Goal: Task Accomplishment & Management: Manage account settings

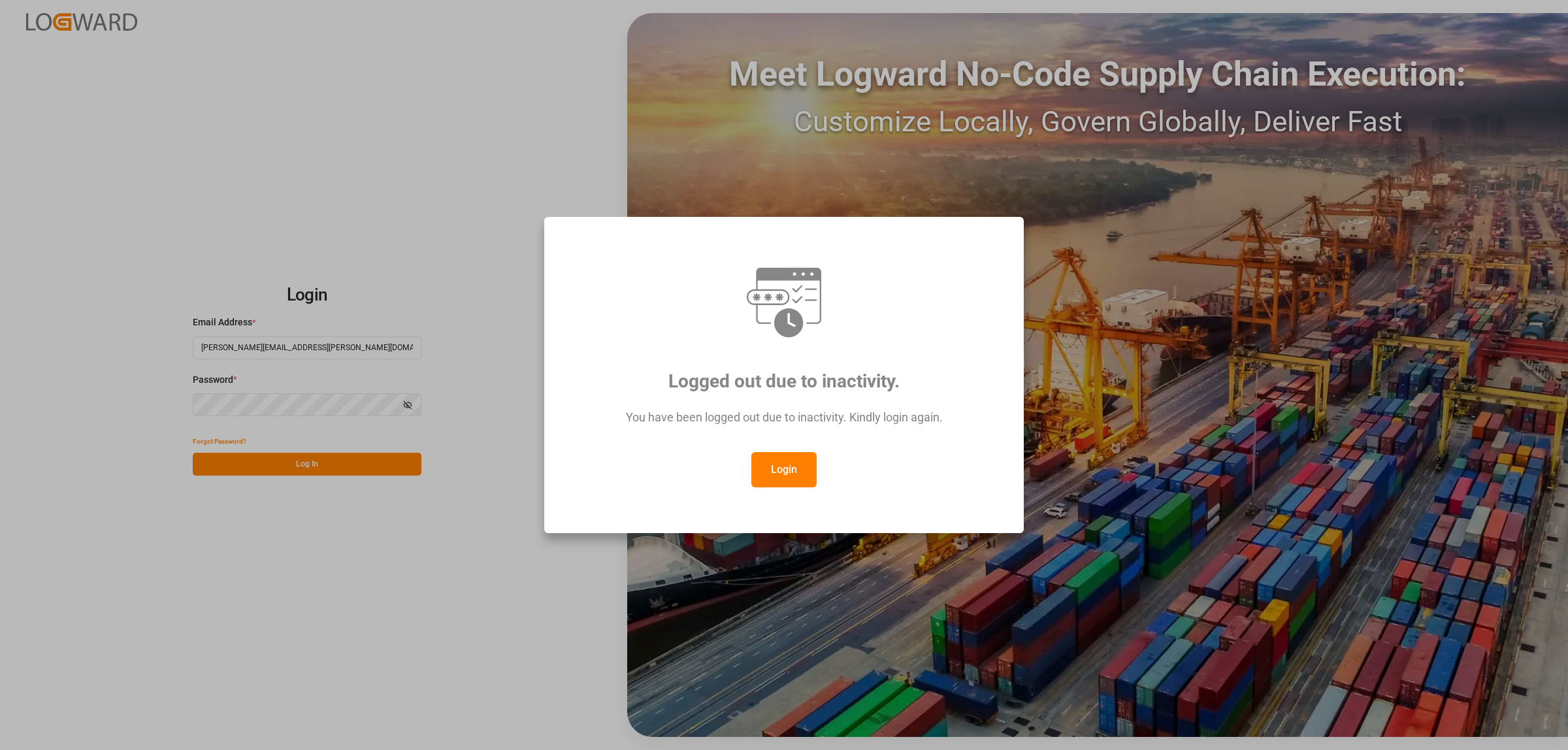
click at [795, 463] on button "Login" at bounding box center [784, 469] width 65 height 35
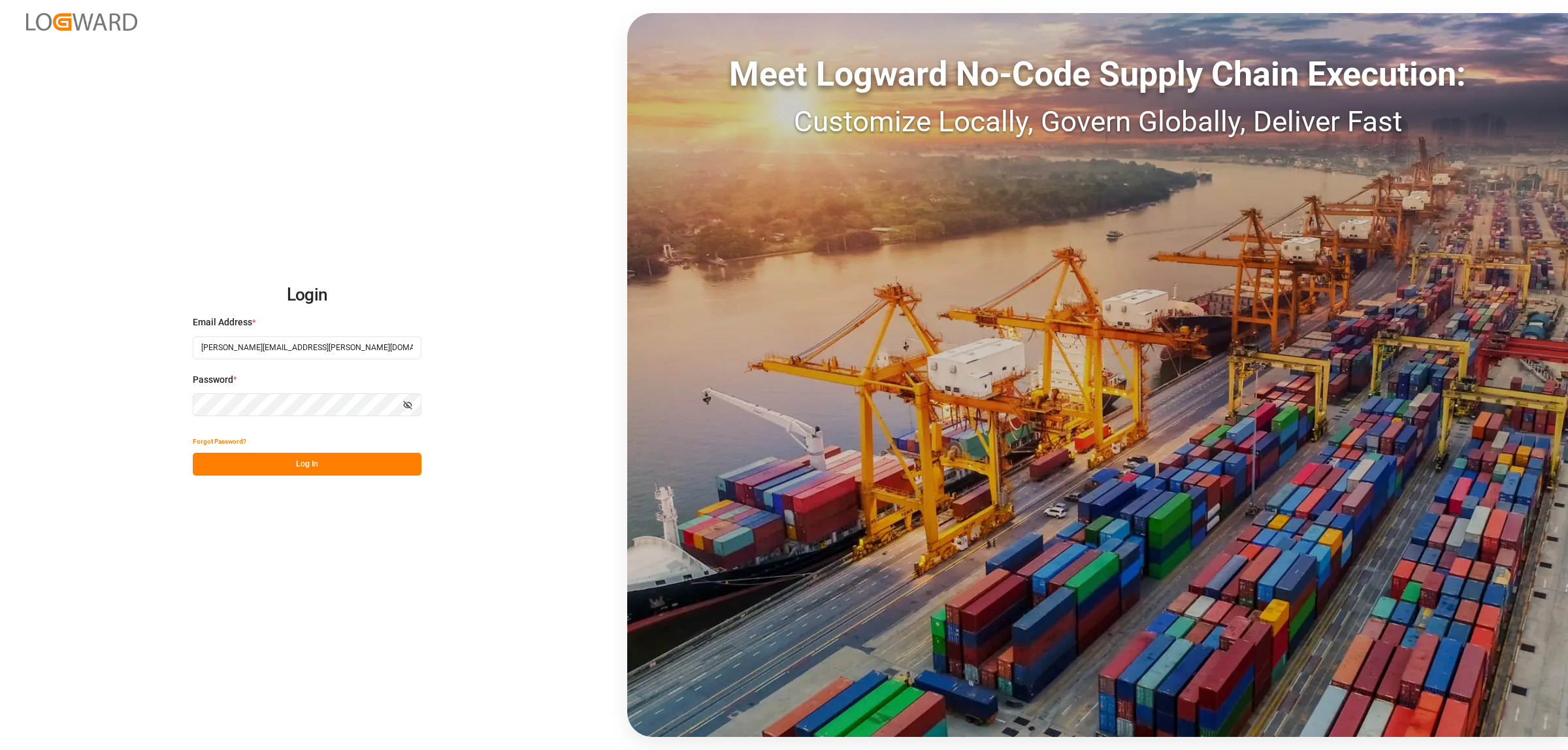
click at [264, 465] on button "Log In" at bounding box center [307, 464] width 229 height 23
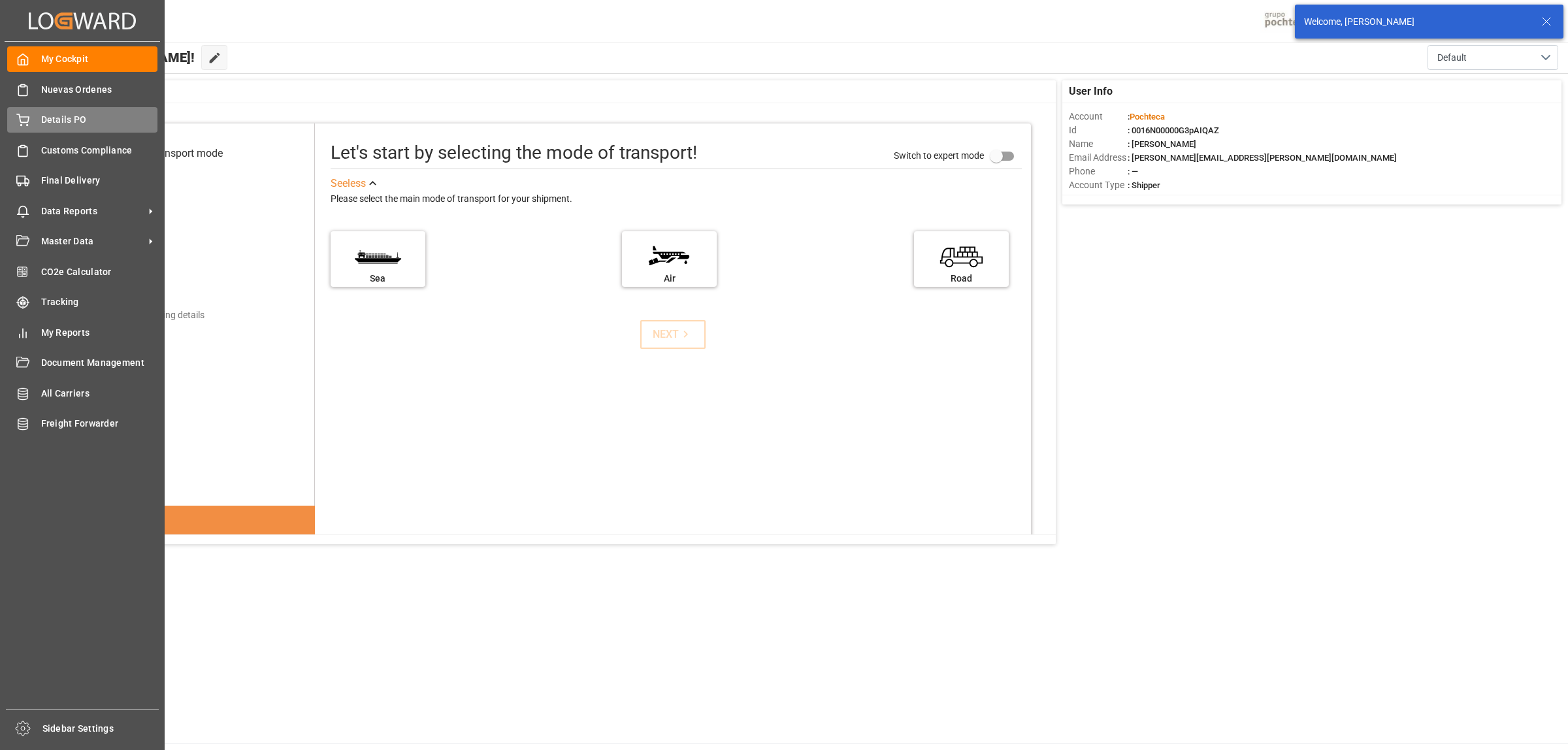
click at [57, 121] on span "Details PO" at bounding box center [99, 120] width 117 height 13
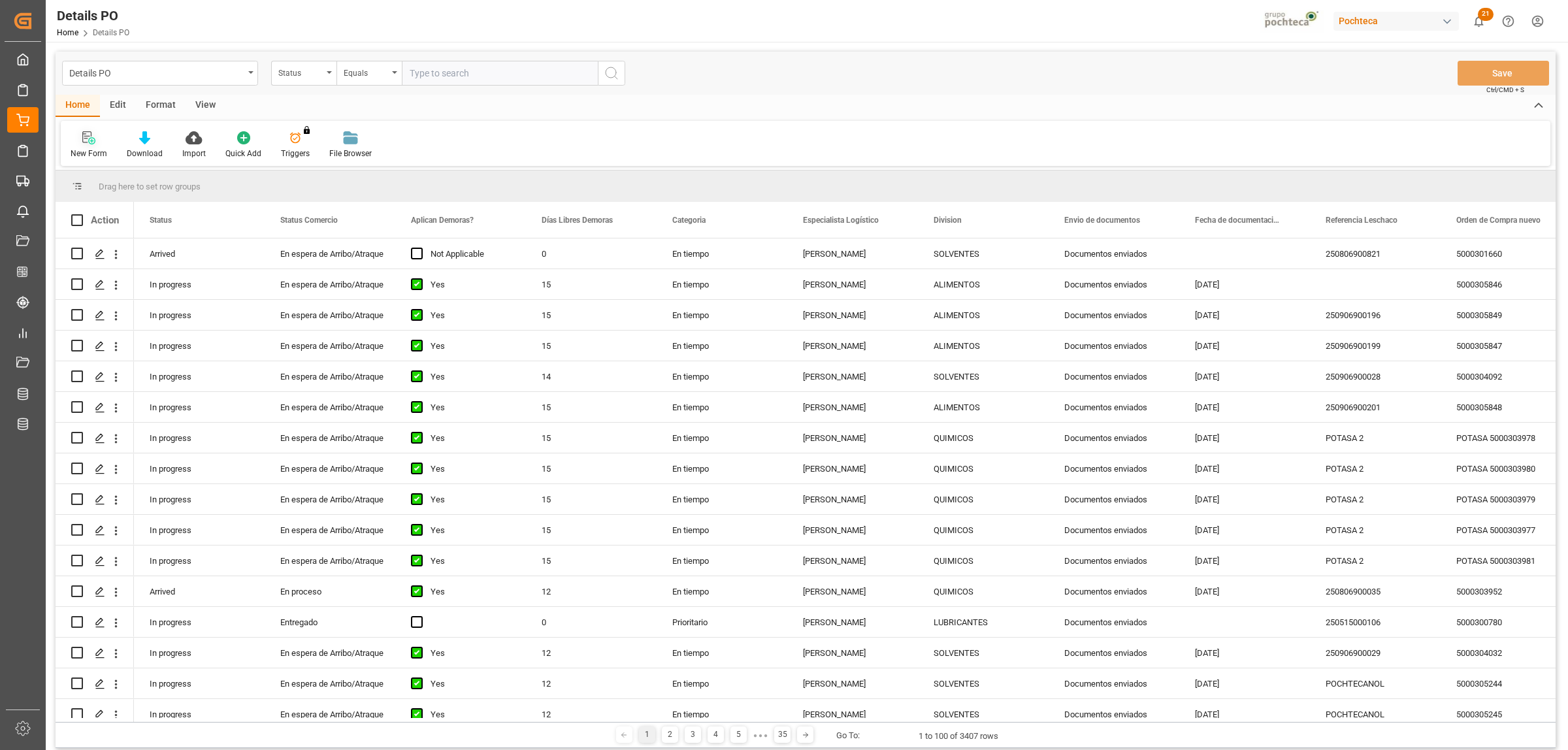
click at [87, 138] on icon at bounding box center [88, 138] width 13 height 13
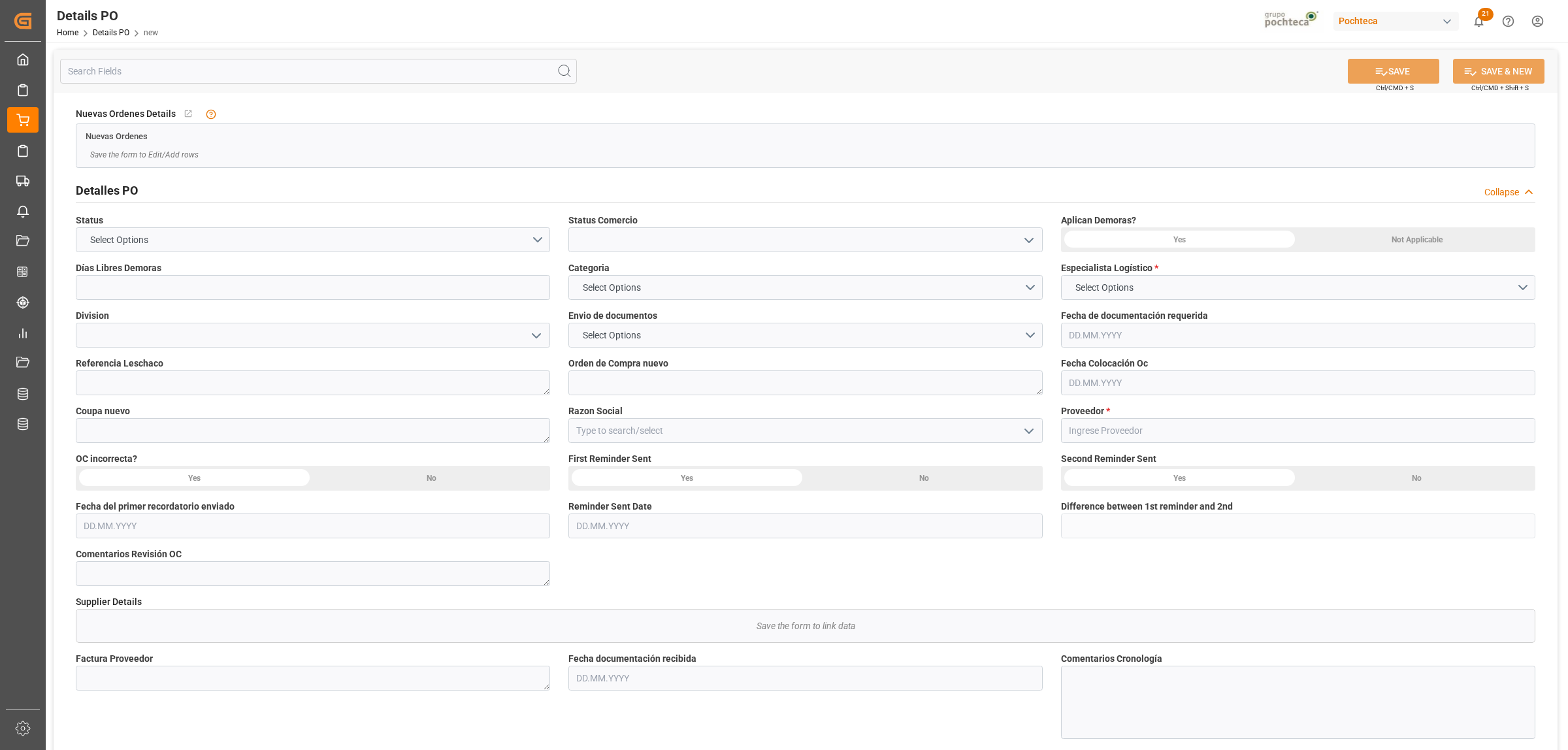
type input "0"
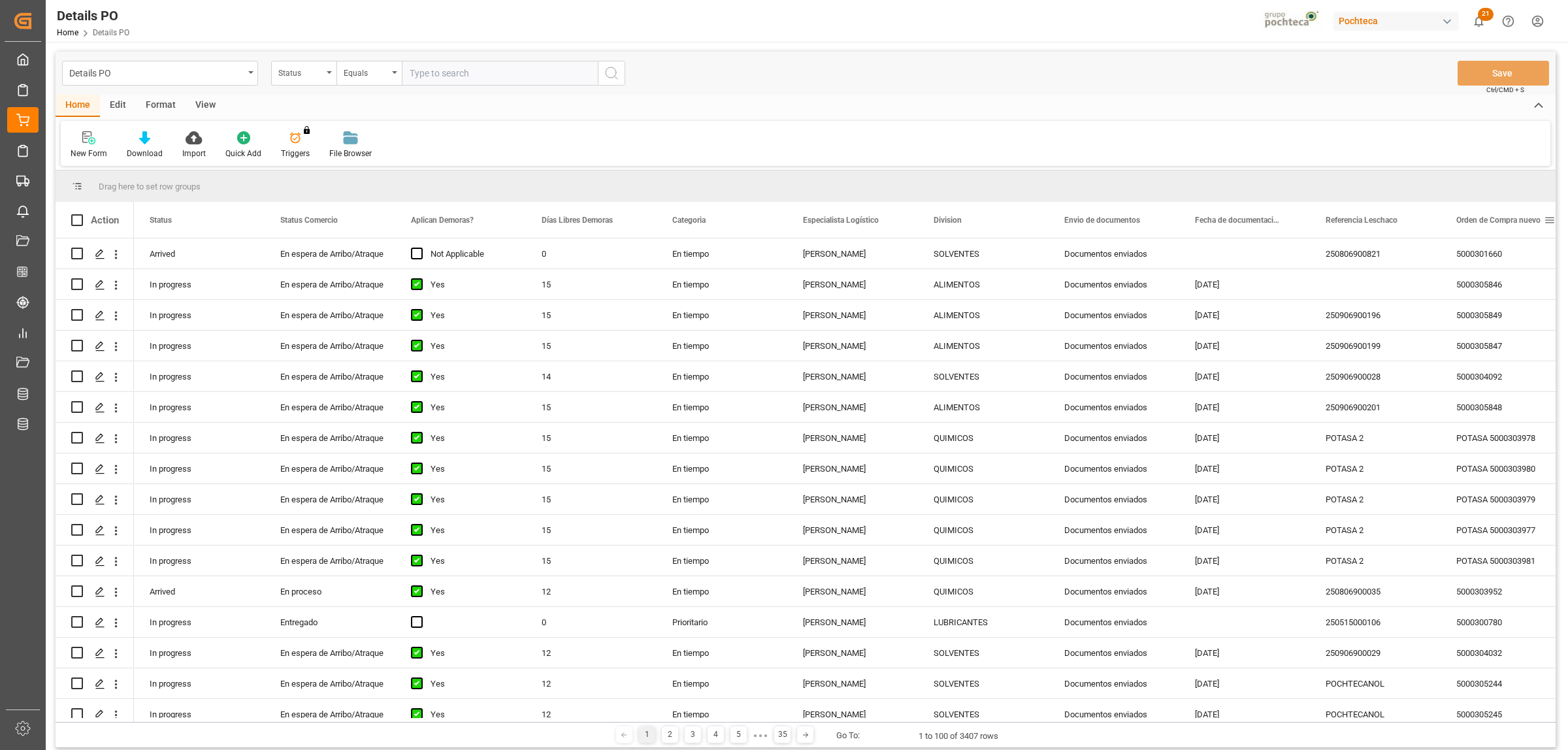
click at [1254, 219] on span at bounding box center [1549, 220] width 12 height 12
click at [1254, 219] on span "filter" at bounding box center [1506, 222] width 63 height 23
type input "5000306340"
click at [1254, 327] on button "Apply" at bounding box center [1500, 330] width 24 height 13
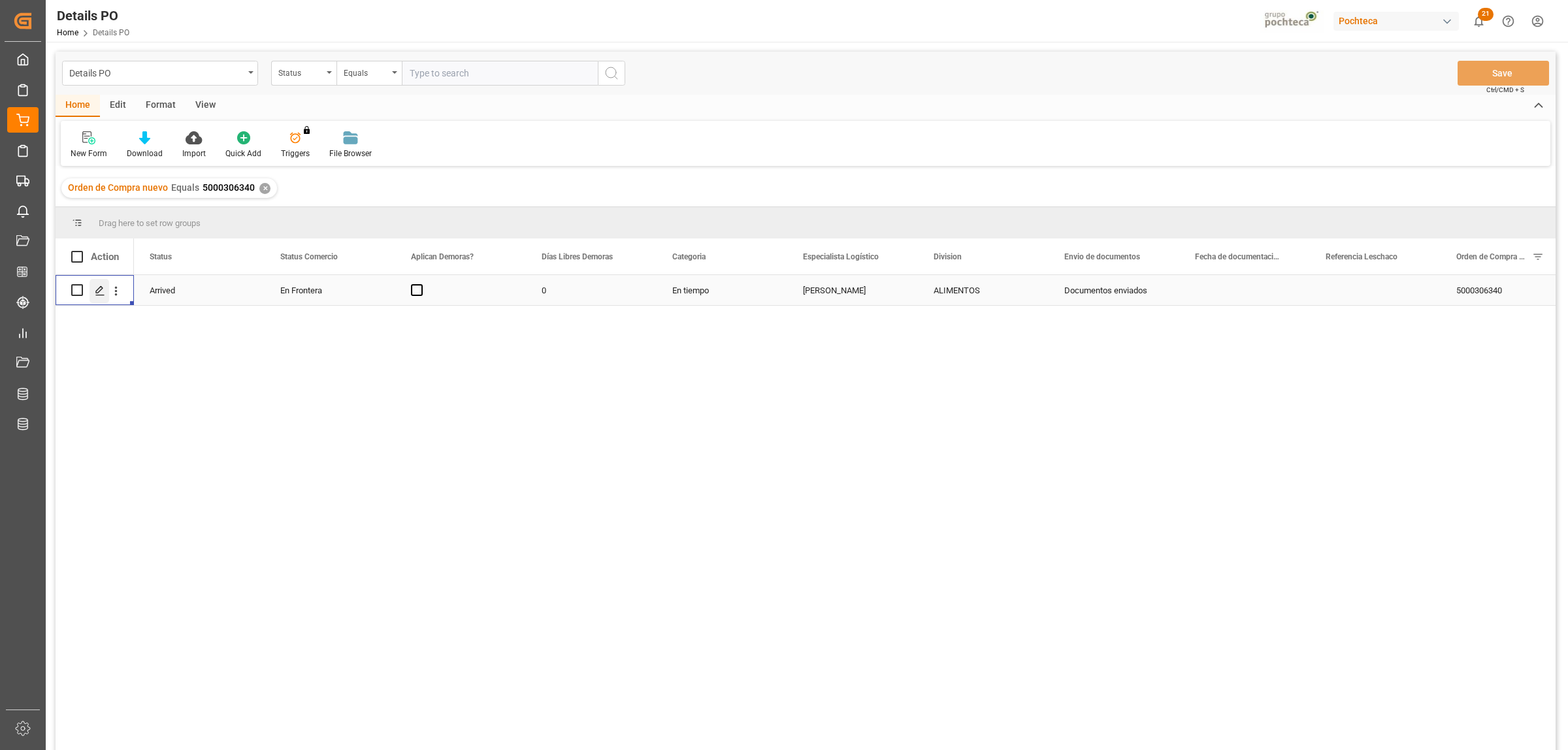
click at [102, 290] on icon "Press SPACE to select this row." at bounding box center [100, 291] width 11 height 11
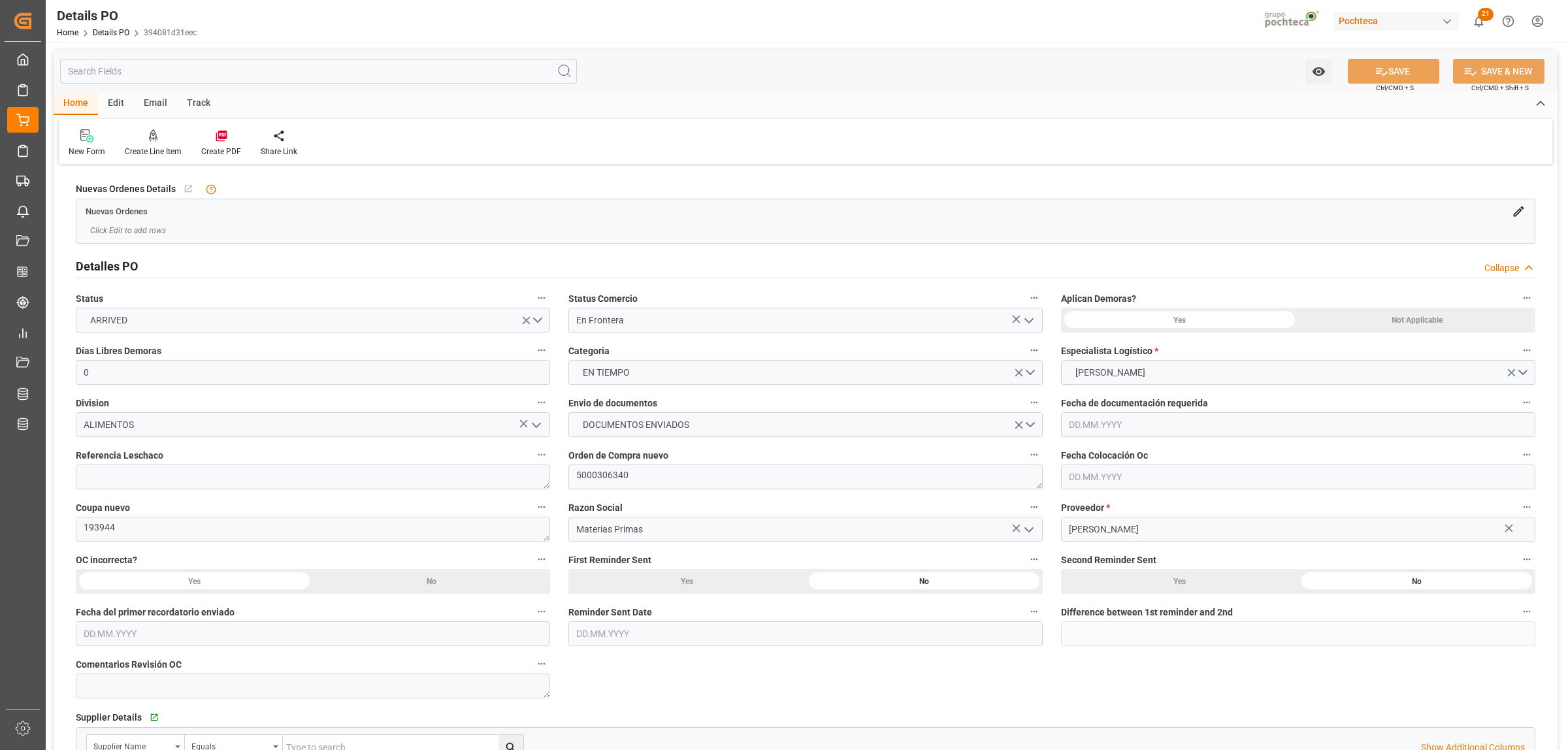
type input "0"
type input "19000"
type input "[DATE]"
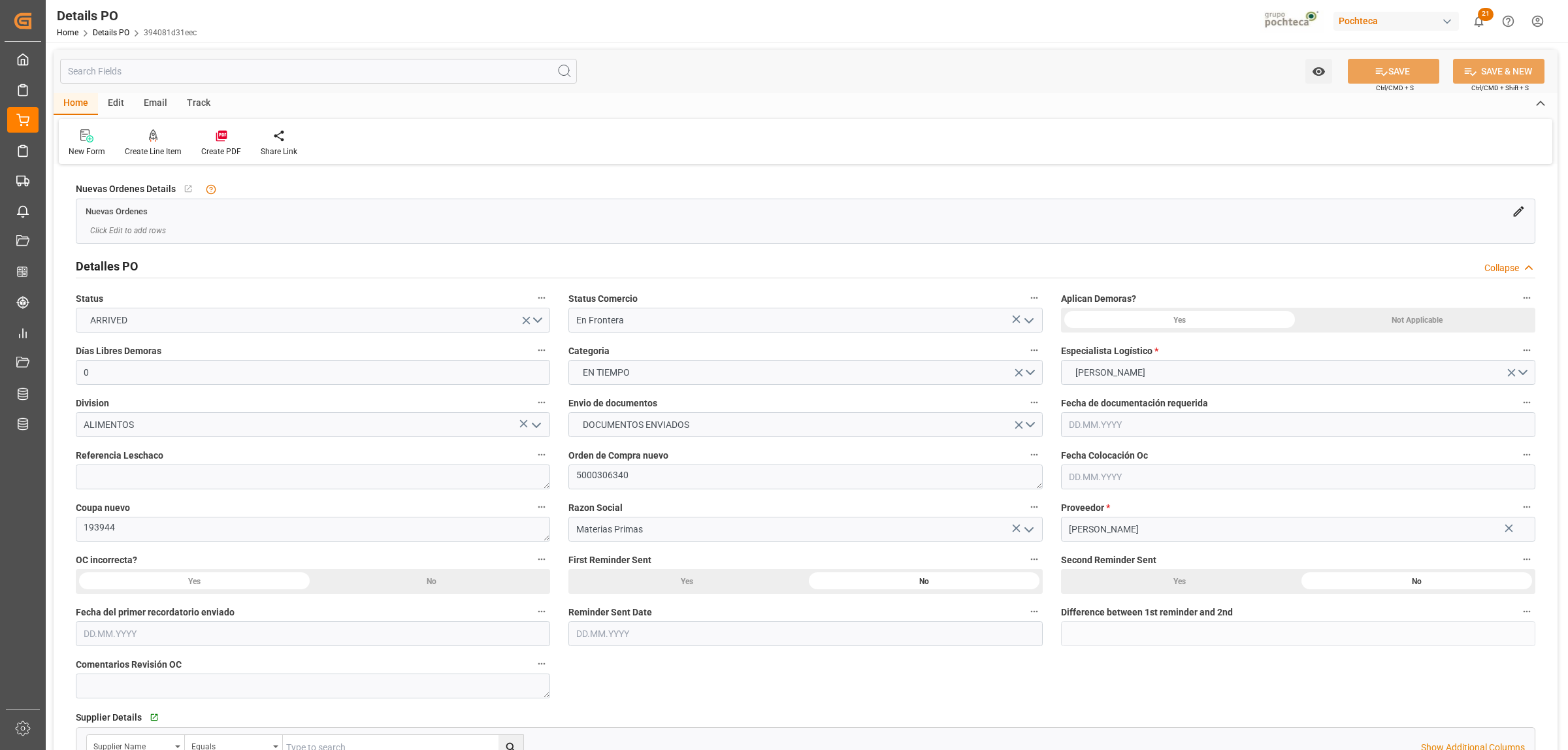
type input "[DATE]"
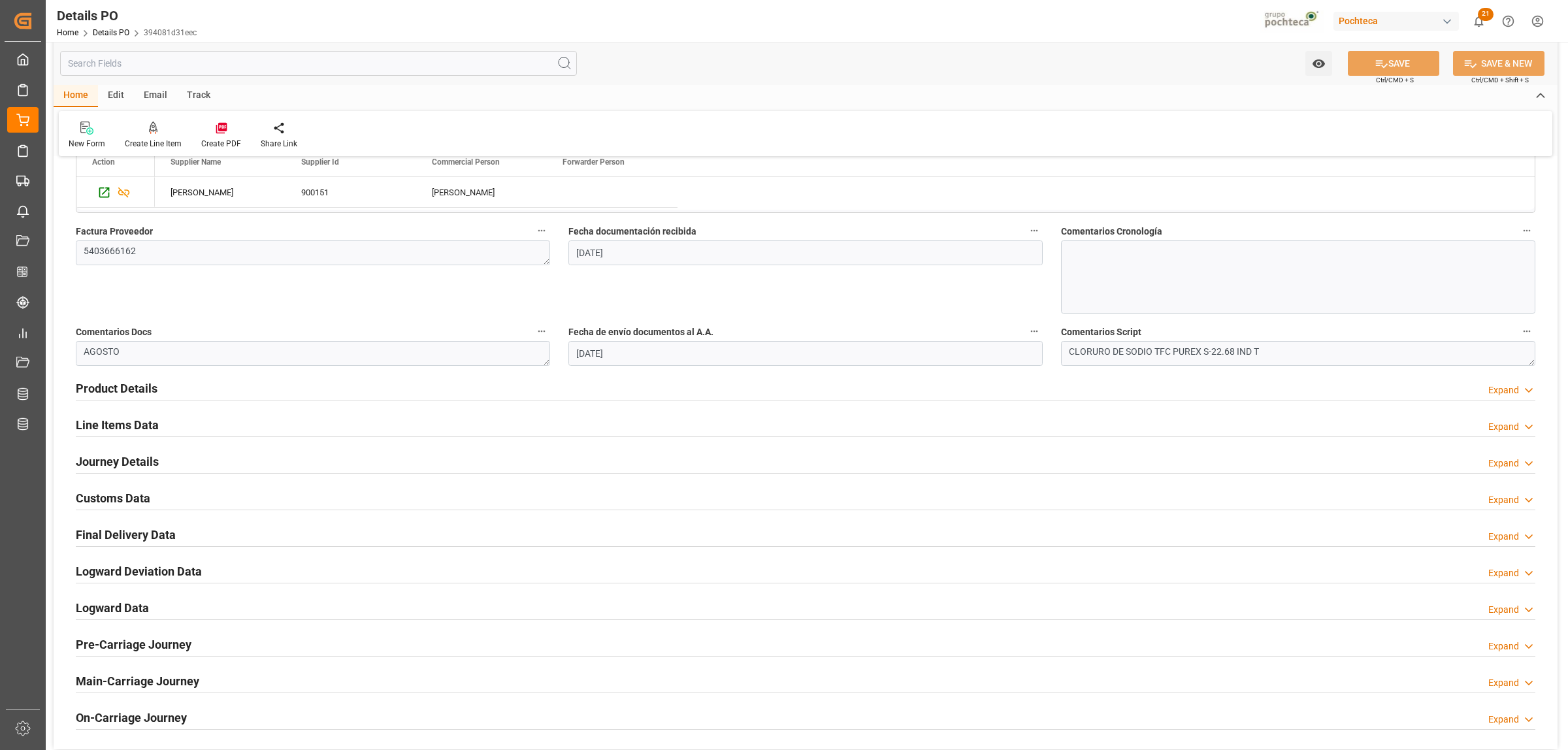
scroll to position [653, 0]
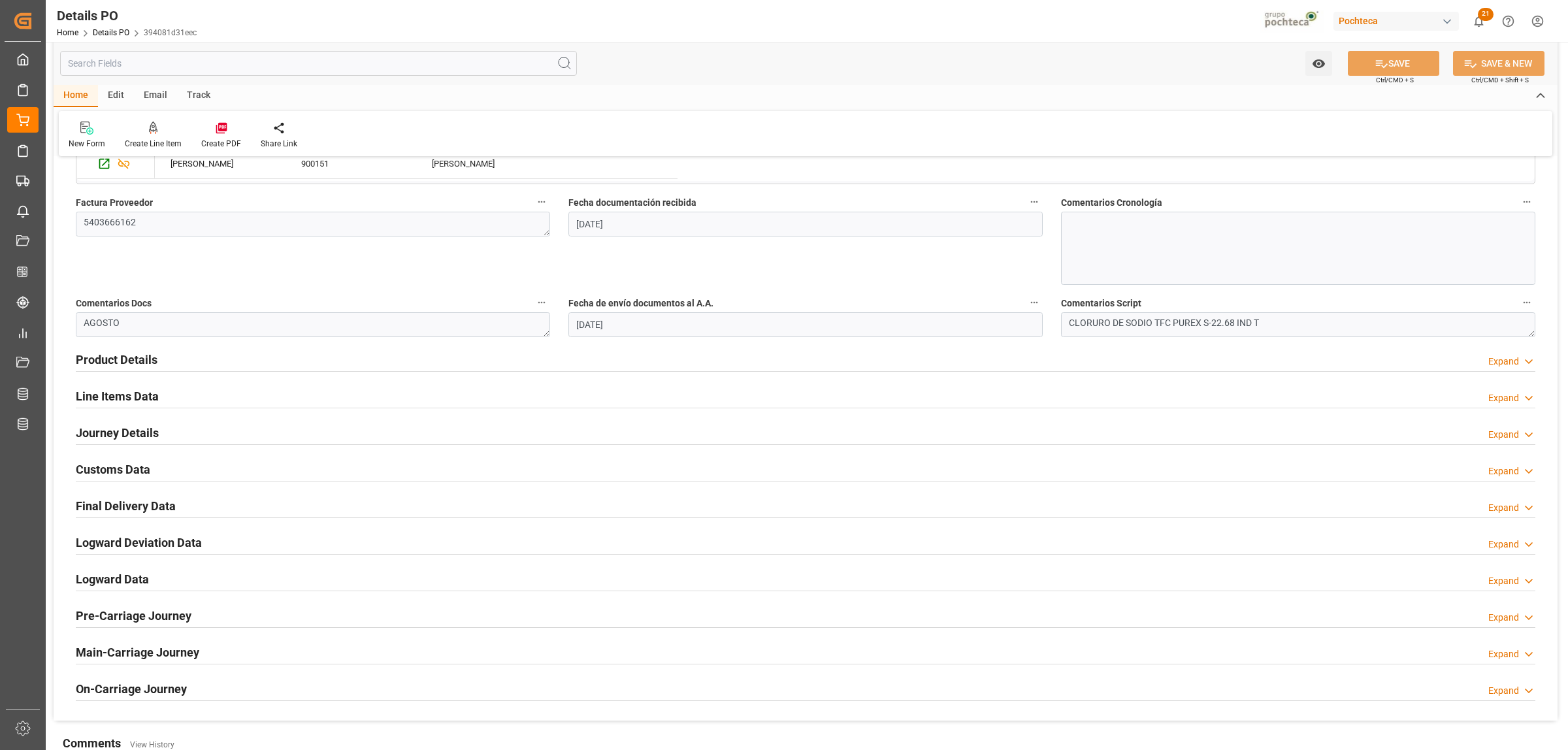
click at [138, 361] on h2 "Product Details" at bounding box center [116, 360] width 81 height 18
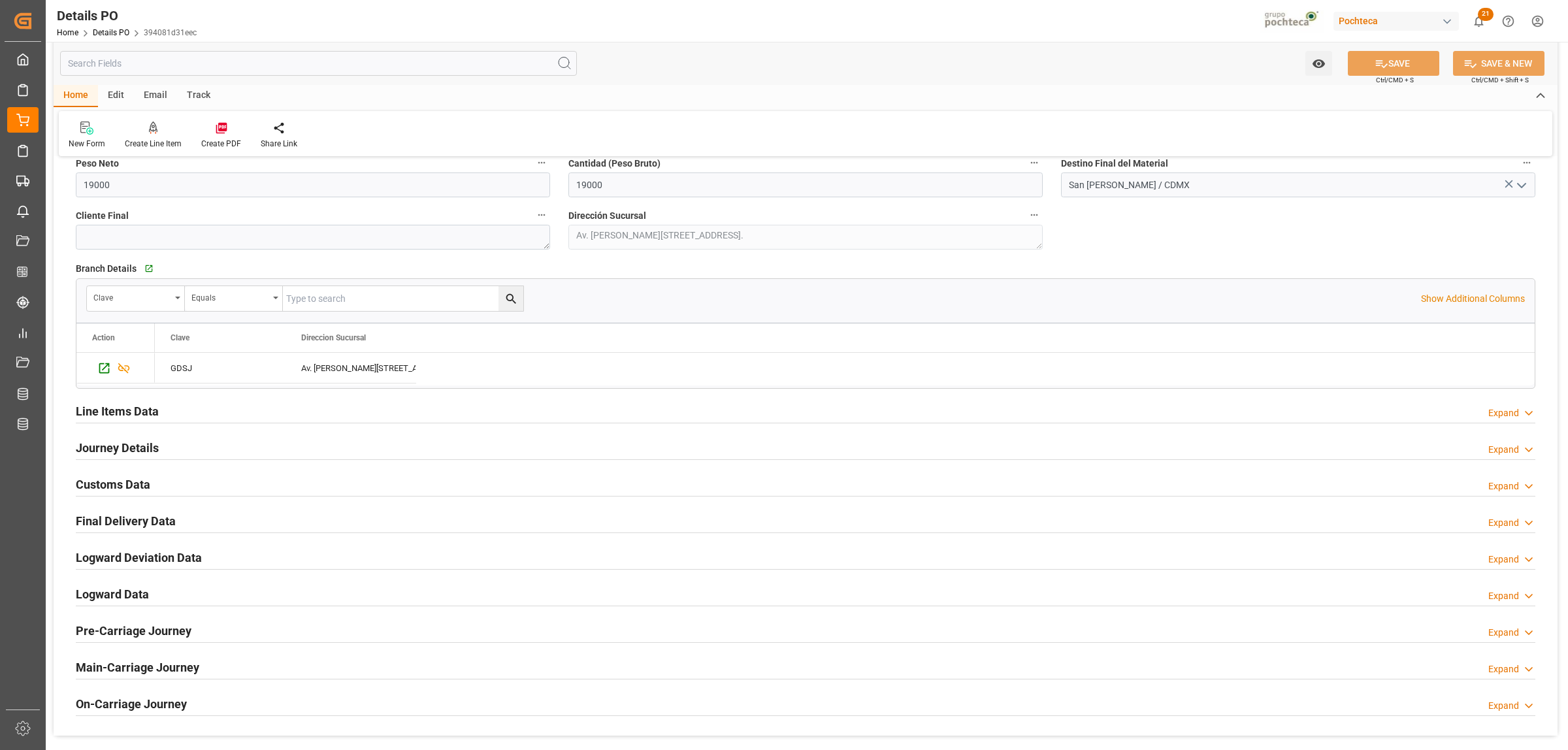
scroll to position [898, 0]
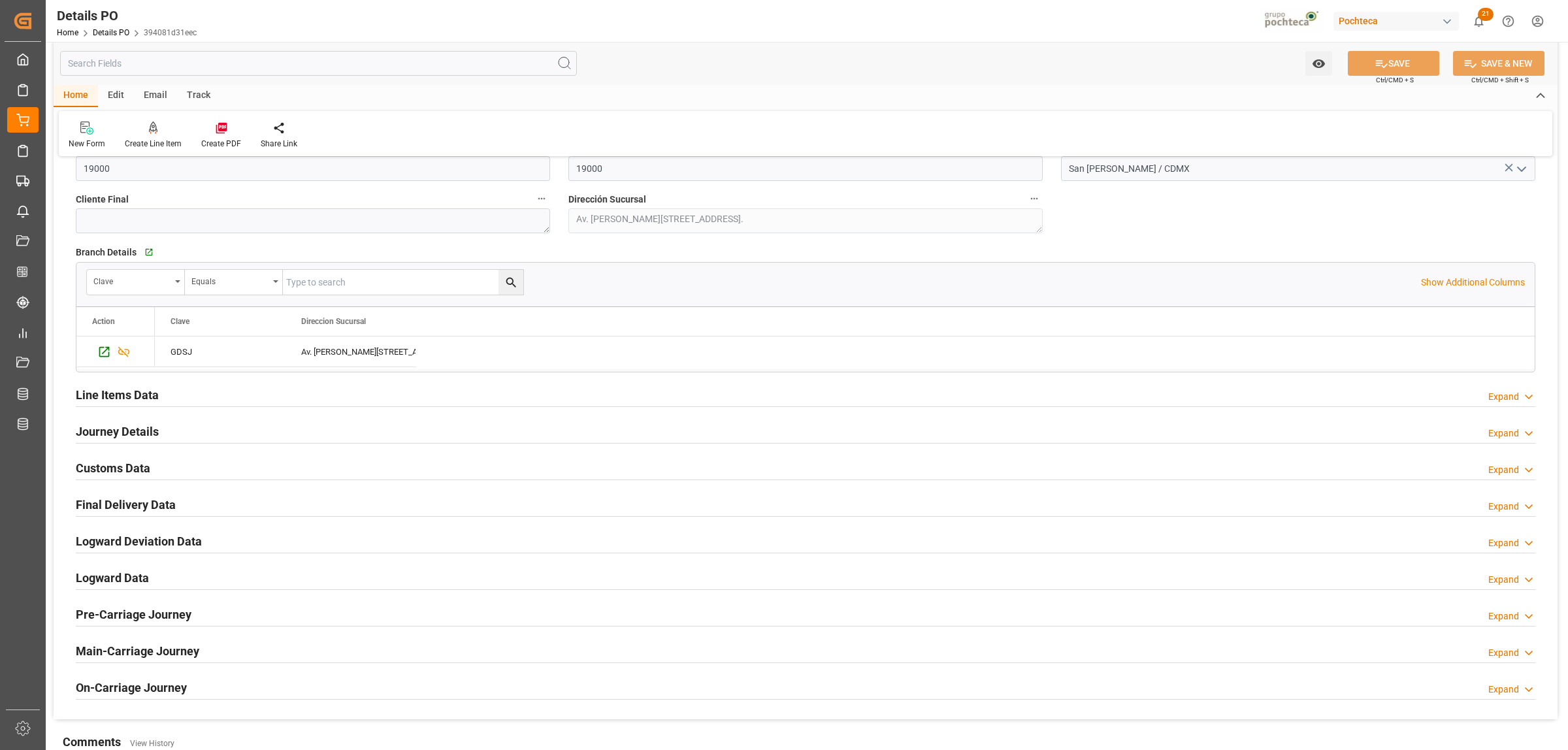
click at [120, 400] on h2 "Line Items Data" at bounding box center [117, 395] width 83 height 18
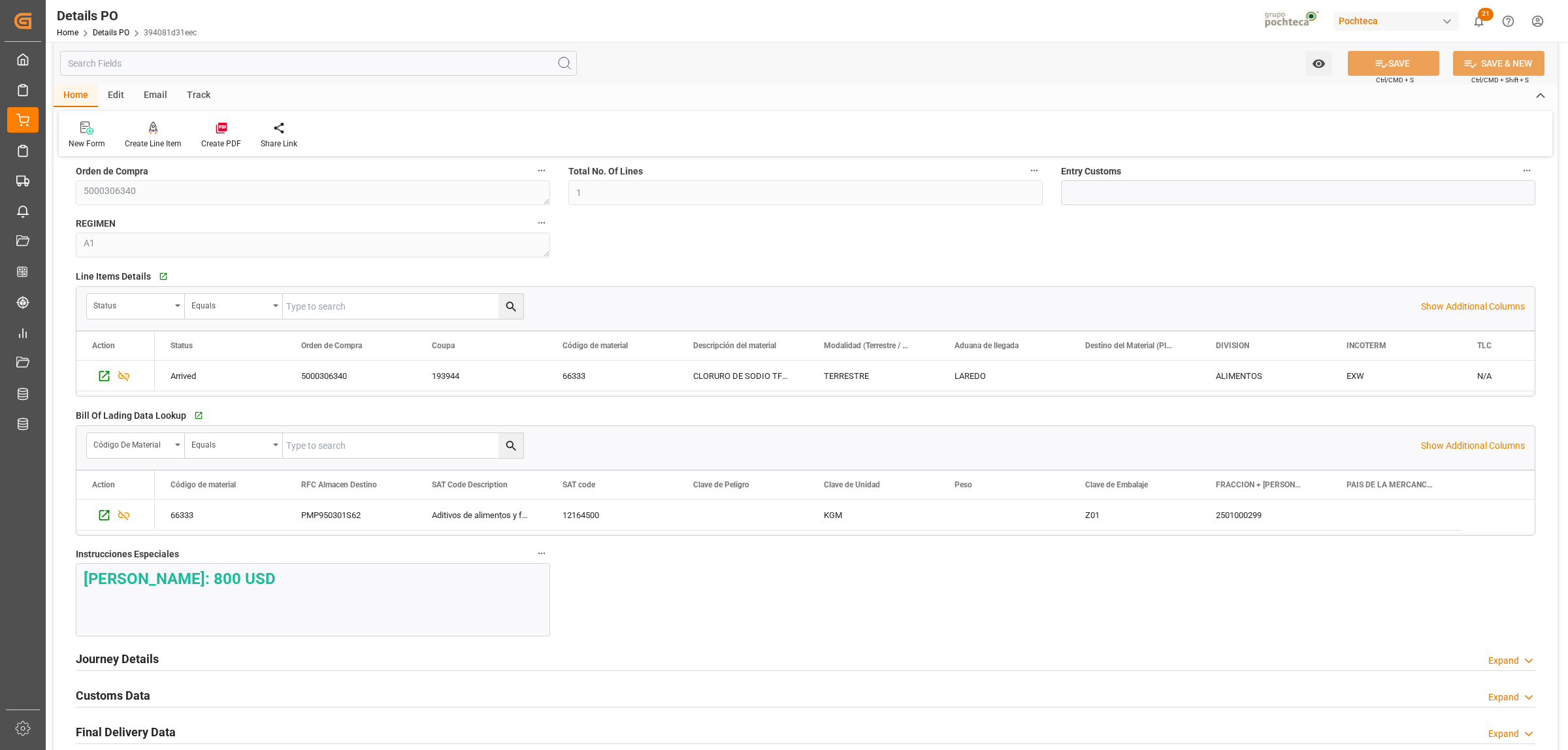
scroll to position [1143, 0]
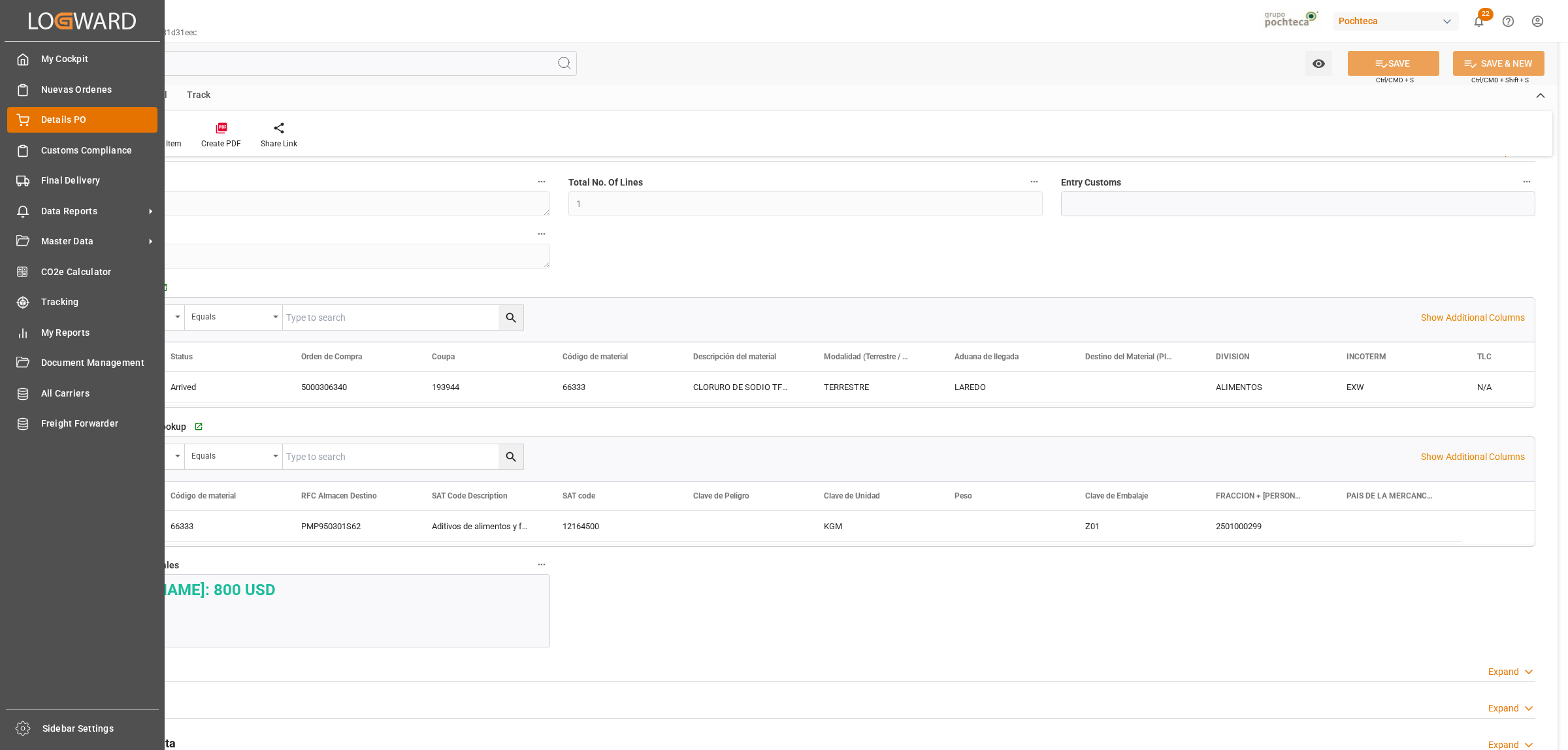
click at [63, 122] on span "Details PO" at bounding box center [99, 120] width 117 height 13
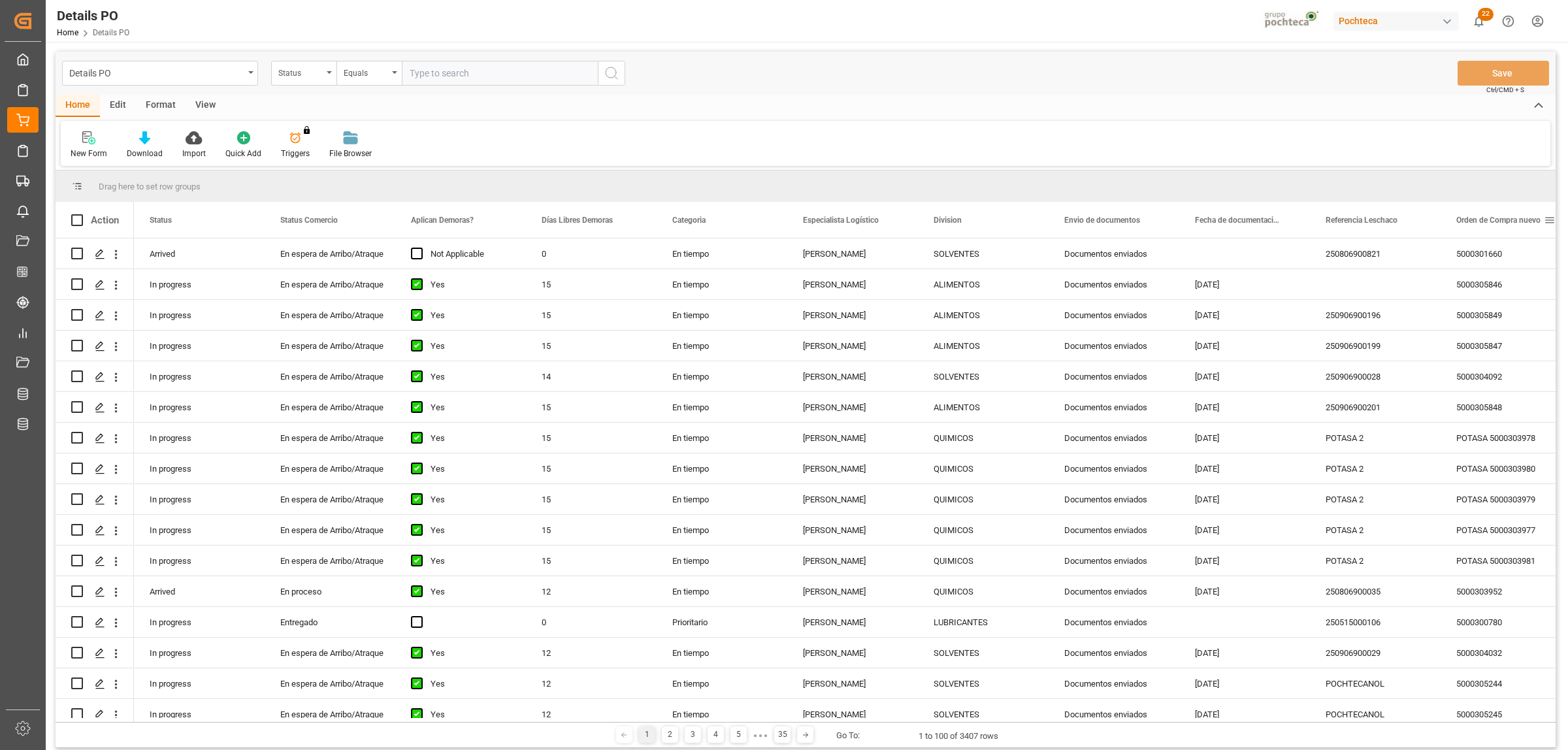
click at [1254, 220] on span at bounding box center [1549, 220] width 12 height 12
click at [1254, 229] on span "filter" at bounding box center [1506, 222] width 63 height 23
type input "5000306343"
click at [1254, 329] on button "Apply" at bounding box center [1500, 330] width 24 height 13
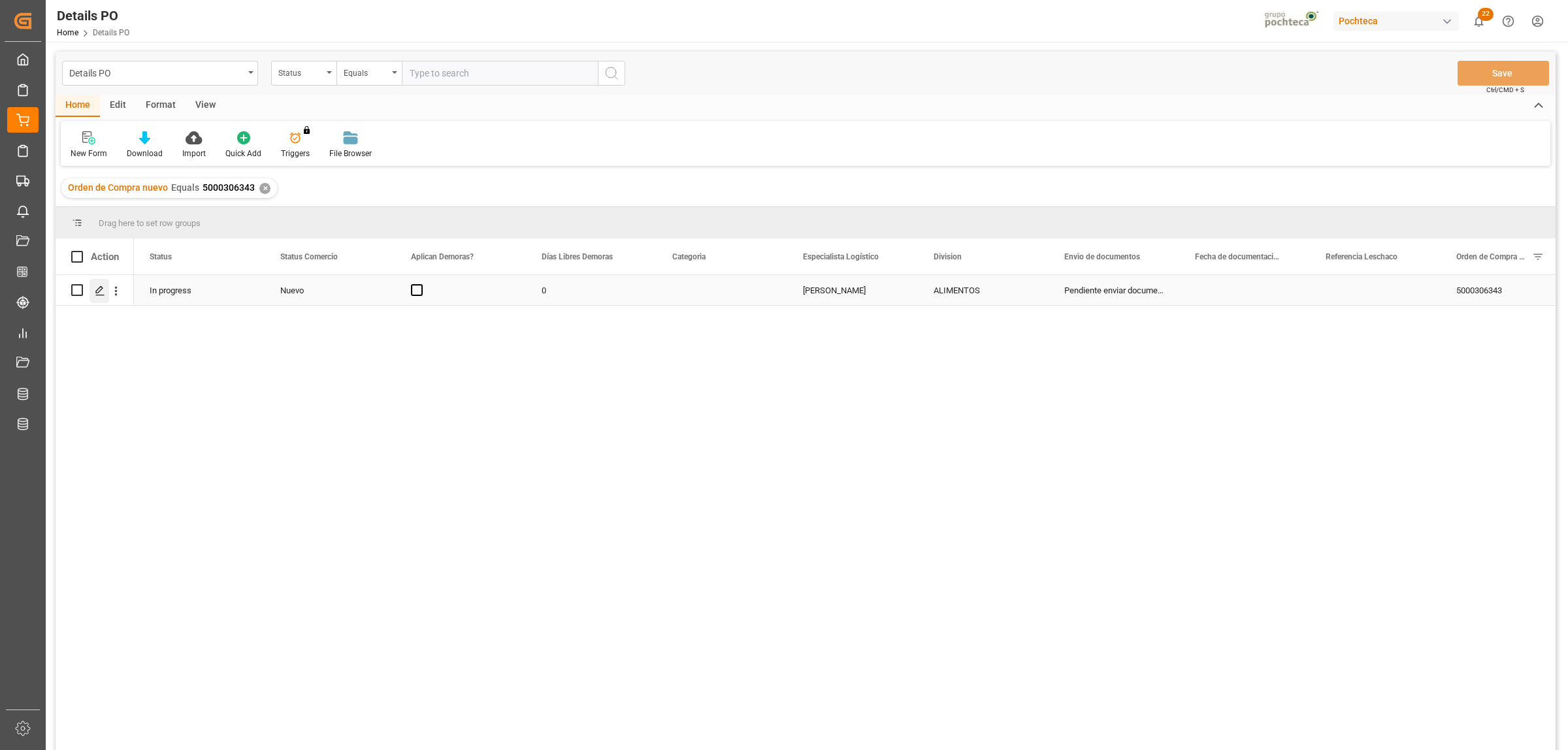
click at [100, 286] on polygon "Press SPACE to select this row." at bounding box center [99, 288] width 6 height 6
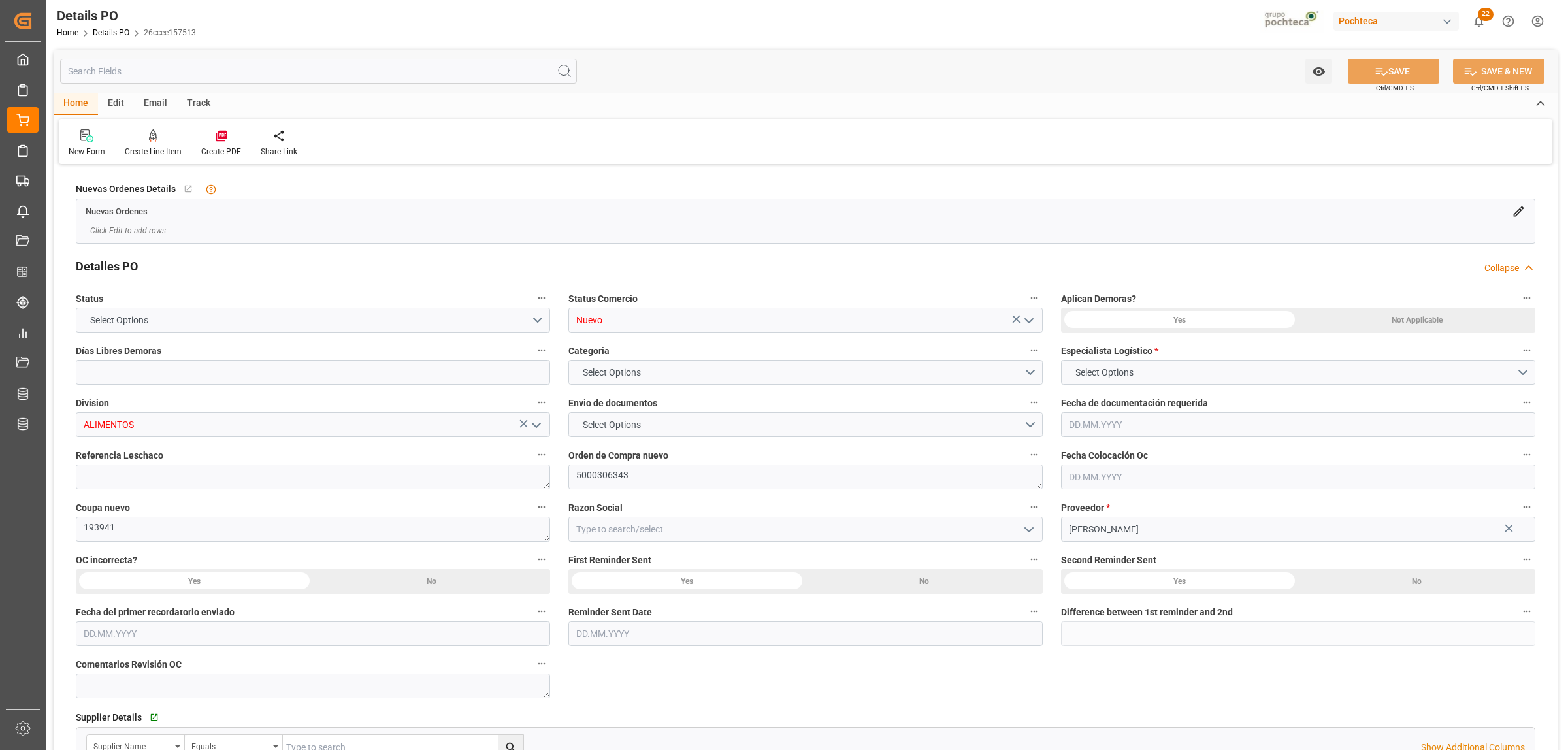
type input "0"
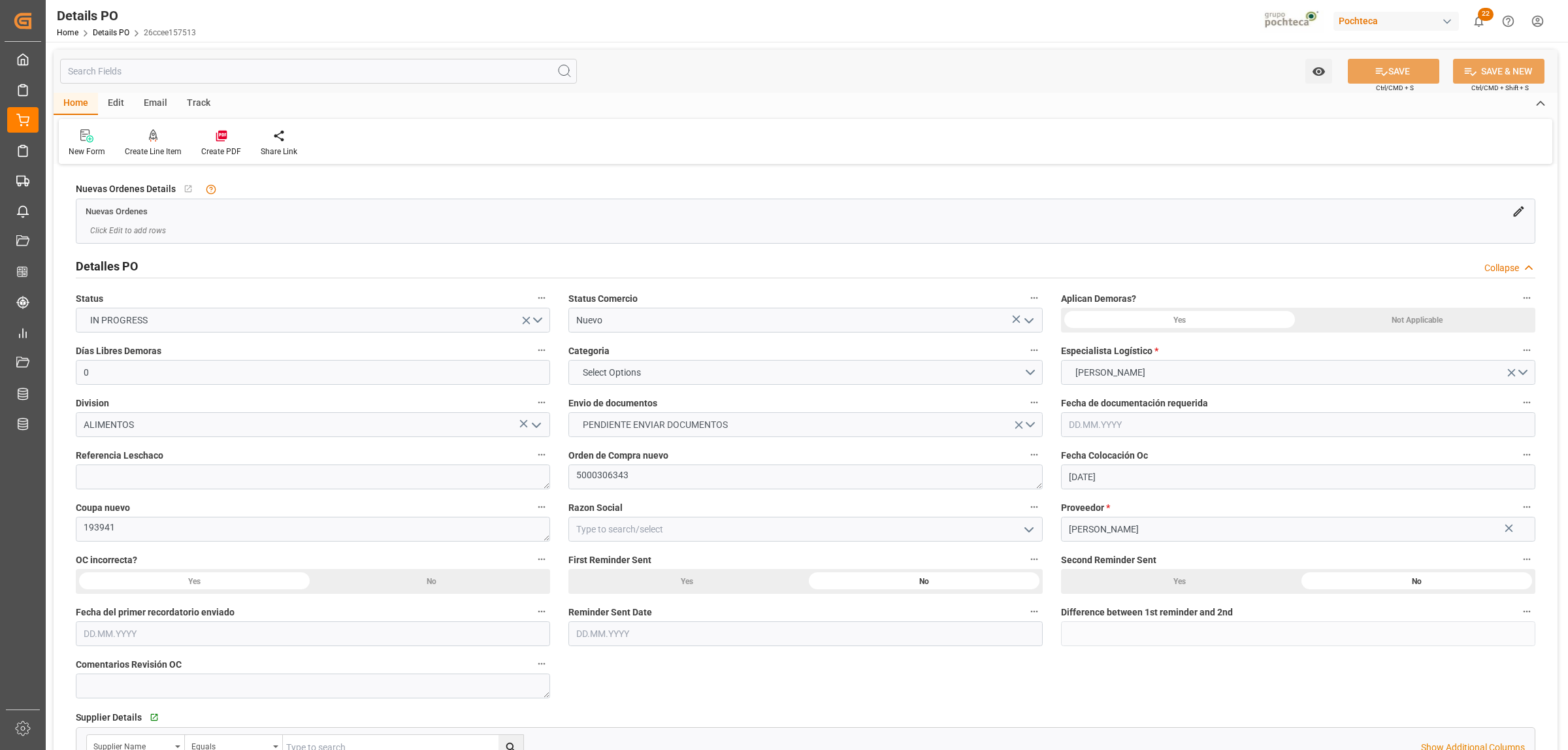
type input "20.07.2025"
click at [1024, 320] on icon "open menu" at bounding box center [1029, 321] width 16 height 16
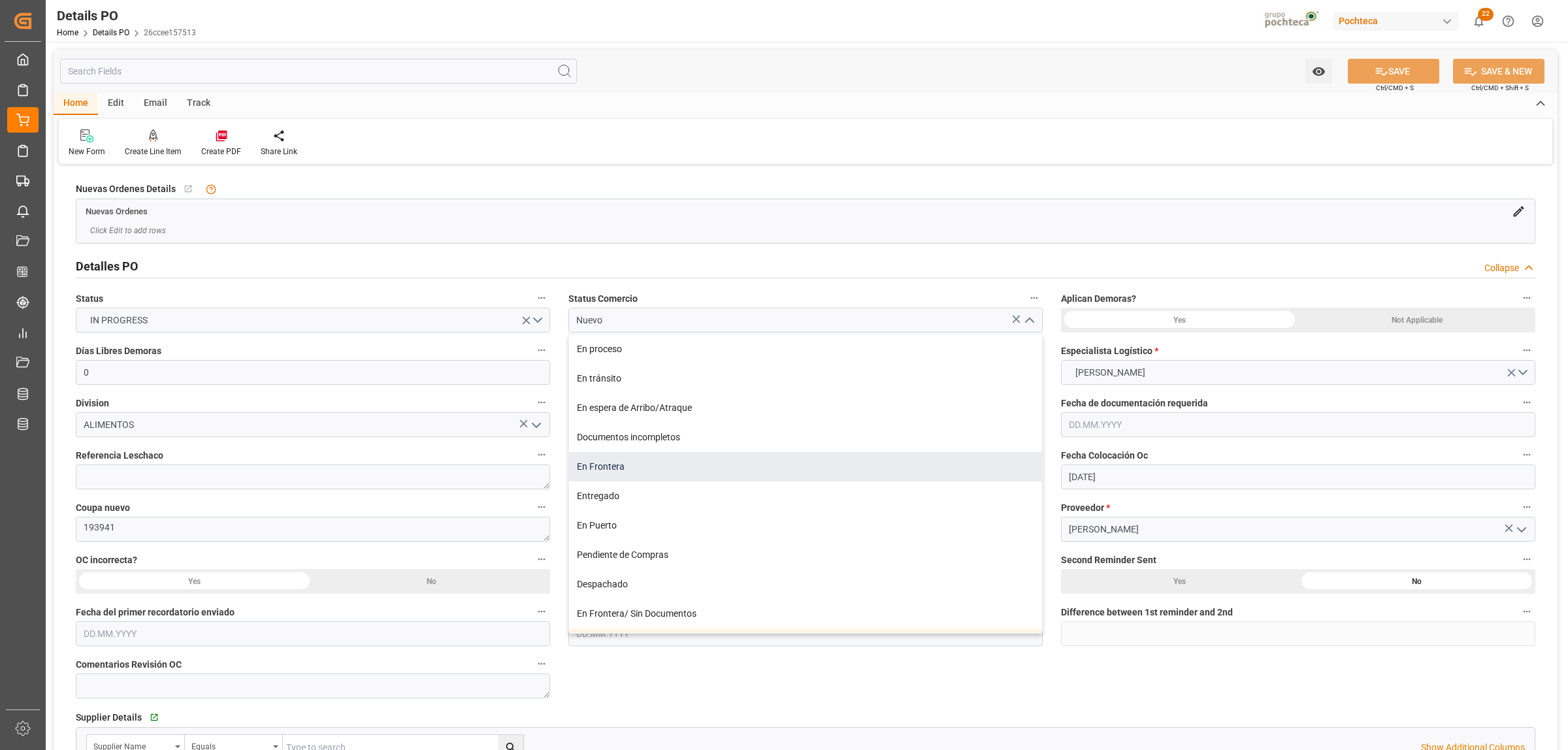
click at [612, 468] on div "En Frontera" at bounding box center [806, 466] width 474 height 29
type input "En Frontera"
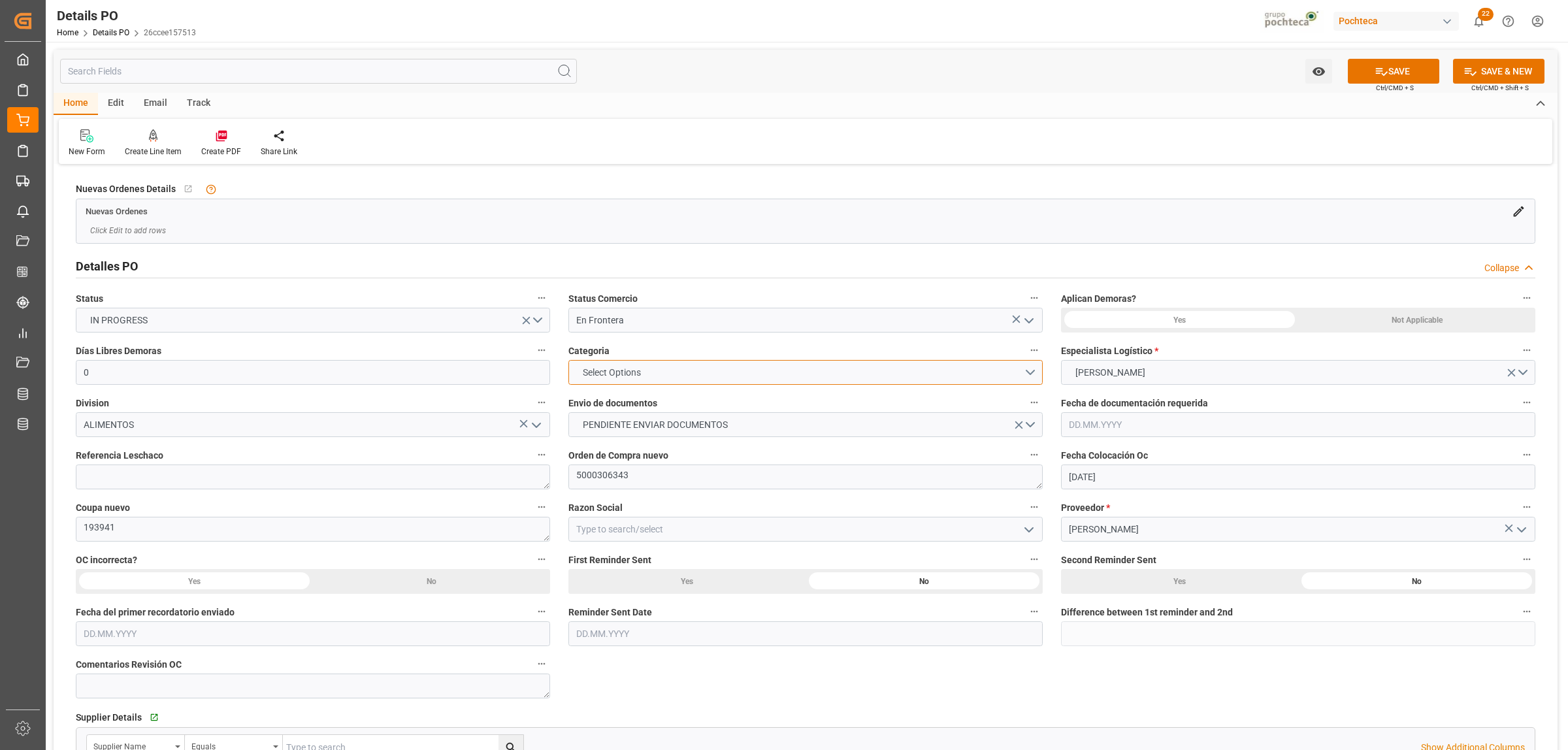
click at [1033, 371] on button "Select Options" at bounding box center [805, 372] width 474 height 25
click at [639, 405] on div "EN TIEMPO" at bounding box center [806, 403] width 474 height 28
click at [627, 429] on span "PENDIENTE ENVIAR DOCUMENTOS" at bounding box center [655, 424] width 158 height 13
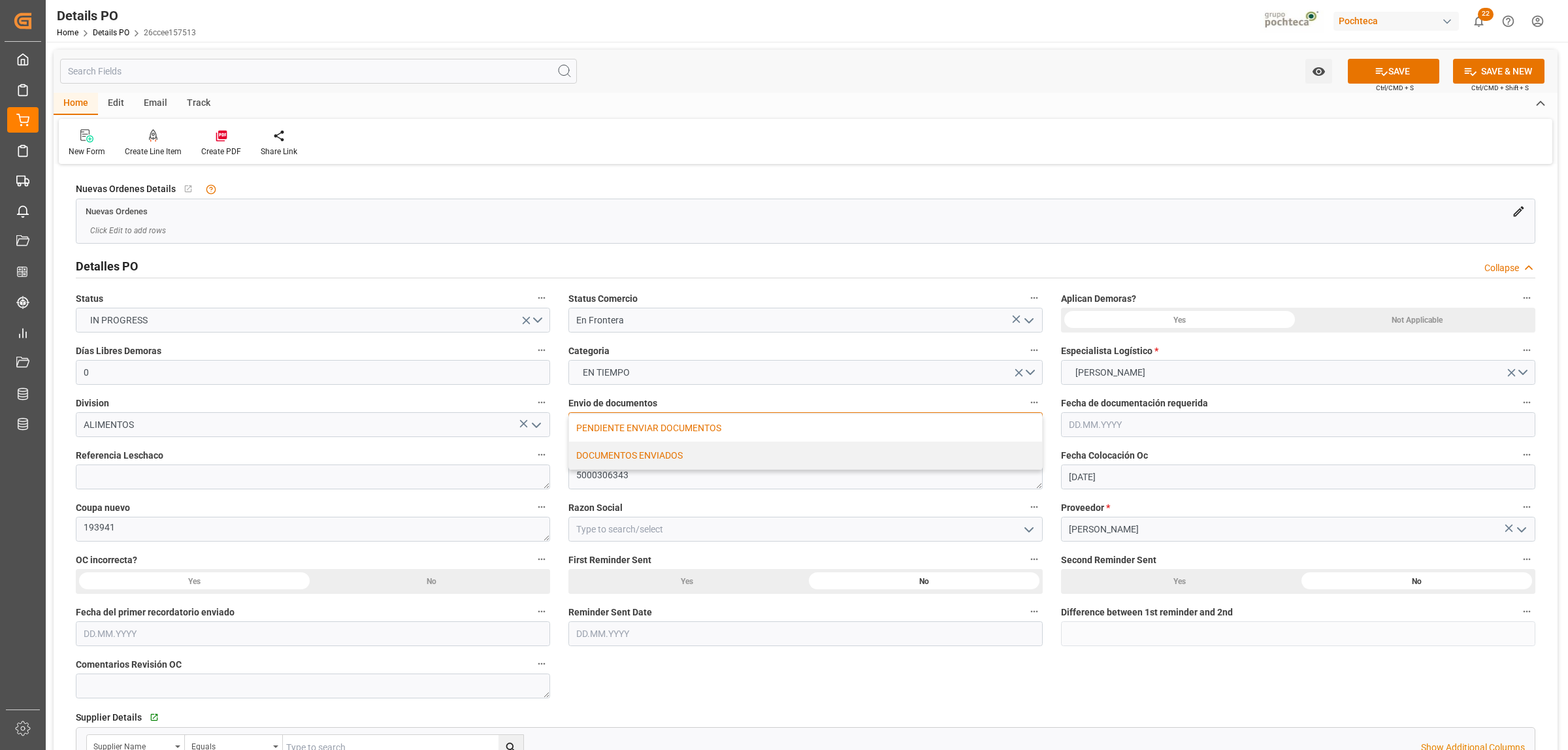
click at [617, 458] on div "DOCUMENTOS ENVIADOS" at bounding box center [806, 454] width 474 height 28
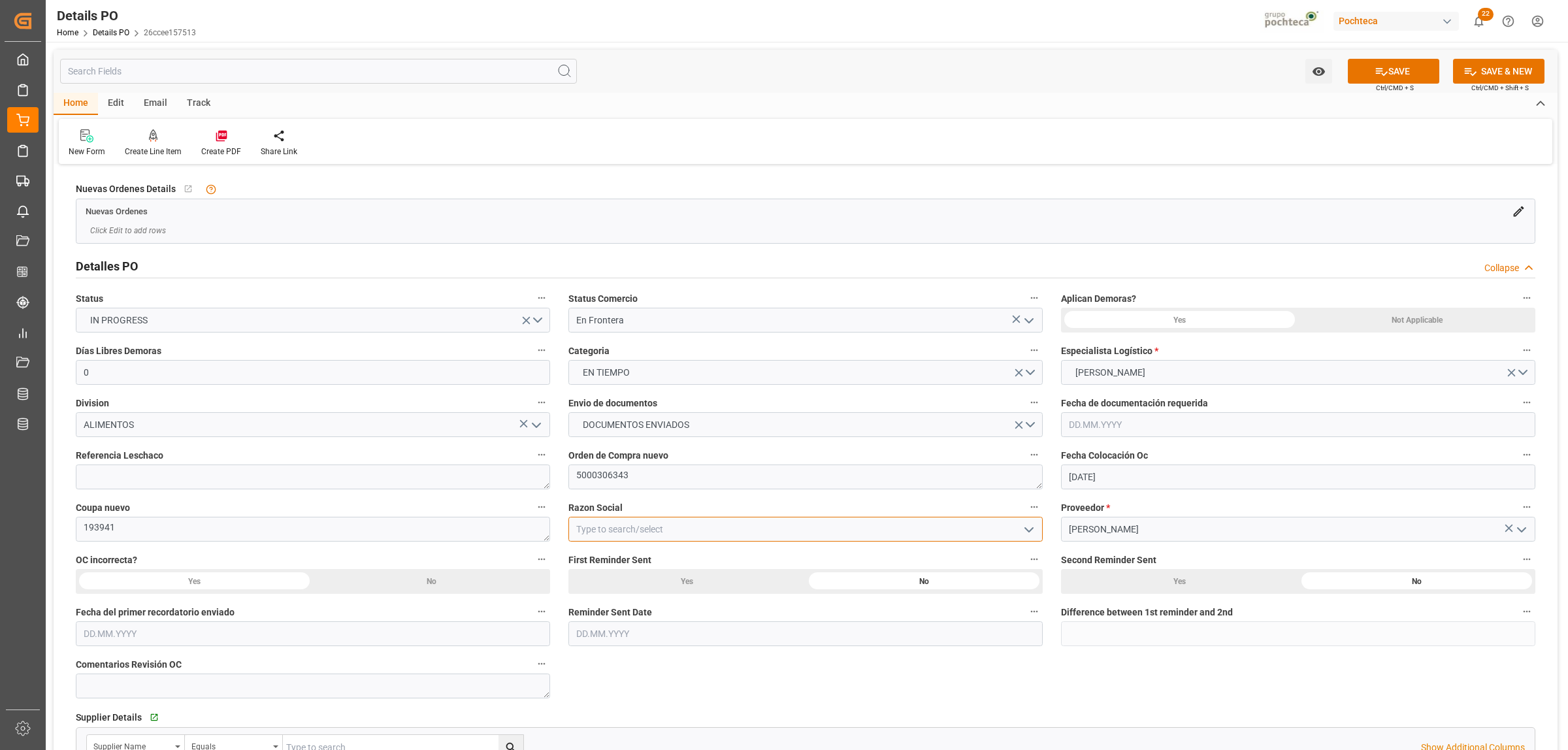
click at [606, 530] on input at bounding box center [805, 529] width 474 height 25
type input "p"
click at [597, 562] on div "Materias Primas" at bounding box center [806, 558] width 474 height 29
type input "Materias Primas"
click at [1254, 321] on div "Not Applicable" at bounding box center [1416, 320] width 237 height 25
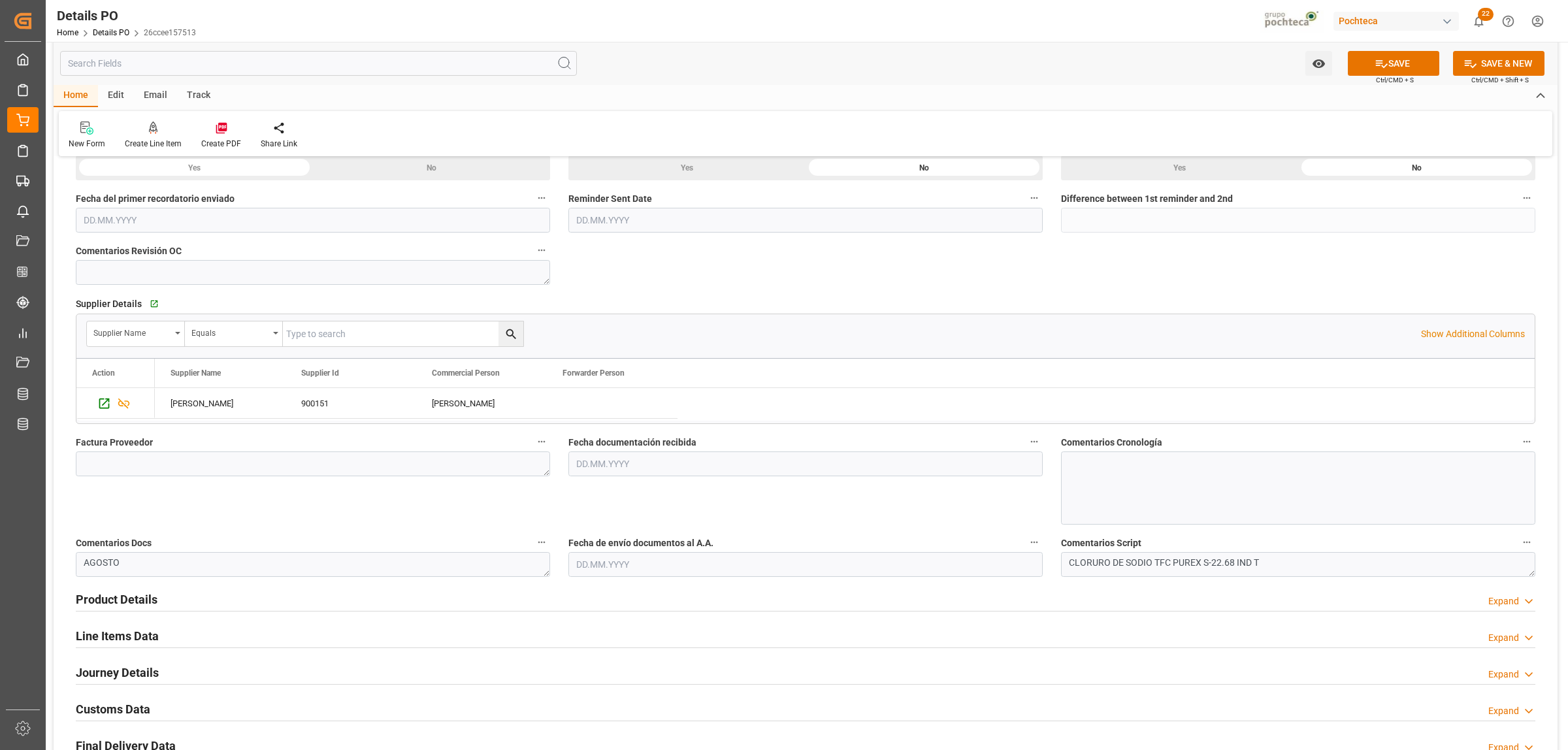
scroll to position [490, 0]
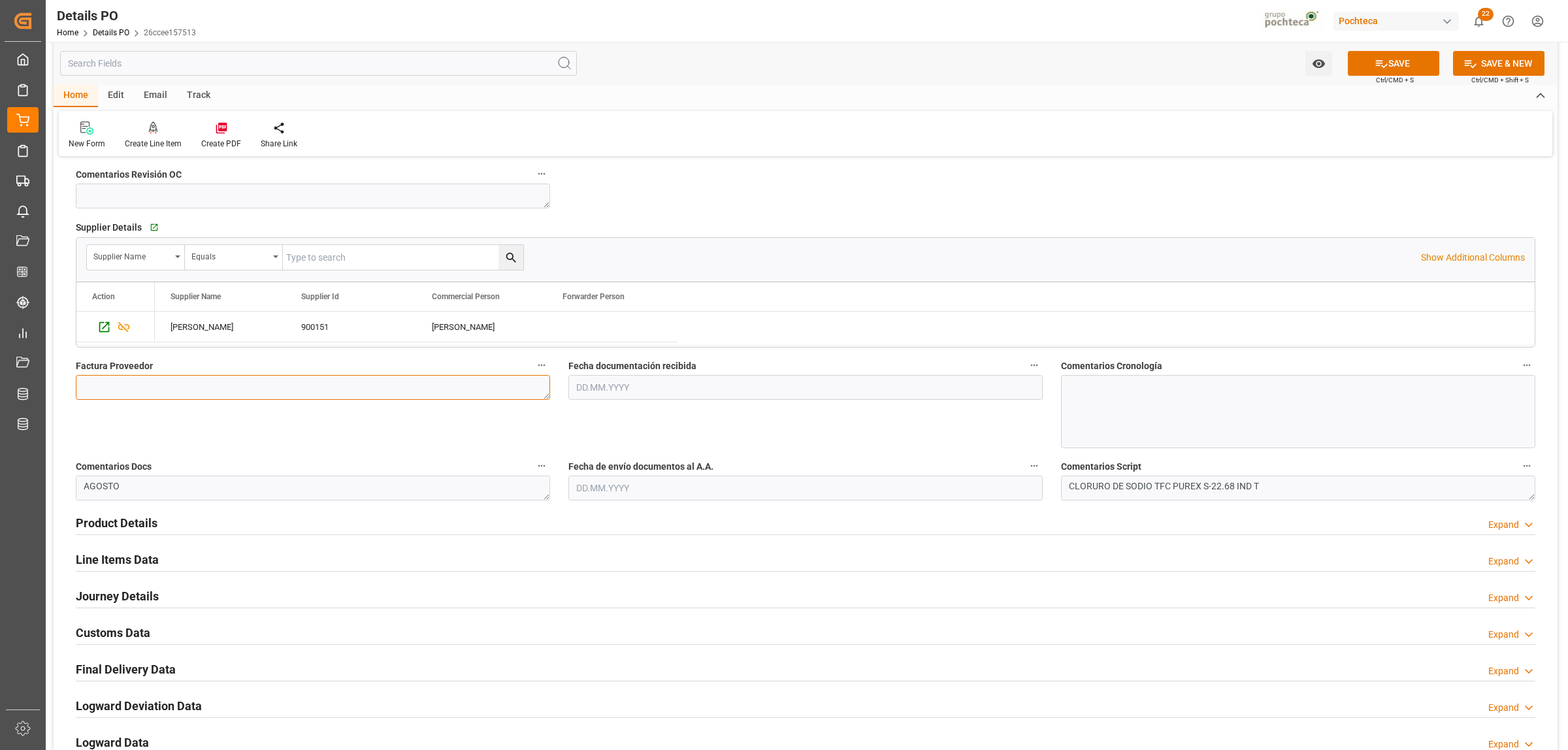
click at [138, 390] on textarea at bounding box center [313, 388] width 474 height 25
drag, startPoint x: 315, startPoint y: 402, endPoint x: 310, endPoint y: 393, distance: 10.3
click at [315, 400] on div "Factura Proveedor" at bounding box center [313, 402] width 492 height 101
click at [311, 393] on textarea at bounding box center [313, 388] width 474 height 25
paste textarea "5403666161"
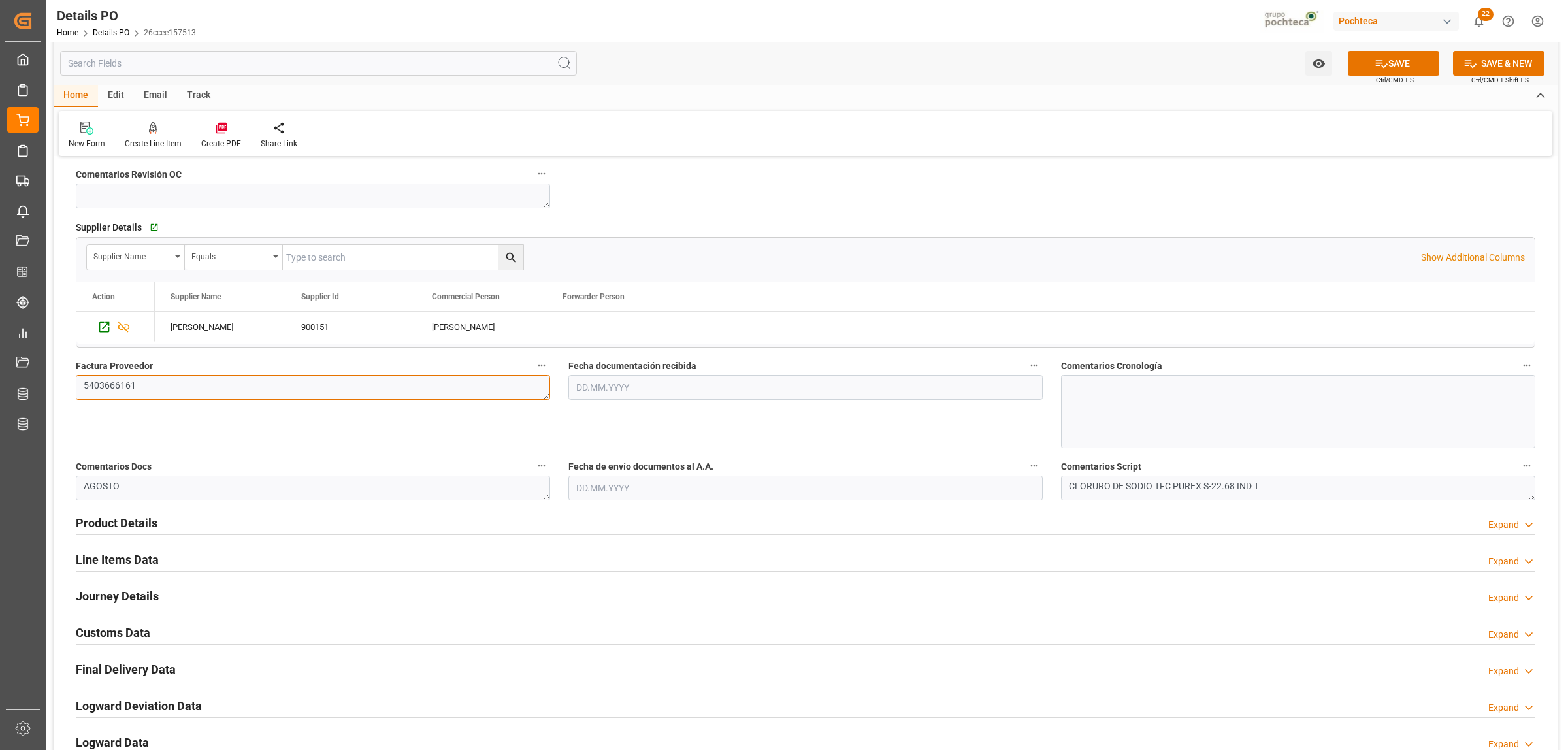
type textarea "5403666161"
click at [728, 388] on input "text" at bounding box center [805, 388] width 474 height 25
click at [608, 463] on div "28 29 30 31 1 2 3" at bounding box center [662, 467] width 179 height 26
click at [634, 546] on span "20" at bounding box center [636, 543] width 9 height 9
type input "20.08.2025"
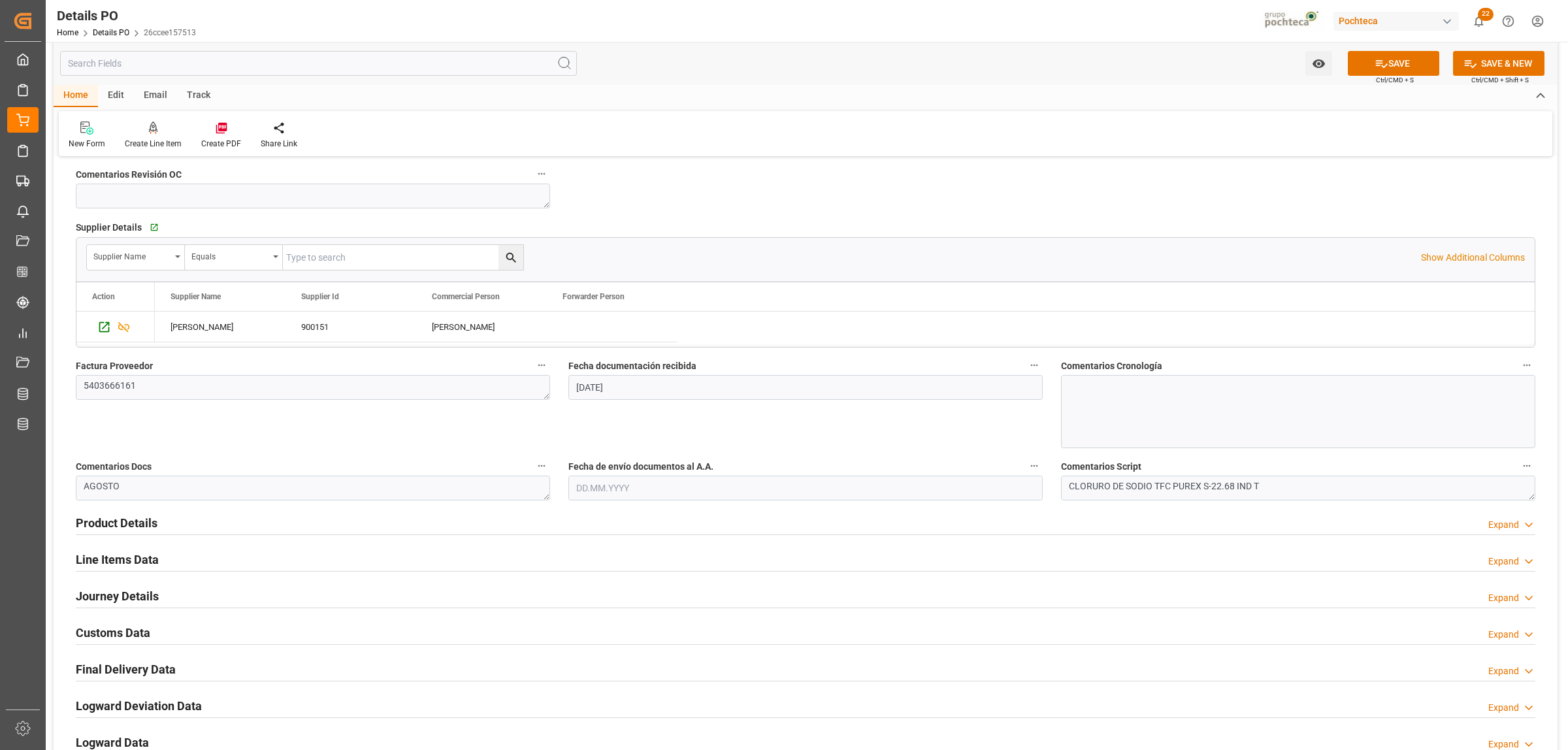
click at [623, 483] on input "text" at bounding box center [805, 488] width 474 height 25
click at [613, 566] on div "28 29 30 31 1 2 3" at bounding box center [662, 568] width 179 height 26
click at [665, 573] on span "21" at bounding box center [662, 644] width 9 height 9
type input "21.08.2025"
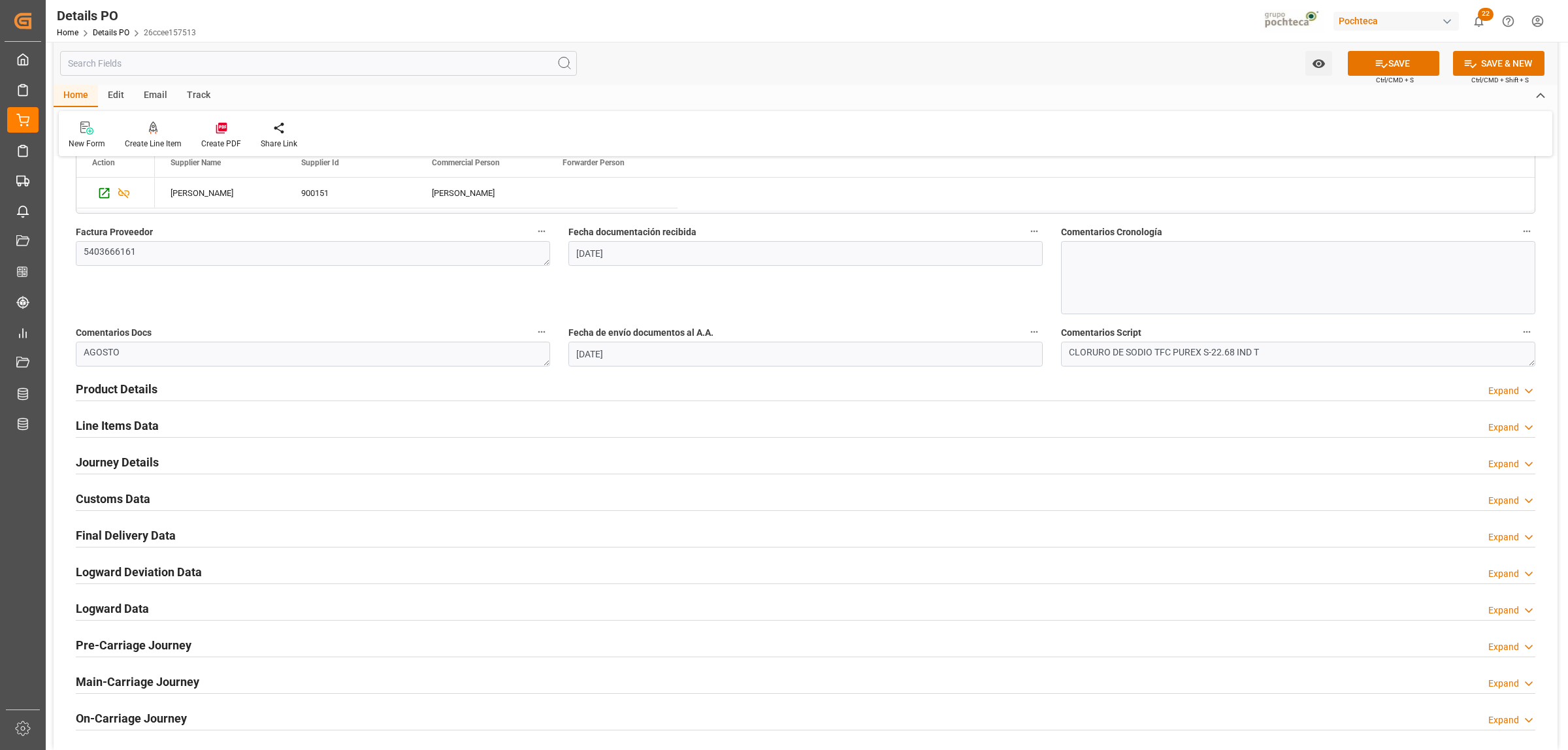
scroll to position [653, 0]
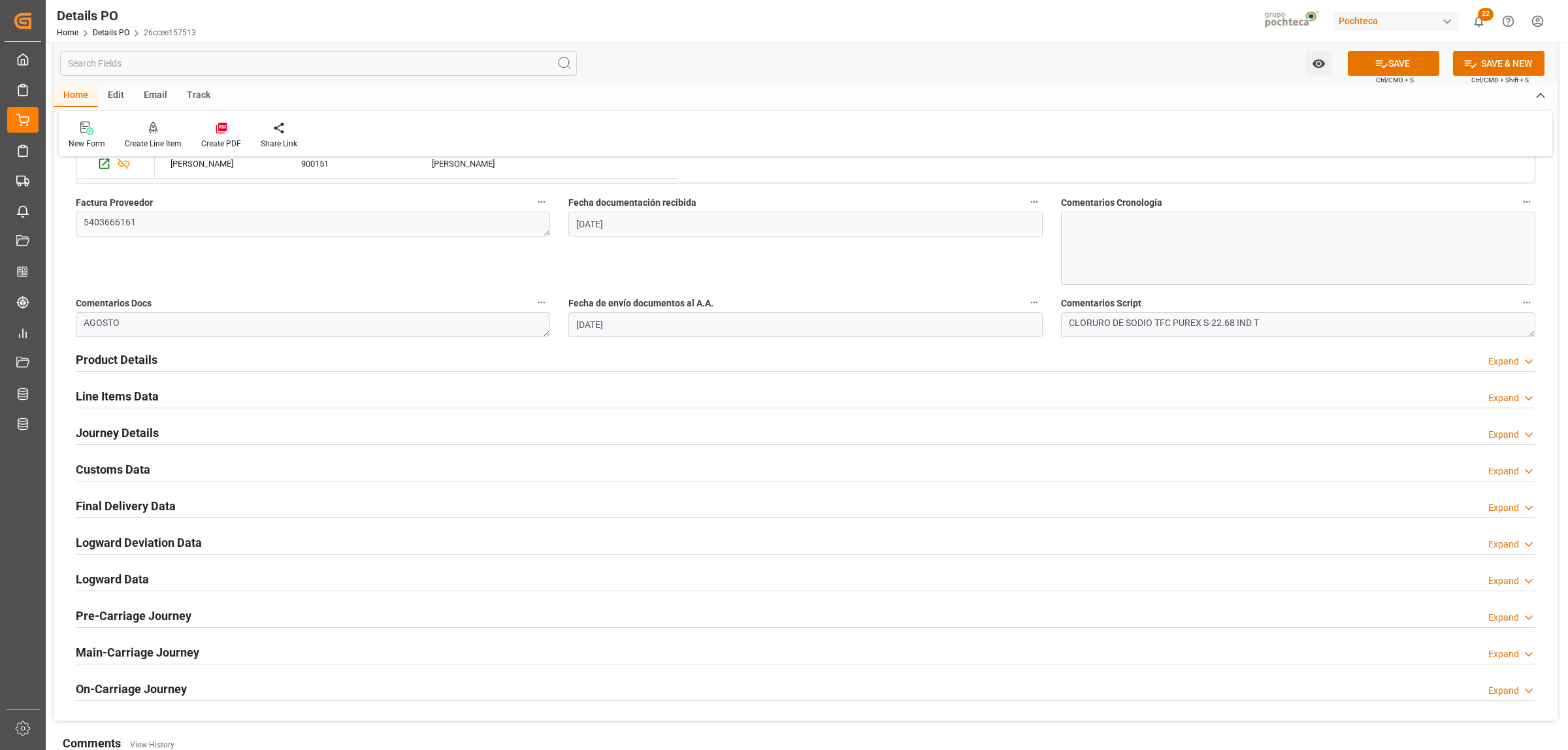
click at [128, 363] on h2 "Product Details" at bounding box center [116, 360] width 81 height 18
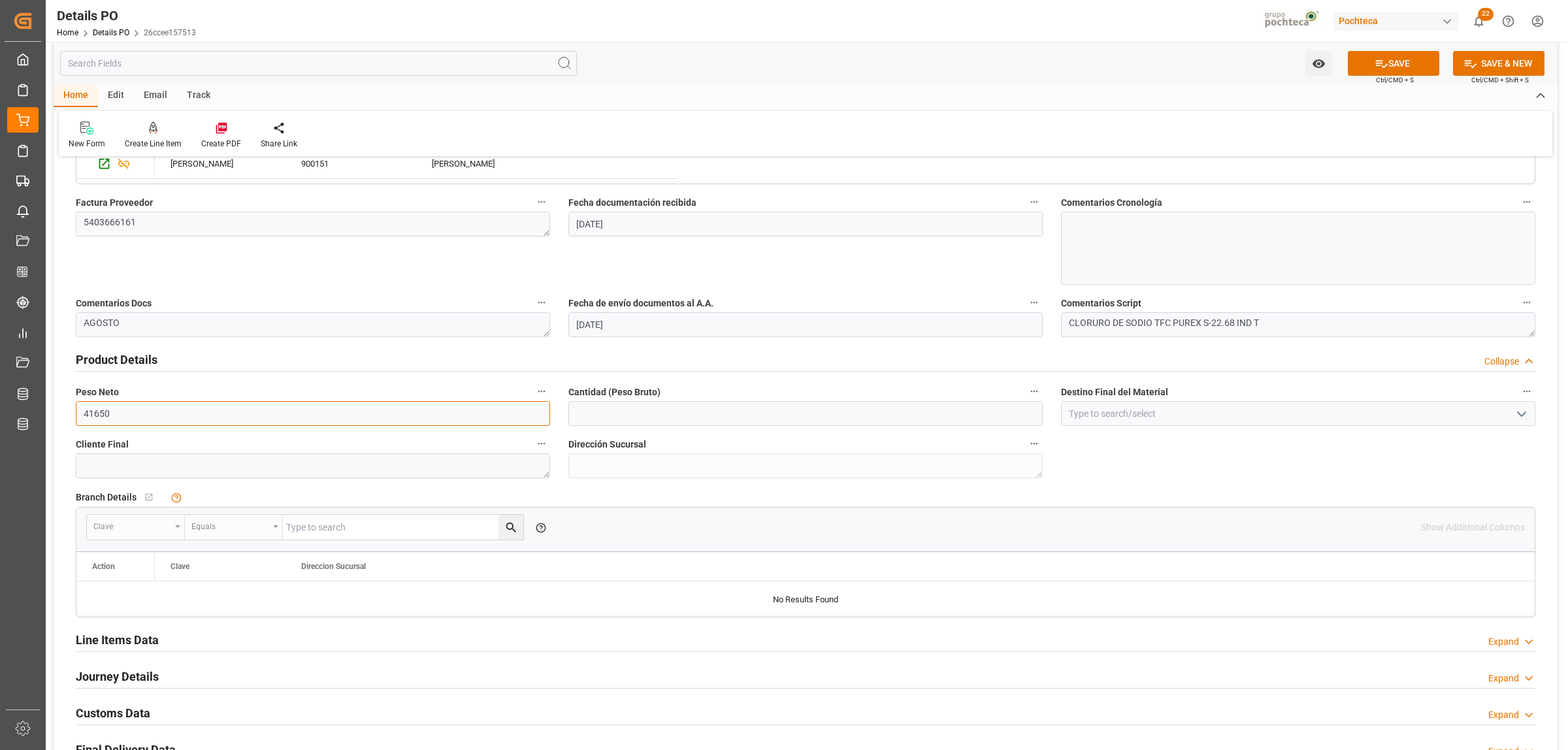
drag, startPoint x: 129, startPoint y: 421, endPoint x: 71, endPoint y: 419, distance: 58.0
click at [71, 419] on div "Peso Neto 41650" at bounding box center [313, 404] width 492 height 53
type input "19000"
click at [627, 412] on input "text" at bounding box center [805, 413] width 474 height 25
type input "19000"
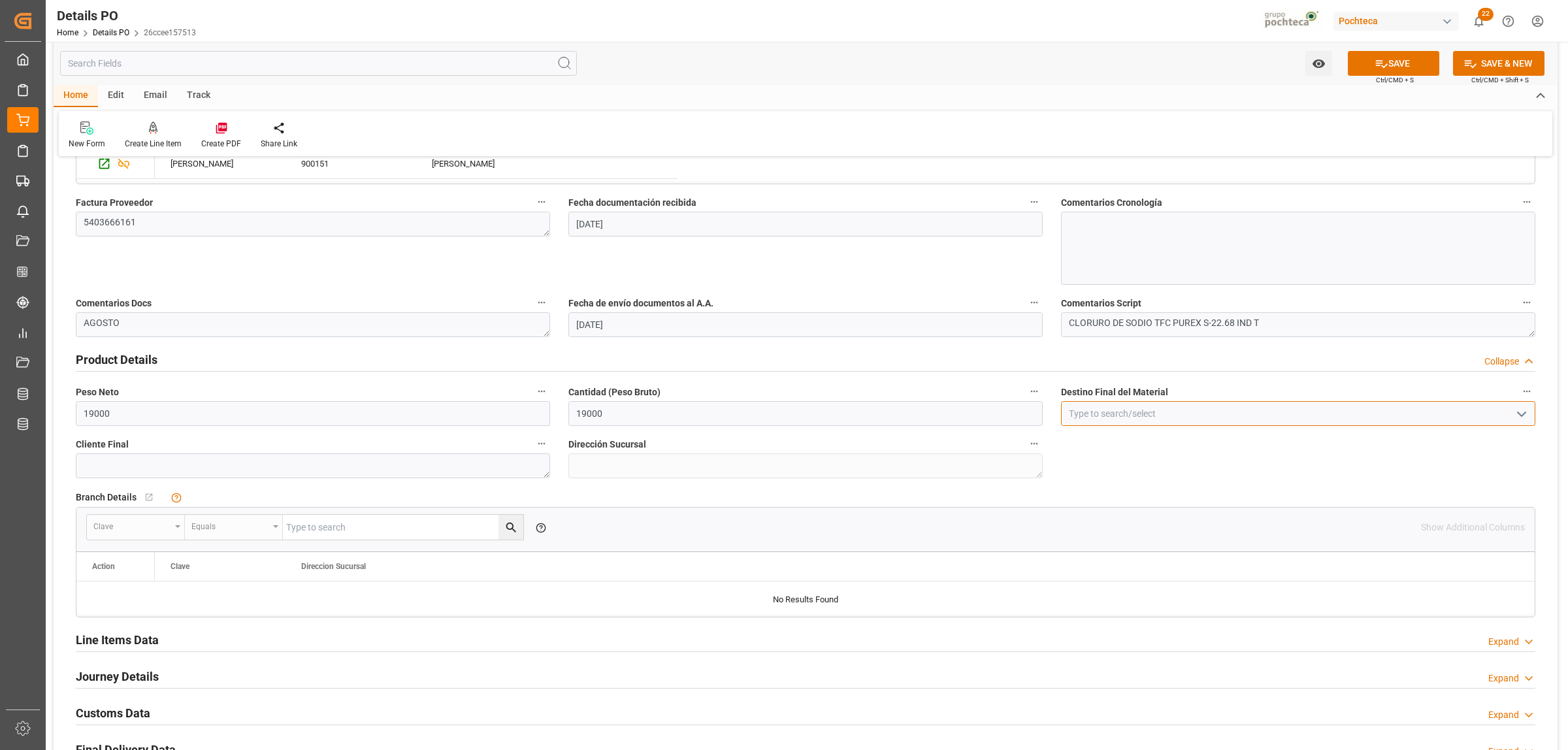
click at [1112, 417] on input at bounding box center [1298, 413] width 474 height 25
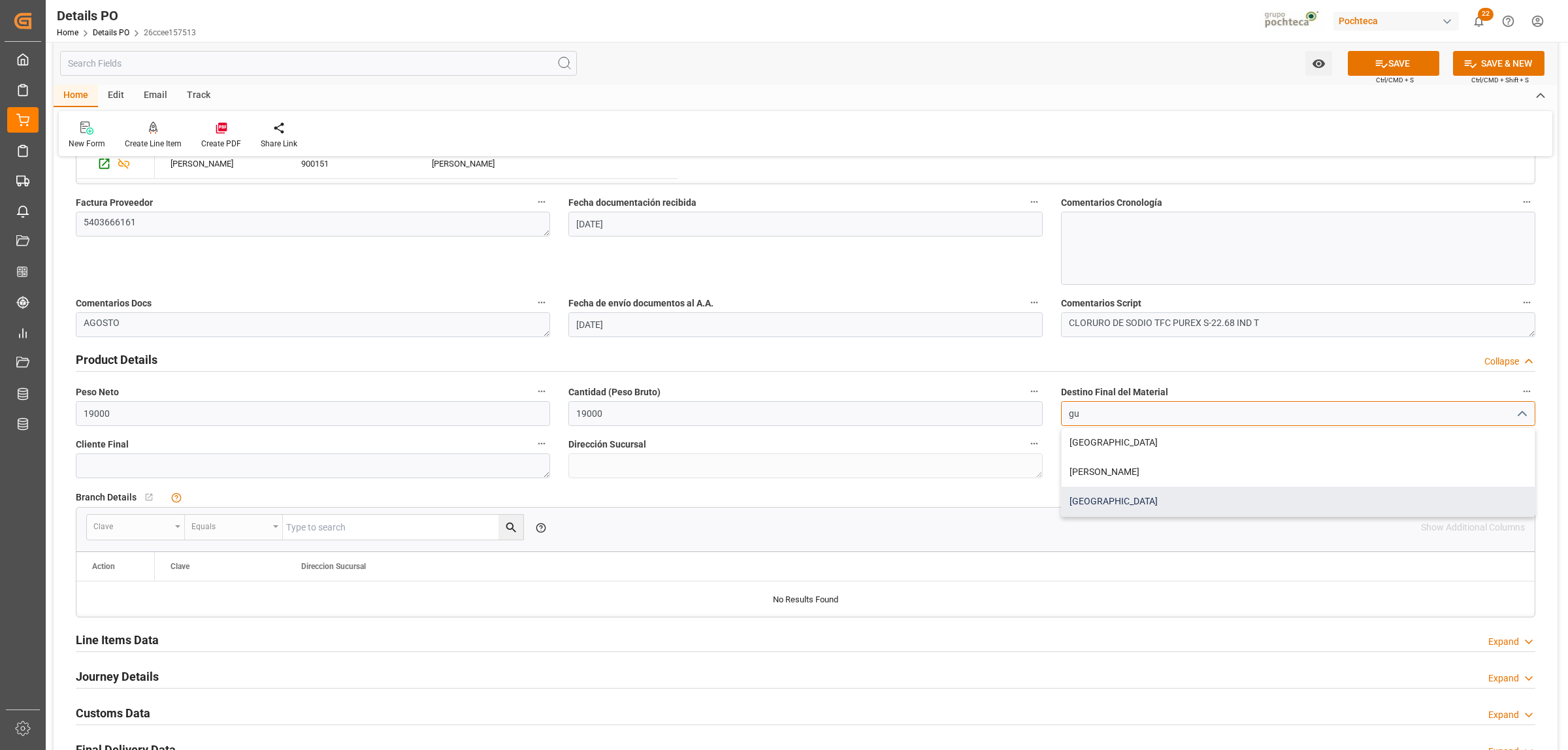
click at [1088, 502] on div "Guadalajara" at bounding box center [1298, 501] width 474 height 29
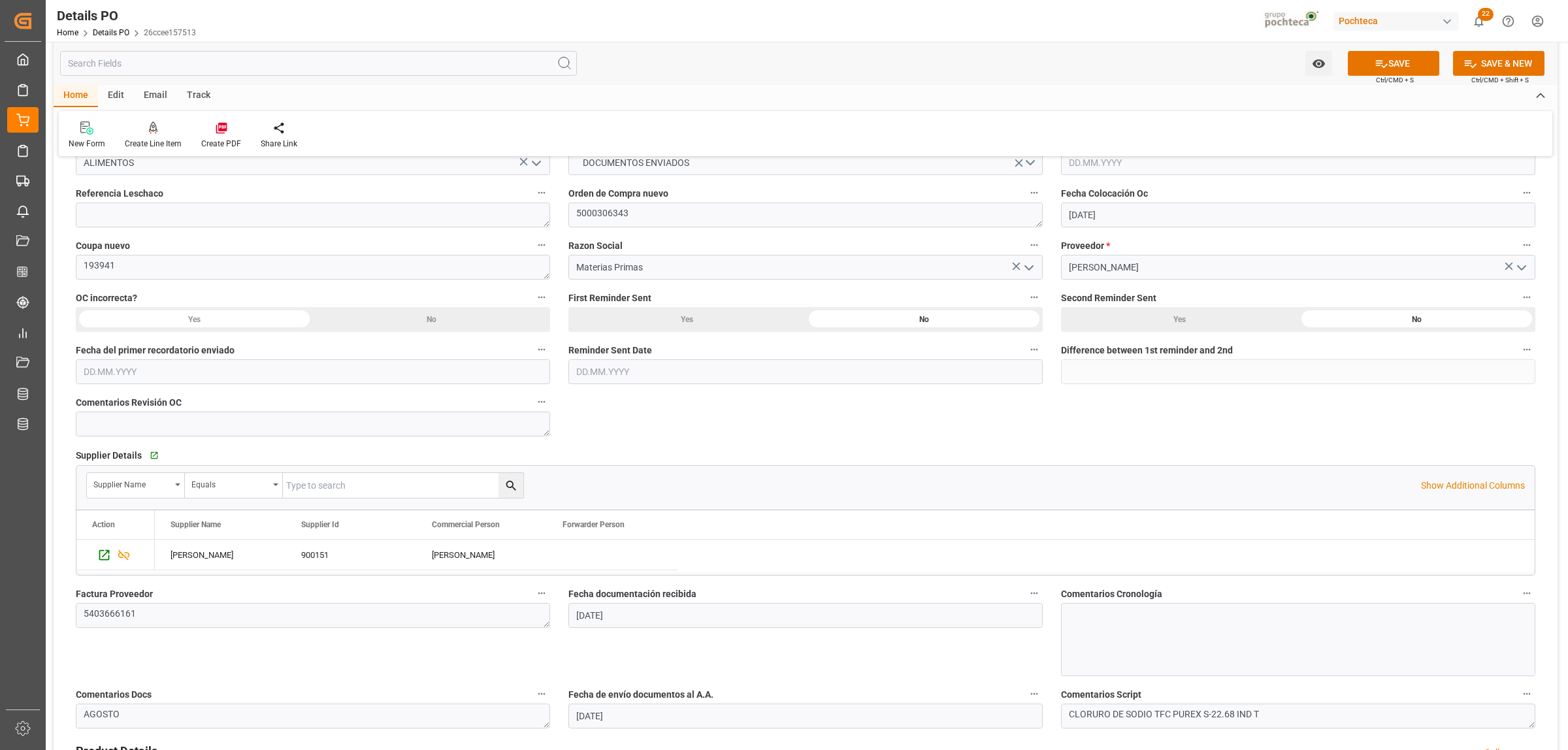
scroll to position [245, 0]
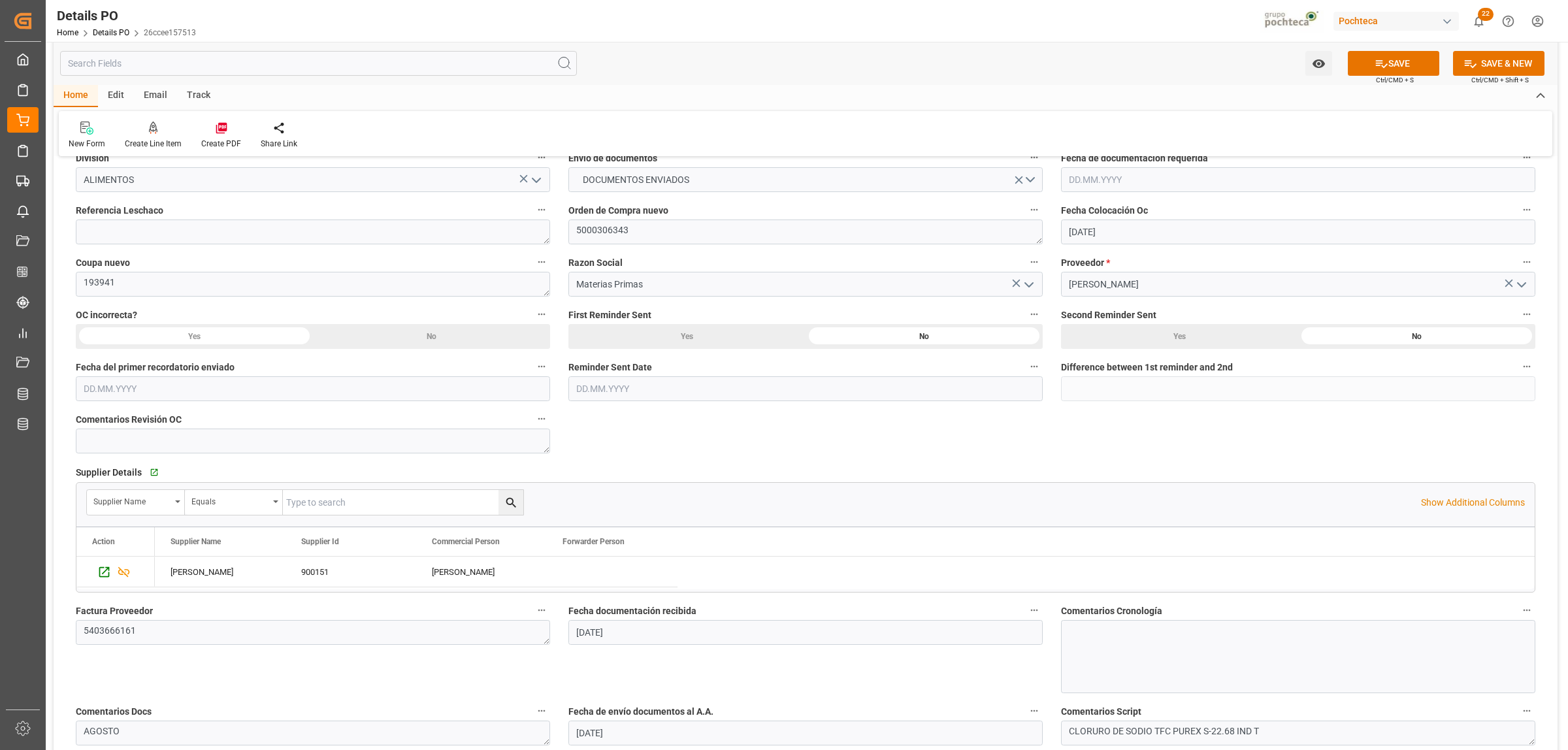
type input "Guadalajara"
drag, startPoint x: 580, startPoint y: 232, endPoint x: 564, endPoint y: 232, distance: 16.0
click at [564, 232] on div "Orden de Compra nuevo 5000306343" at bounding box center [805, 222] width 492 height 53
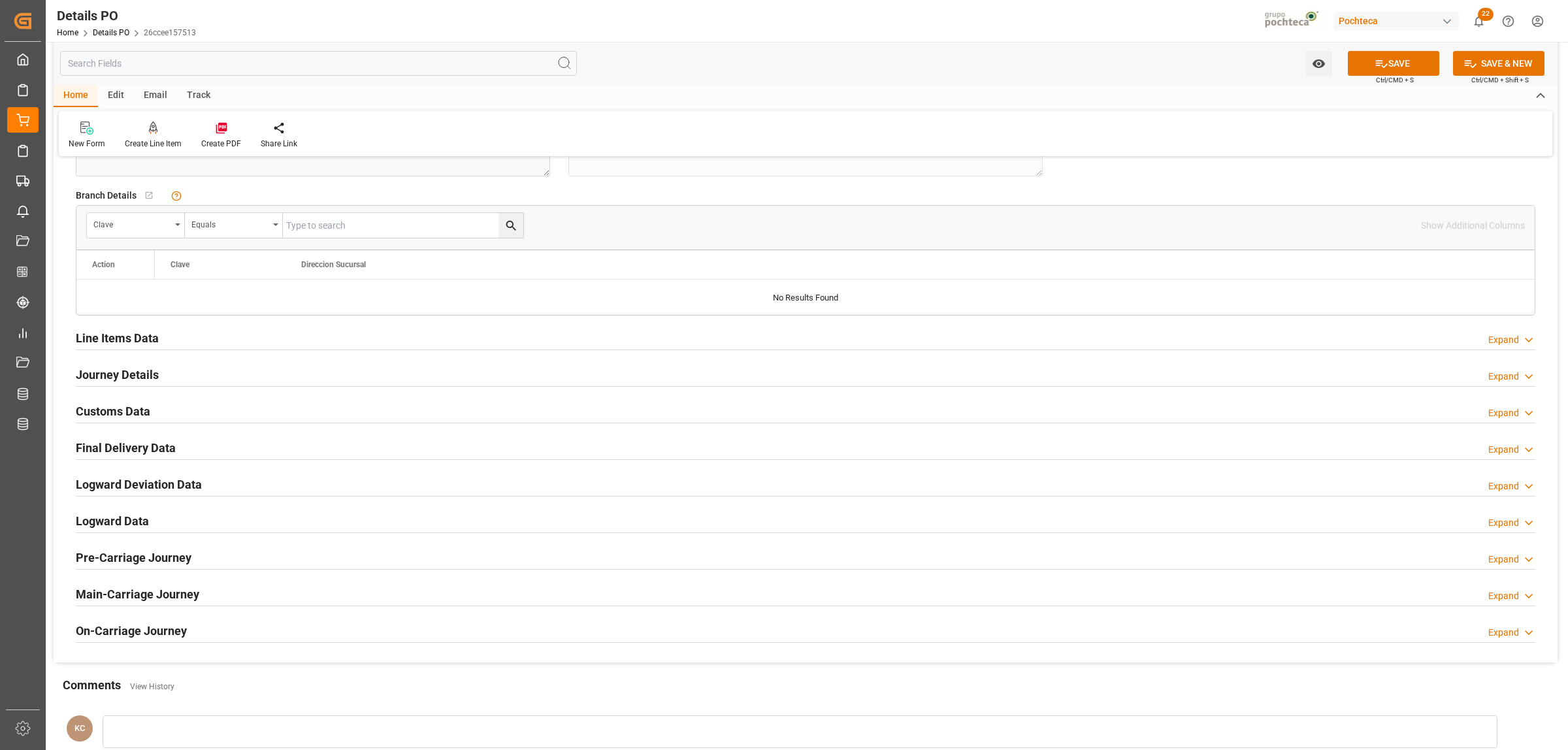
scroll to position [979, 0]
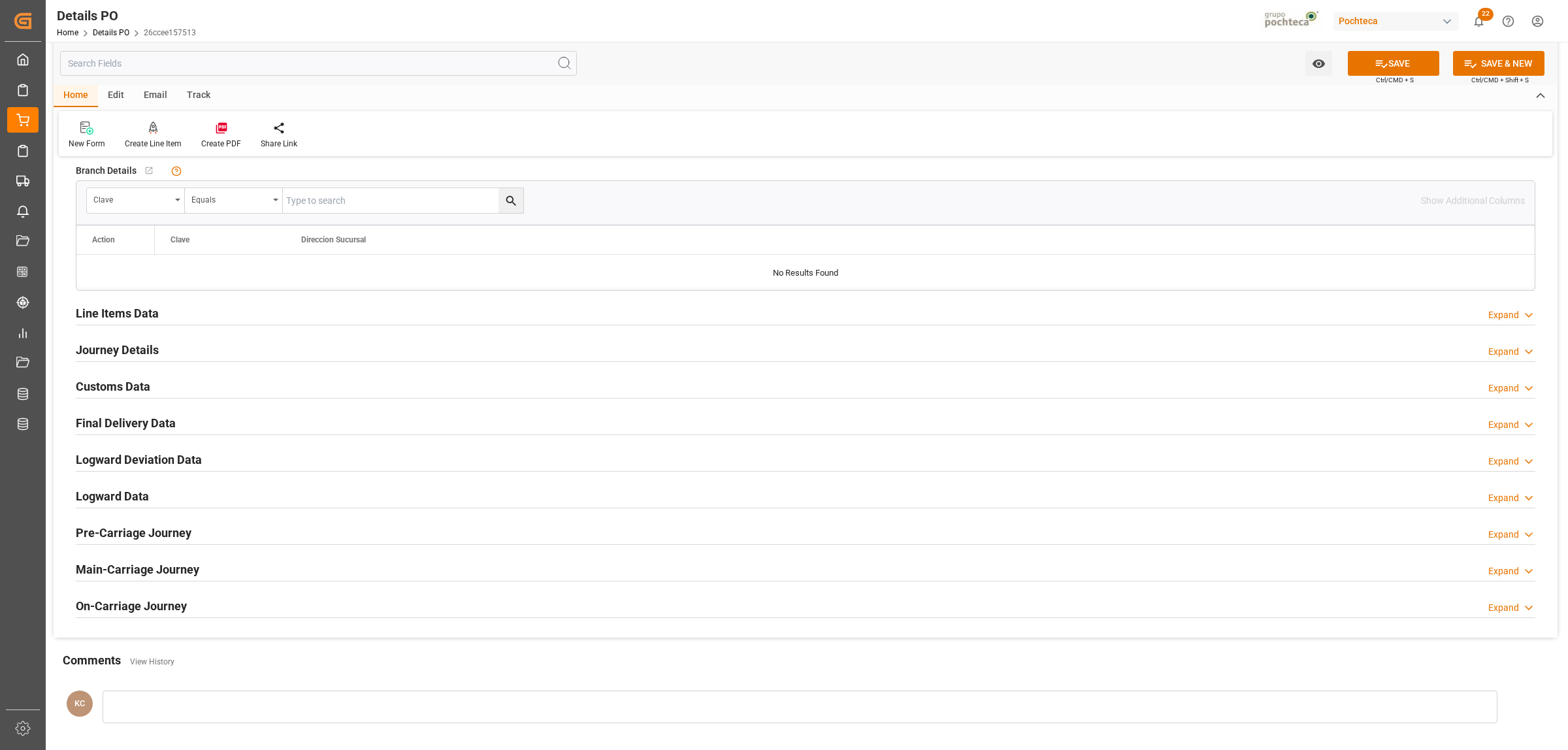
click at [108, 351] on h2 "Journey Details" at bounding box center [117, 350] width 83 height 18
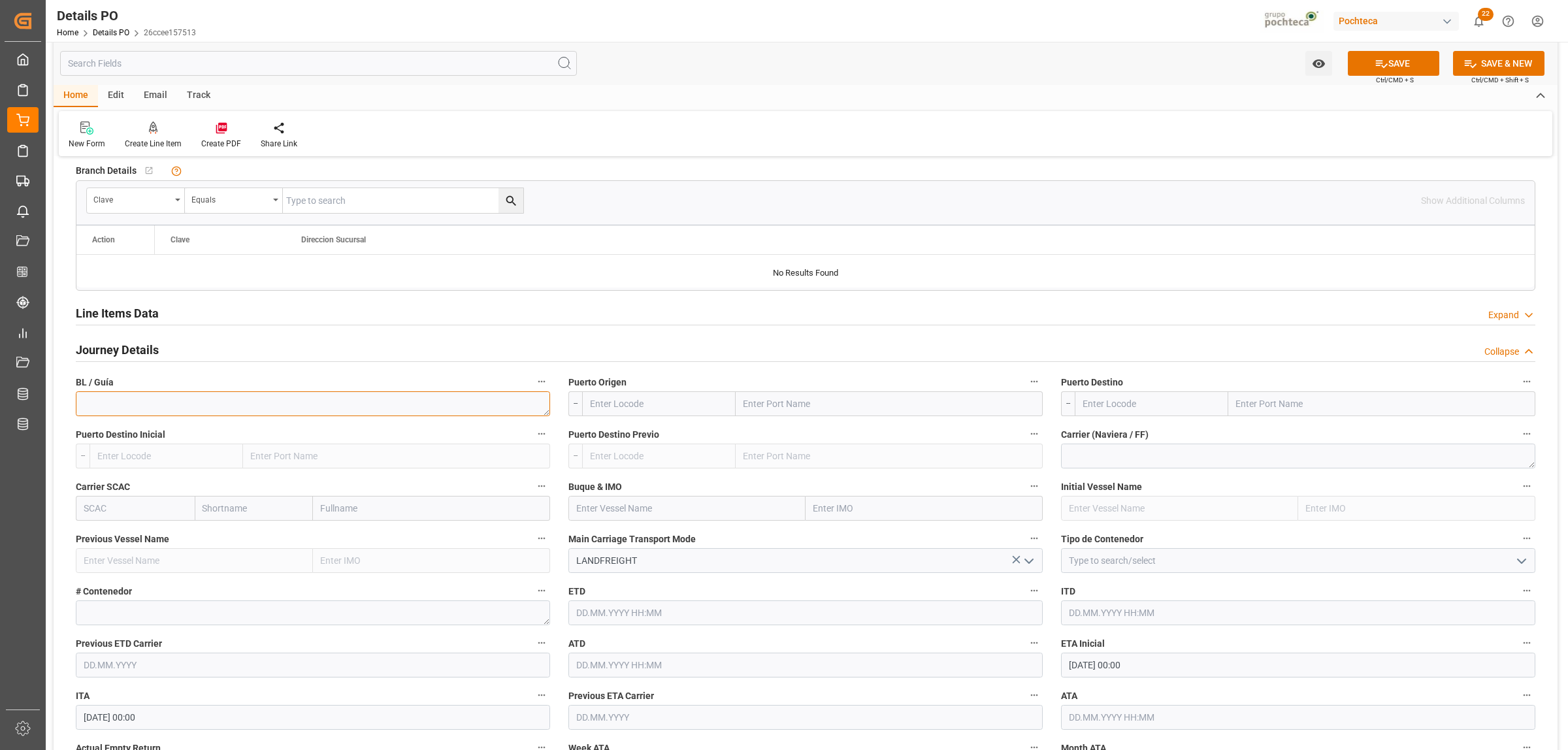
click at [158, 404] on textarea at bounding box center [313, 404] width 474 height 25
paste textarea "911359721"
type textarea "911359721"
click at [753, 405] on input "text" at bounding box center [890, 404] width 307 height 25
type input "LAREDO"
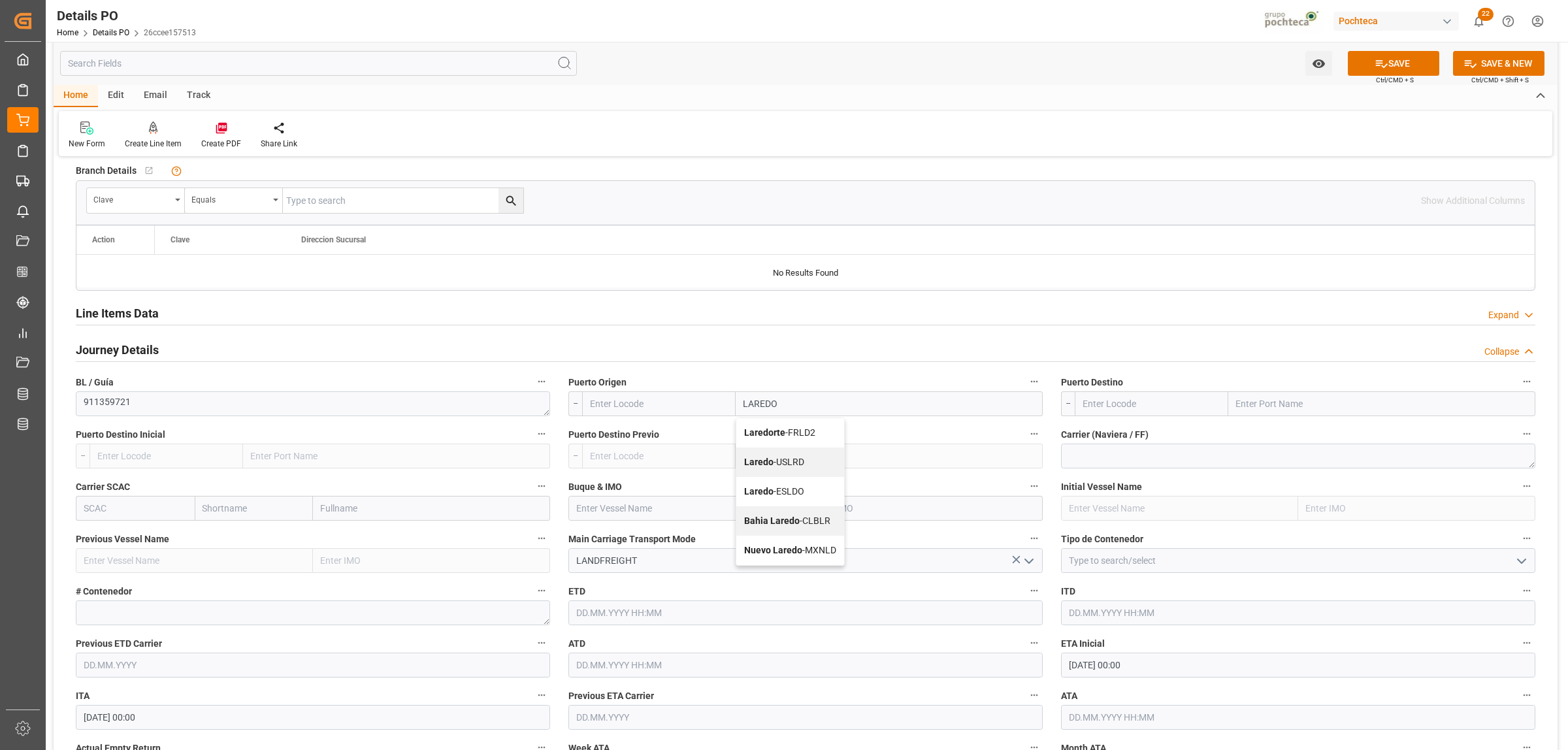
click at [772, 457] on div "Laredo - USLRD" at bounding box center [790, 462] width 108 height 29
type input "USLRD"
type input "Laredo"
click at [1254, 407] on input "text" at bounding box center [1382, 404] width 307 height 25
type input "NUEVO LAREDO"
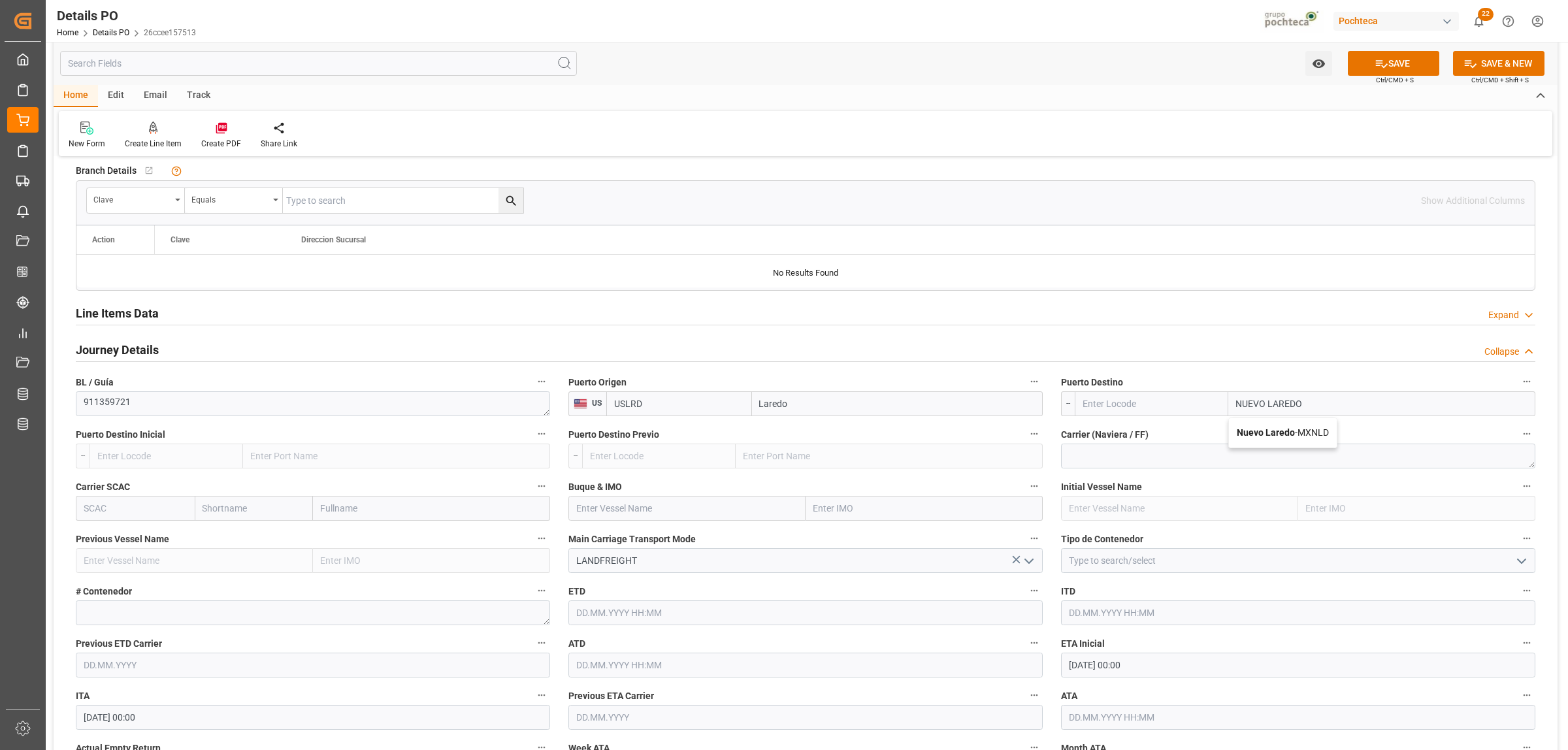
drag, startPoint x: 1245, startPoint y: 441, endPoint x: 1254, endPoint y: 465, distance: 25.6
click at [1245, 438] on div "Nuevo Laredo - MXNLD" at bounding box center [1283, 432] width 108 height 29
type input "MXNLD"
type input "Nuevo Laredo"
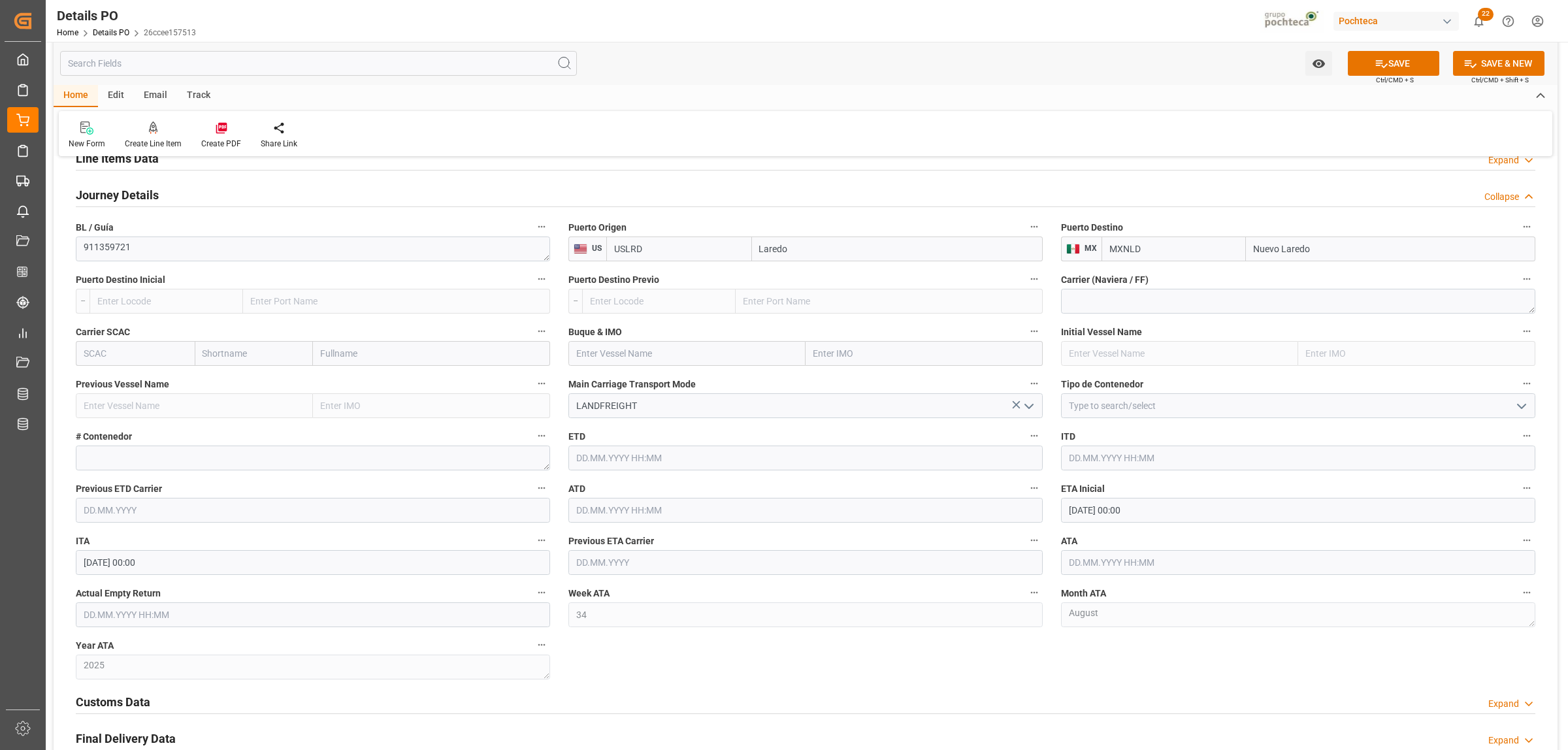
scroll to position [1143, 0]
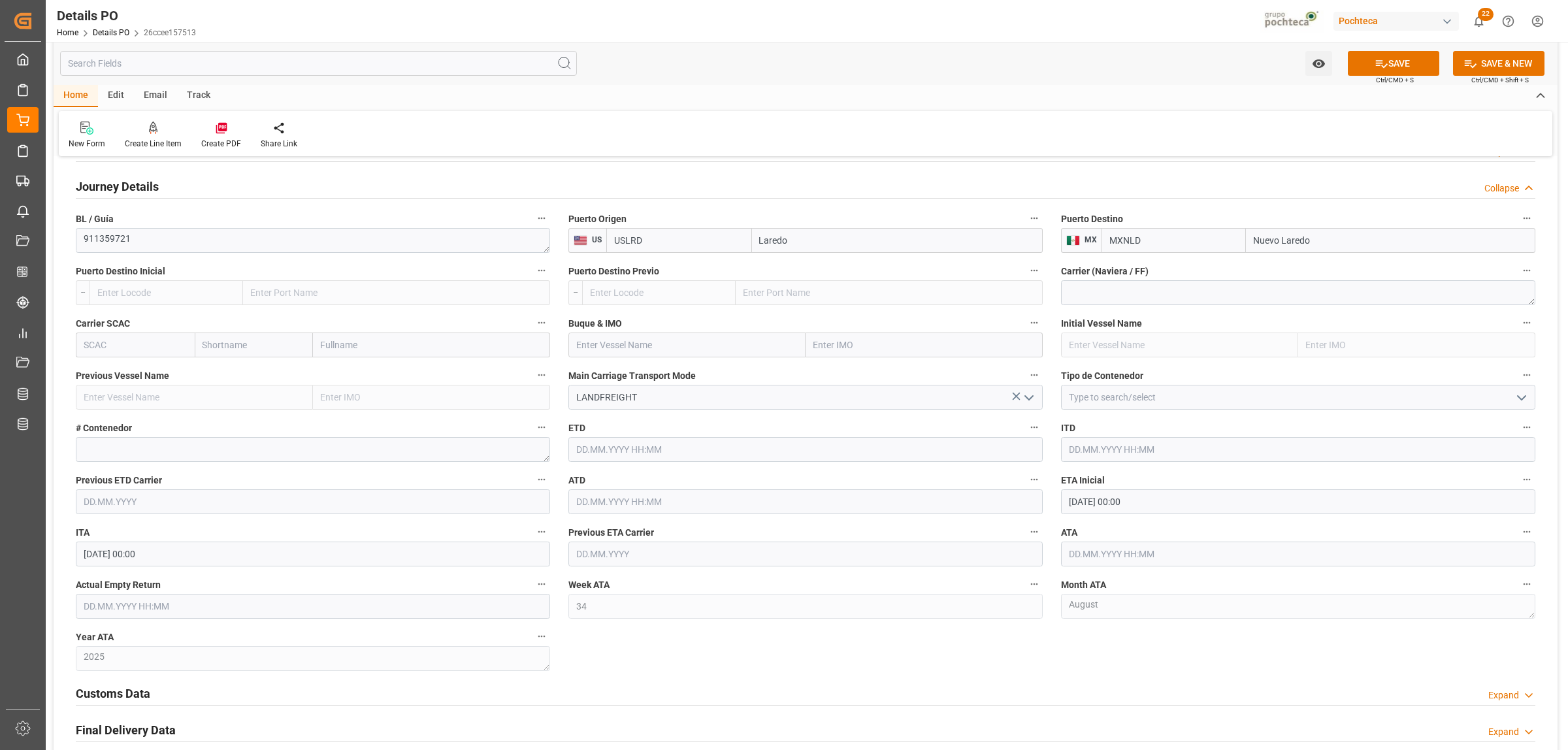
click at [1254, 400] on icon "open menu" at bounding box center [1522, 398] width 16 height 16
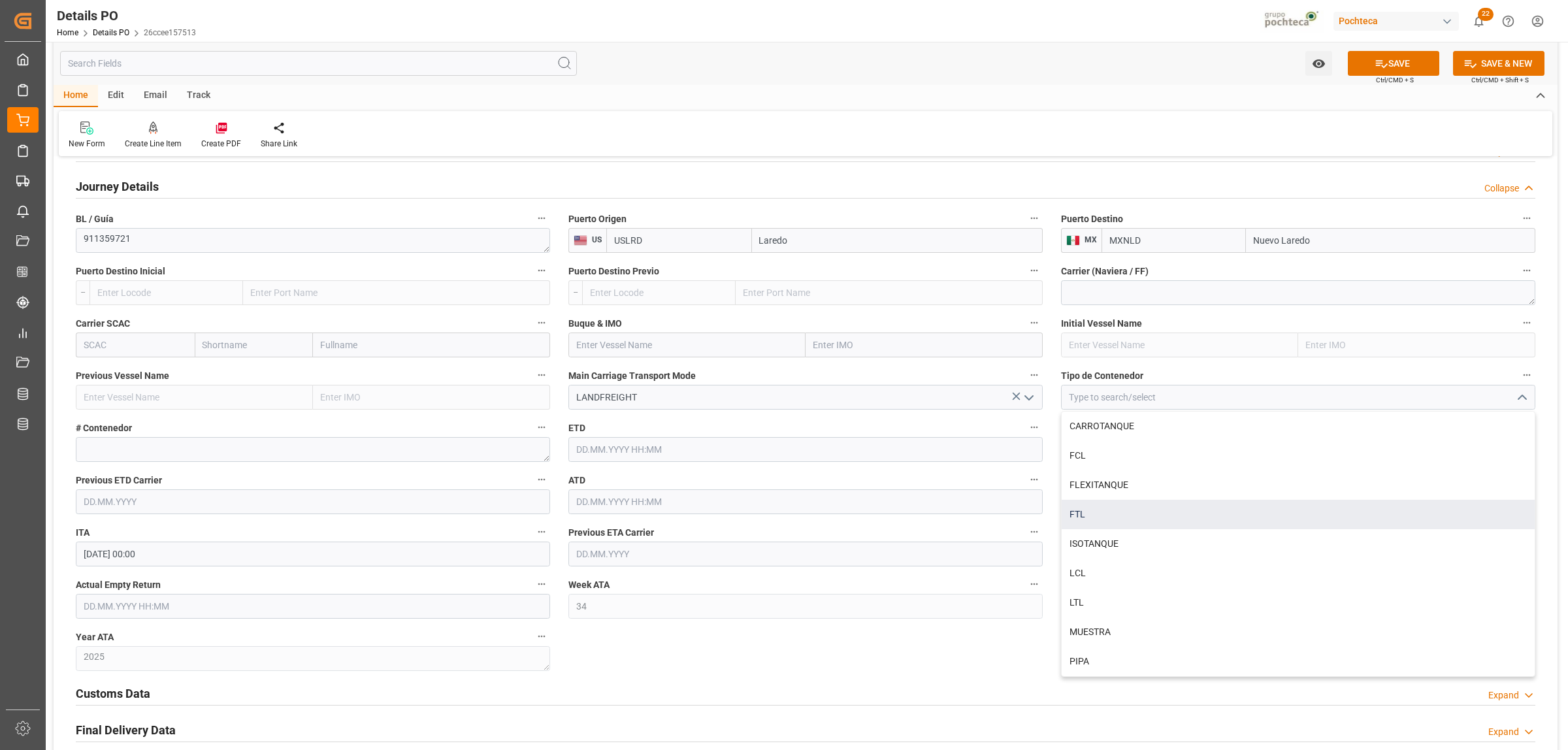
click at [1125, 519] on div "FTL" at bounding box center [1298, 514] width 474 height 29
type input "FTL"
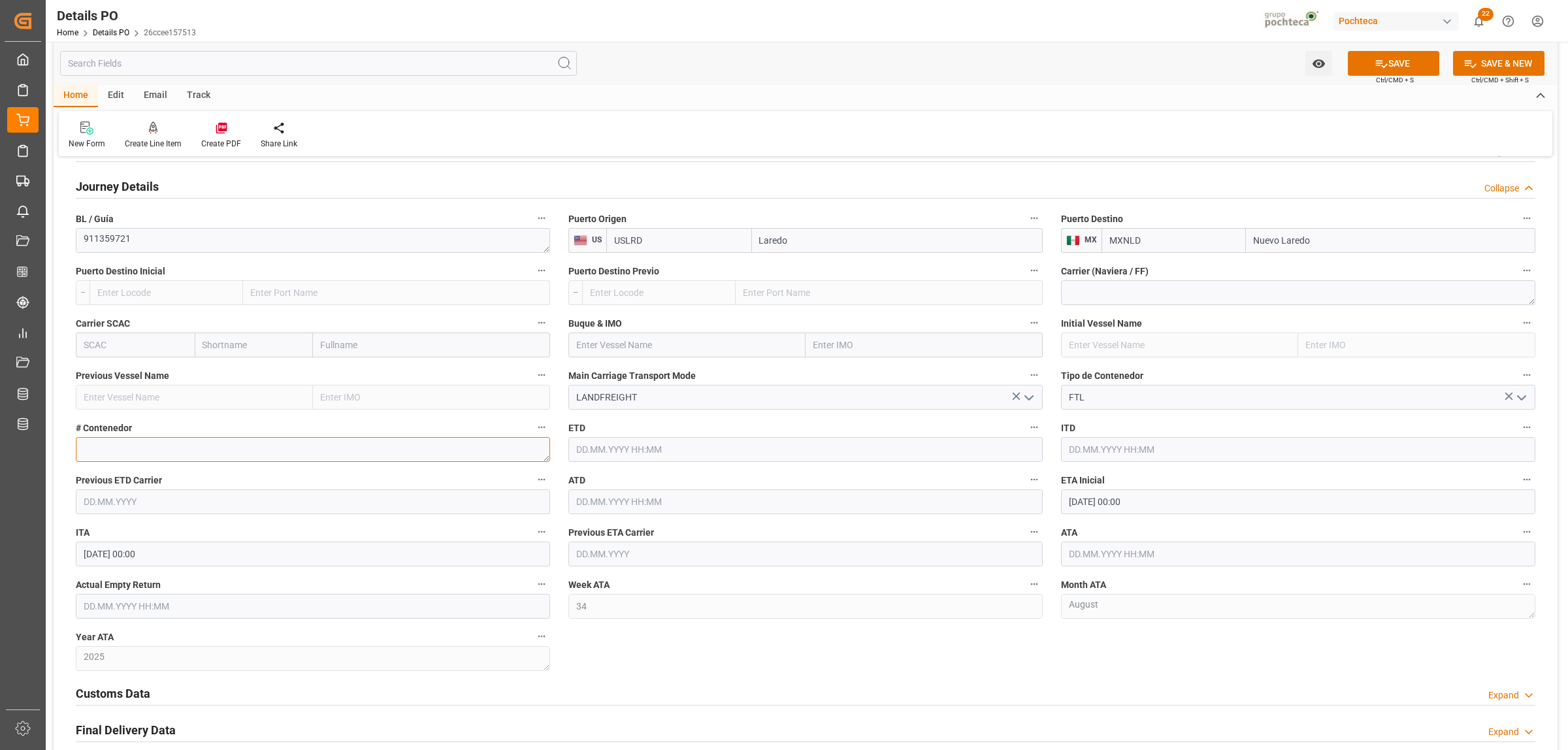
click at [190, 451] on textarea at bounding box center [313, 449] width 474 height 25
click at [1104, 504] on input "18.08.2025 00:00" at bounding box center [1298, 502] width 474 height 25
click at [1102, 573] on span "19" at bounding box center [1103, 659] width 9 height 9
type input "19.08.2025 00:00"
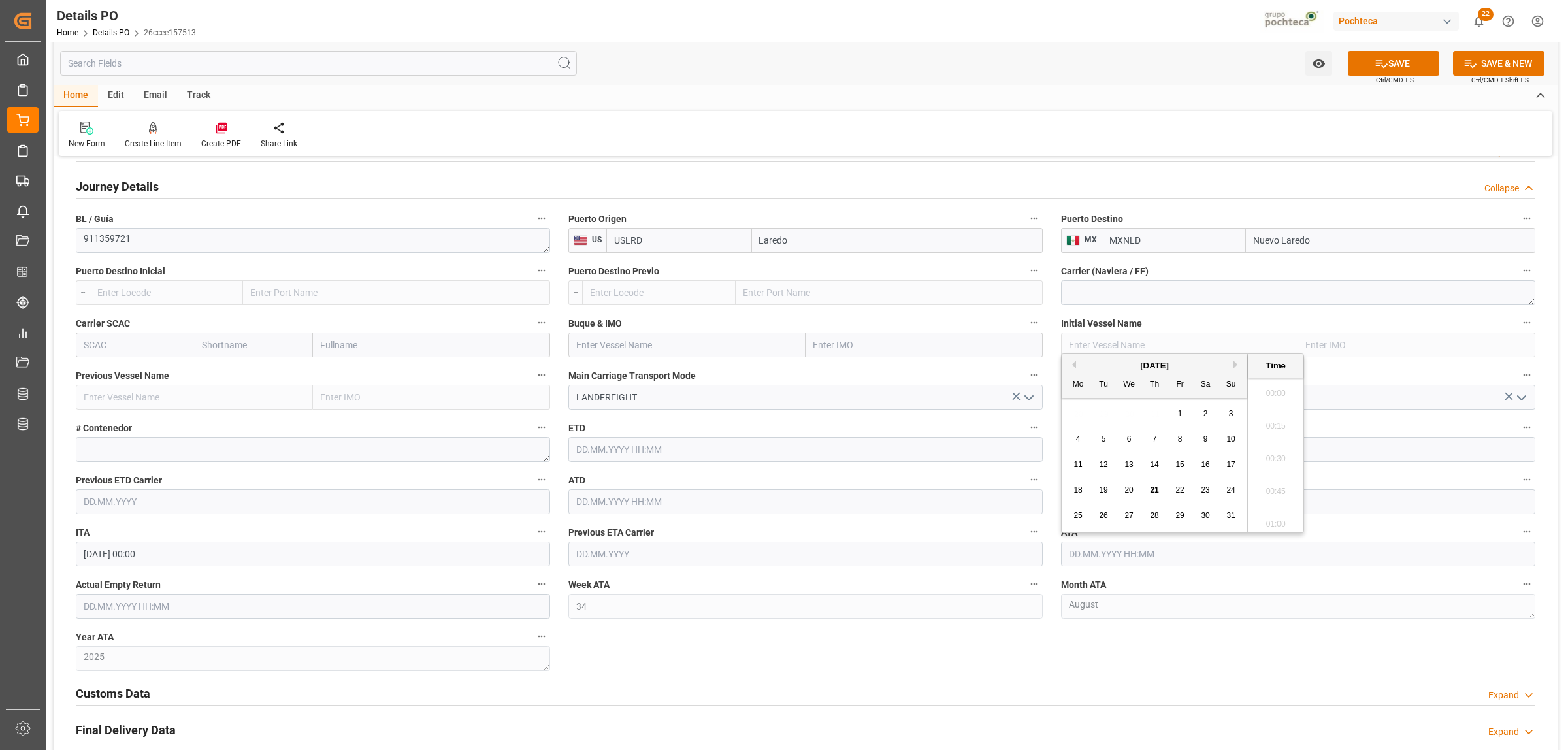
click at [1157, 562] on input "text" at bounding box center [1298, 554] width 474 height 25
click at [1103, 488] on span "19" at bounding box center [1103, 489] width 9 height 9
type input "19.08.2025 00:00"
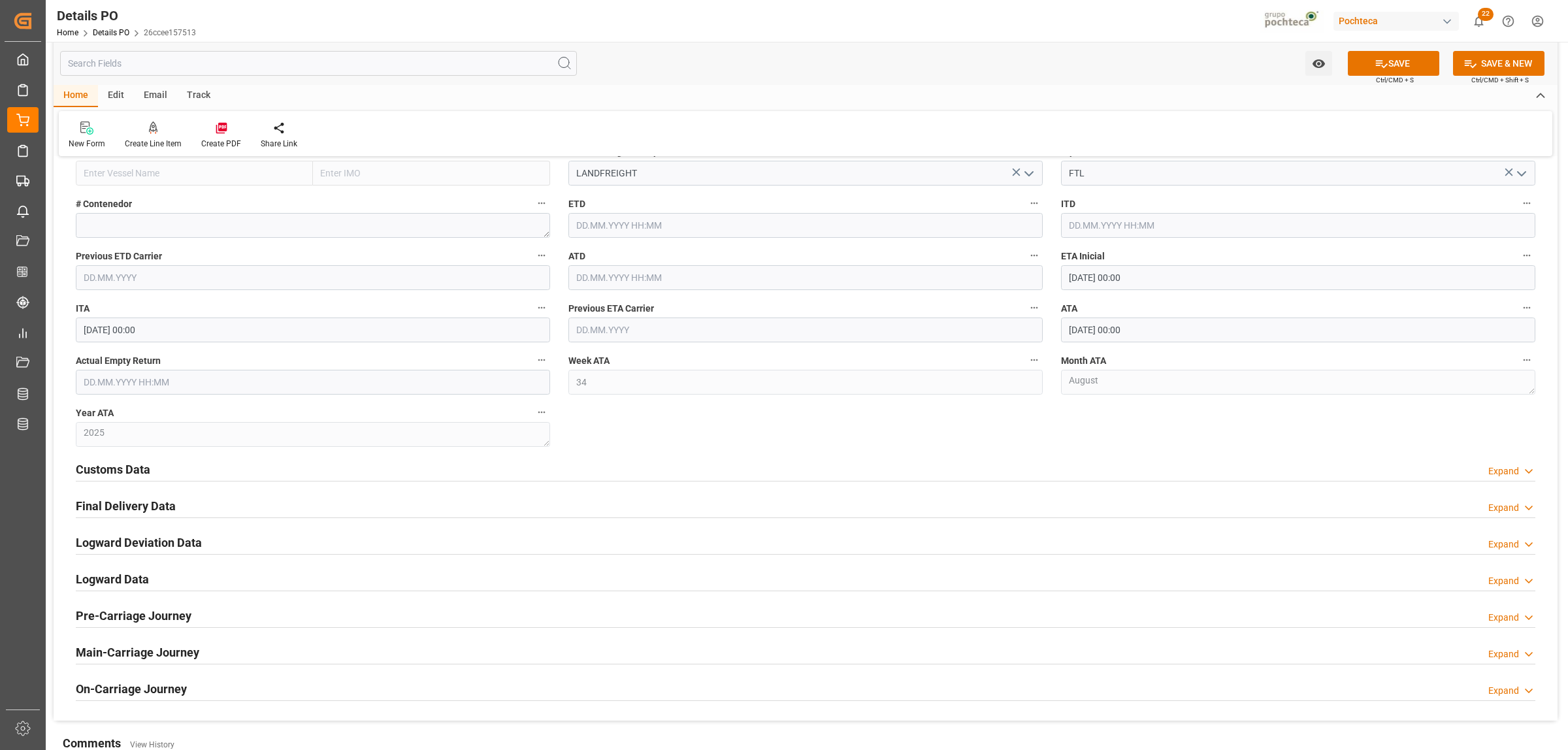
scroll to position [1388, 0]
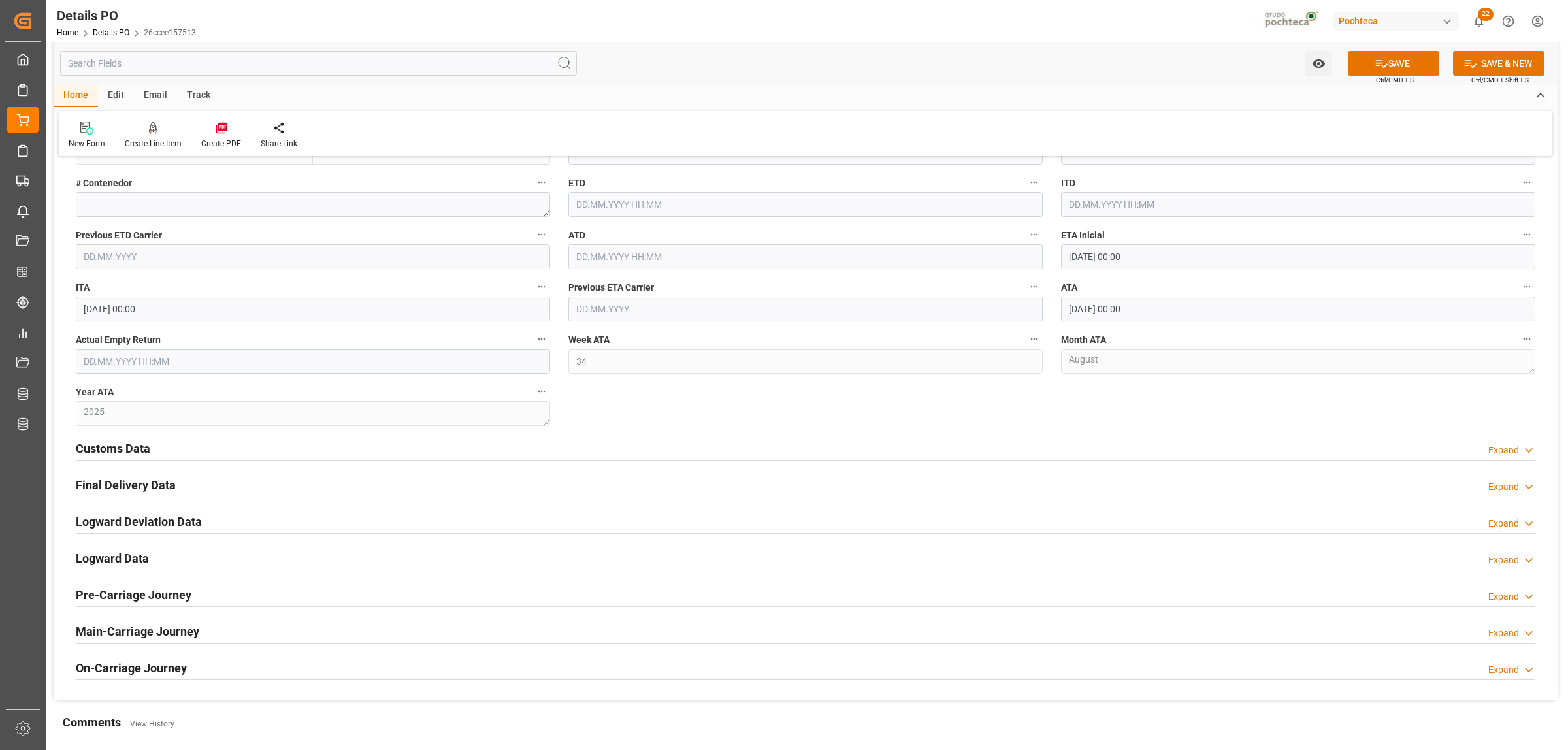
click at [111, 451] on h2 "Customs Data" at bounding box center [113, 448] width 74 height 18
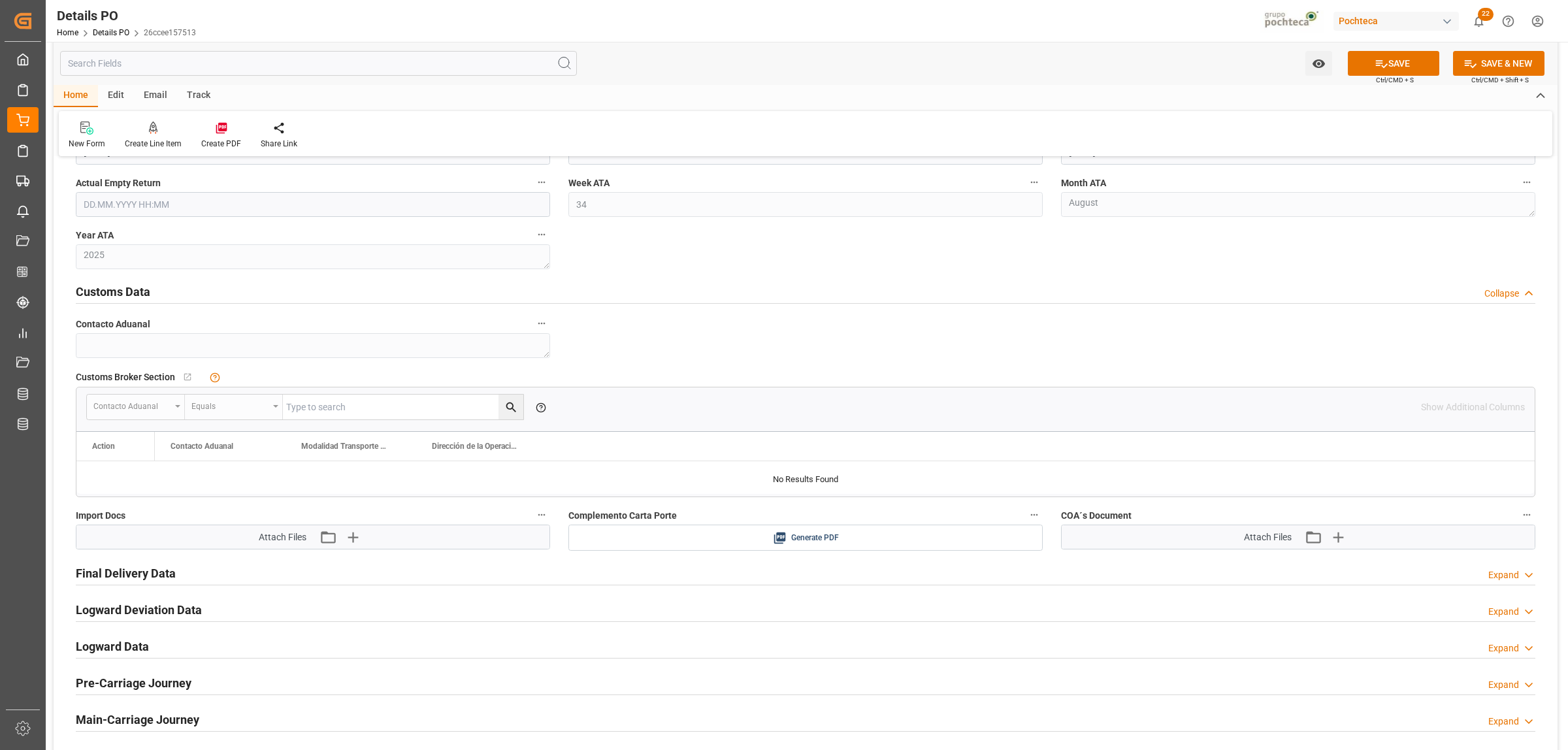
scroll to position [1551, 0]
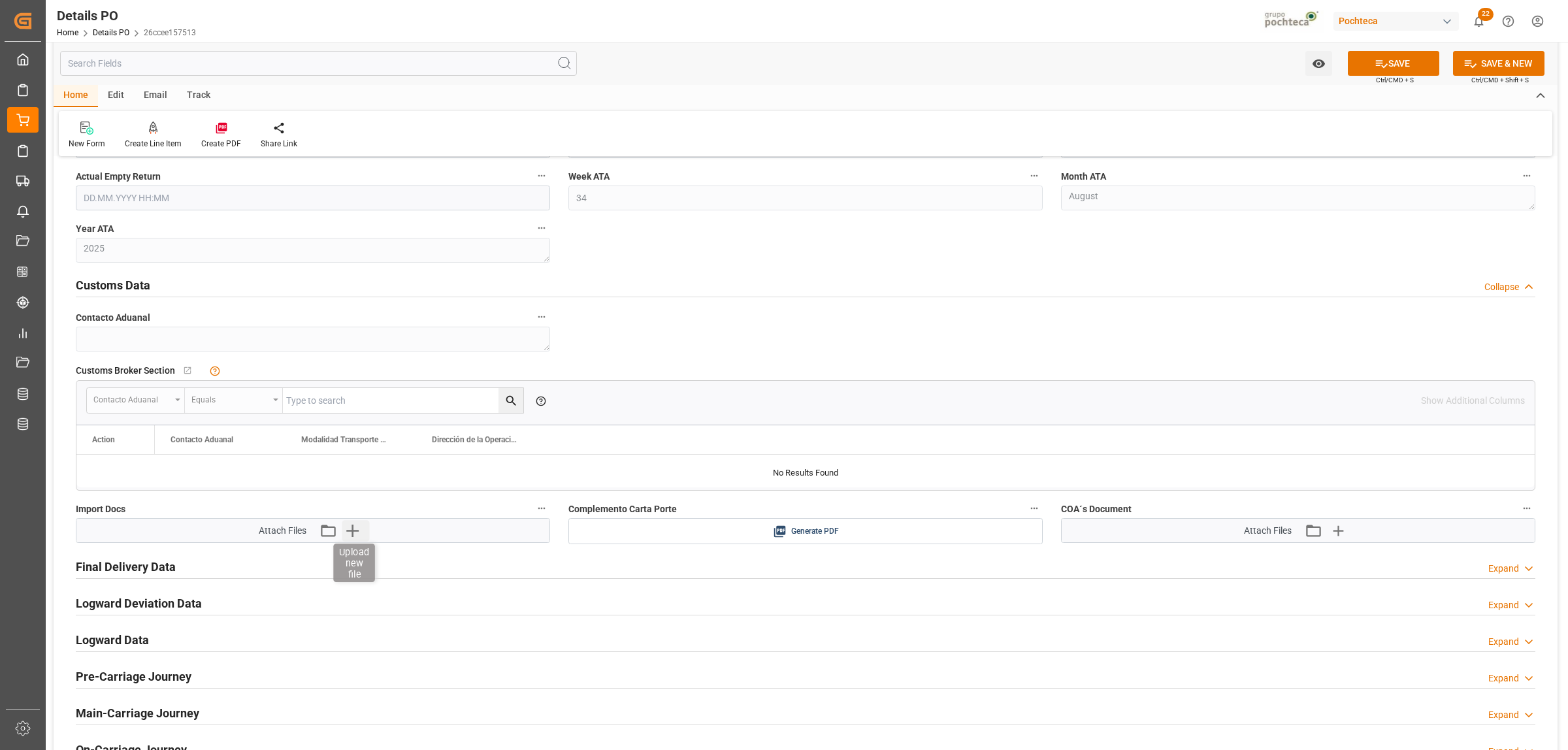
click at [354, 537] on icon "button" at bounding box center [352, 529] width 21 height 21
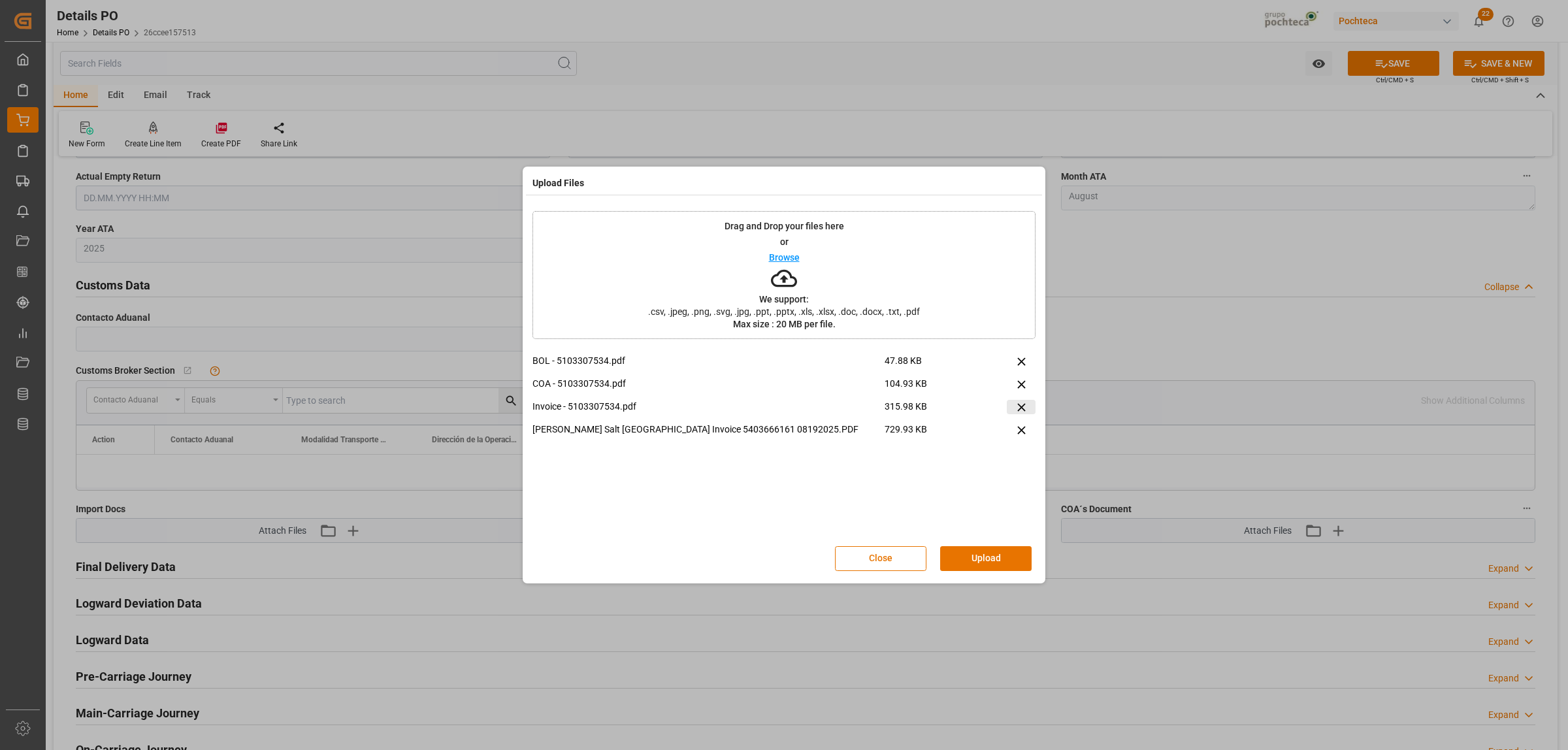
click at [1030, 407] on button at bounding box center [1021, 407] width 29 height 14
click at [1011, 565] on button "Upload" at bounding box center [985, 558] width 91 height 25
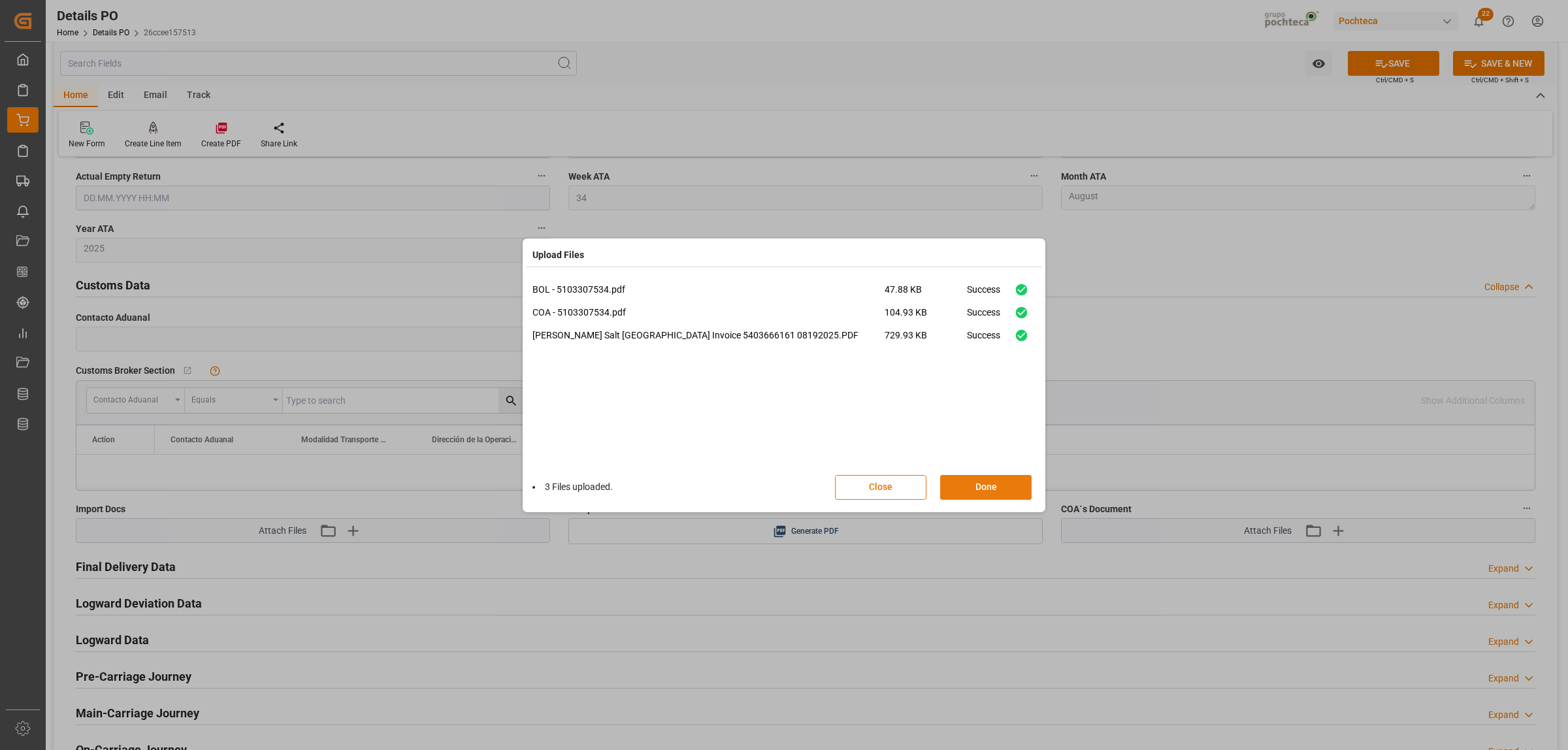
click at [1003, 491] on button "Done" at bounding box center [985, 488] width 91 height 25
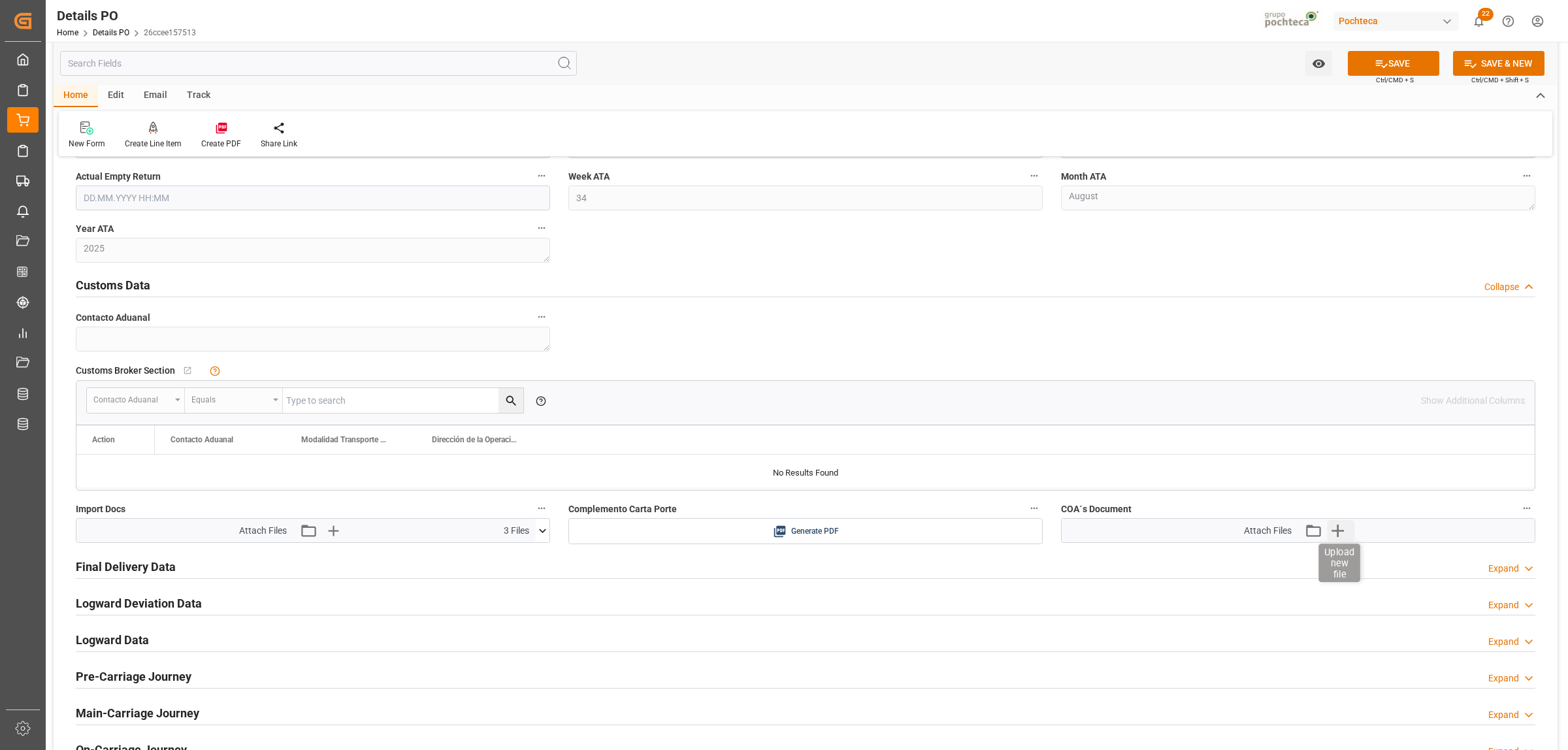
click at [1254, 538] on icon "button" at bounding box center [1337, 529] width 21 height 21
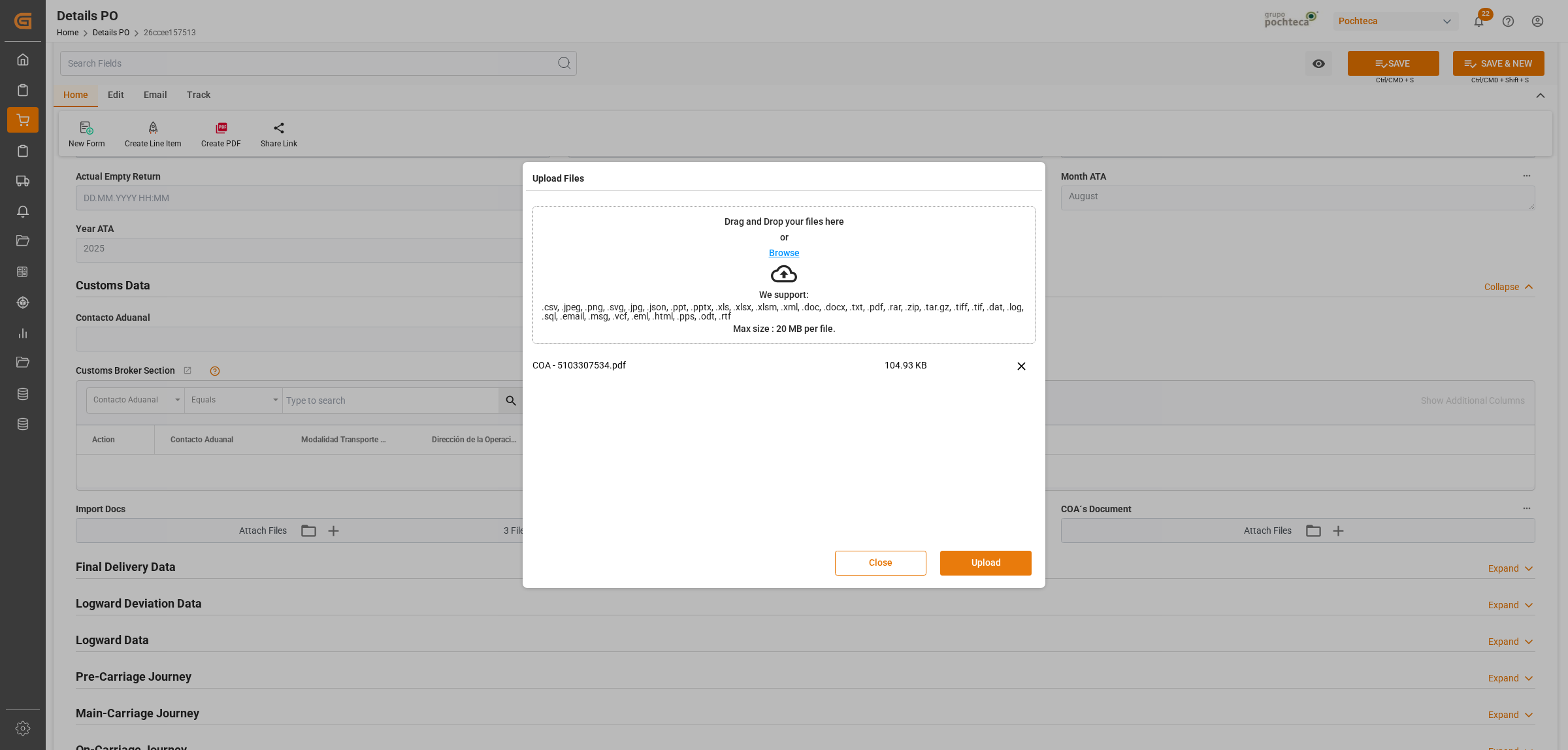
click at [969, 562] on button "Upload" at bounding box center [985, 563] width 91 height 25
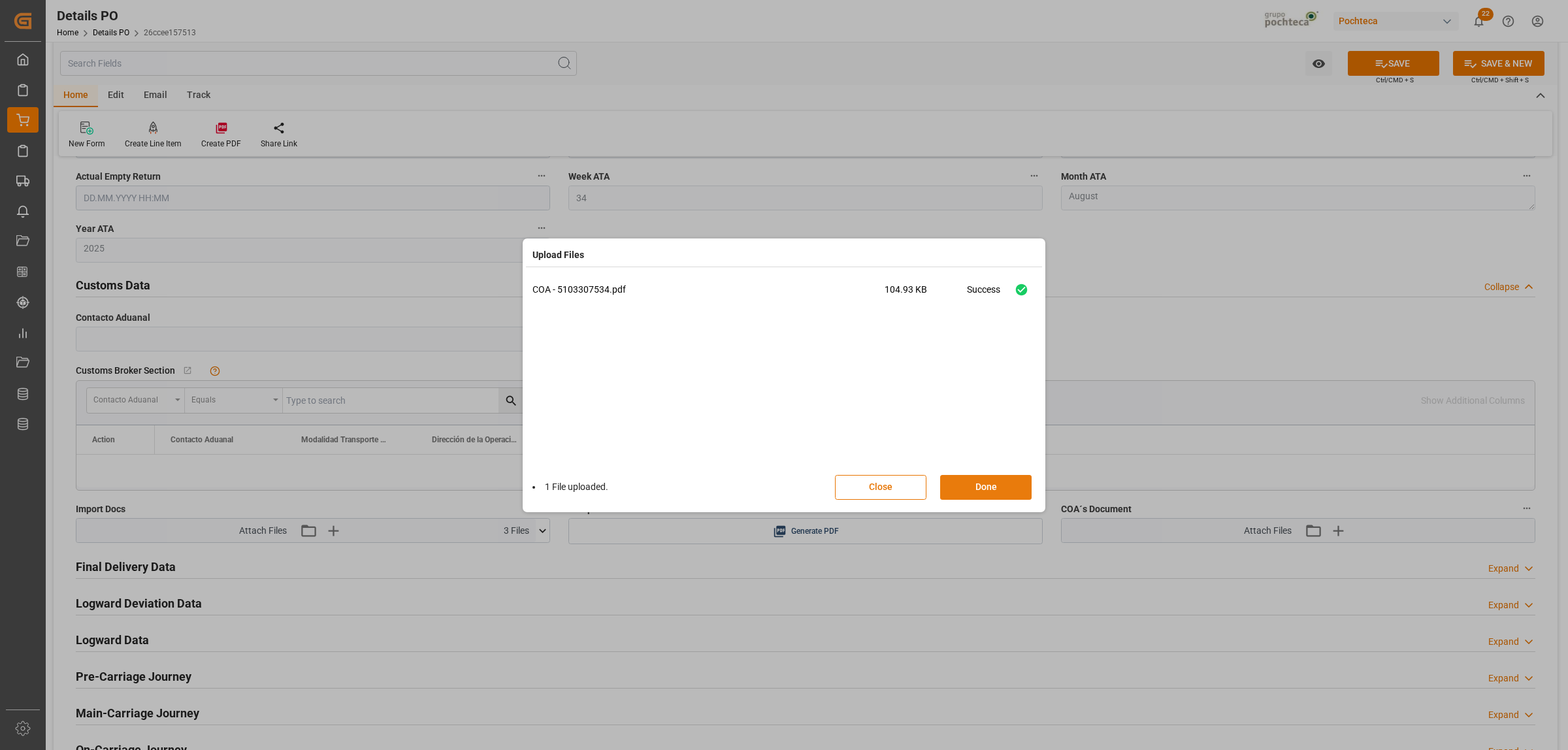
click at [972, 491] on button "Done" at bounding box center [985, 488] width 91 height 25
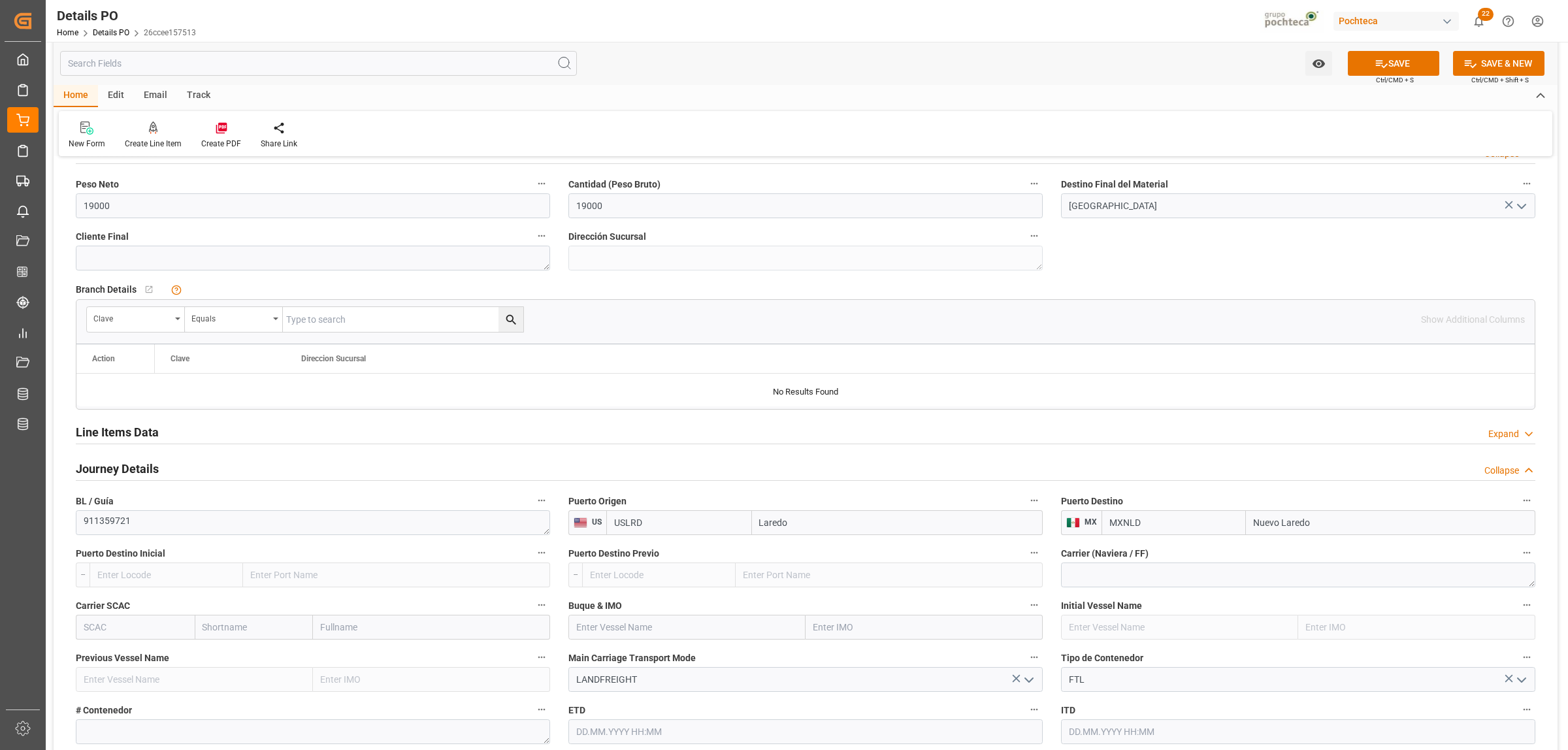
scroll to position [816, 0]
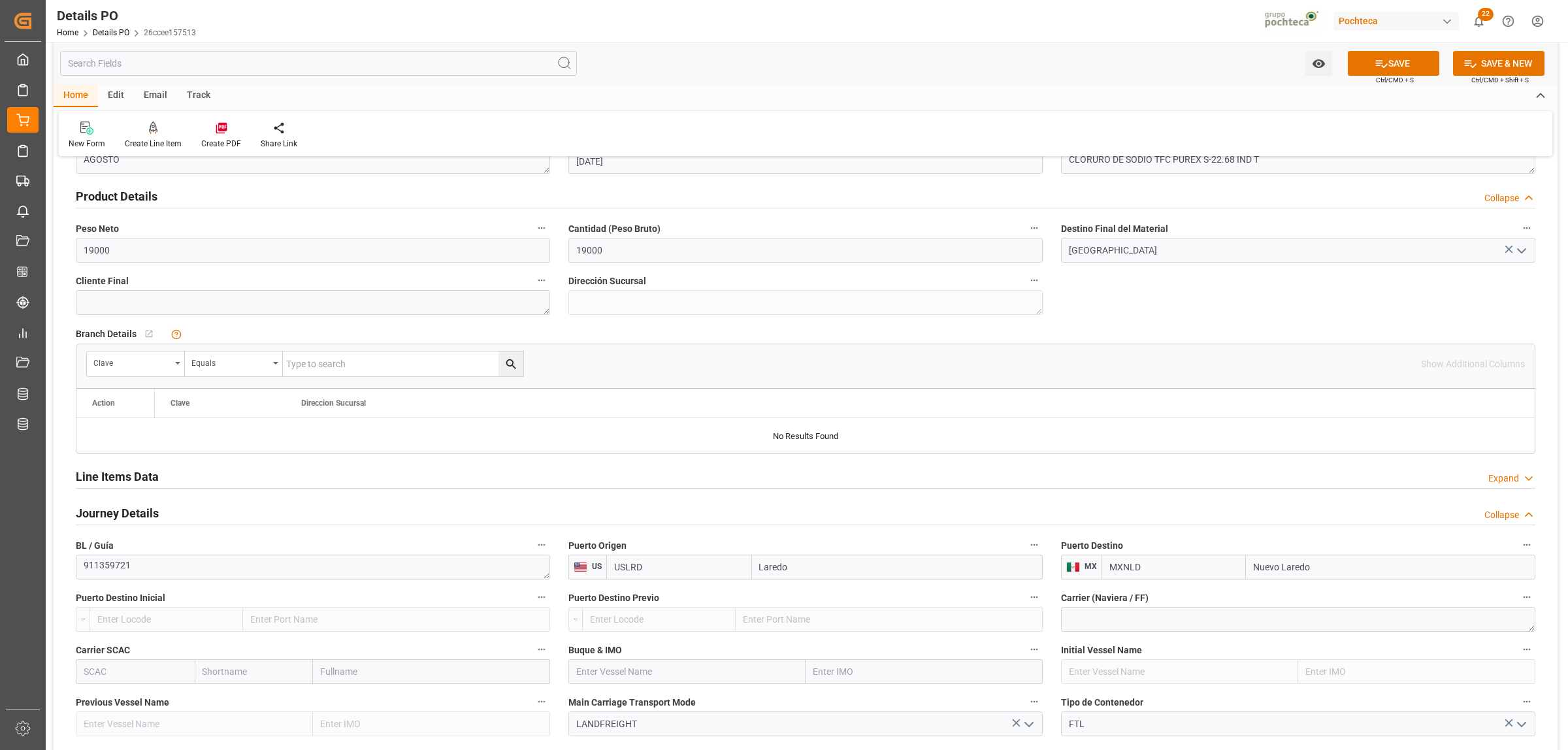
click at [105, 479] on h2 "Line Items Data" at bounding box center [117, 477] width 83 height 18
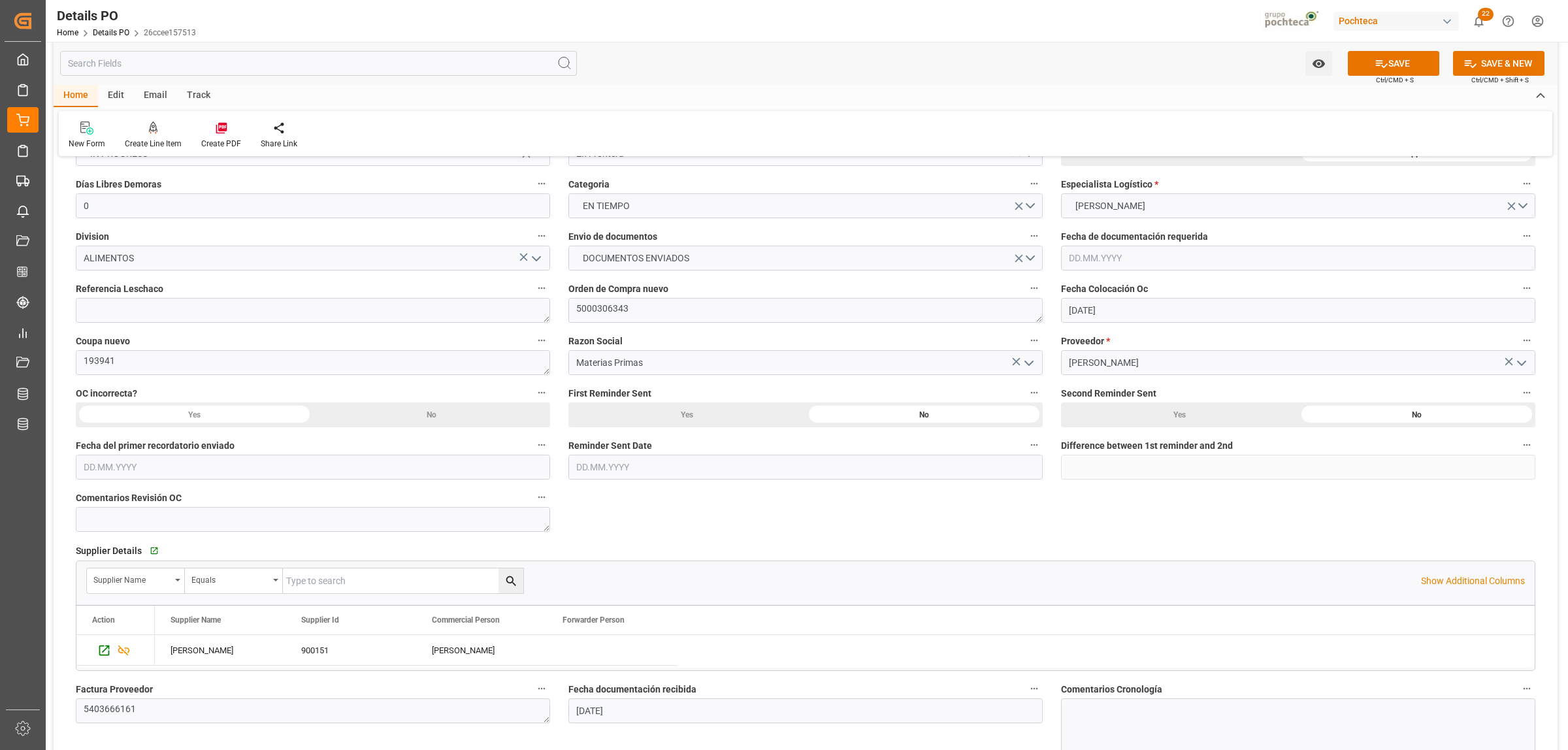
scroll to position [163, 0]
drag, startPoint x: 633, startPoint y: 315, endPoint x: 563, endPoint y: 314, distance: 70.0
click at [563, 314] on div "Orden de Compra nuevo 5000306343" at bounding box center [805, 304] width 492 height 53
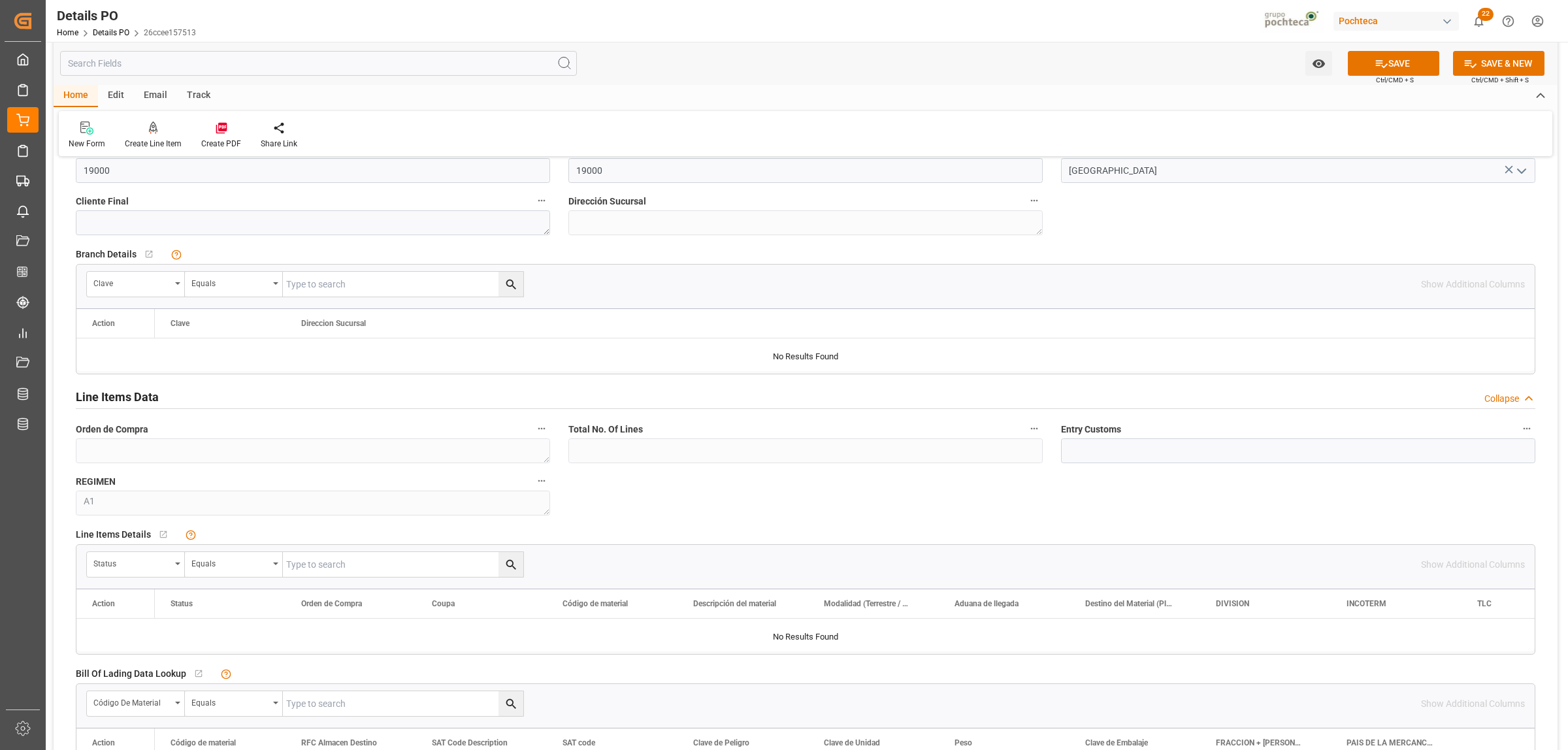
scroll to position [898, 0]
click at [173, 565] on div "Status" at bounding box center [136, 562] width 98 height 25
type input "OR"
click at [148, 573] on div "Orden de Compra" at bounding box center [185, 622] width 195 height 28
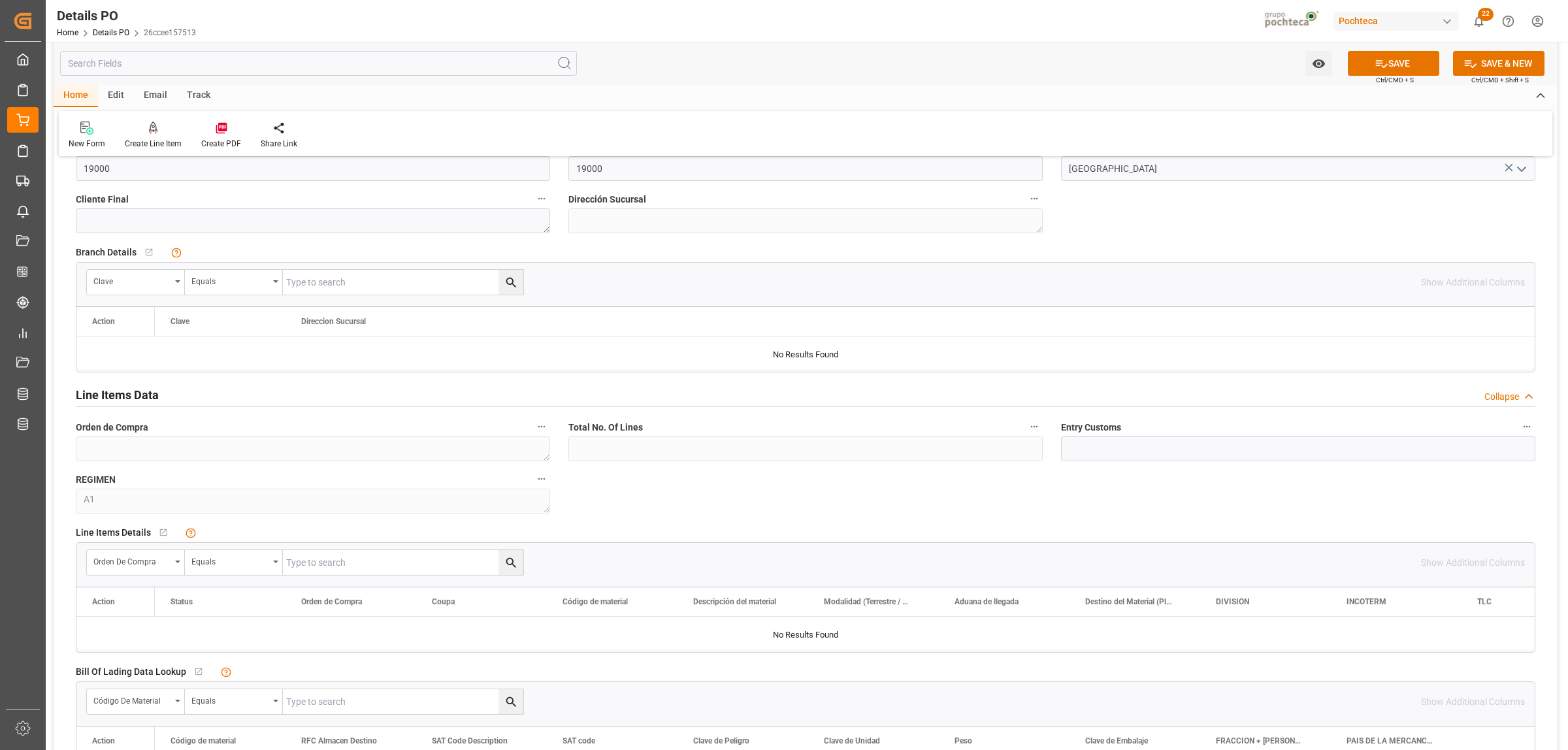
paste input "5000306343"
type input "5000306343"
click at [517, 563] on button "search button" at bounding box center [511, 562] width 25 height 25
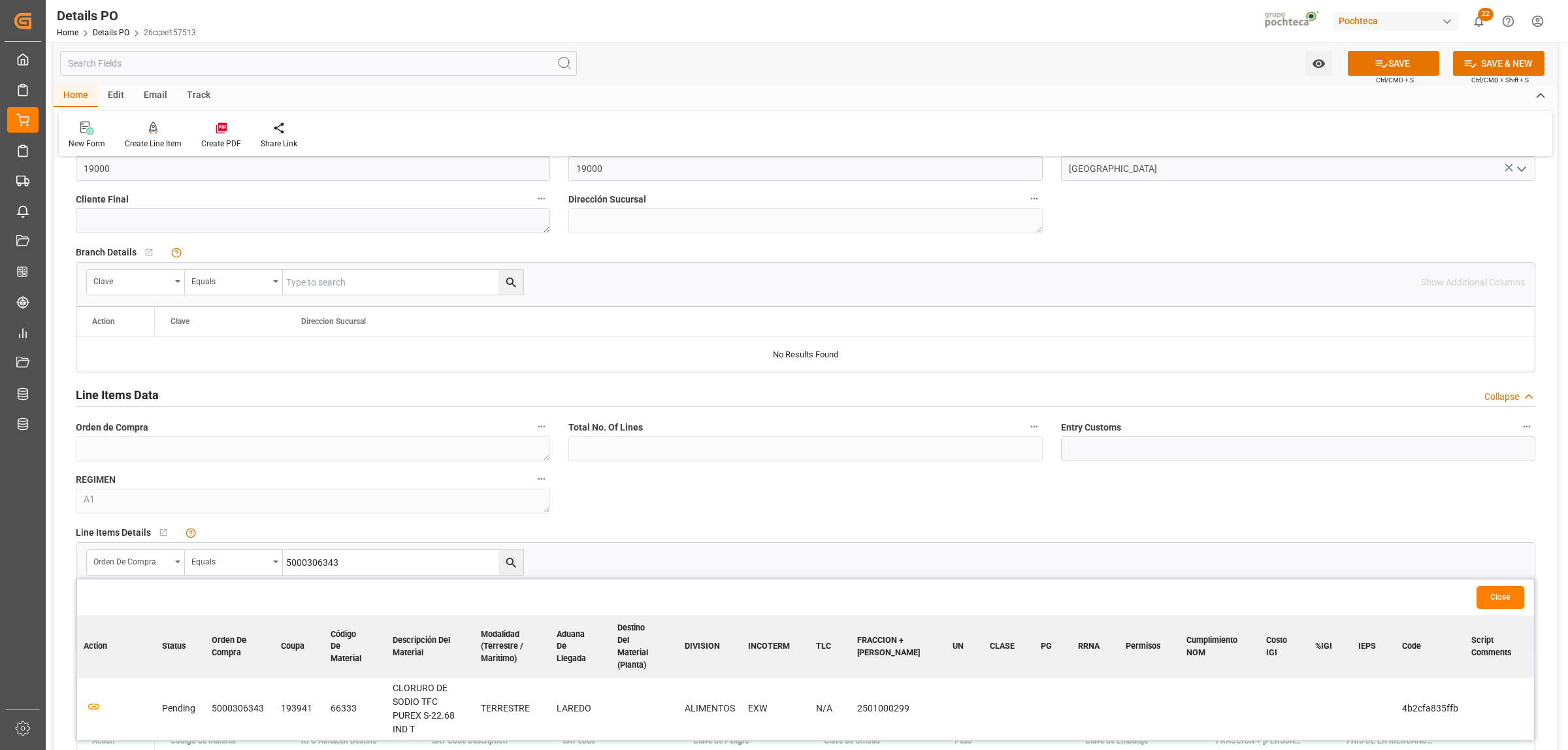
scroll to position [979, 0]
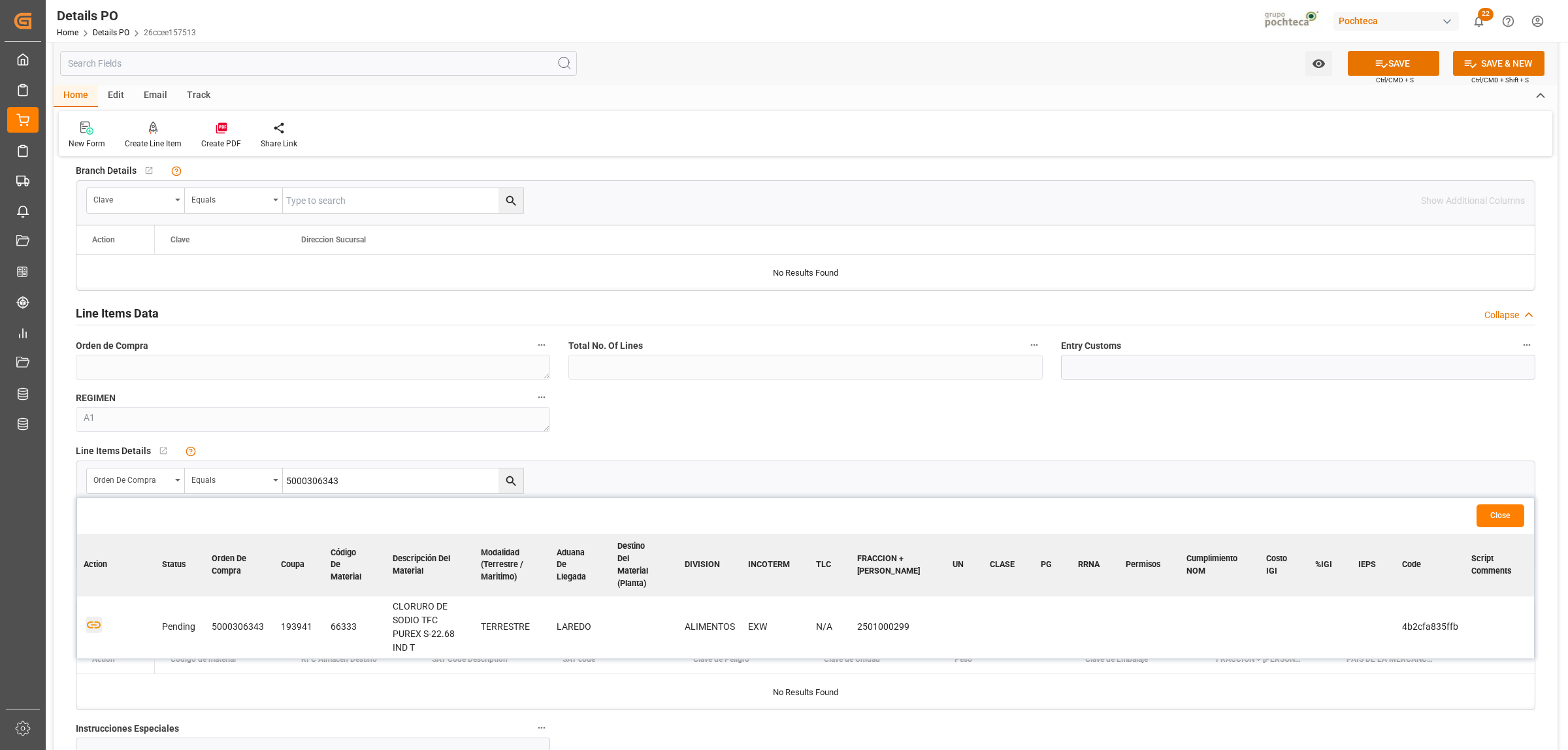
click at [98, 573] on icon "button" at bounding box center [94, 624] width 16 height 16
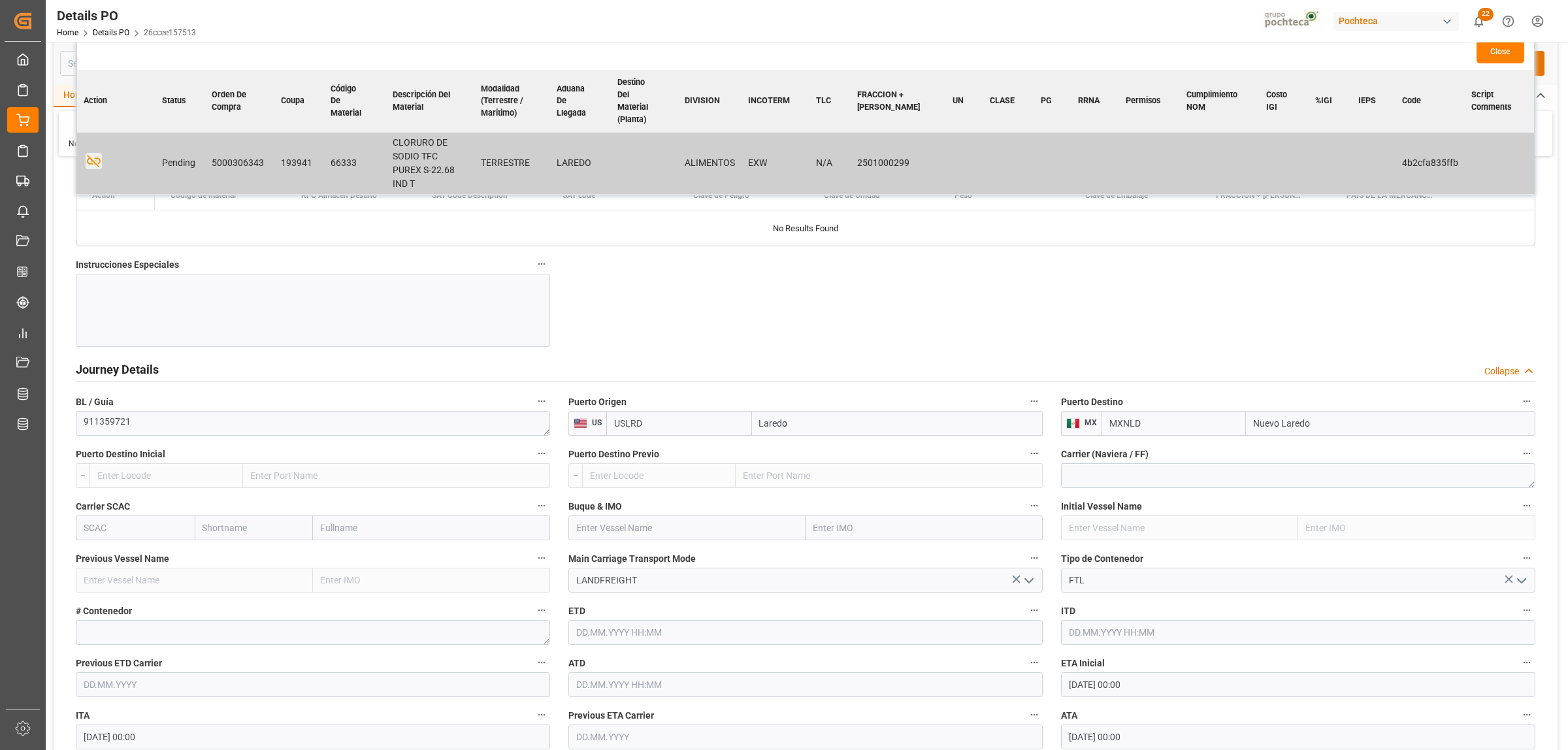
scroll to position [1470, 0]
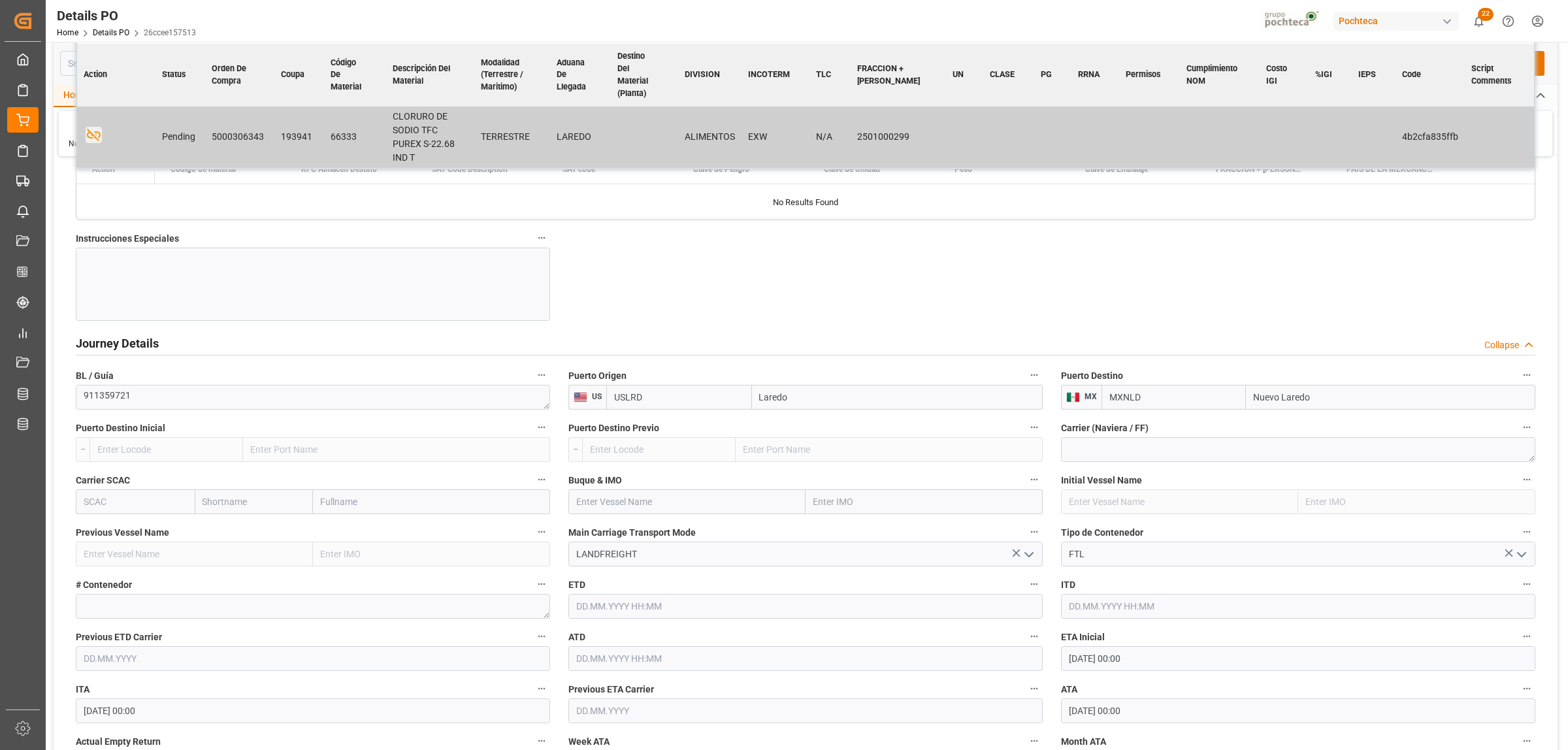
click at [159, 279] on div at bounding box center [313, 284] width 474 height 73
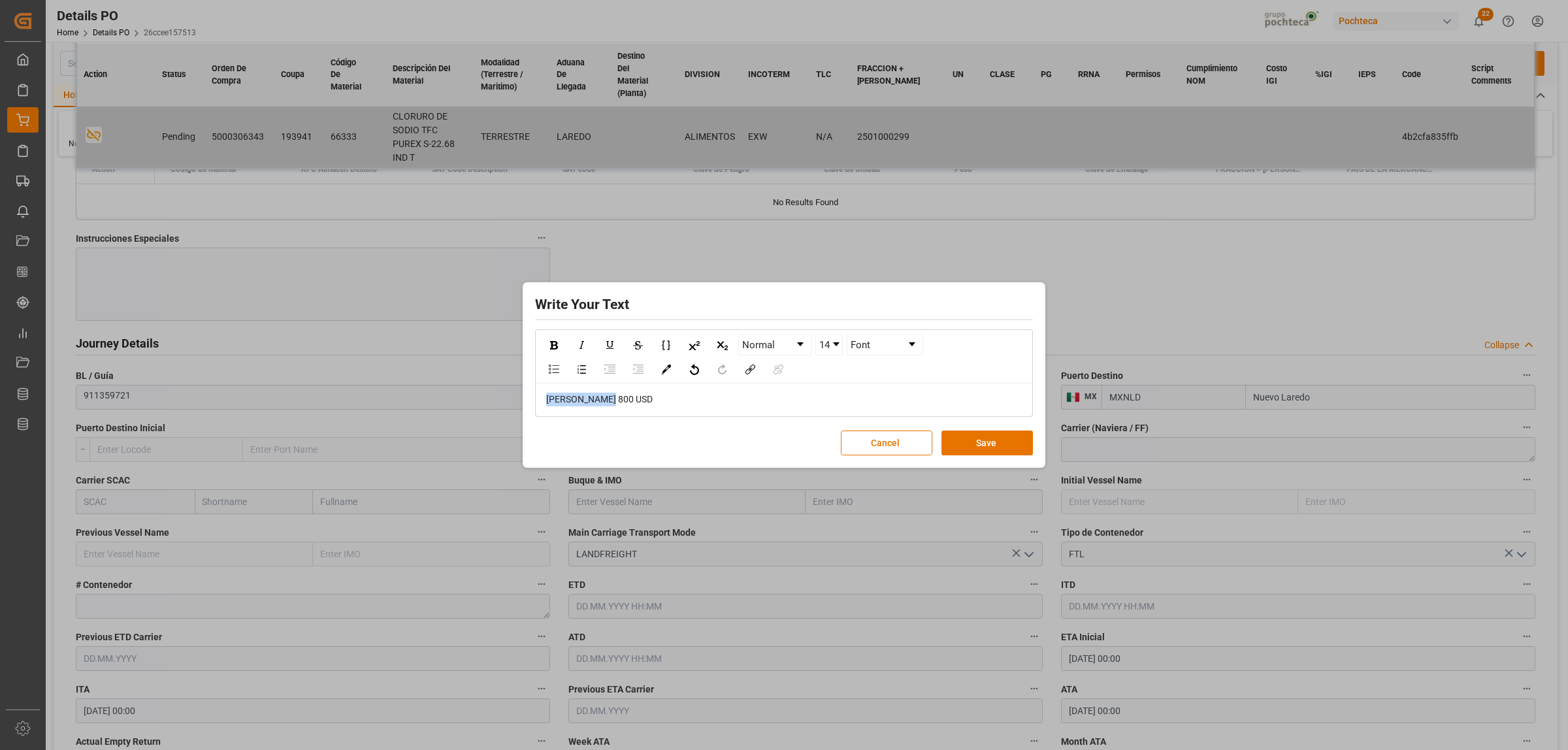
drag, startPoint x: 578, startPoint y: 399, endPoint x: 541, endPoint y: 398, distance: 37.0
click at [542, 399] on div "FLETE 800 USD" at bounding box center [784, 399] width 495 height 32
click at [547, 349] on div "rdw-inline-control" at bounding box center [554, 345] width 23 height 20
click at [840, 344] on div "rdw-dropdown" at bounding box center [836, 344] width 6 height 4
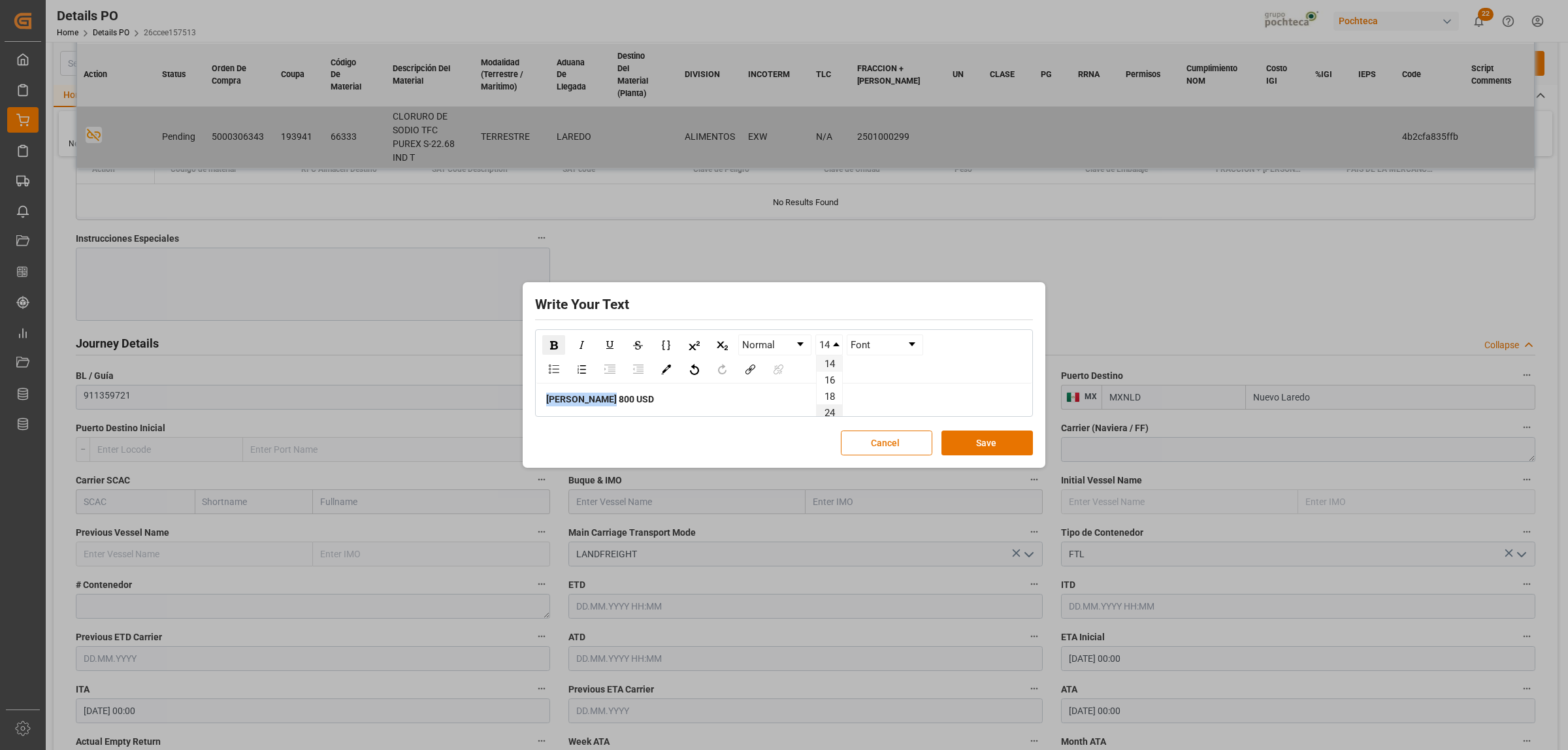
click at [827, 407] on li "24" at bounding box center [829, 412] width 26 height 16
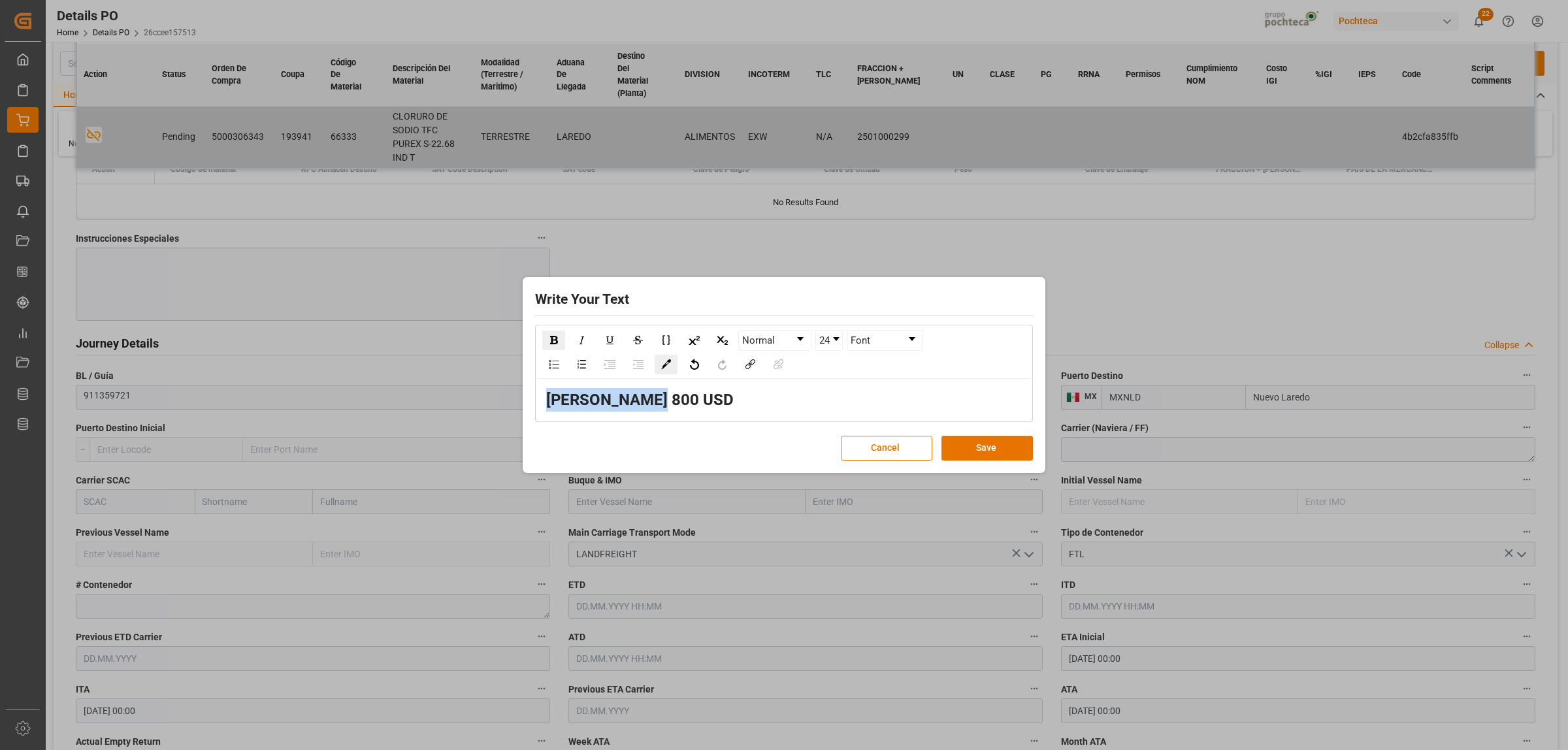
click at [670, 364] on img "rdw-color-picker" at bounding box center [666, 363] width 10 height 10
click at [690, 413] on span "rdw-color-picker" at bounding box center [723, 456] width 114 height 86
click at [692, 417] on span "rdw-color-picker" at bounding box center [693, 422] width 14 height 16
click at [994, 455] on button "Save" at bounding box center [987, 448] width 91 height 25
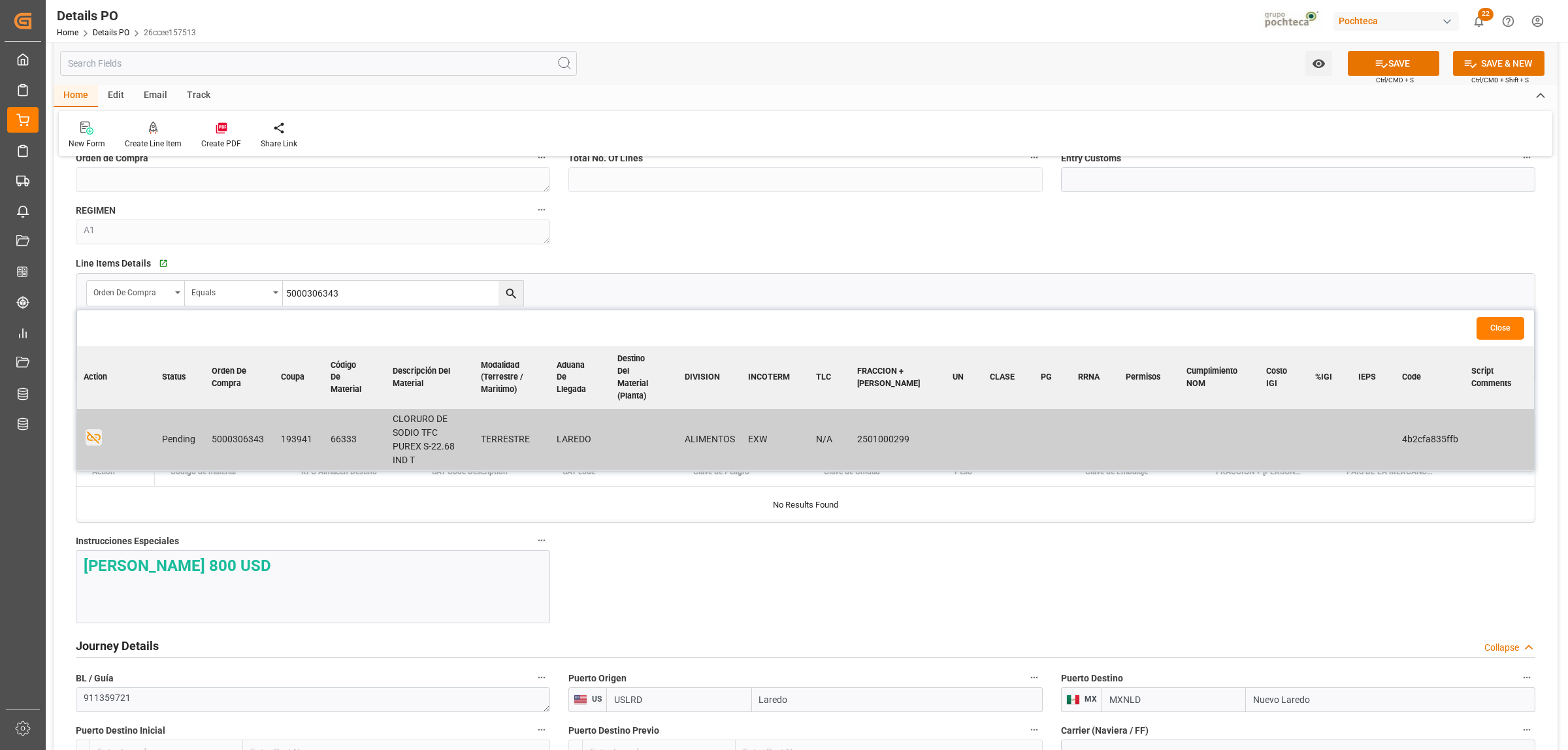
scroll to position [979, 0]
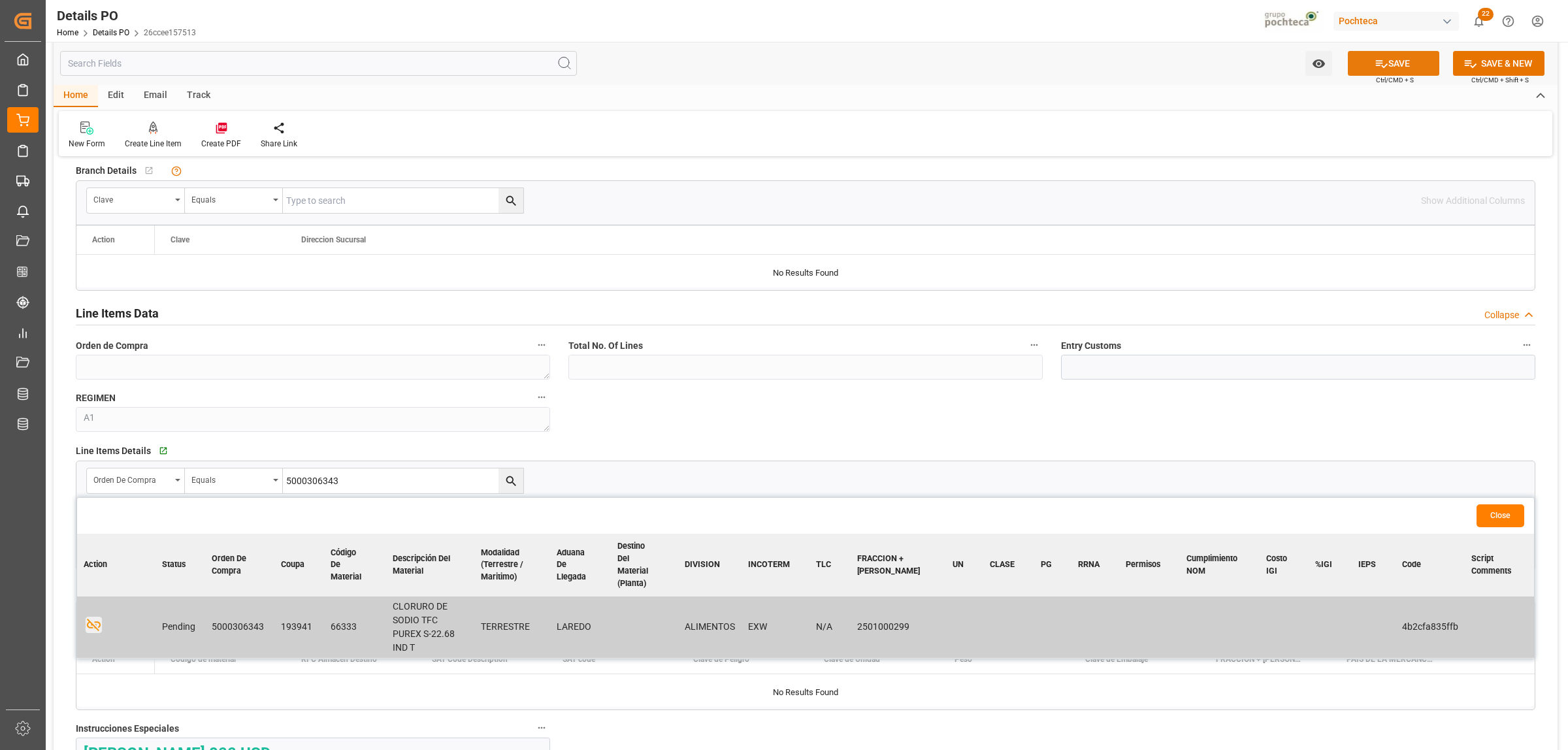
click at [1254, 64] on icon at bounding box center [1381, 63] width 13 height 13
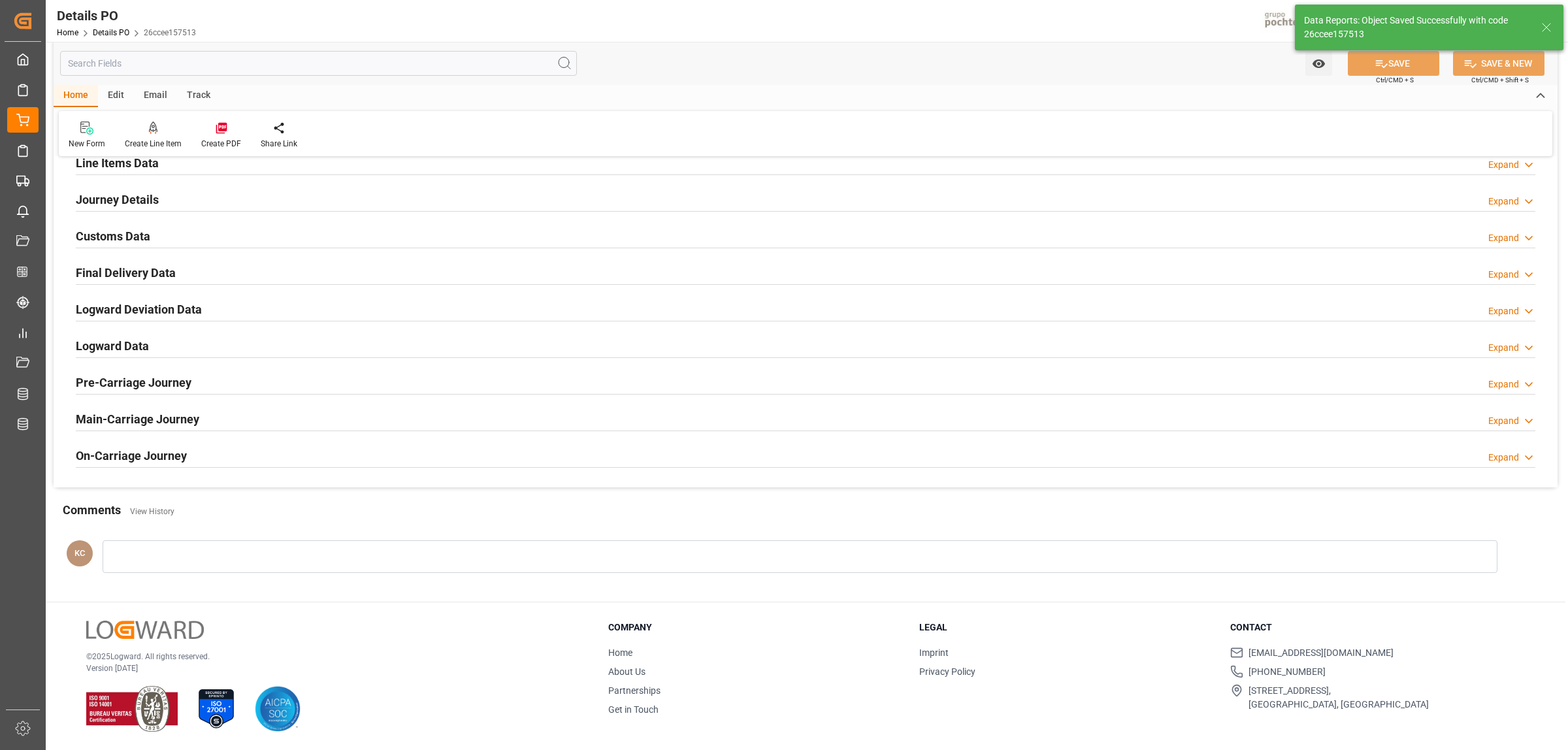
scroll to position [888, 0]
click at [216, 129] on icon at bounding box center [222, 128] width 13 height 13
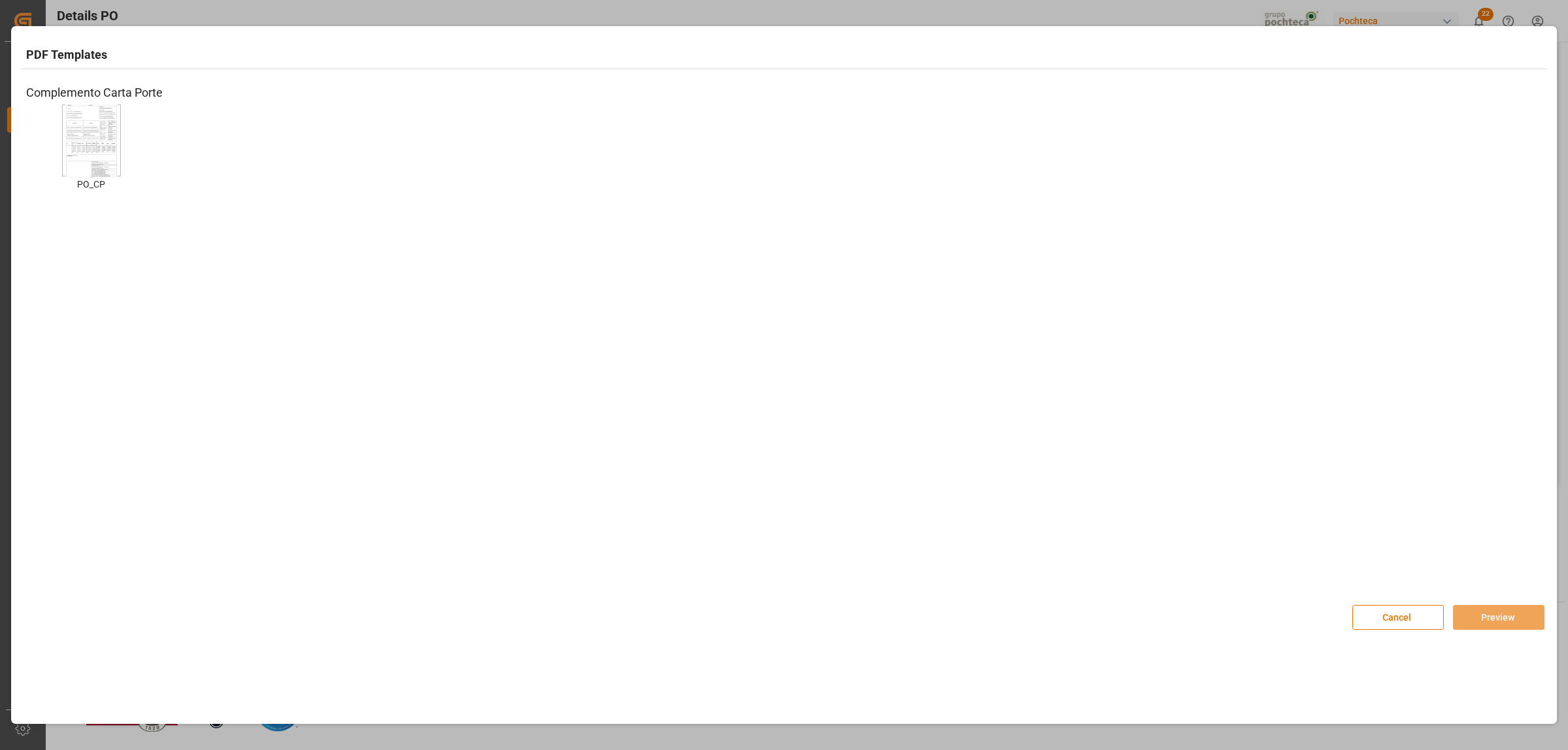
click at [96, 121] on img at bounding box center [91, 140] width 53 height 74
click at [1254, 573] on button "Preview" at bounding box center [1499, 617] width 91 height 25
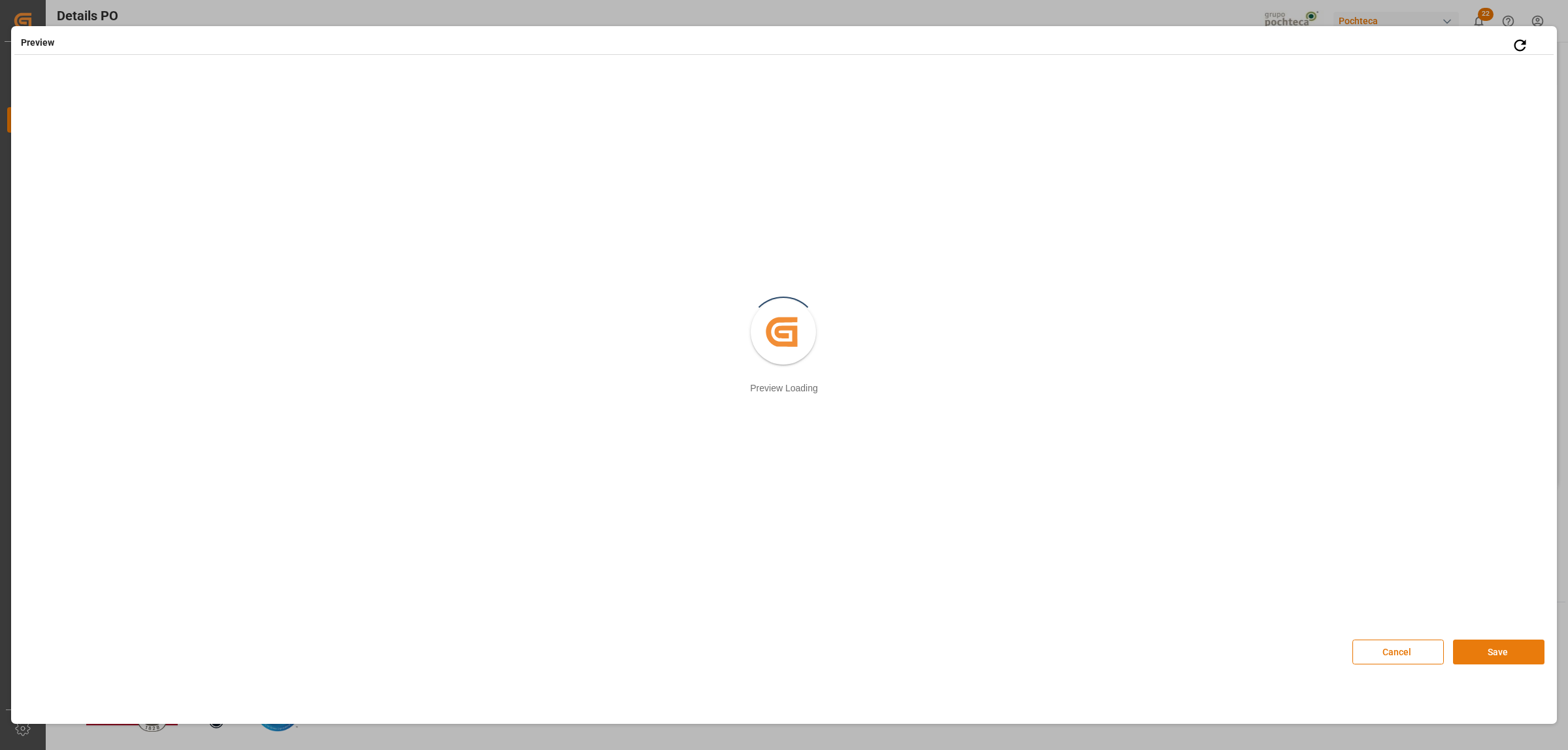
click at [1254, 573] on button "Save" at bounding box center [1499, 652] width 91 height 25
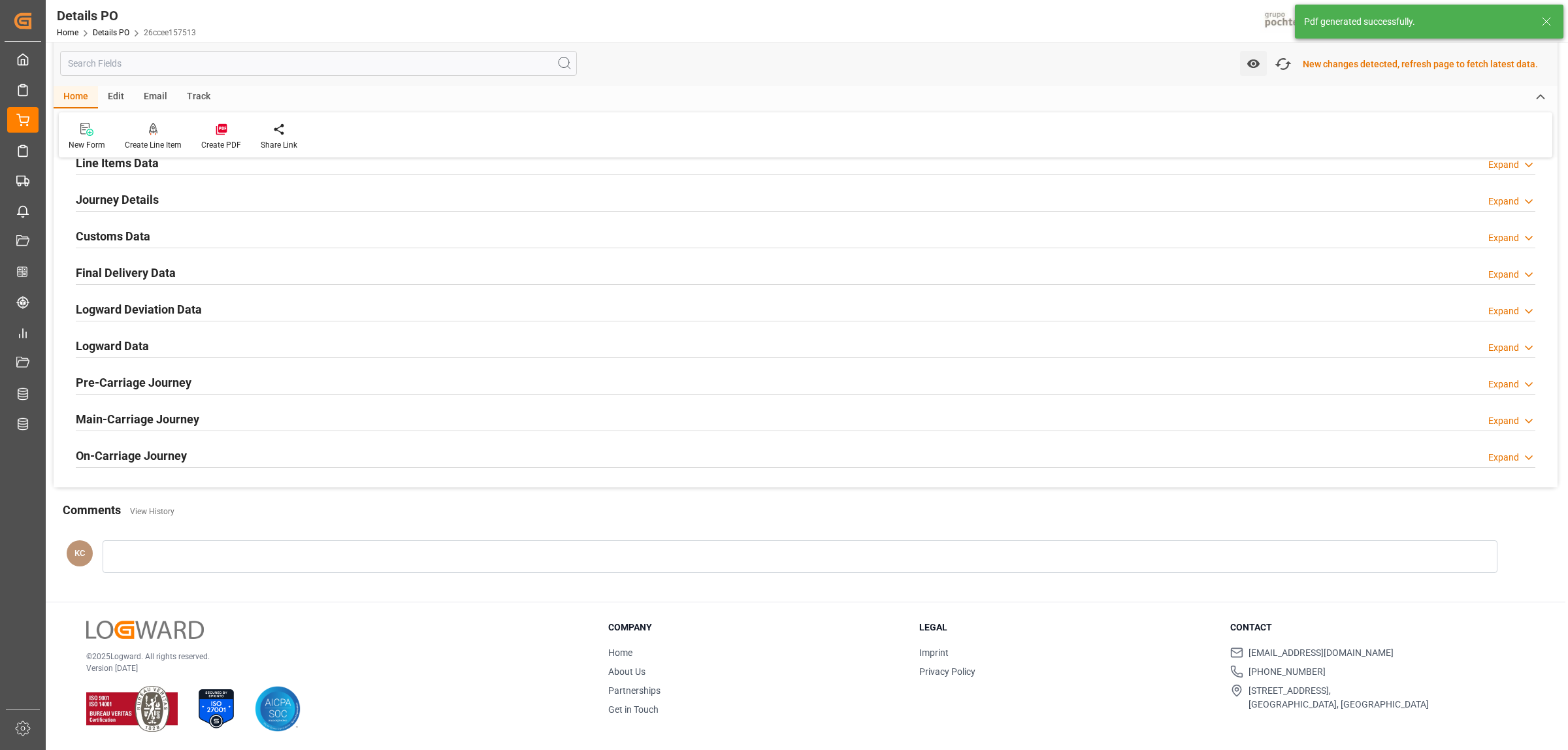
scroll to position [889, 0]
click at [125, 233] on h2 "Customs Data" at bounding box center [113, 237] width 74 height 18
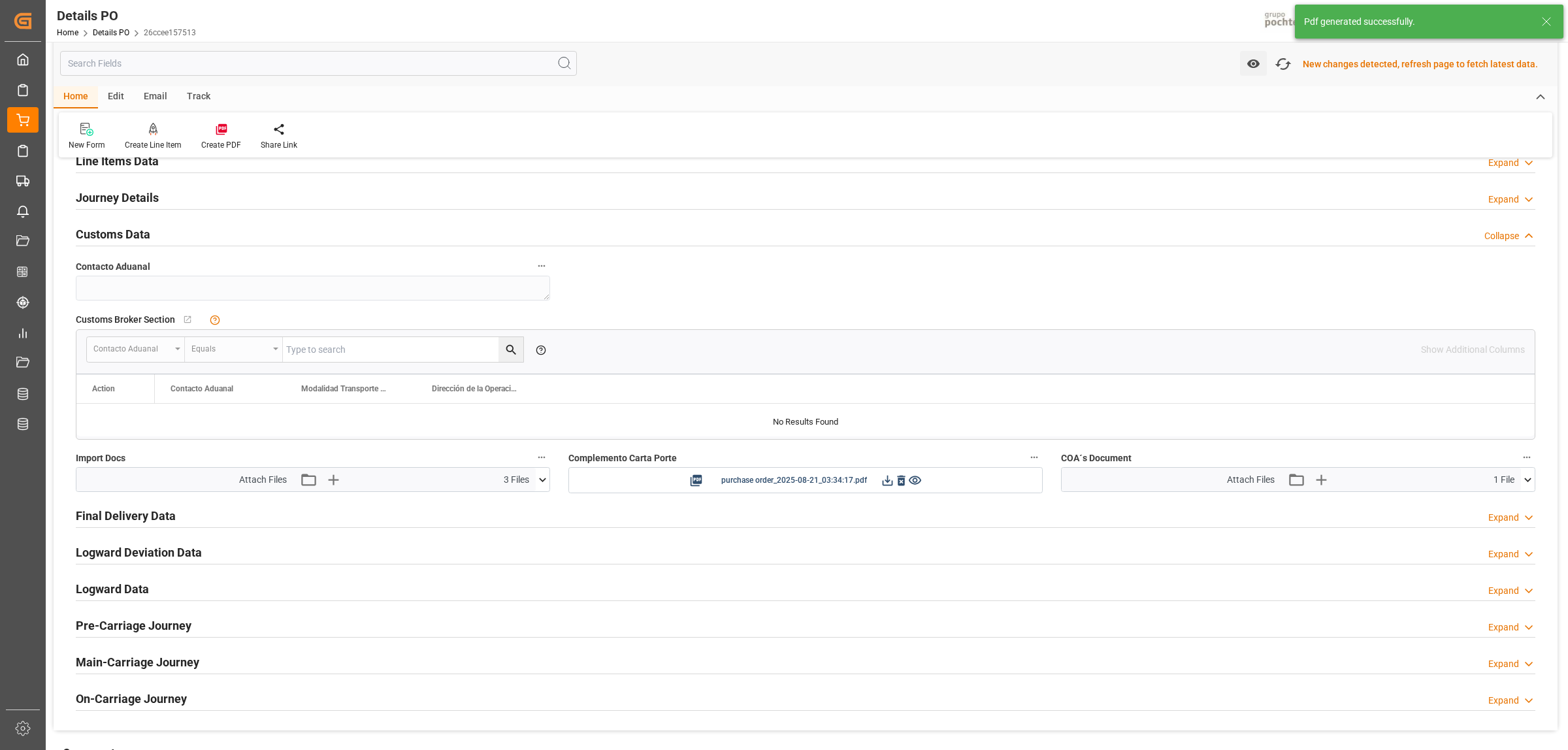
scroll to position [981, 0]
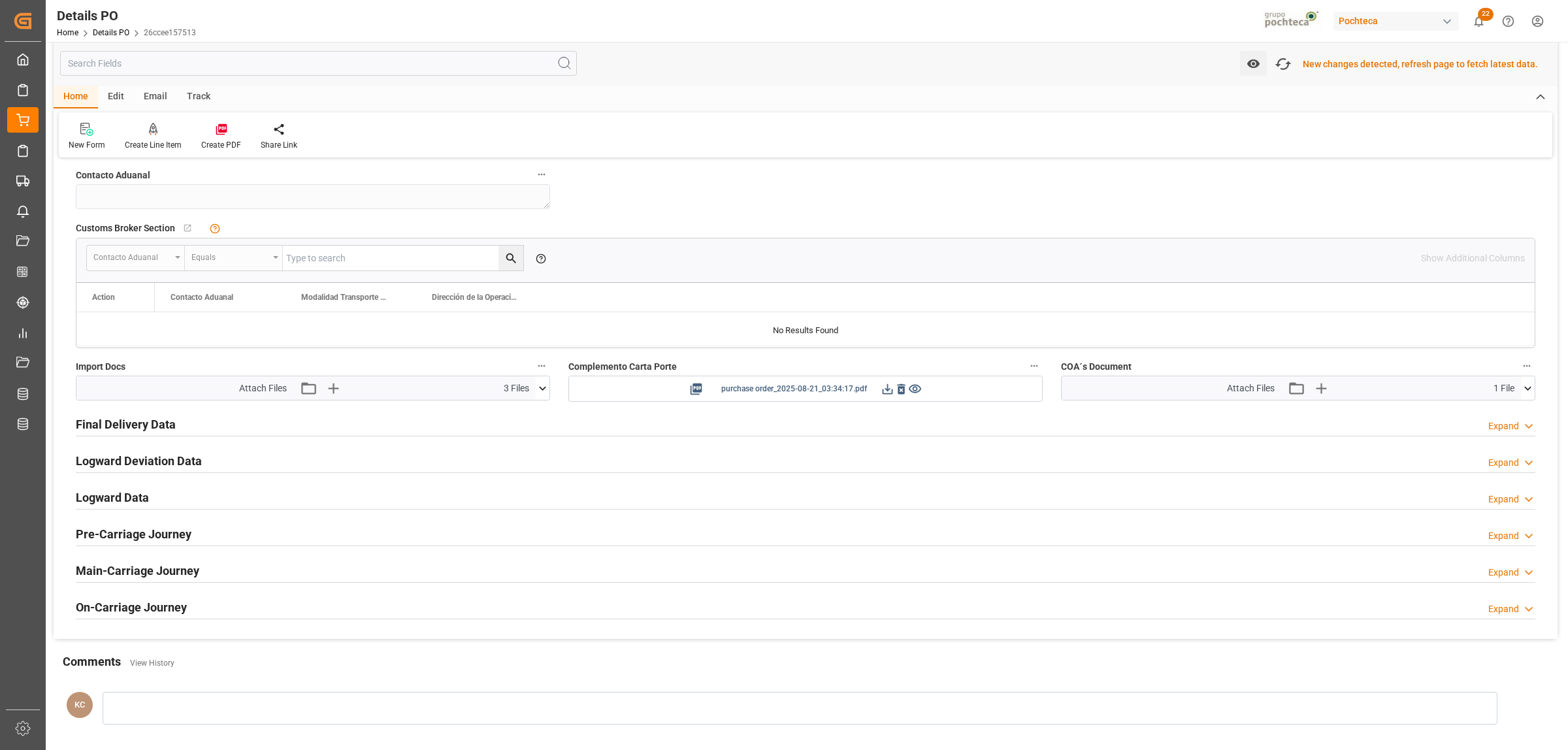
click at [885, 394] on icon at bounding box center [888, 388] width 11 height 11
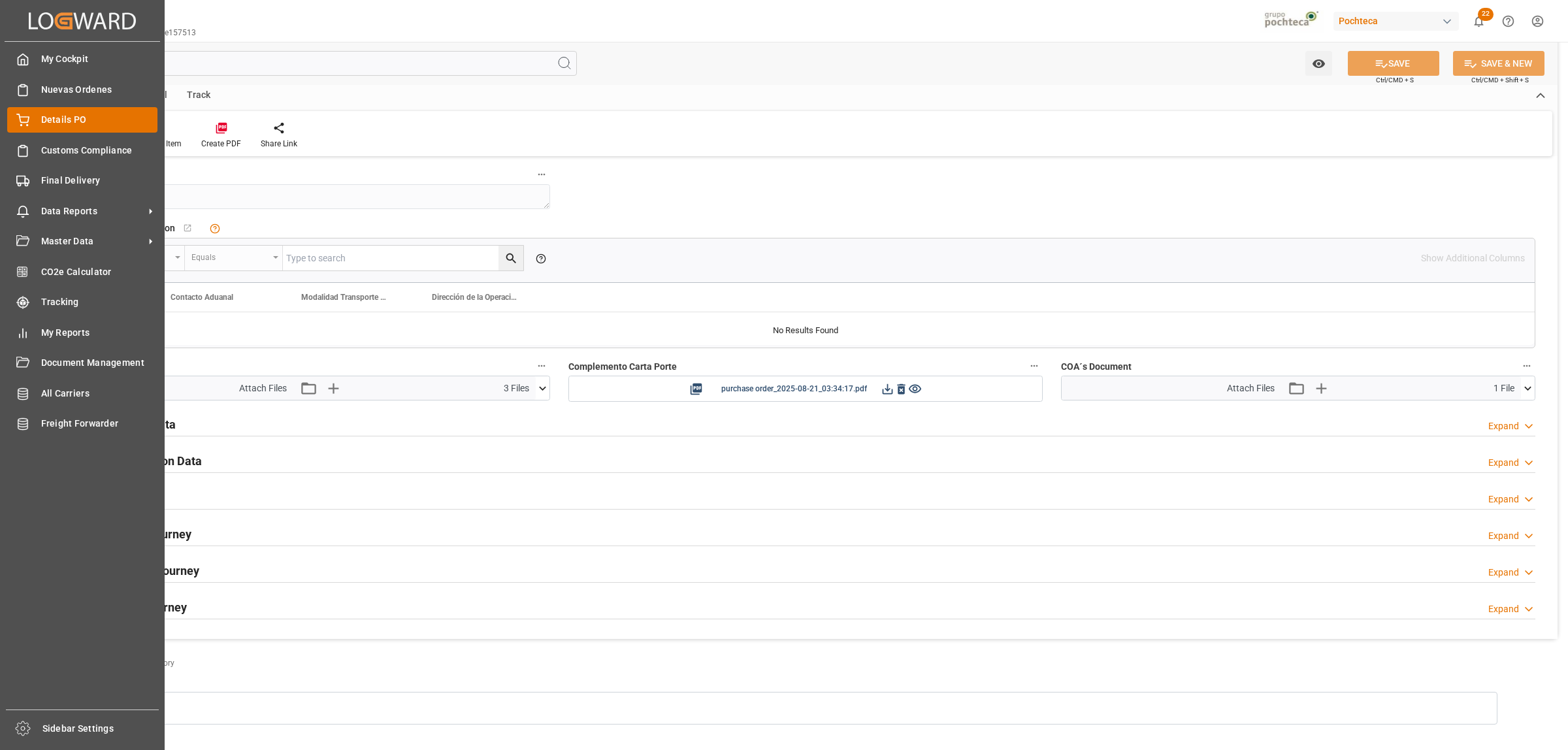
click at [24, 119] on icon at bounding box center [22, 120] width 13 height 13
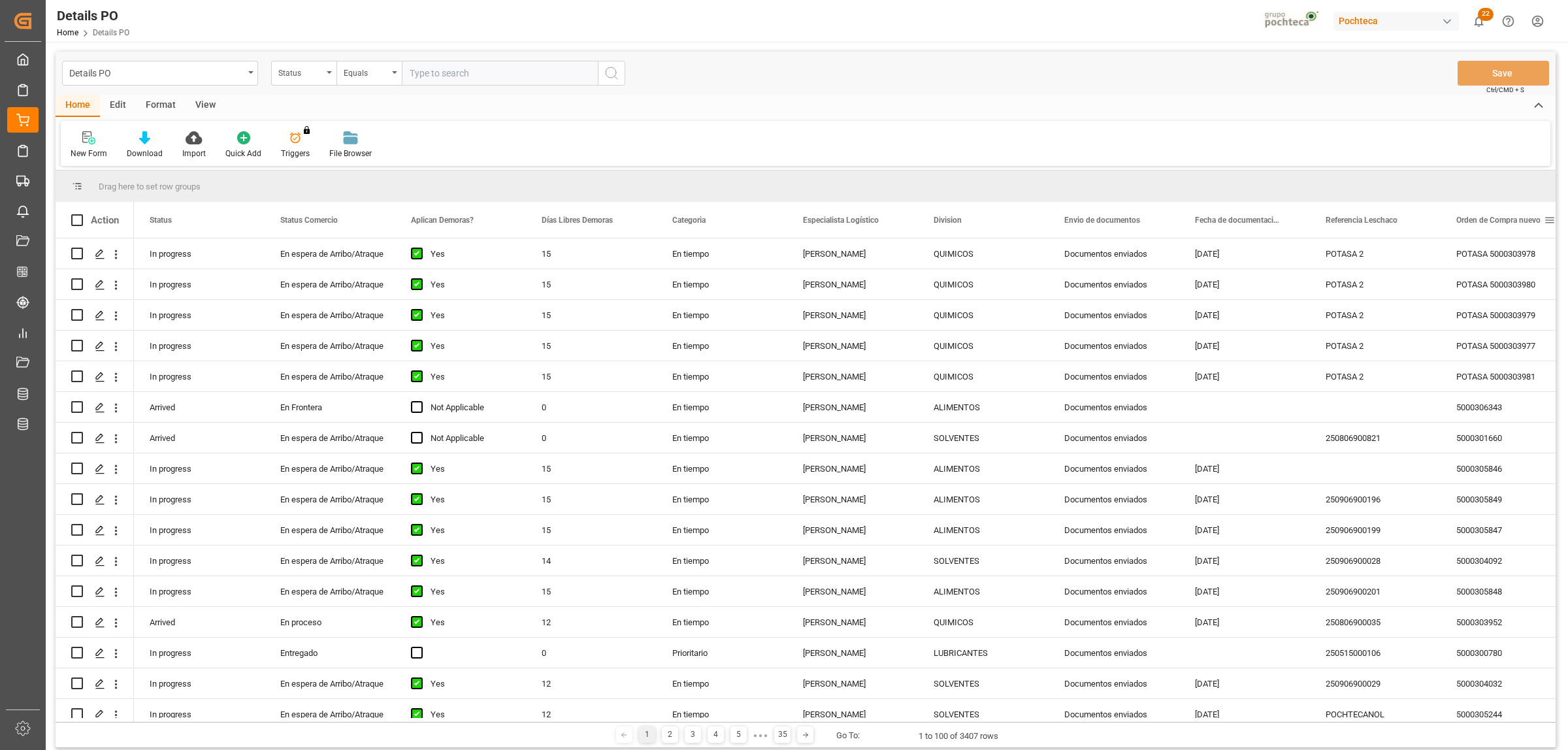
click at [1254, 220] on span at bounding box center [1549, 220] width 12 height 12
click at [1254, 225] on span "filter" at bounding box center [1505, 221] width 12 height 12
type input "5000304162"
click at [1254, 324] on button "Apply" at bounding box center [1500, 330] width 24 height 13
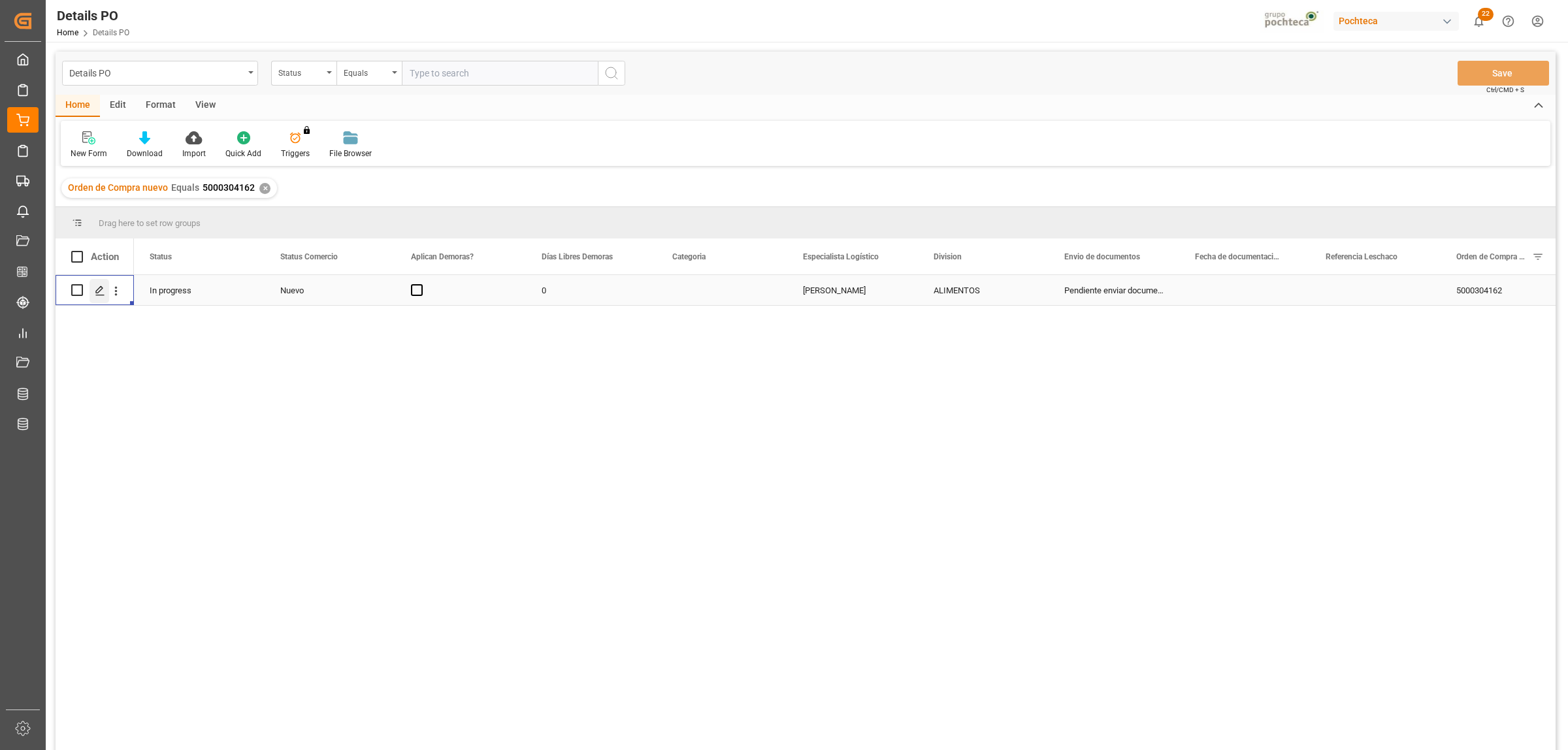
click at [100, 288] on icon "Press SPACE to select this row." at bounding box center [100, 291] width 11 height 11
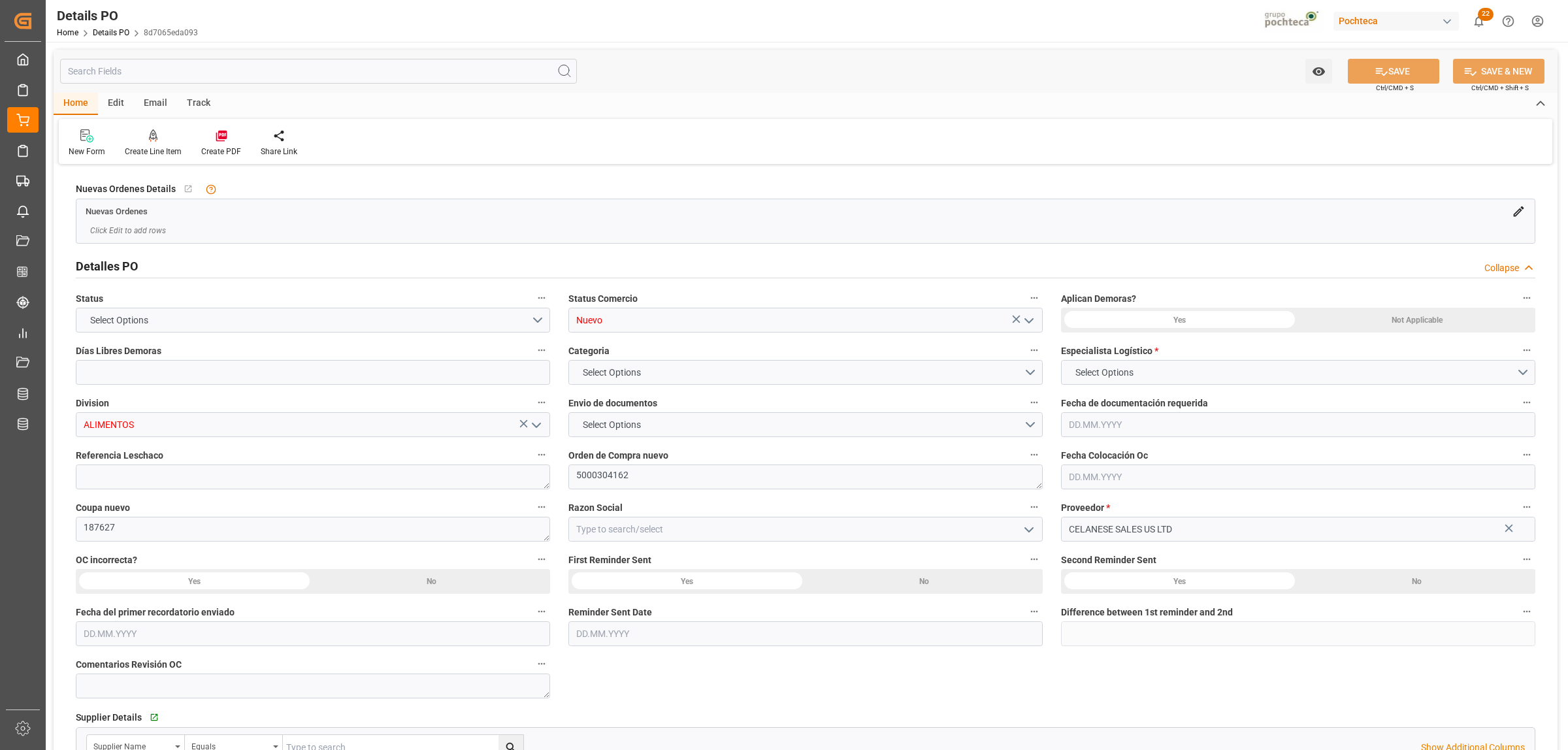
type input "0"
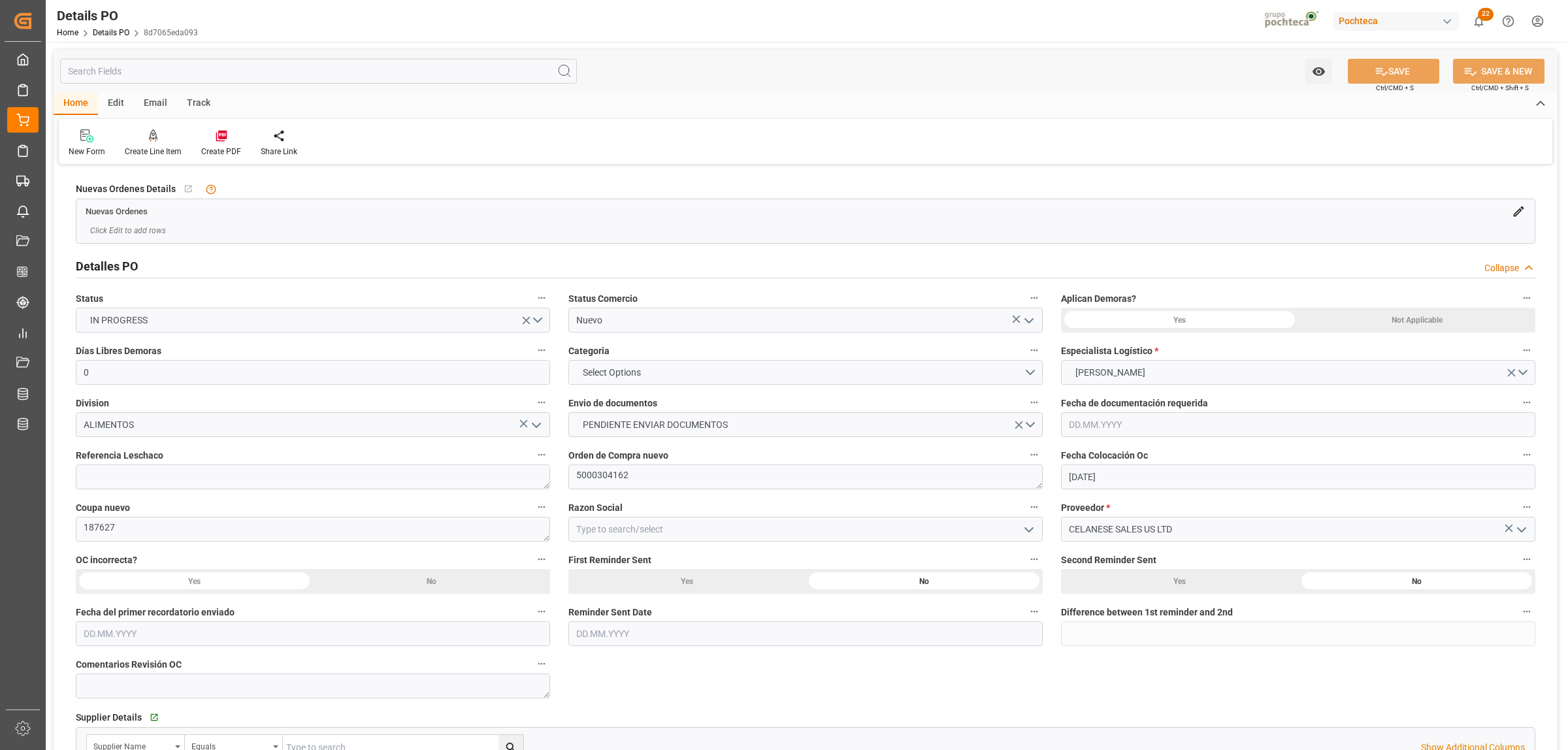
type input "15.05.2025"
click at [1033, 321] on icon "open menu" at bounding box center [1029, 321] width 16 height 16
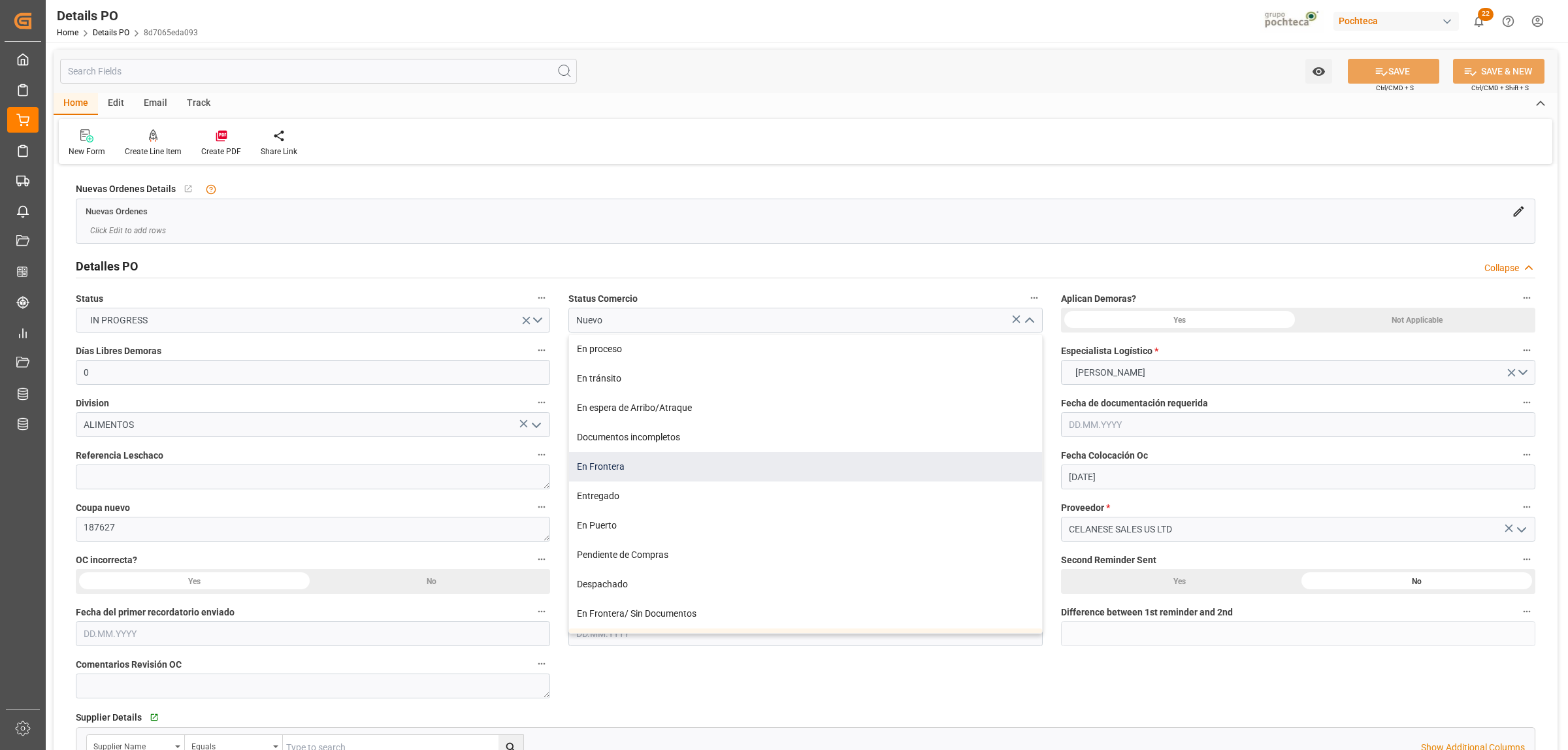
click at [612, 475] on div "En Frontera" at bounding box center [806, 466] width 474 height 29
type input "En Frontera"
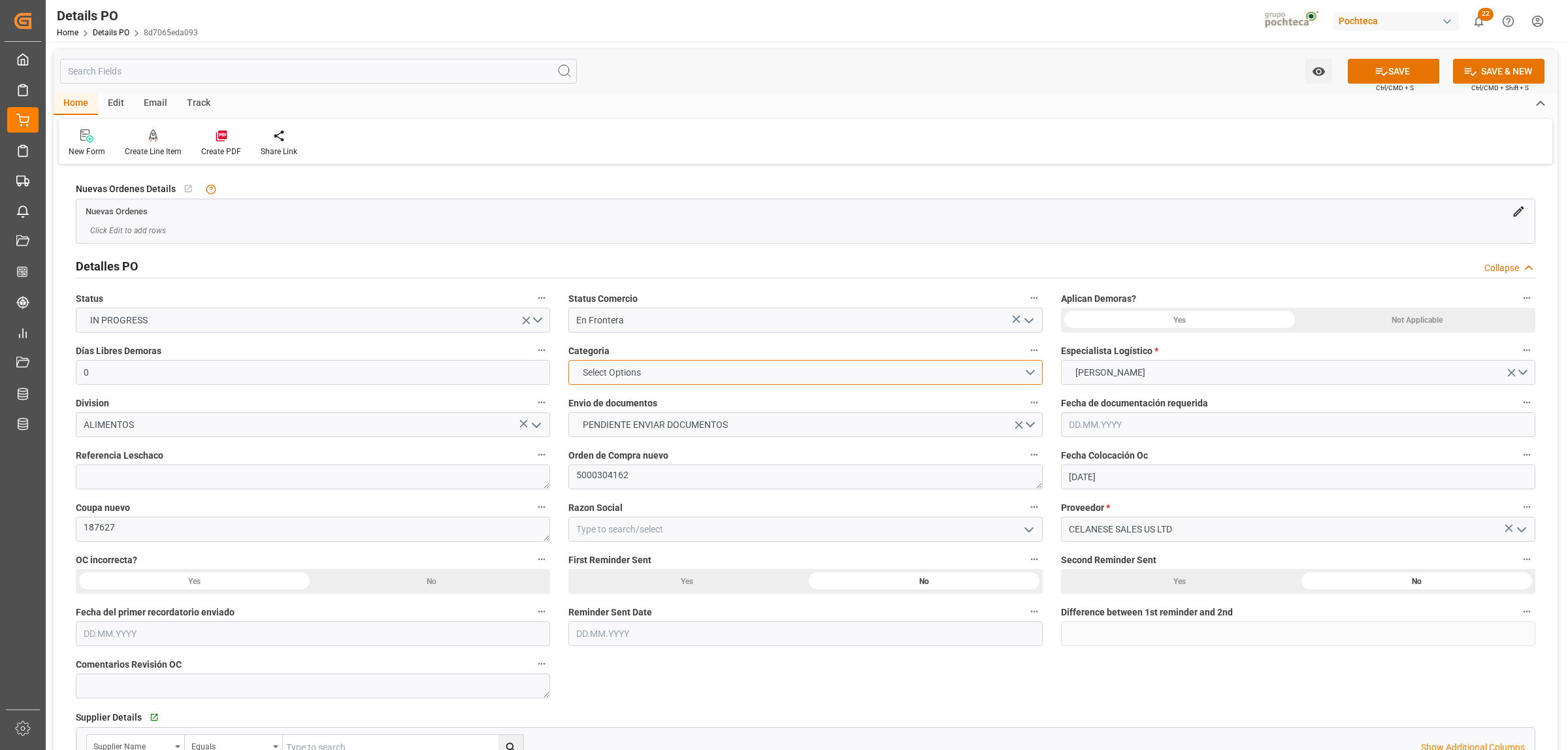
click at [632, 379] on span "Select Options" at bounding box center [612, 372] width 71 height 13
click at [609, 410] on div "EN TIEMPO" at bounding box center [806, 403] width 474 height 28
click at [609, 425] on span "PENDIENTE ENVIAR DOCUMENTOS" at bounding box center [655, 424] width 158 height 13
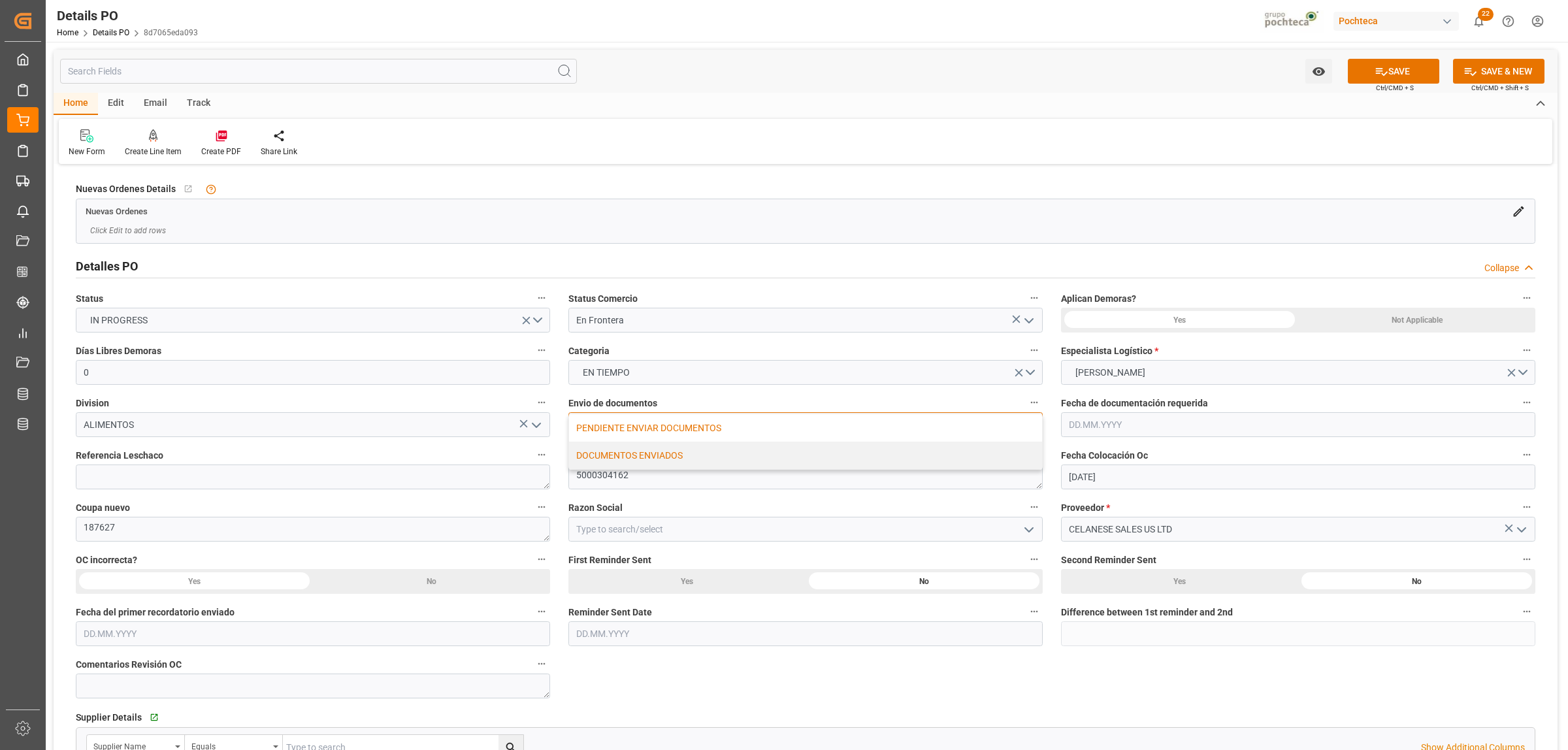
click at [609, 457] on div "DOCUMENTOS ENVIADOS" at bounding box center [806, 454] width 474 height 28
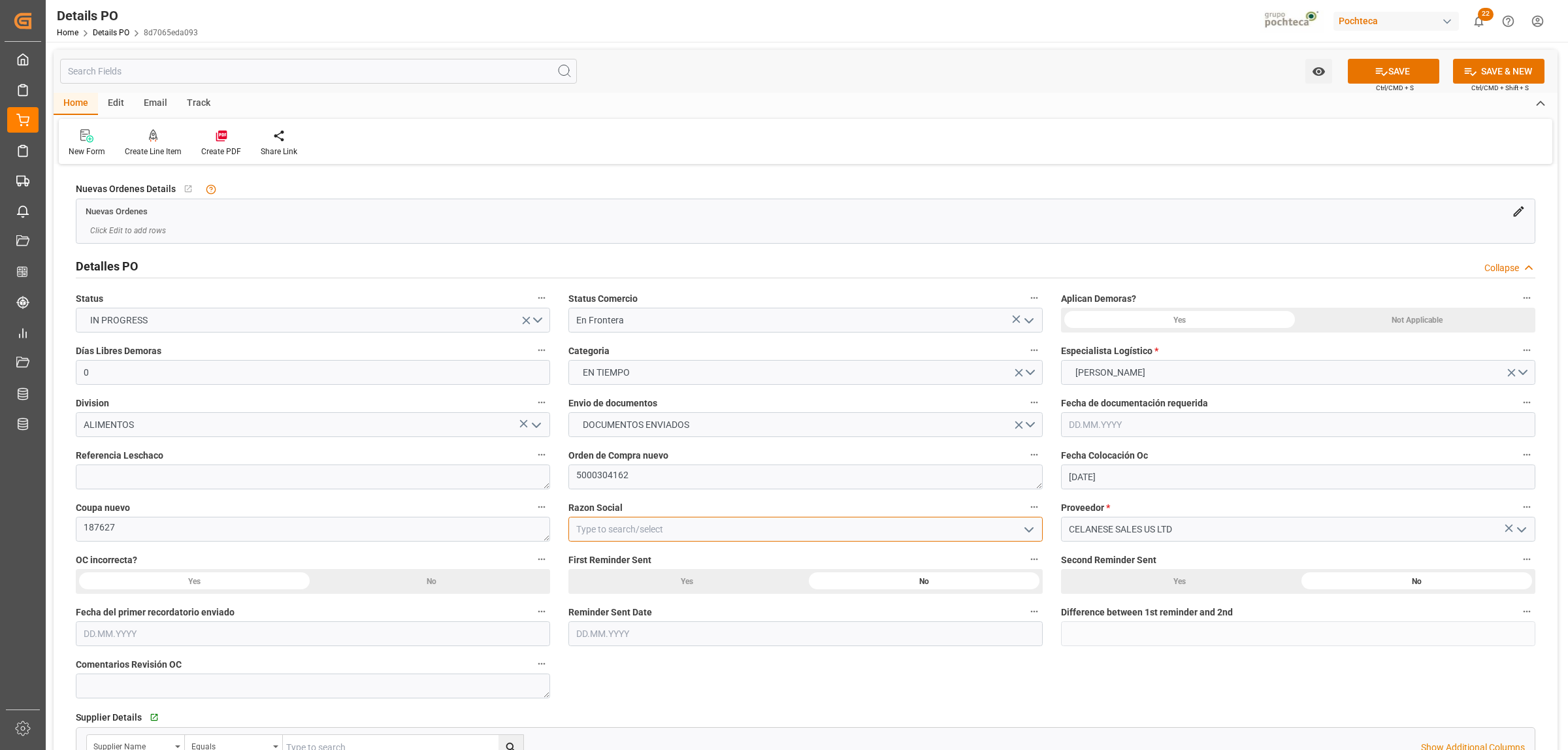
click at [588, 527] on input at bounding box center [805, 529] width 474 height 25
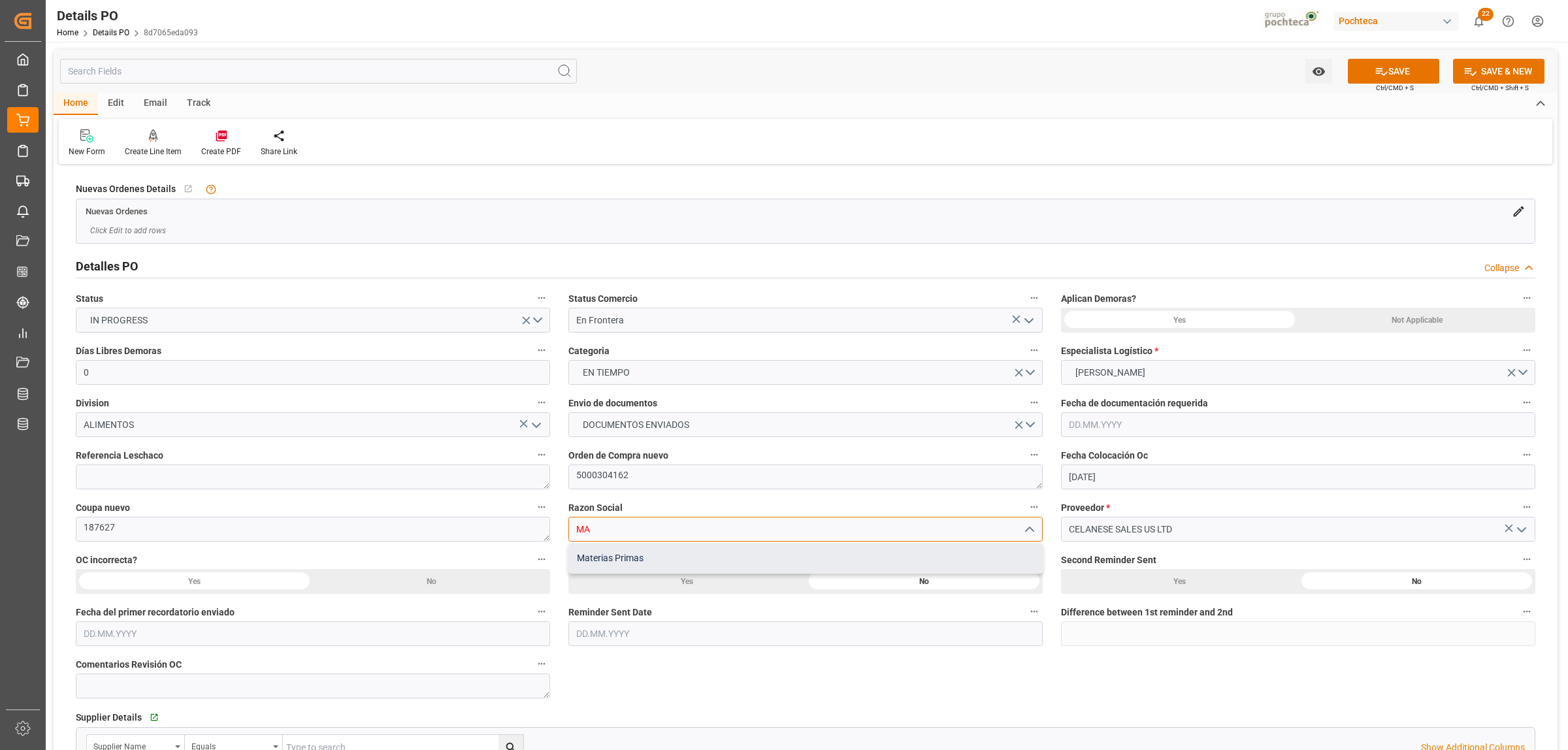
click at [632, 552] on div "Materias Primas" at bounding box center [806, 558] width 474 height 29
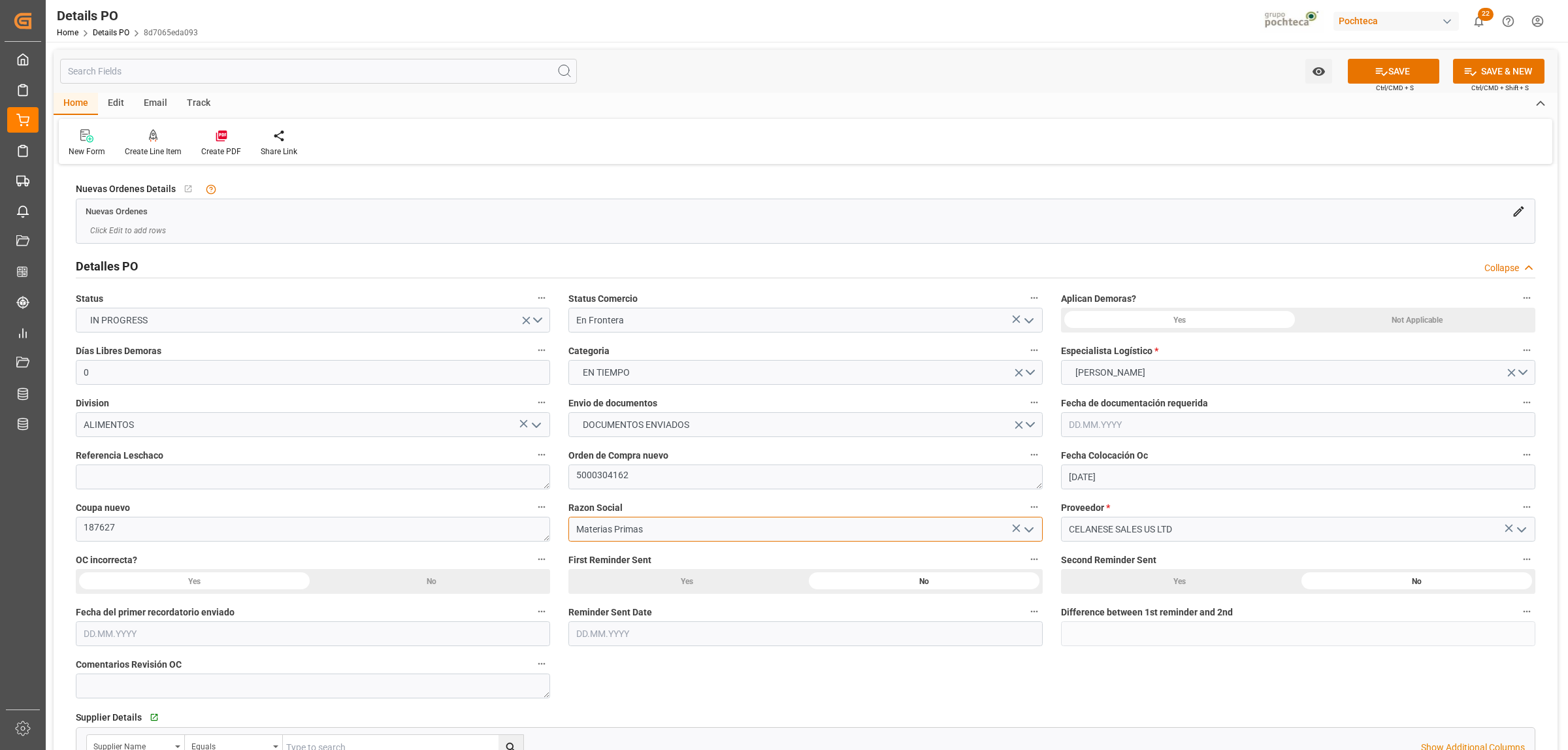
scroll to position [81, 0]
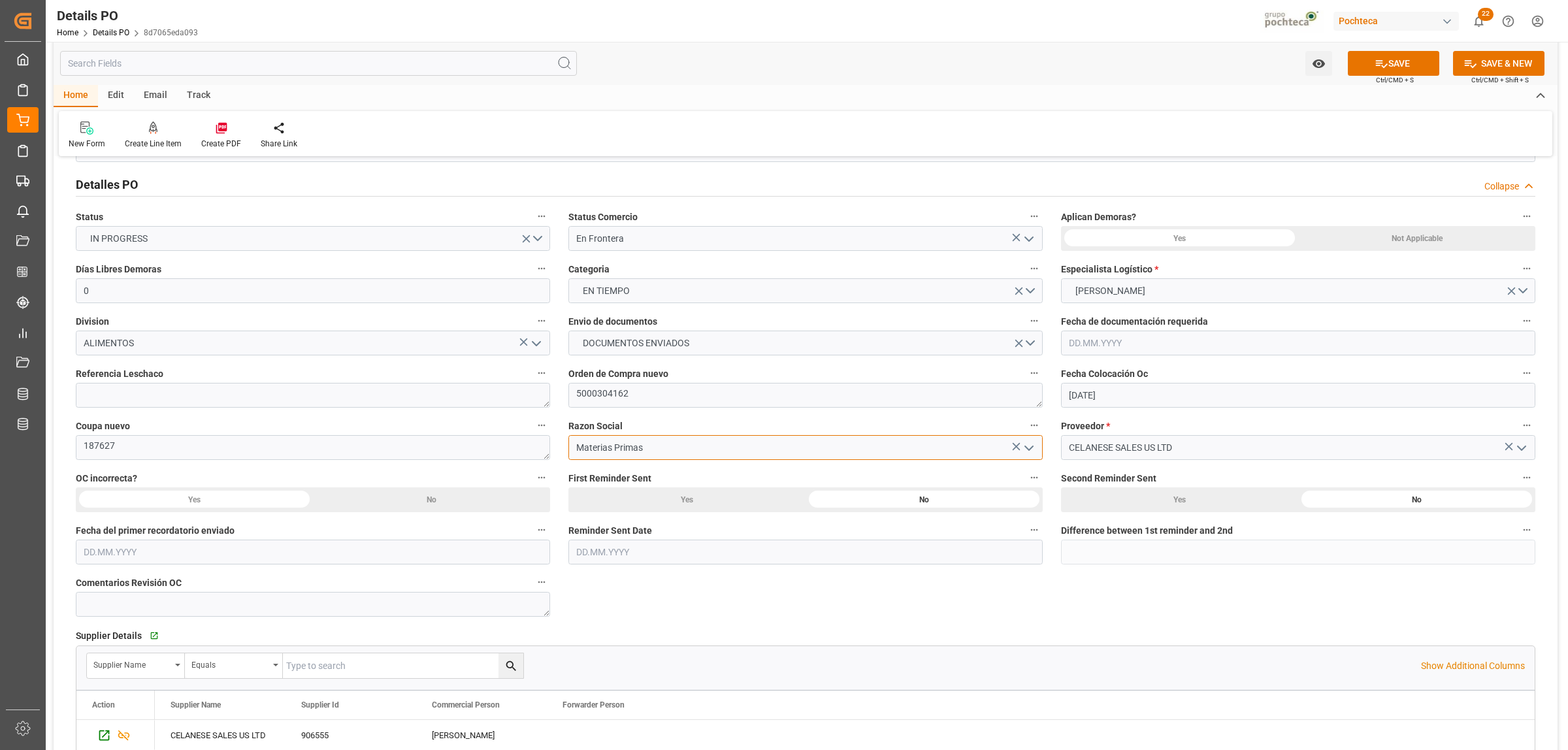
type input "Materias Primas"
click at [1254, 224] on label "Aplican Demoras?" at bounding box center [1298, 217] width 474 height 18
click at [1254, 224] on button "Aplican Demoras?" at bounding box center [1527, 216] width 17 height 17
click at [1254, 230] on div at bounding box center [784, 375] width 1568 height 750
click at [1254, 244] on div "Not Applicable" at bounding box center [1416, 238] width 237 height 25
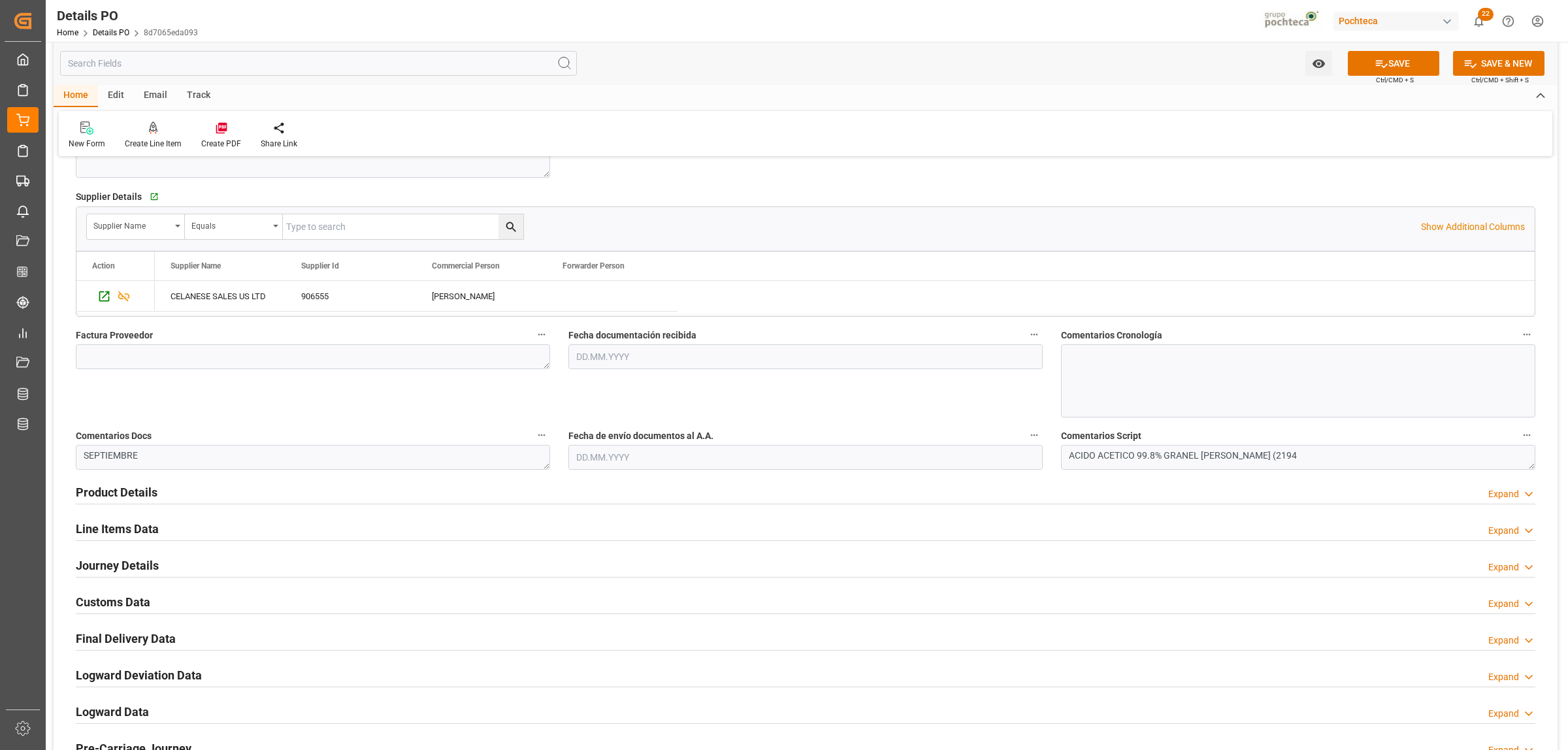
scroll to position [571, 0]
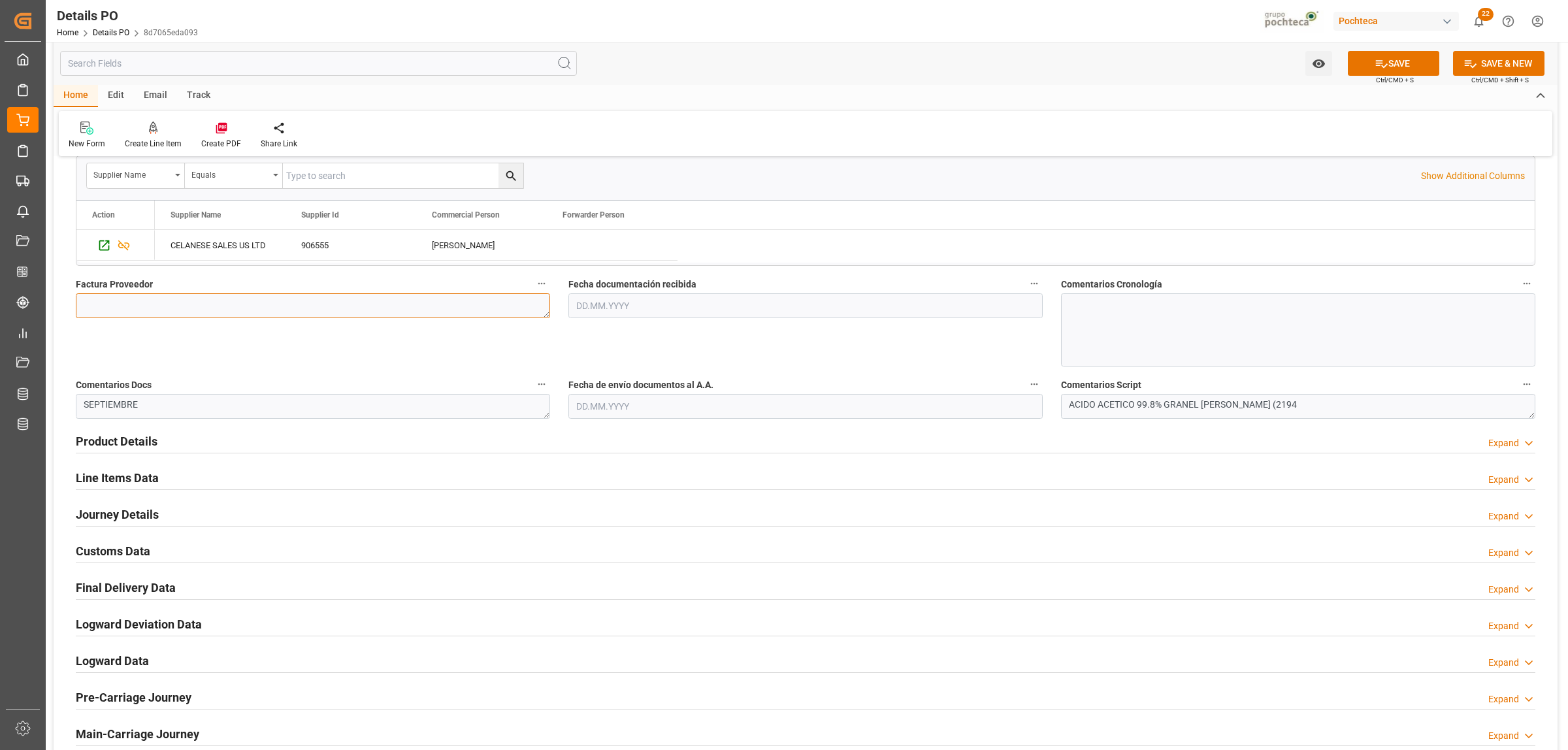
click at [155, 301] on textarea at bounding box center [313, 305] width 474 height 25
click at [213, 307] on textarea at bounding box center [313, 305] width 474 height 25
paste textarea "979918649"
type textarea "979918649"
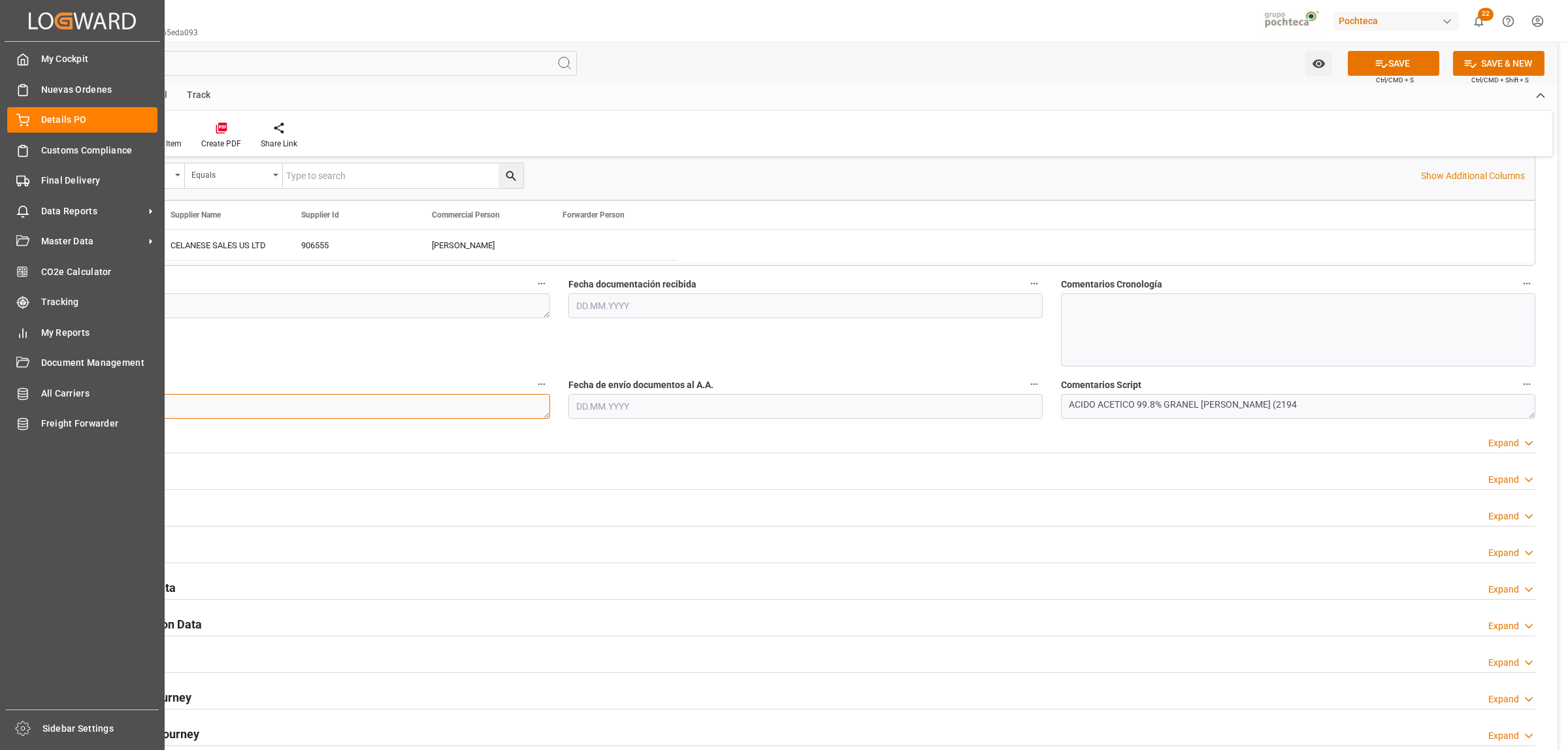
click at [40, 406] on div "Created by potrace 1.15, written by Peter Selinger 2001-2017 Created by potrace…" at bounding box center [784, 375] width 1568 height 750
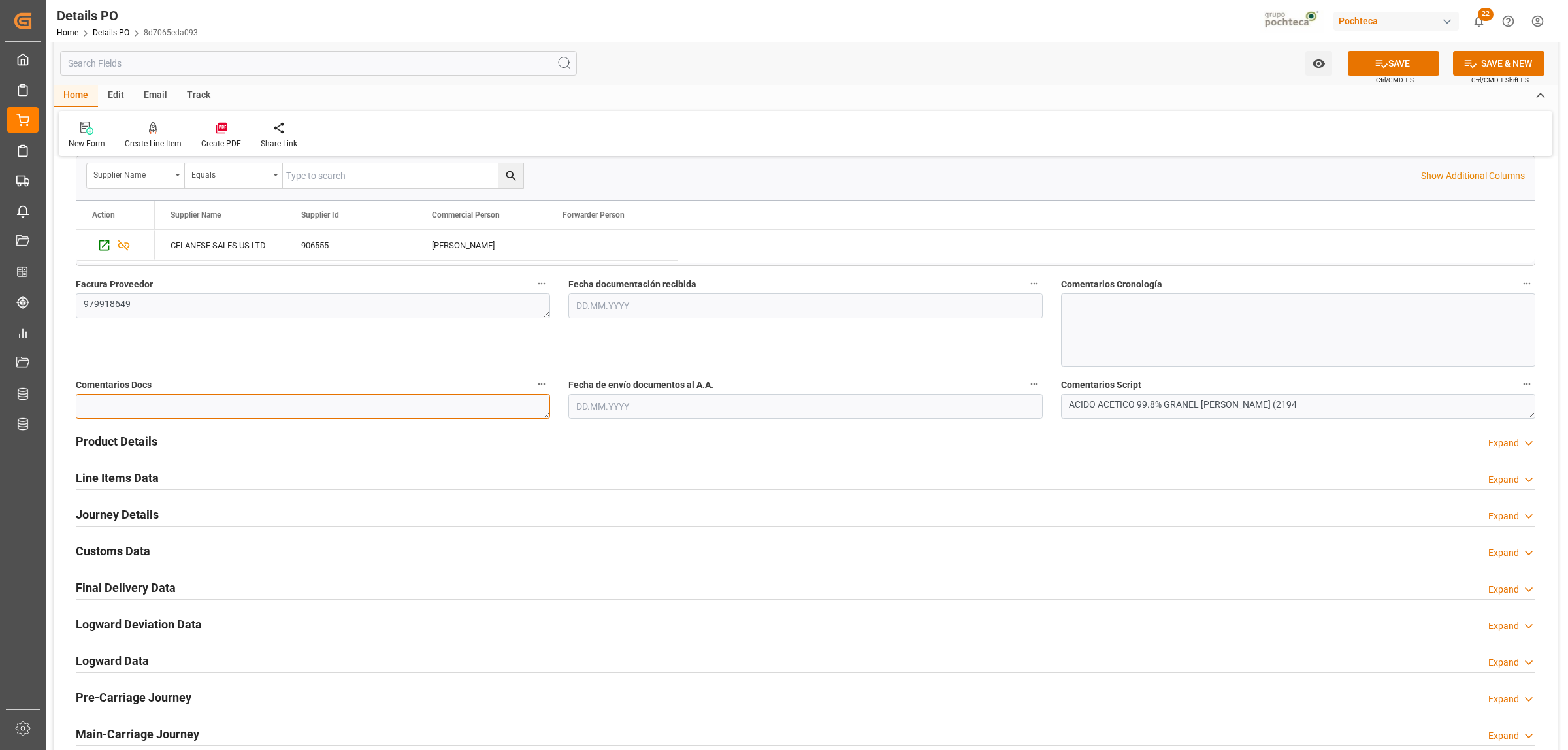
click at [227, 409] on textarea "SEPTIEMBRE" at bounding box center [313, 406] width 474 height 25
type textarea "e"
type textarea "EN FRONTERA, SE PAGA PEDIMENTO HOY 21/08"
click at [586, 303] on input "text" at bounding box center [805, 305] width 474 height 25
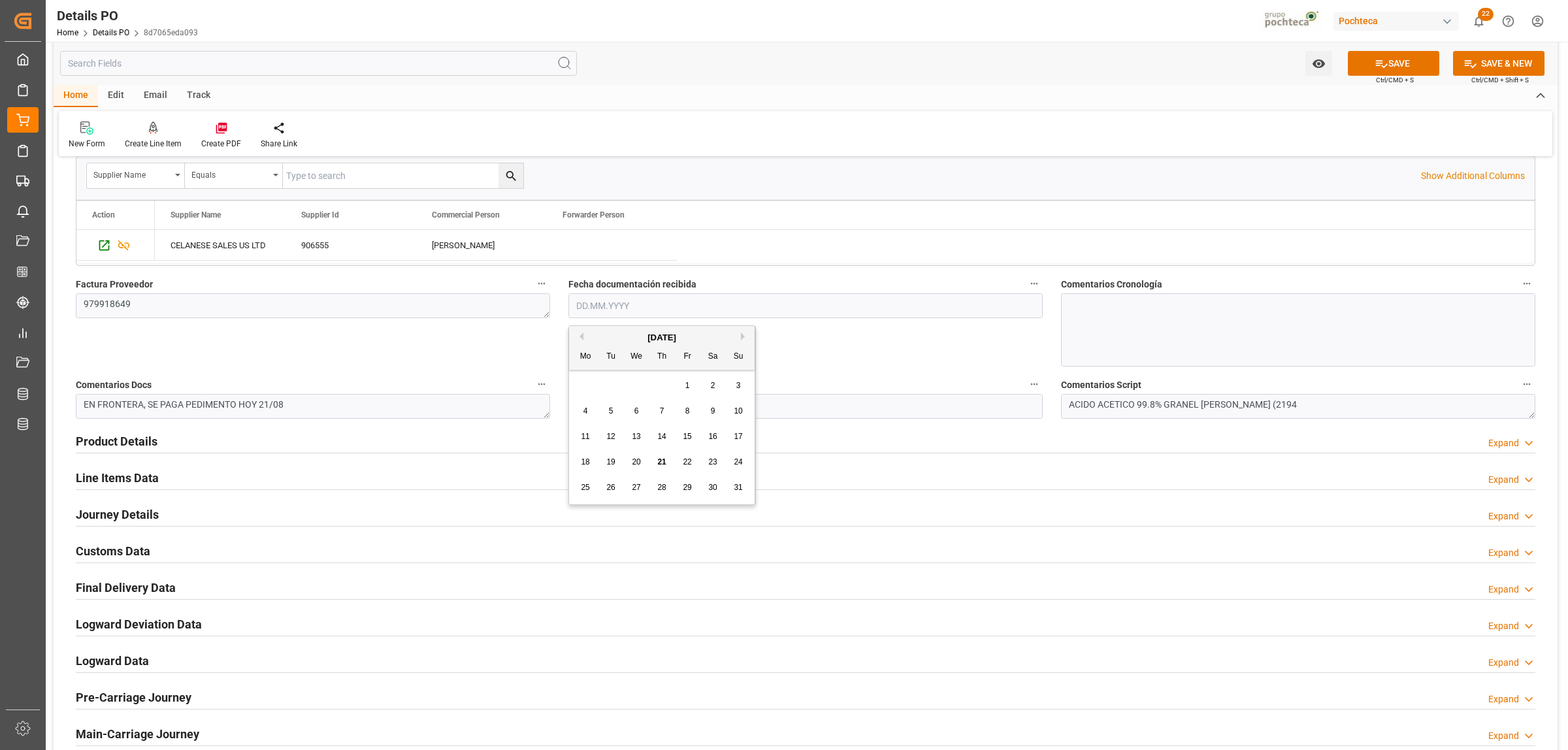
click at [618, 387] on div "28 29 30 31 1 2 3" at bounding box center [662, 386] width 179 height 26
click at [662, 462] on span "21" at bounding box center [662, 462] width 9 height 9
type input "[DATE]"
click at [619, 394] on input "text" at bounding box center [805, 406] width 474 height 25
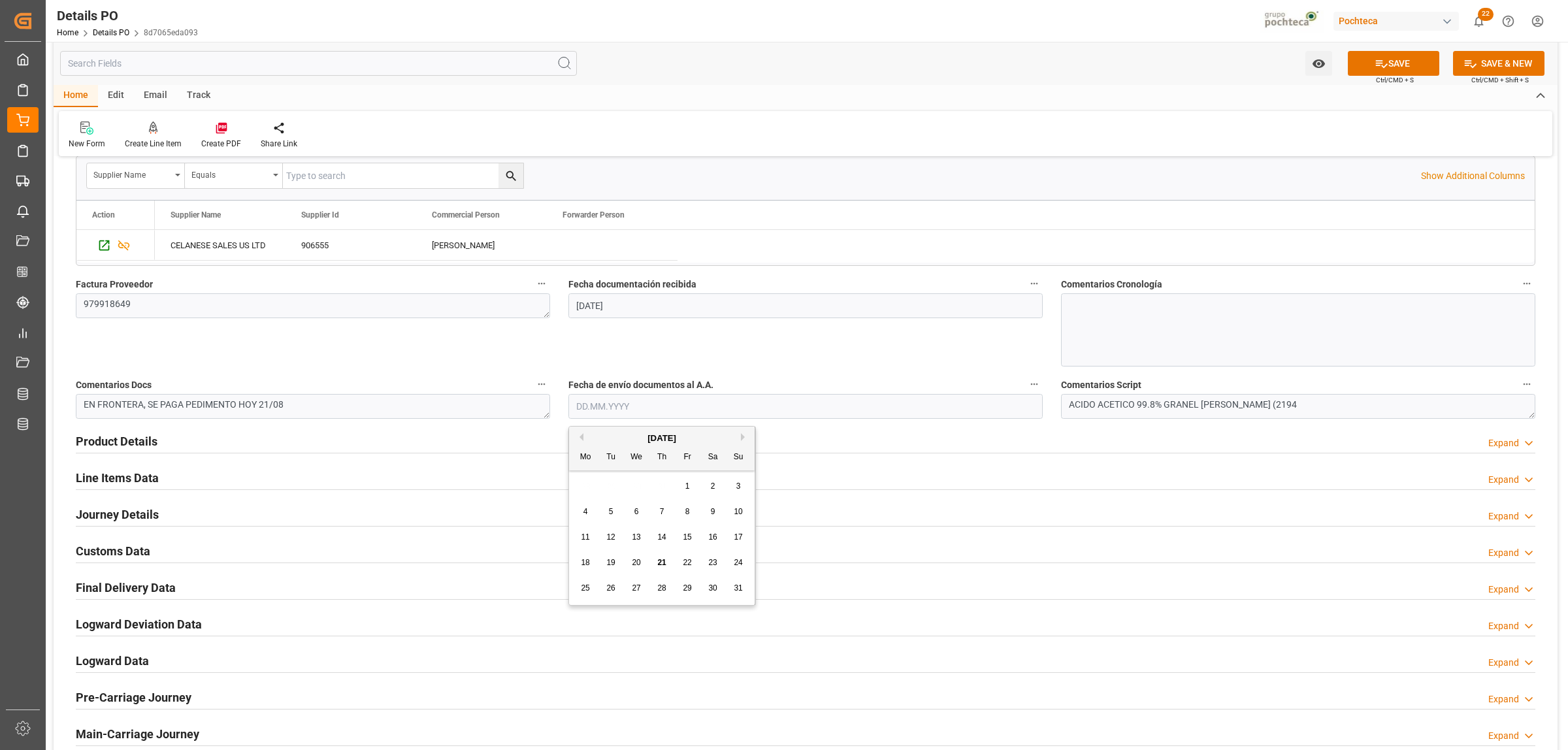
click at [614, 491] on div "28 29 30 31 1 2 3" at bounding box center [662, 486] width 179 height 26
click at [667, 560] on div "21" at bounding box center [662, 563] width 16 height 16
type input "[DATE]"
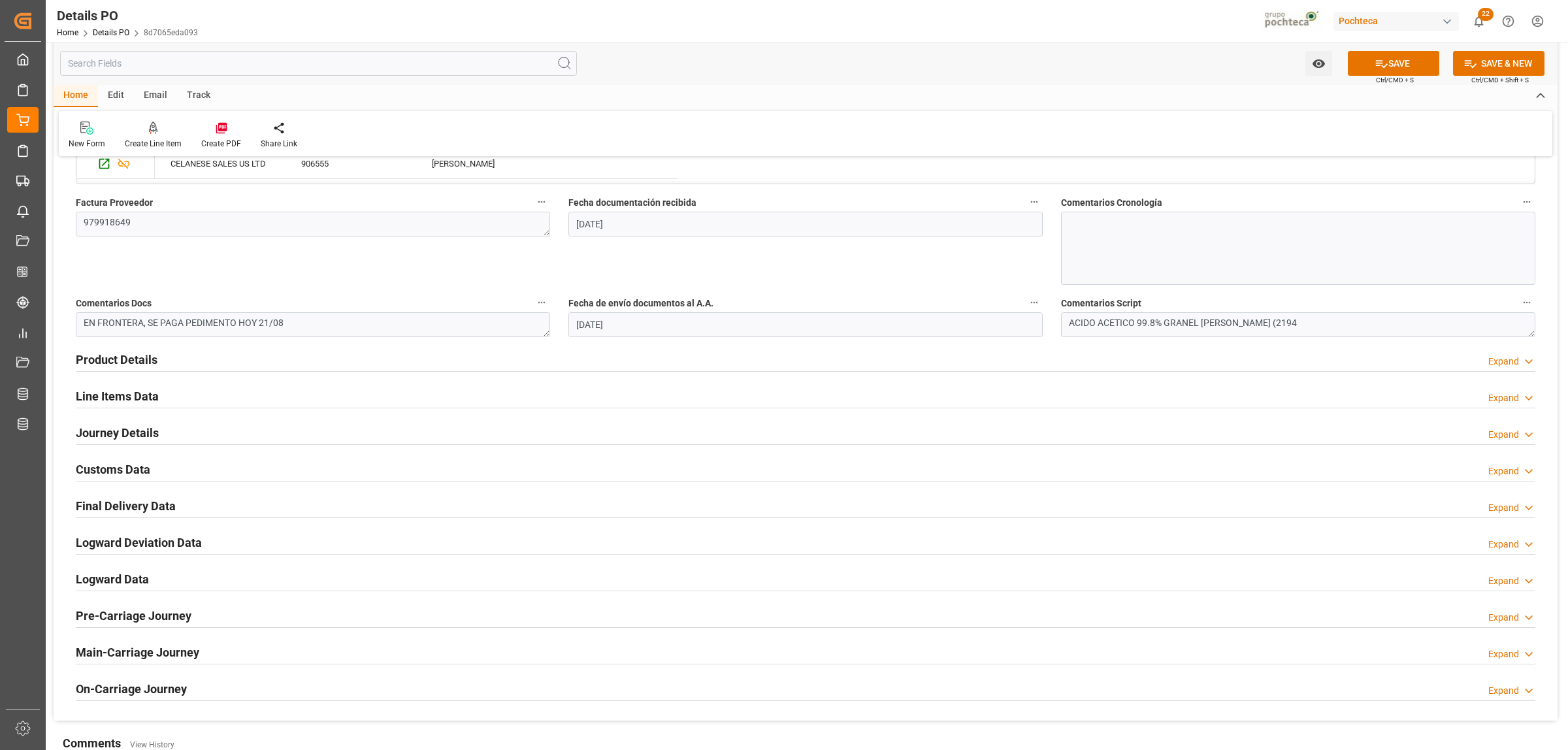
scroll to position [735, 0]
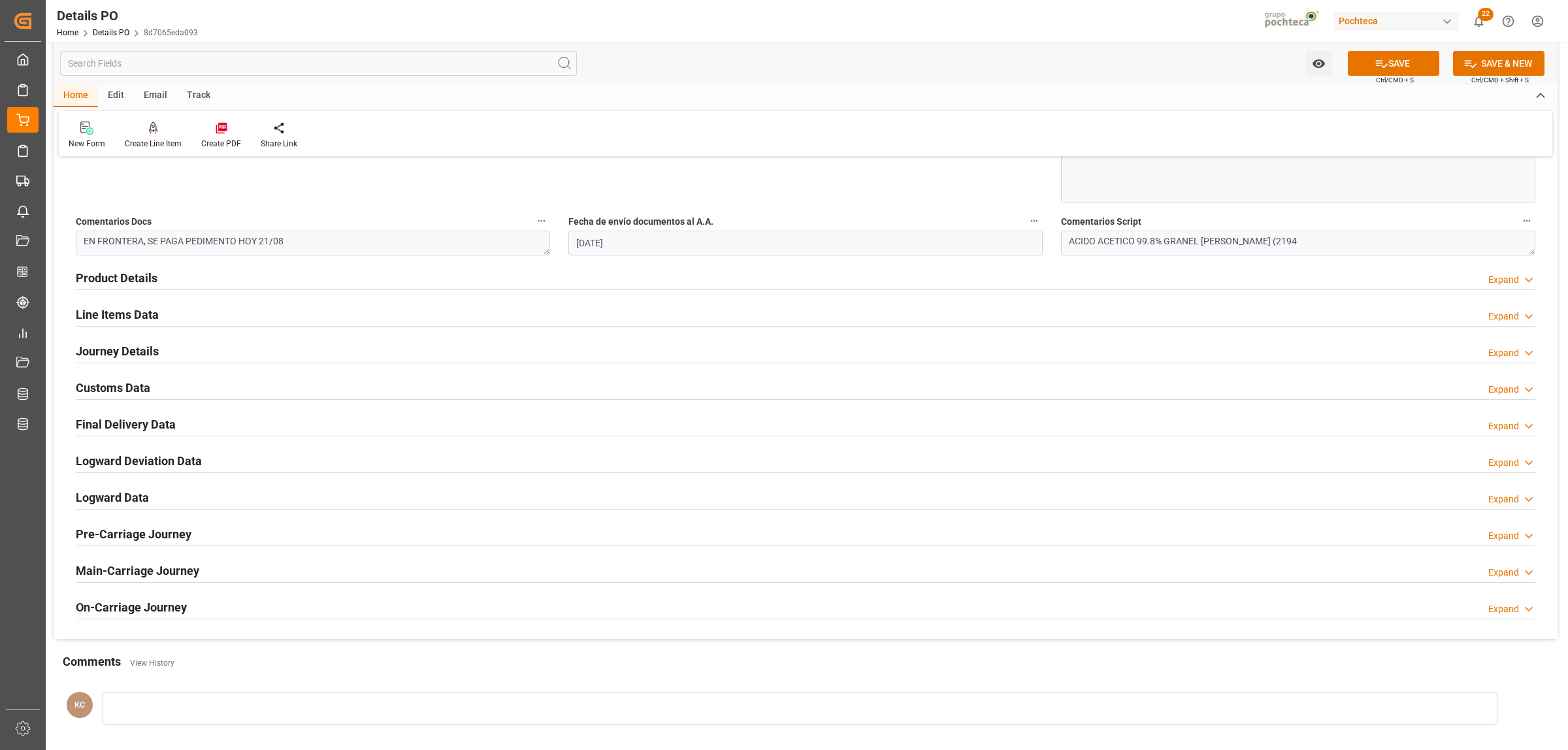
click at [138, 281] on h2 "Product Details" at bounding box center [116, 278] width 81 height 18
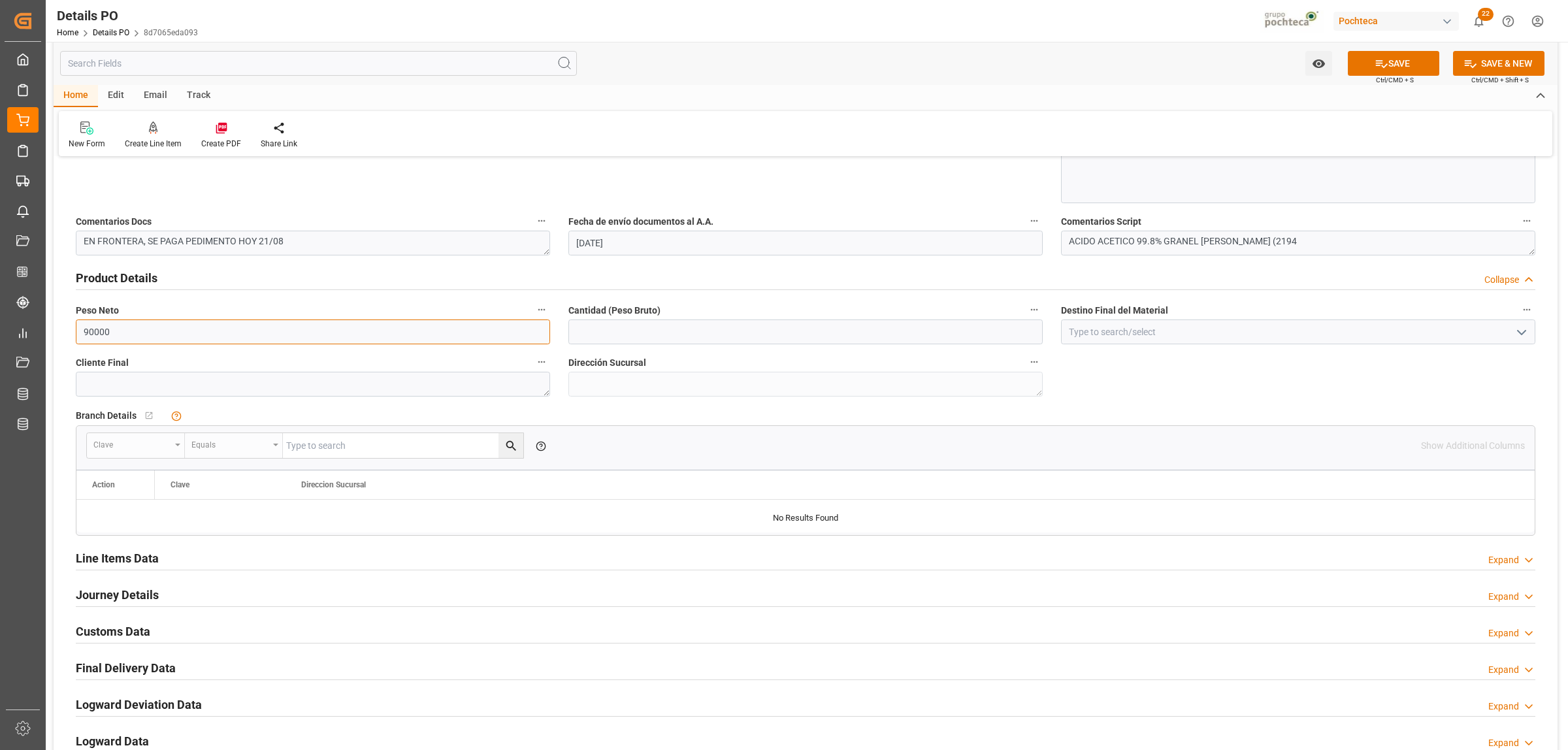
drag, startPoint x: 126, startPoint y: 334, endPoint x: 59, endPoint y: 334, distance: 67.0
click at [59, 334] on div "Nuevas Ordenes Details   No child Object linked Nuevas Ordenes Click Edit to ad…" at bounding box center [806, 157] width 1505 height 1449
click at [680, 330] on input "text" at bounding box center [805, 332] width 474 height 25
paste input "90000"
type input "90000"
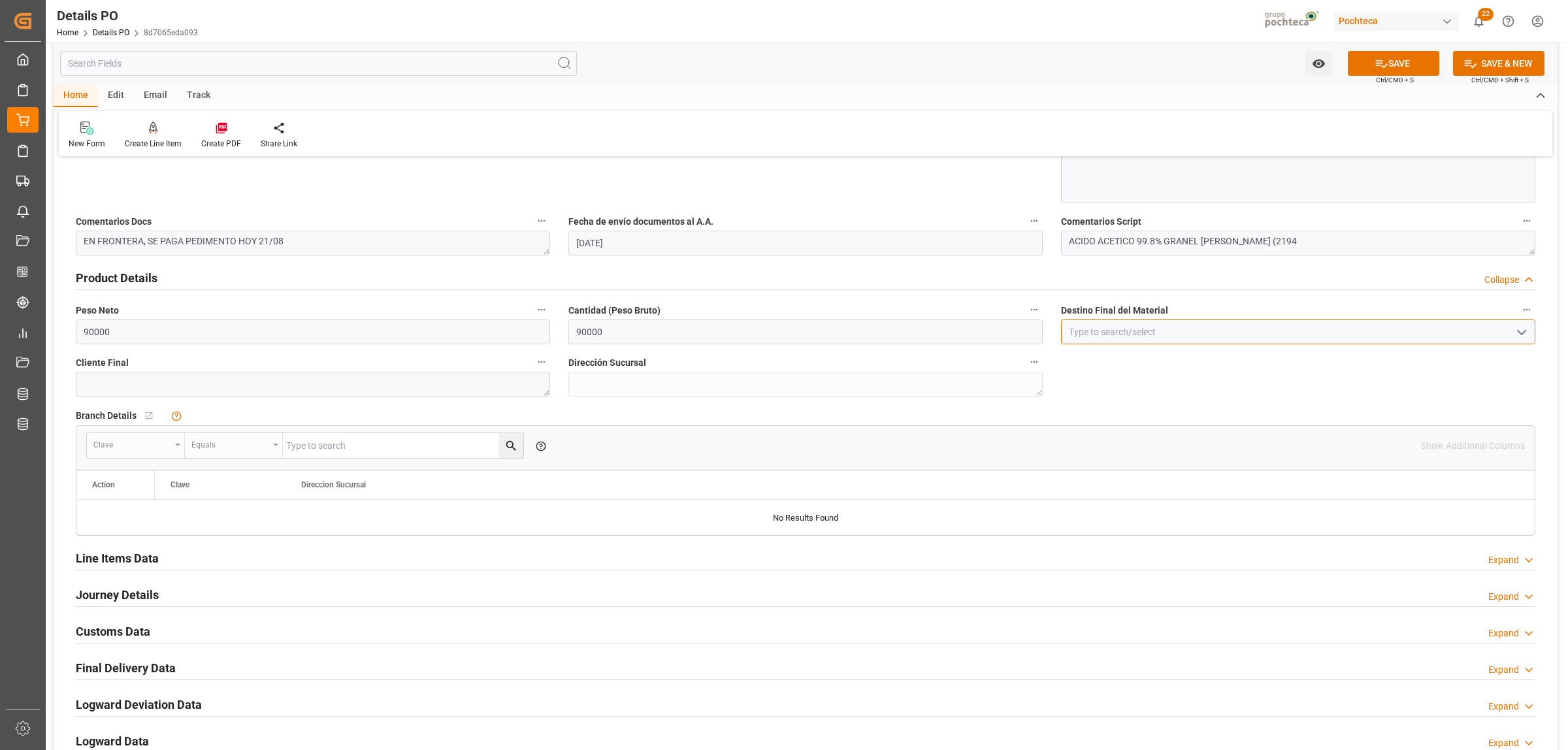
click at [1088, 340] on input at bounding box center [1298, 332] width 474 height 25
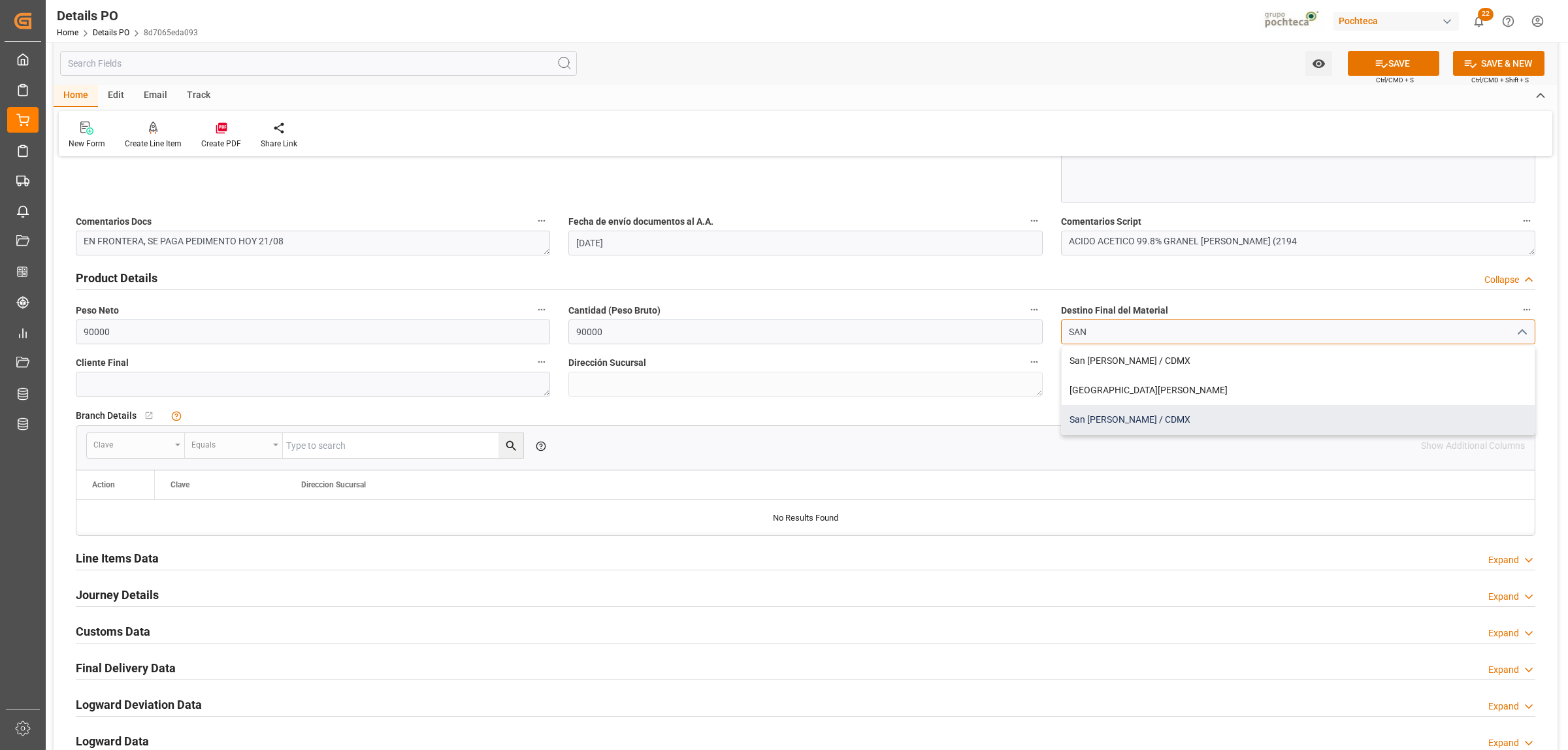
click at [1086, 415] on div "San Juan / CDMX" at bounding box center [1298, 419] width 474 height 29
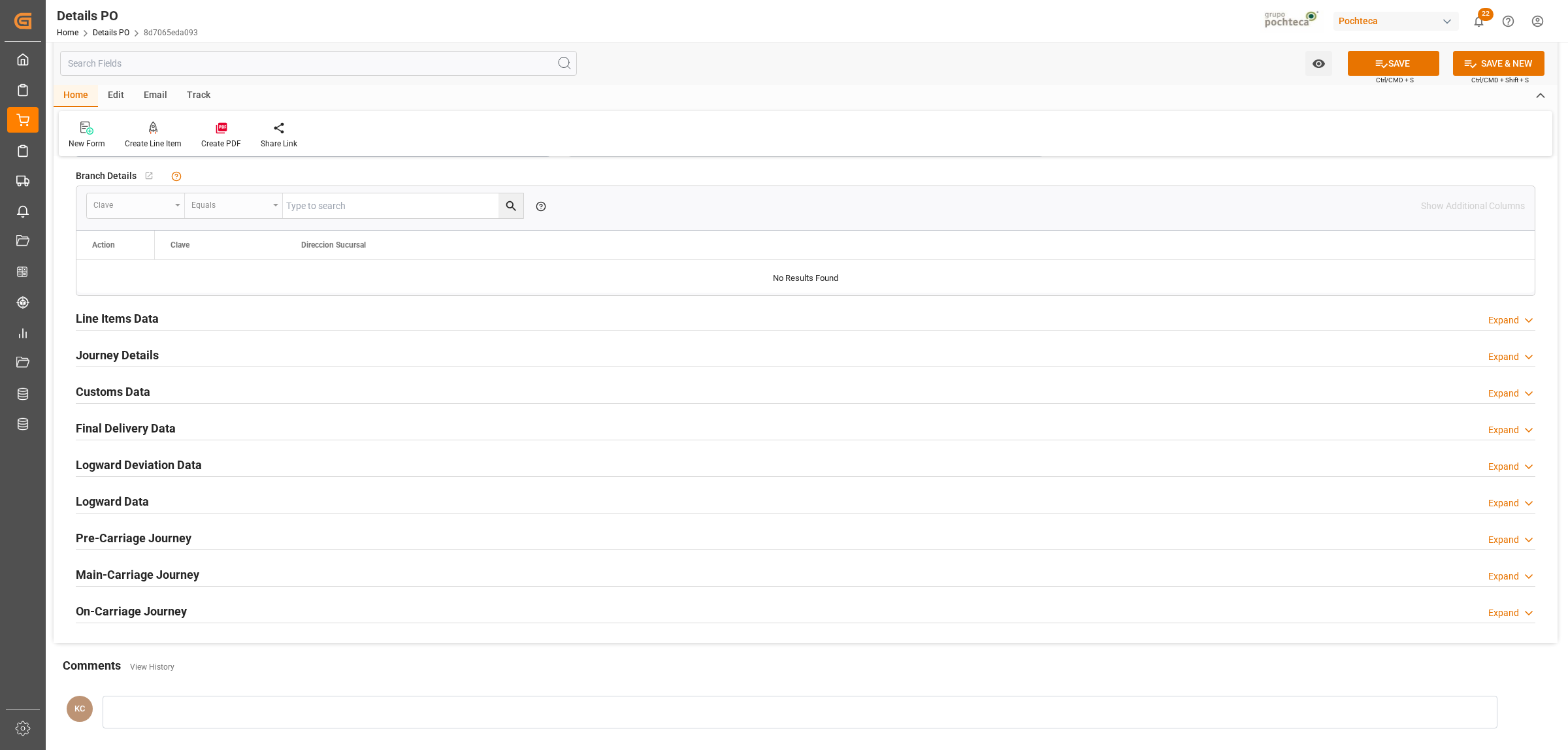
scroll to position [979, 0]
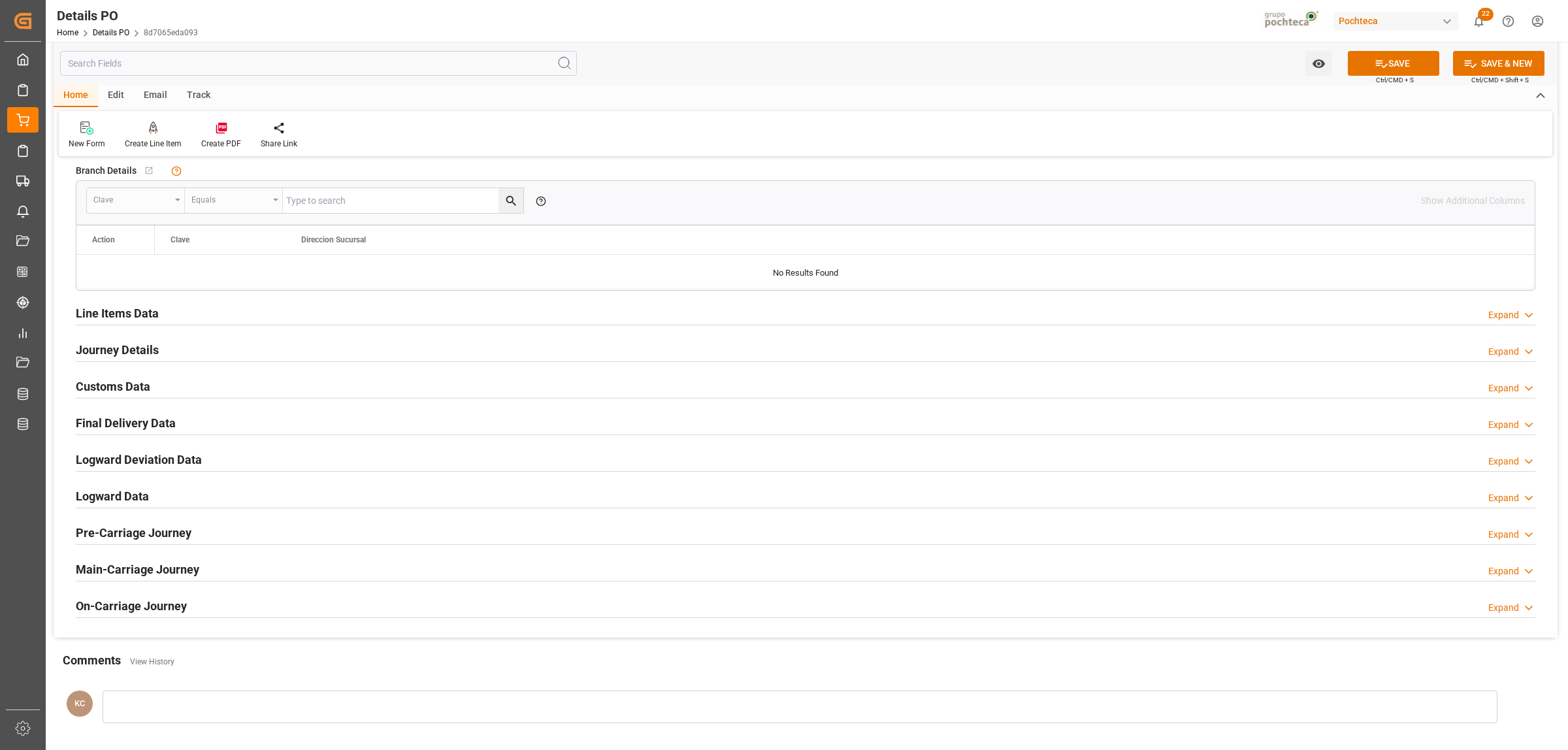
type input "San Juan / CDMX"
click at [125, 342] on h2 "Journey Details" at bounding box center [117, 350] width 83 height 18
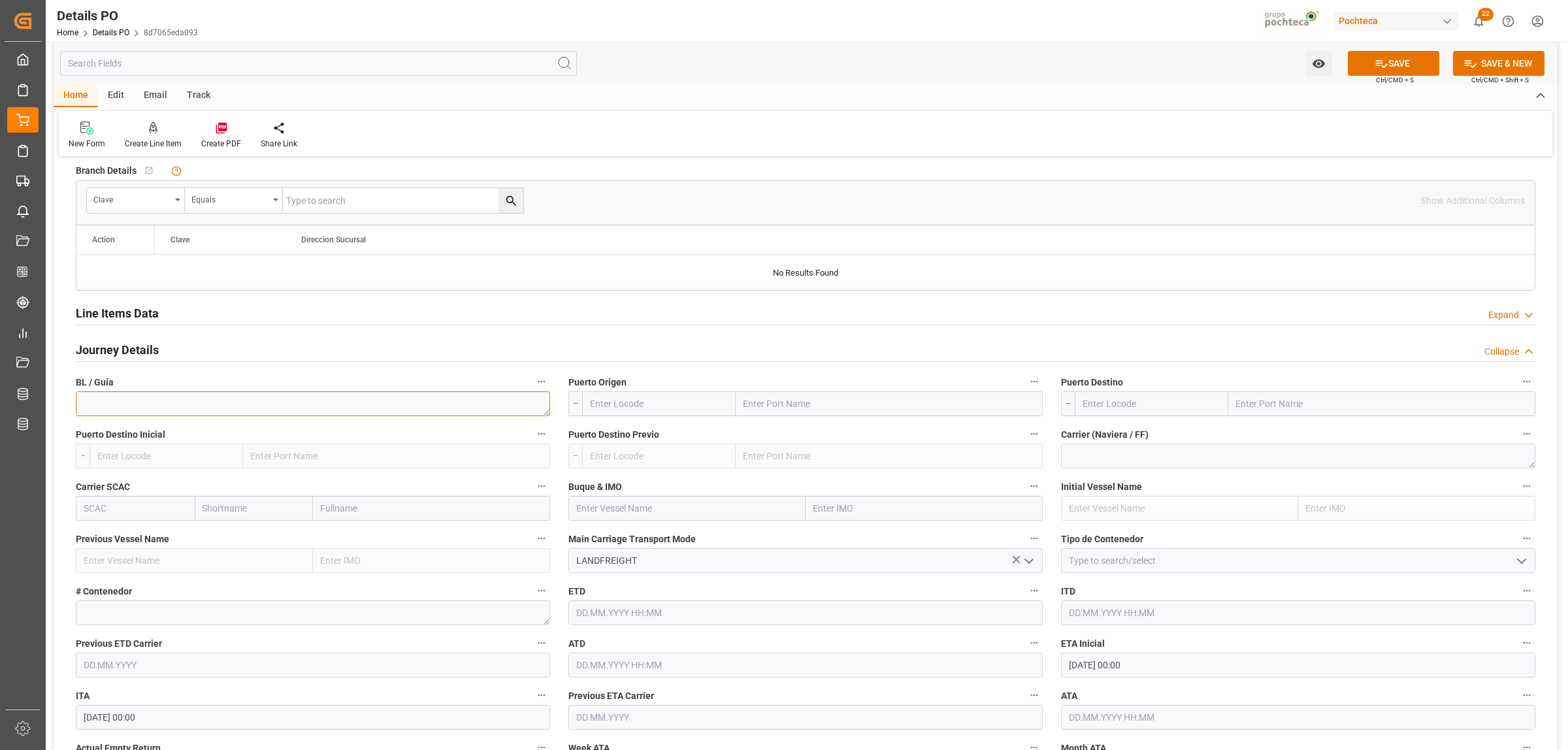
click at [118, 406] on textarea at bounding box center [313, 404] width 474 height 25
paste textarea "2304173102"
type textarea "2304173102"
click at [759, 410] on input "text" at bounding box center [890, 404] width 307 height 25
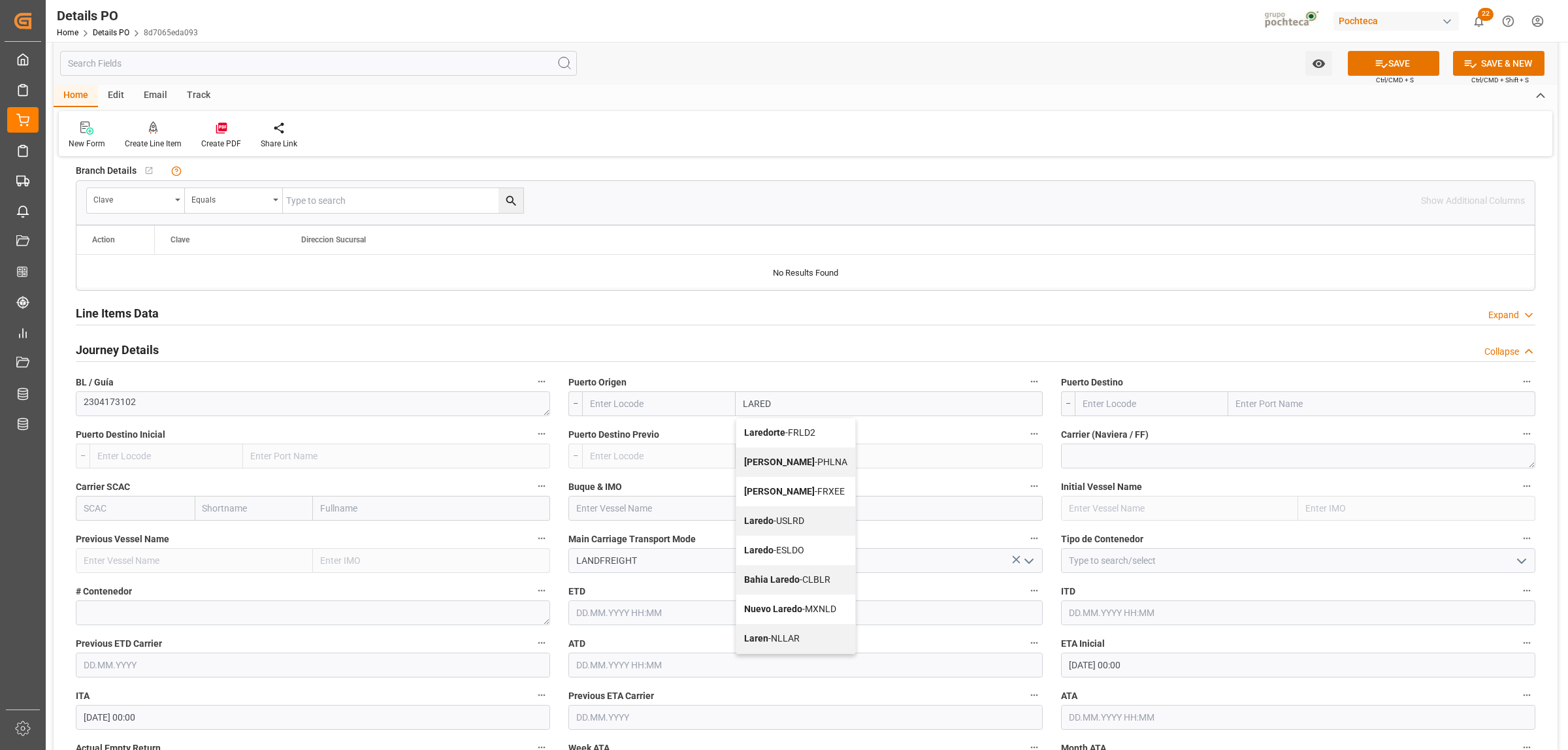
type input "LAREDO"
drag, startPoint x: 769, startPoint y: 465, endPoint x: 801, endPoint y: 463, distance: 32.1
click at [769, 464] on b "Laredo" at bounding box center [759, 462] width 29 height 11
type input "USLRD"
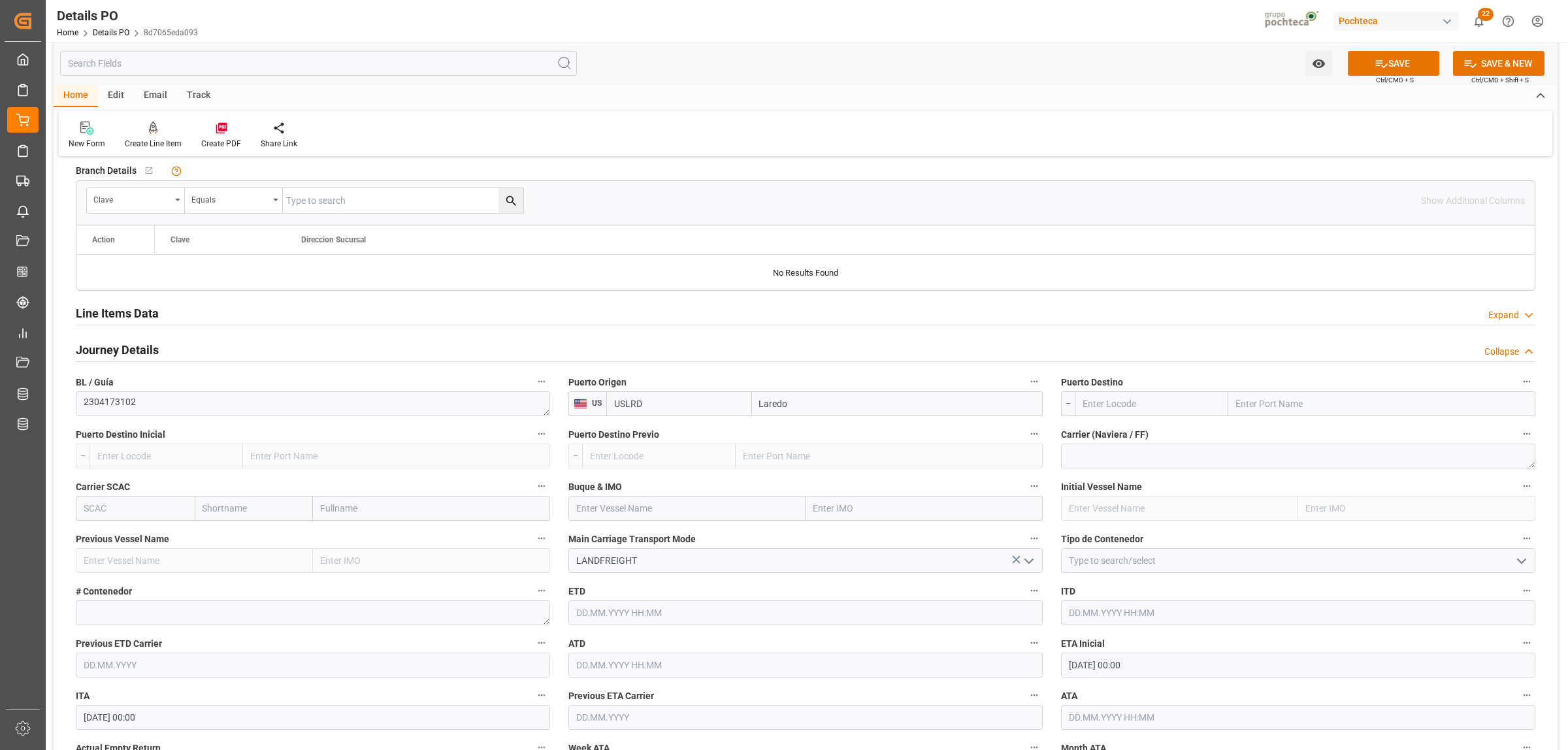
type input "Laredo"
click at [1254, 398] on input "text" at bounding box center [1382, 404] width 307 height 25
type input "NUEVO LAREDO"
click at [1254, 435] on b "Nuevo Laredo" at bounding box center [1266, 432] width 58 height 11
type input "MXNLD"
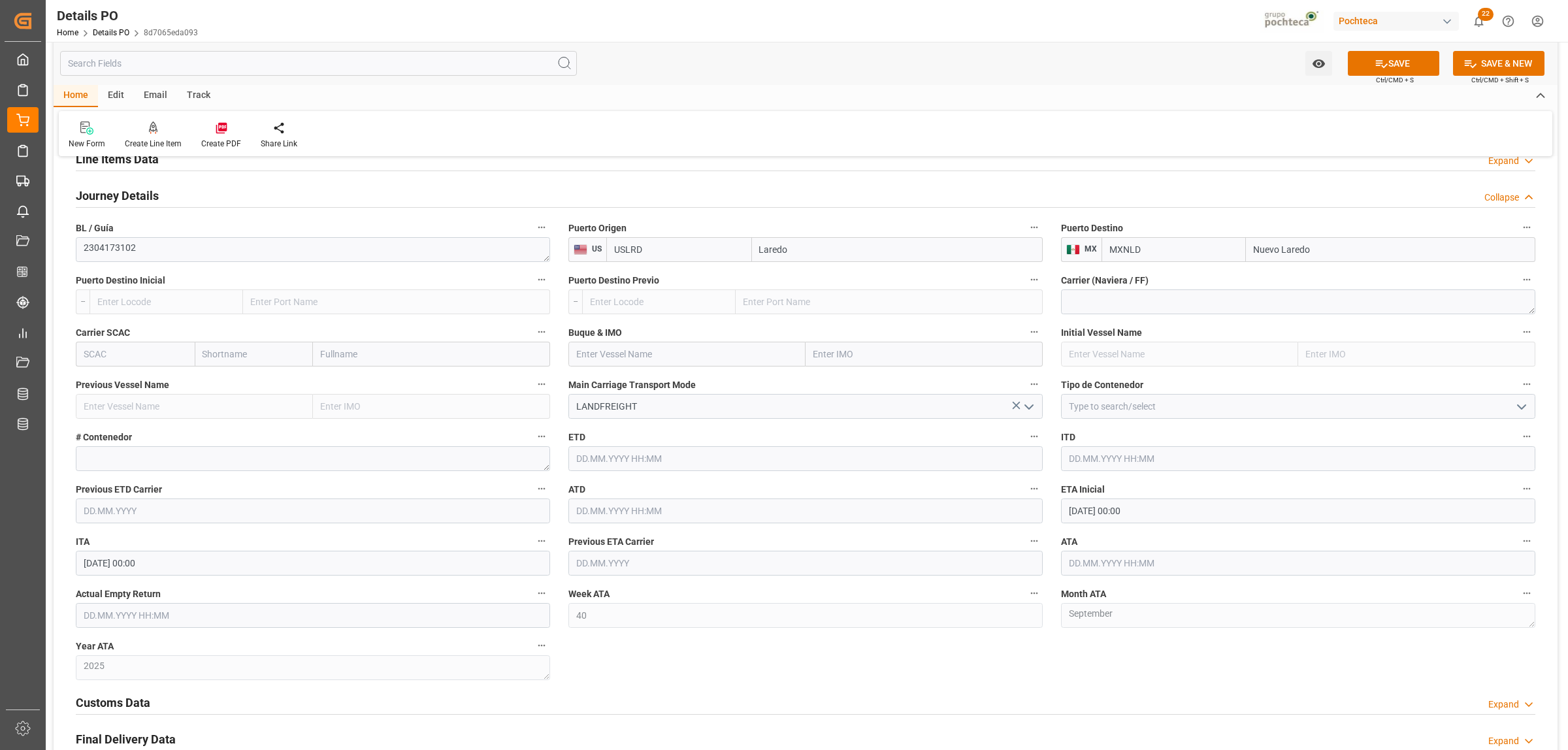
scroll to position [1143, 0]
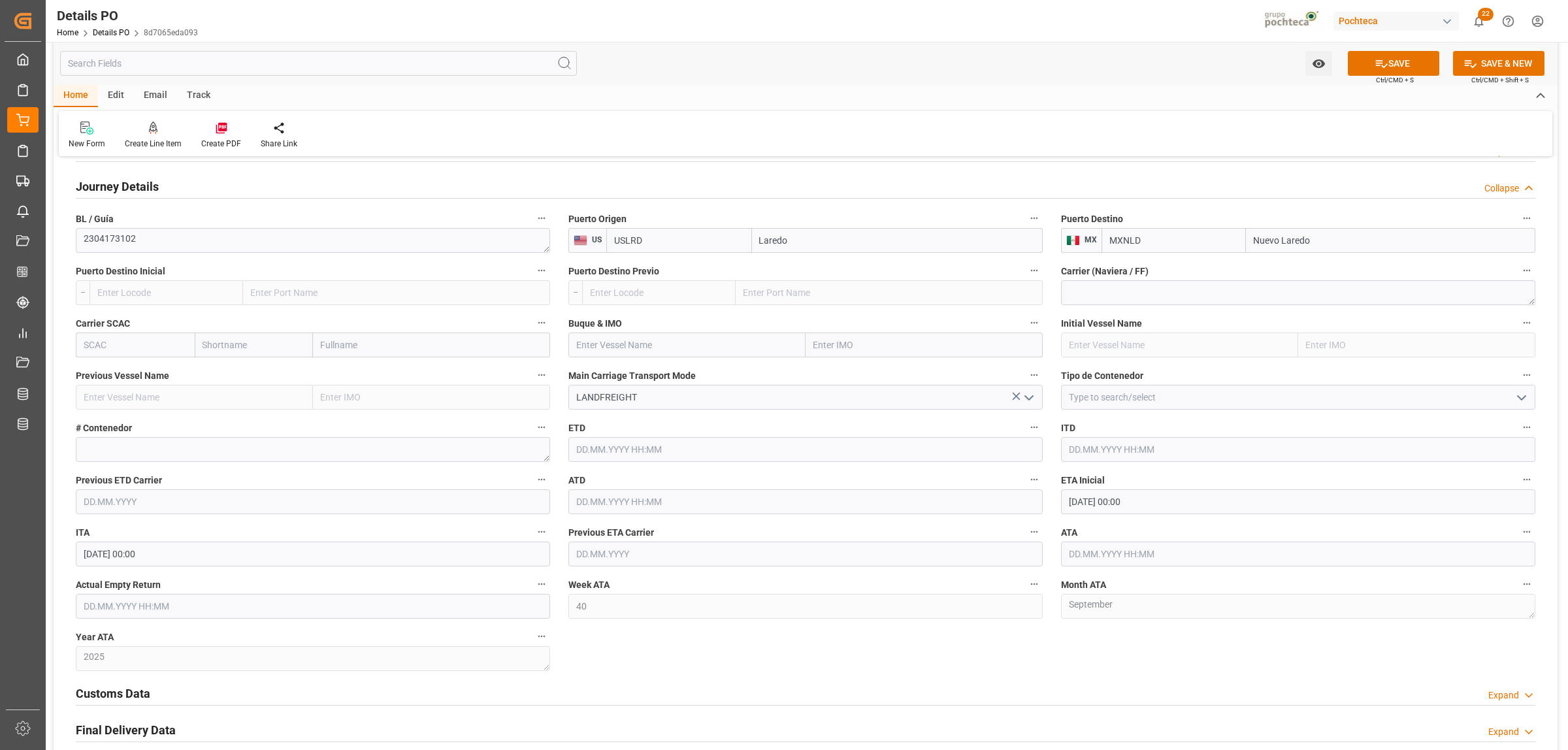
type input "Nuevo Laredo"
click at [1141, 406] on input at bounding box center [1298, 397] width 474 height 25
click at [150, 454] on textarea at bounding box center [313, 449] width 474 height 25
paste textarea "GATX29039"
type textarea "GATX29039"
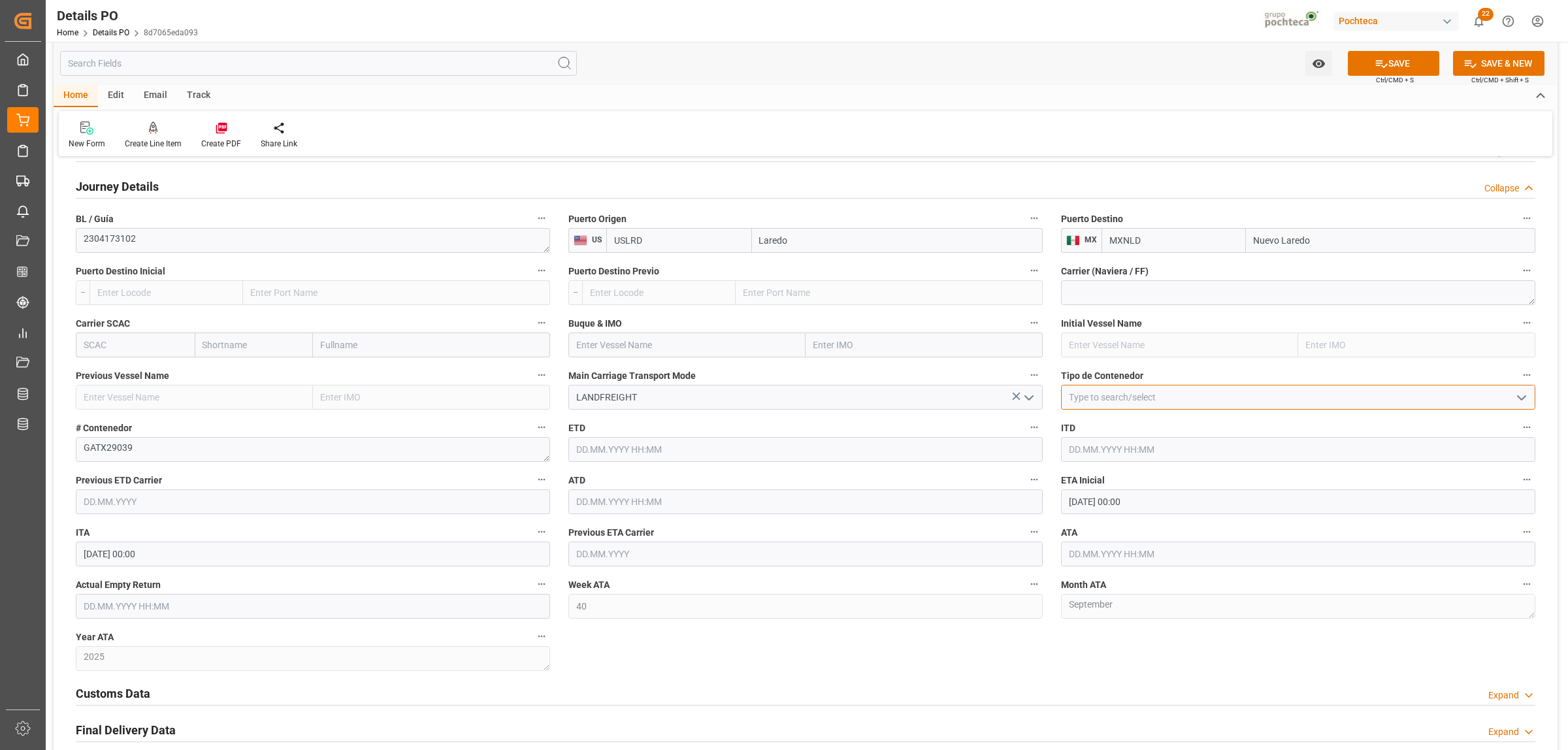
click at [1111, 395] on input at bounding box center [1298, 397] width 474 height 25
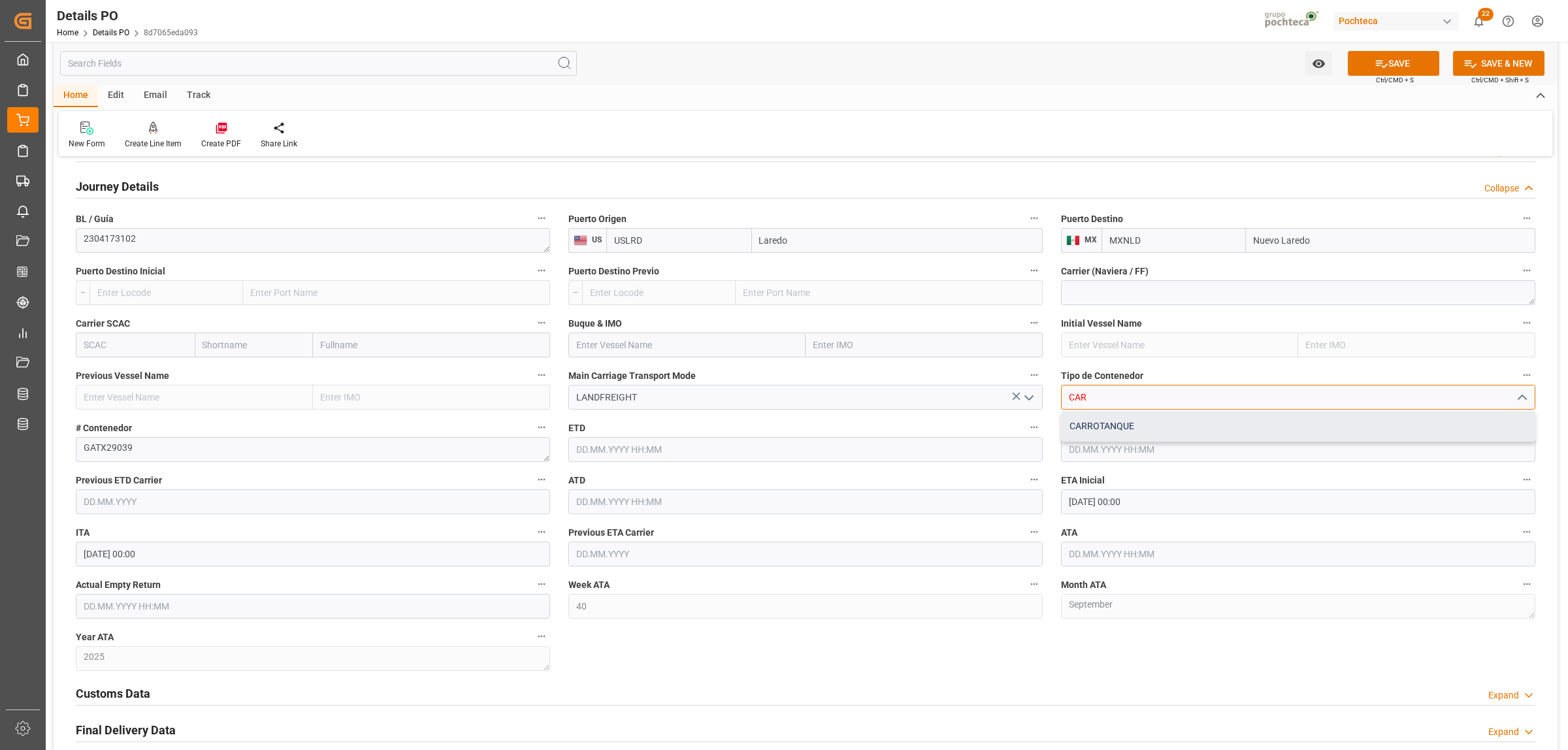
click at [1105, 427] on div "CARROTANQUE" at bounding box center [1298, 426] width 474 height 29
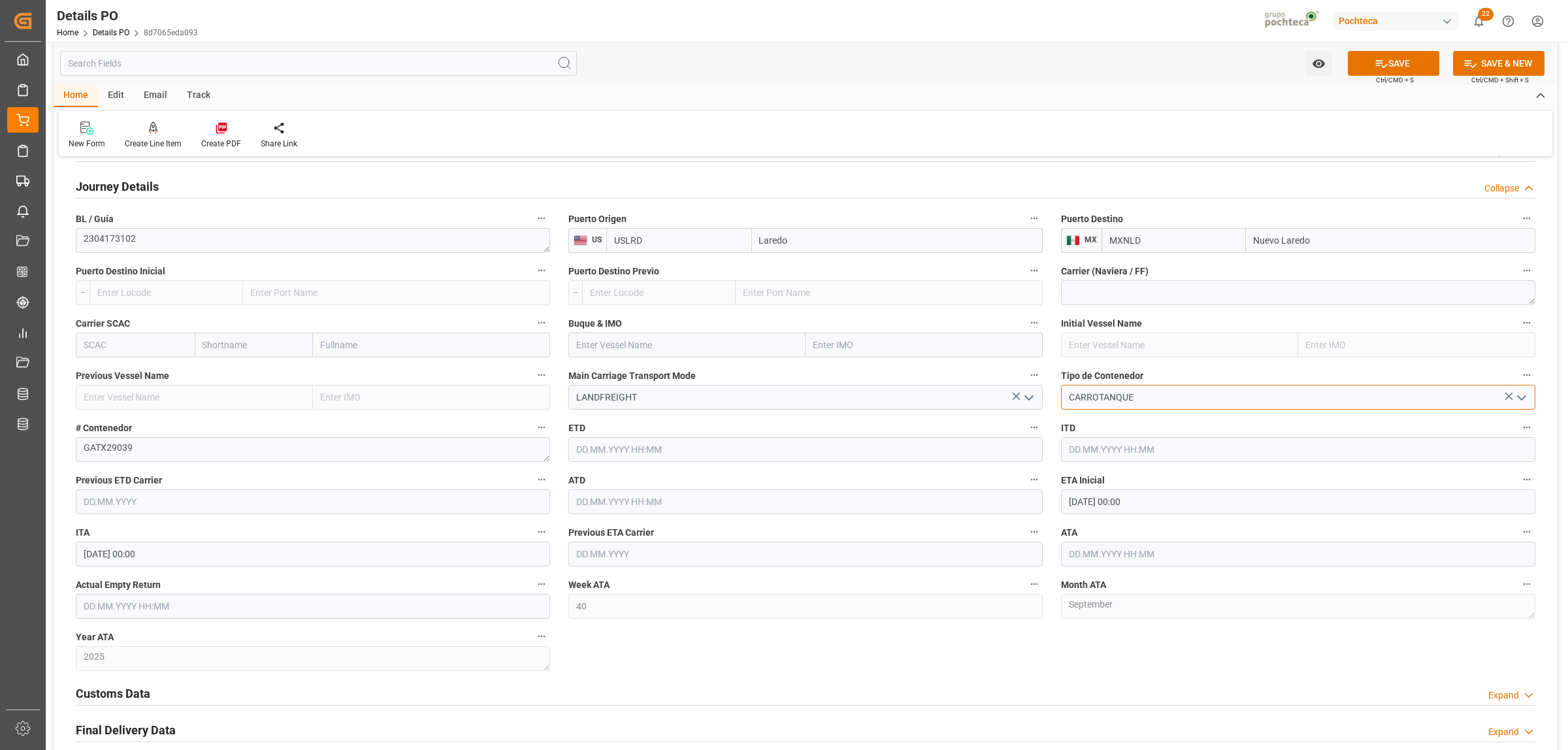
type input "CARROTANQUE"
click at [1082, 504] on input "30.09.2025 00:00" at bounding box center [1298, 502] width 474 height 25
click at [1075, 533] on button "Previous Month" at bounding box center [1072, 533] width 8 height 8
click at [1128, 573] on span "20" at bounding box center [1129, 659] width 9 height 9
type input "20.08.2025 00:00"
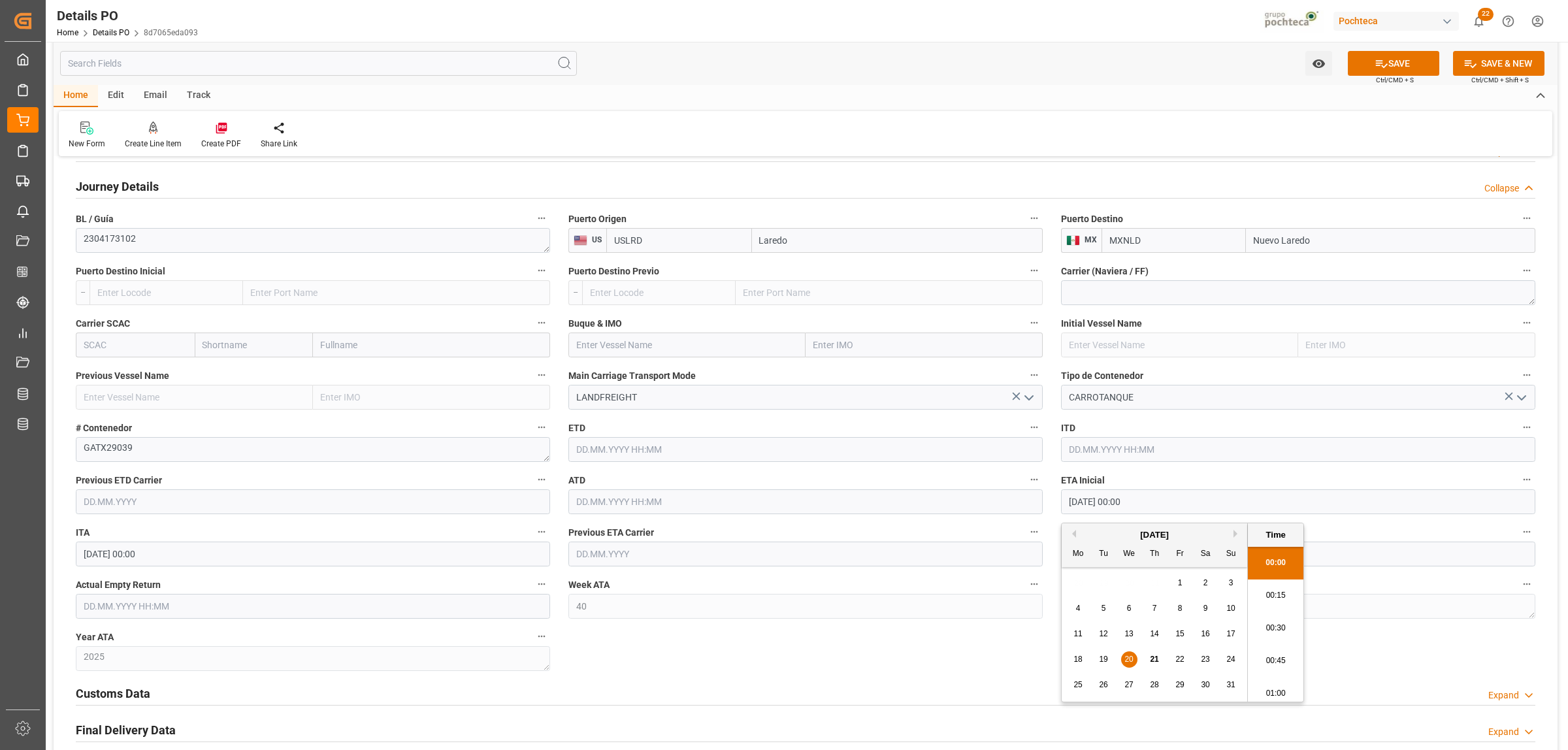
click at [1024, 573] on div "Customs Data Expand" at bounding box center [806, 693] width 1478 height 37
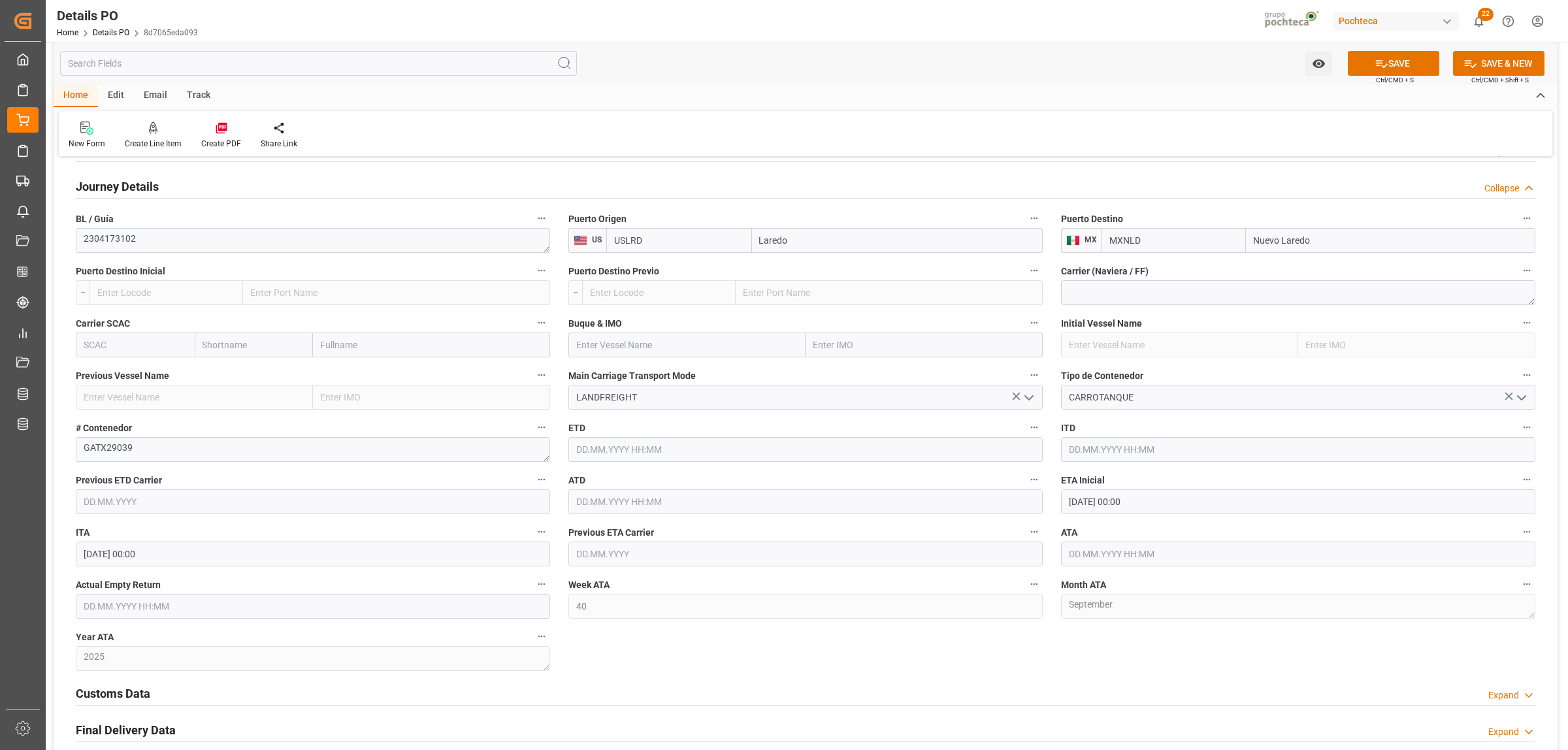
click at [1089, 560] on input "text" at bounding box center [1298, 554] width 474 height 25
click at [1131, 496] on div "20" at bounding box center [1129, 490] width 16 height 16
type input "20.08.2025 00:00"
click at [700, 573] on div "Customs Data Expand" at bounding box center [806, 693] width 1478 height 37
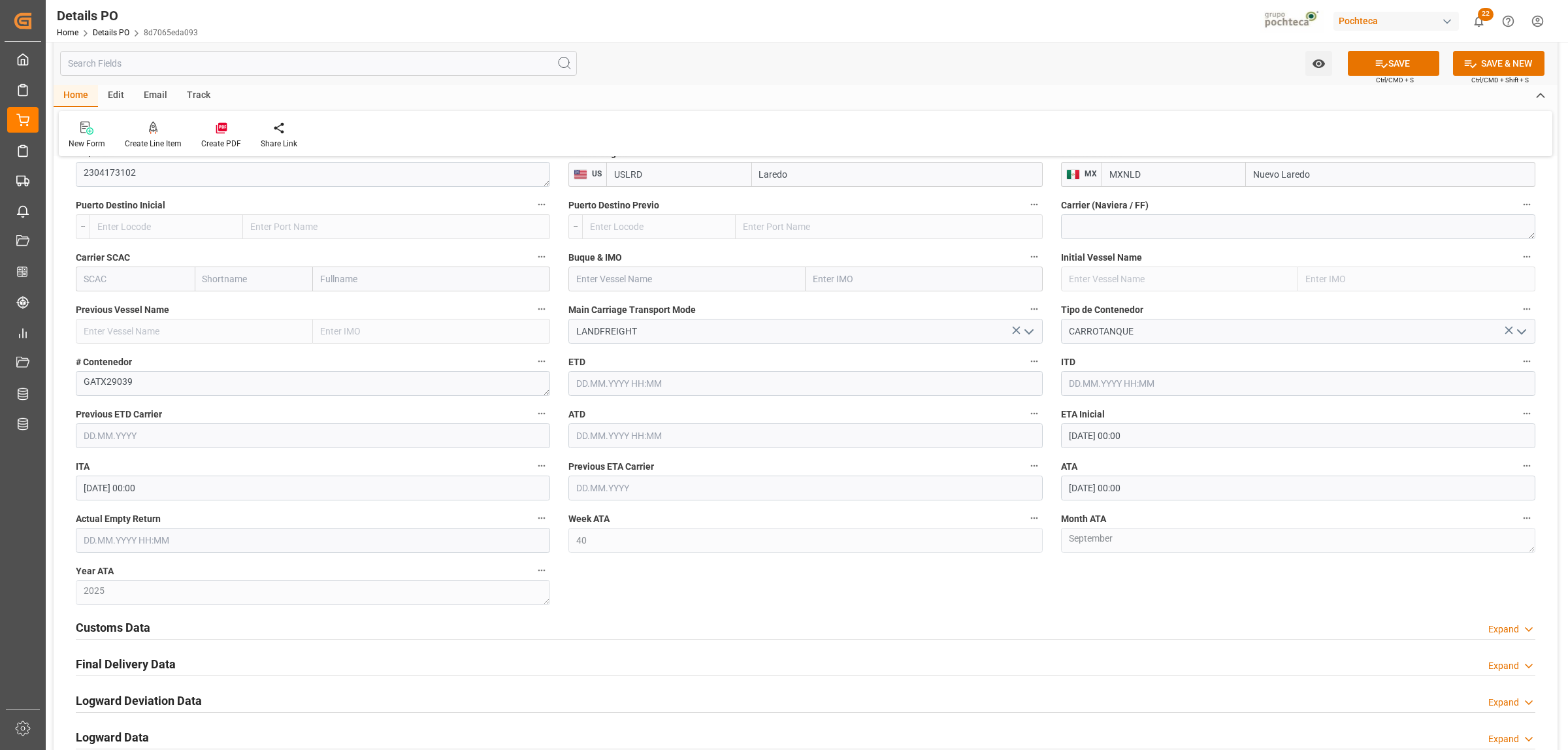
scroll to position [1306, 0]
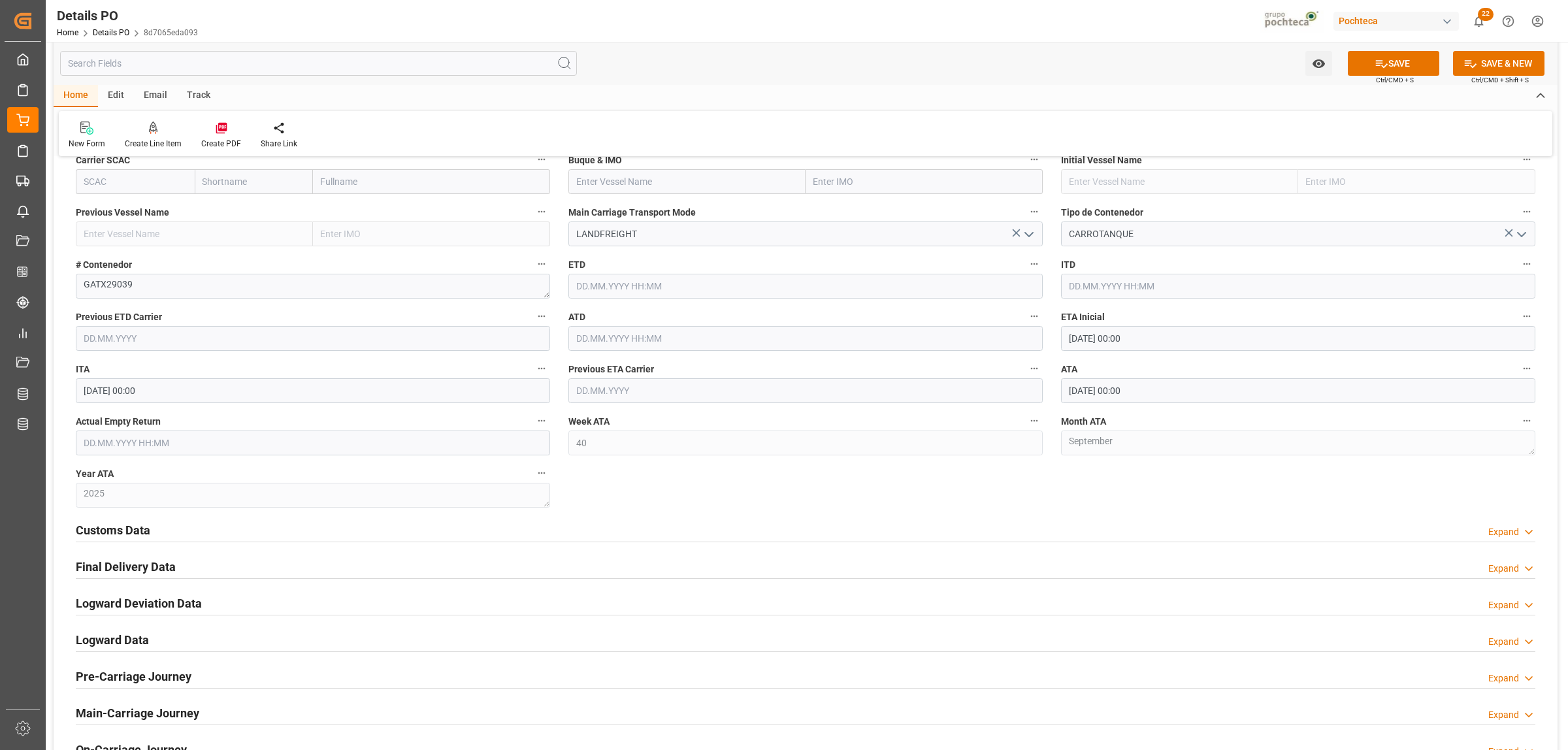
click at [129, 530] on h2 "Customs Data" at bounding box center [113, 530] width 74 height 18
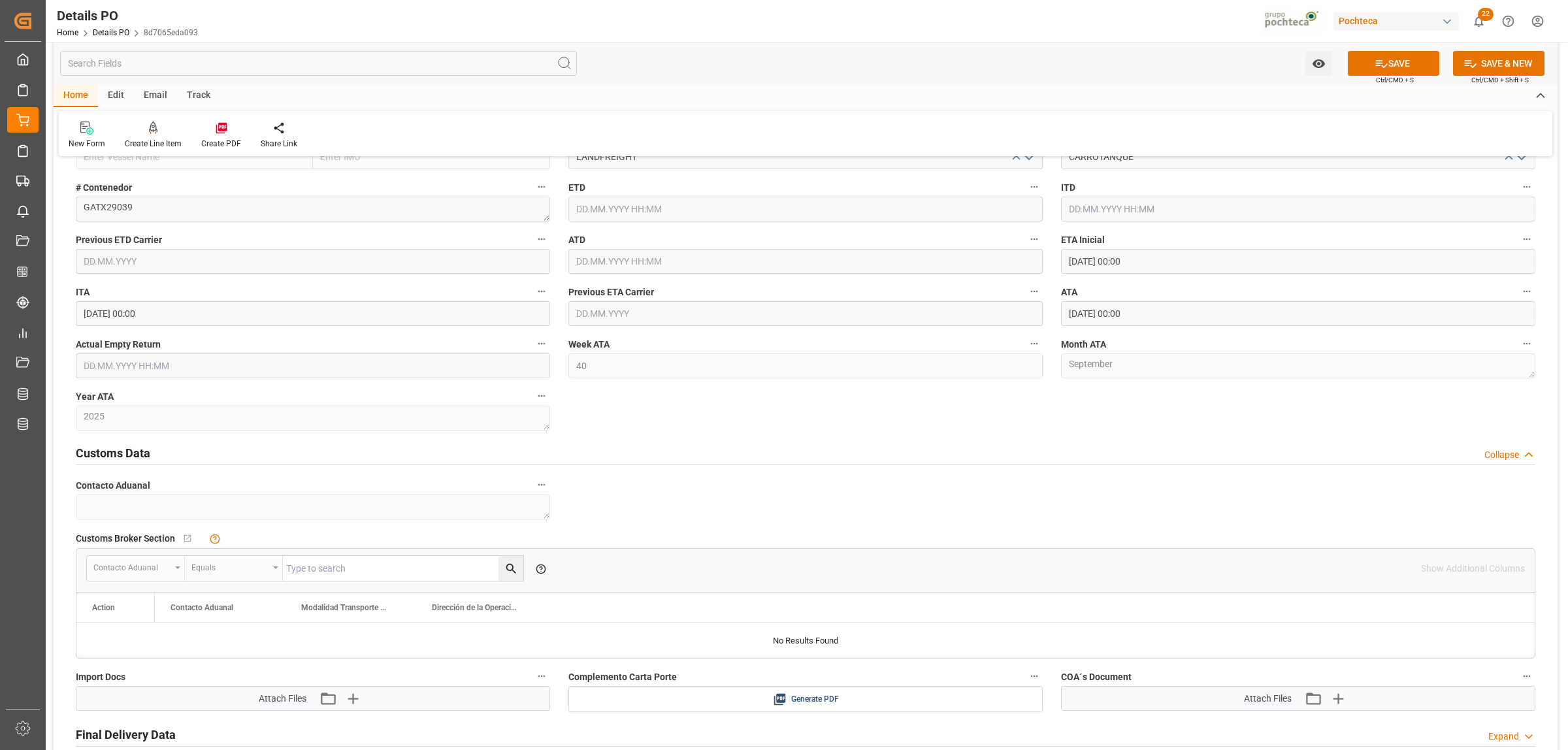
scroll to position [1470, 0]
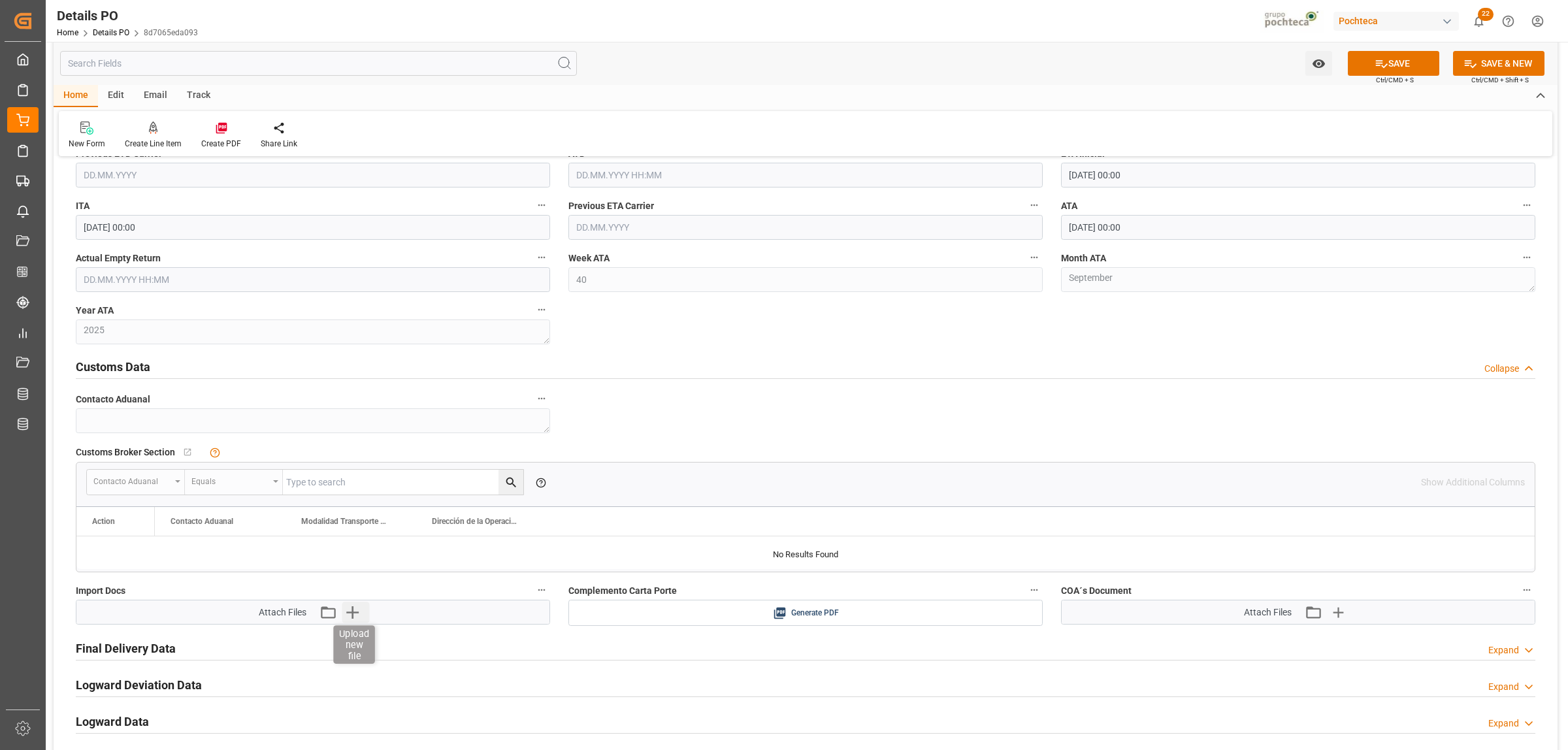
click at [356, 573] on icon "button" at bounding box center [352, 612] width 21 height 21
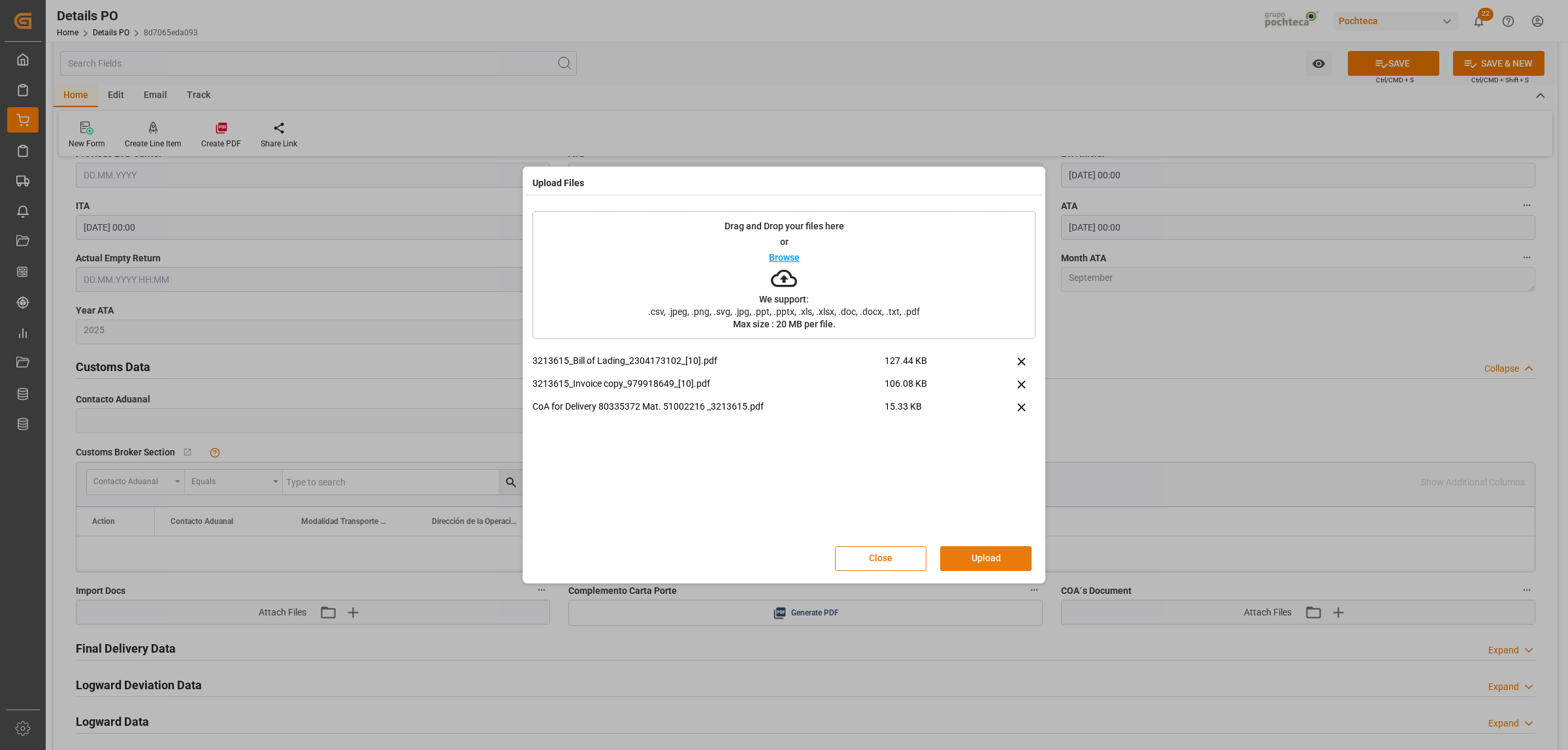
click at [974, 555] on button "Upload" at bounding box center [985, 558] width 91 height 25
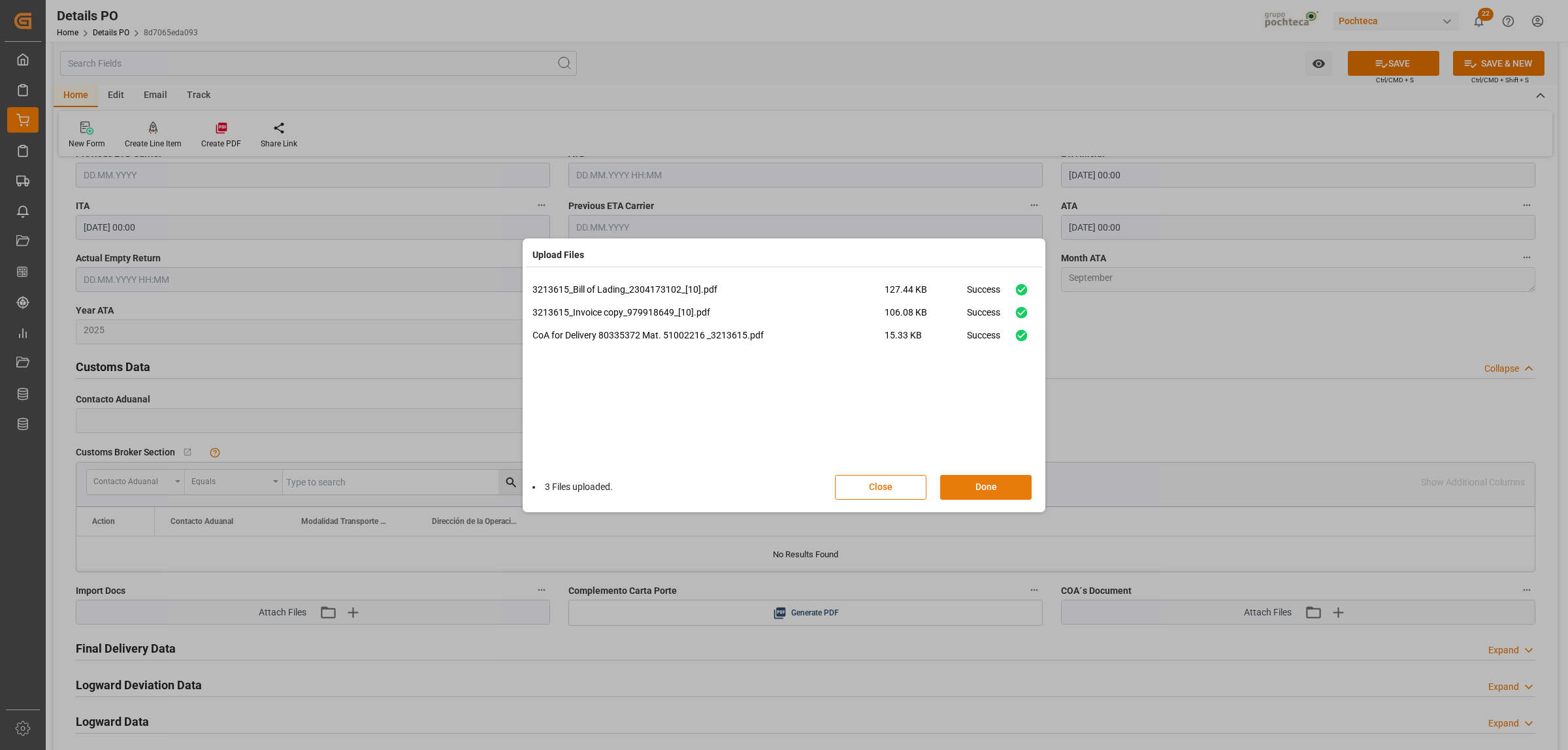
click at [982, 488] on button "Done" at bounding box center [985, 488] width 91 height 25
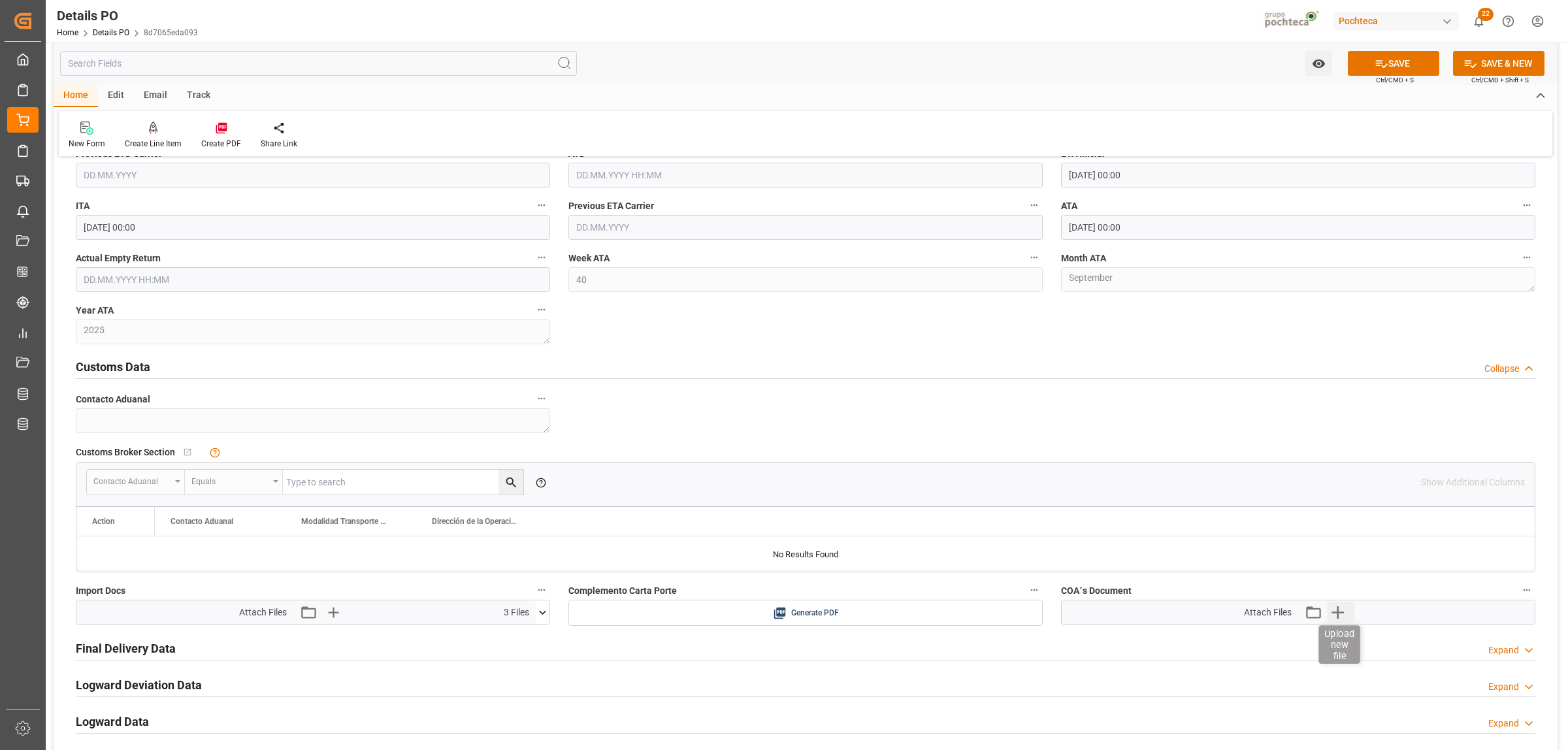
click at [1254, 573] on icon "button" at bounding box center [1338, 612] width 13 height 12
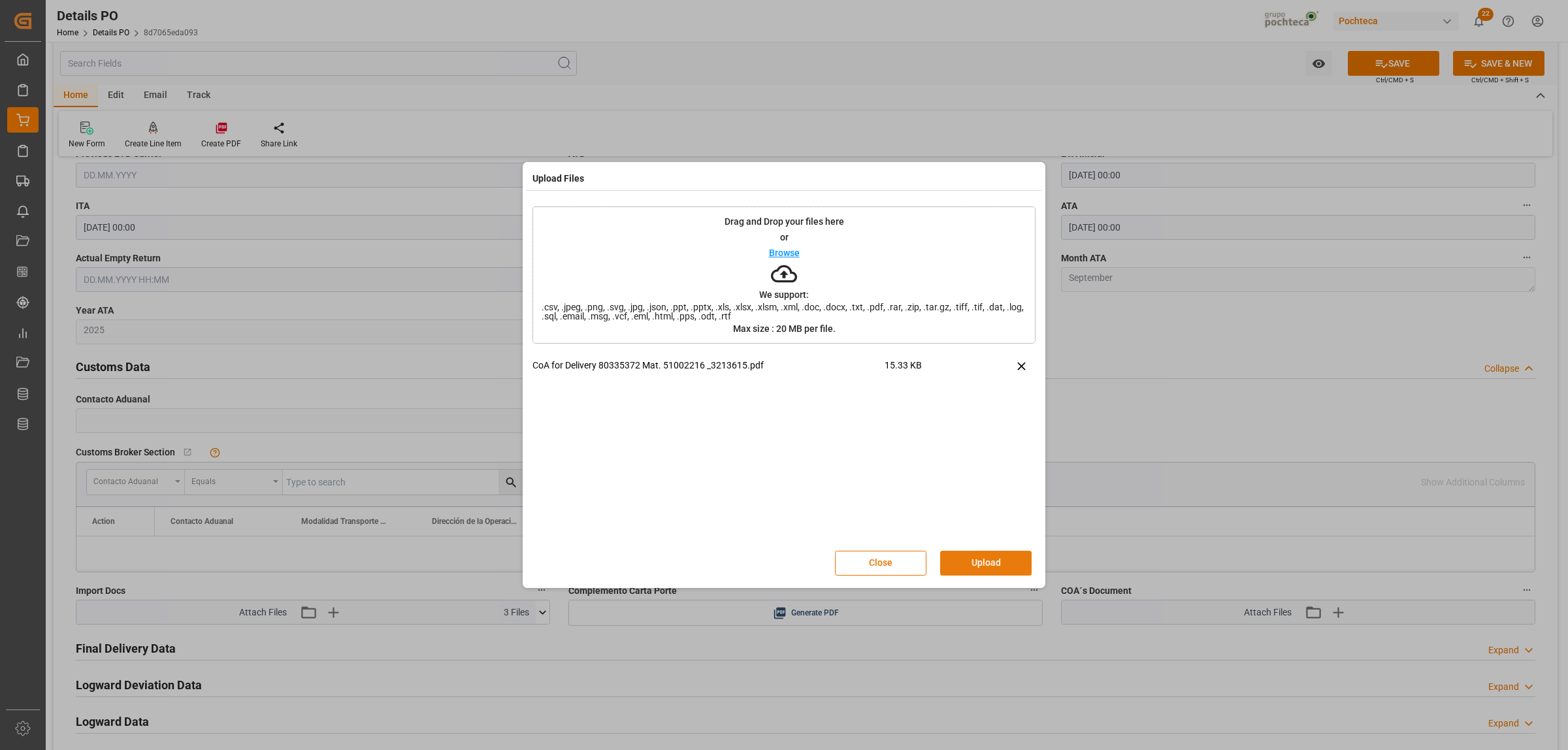
click at [990, 565] on button "Upload" at bounding box center [985, 563] width 91 height 25
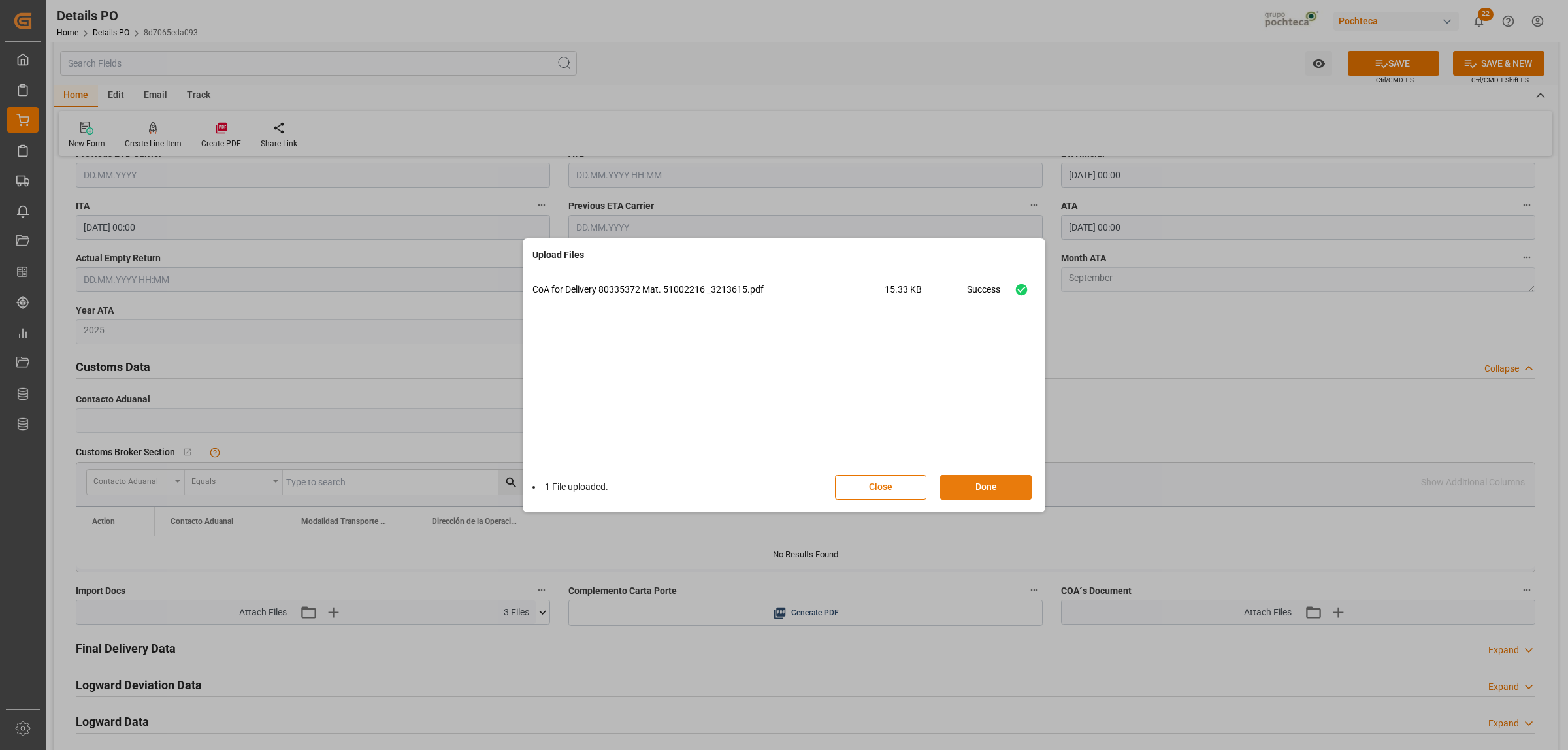
click at [972, 495] on button "Done" at bounding box center [985, 488] width 91 height 25
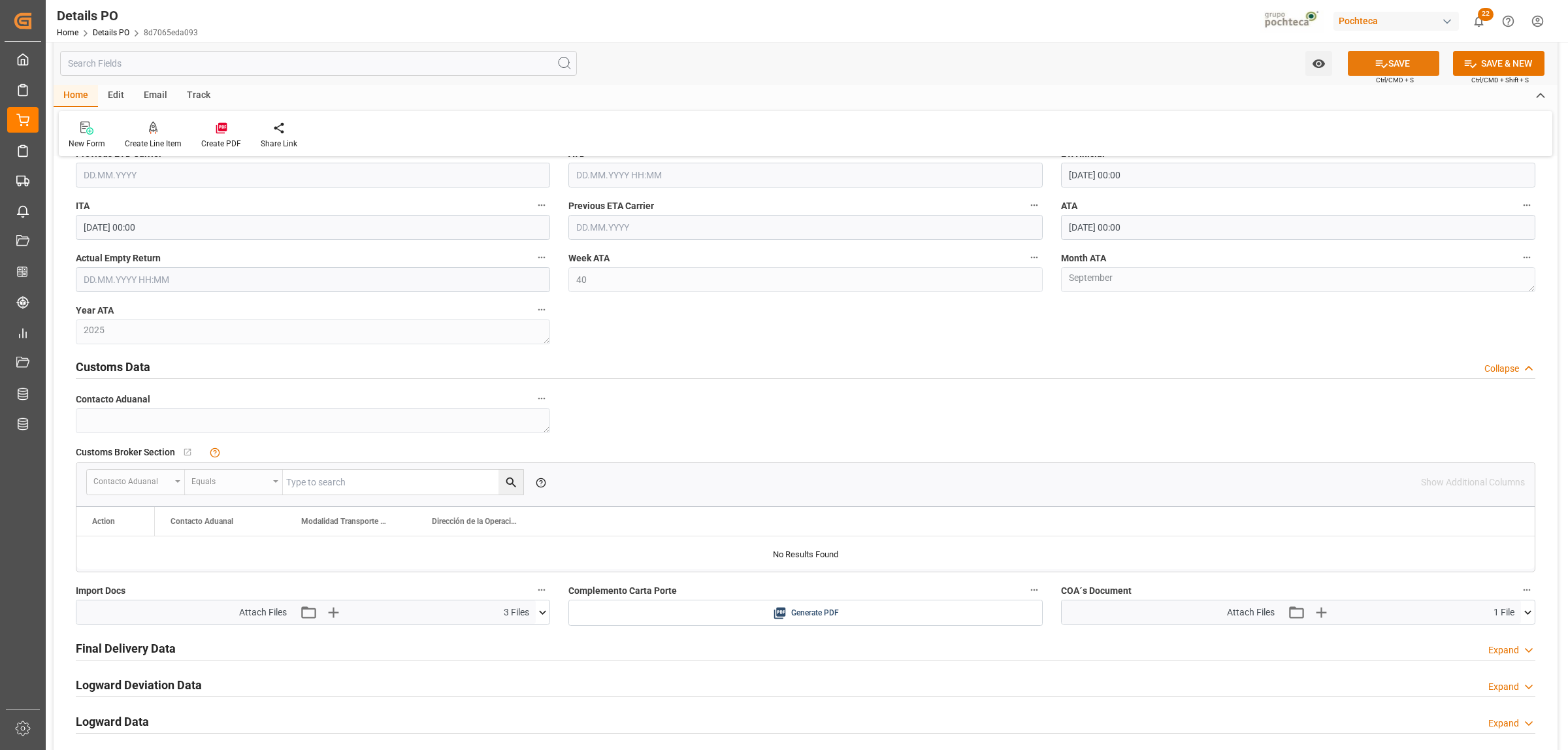
click at [1254, 66] on button "SAVE" at bounding box center [1394, 63] width 91 height 25
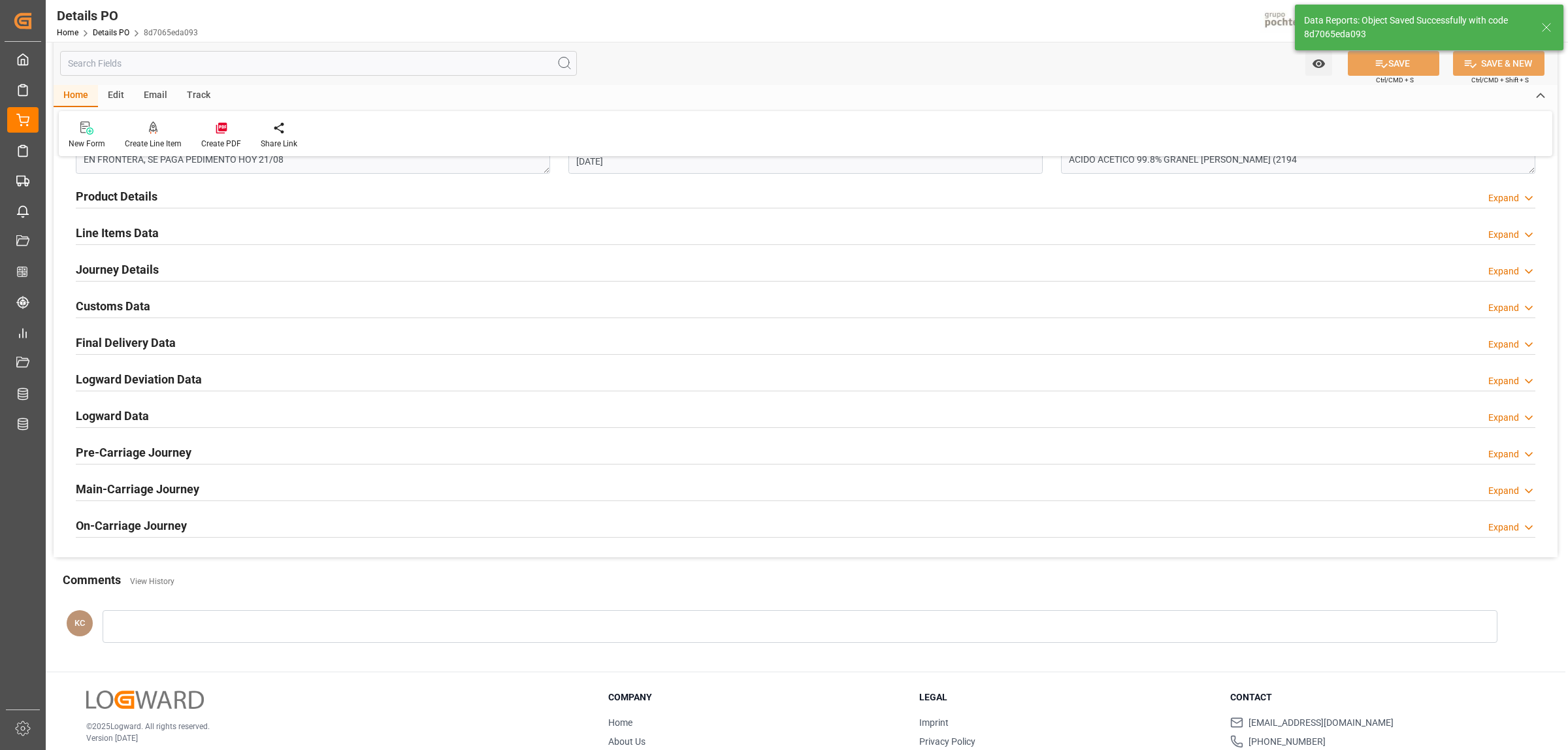
scroll to position [81, 0]
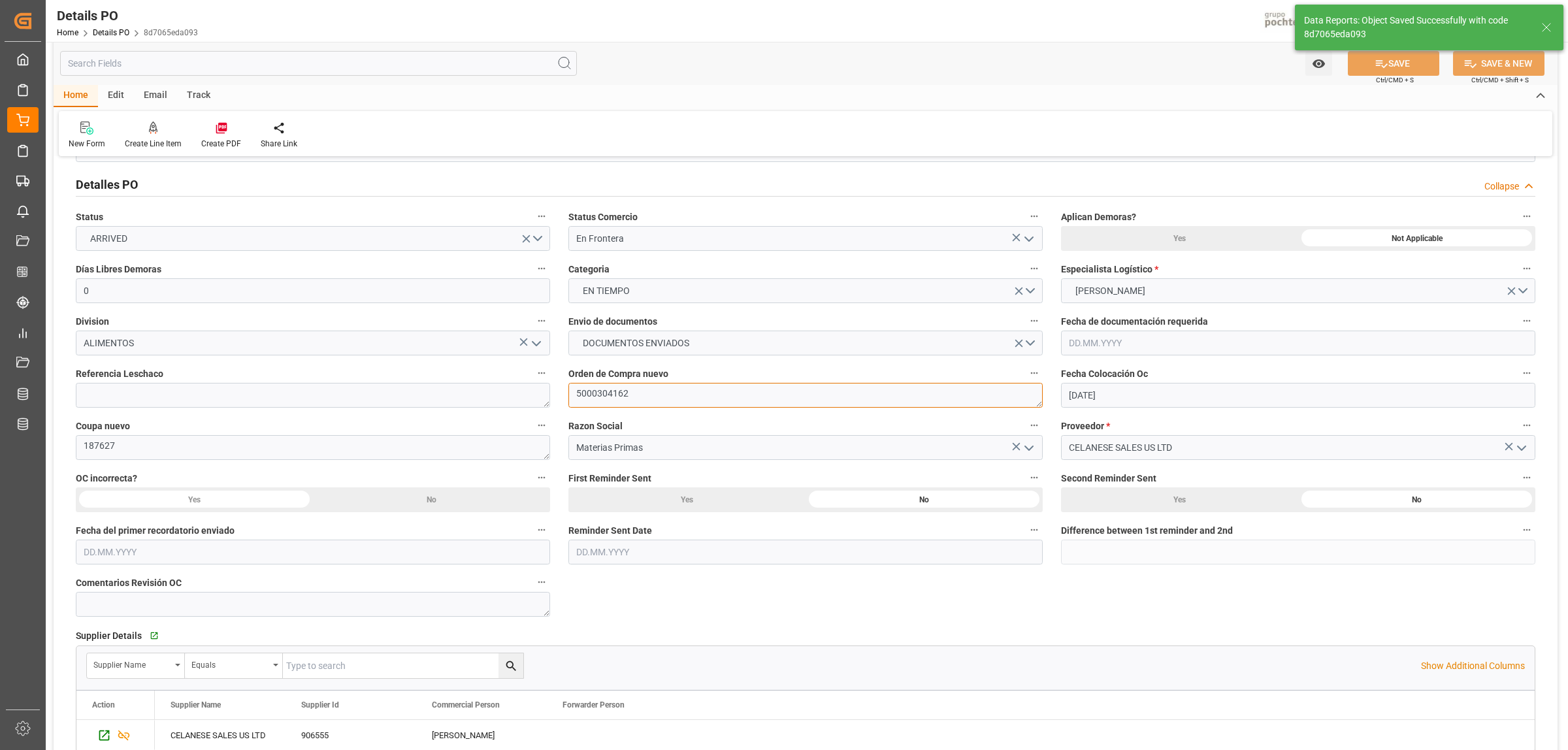
drag, startPoint x: 638, startPoint y: 393, endPoint x: 572, endPoint y: 394, distance: 66.0
click at [572, 394] on textarea "5000304162" at bounding box center [805, 396] width 474 height 25
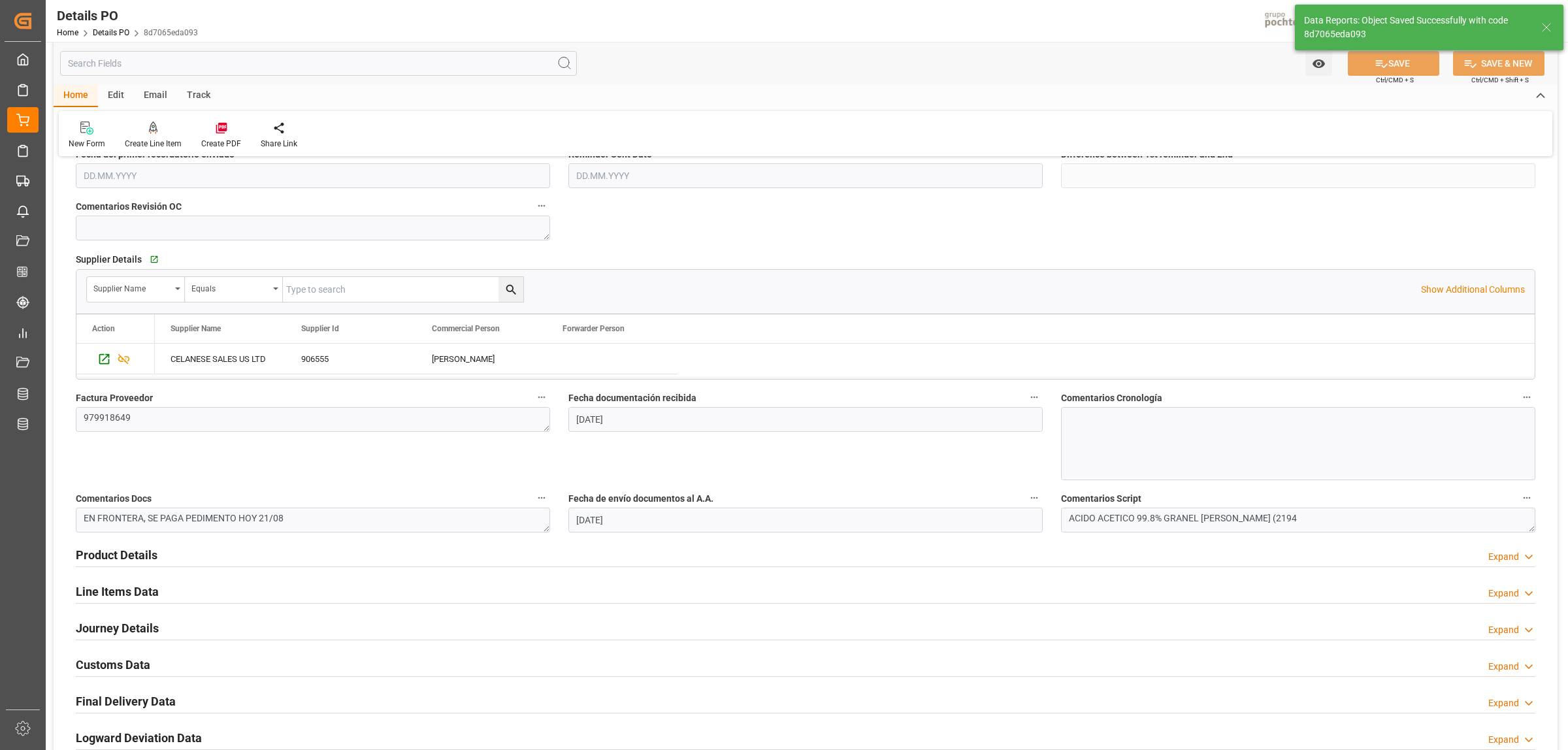
scroll to position [490, 0]
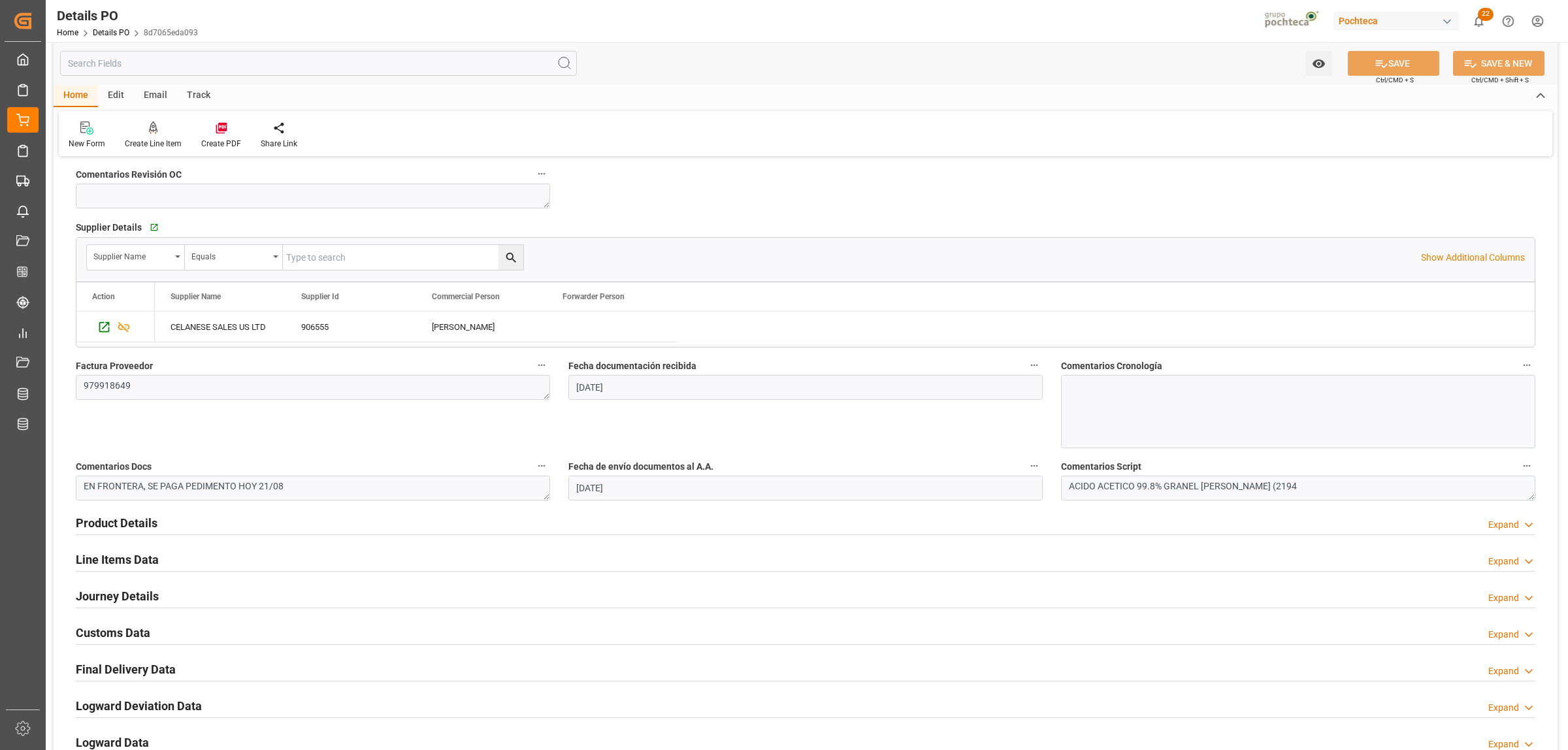
click at [124, 527] on h2 "Product Details" at bounding box center [116, 523] width 81 height 18
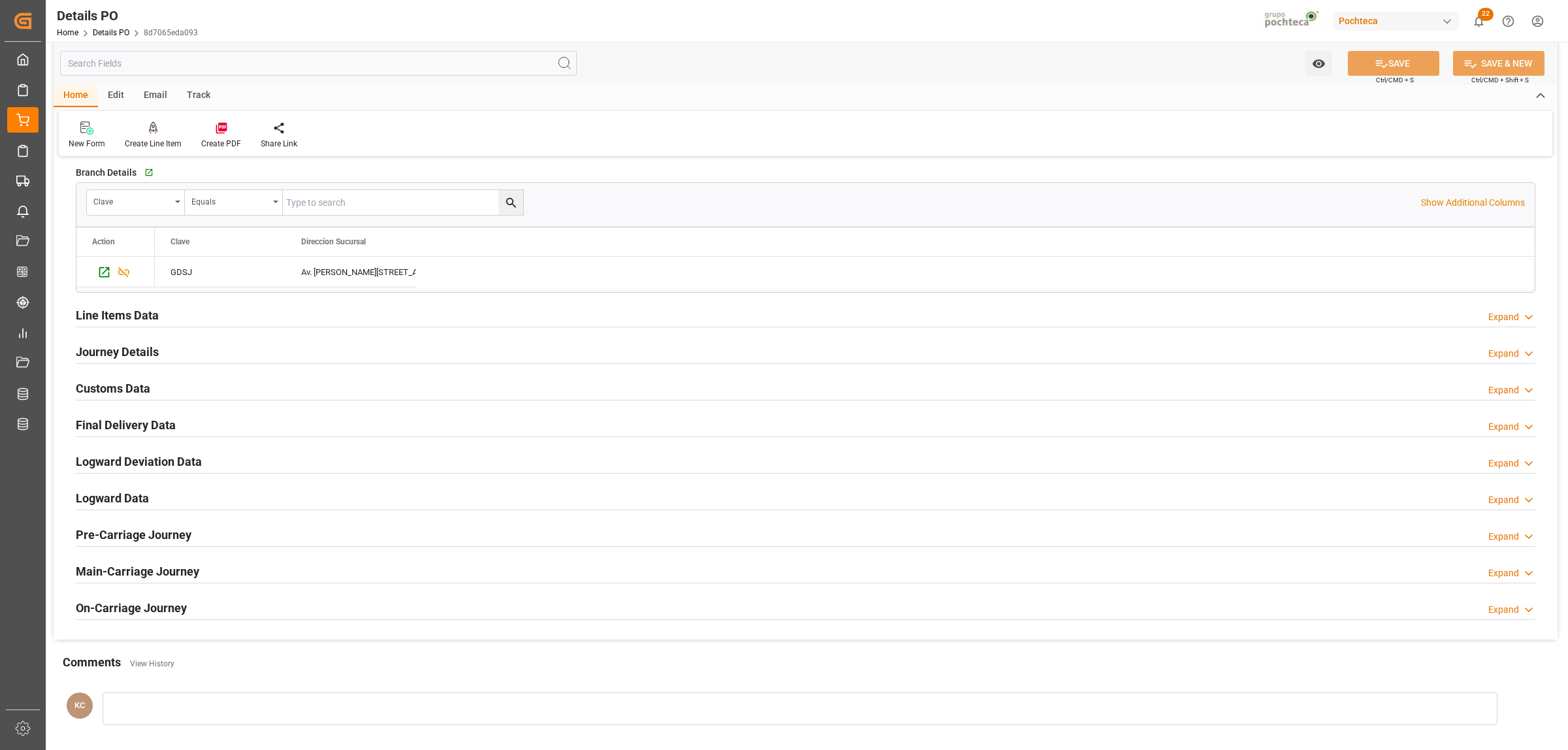
scroll to position [979, 0]
click at [113, 308] on h2 "Line Items Data" at bounding box center [117, 313] width 83 height 18
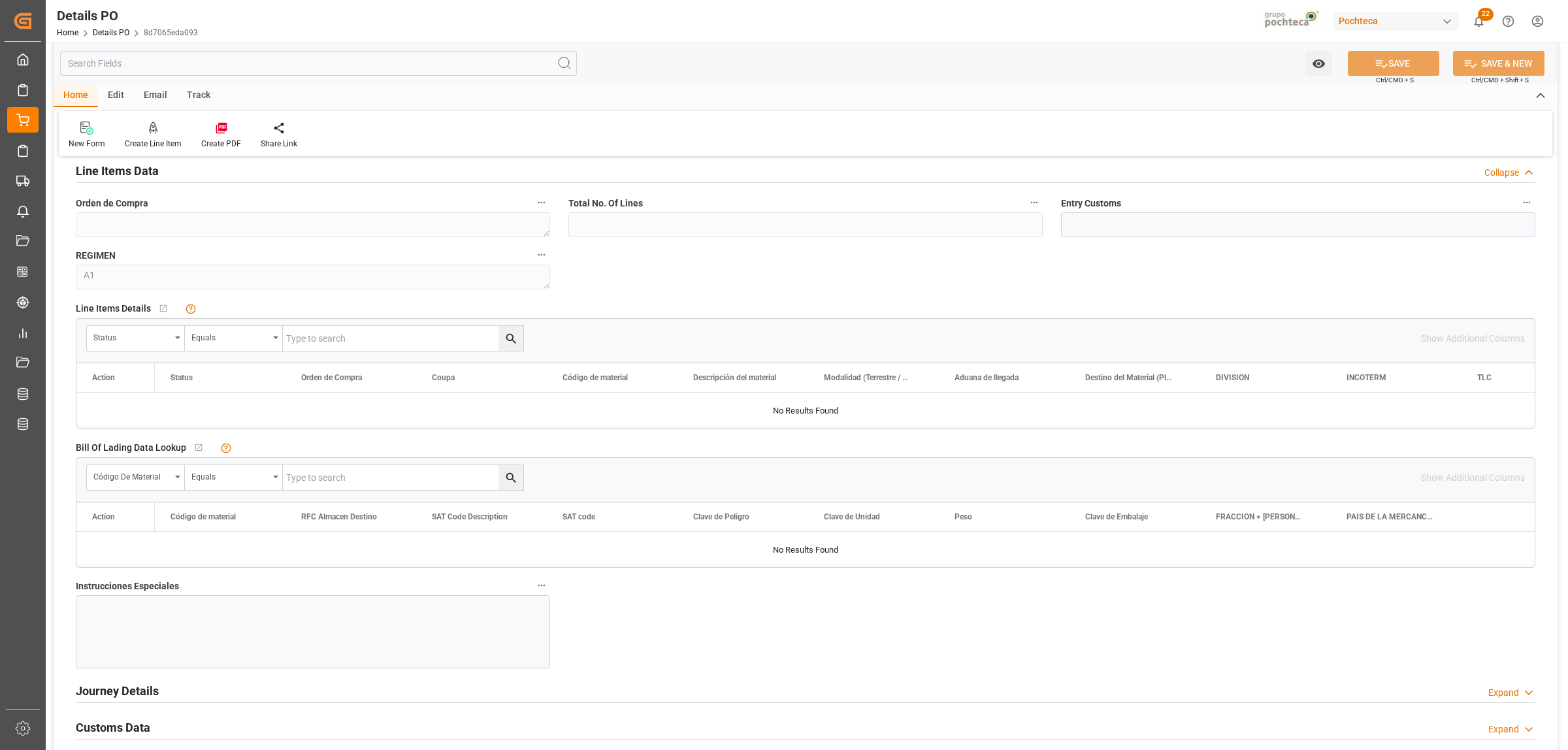
scroll to position [1143, 0]
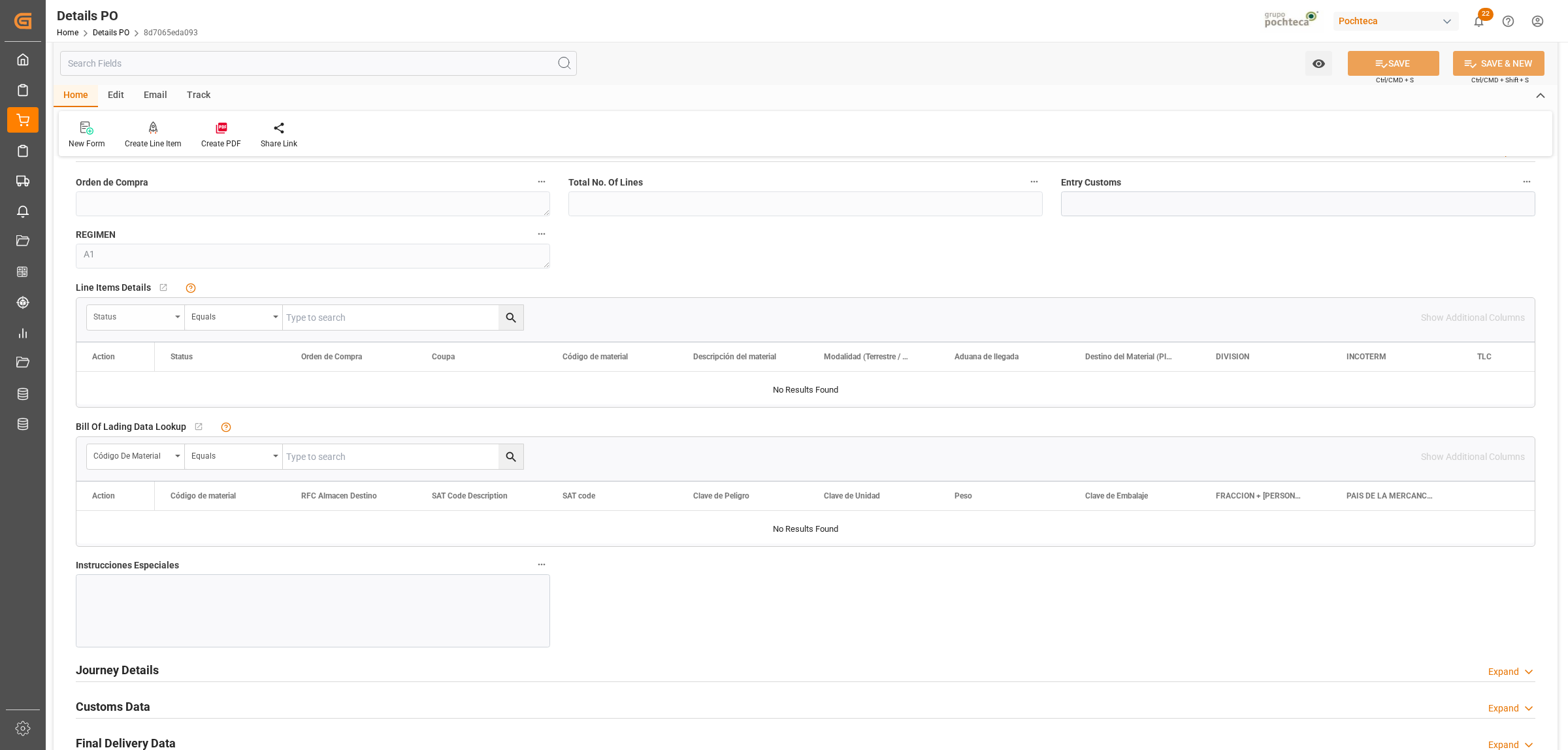
click at [180, 325] on div "Status" at bounding box center [136, 318] width 98 height 25
click at [146, 409] on div "Orden de Compra" at bounding box center [185, 404] width 195 height 28
paste input "5000304162"
type input "5000304162"
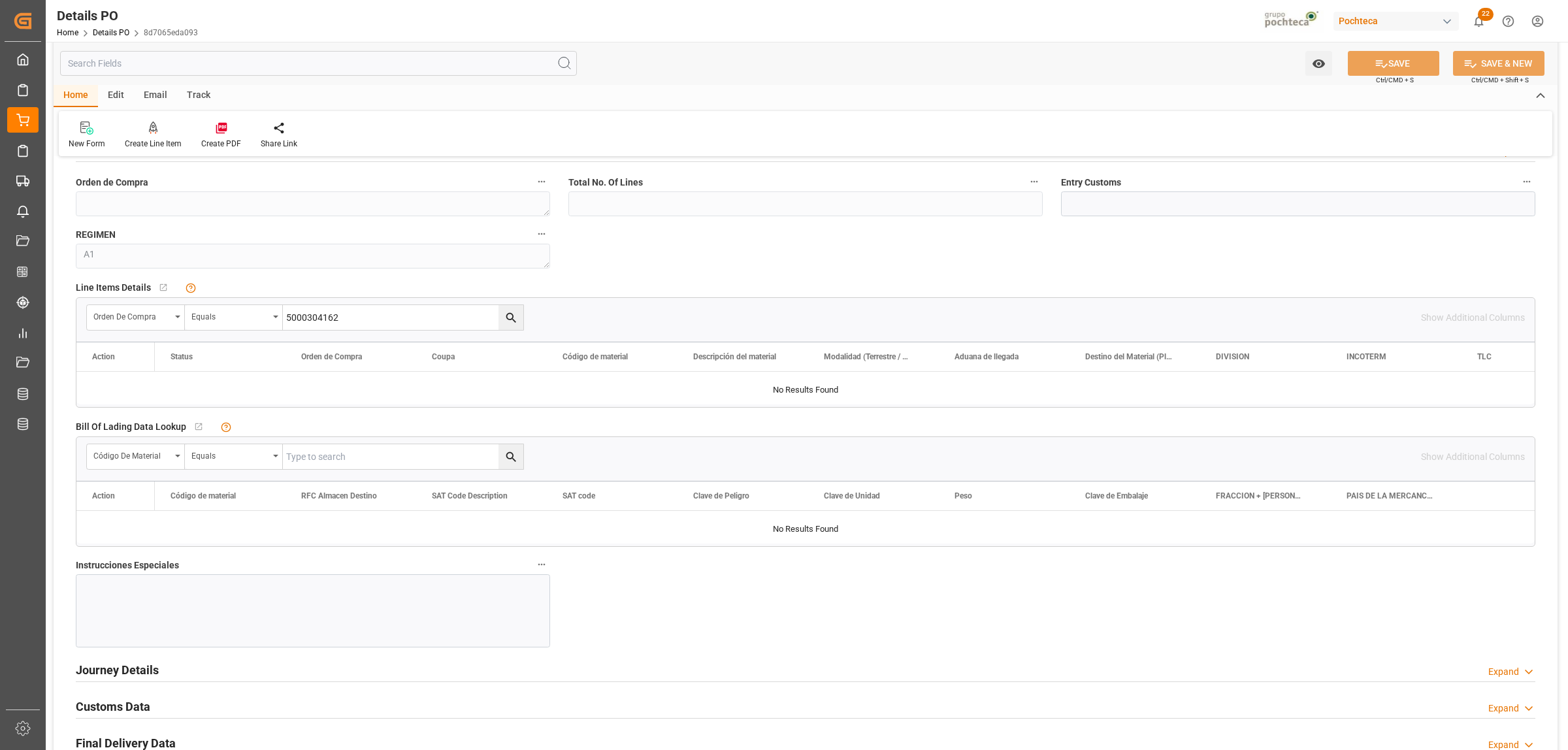
click at [501, 323] on button "search button" at bounding box center [511, 318] width 25 height 25
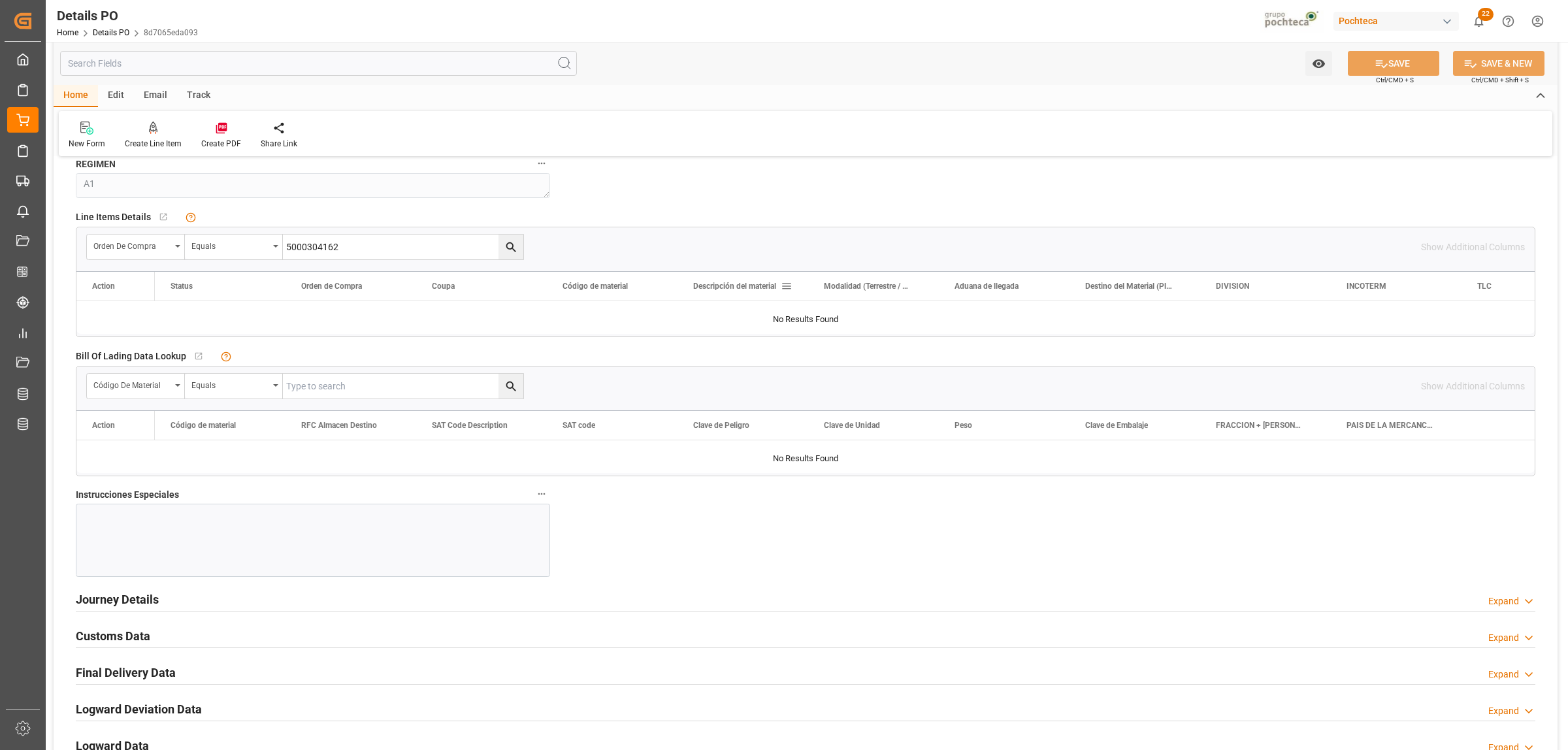
scroll to position [1224, 0]
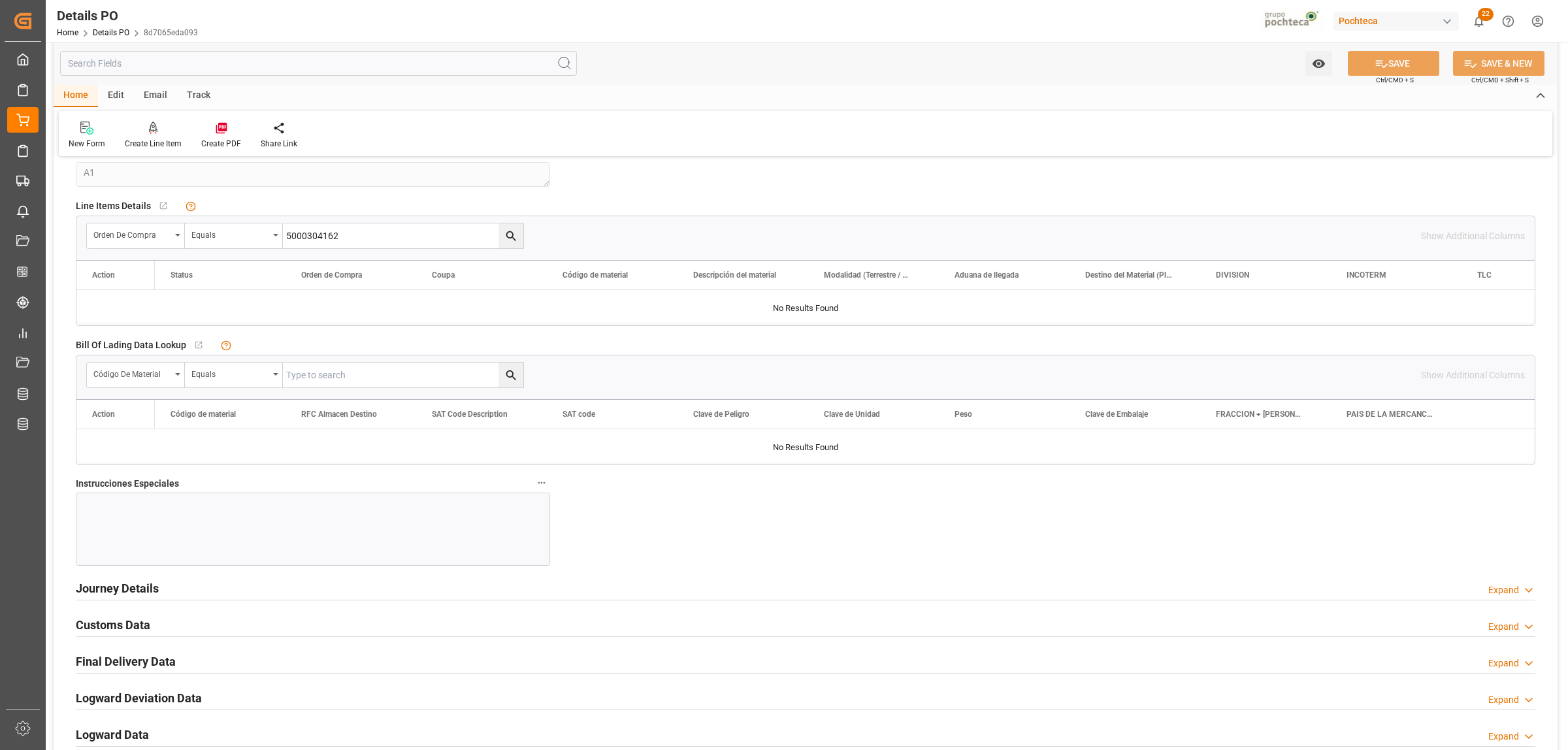
click at [197, 507] on div at bounding box center [313, 529] width 474 height 73
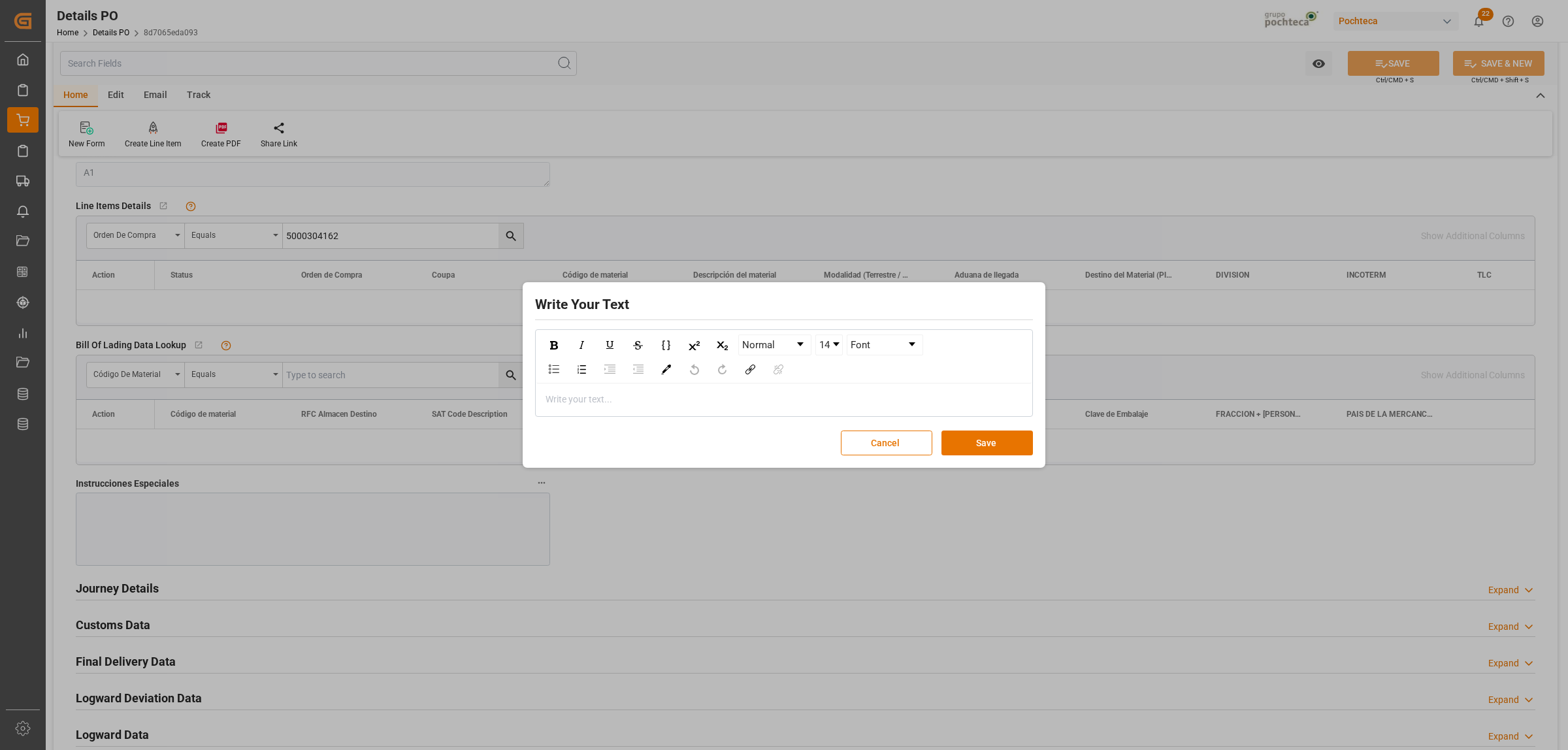
click at [583, 393] on div "rdw-editor" at bounding box center [784, 399] width 476 height 13
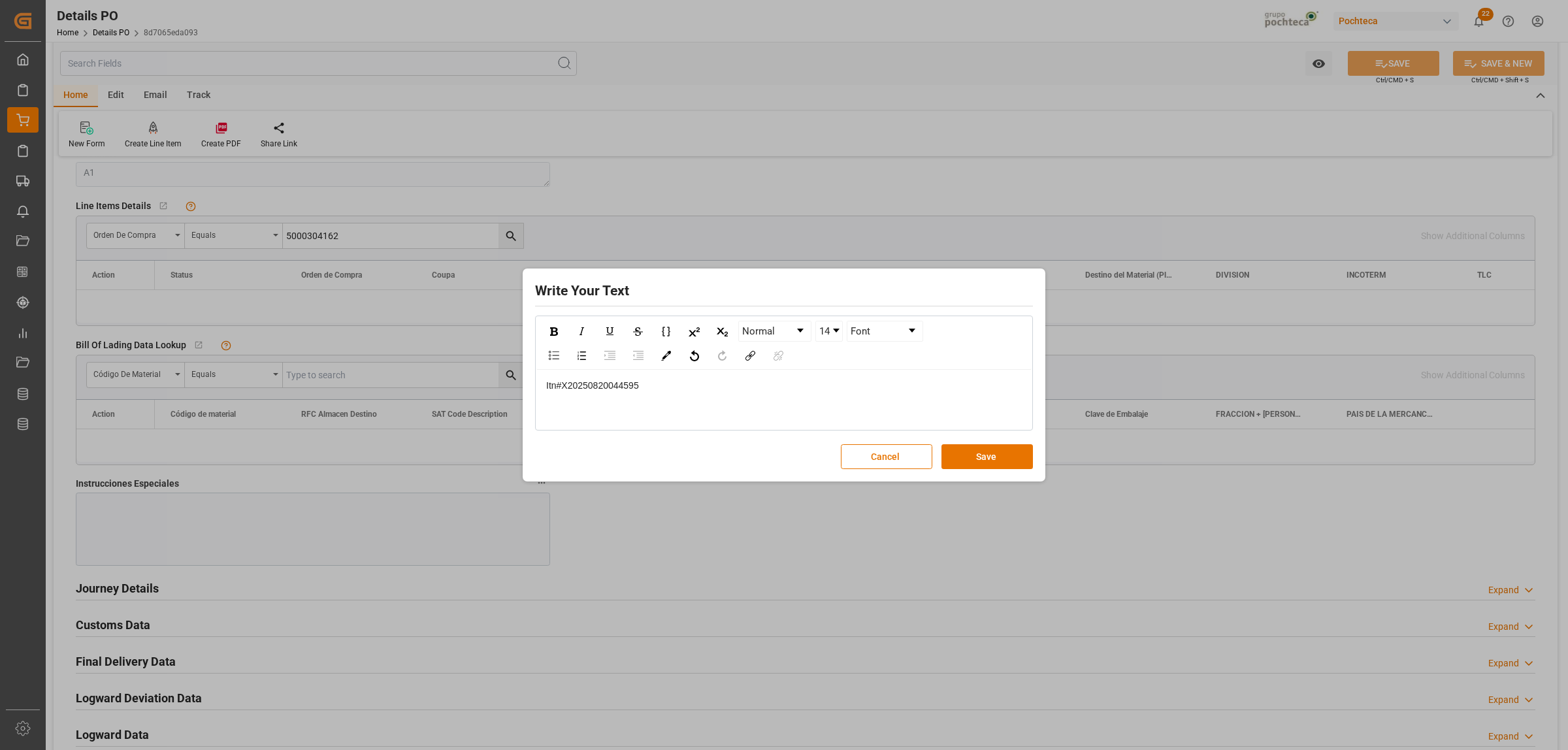
click at [562, 386] on span "Itn#X20250820044595" at bounding box center [592, 386] width 93 height 11
drag, startPoint x: 643, startPoint y: 393, endPoint x: 543, endPoint y: 384, distance: 100.4
click at [542, 393] on div "ITN X20250820044595" at bounding box center [784, 399] width 495 height 60
click at [554, 332] on img "rdw-inline-control" at bounding box center [554, 331] width 8 height 9
click at [670, 356] on img "rdw-color-picker" at bounding box center [666, 355] width 10 height 10
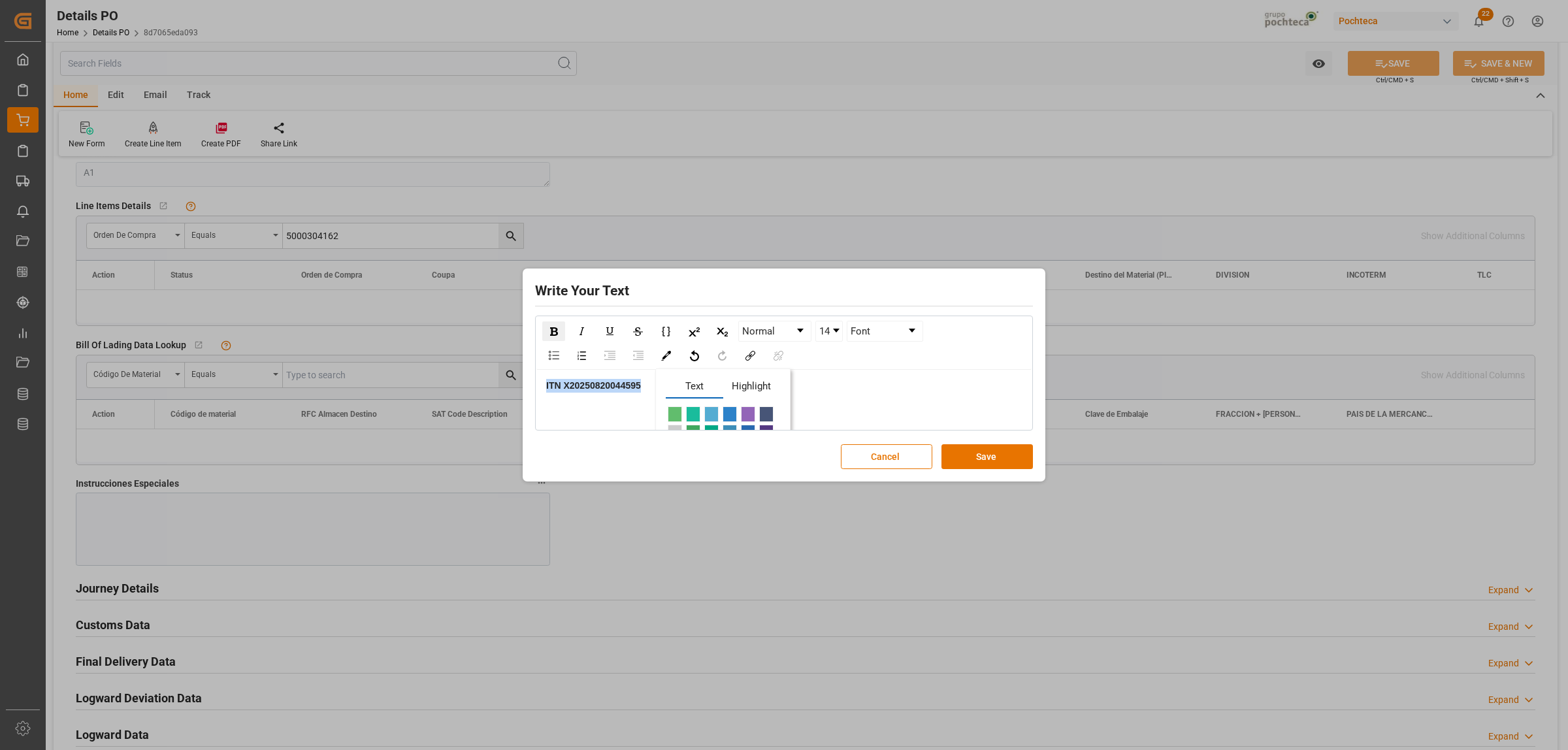
click at [692, 413] on span "rdw-color-picker" at bounding box center [693, 414] width 14 height 16
click at [836, 333] on link "14" at bounding box center [828, 331] width 26 height 20
click at [827, 394] on li "24" at bounding box center [829, 398] width 26 height 16
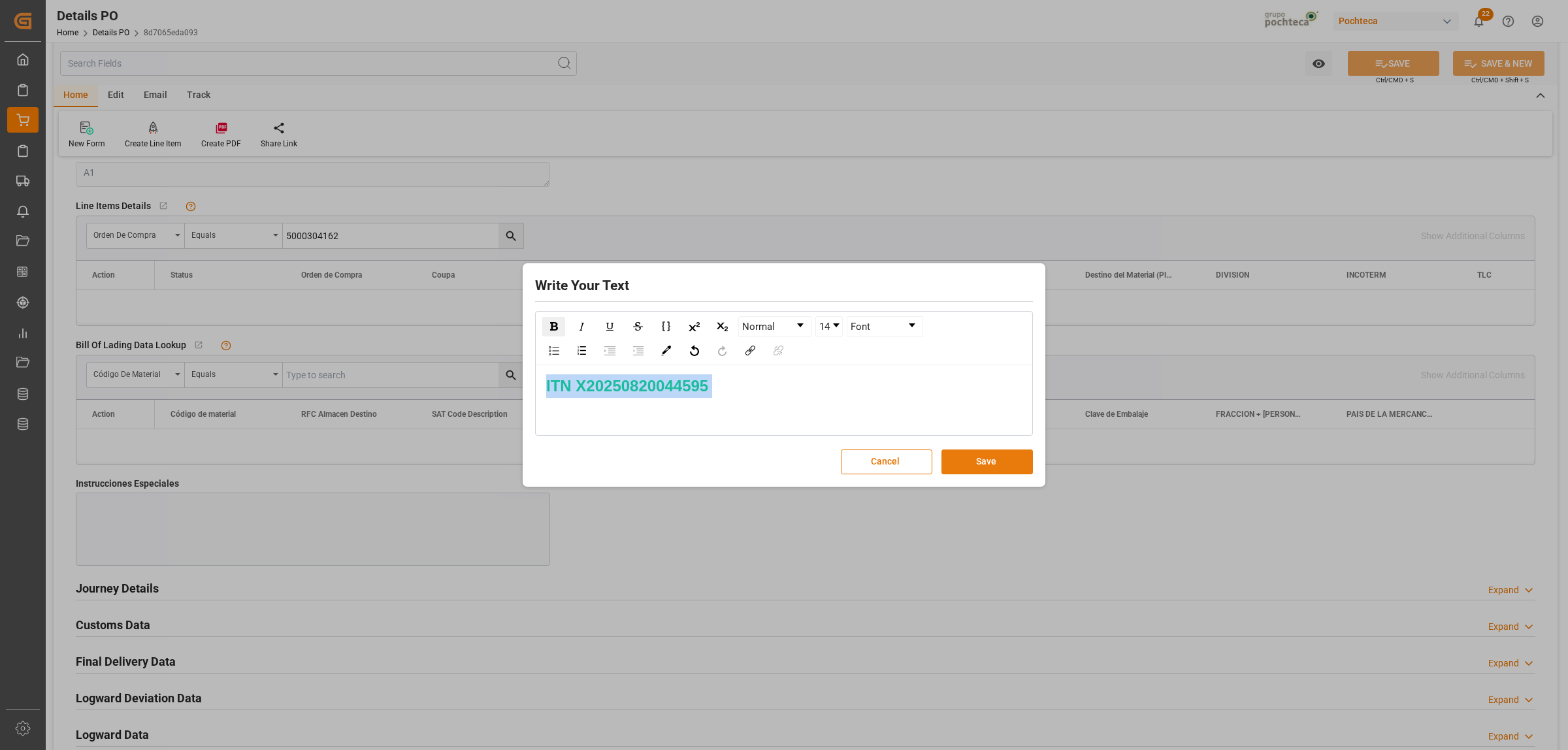
click at [984, 459] on button "Save" at bounding box center [987, 462] width 91 height 25
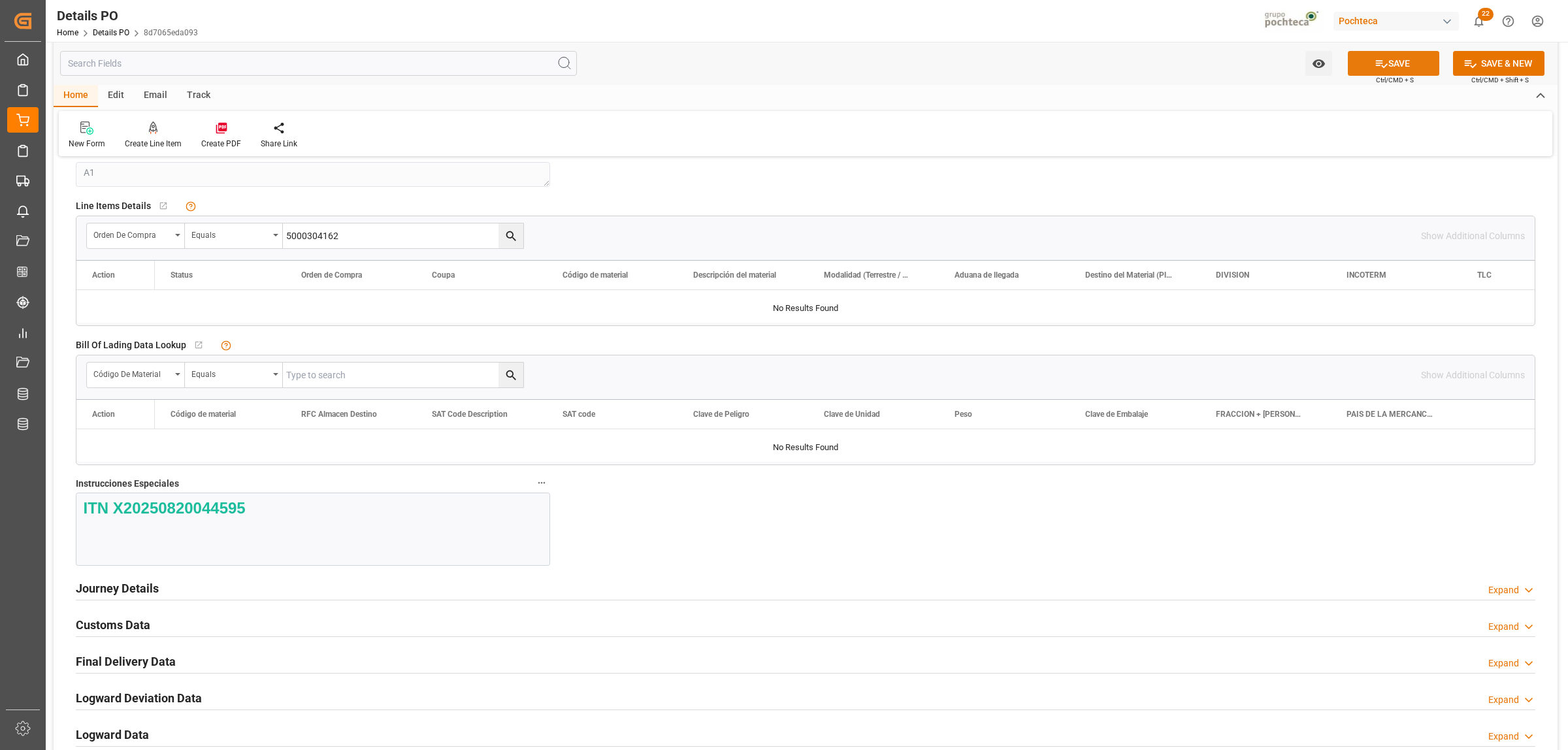
click at [1254, 57] on button "SAVE" at bounding box center [1394, 63] width 91 height 25
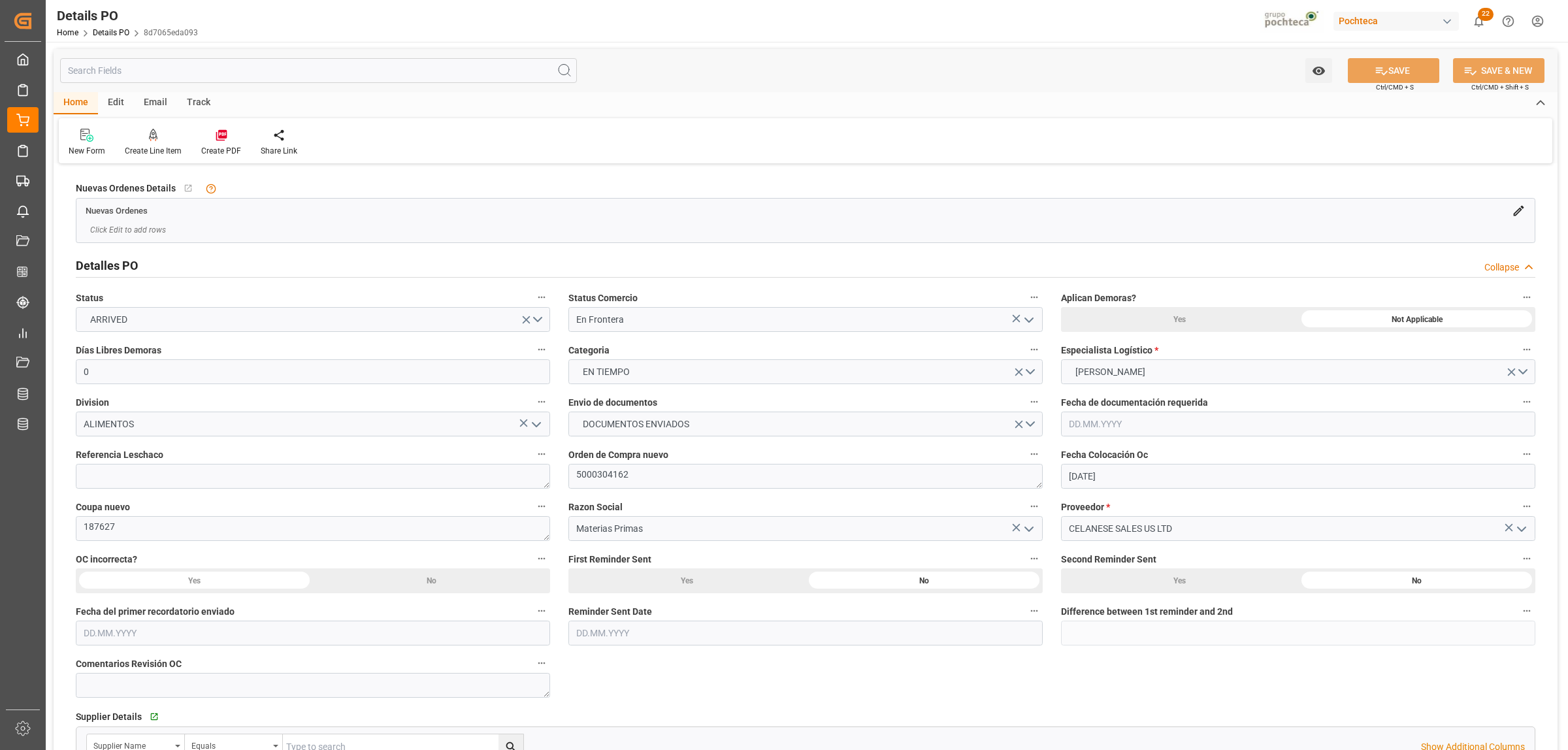
scroll to position [0, 0]
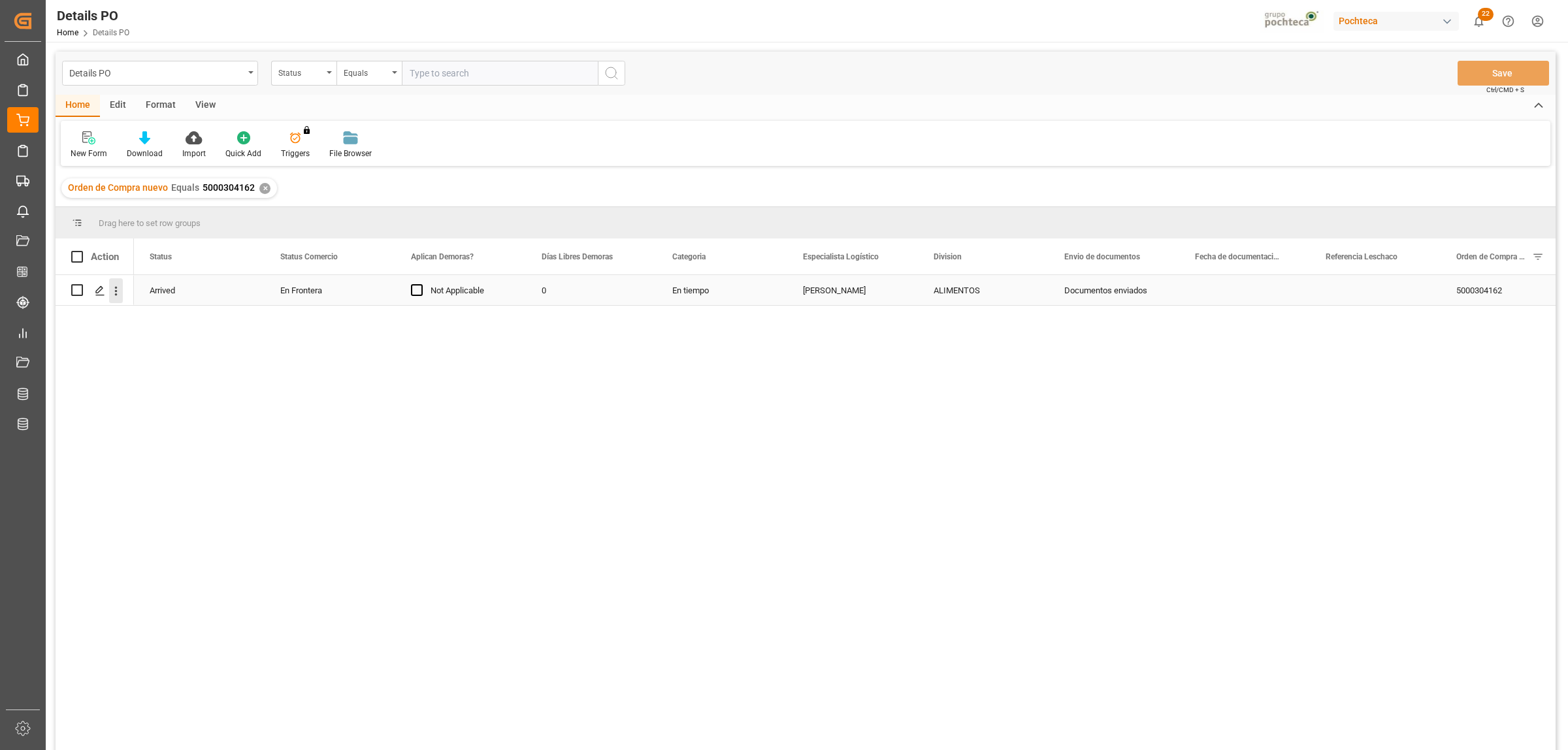
click at [120, 286] on icon "open menu" at bounding box center [115, 290] width 13 height 13
click at [187, 456] on span "Create and Link Child Object" at bounding box center [201, 451] width 119 height 13
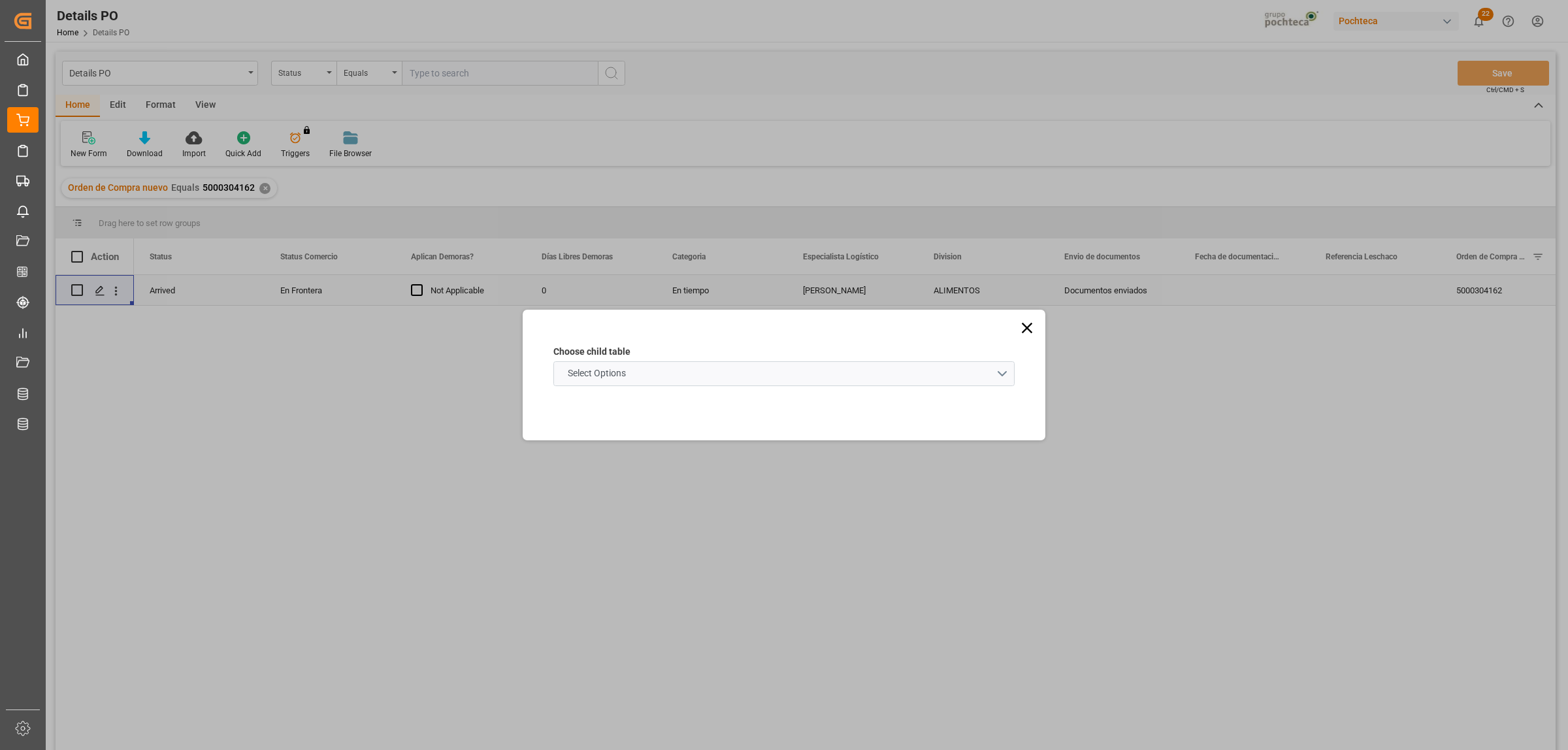
click at [1002, 370] on schema "Select Options" at bounding box center [784, 373] width 461 height 25
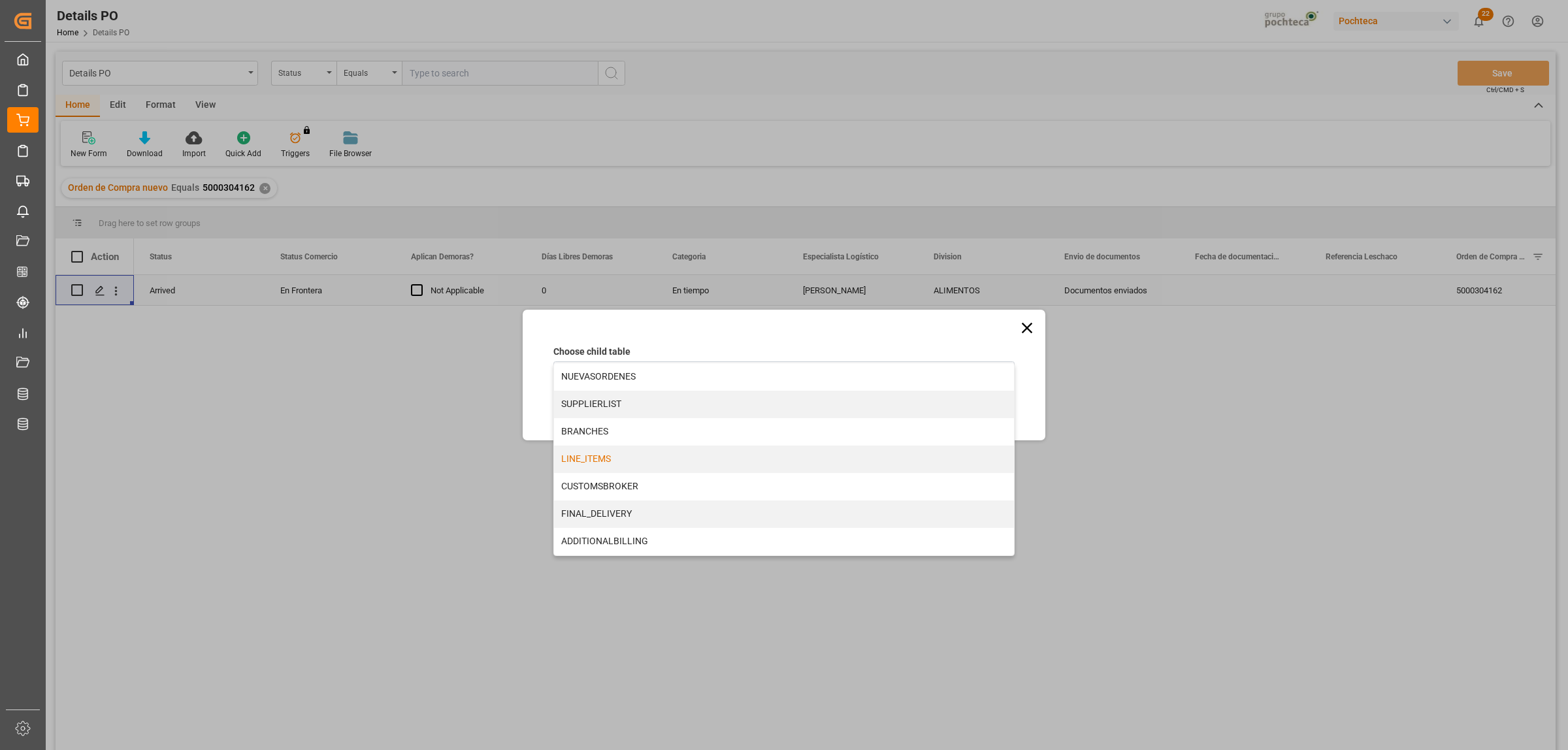
click at [598, 459] on div "LINE_ITEMS" at bounding box center [784, 459] width 460 height 28
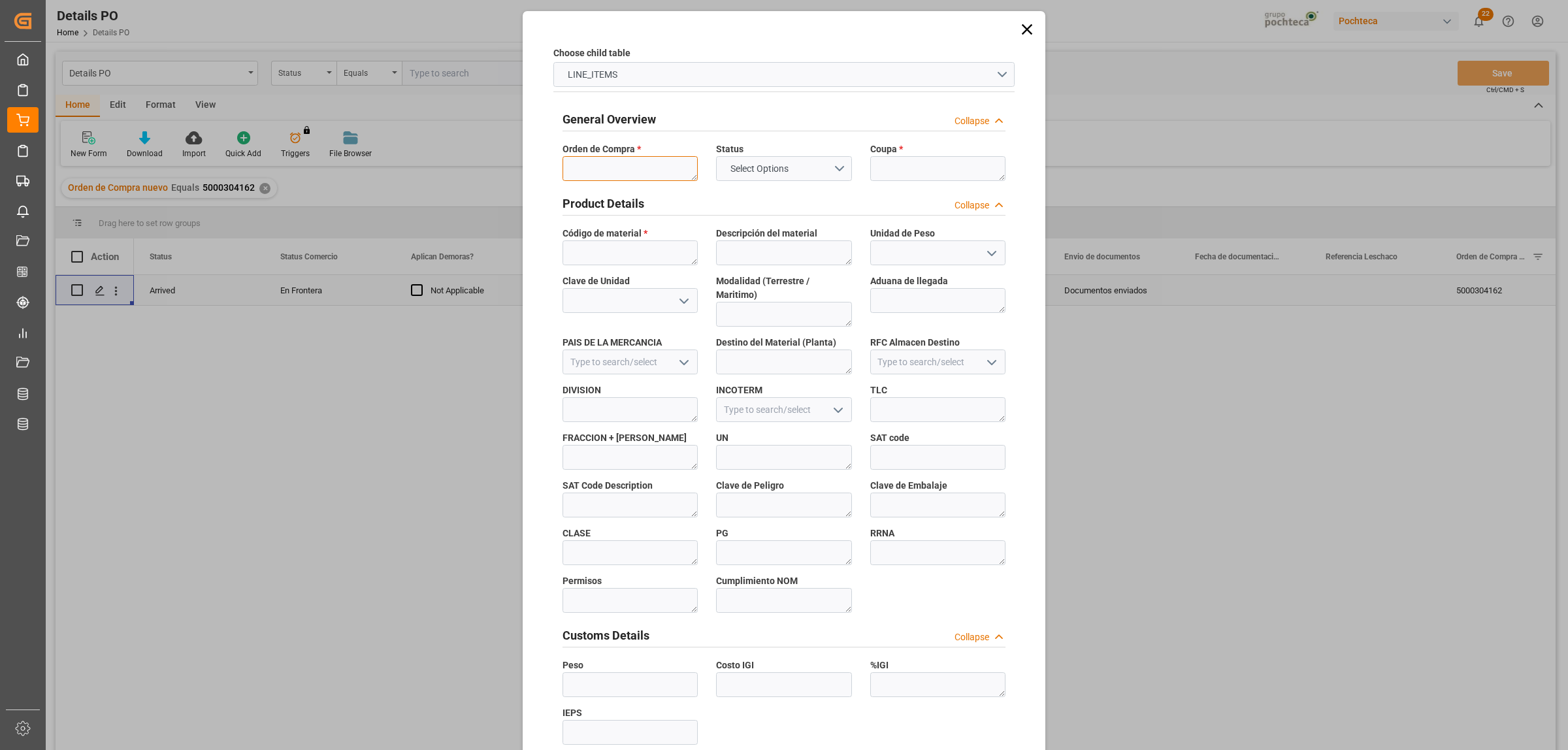
click at [576, 174] on textarea at bounding box center [630, 169] width 135 height 25
paste textarea "5000304162"
type textarea "5000304162"
click at [639, 254] on textarea at bounding box center [630, 253] width 135 height 25
paste textarea "21944"
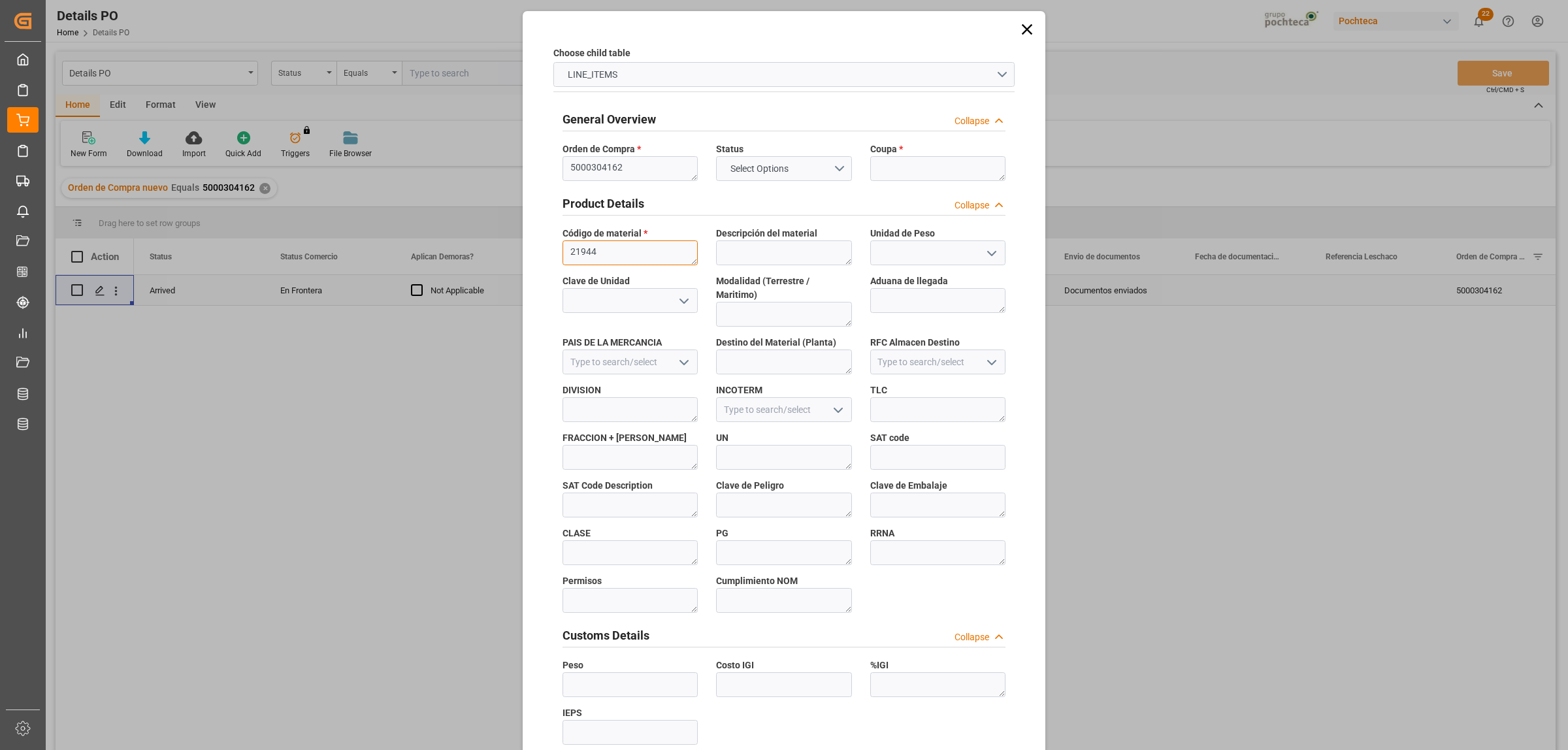
type textarea "21944"
click at [879, 171] on textarea at bounding box center [937, 169] width 135 height 25
paste textarea "187627"
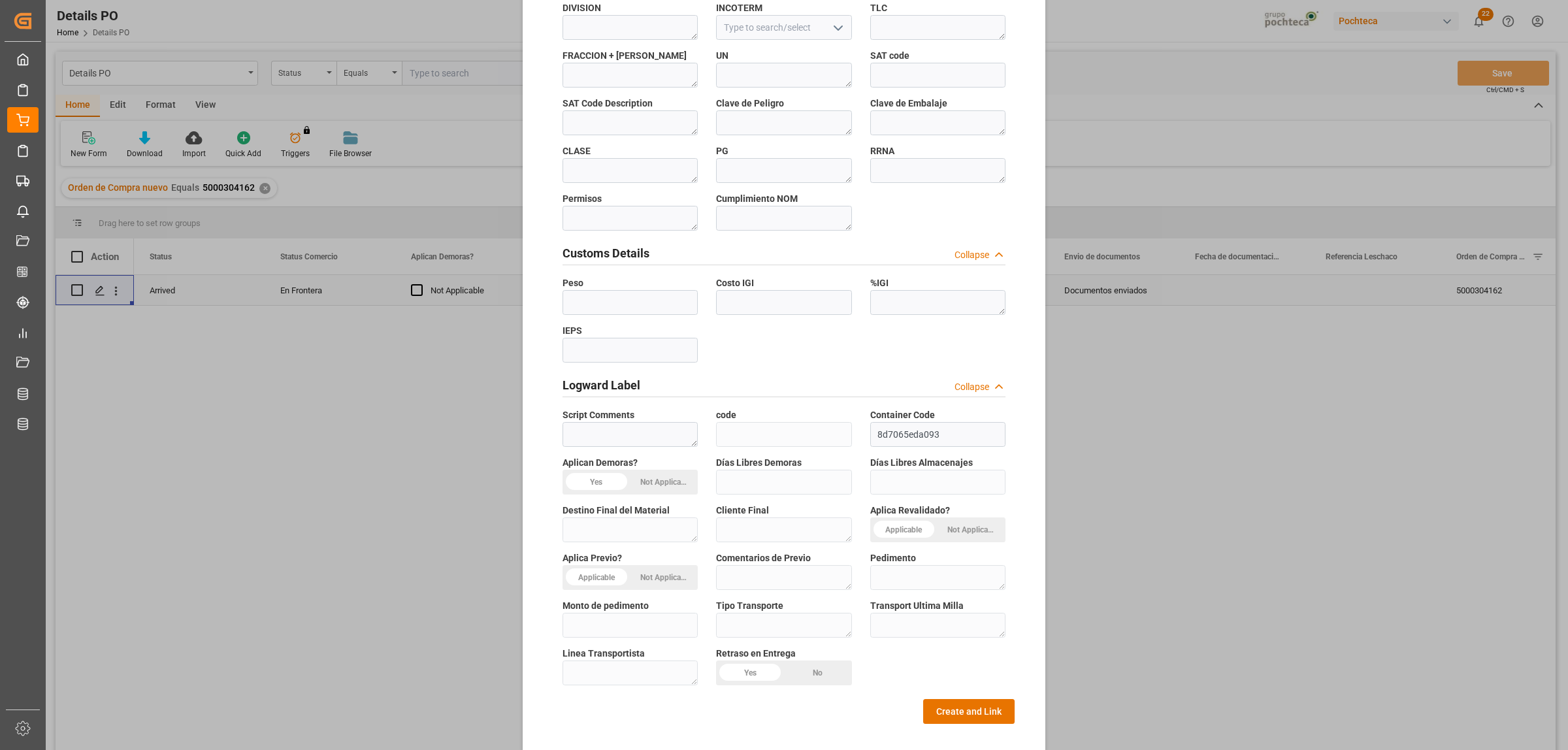
scroll to position [383, 0]
type textarea "187627"
click at [965, 573] on button "Create and Link" at bounding box center [968, 710] width 91 height 25
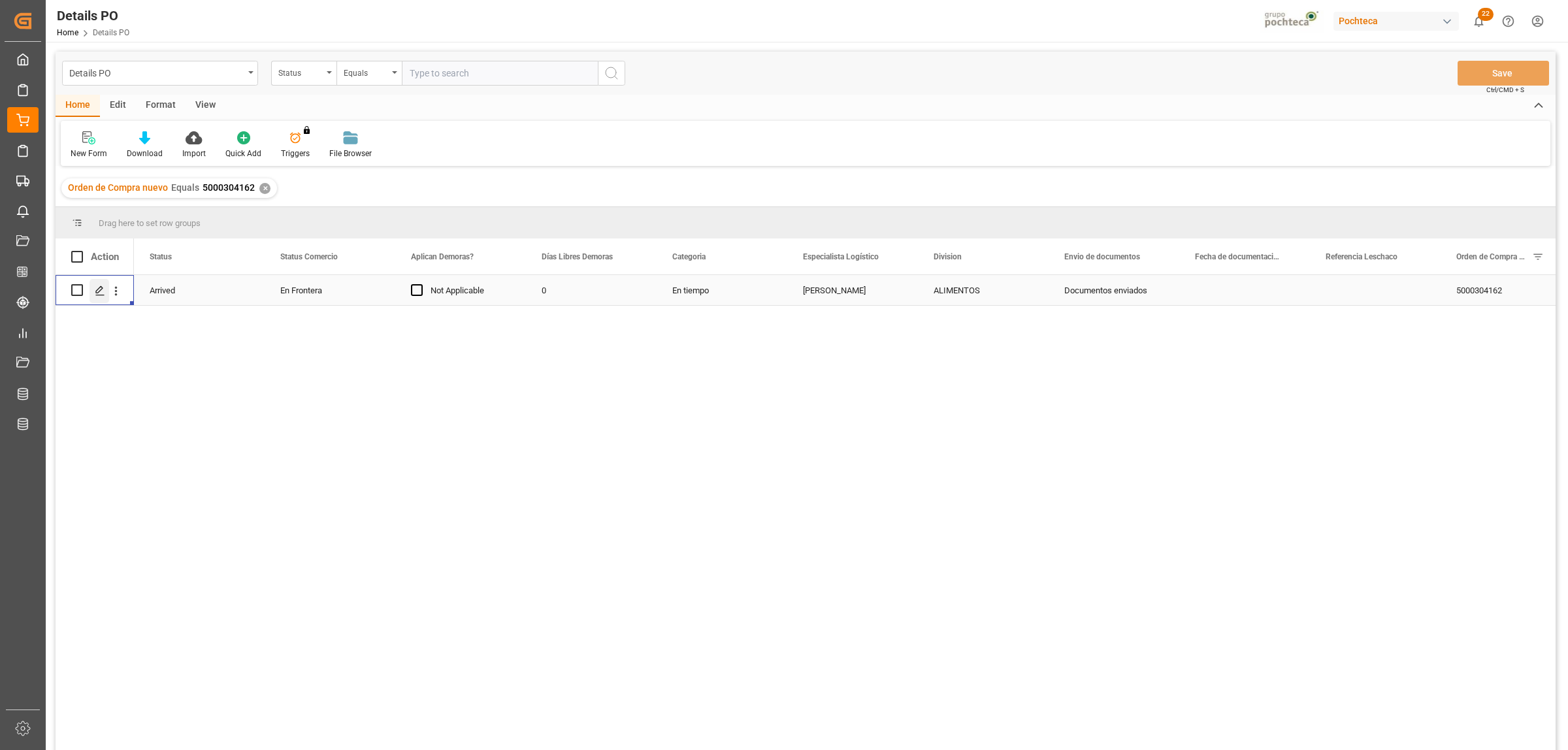
click at [98, 292] on polygon "Press SPACE to select this row." at bounding box center [99, 288] width 6 height 6
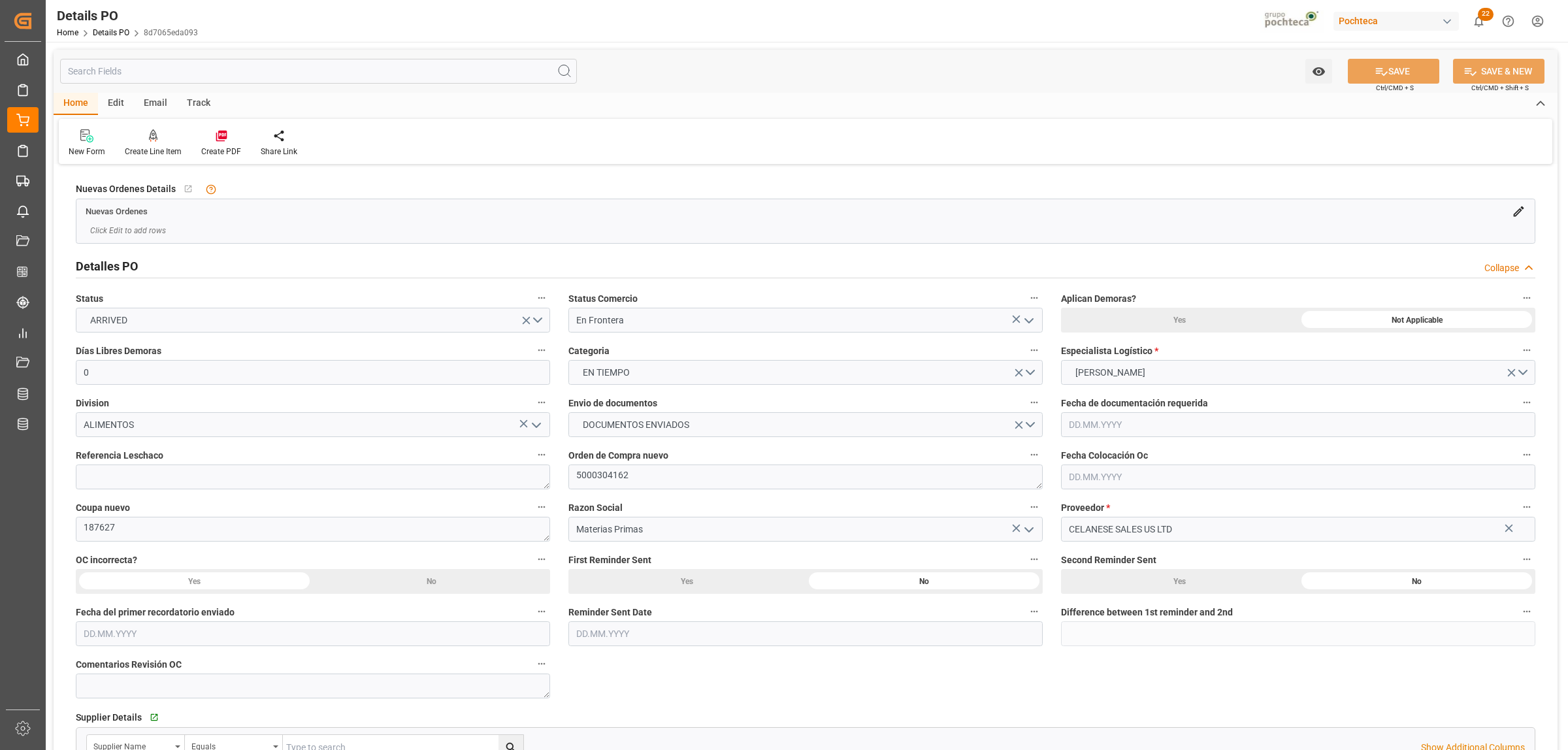
type input "0"
type input "15.05.2025"
type input "[DATE]"
click at [215, 140] on icon at bounding box center [221, 136] width 11 height 11
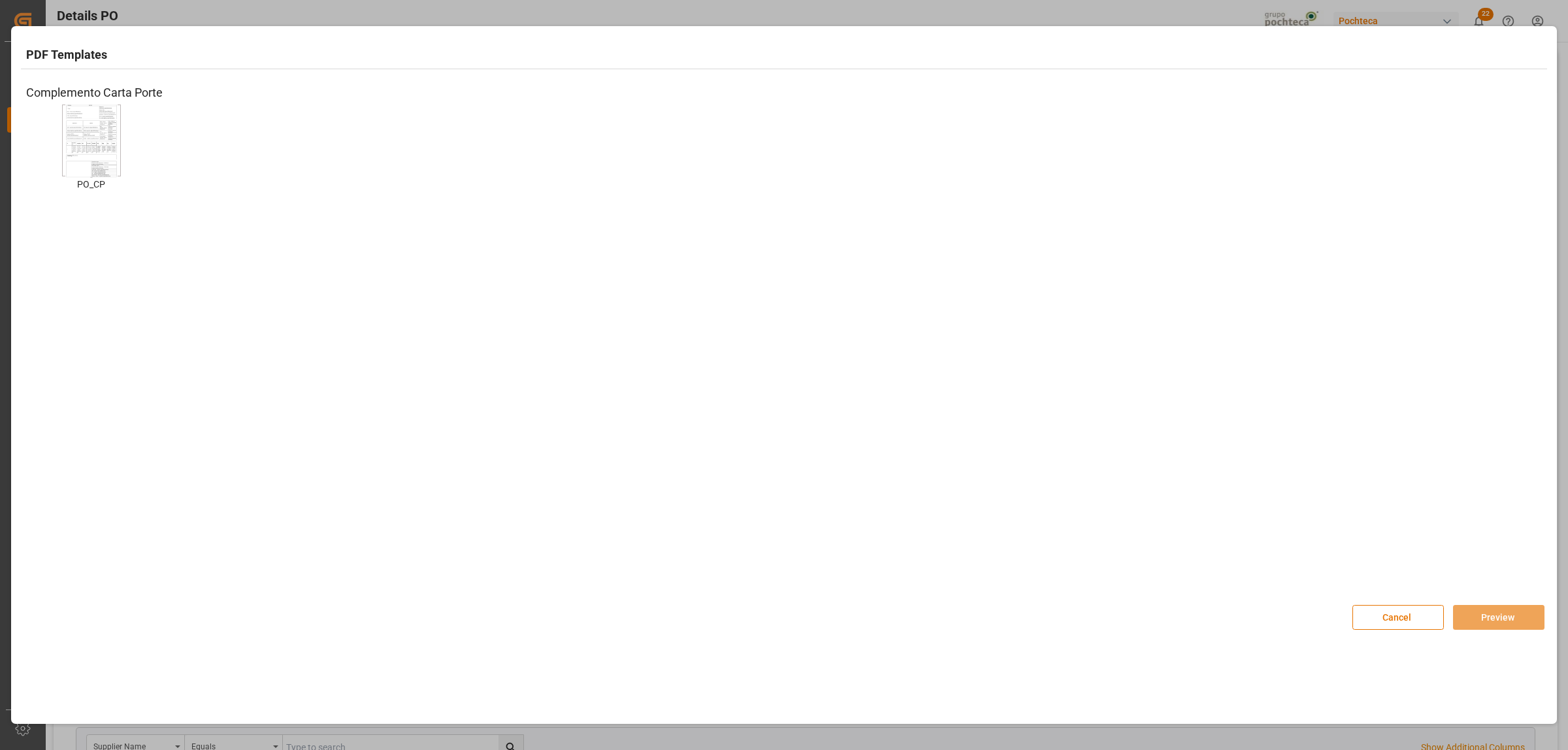
click at [111, 157] on img at bounding box center [91, 140] width 53 height 74
click at [1254, 573] on button "Preview" at bounding box center [1499, 617] width 91 height 25
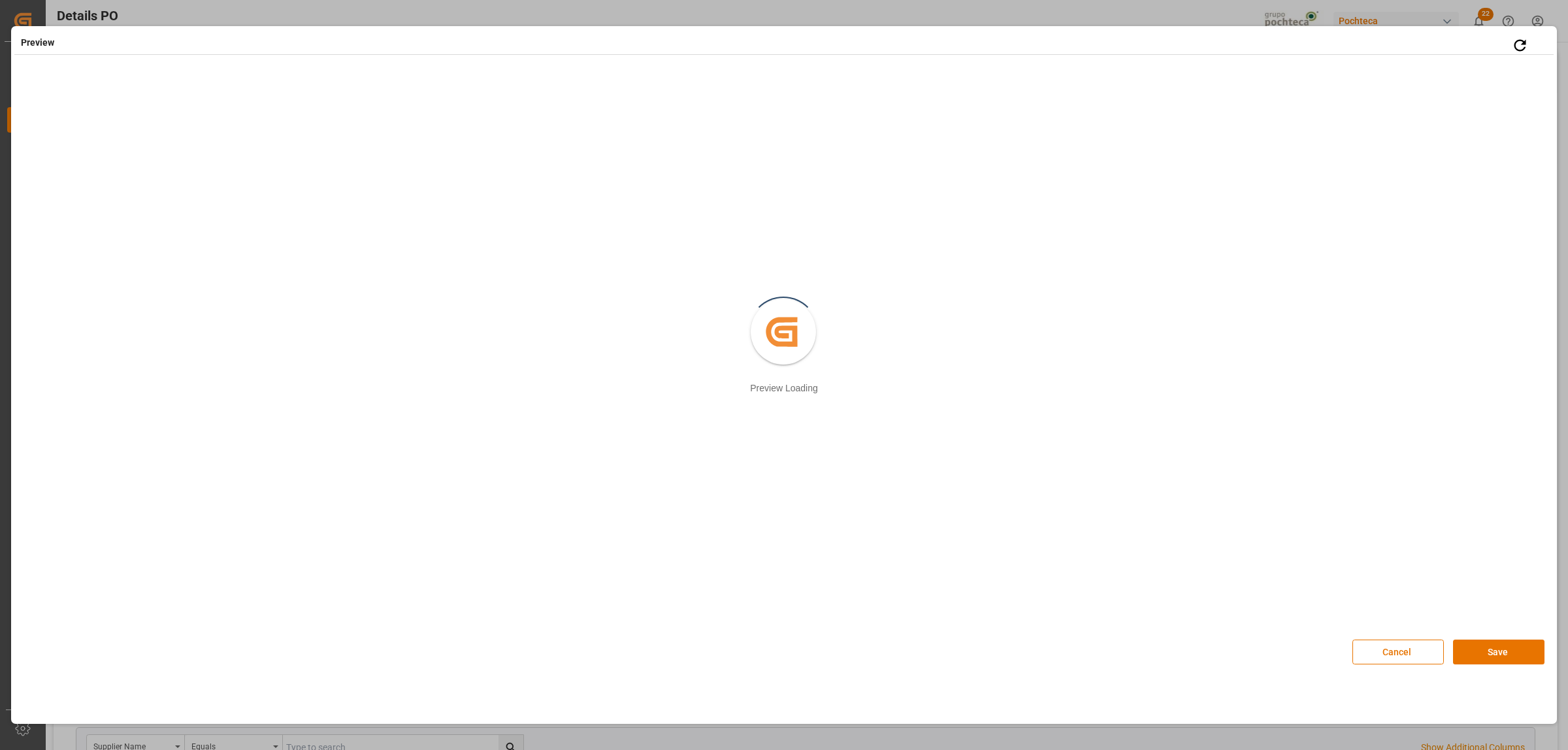
click at [1254, 573] on button "Save" at bounding box center [1499, 652] width 91 height 25
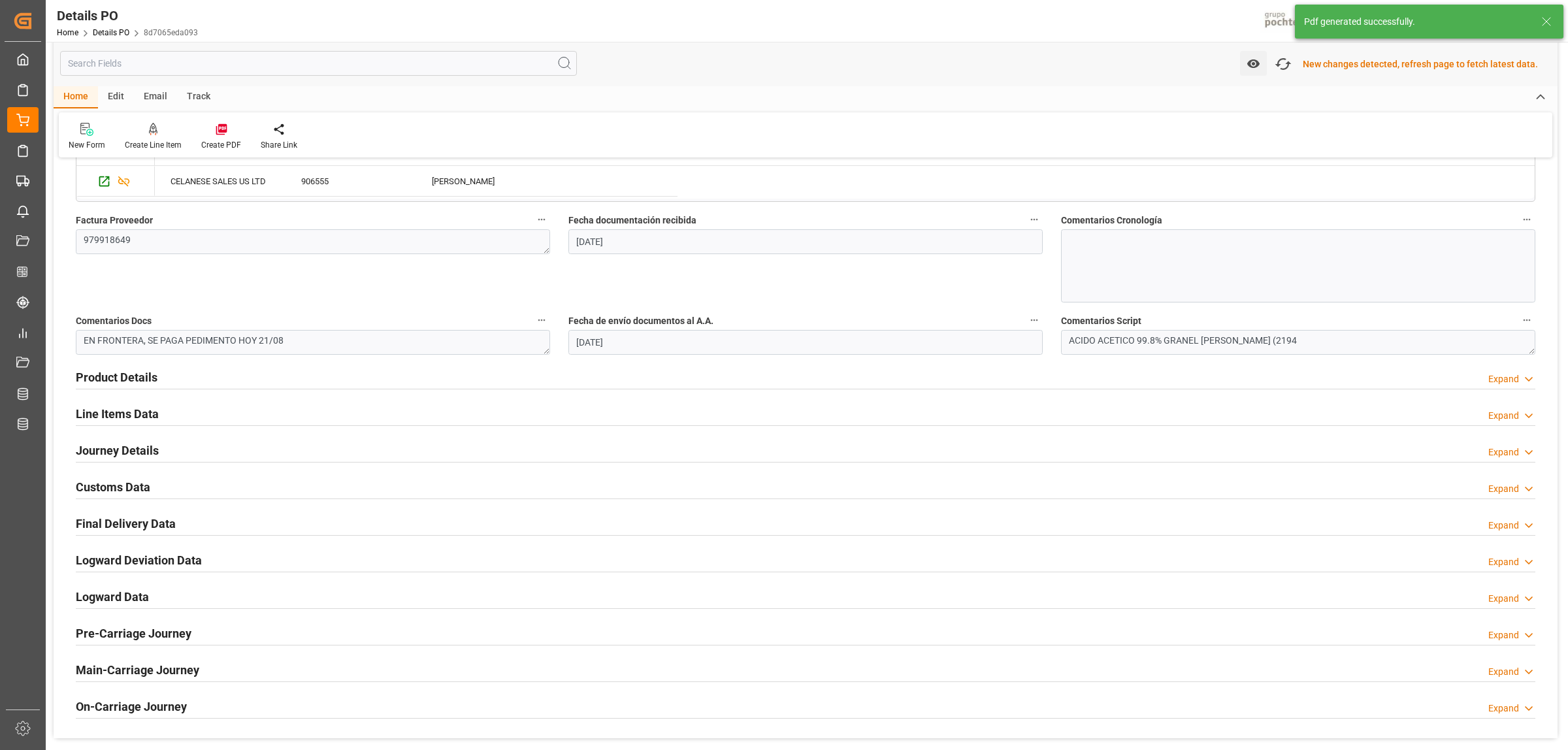
scroll to position [653, 0]
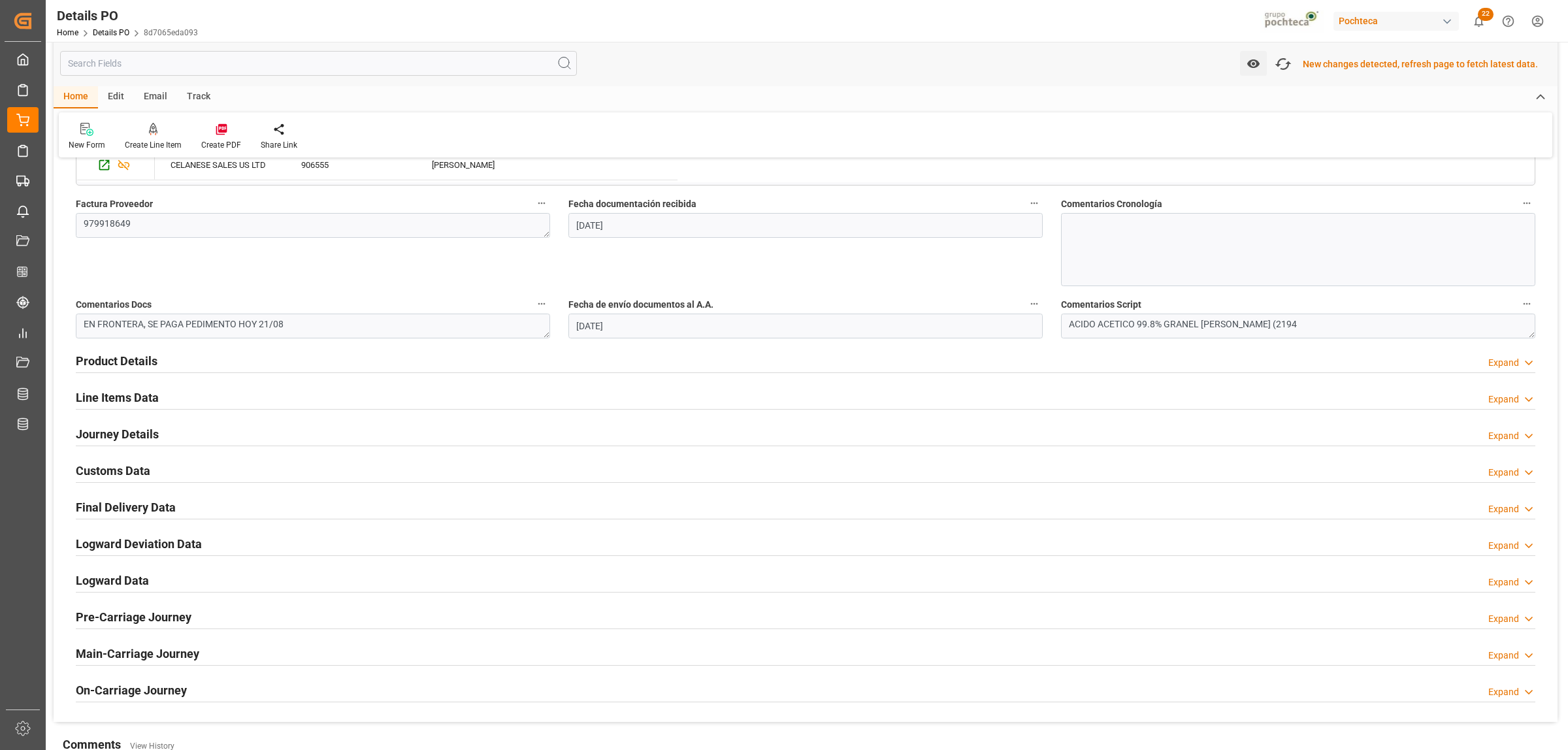
click at [128, 475] on h2 "Customs Data" at bounding box center [113, 471] width 74 height 18
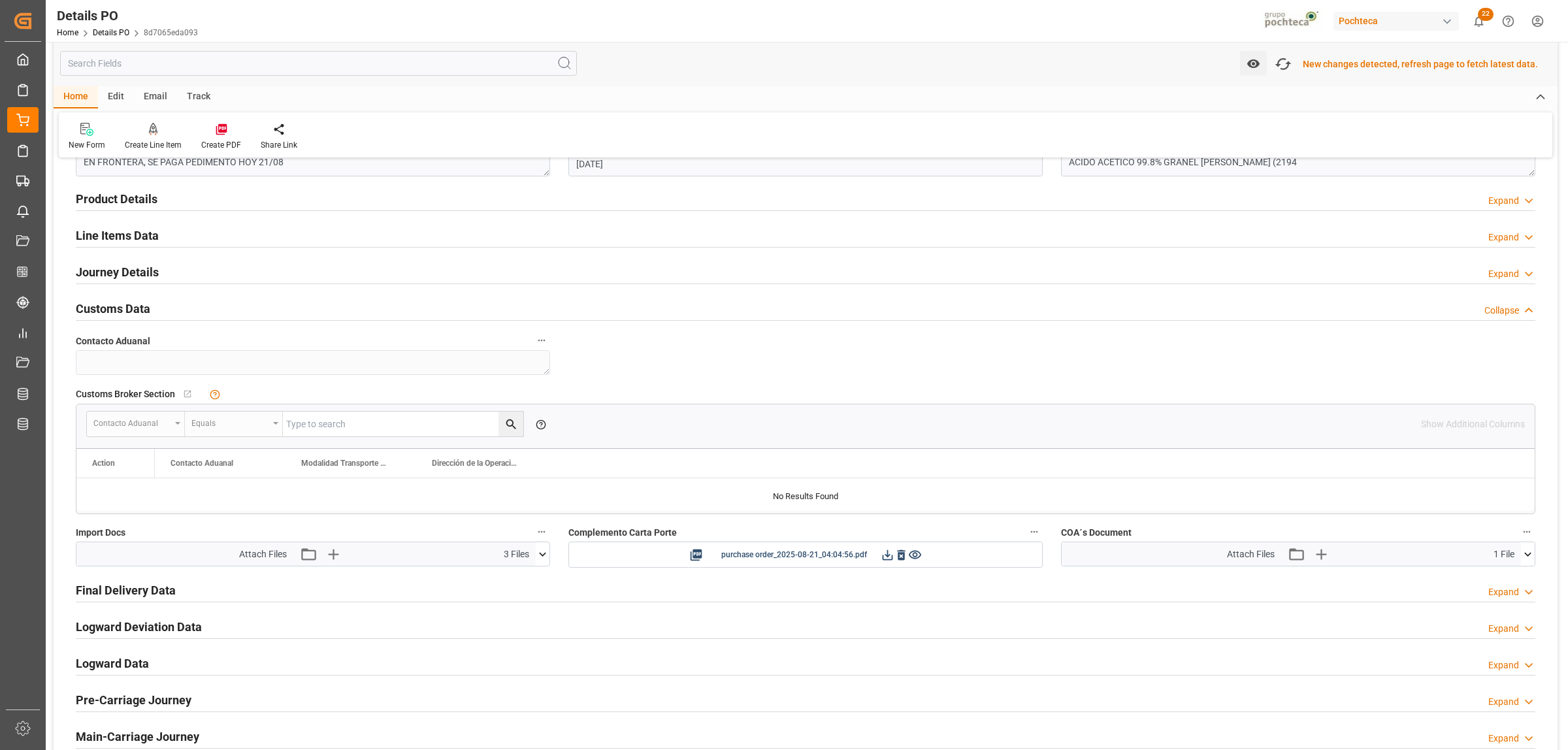
scroll to position [816, 0]
click at [886, 553] on icon at bounding box center [888, 554] width 11 height 11
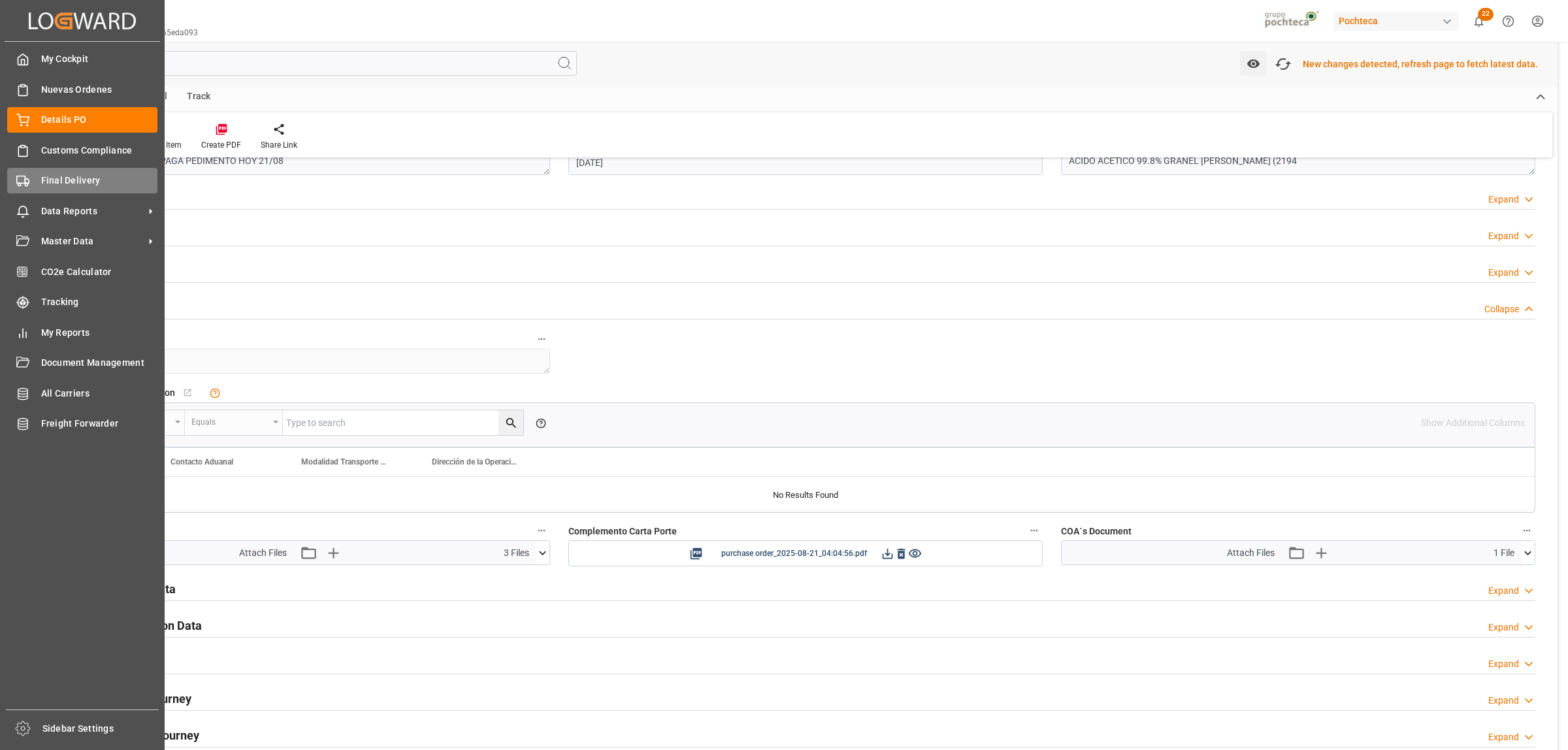
click at [55, 181] on span "Final Delivery" at bounding box center [99, 180] width 117 height 13
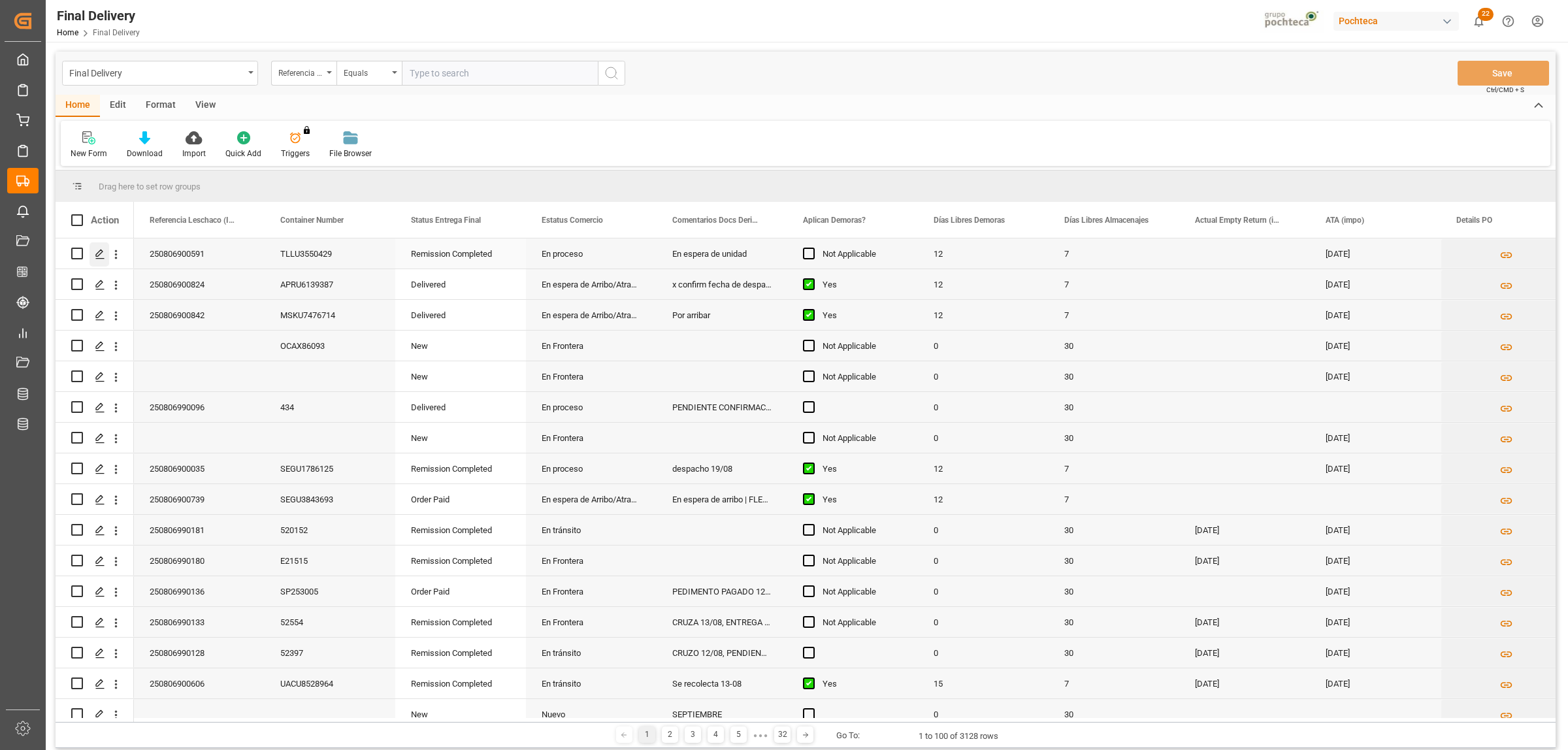
click at [96, 255] on polygon "Press SPACE to select this row." at bounding box center [99, 252] width 6 height 6
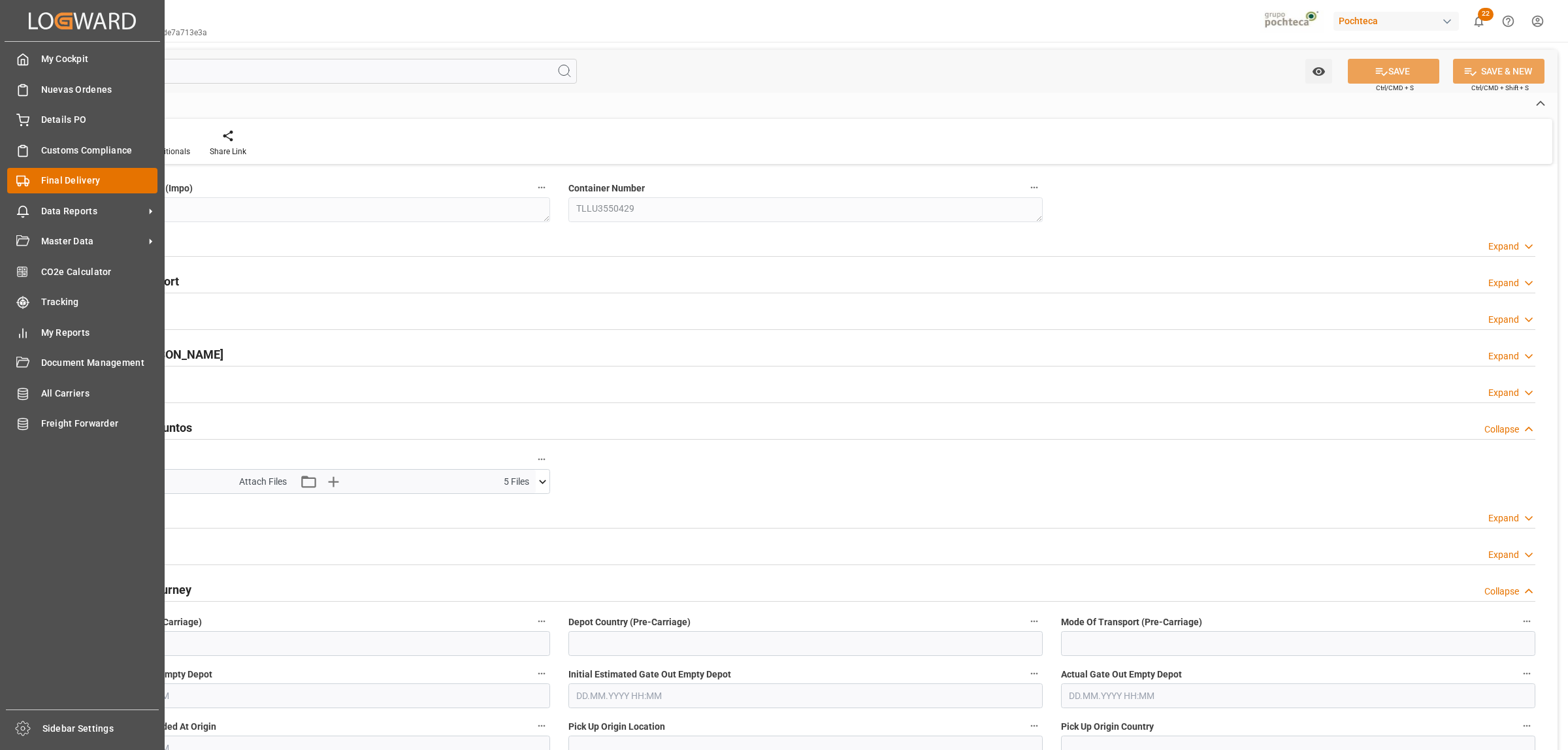
click at [38, 188] on div "Final Delivery Final Delivery" at bounding box center [82, 180] width 150 height 26
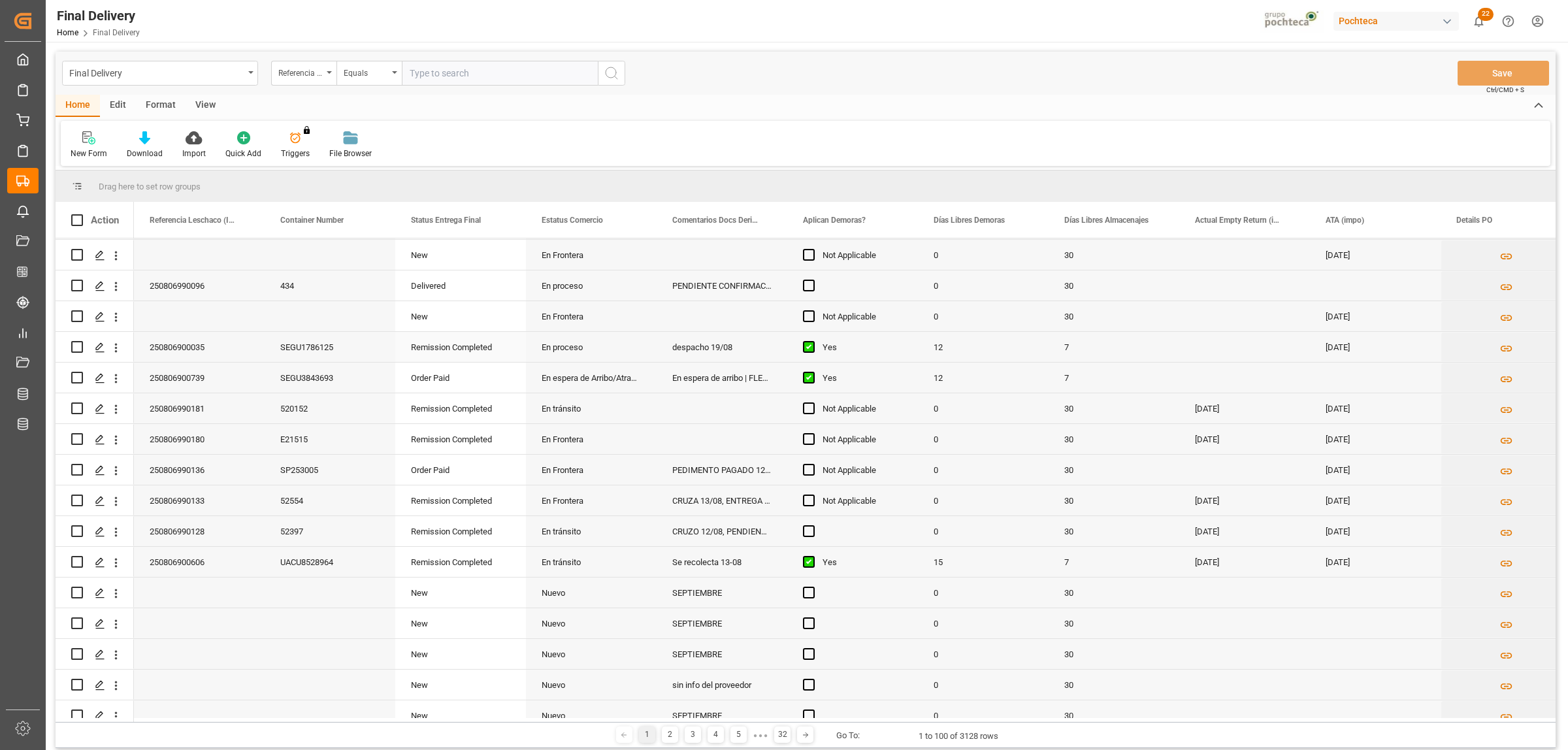
scroll to position [163, 0]
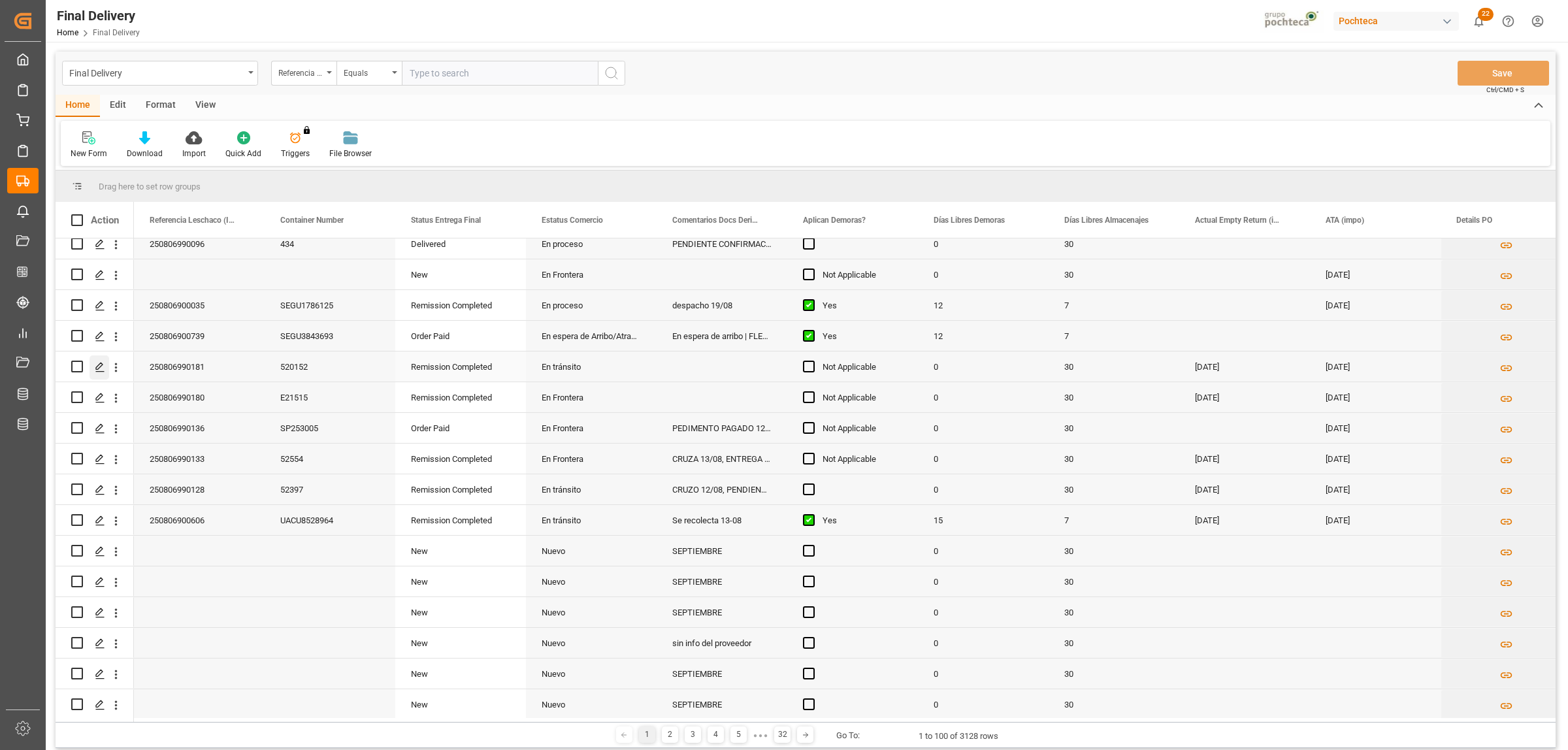
click at [94, 366] on div "Press SPACE to select this row." at bounding box center [99, 367] width 20 height 24
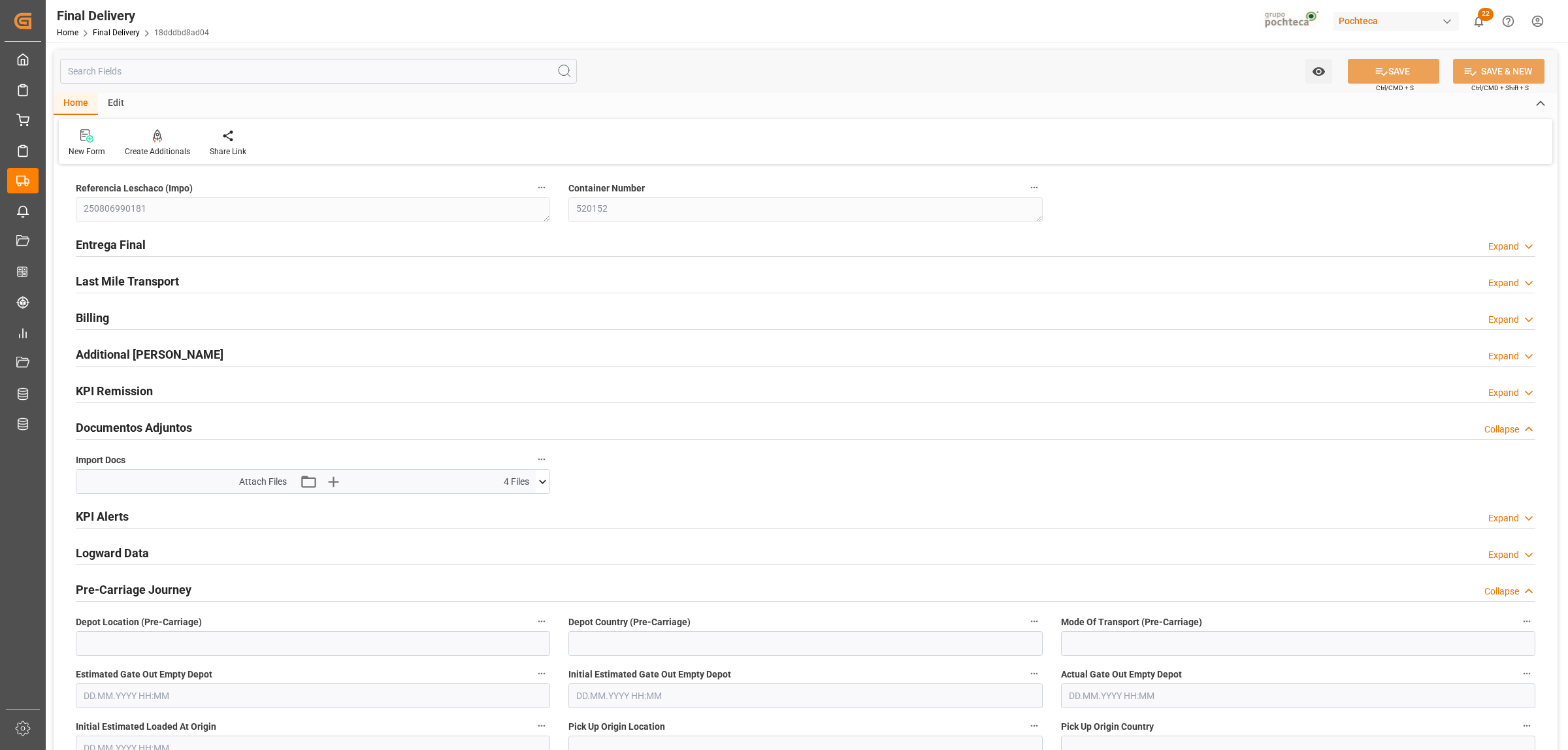
click at [111, 246] on h2 "Entrega Final" at bounding box center [111, 245] width 70 height 18
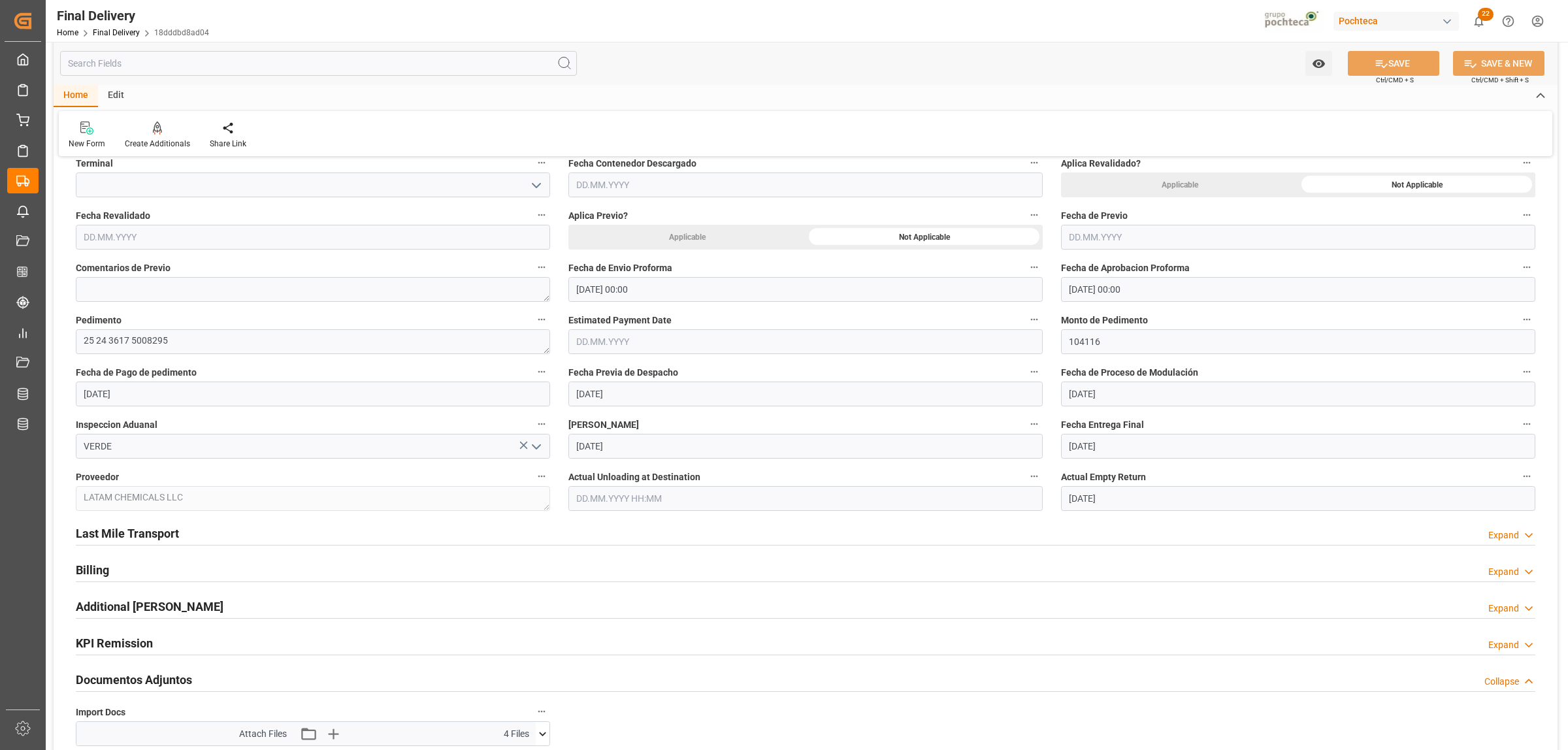
scroll to position [653, 0]
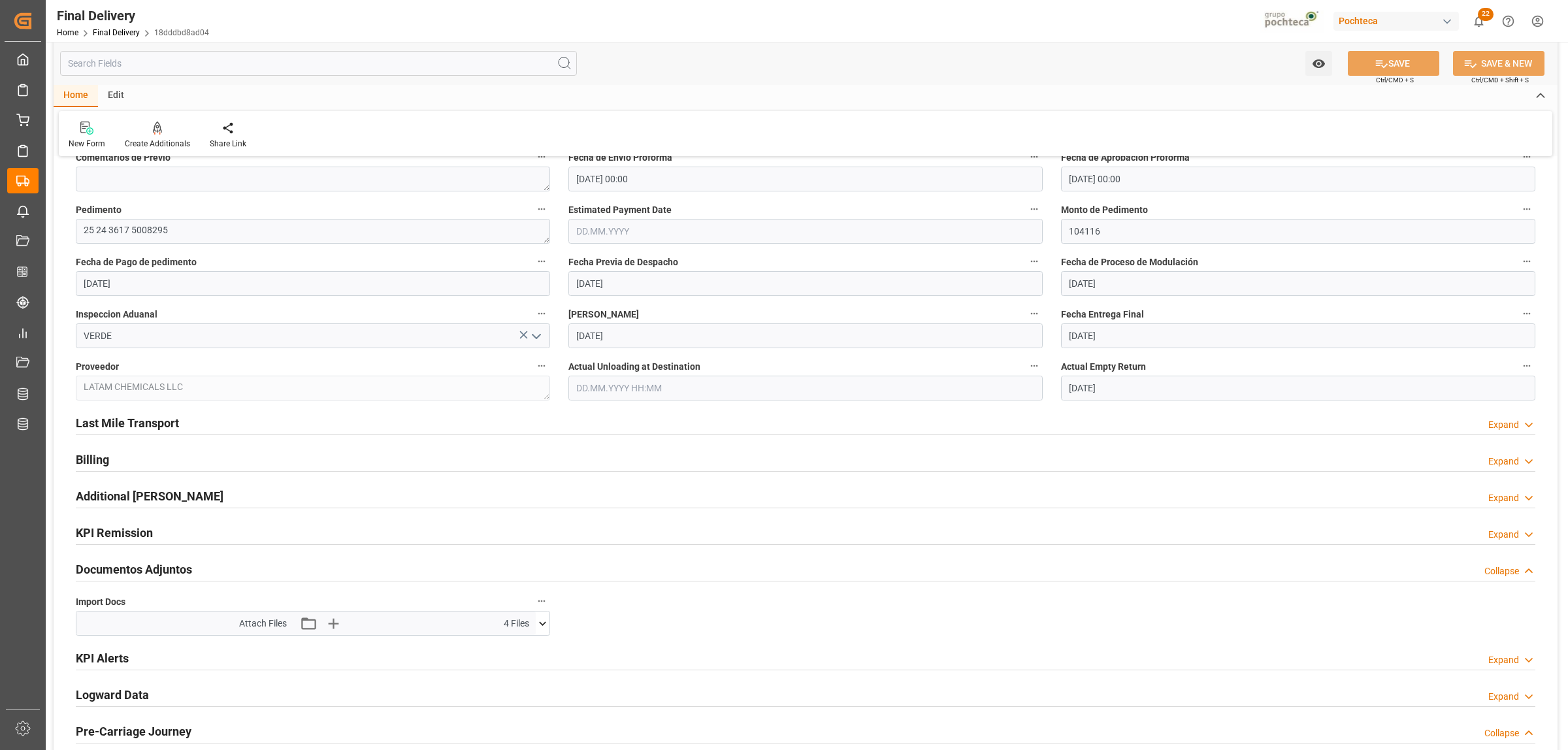
click at [159, 426] on h2 "Last Mile Transport" at bounding box center [128, 423] width 104 height 18
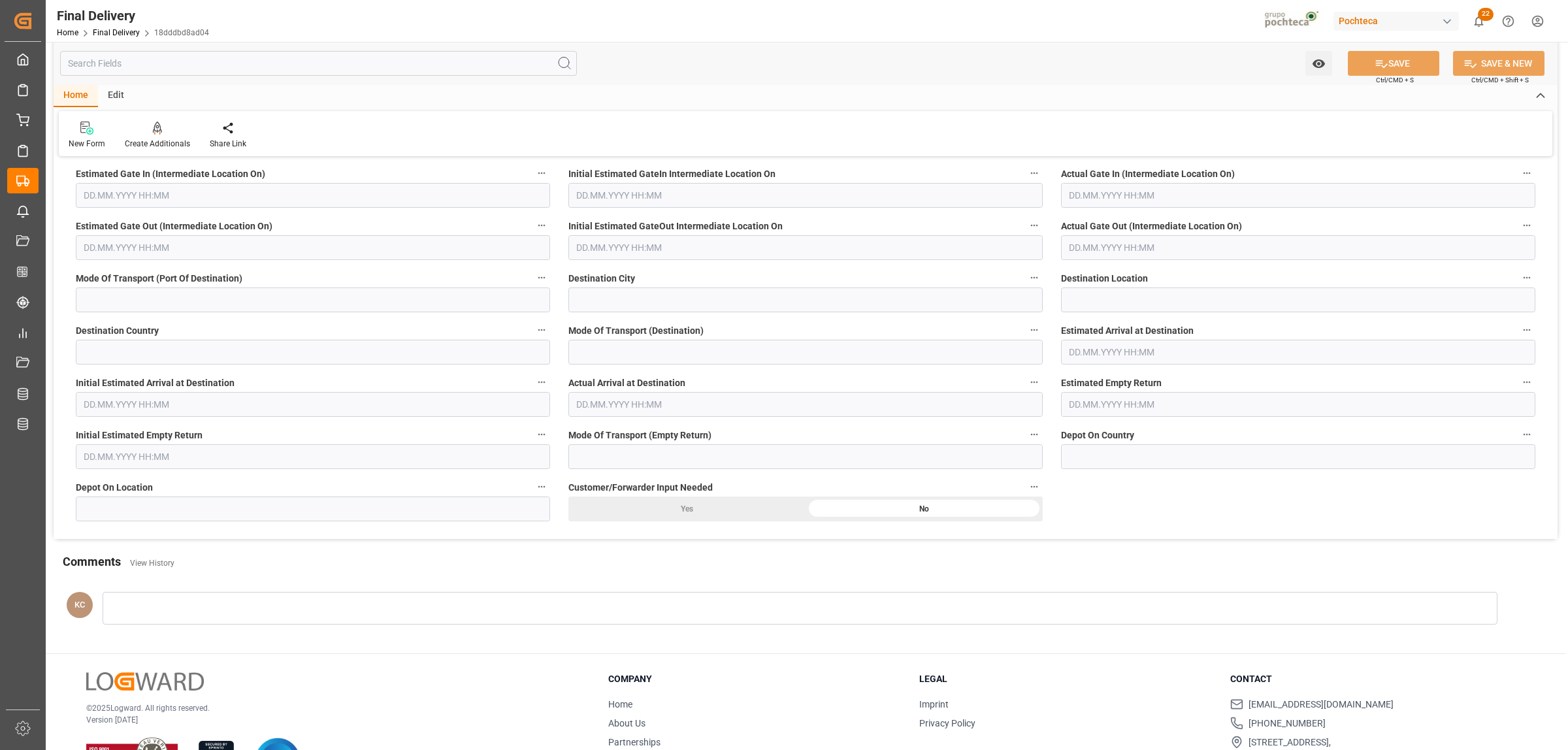
scroll to position [3899, 0]
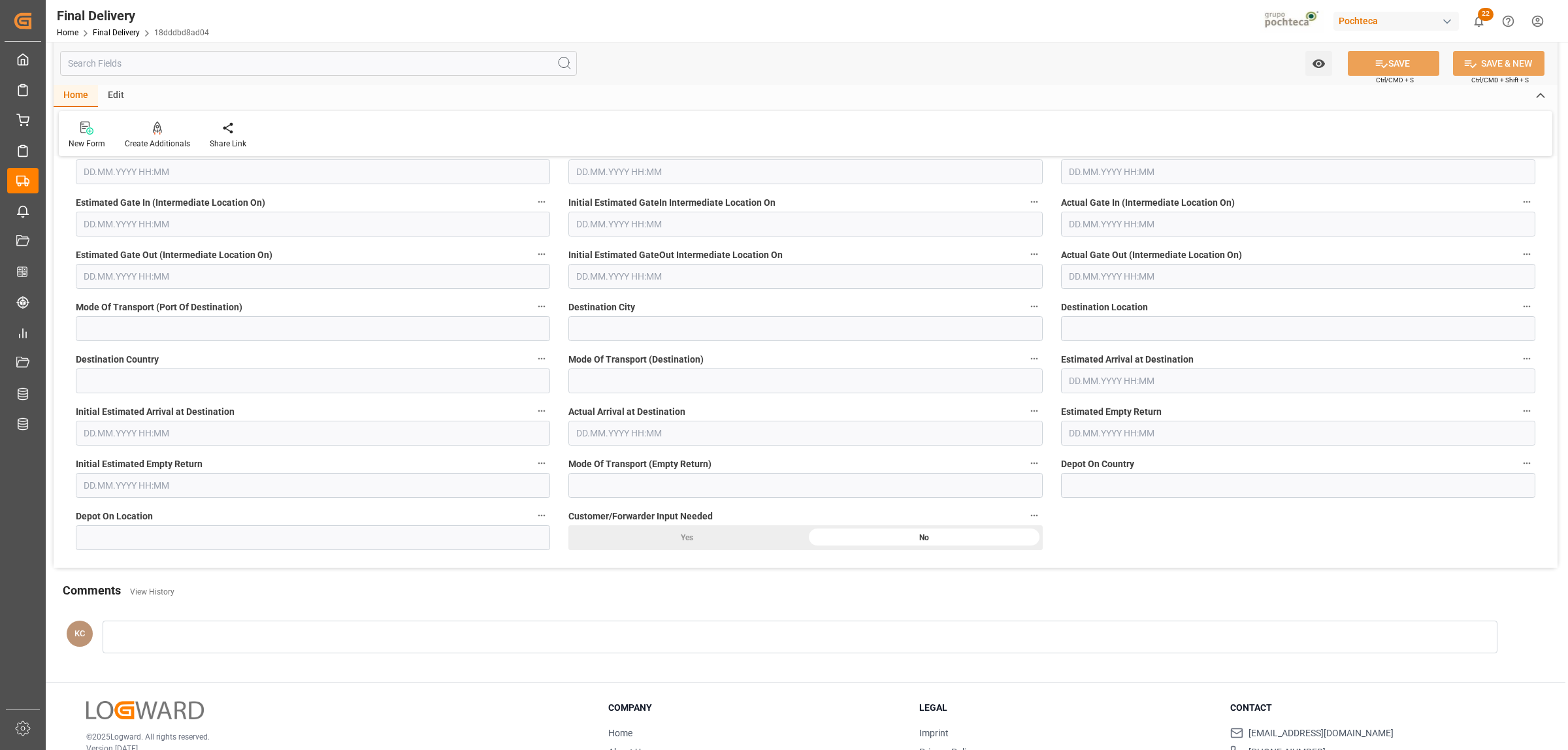
click at [180, 573] on div at bounding box center [800, 637] width 1395 height 33
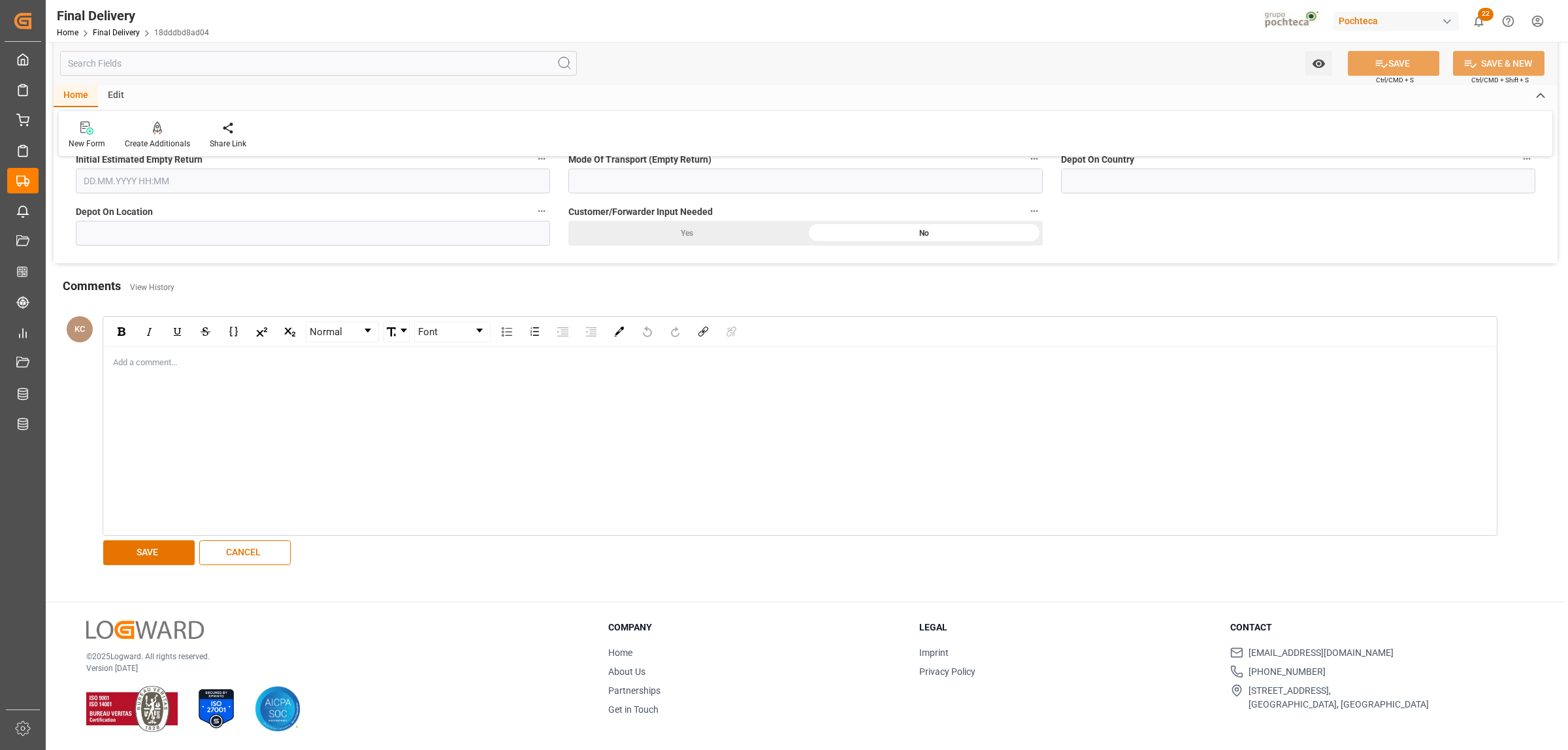
scroll to position [4205, 0]
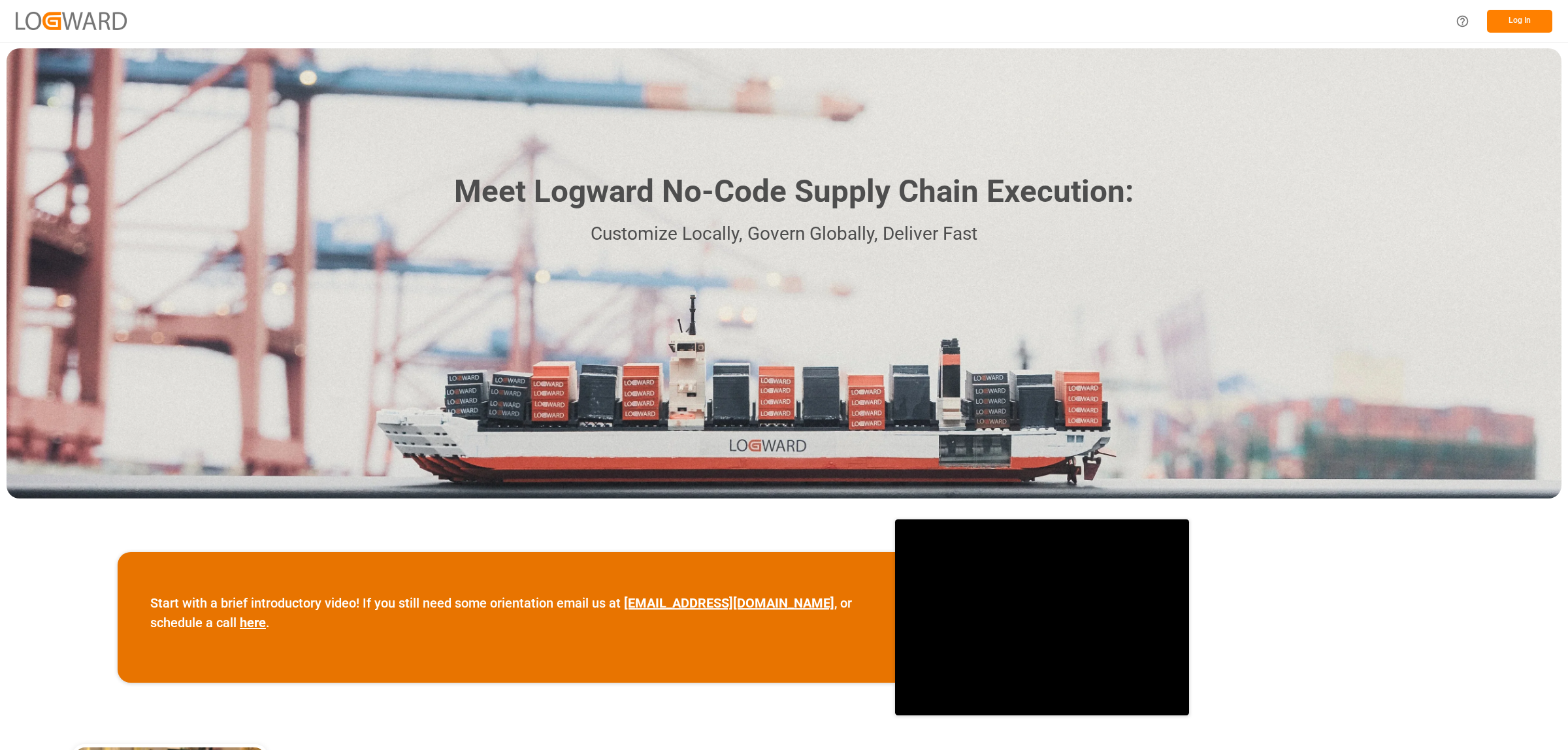
click at [1504, 20] on button "Log In" at bounding box center [1520, 21] width 65 height 23
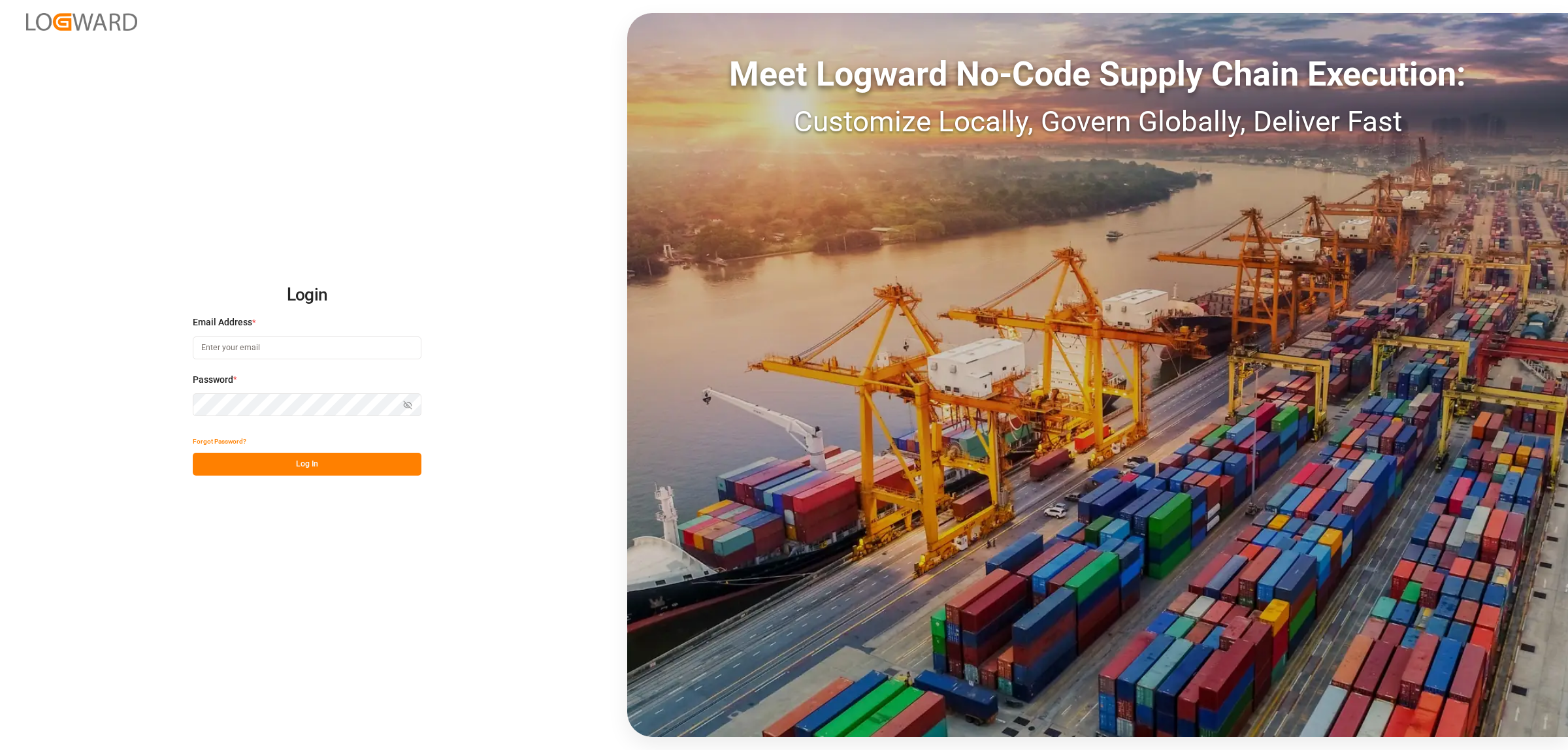
type input "[PERSON_NAME][EMAIL_ADDRESS][PERSON_NAME][DOMAIN_NAME]"
click at [270, 471] on button "Log In" at bounding box center [307, 464] width 229 height 23
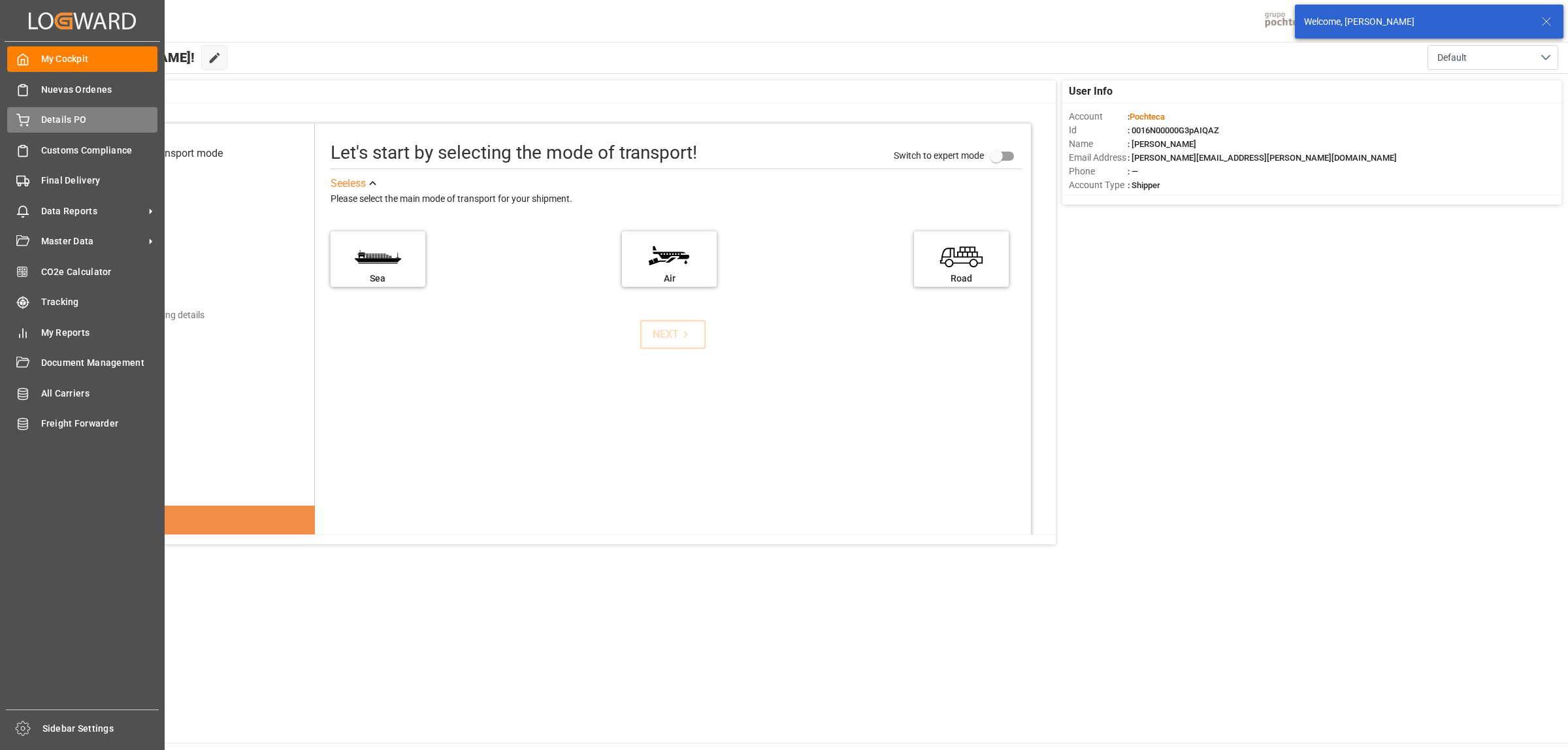
click at [47, 122] on span "Details PO" at bounding box center [99, 120] width 117 height 13
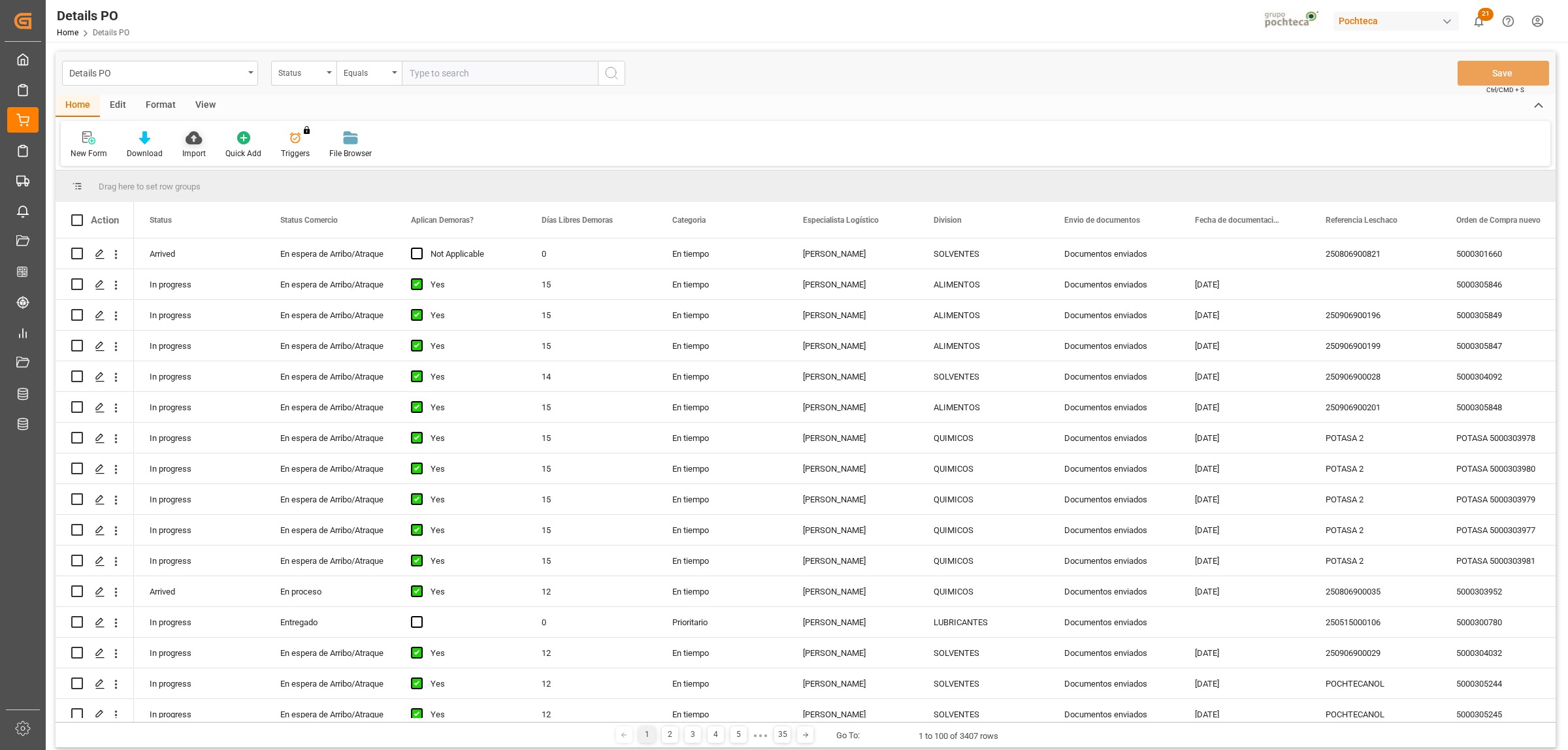
click at [197, 142] on icon at bounding box center [194, 138] width 16 height 13
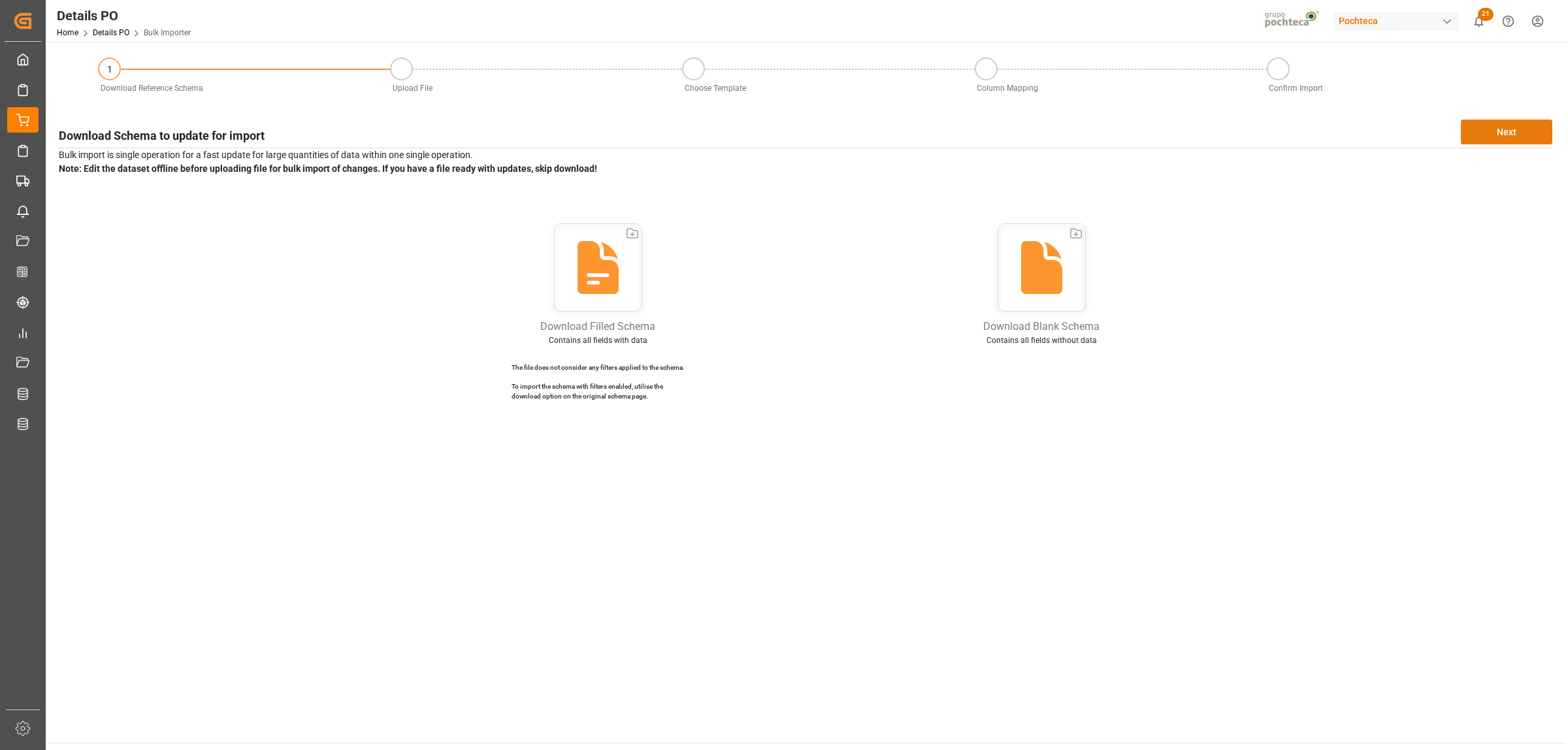
click at [1503, 136] on button "Next" at bounding box center [1506, 132] width 91 height 25
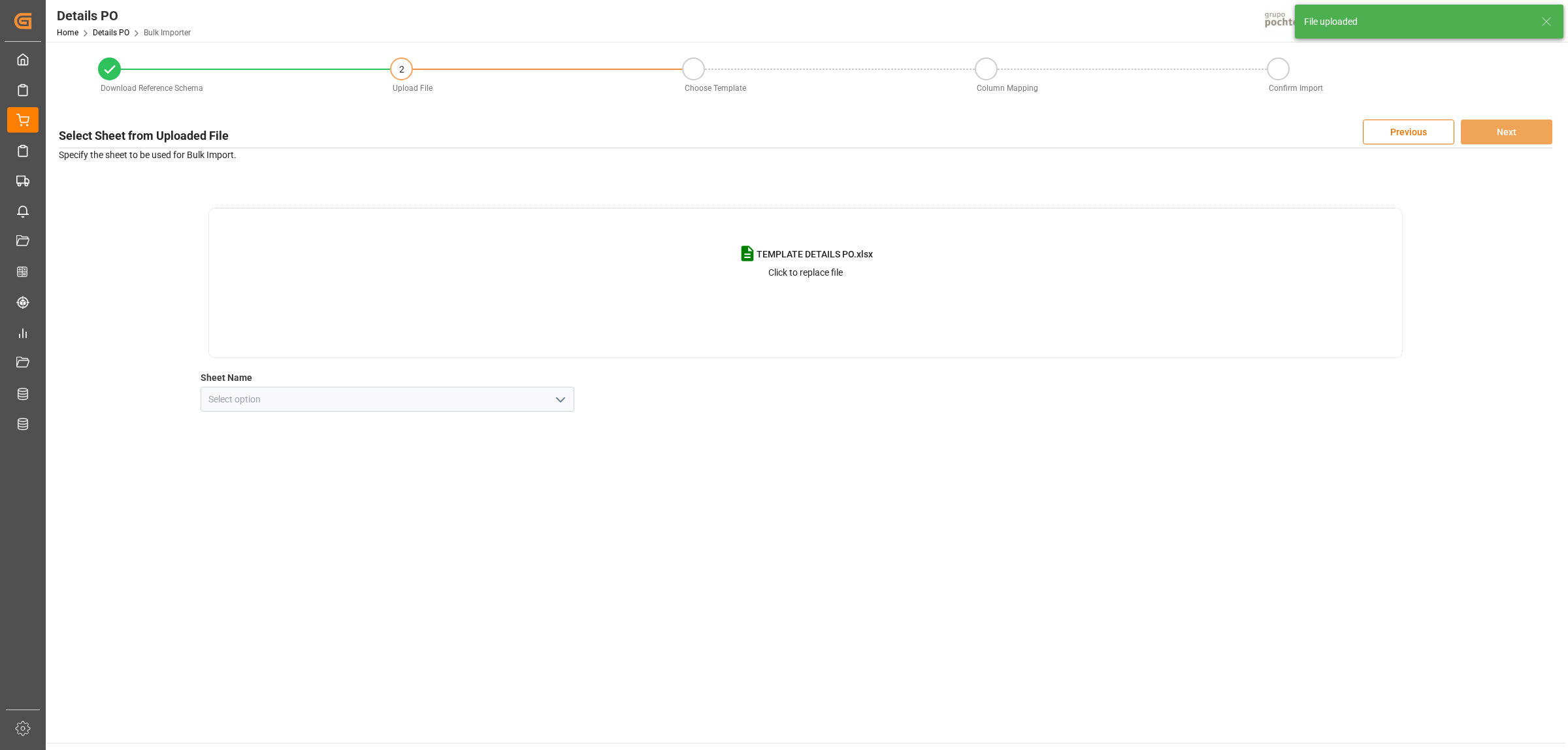
click at [561, 402] on icon "open menu" at bounding box center [561, 400] width 16 height 16
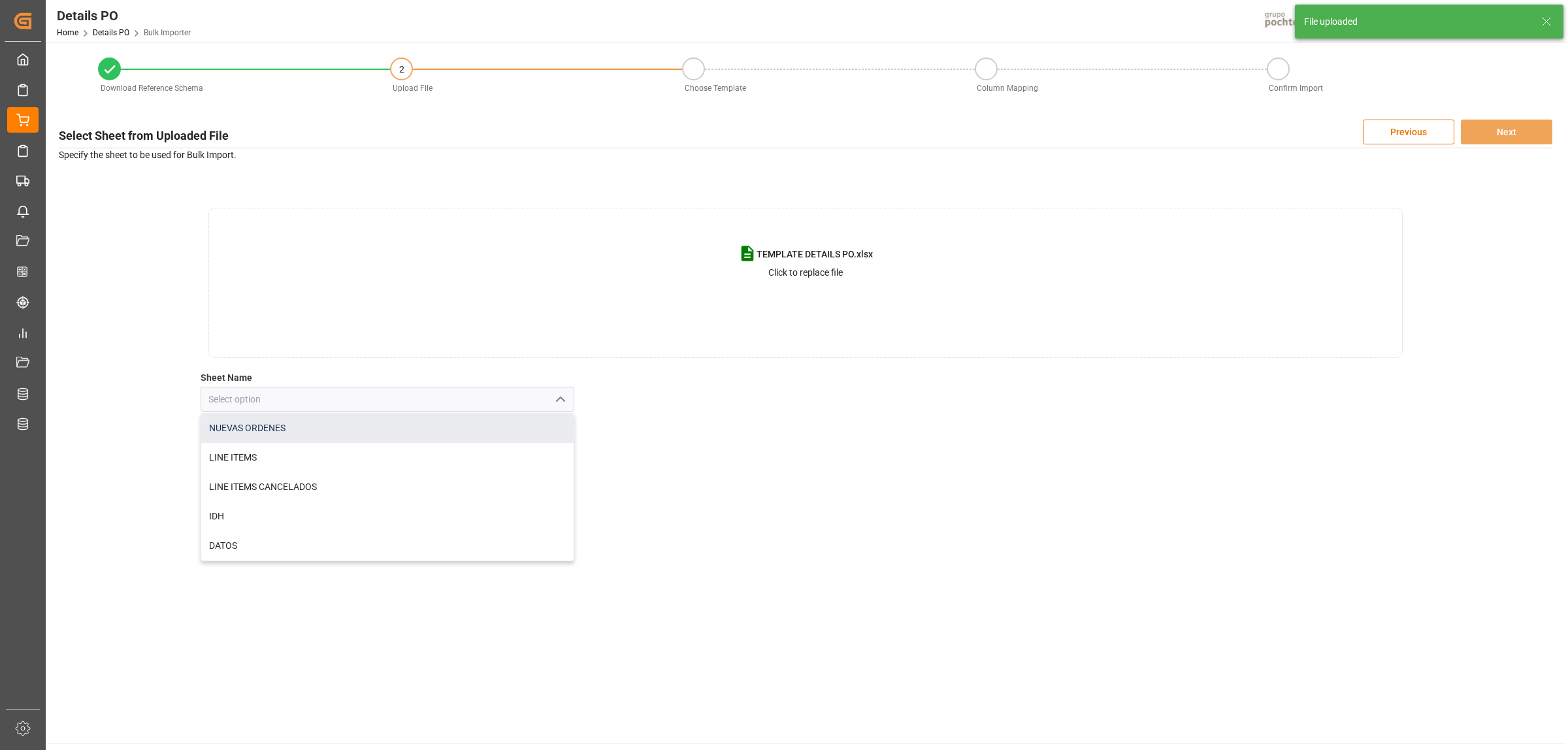
click at [319, 438] on div "NUEVAS ORDENES" at bounding box center [387, 428] width 373 height 29
type input "NUEVAS ORDENES"
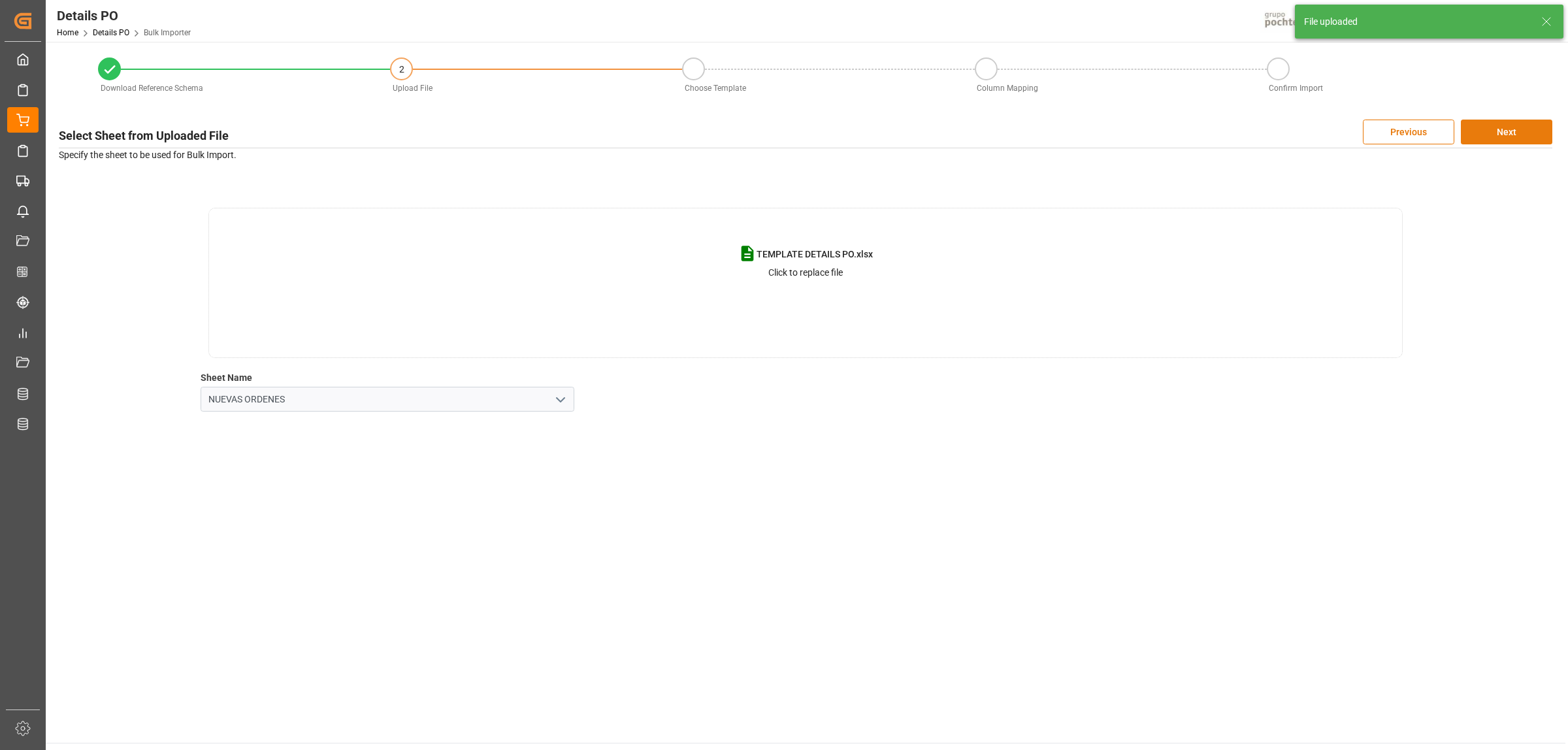
click at [1507, 132] on button "Next" at bounding box center [1506, 132] width 91 height 25
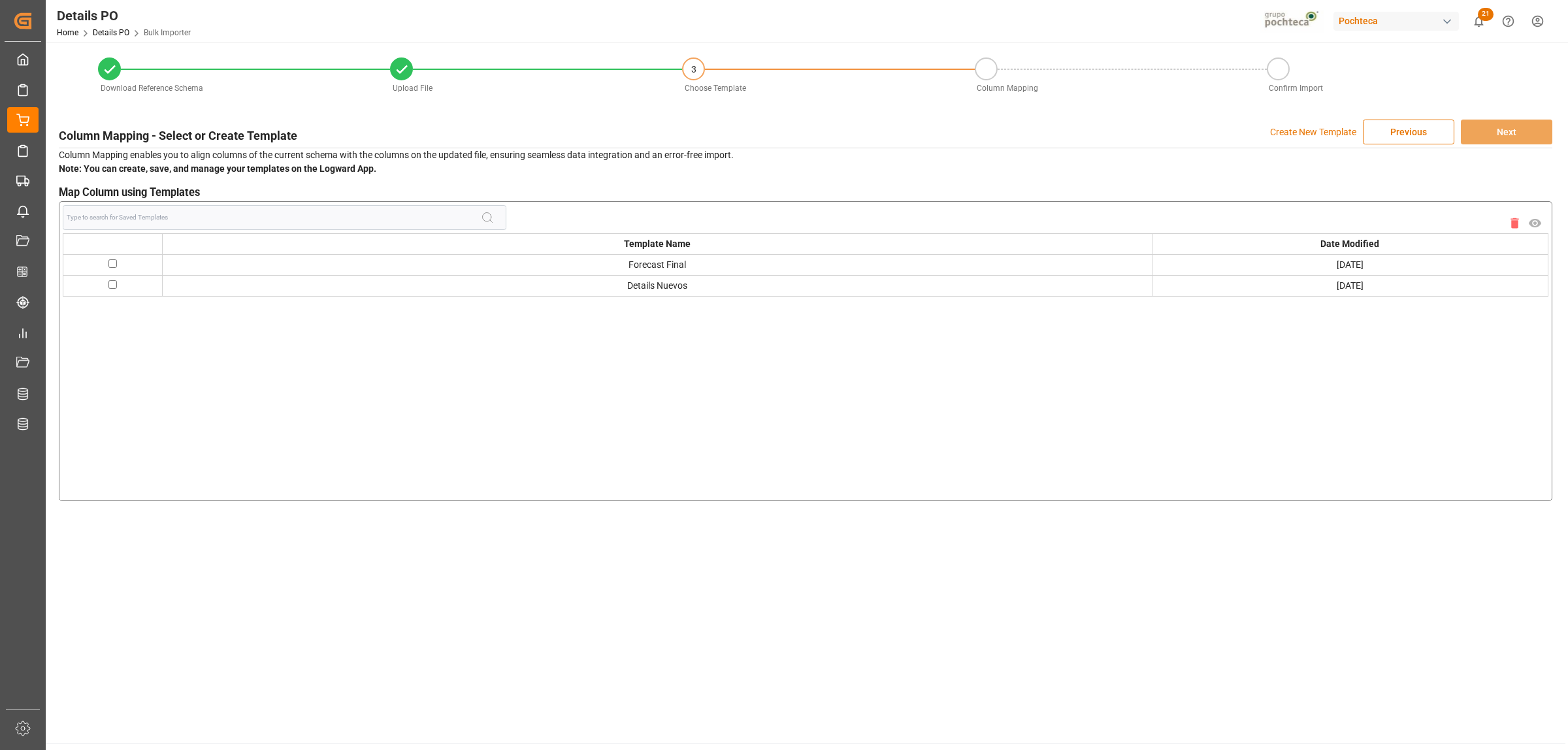
click at [106, 265] on td at bounding box center [113, 264] width 99 height 21
click at [110, 263] on input "checkbox" at bounding box center [113, 263] width 9 height 9
checkbox input "true"
click at [1505, 132] on button "Next" at bounding box center [1506, 132] width 91 height 25
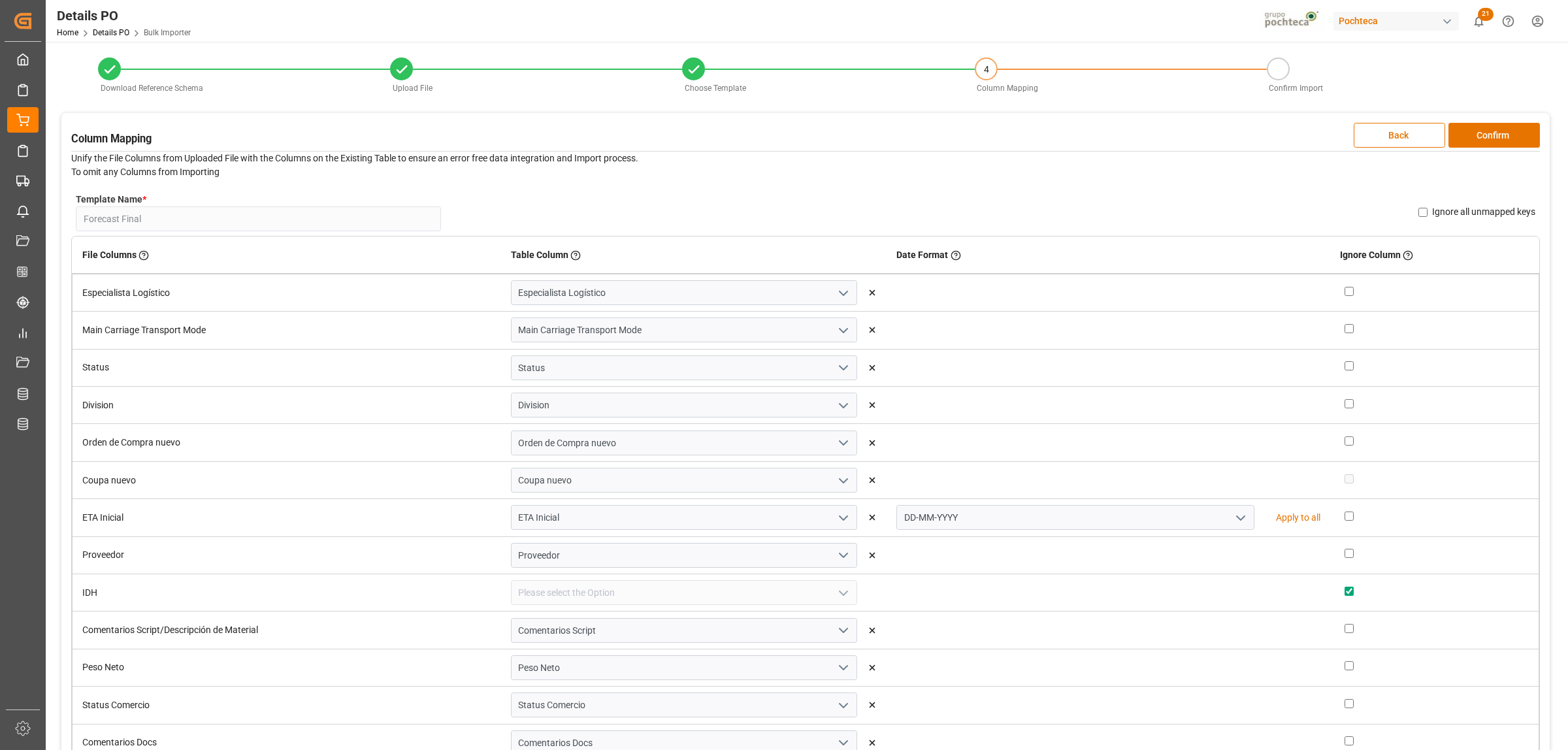
click at [1505, 132] on button "Confirm" at bounding box center [1494, 135] width 91 height 25
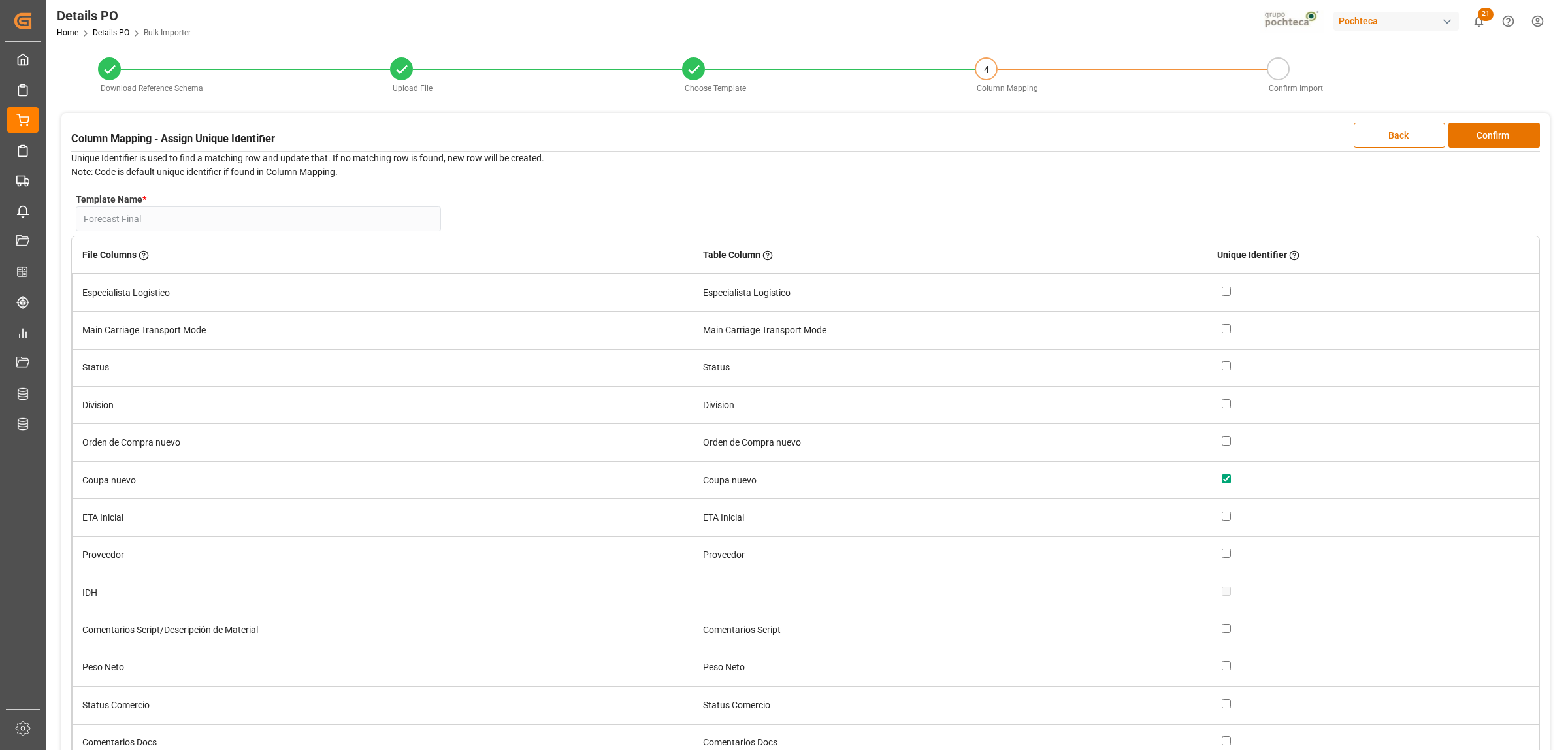
click at [1505, 132] on button "Confirm" at bounding box center [1494, 135] width 91 height 25
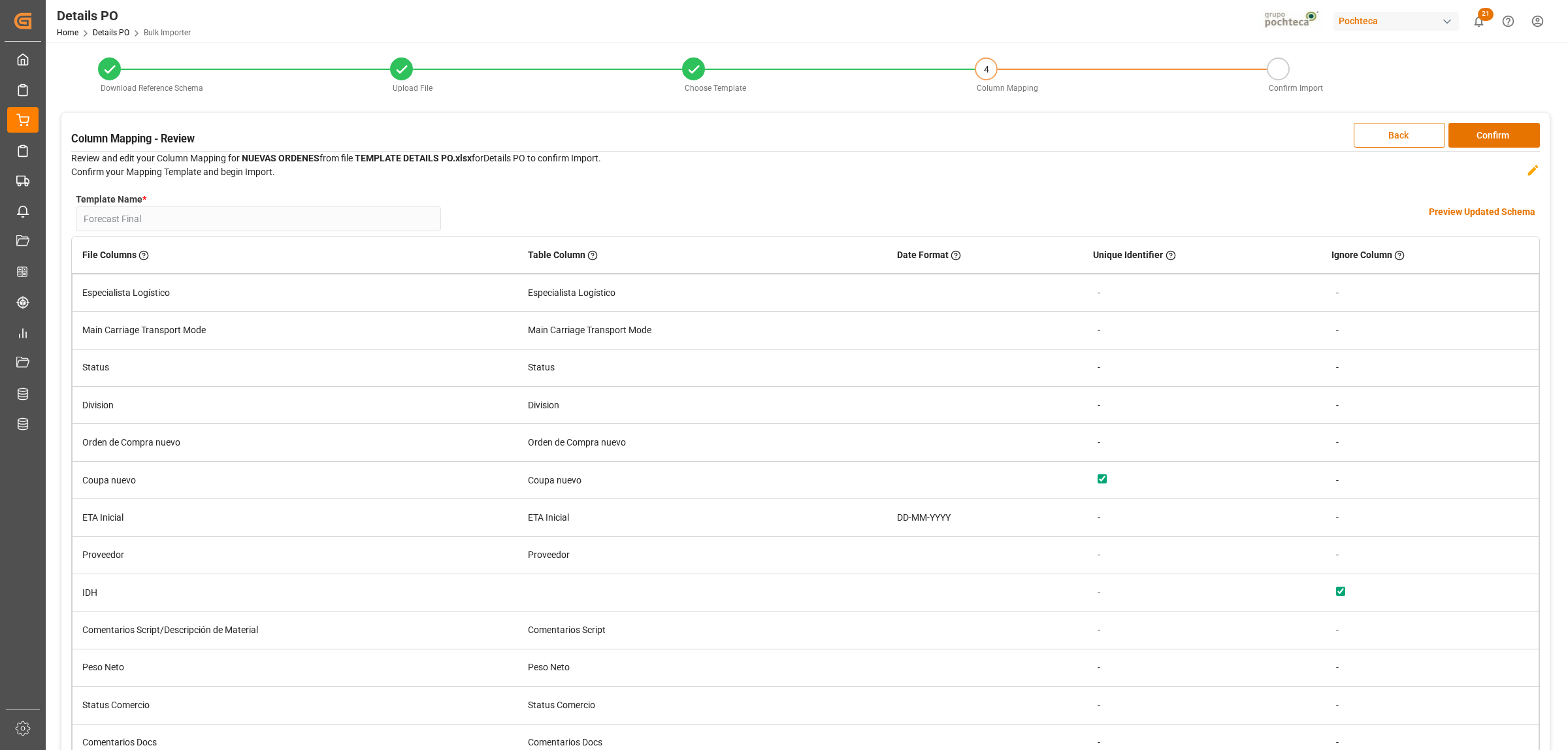
click at [1505, 212] on h4 "Preview Updated Schema" at bounding box center [1482, 212] width 106 height 13
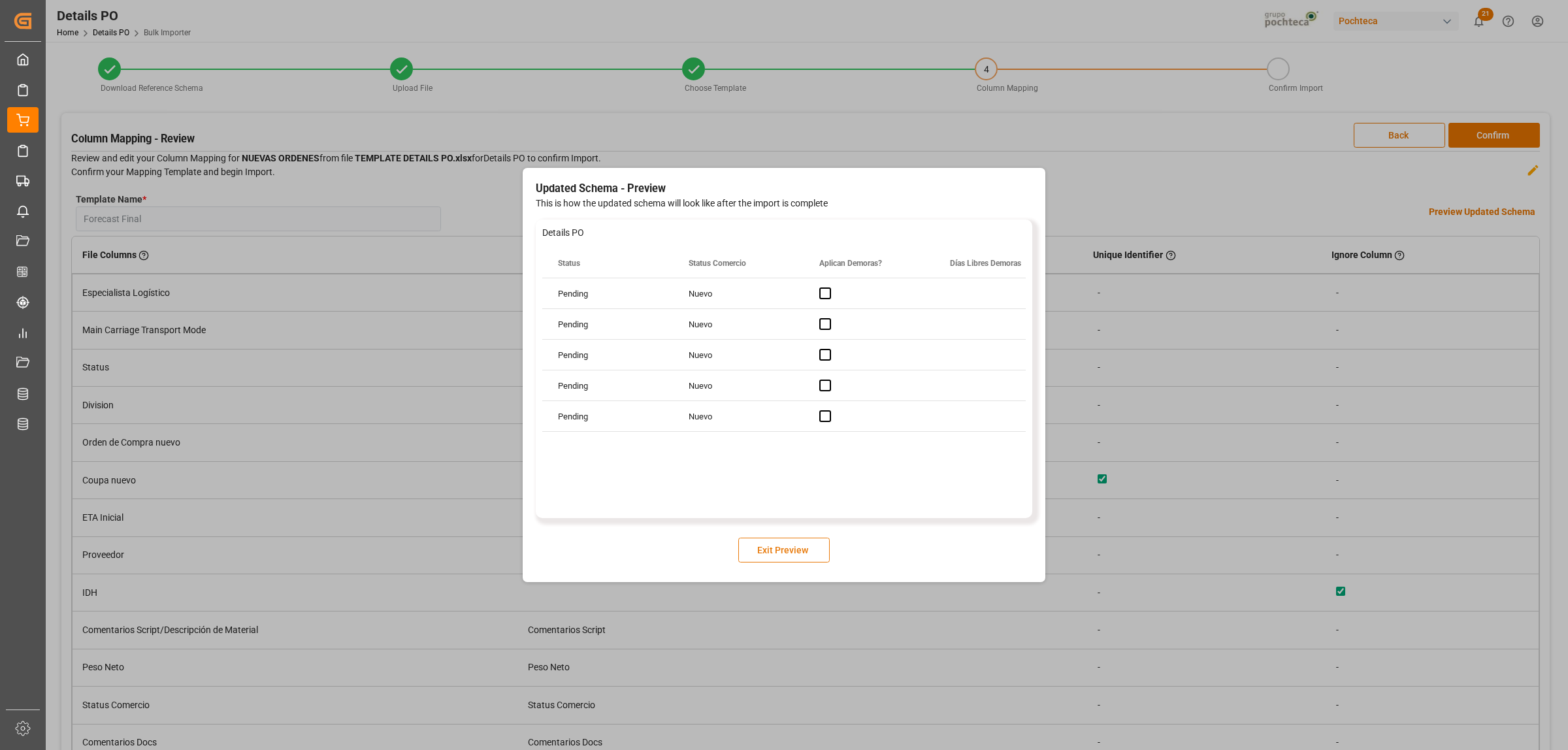
click at [781, 550] on button "Exit Preview" at bounding box center [784, 550] width 91 height 25
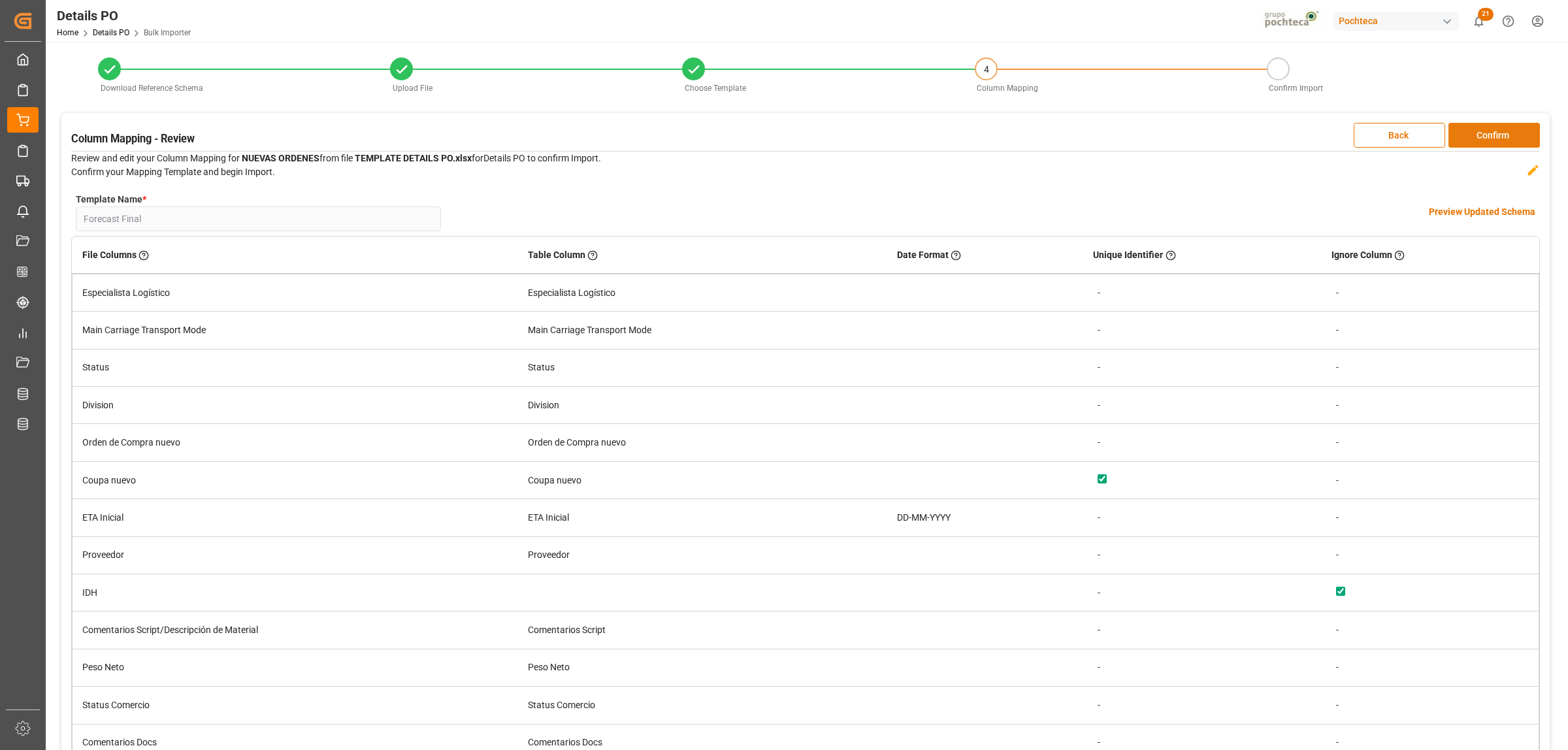
click at [1503, 138] on button "Confirm" at bounding box center [1494, 135] width 91 height 25
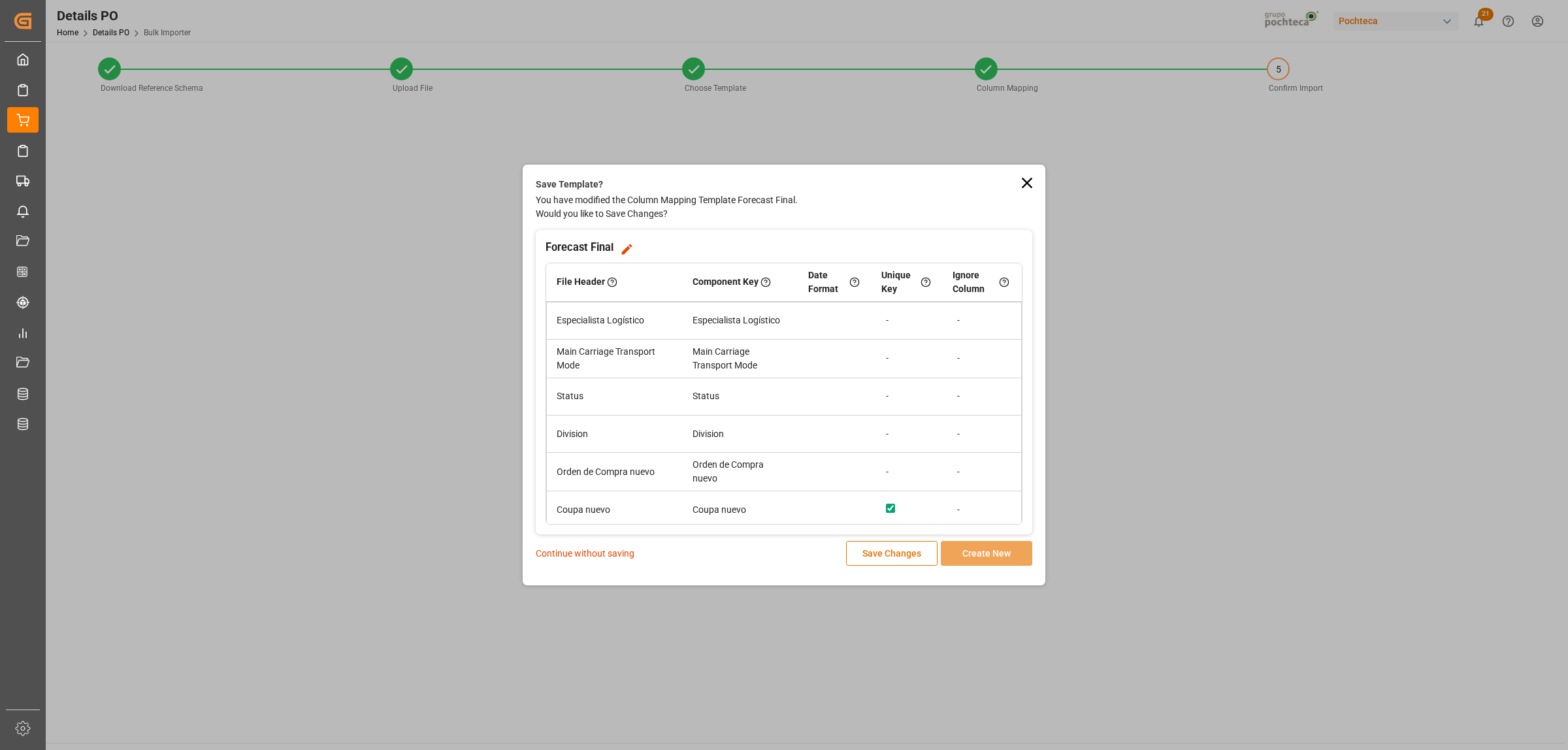
click at [587, 551] on p "Continue without saving" at bounding box center [585, 553] width 98 height 13
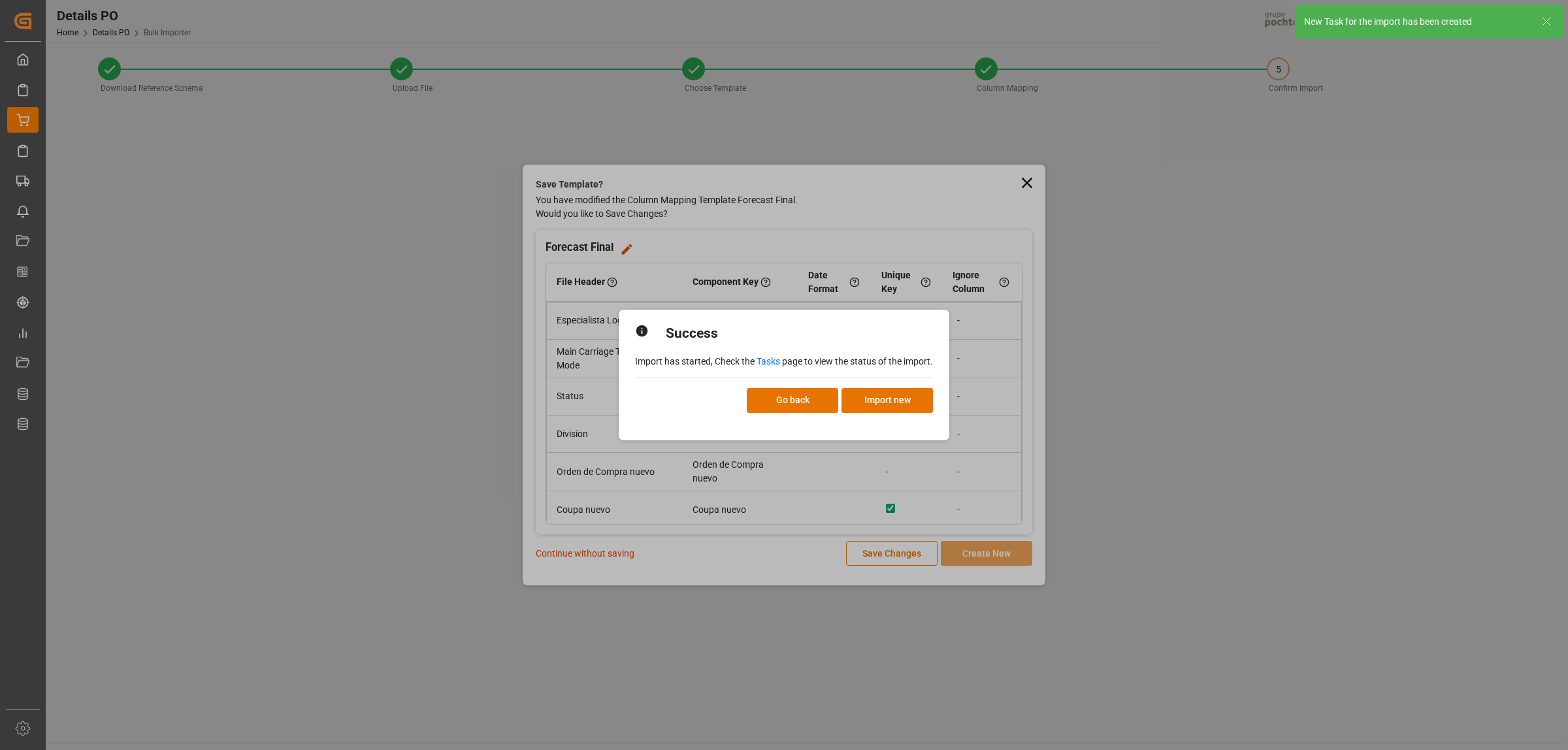
click at [767, 358] on link "Tasks" at bounding box center [768, 362] width 23 height 11
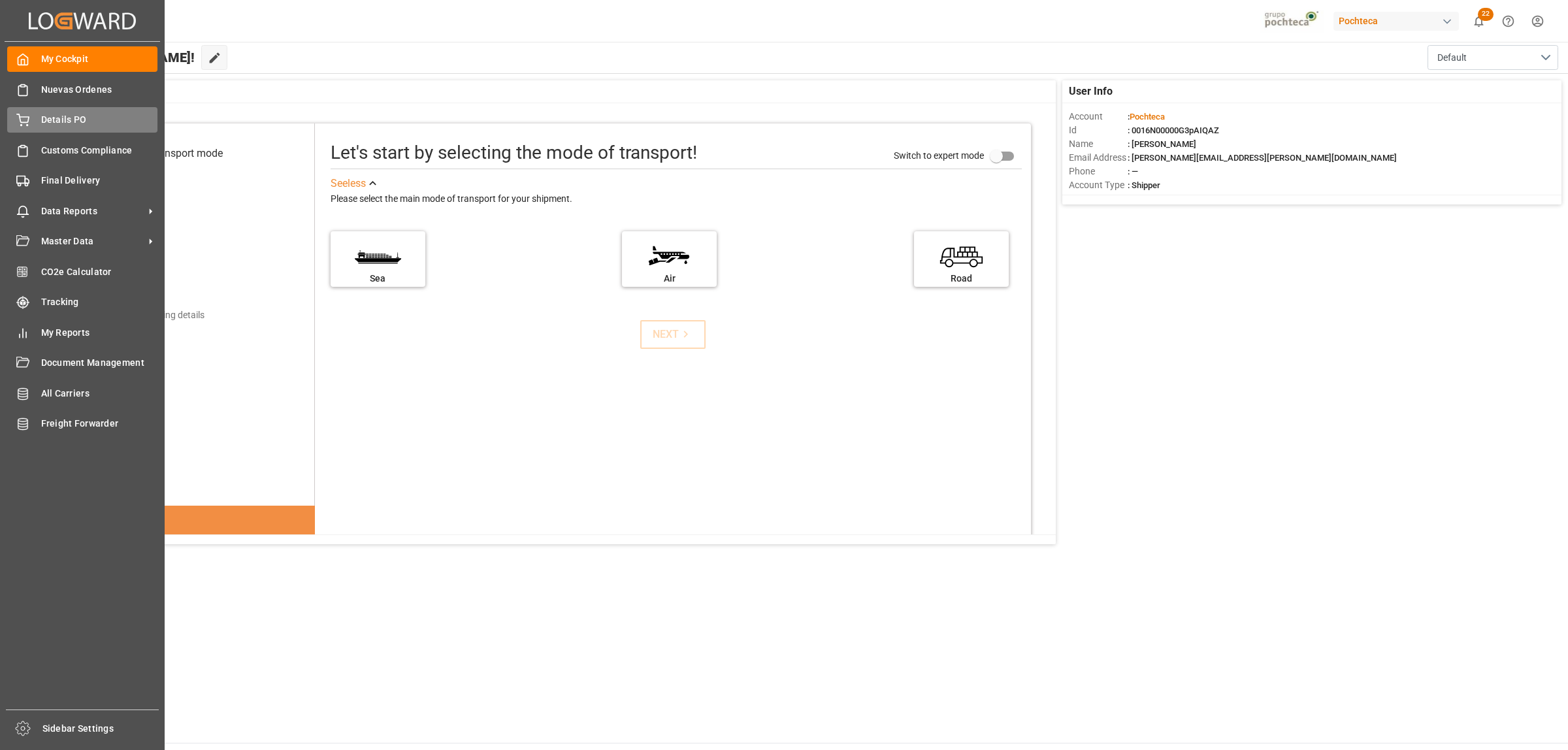
click at [50, 112] on div "Details PO Details PO" at bounding box center [82, 120] width 150 height 26
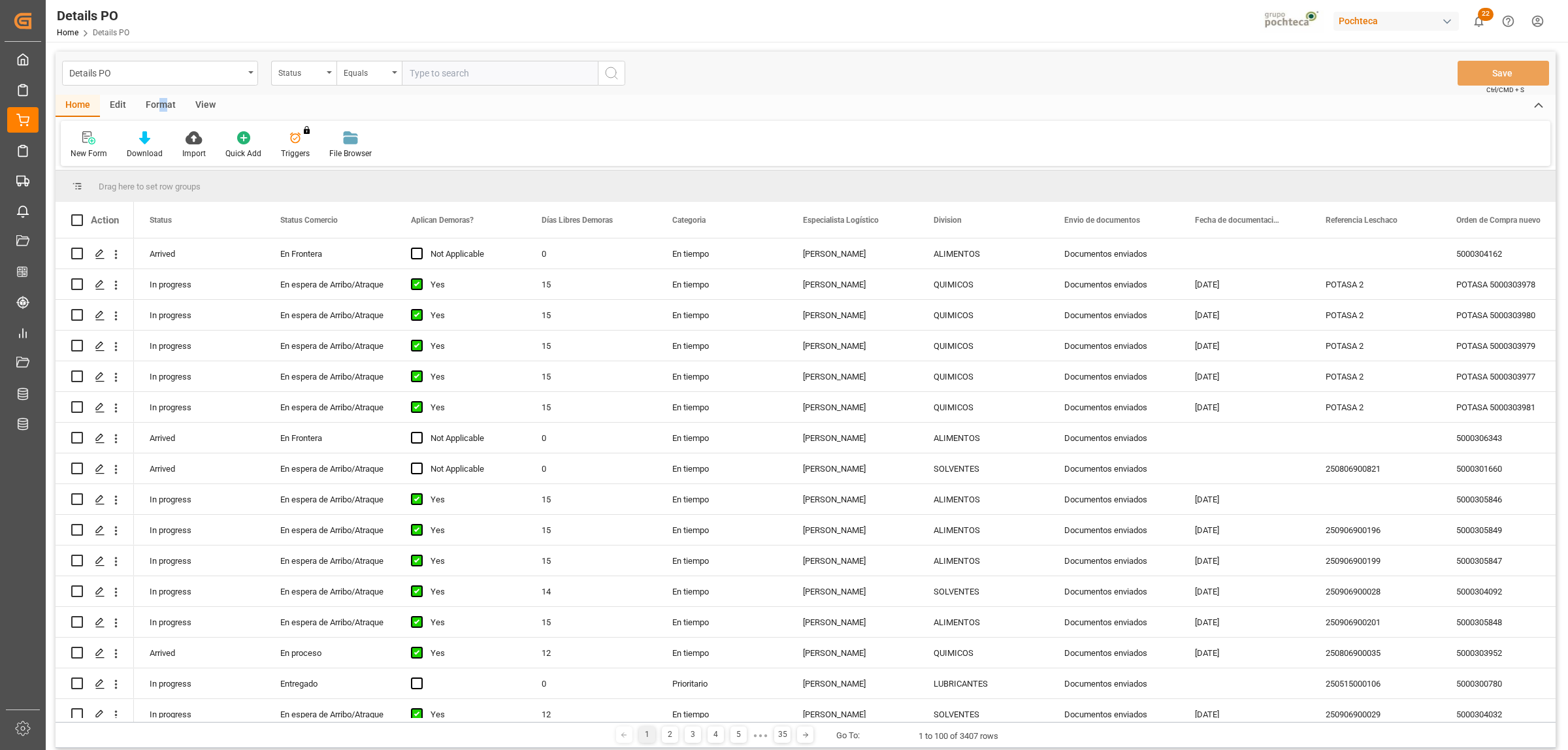
click at [162, 106] on div "Format" at bounding box center [161, 105] width 50 height 22
click at [87, 148] on div "Filter Rows" at bounding box center [89, 153] width 38 height 12
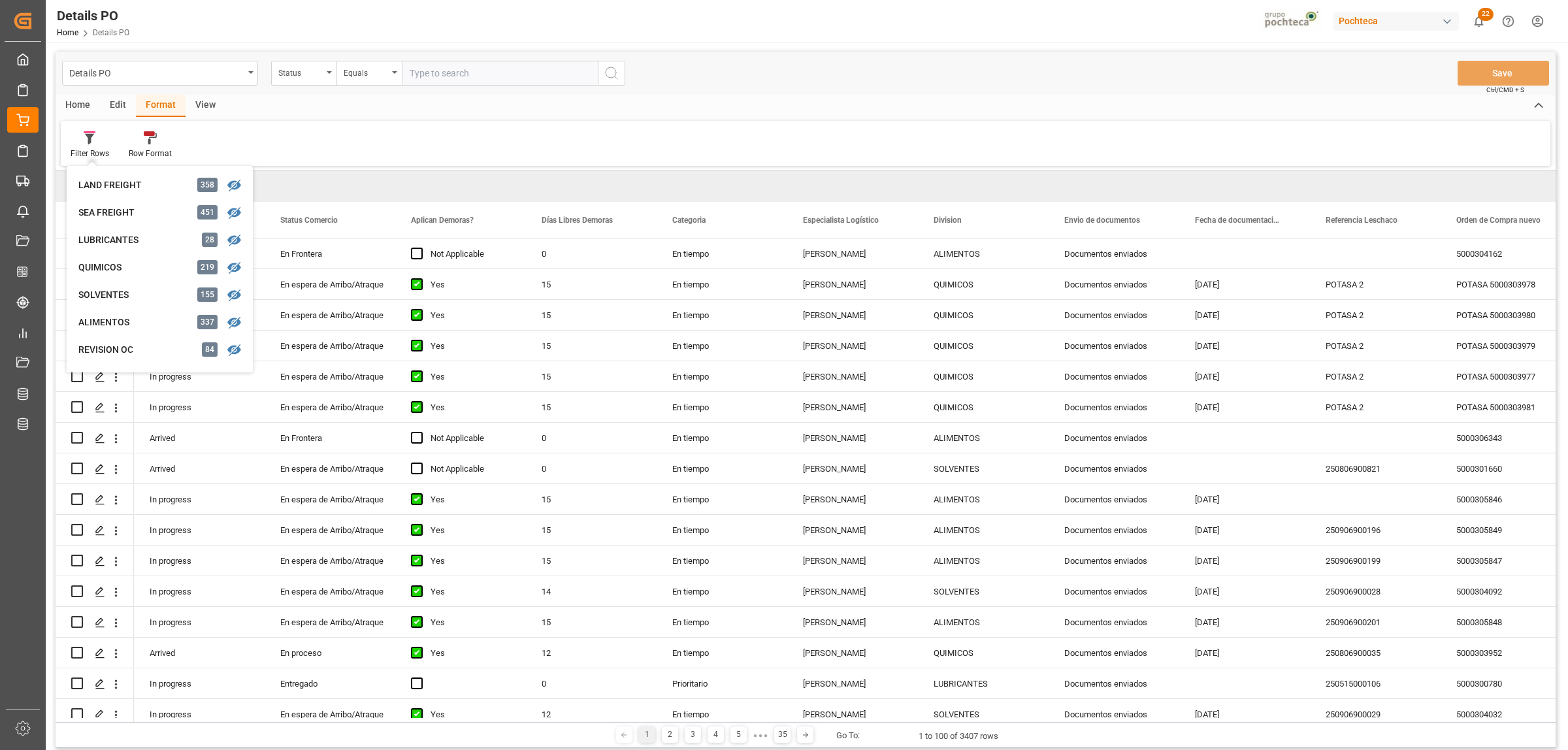
click at [315, 136] on div "Filter Rows LAND FREIGHT 358 SEA FREIGHT 451 LUBRICANTES 28 QUIMICOS 219 SOLVEN…" at bounding box center [806, 143] width 1490 height 45
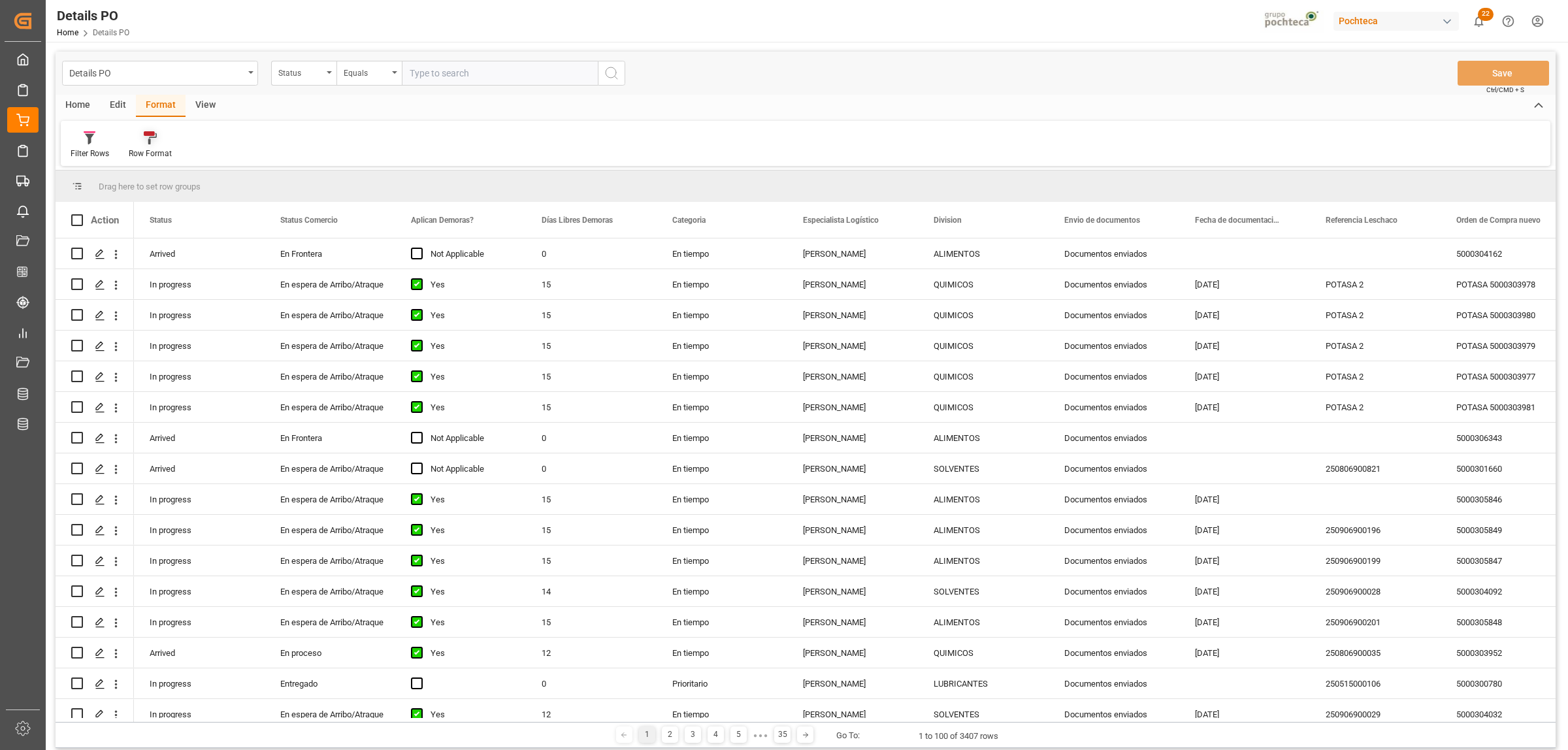
click at [152, 138] on icon at bounding box center [150, 138] width 13 height 13
click at [285, 142] on div "Filter Rows Row Format Seguimiento" at bounding box center [806, 143] width 1490 height 45
click at [86, 140] on icon at bounding box center [89, 138] width 12 height 13
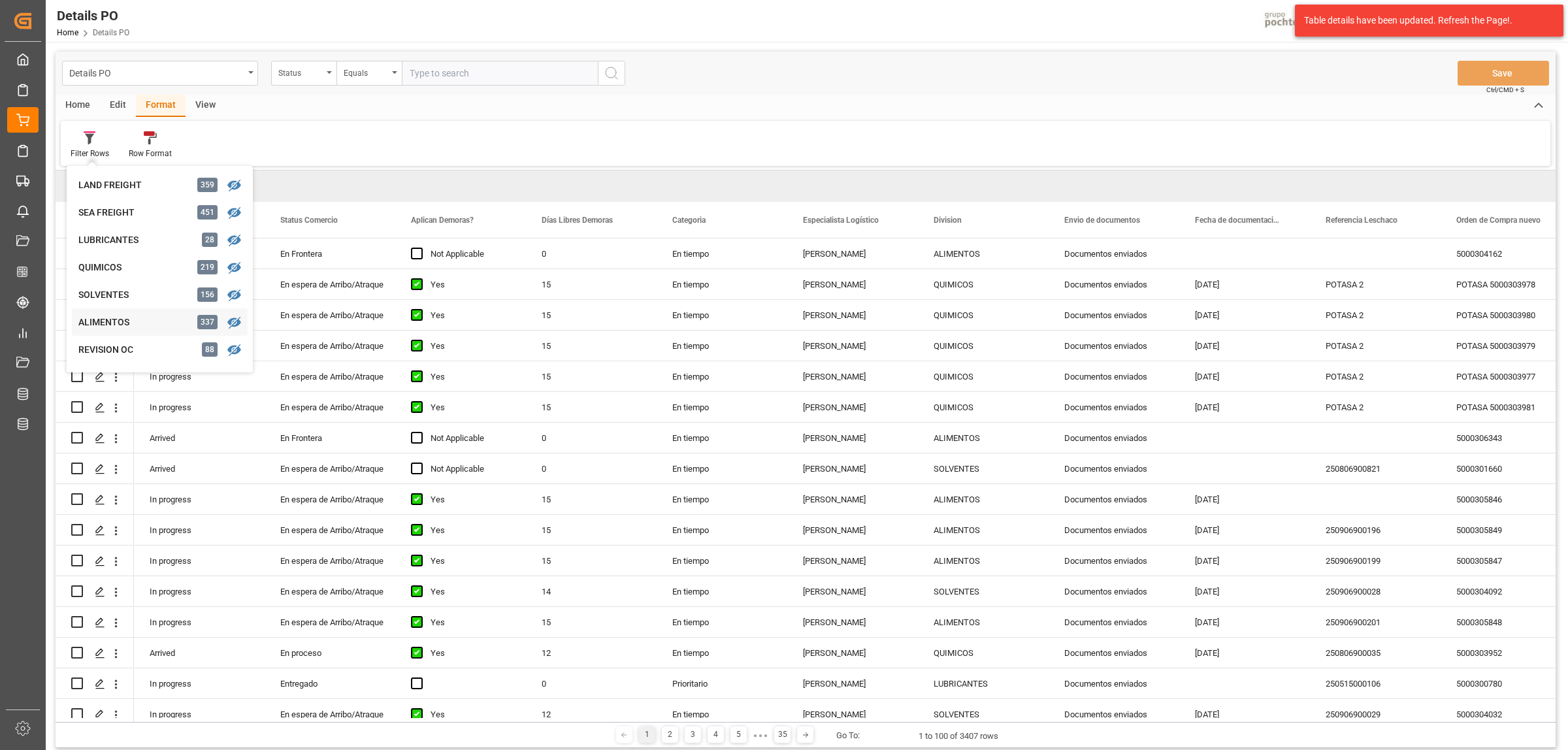
click at [98, 320] on div "ALIMENTOS" at bounding box center [136, 321] width 114 height 13
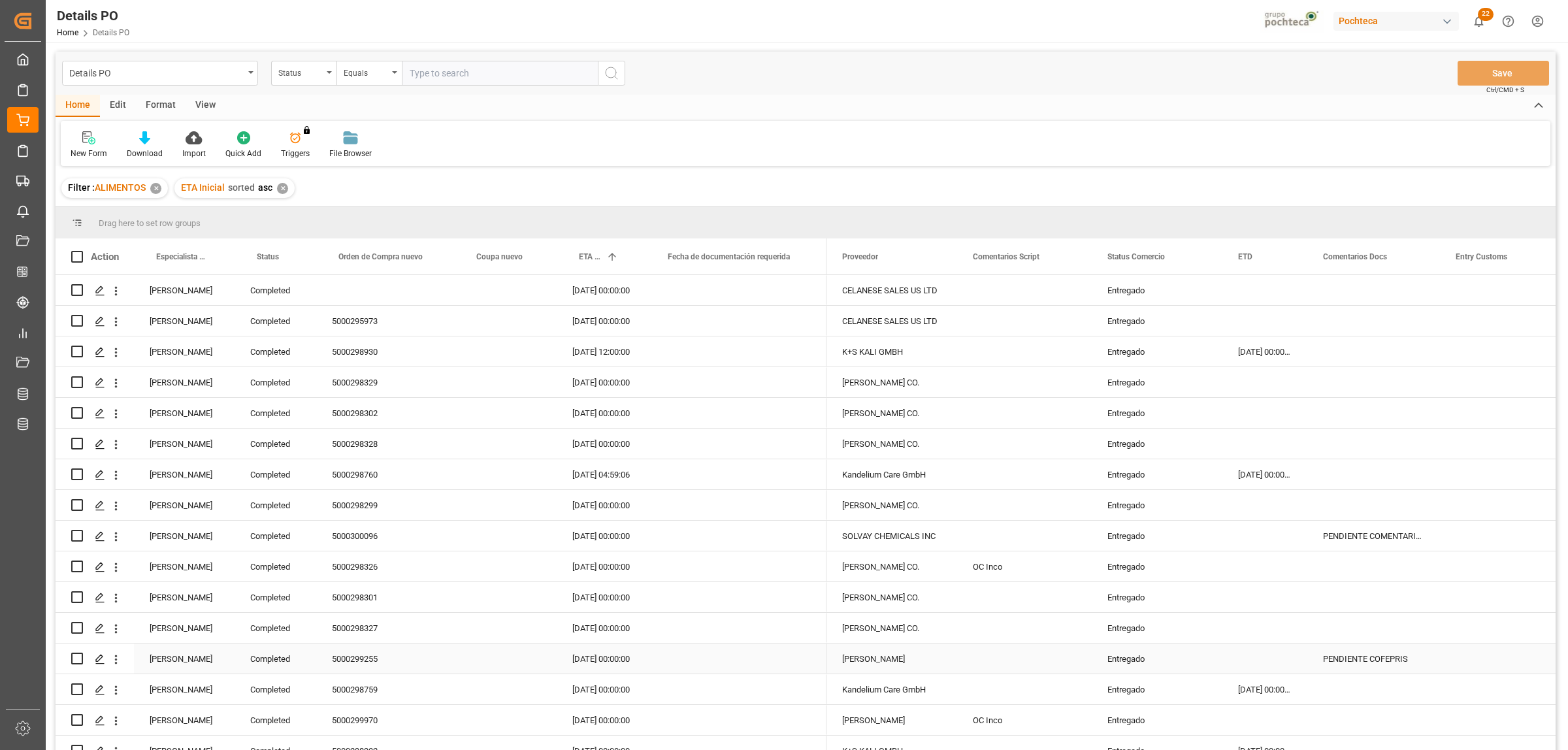
click at [164, 656] on div "[PERSON_NAME]" at bounding box center [184, 658] width 101 height 30
click at [213, 253] on span at bounding box center [213, 256] width 12 height 12
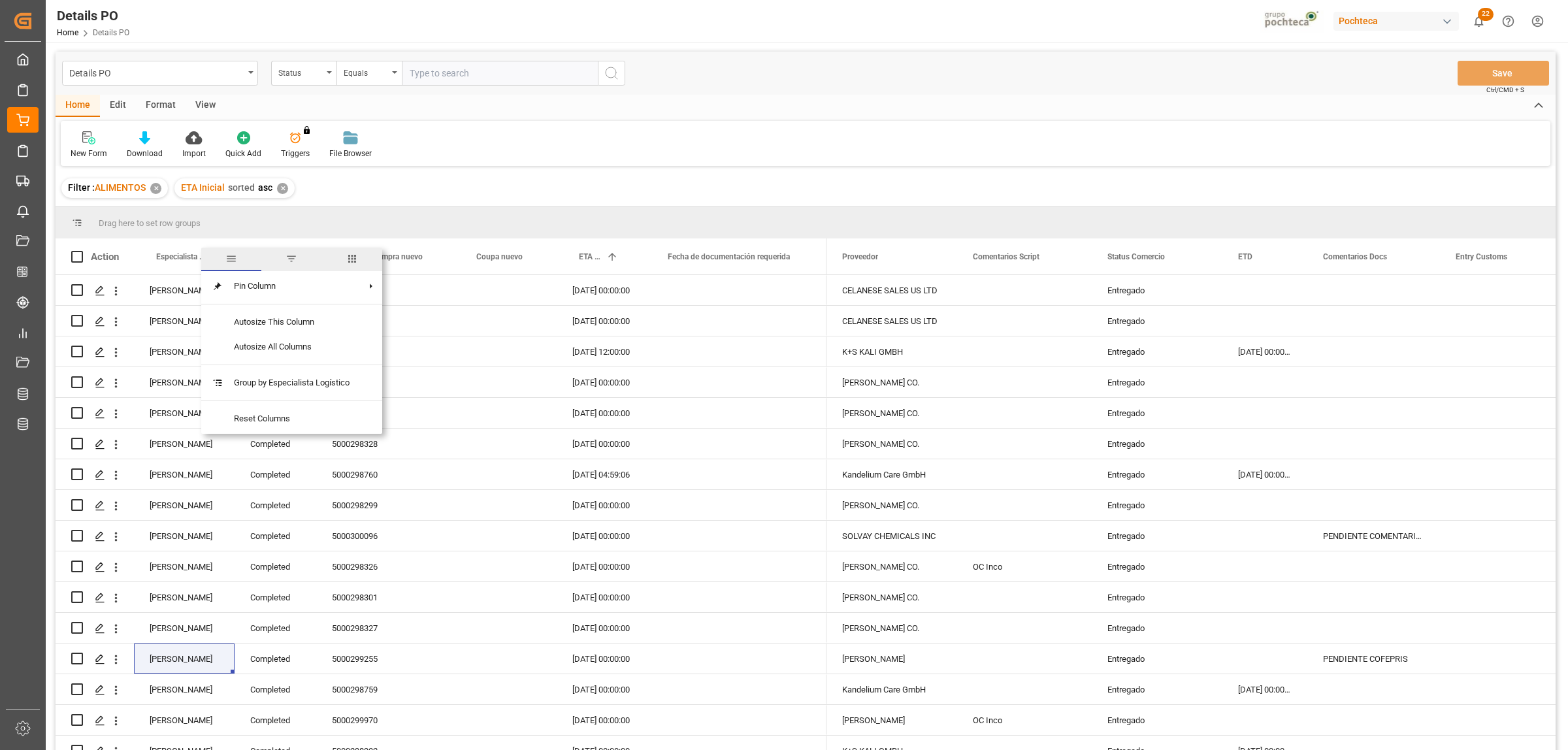
click at [286, 264] on span "filter" at bounding box center [291, 258] width 12 height 12
type input "[PERSON_NAME]"
click at [289, 369] on button "Apply" at bounding box center [289, 367] width 24 height 13
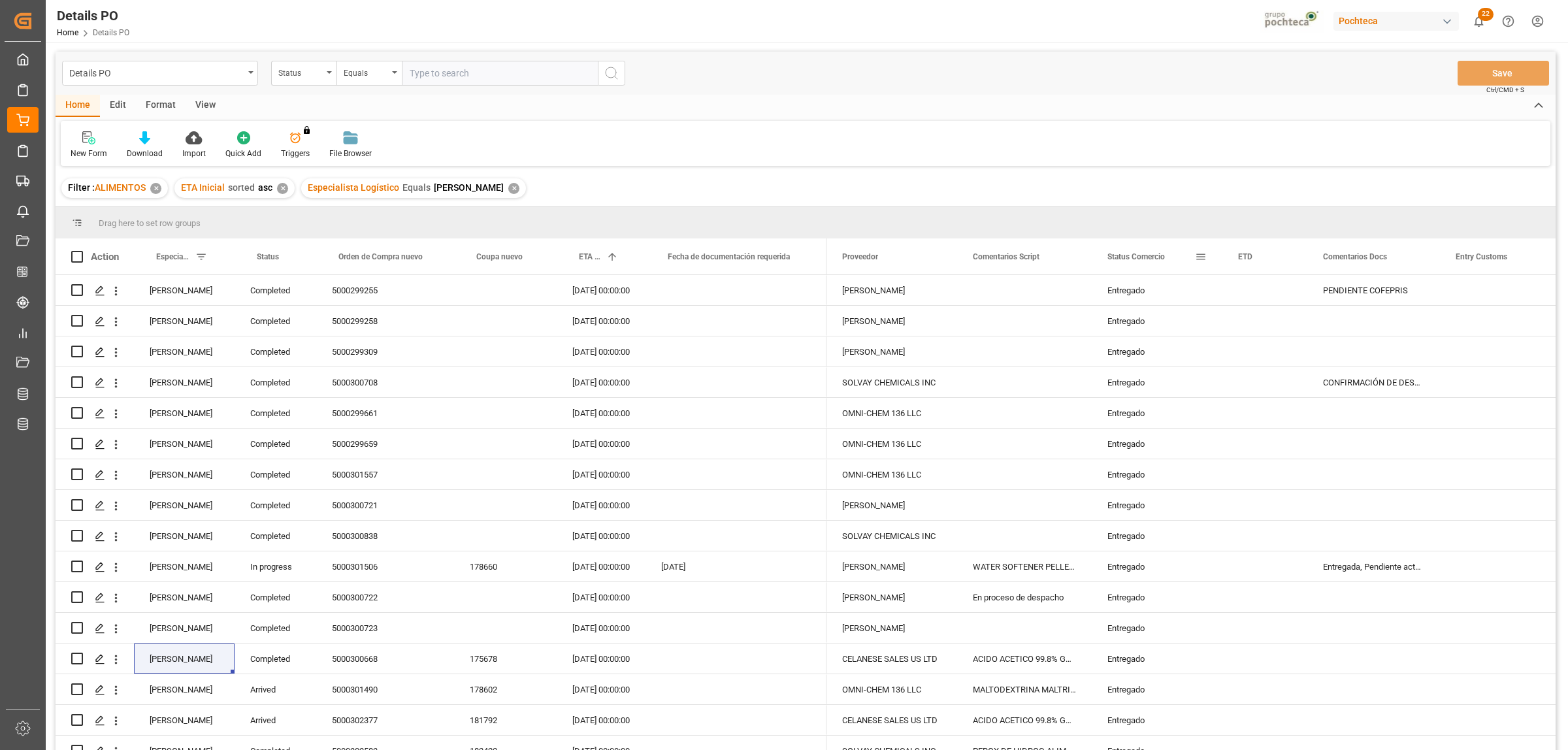
click at [1206, 253] on span at bounding box center [1201, 256] width 12 height 12
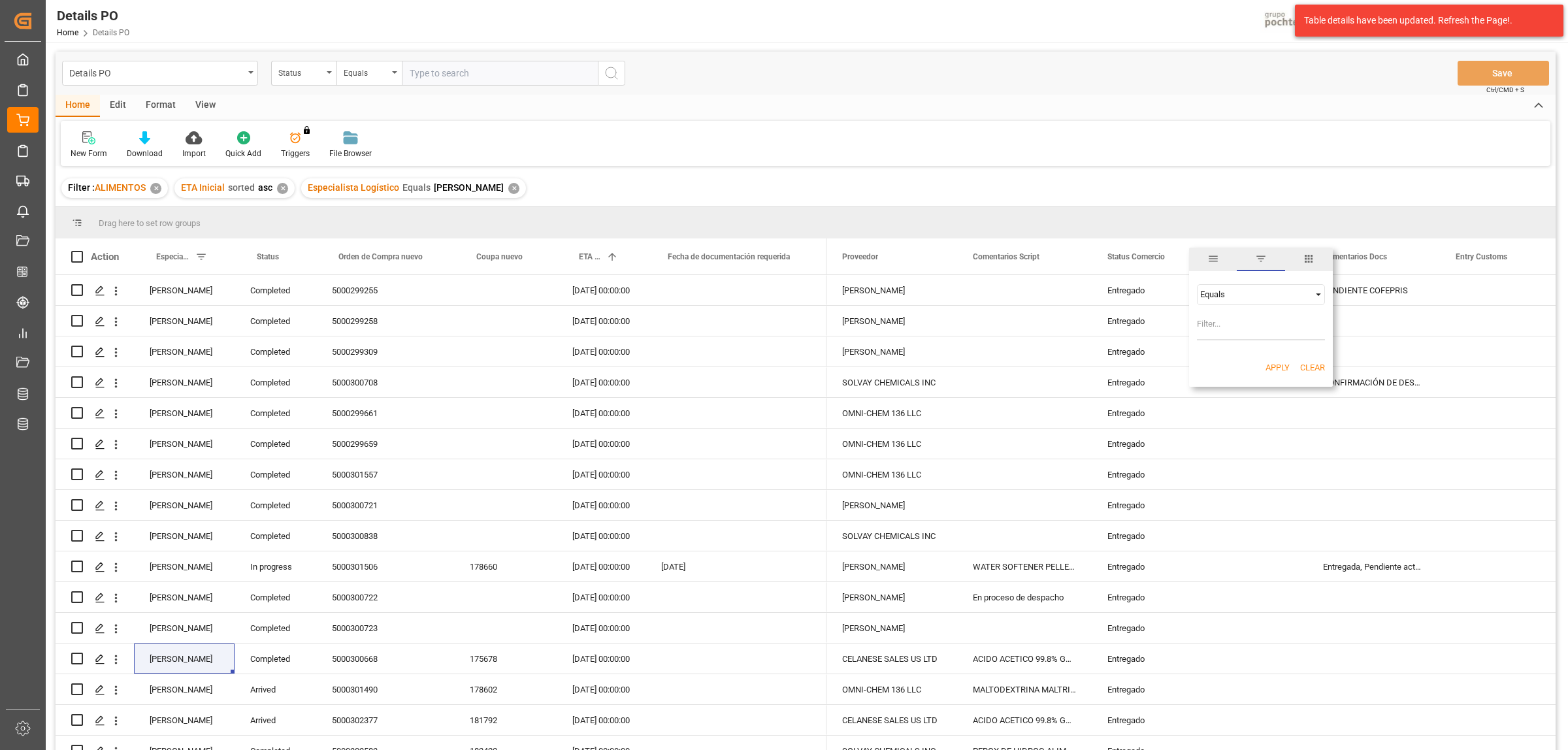
click at [1321, 294] on span "Filtering operator" at bounding box center [1318, 294] width 12 height 12
click at [1226, 337] on span "Not equal" at bounding box center [1217, 336] width 35 height 10
click at [1220, 328] on input "Filter Value" at bounding box center [1261, 327] width 128 height 26
type input "Entregado"
click at [1274, 362] on button "Apply" at bounding box center [1278, 367] width 24 height 13
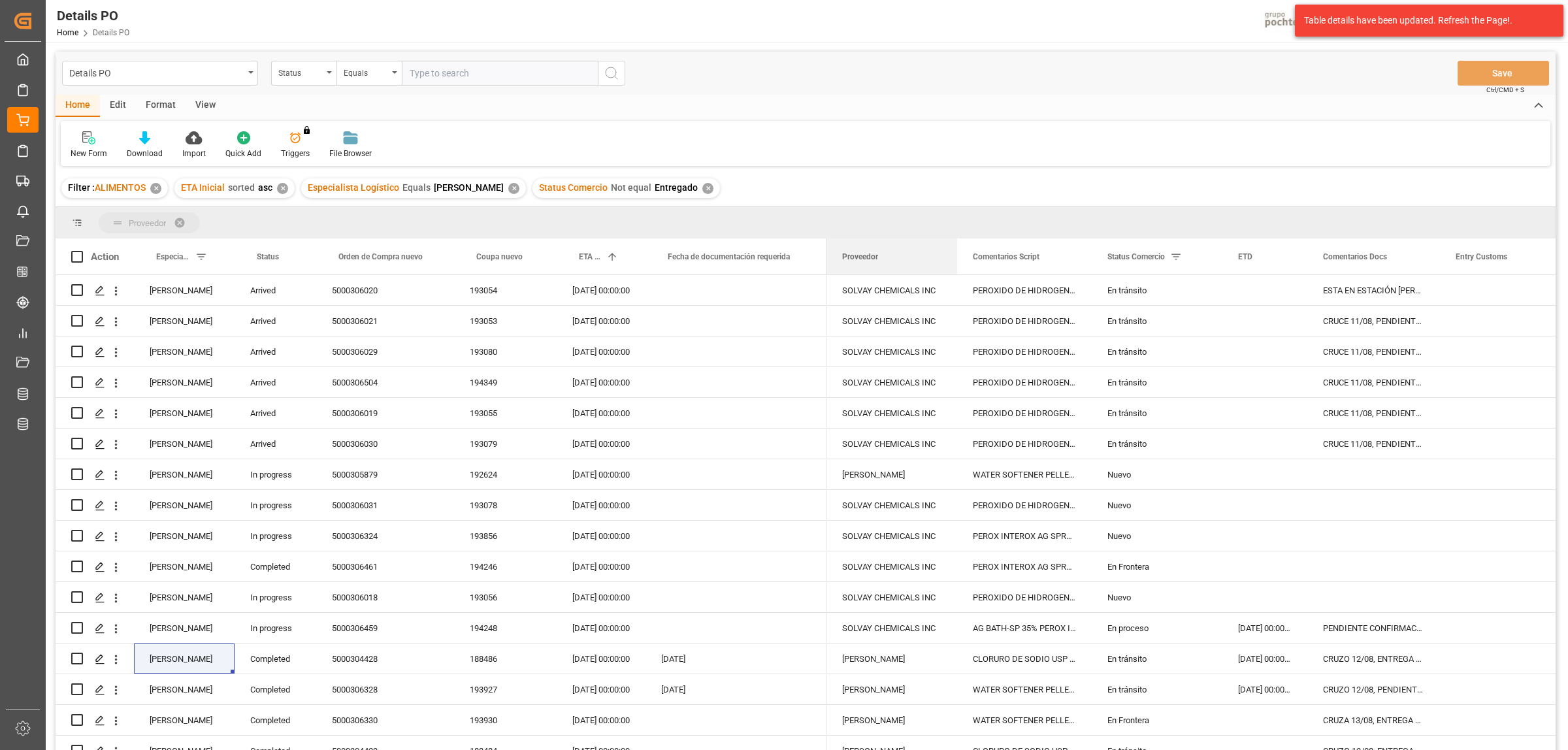
drag, startPoint x: 860, startPoint y: 262, endPoint x: 844, endPoint y: 232, distance: 34.0
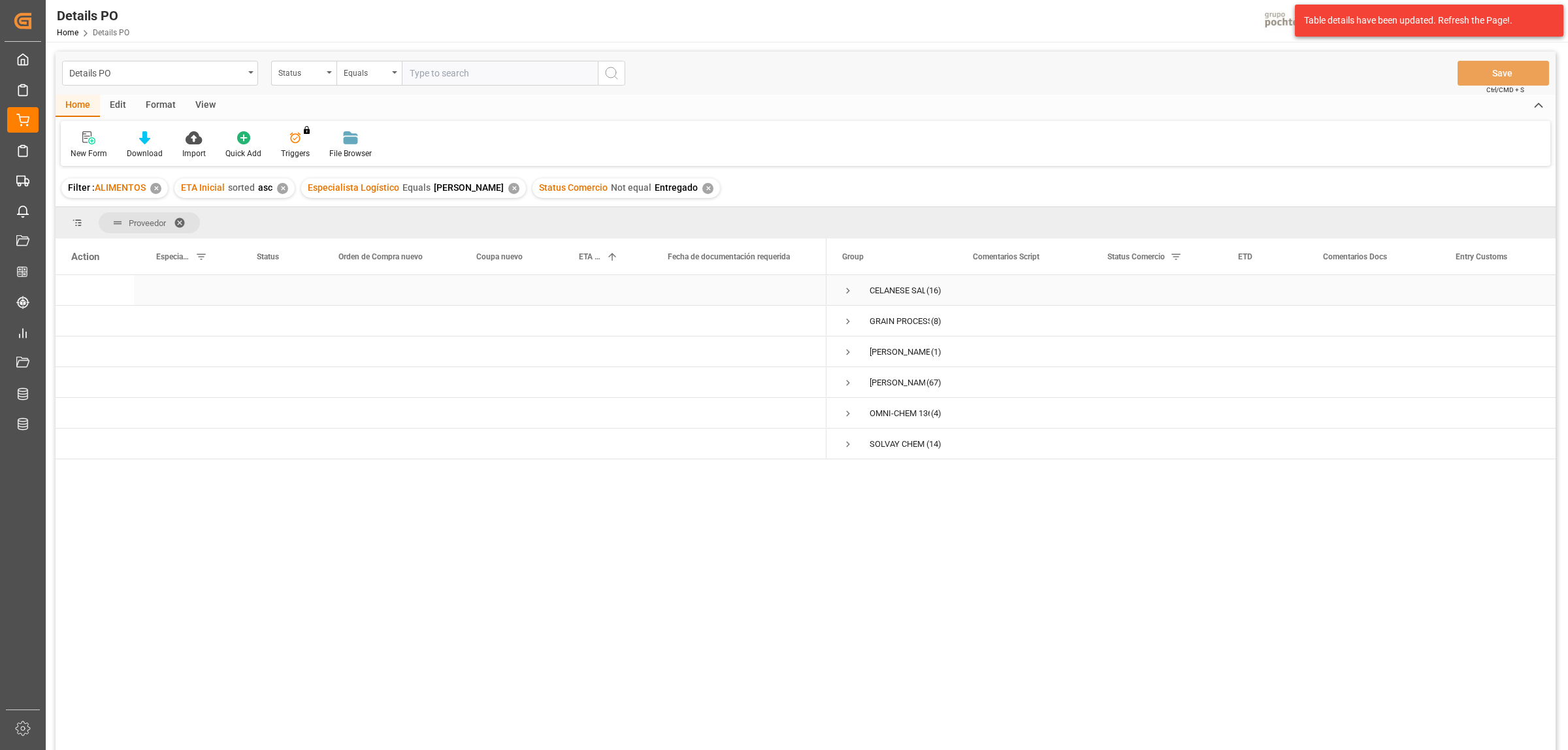
click at [848, 288] on span "Press SPACE to select this row." at bounding box center [848, 290] width 12 height 12
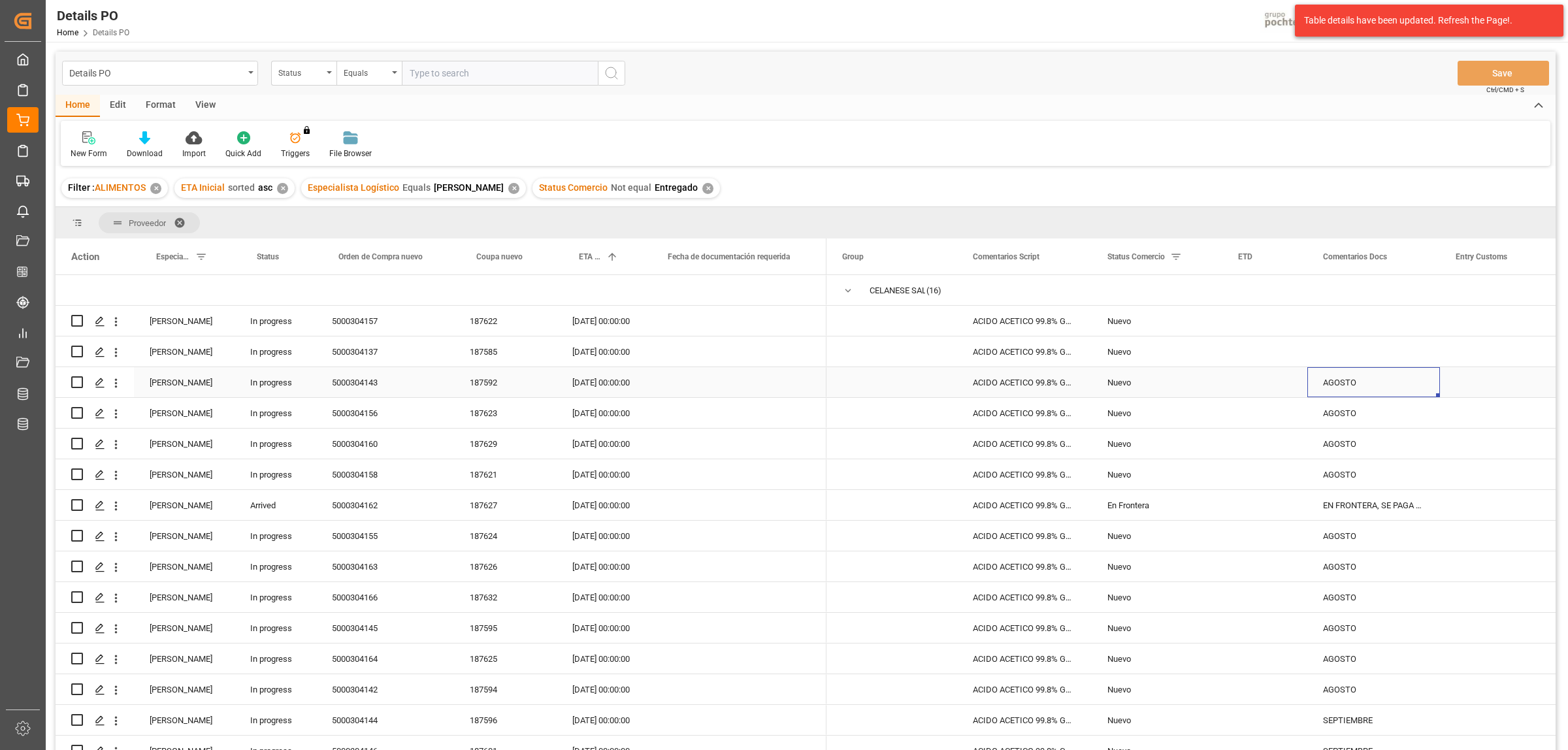
click at [1348, 390] on div "AGOSTO" at bounding box center [1373, 382] width 132 height 30
click at [1341, 359] on div "Press SPACE to select this row." at bounding box center [1373, 352] width 132 height 30
click at [1338, 323] on div "Press SPACE to select this row." at bounding box center [1373, 321] width 132 height 30
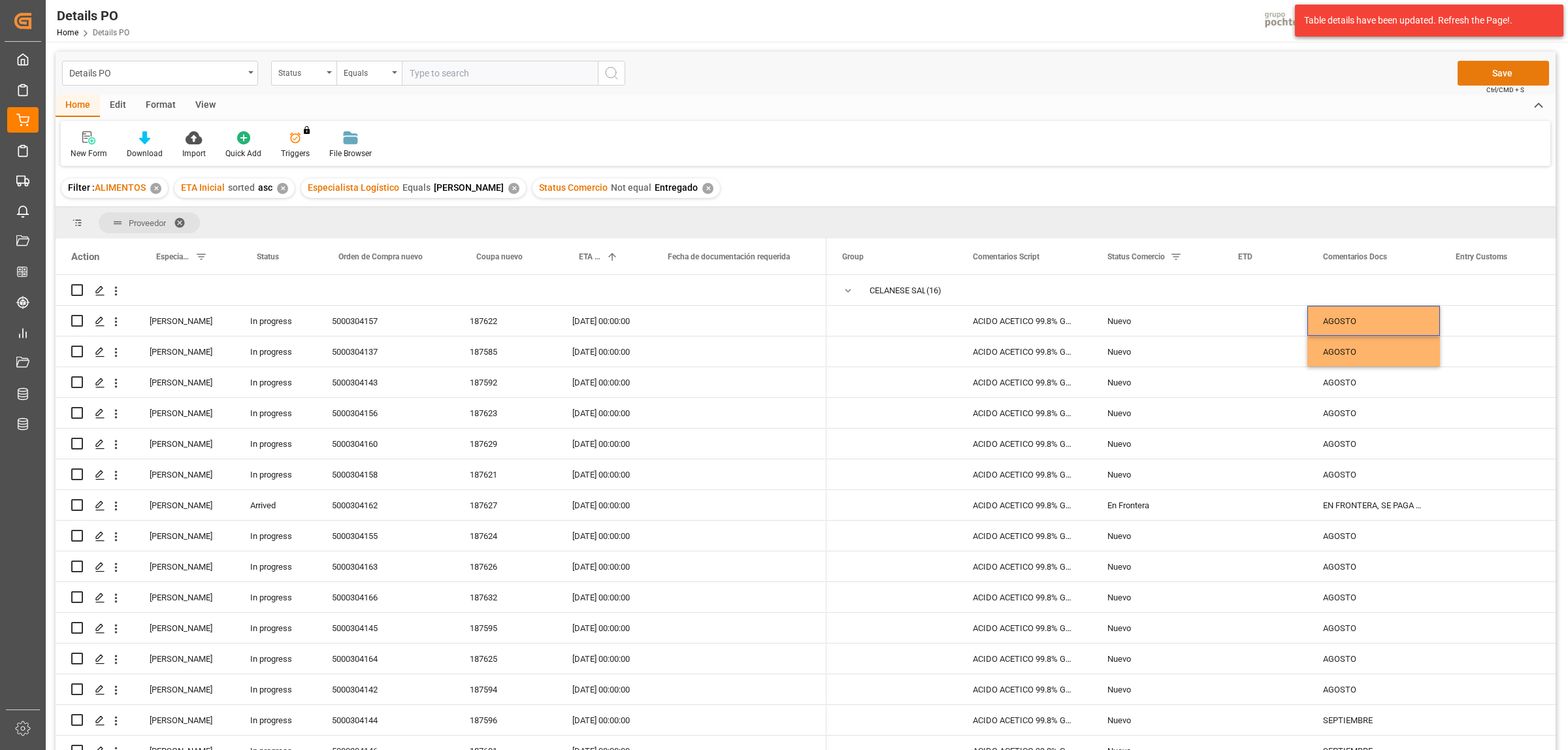
click at [1509, 73] on button "Save" at bounding box center [1504, 73] width 91 height 25
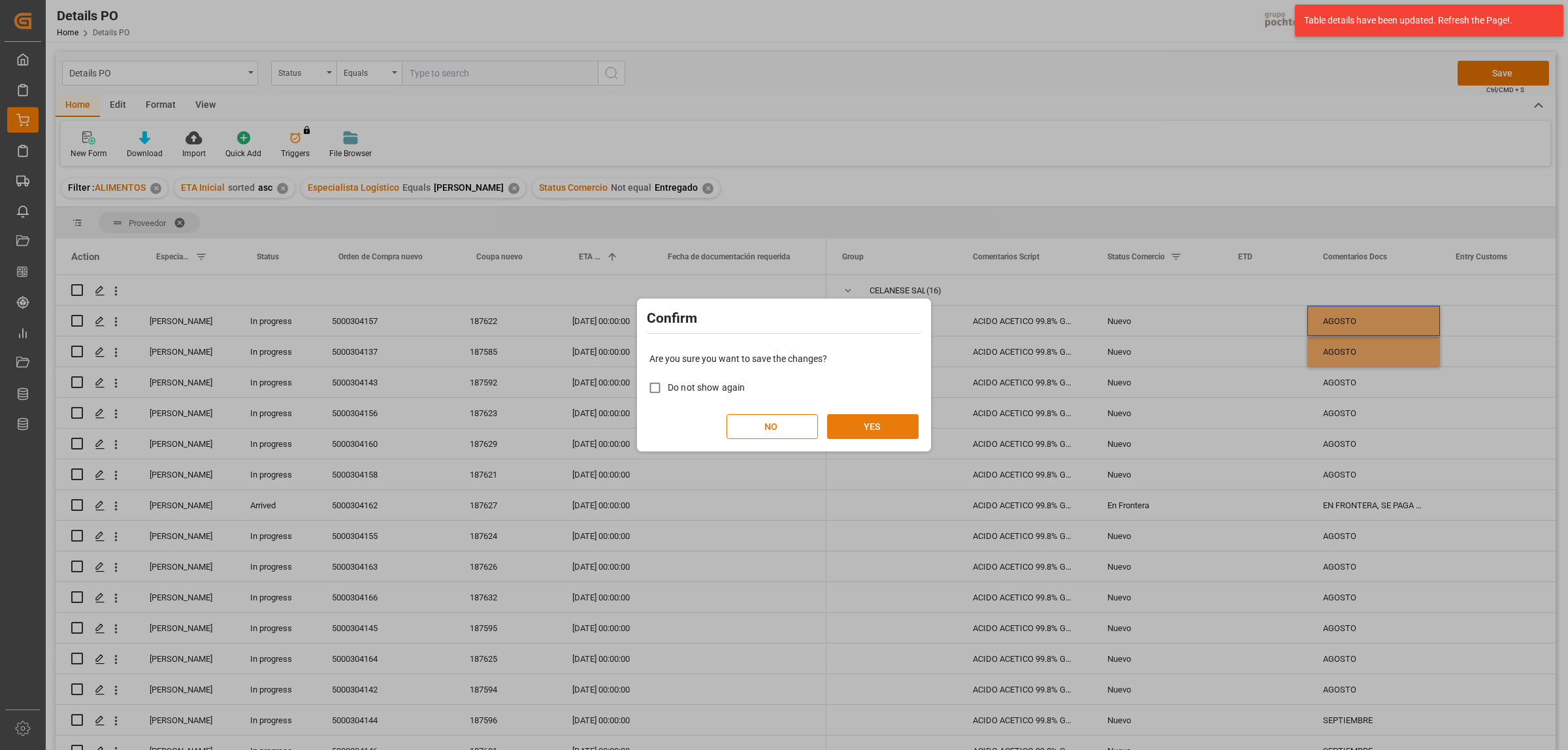
click at [870, 431] on button "YES" at bounding box center [873, 427] width 91 height 25
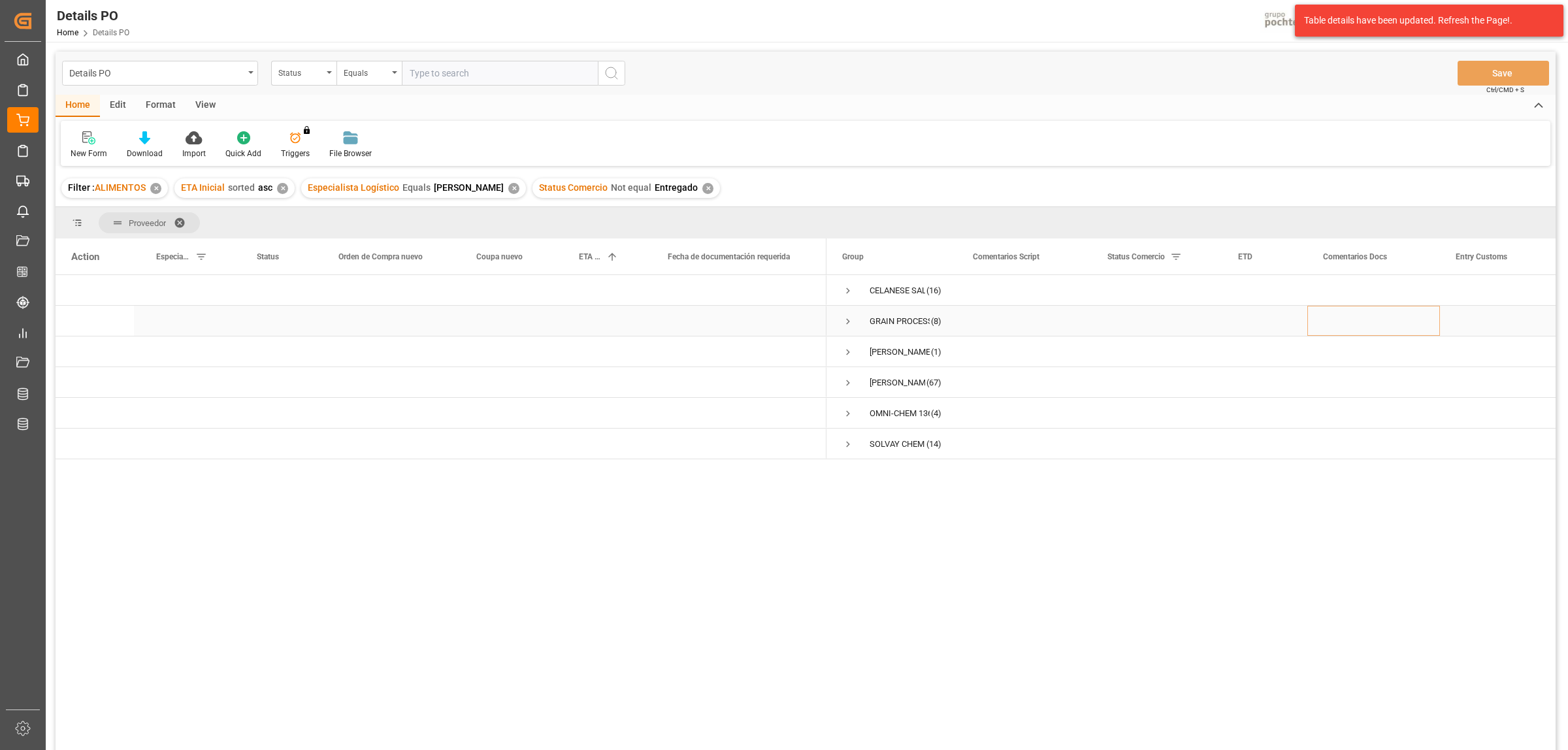
click at [851, 320] on span "Press SPACE to select this row." at bounding box center [848, 321] width 12 height 12
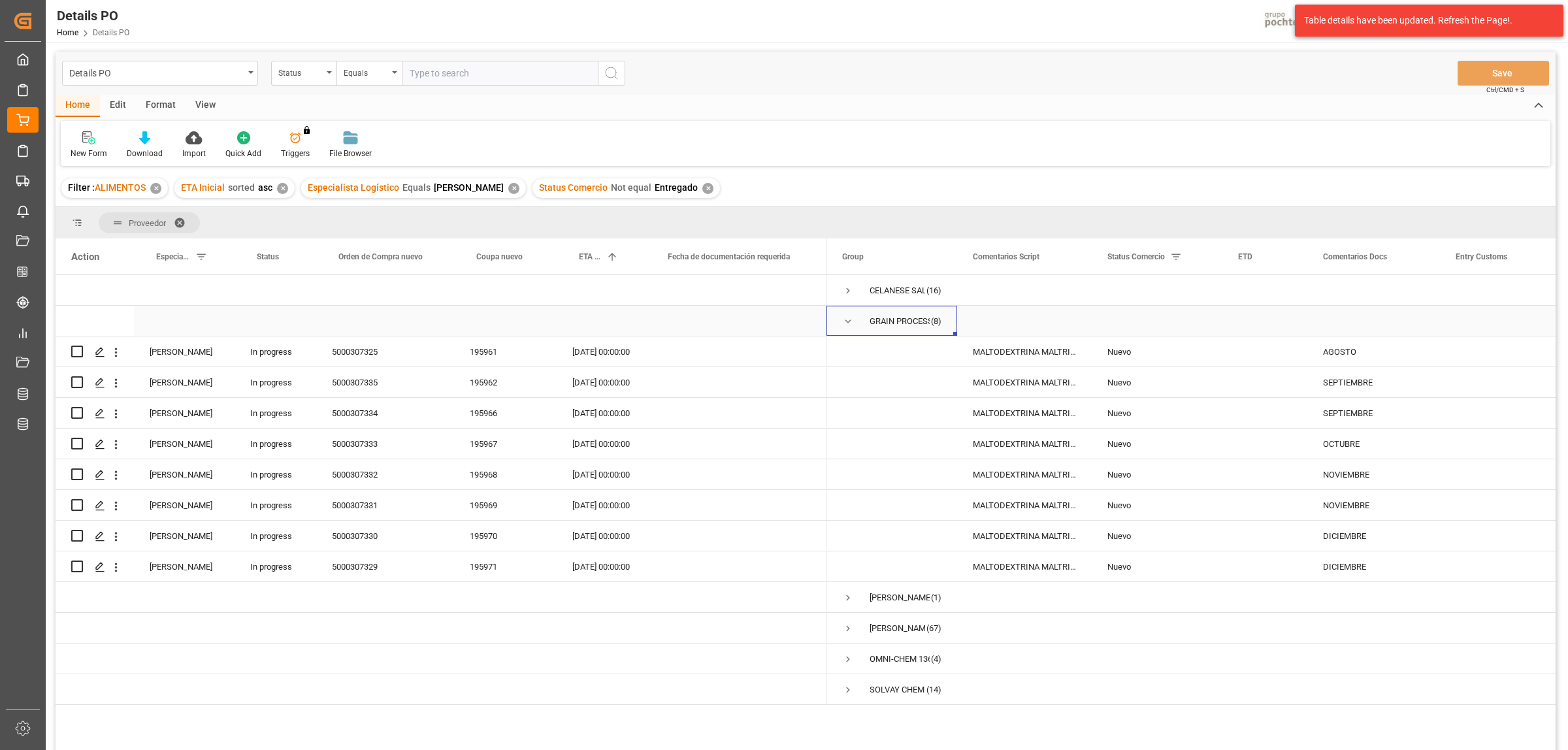
click at [848, 322] on span "Press SPACE to select this row." at bounding box center [848, 321] width 12 height 12
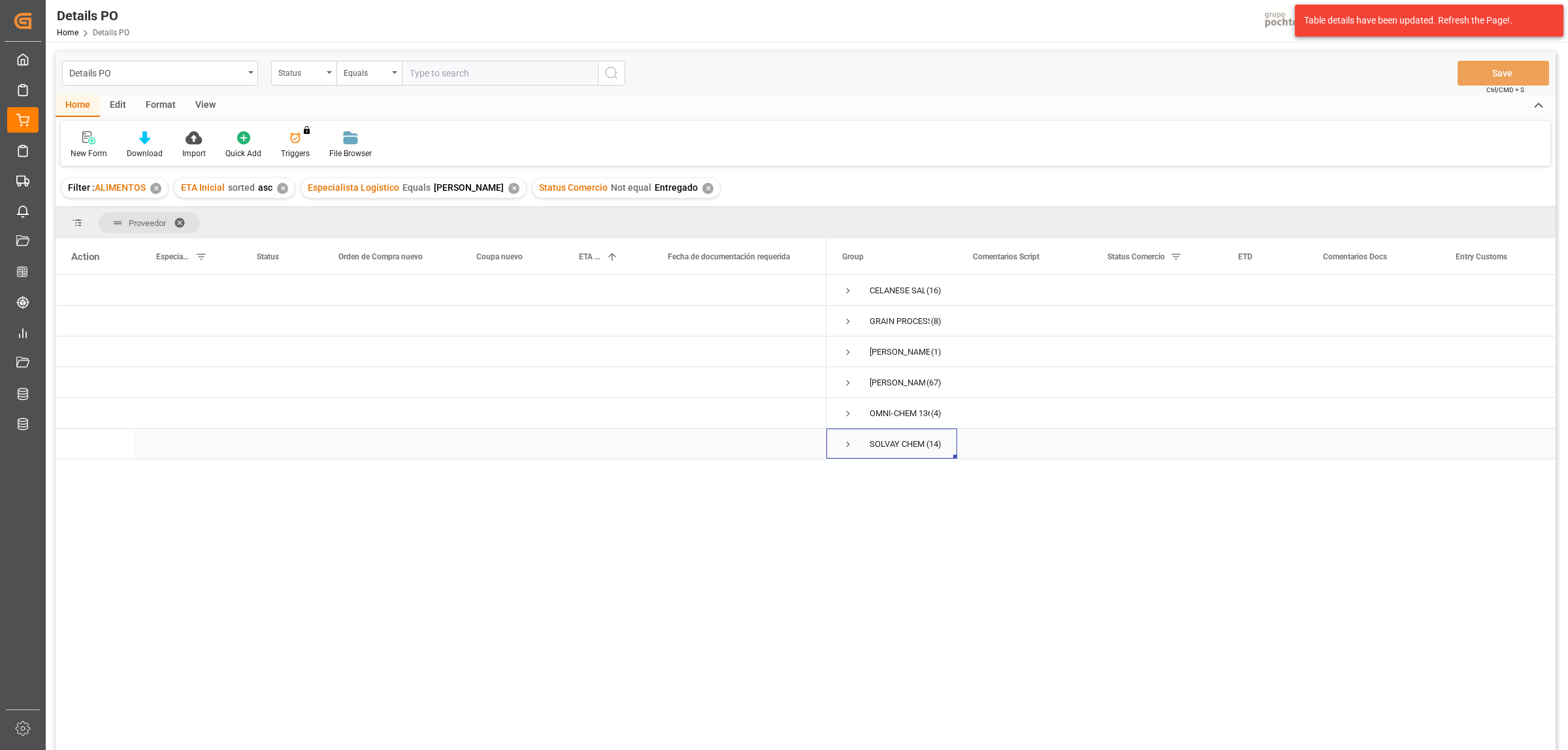
click at [848, 438] on span "Press SPACE to select this row." at bounding box center [848, 444] width 12 height 12
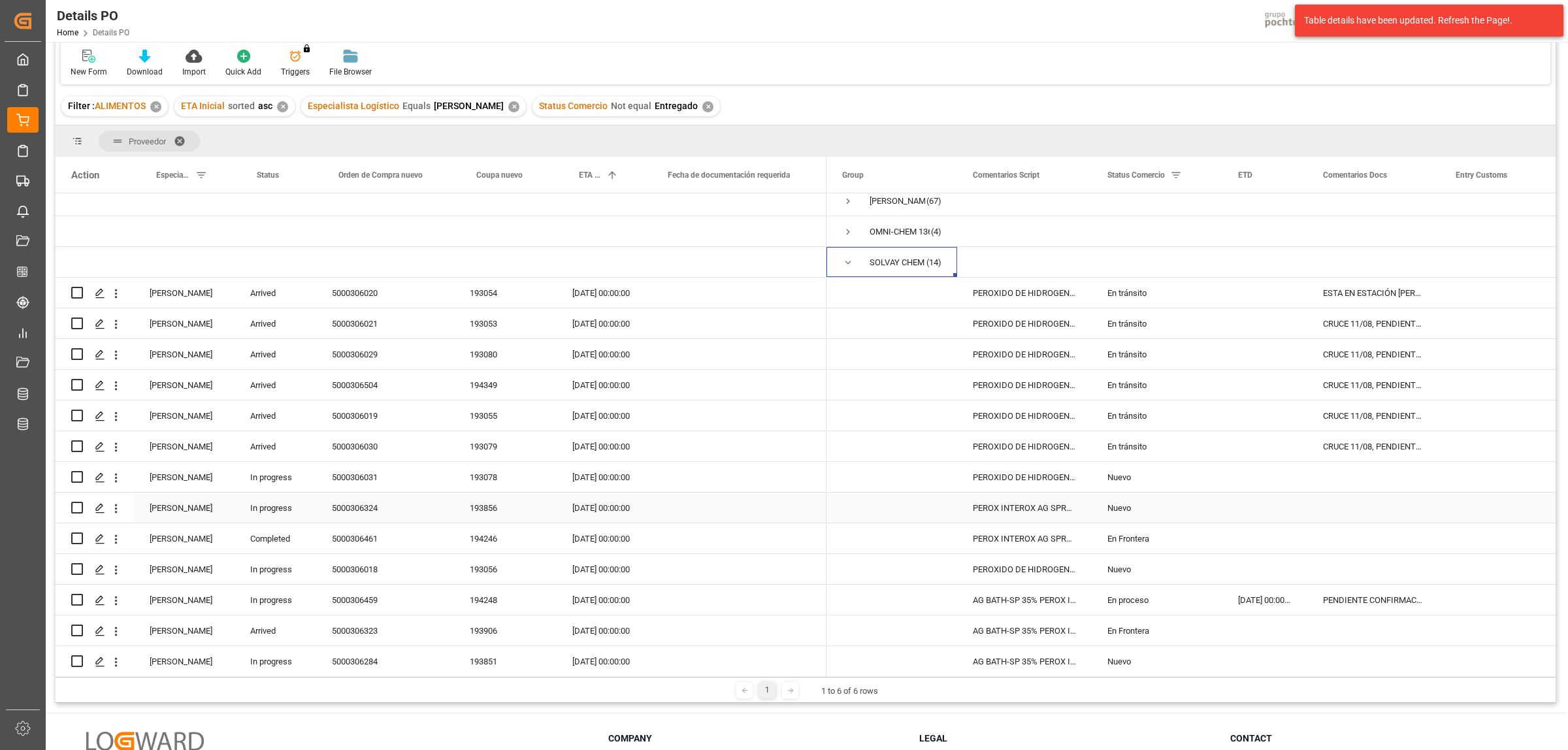
scroll to position [138, 0]
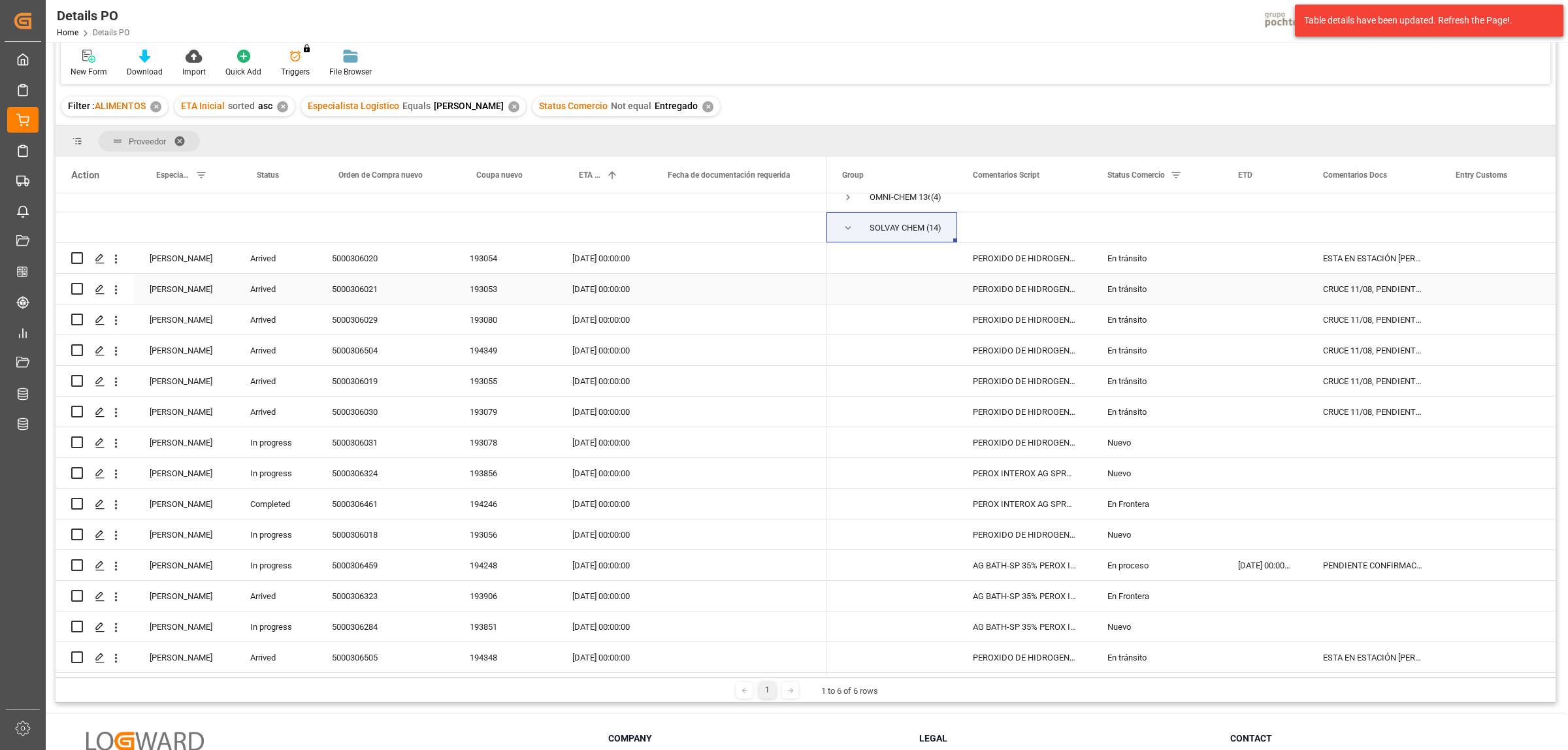
click at [343, 290] on div "5000306021" at bounding box center [385, 288] width 138 height 30
click at [1130, 256] on div "En tránsito" at bounding box center [1157, 259] width 99 height 30
click at [1195, 266] on icon "open menu" at bounding box center [1199, 267] width 16 height 16
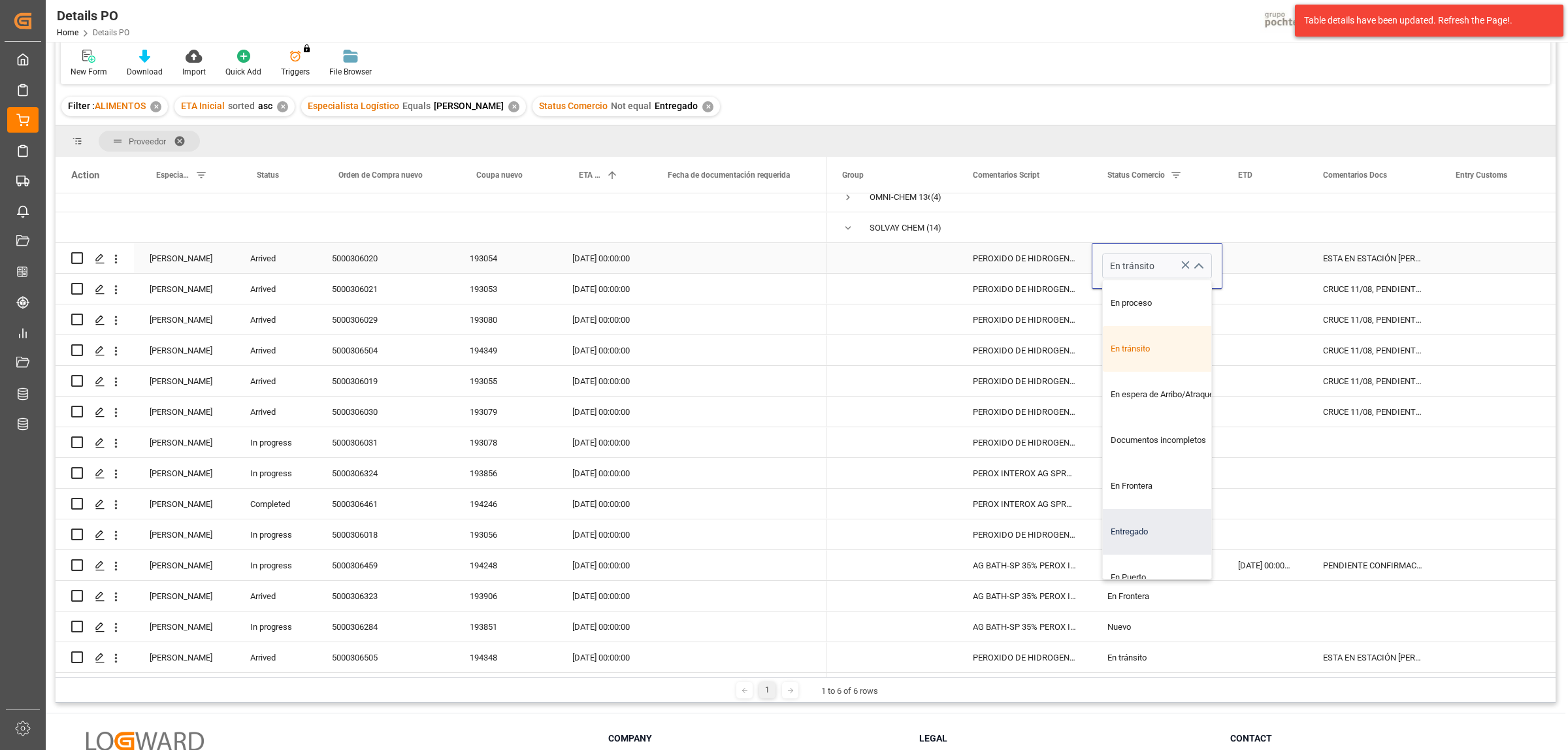
click at [1149, 524] on div "Entregado" at bounding box center [1165, 531] width 124 height 46
type input "Entregado"
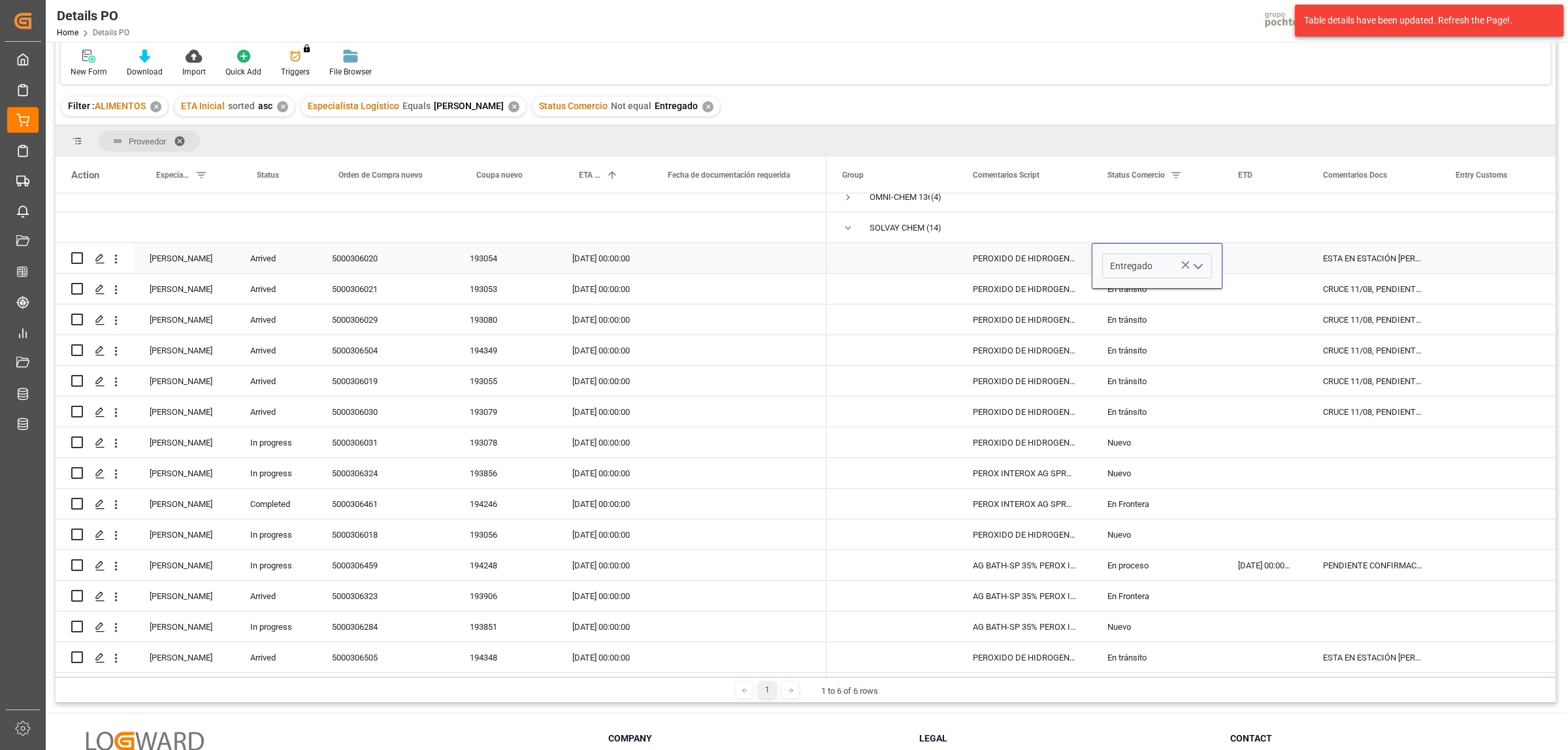
click at [1461, 256] on div "Press SPACE to select this row." at bounding box center [1505, 258] width 130 height 30
click at [1167, 246] on div "Entregado" at bounding box center [1157, 259] width 99 height 30
click at [1147, 286] on div "En tránsito" at bounding box center [1157, 289] width 99 height 30
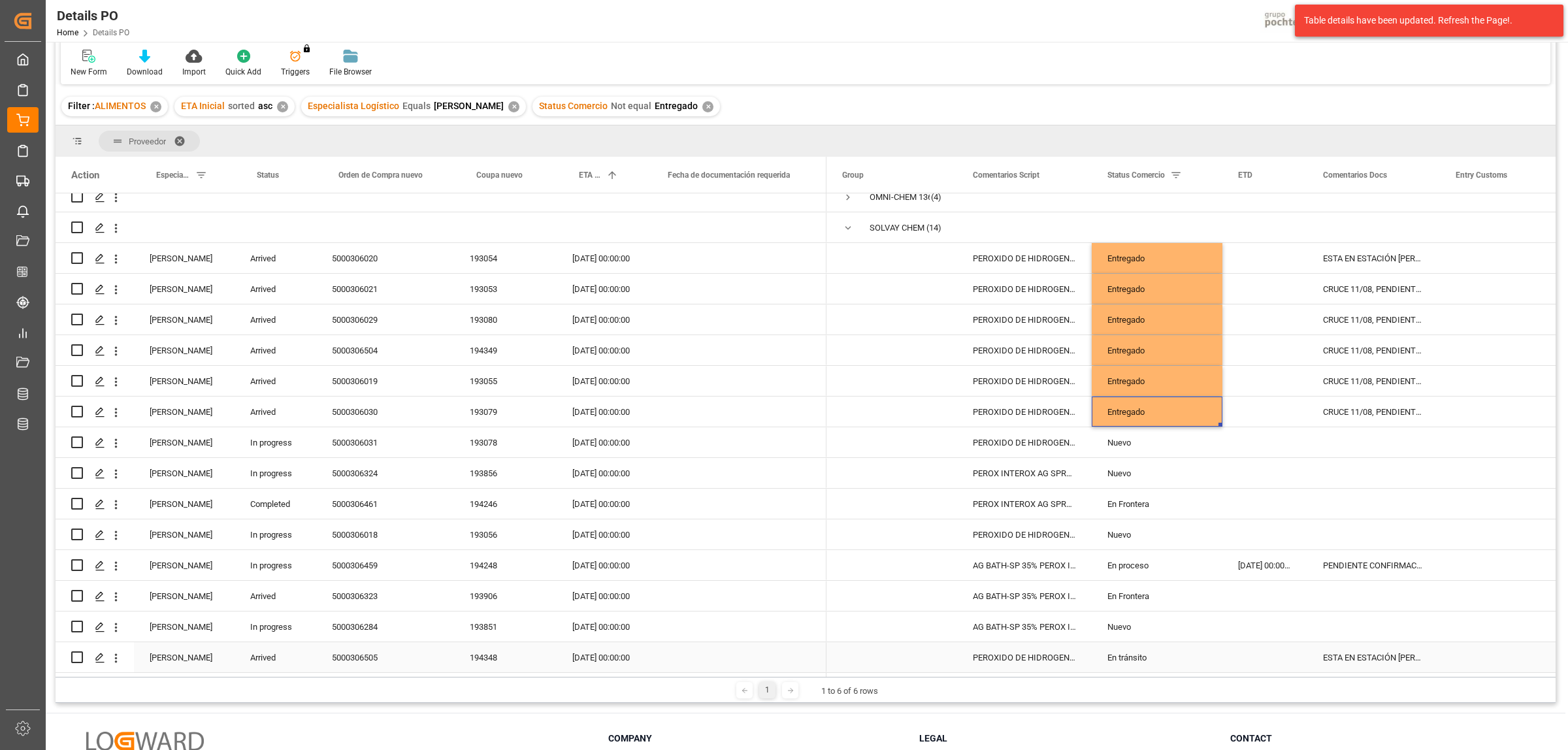
click at [1132, 654] on div "En tránsito" at bounding box center [1157, 658] width 99 height 30
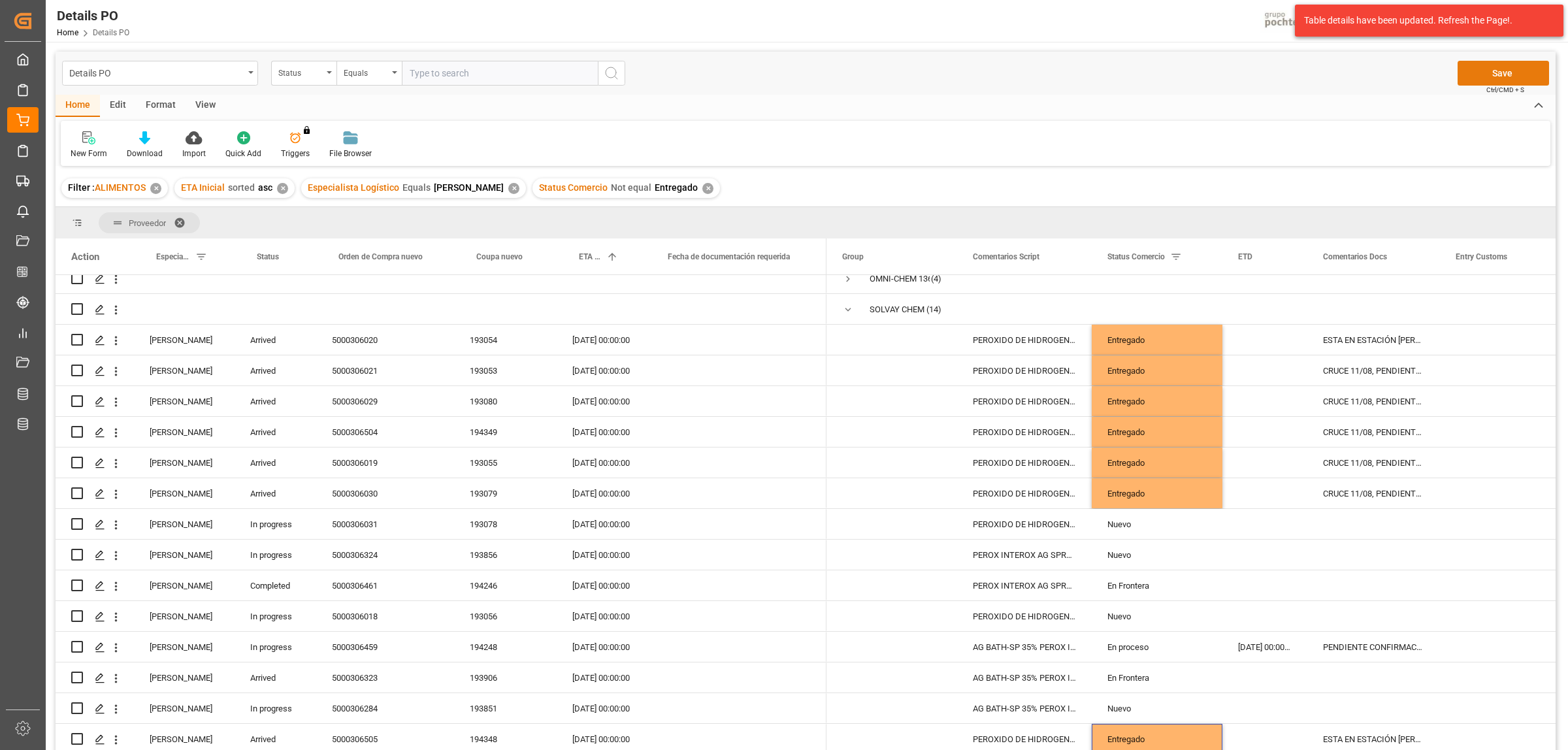
click at [1482, 72] on button "Save" at bounding box center [1504, 73] width 91 height 25
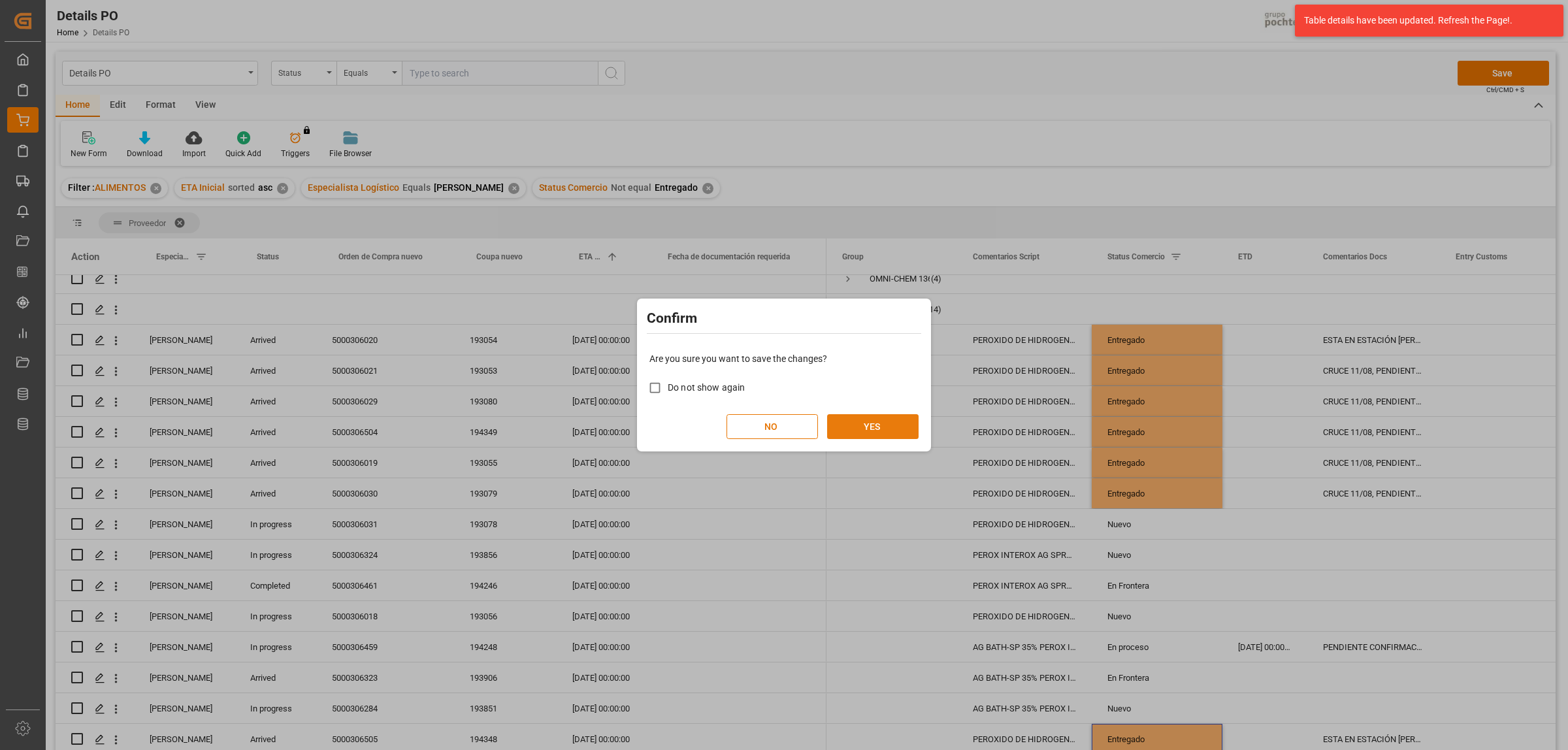
click at [863, 426] on button "YES" at bounding box center [873, 427] width 91 height 25
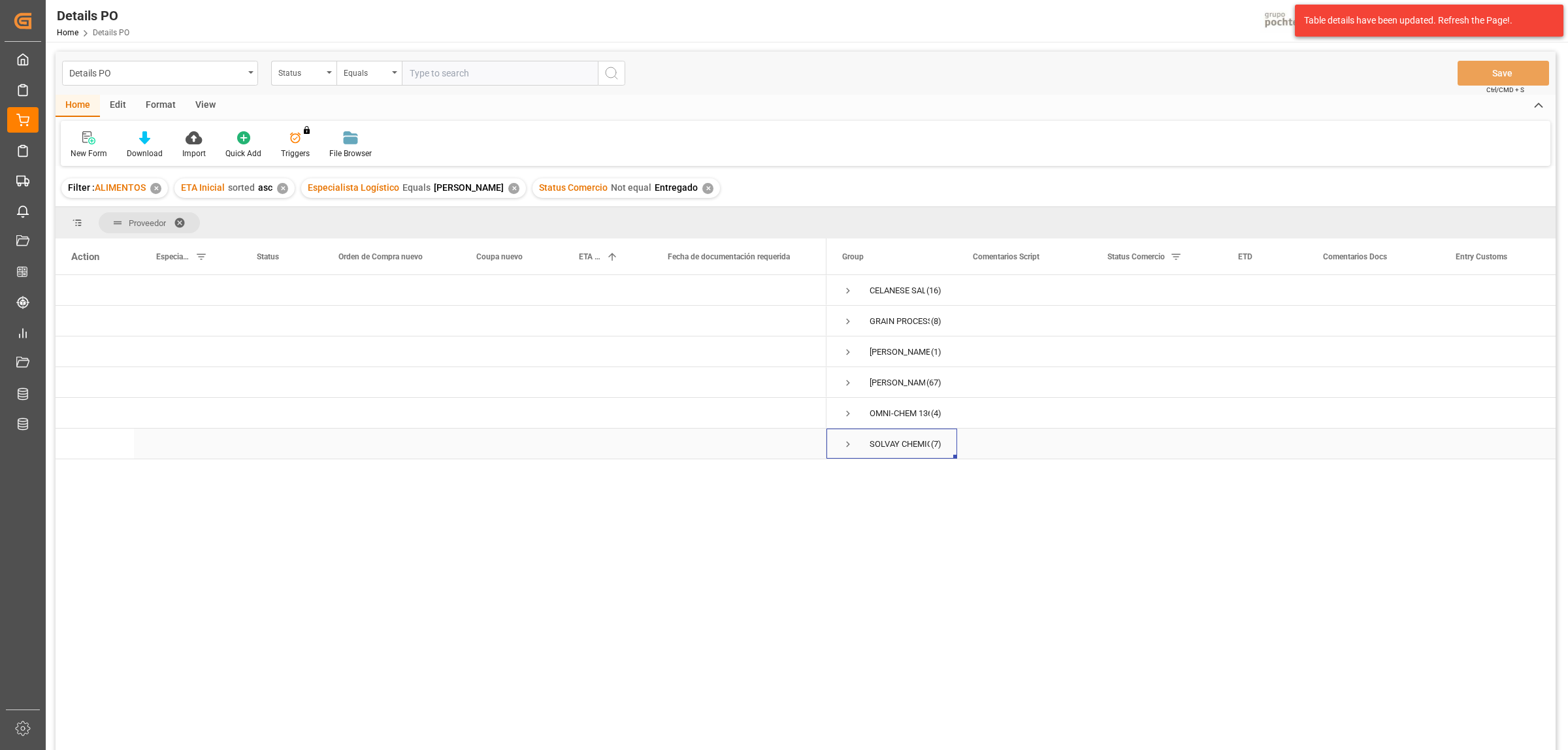
click at [848, 445] on span "Press SPACE to select this row." at bounding box center [848, 444] width 12 height 12
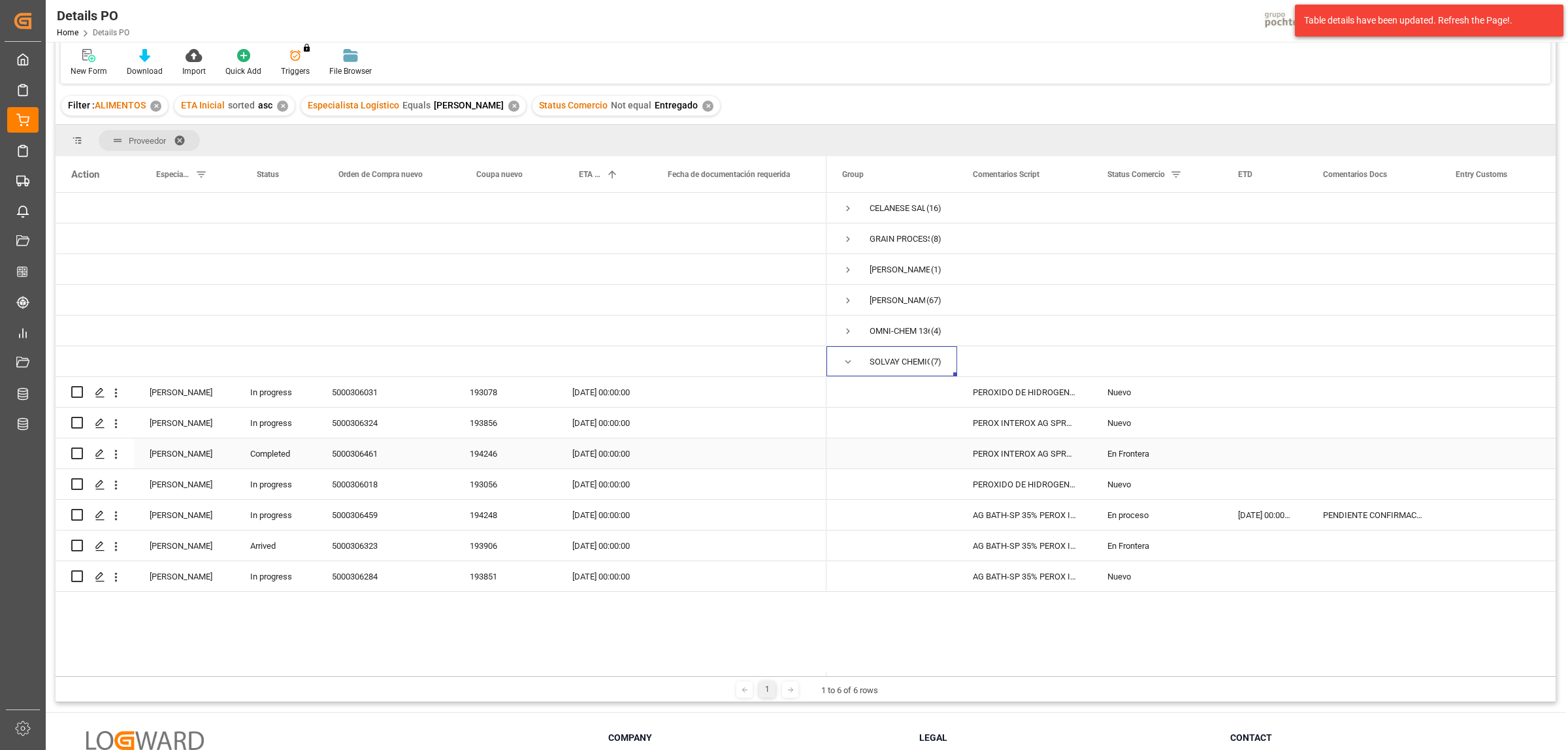
scroll to position [163, 0]
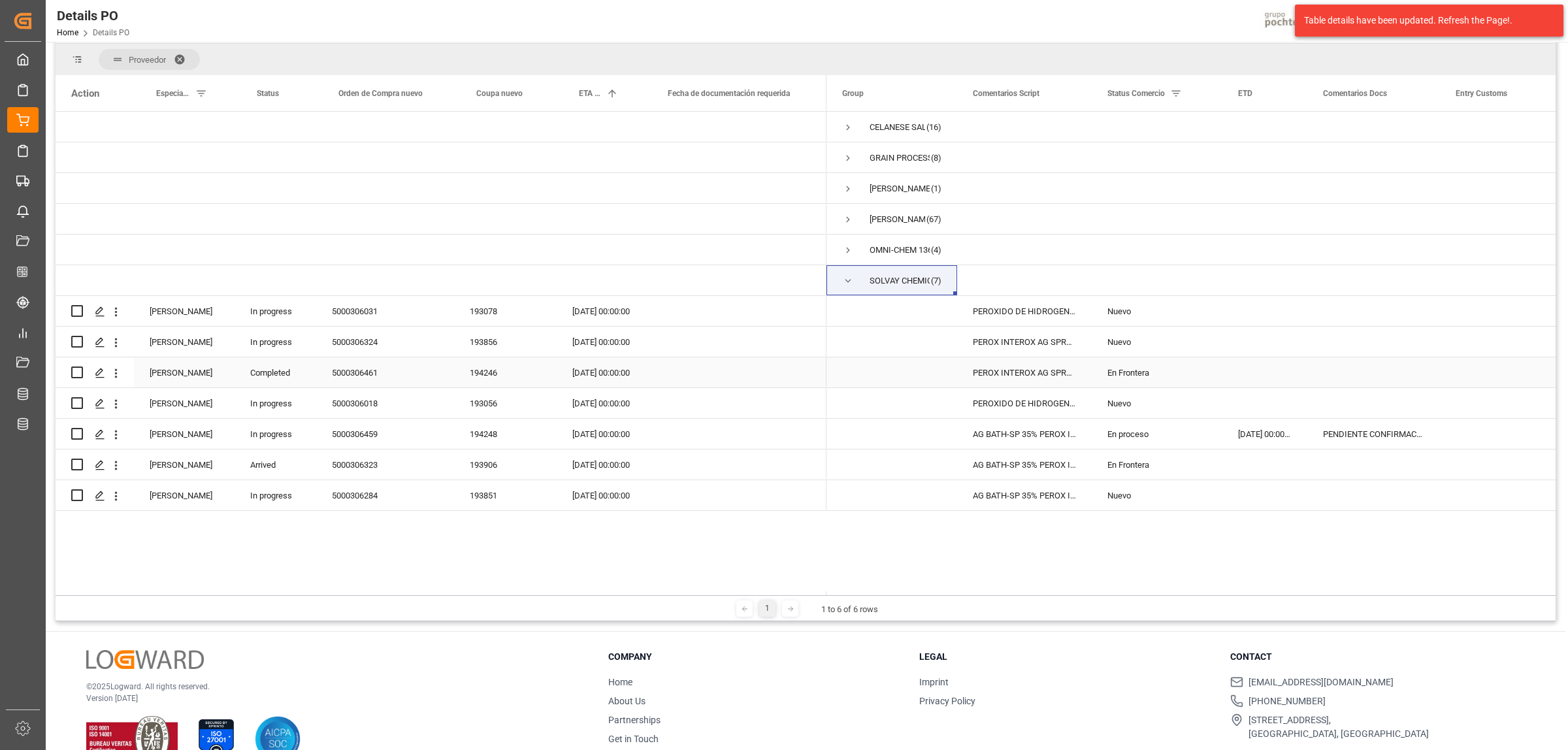
click at [348, 374] on div "5000306461" at bounding box center [385, 372] width 138 height 30
click at [1136, 378] on div "En Frontera" at bounding box center [1157, 373] width 99 height 30
click at [1196, 379] on icon "open menu" at bounding box center [1199, 381] width 16 height 16
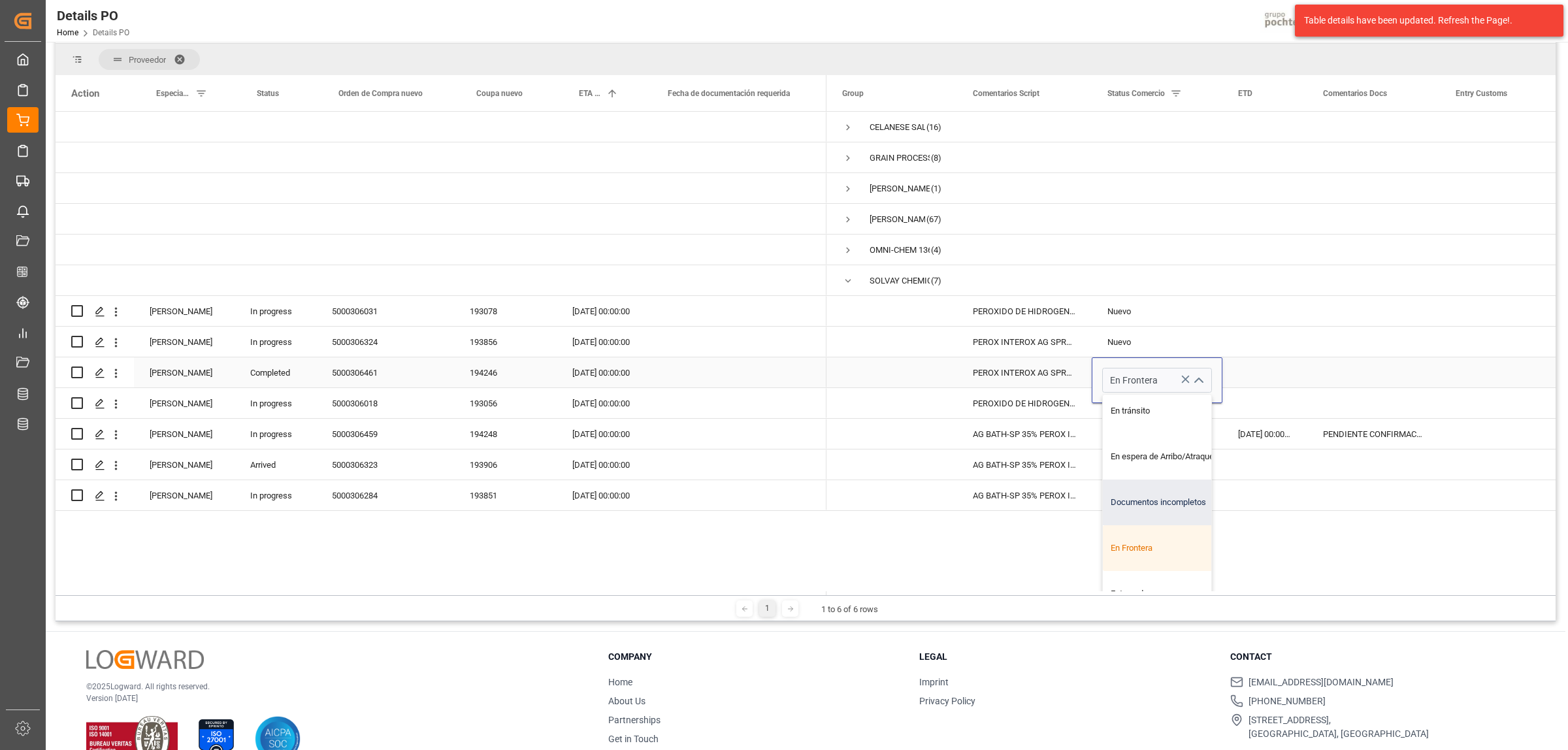
scroll to position [81, 0]
click at [1132, 565] on div "Entregado" at bounding box center [1165, 563] width 124 height 46
type input "Entregado"
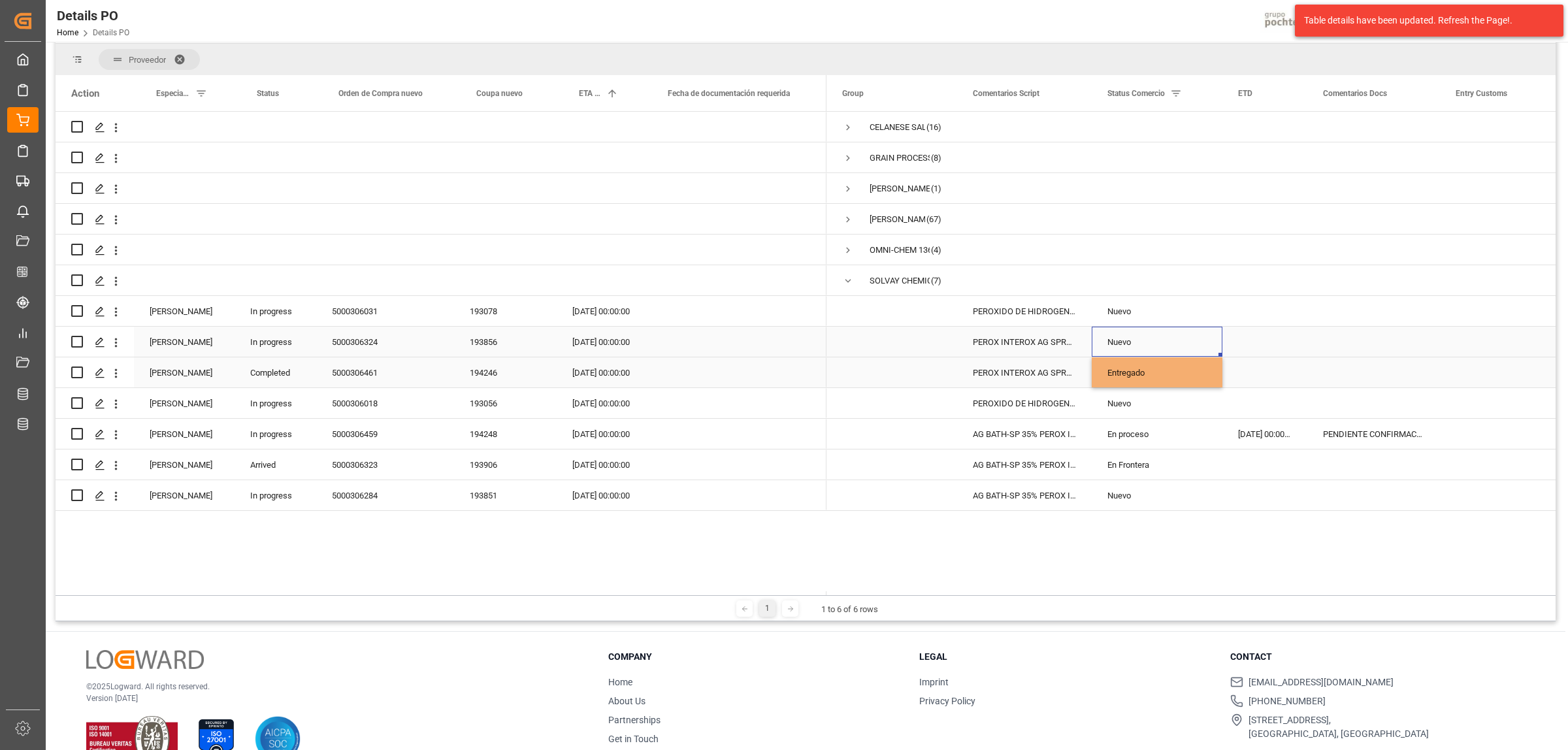
click at [1126, 344] on div "Nuevo" at bounding box center [1157, 342] width 99 height 30
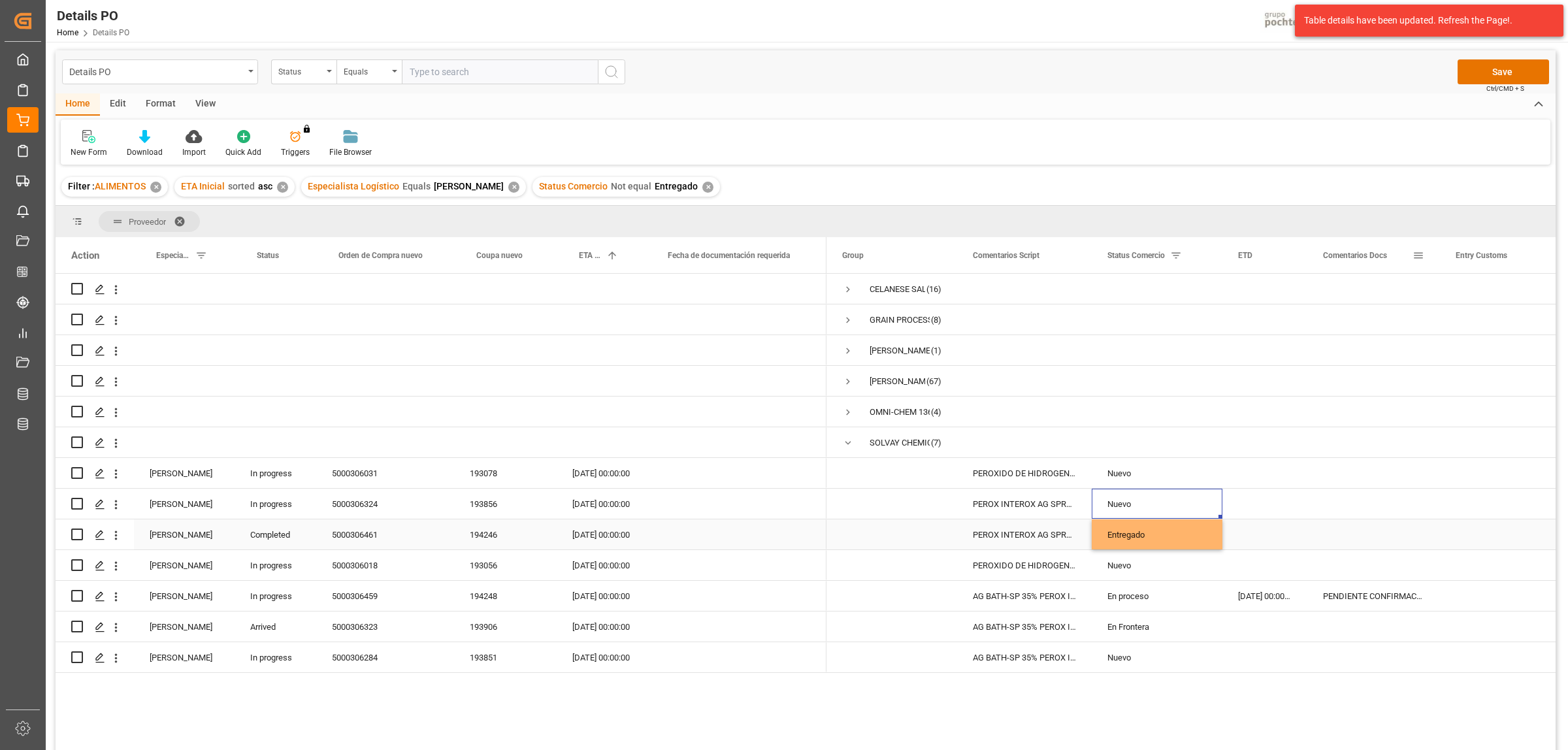
scroll to position [0, 0]
click at [1508, 75] on button "Save" at bounding box center [1504, 73] width 91 height 25
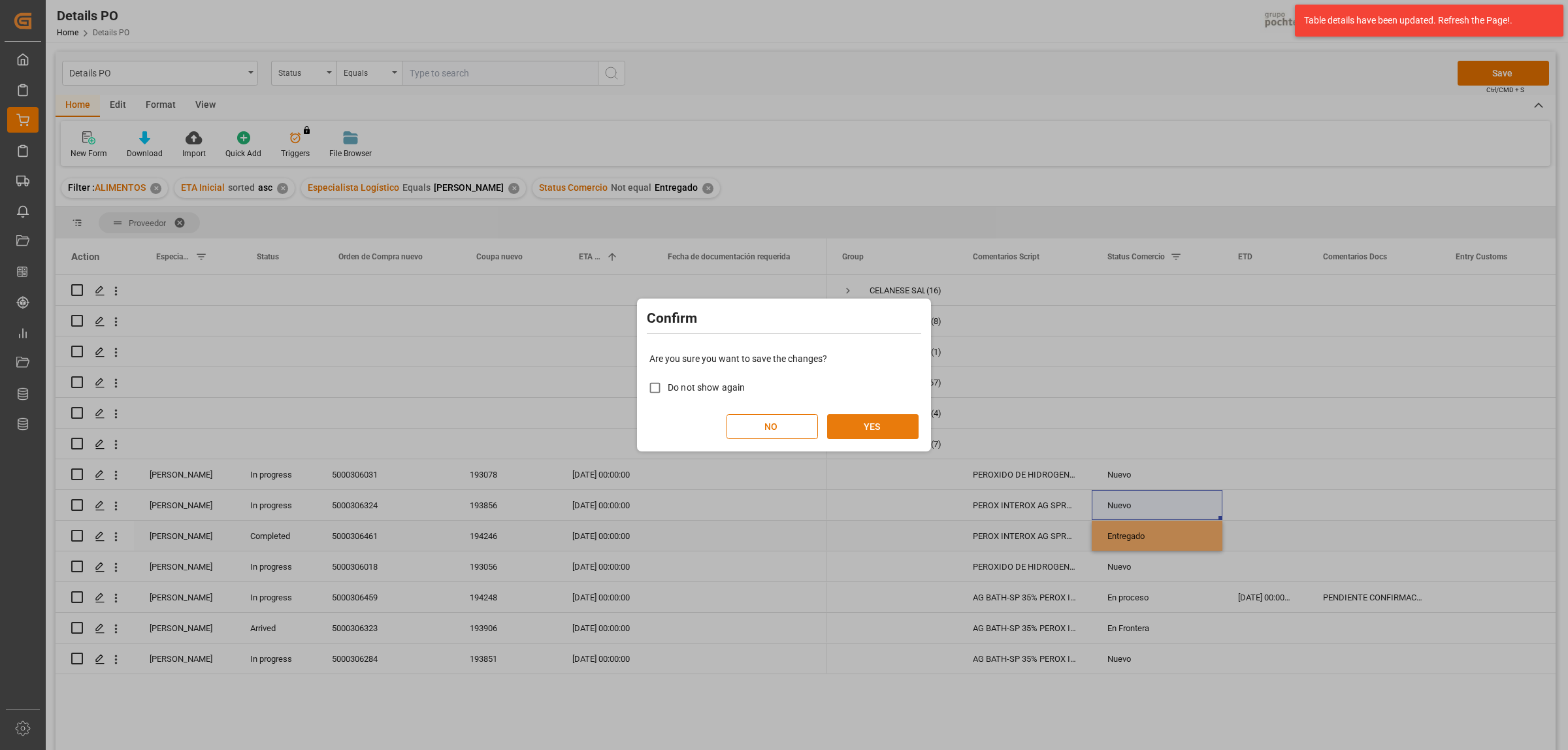
click at [885, 433] on button "YES" at bounding box center [873, 427] width 91 height 25
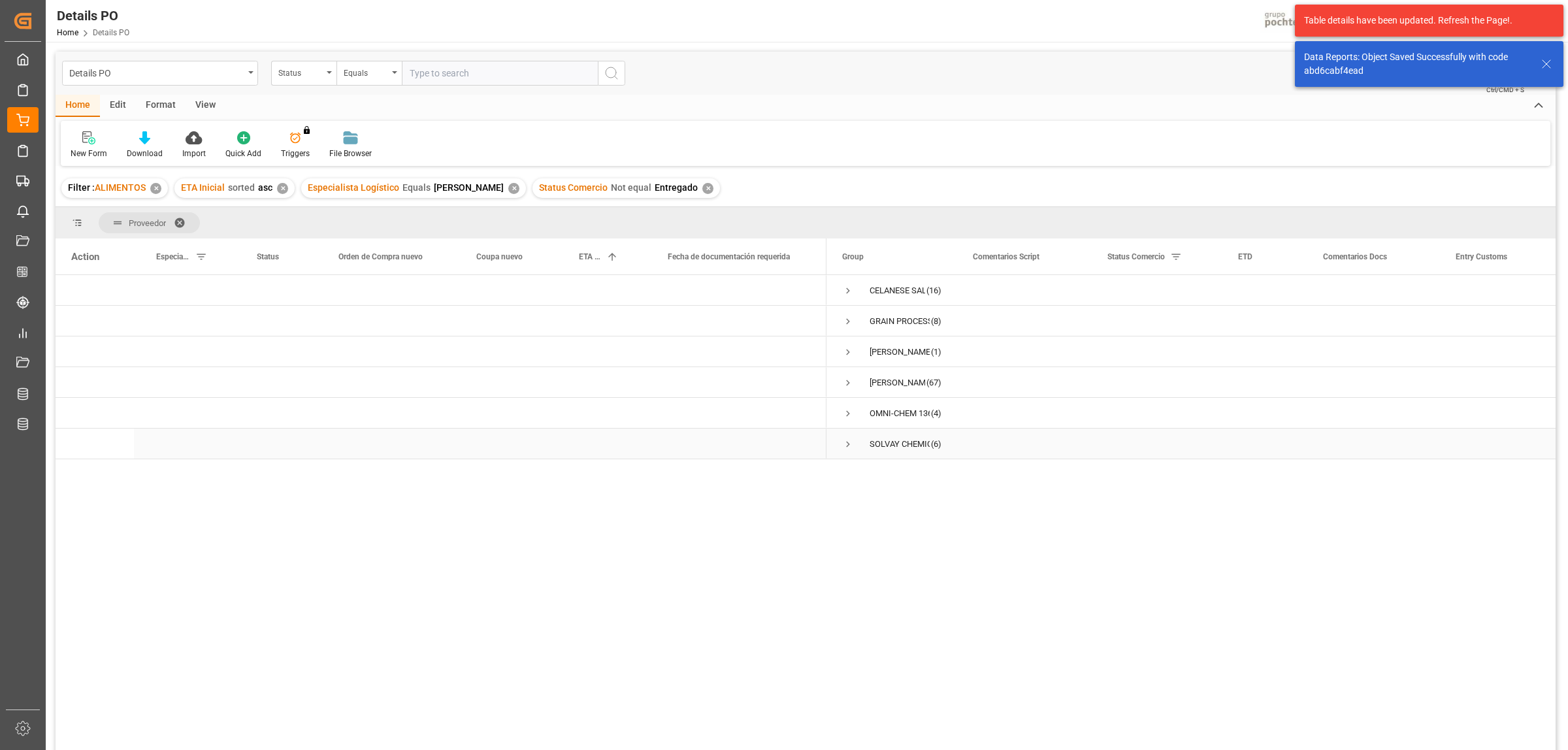
click at [845, 443] on span "Press SPACE to select this row." at bounding box center [848, 444] width 12 height 12
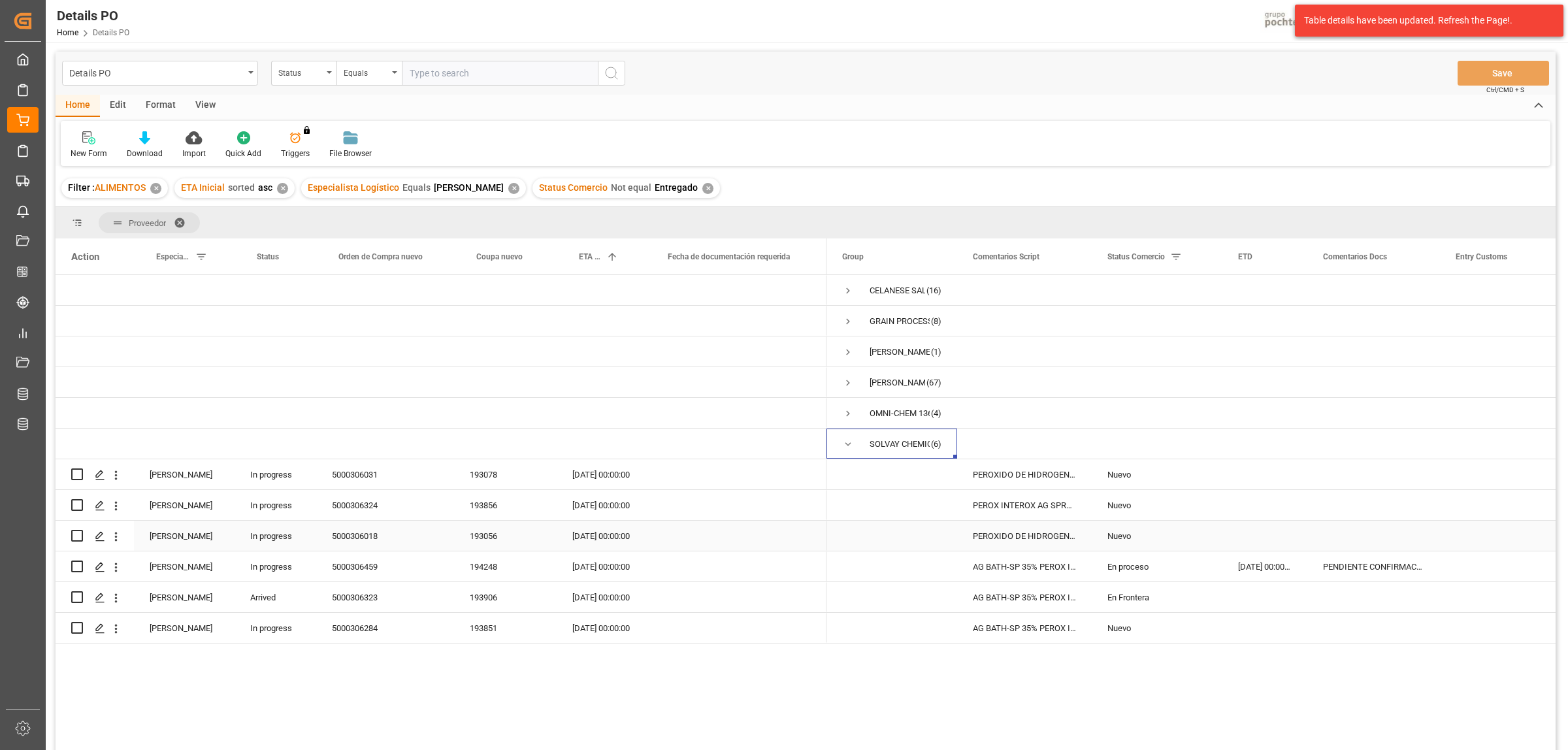
scroll to position [81, 0]
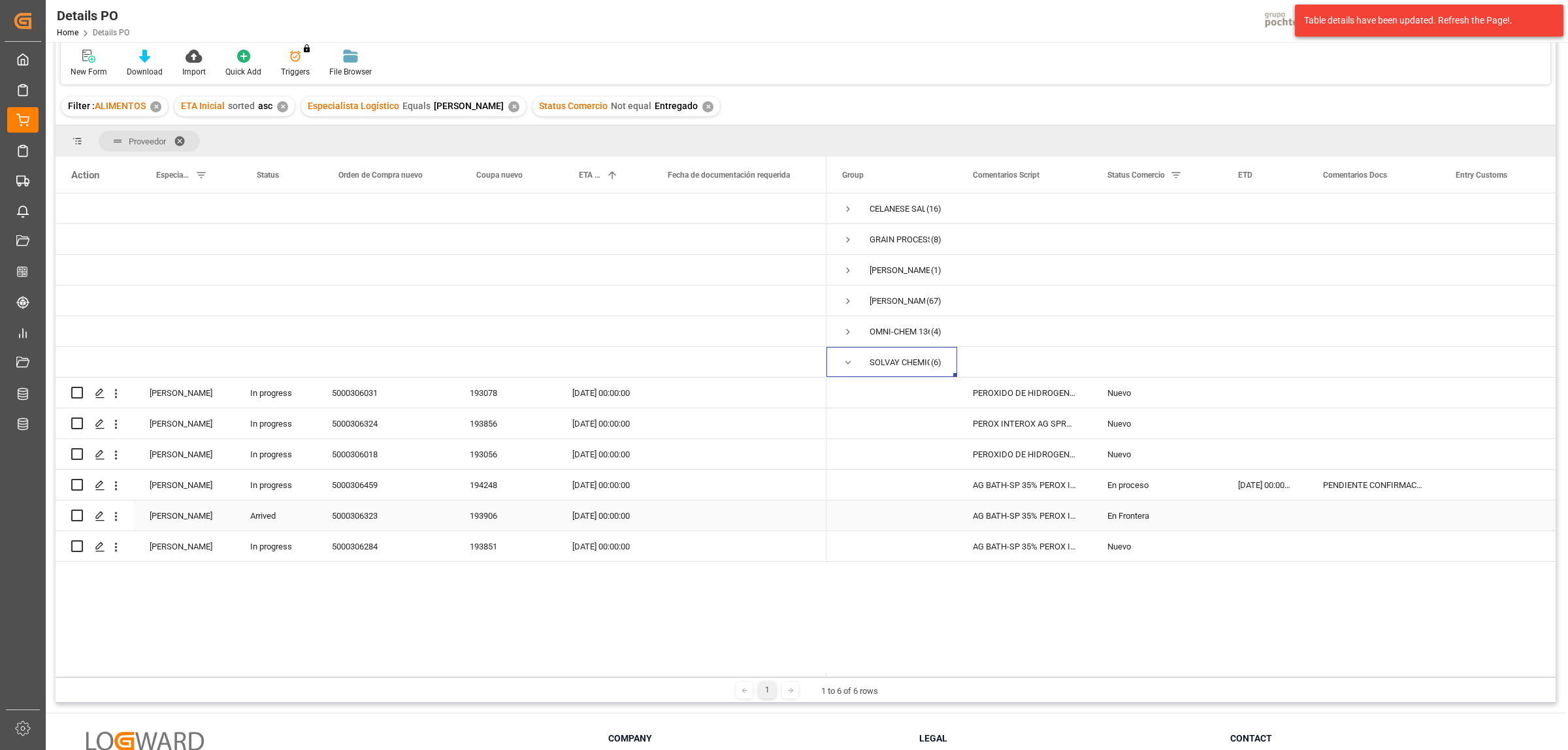
click at [360, 517] on div "5000306323" at bounding box center [385, 515] width 138 height 30
click at [365, 485] on div "5000306459" at bounding box center [385, 485] width 138 height 30
click at [1357, 519] on div "Press SPACE to select this row." at bounding box center [1373, 515] width 132 height 30
click at [1343, 521] on input "Press SPACE to select this row." at bounding box center [1373, 523] width 112 height 25
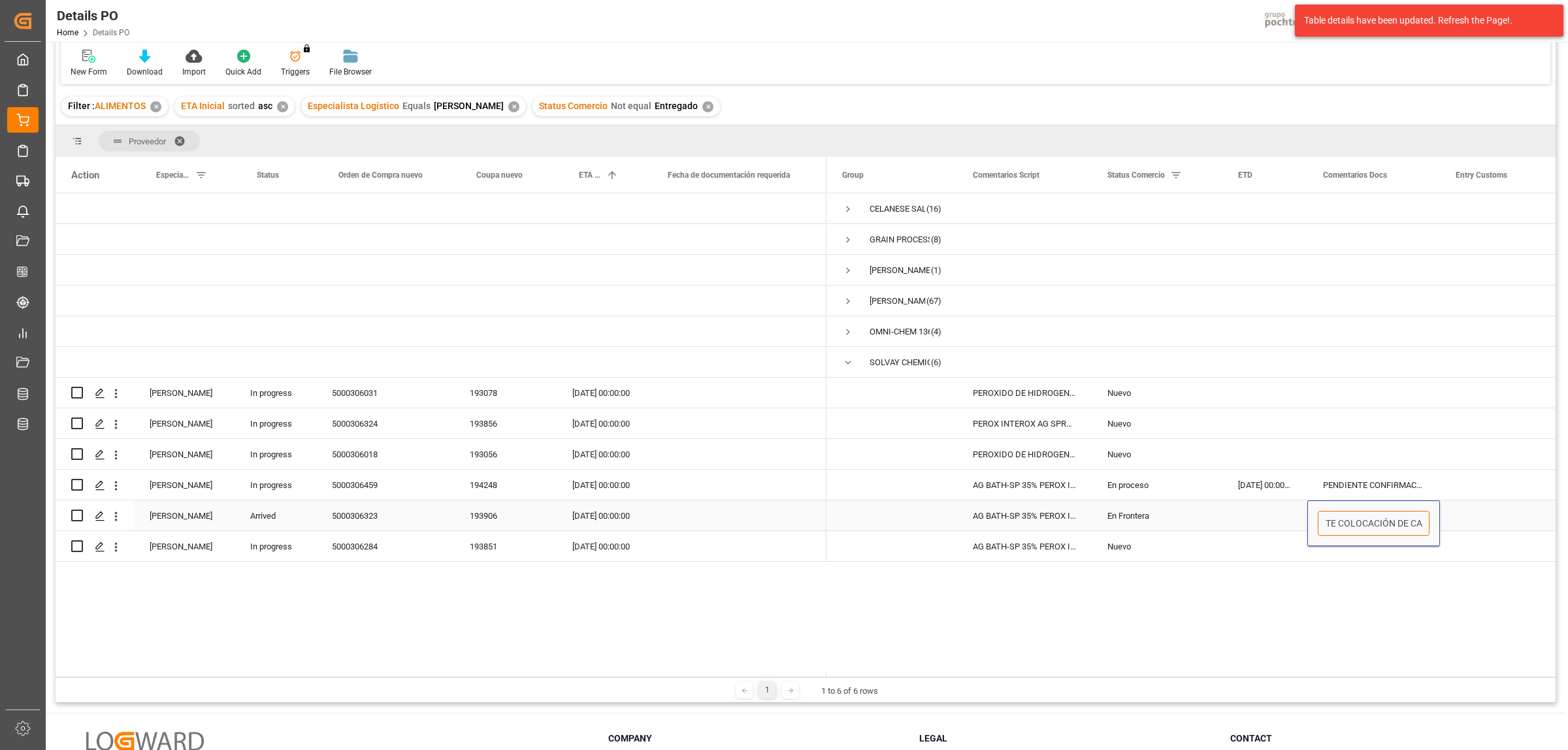
type input "PENDIENTE COLOCACIÓN DE CAJA"
click at [1363, 490] on div "PENDIENTE CONFIRMACIÓN DE DIRECCIÓN Y EN ESPERA DE CAJA" at bounding box center [1373, 485] width 132 height 30
click at [363, 482] on div "5000306459" at bounding box center [385, 485] width 138 height 30
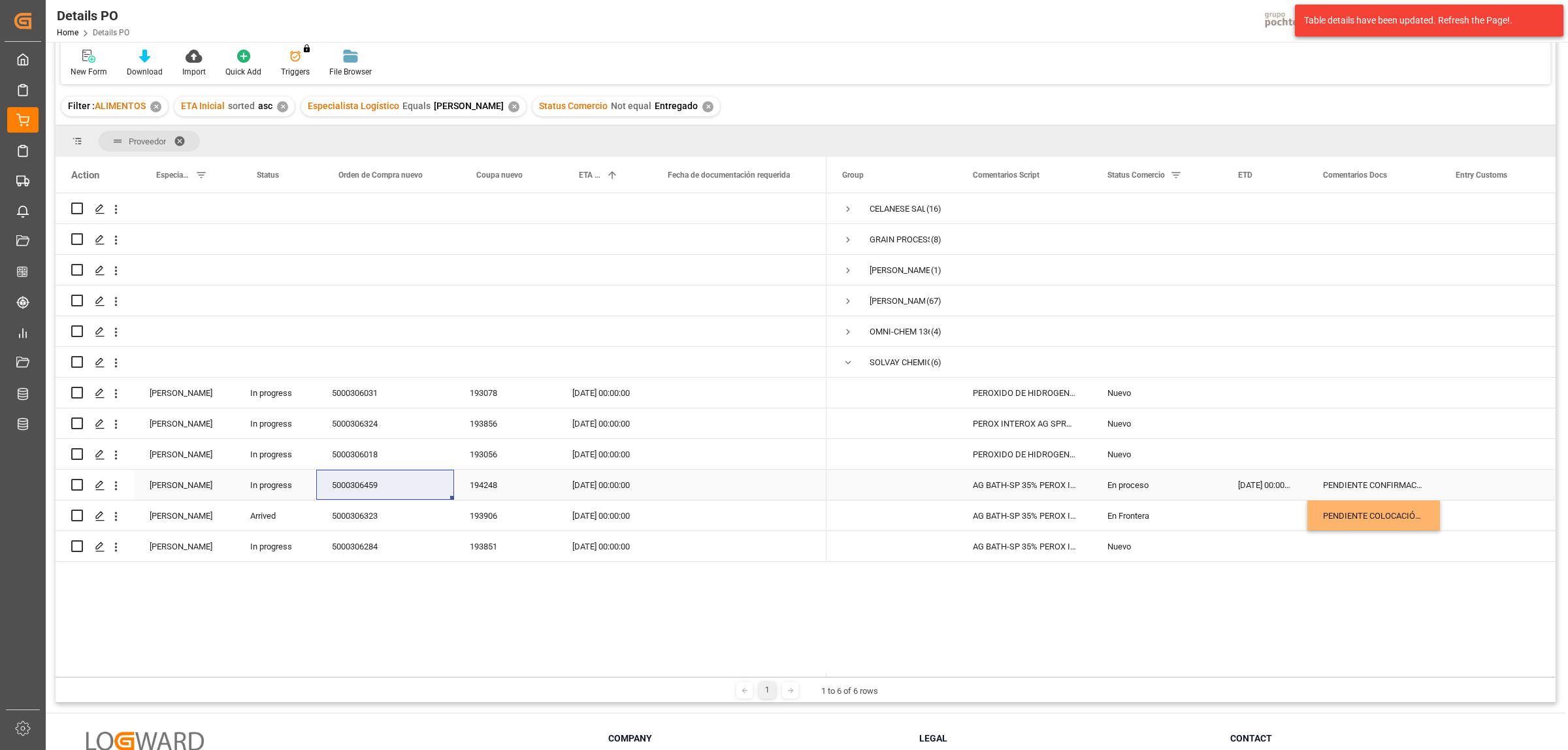
click at [1346, 487] on div "PENDIENTE CONFIRMACIÓN DE DIRECCIÓN Y EN ESPERA DE CAJA" at bounding box center [1373, 485] width 132 height 30
drag, startPoint x: 1322, startPoint y: 488, endPoint x: 1427, endPoint y: 493, distance: 105.1
click at [1427, 493] on input "PENDIENTE CONFIRMACIÓN DE DIRECCIÓN Y EN ESPERA DE CAJA" at bounding box center [1373, 493] width 112 height 25
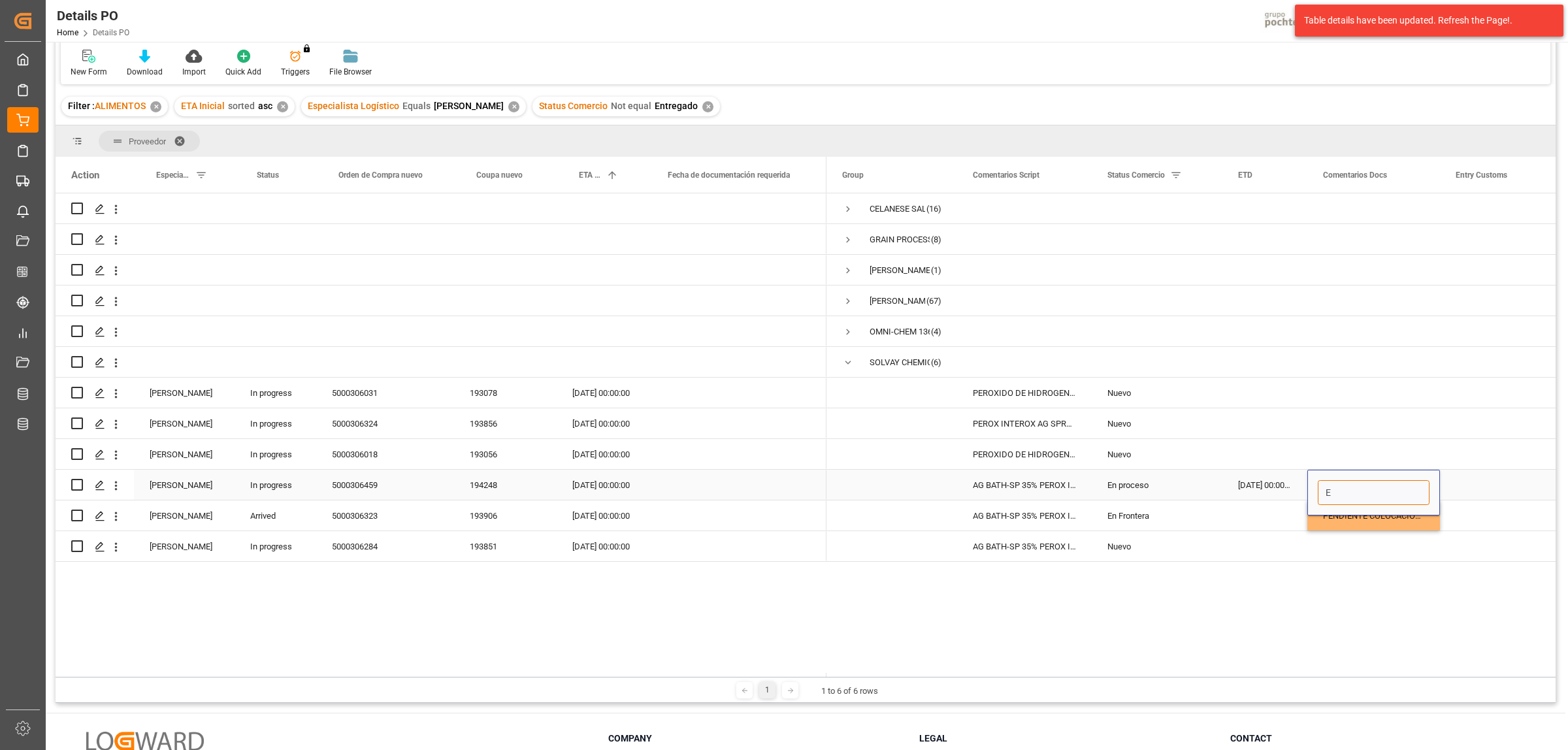
scroll to position [0, 0]
type input "E"
type input "SE GENERO ESTADIAS"
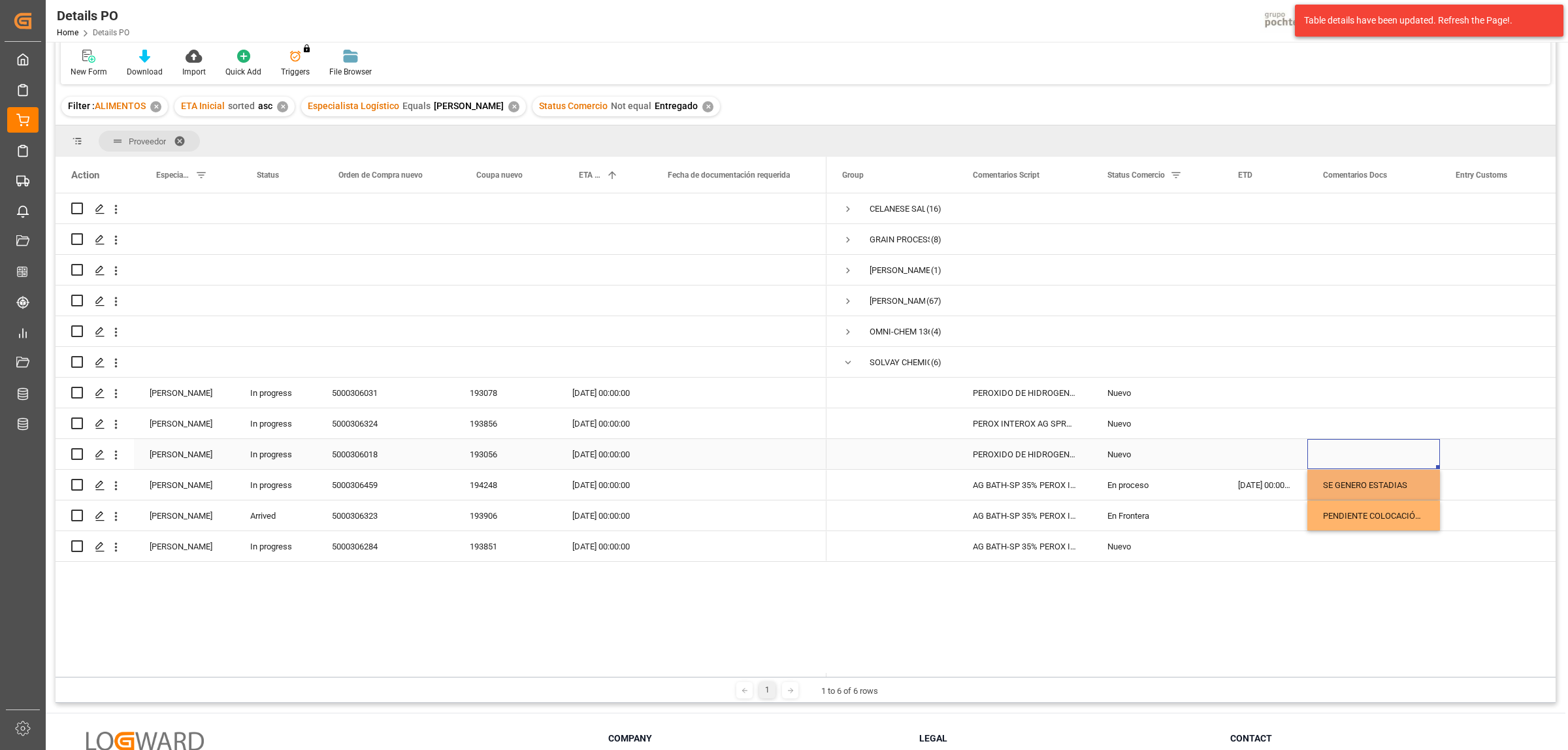
click at [1349, 454] on div "Press SPACE to select this row." at bounding box center [1373, 454] width 132 height 30
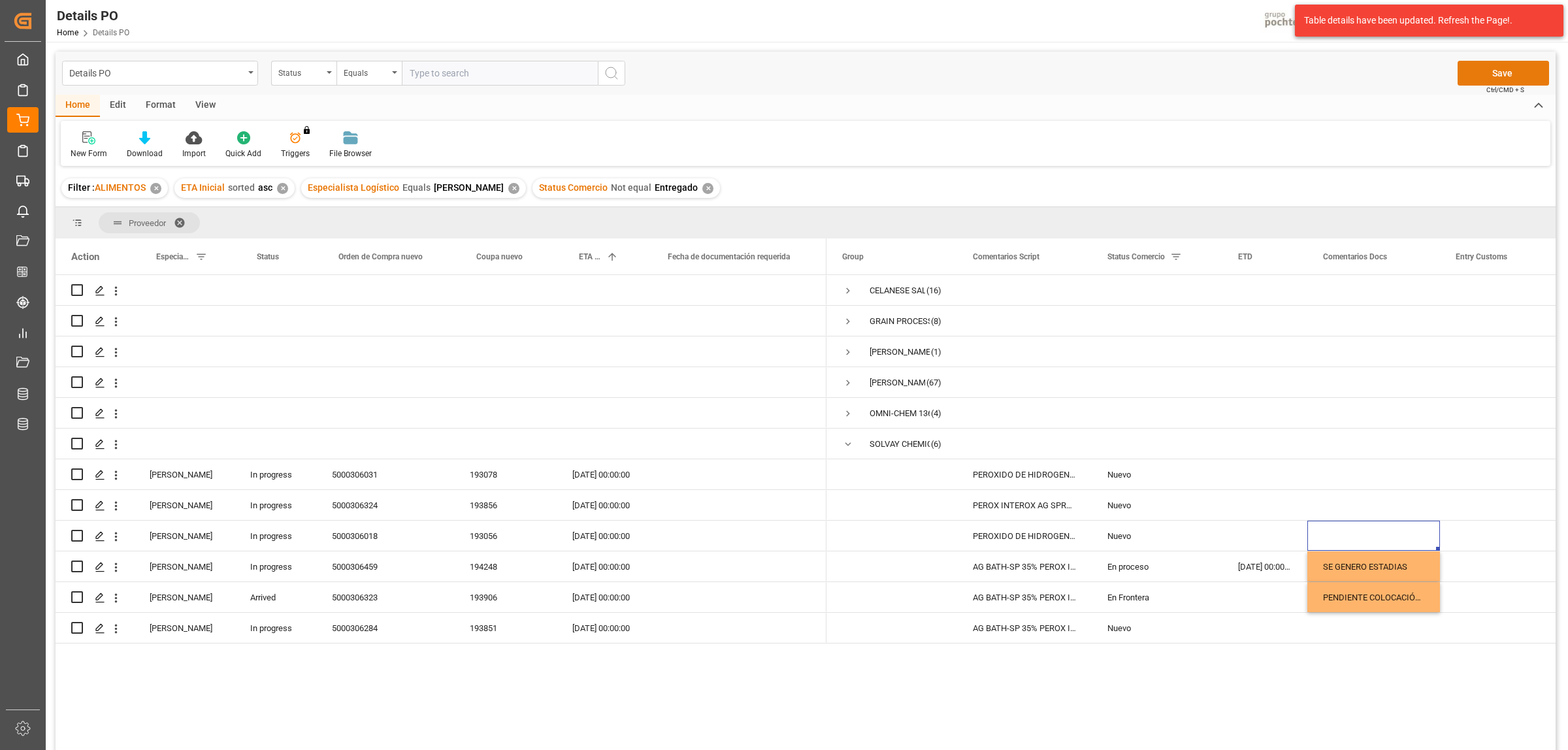
click at [1480, 72] on button "Save" at bounding box center [1504, 73] width 91 height 25
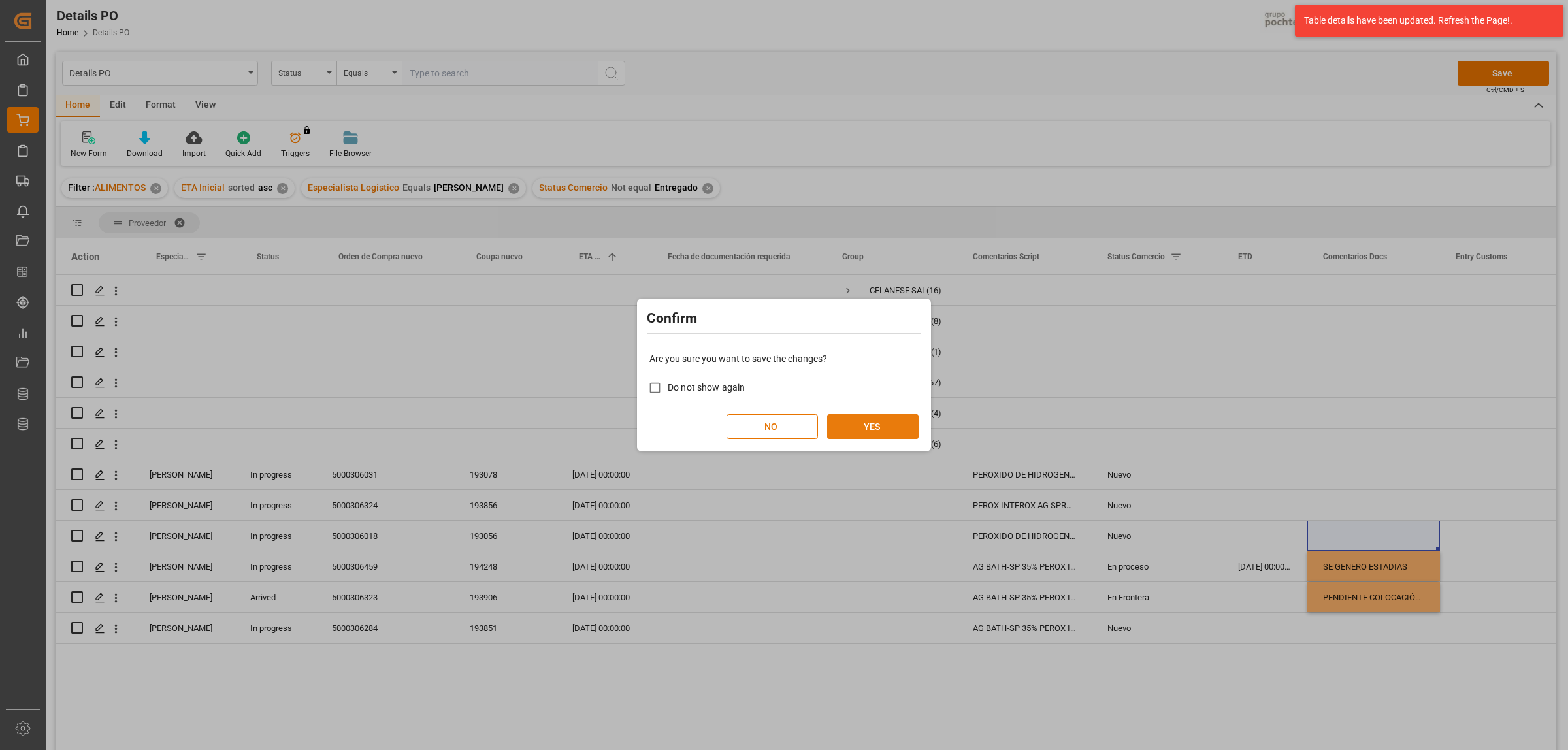
click at [886, 429] on button "YES" at bounding box center [873, 427] width 91 height 25
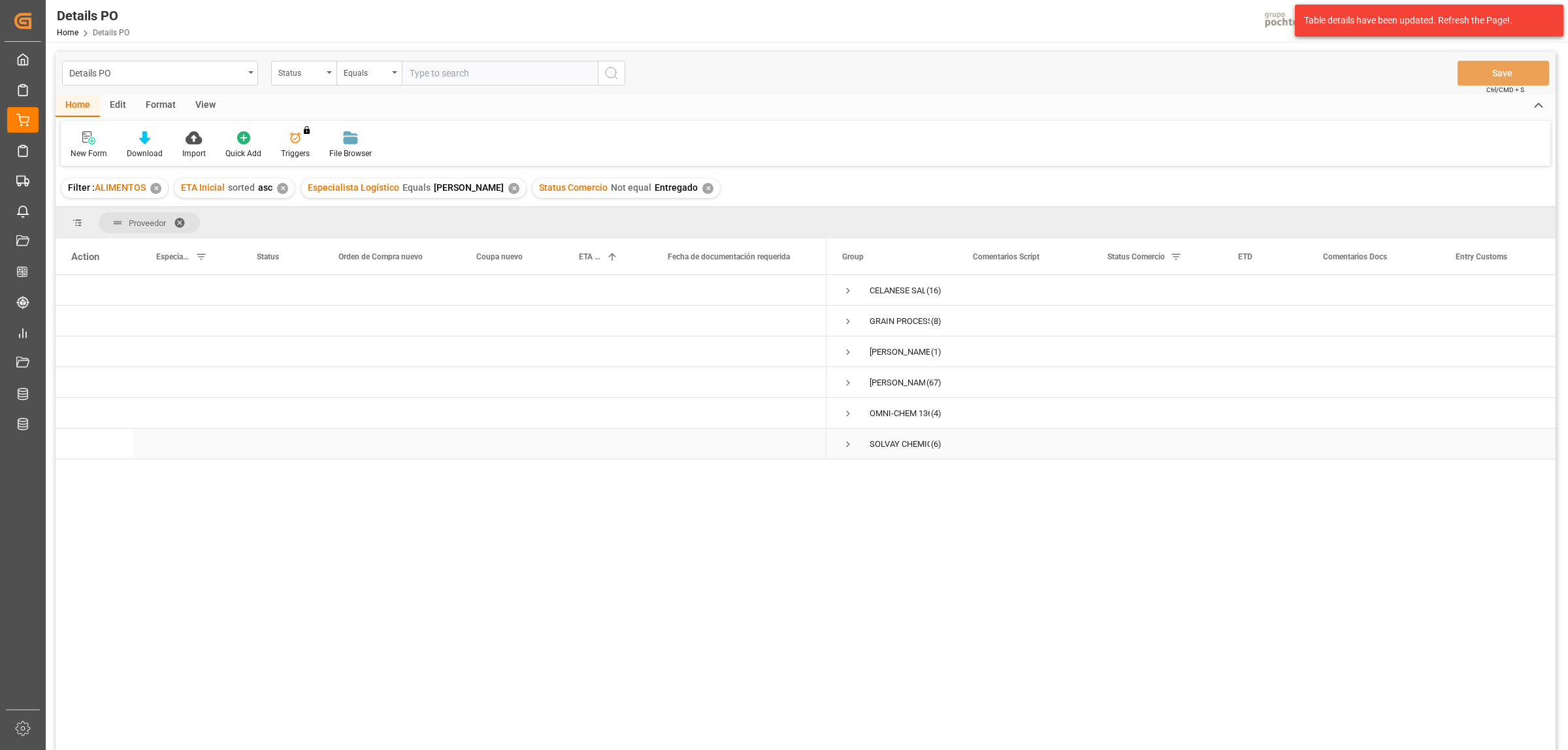
click at [847, 447] on span "Press SPACE to select this row." at bounding box center [848, 444] width 12 height 12
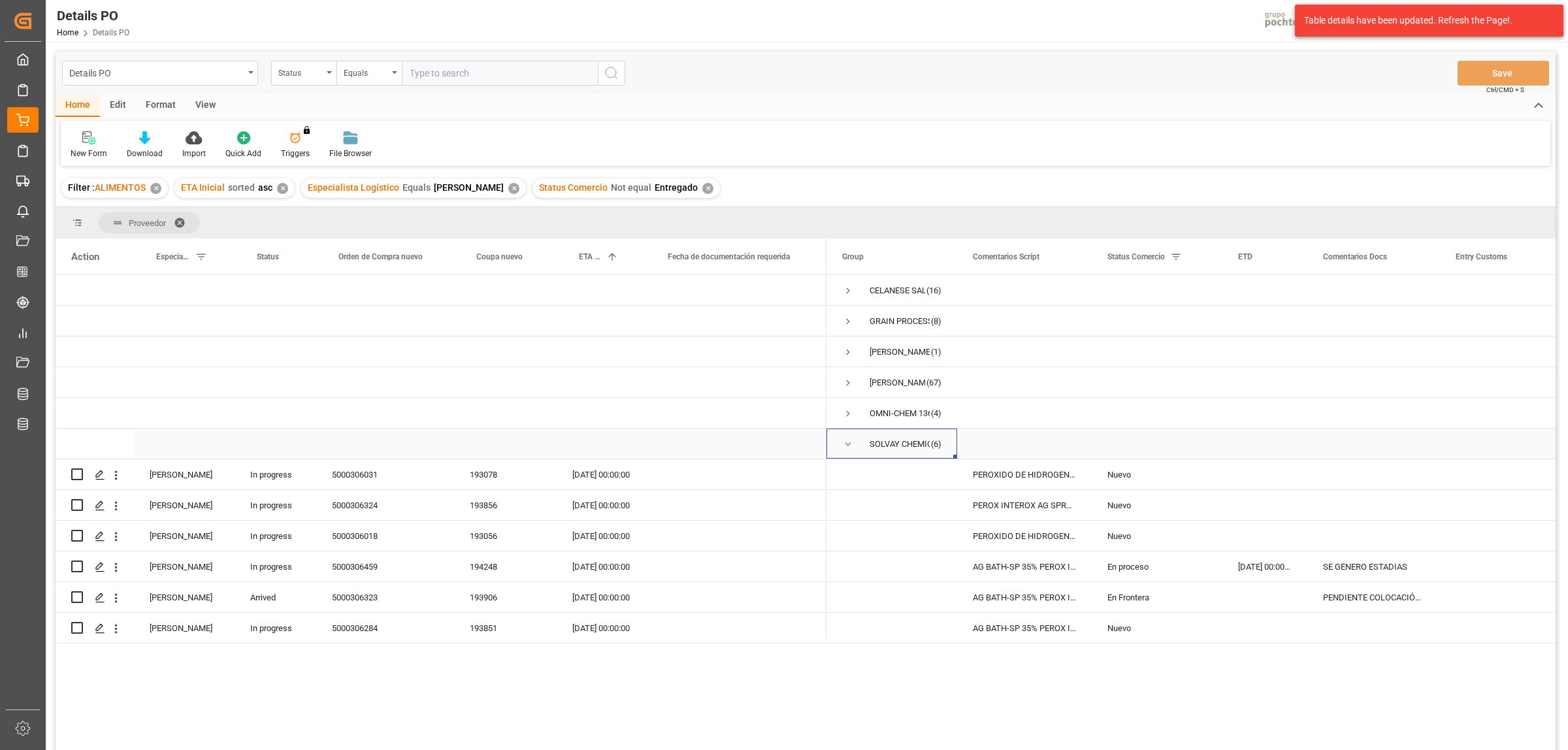
click at [847, 447] on span "Press SPACE to select this row." at bounding box center [848, 444] width 12 height 12
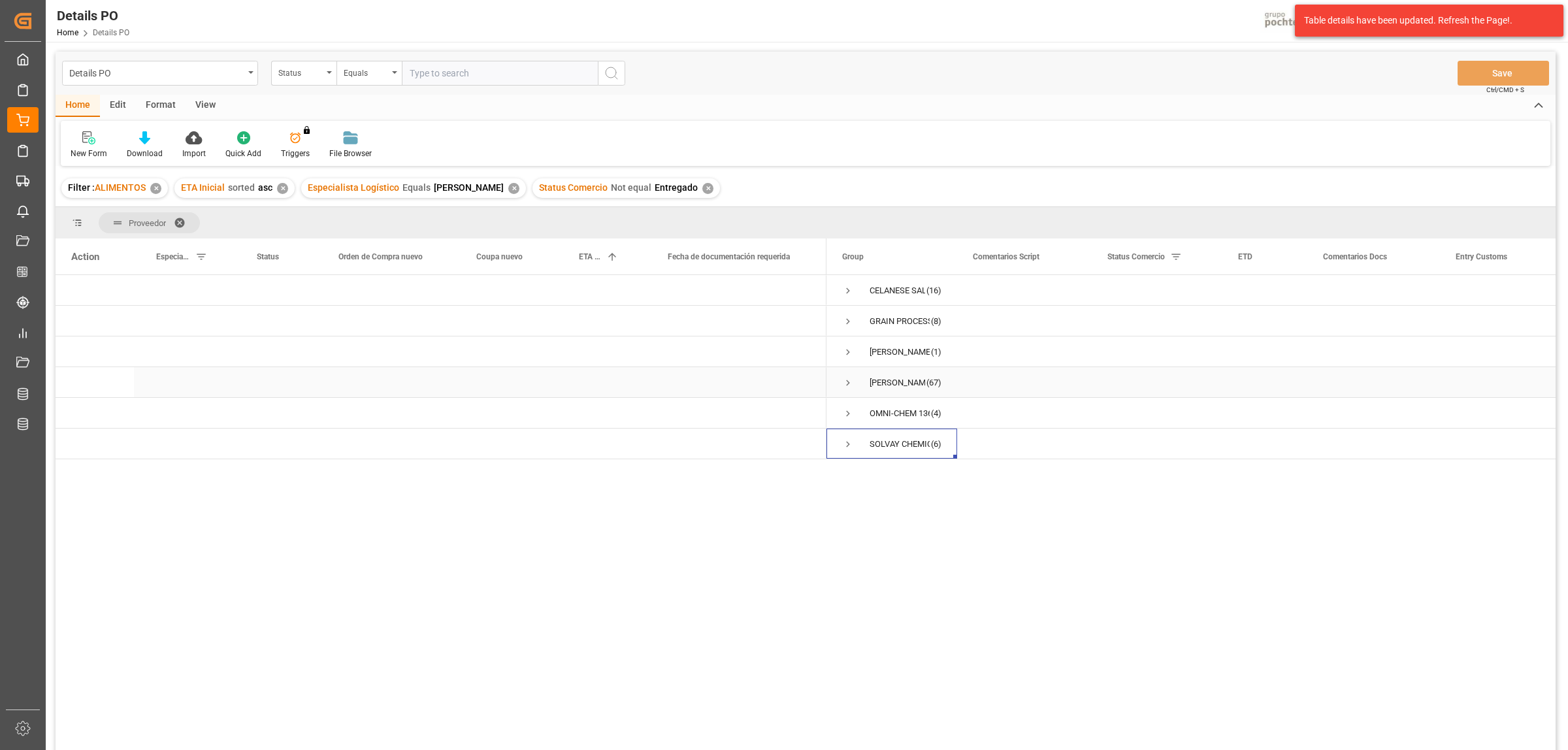
click at [846, 383] on span "Press SPACE to select this row." at bounding box center [848, 382] width 12 height 12
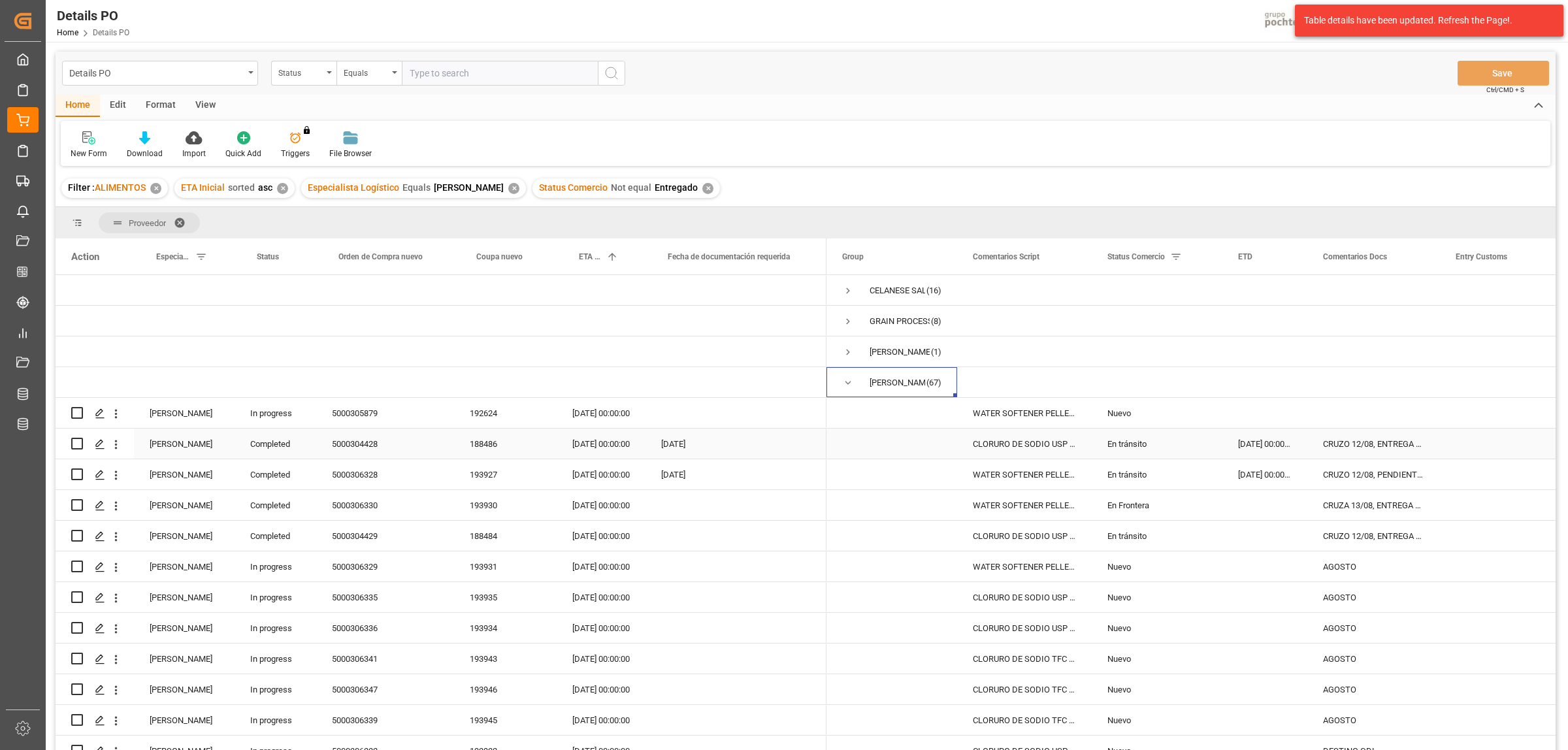
click at [361, 446] on div "5000304428" at bounding box center [385, 444] width 138 height 30
click at [1123, 442] on div "En tránsito" at bounding box center [1157, 445] width 99 height 30
click at [1199, 454] on icon "open menu" at bounding box center [1199, 452] width 16 height 16
click at [1138, 710] on div "Entregado" at bounding box center [1165, 716] width 124 height 46
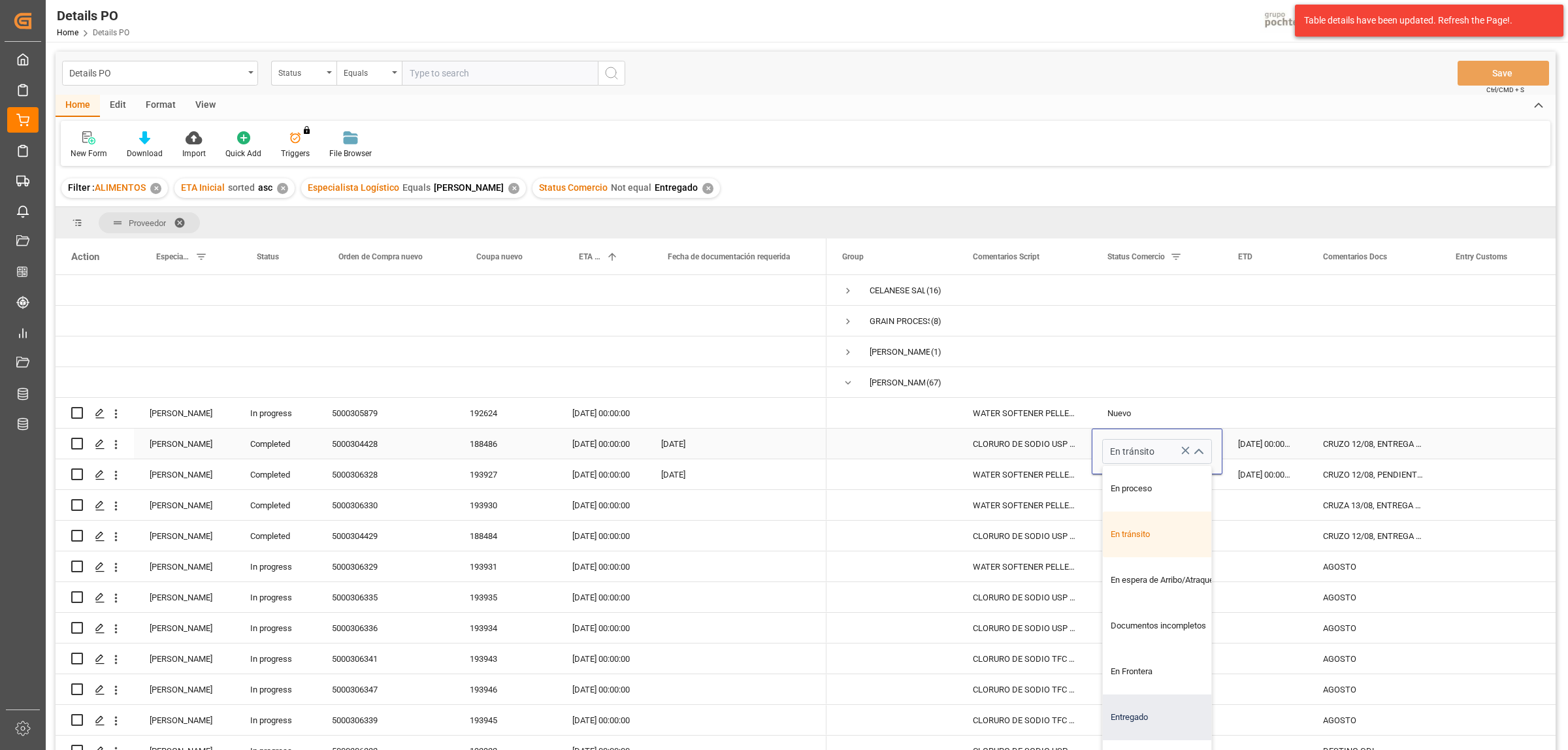
type input "Entregado"
click at [1045, 471] on div "WATER SOFTENER PELLEST GS 22.68 KG (3616" at bounding box center [1024, 474] width 135 height 30
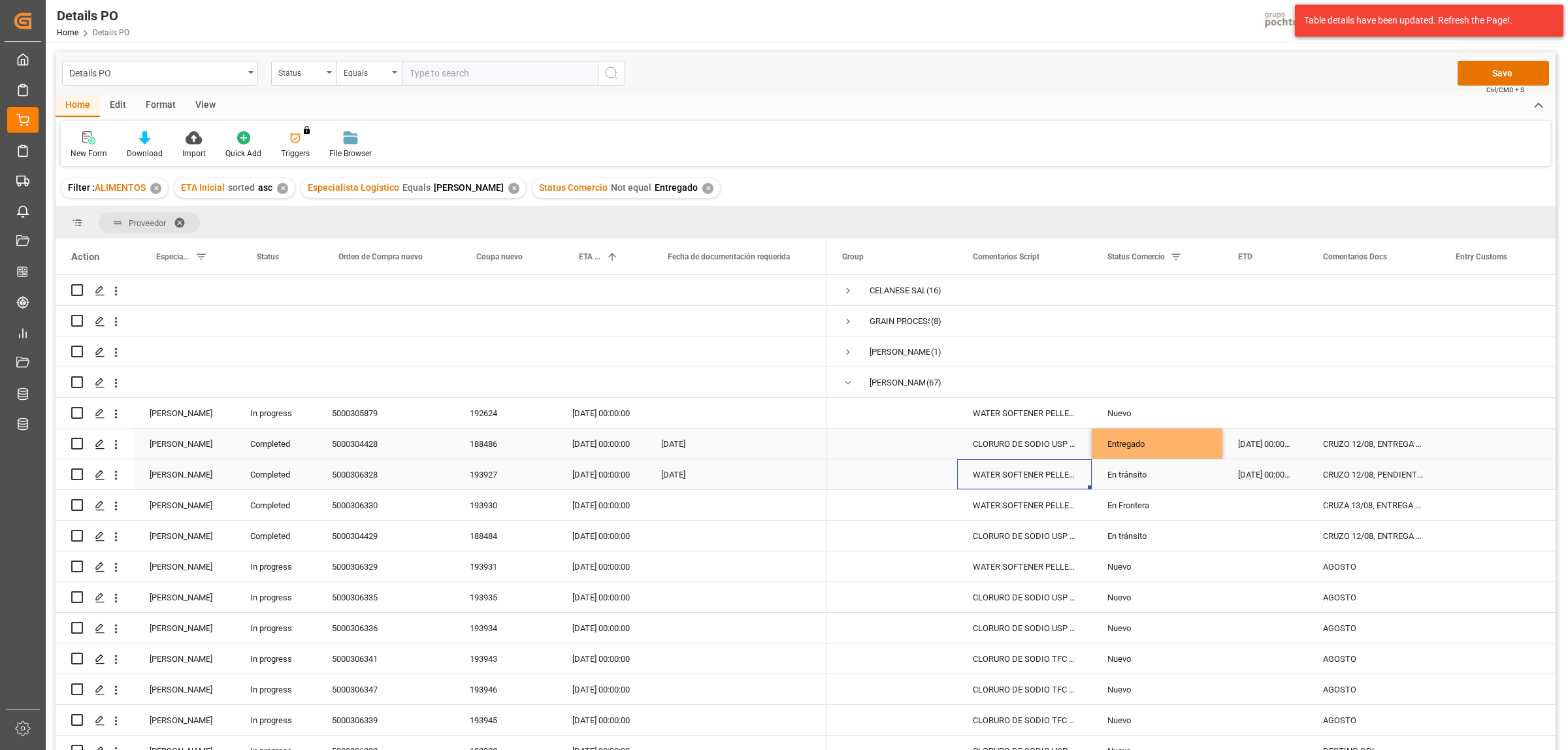
click at [348, 474] on div "5000306328" at bounding box center [385, 474] width 138 height 30
click at [1173, 451] on div "Entregado" at bounding box center [1157, 445] width 99 height 30
click at [1137, 475] on div "En tránsito" at bounding box center [1157, 475] width 99 height 30
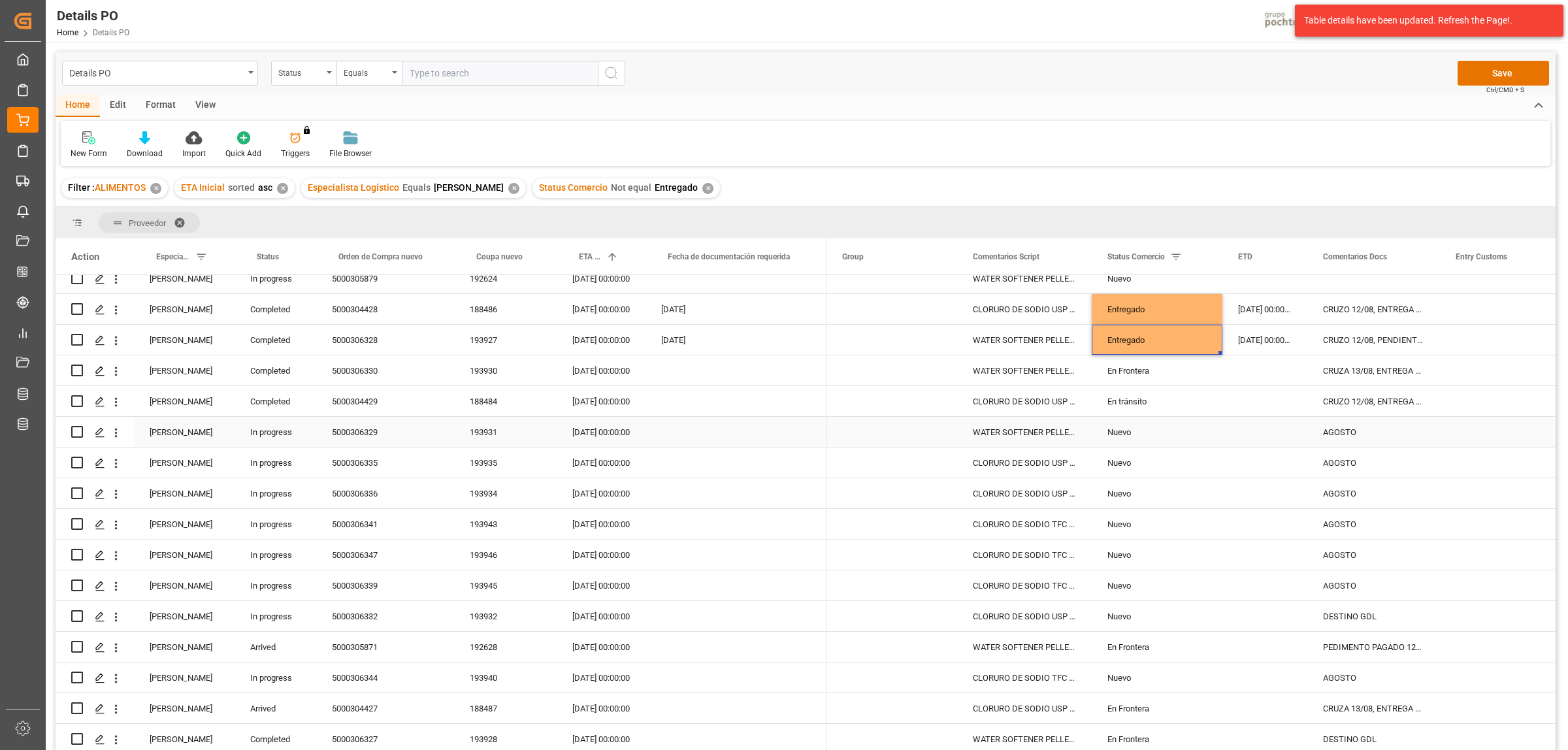
scroll to position [163, 0]
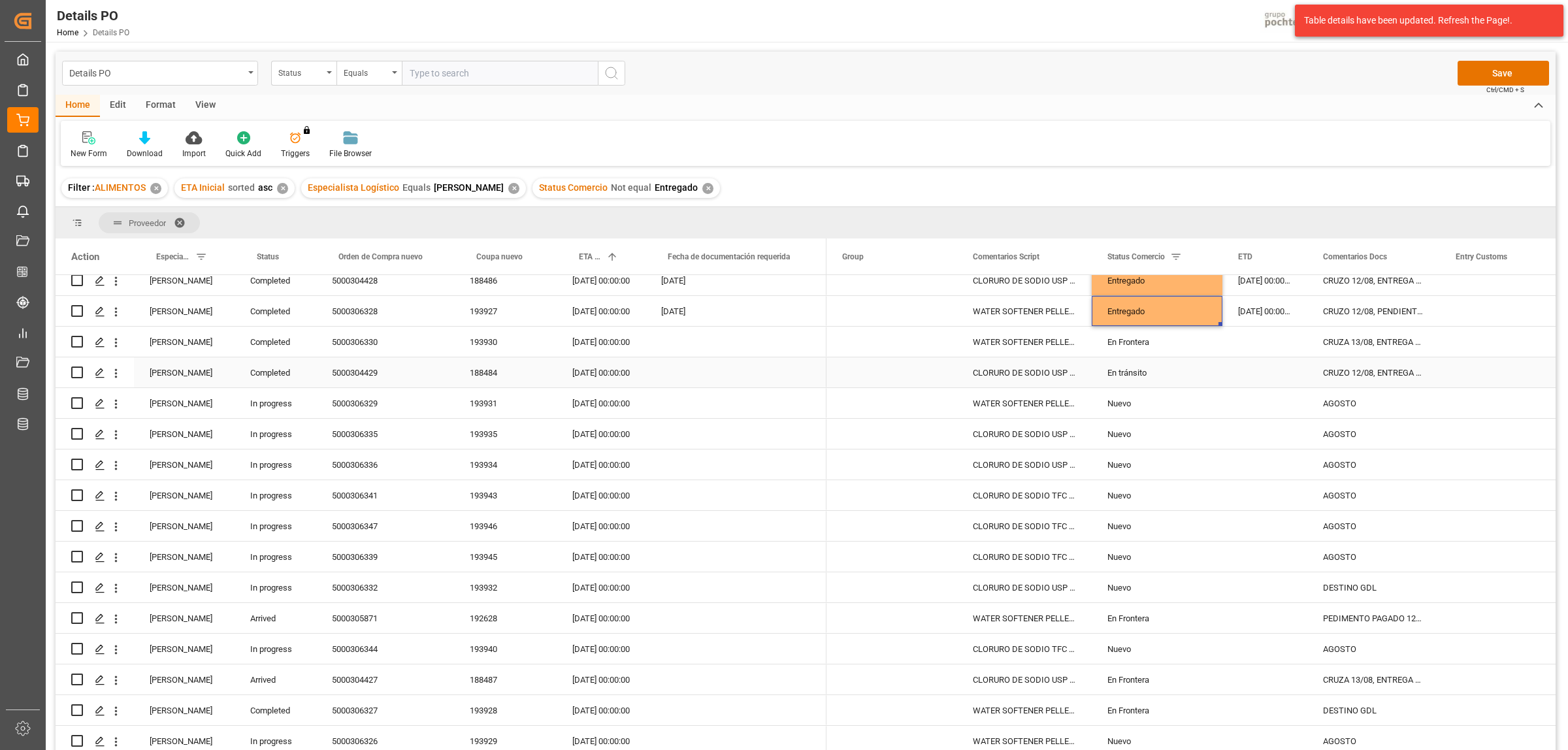
click at [371, 376] on div "5000304429" at bounding box center [385, 372] width 138 height 30
click at [1132, 311] on div "Entregado" at bounding box center [1157, 312] width 99 height 30
click at [1138, 367] on div "En tránsito" at bounding box center [1157, 373] width 99 height 30
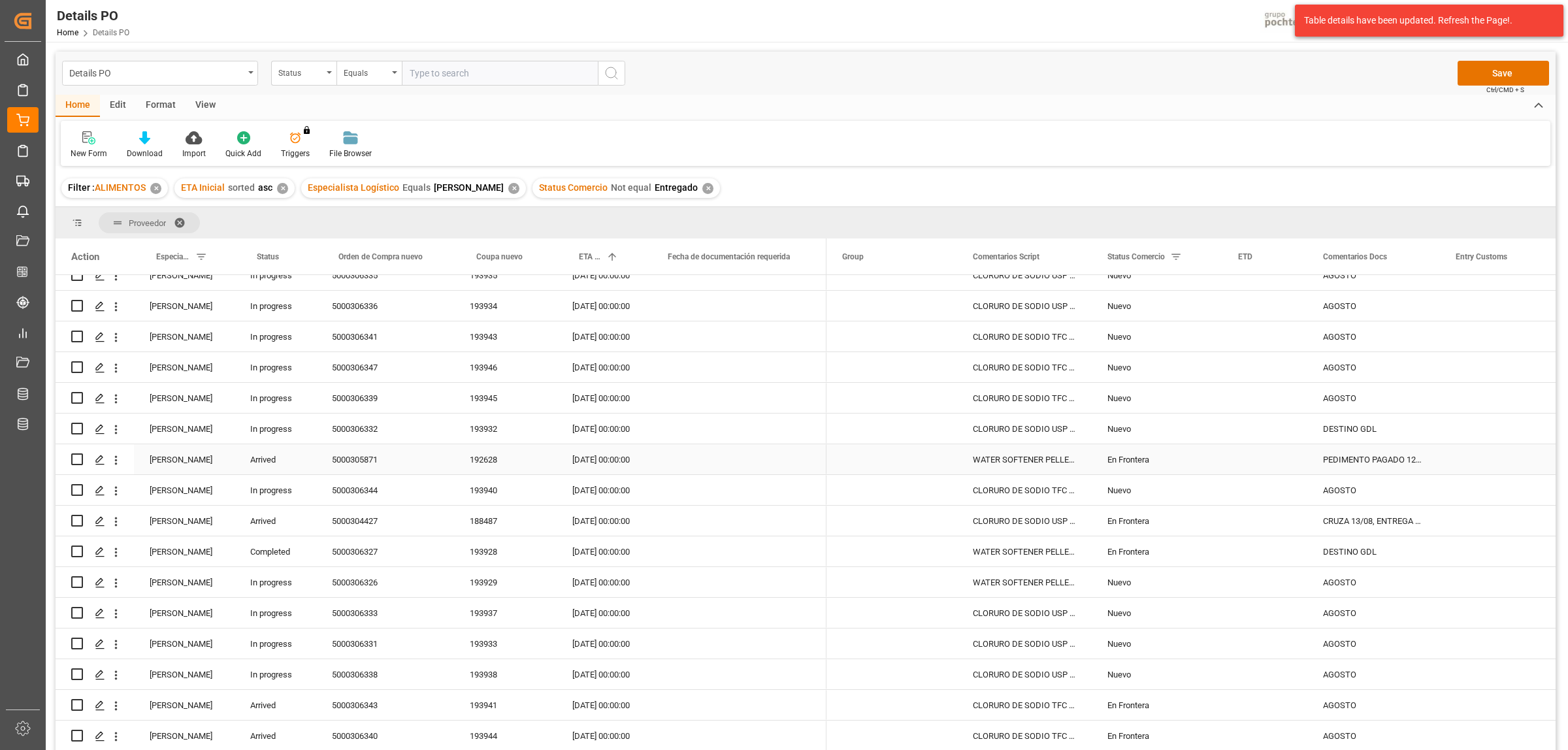
scroll to position [408, 0]
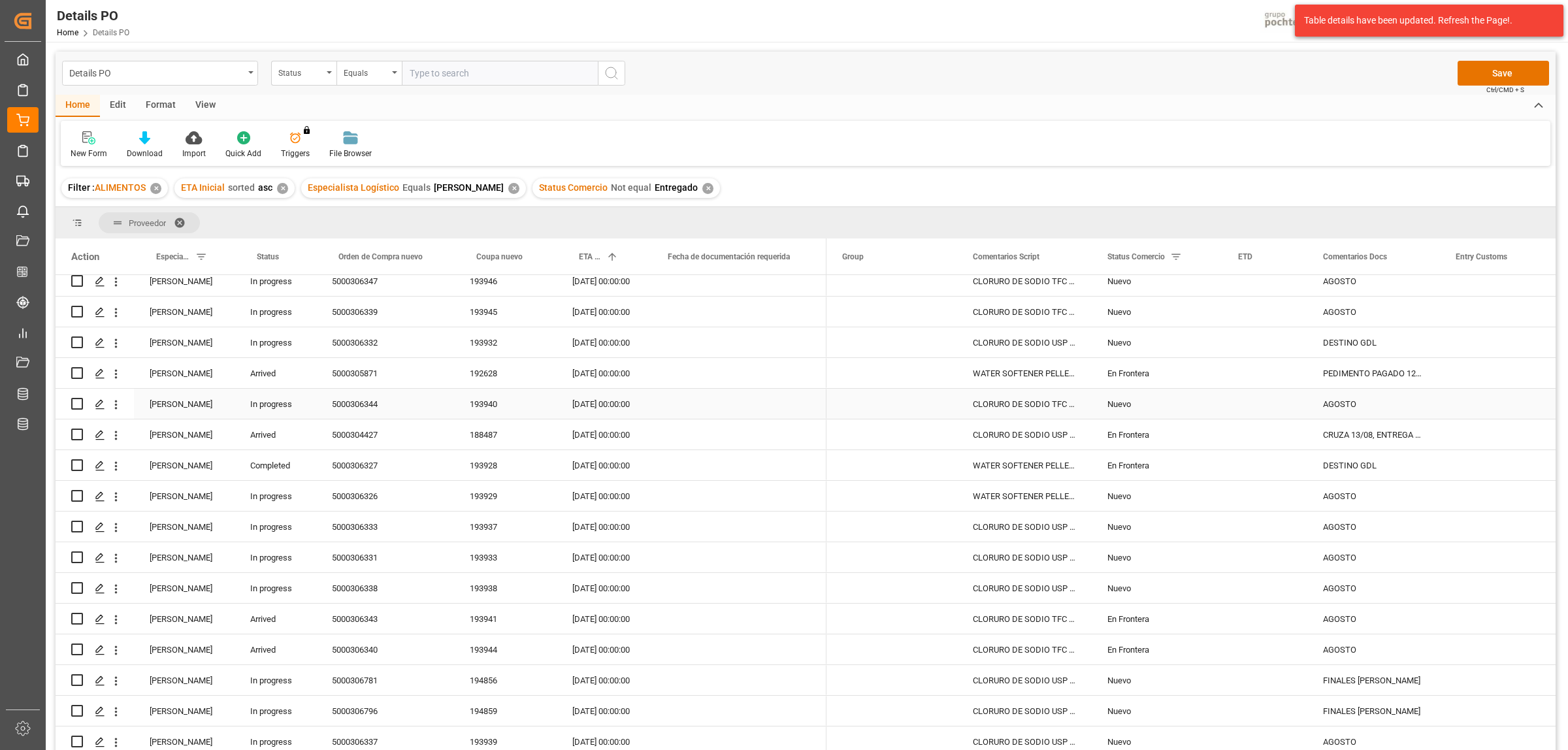
click at [356, 372] on div "5000305871" at bounding box center [385, 373] width 138 height 30
click at [1131, 370] on div "En Frontera" at bounding box center [1157, 374] width 99 height 30
click at [1128, 431] on div "En Frontera" at bounding box center [1157, 435] width 99 height 30
click at [373, 463] on div "5000306327" at bounding box center [385, 465] width 138 height 30
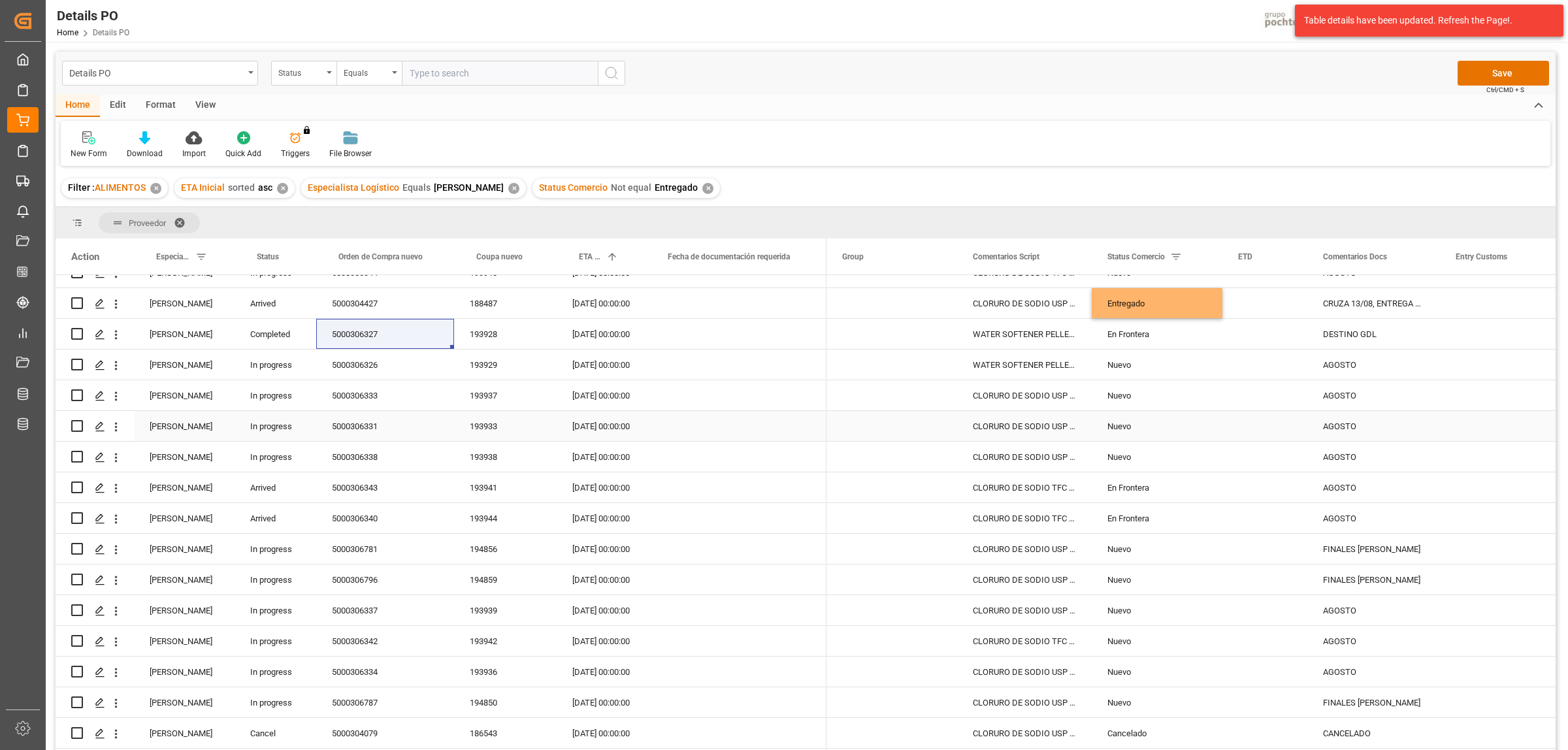
scroll to position [571, 0]
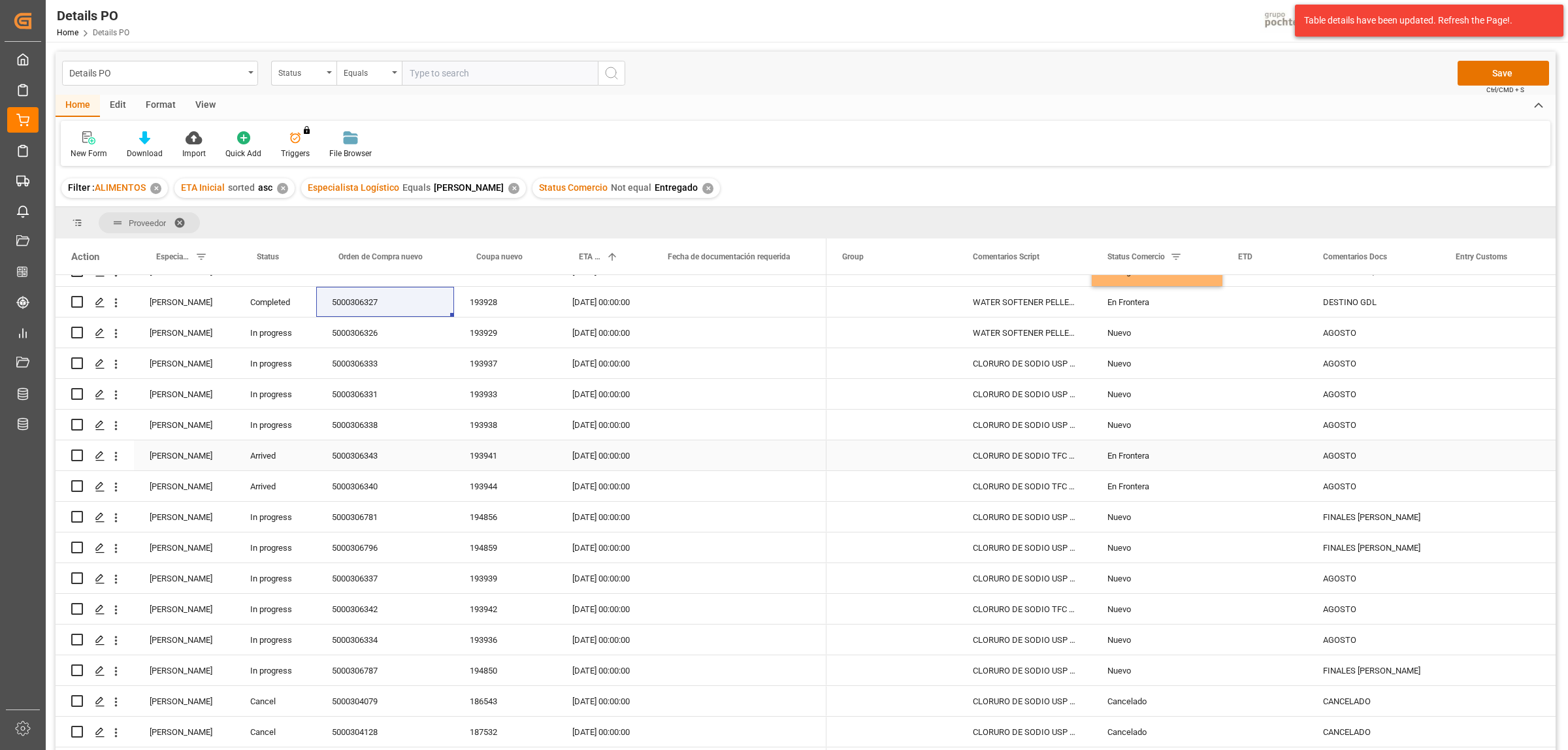
click at [370, 457] on div "5000306343" at bounding box center [385, 455] width 138 height 30
click at [1344, 456] on div "AGOSTO" at bounding box center [1373, 455] width 132 height 30
click at [1343, 453] on div "AGOSTO" at bounding box center [1373, 455] width 132 height 30
drag, startPoint x: 1327, startPoint y: 463, endPoint x: 1366, endPoint y: 462, distance: 39.0
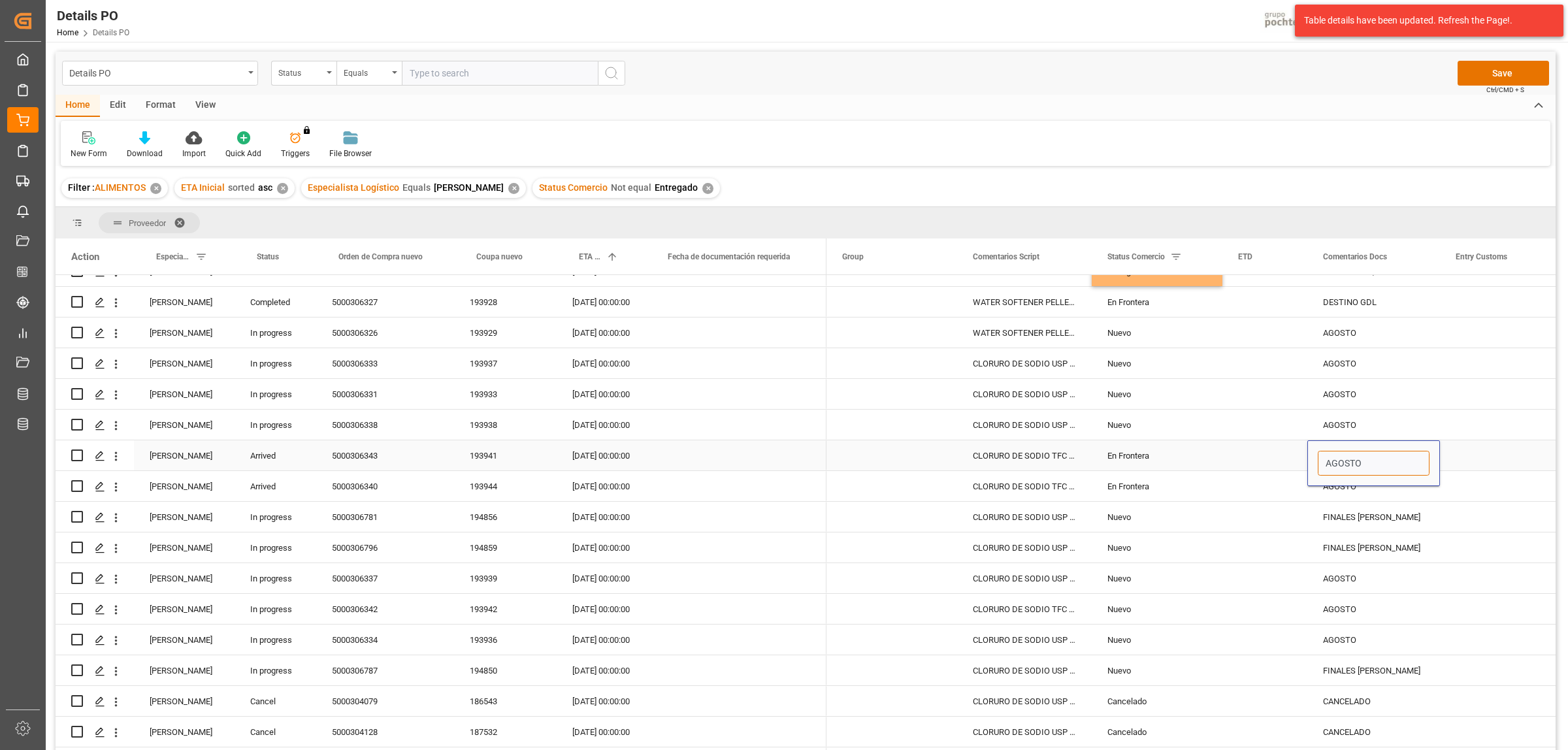
click at [1366, 462] on input "AGOSTO" at bounding box center [1373, 463] width 112 height 25
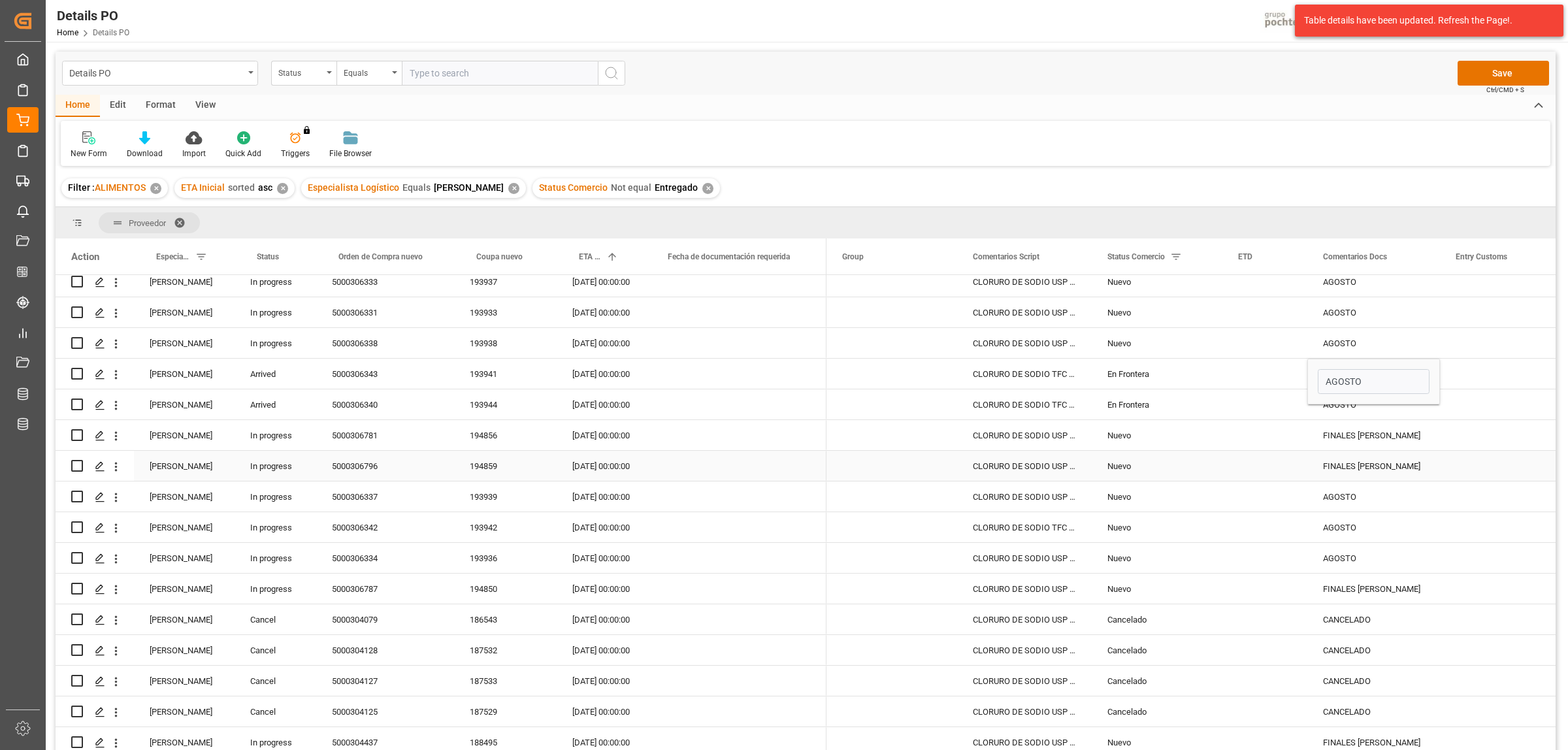
click at [1299, 451] on div "Press SPACE to select this row." at bounding box center [1264, 466] width 85 height 30
click at [1344, 447] on div "FINALES DE AGOSTO" at bounding box center [1373, 435] width 132 height 30
click at [1338, 438] on div "FINALES DE AGOSTO" at bounding box center [1373, 435] width 132 height 30
click at [1339, 437] on div "FINALES DE AGOSTO" at bounding box center [1373, 435] width 132 height 30
drag, startPoint x: 1327, startPoint y: 441, endPoint x: 1421, endPoint y: 441, distance: 94.0
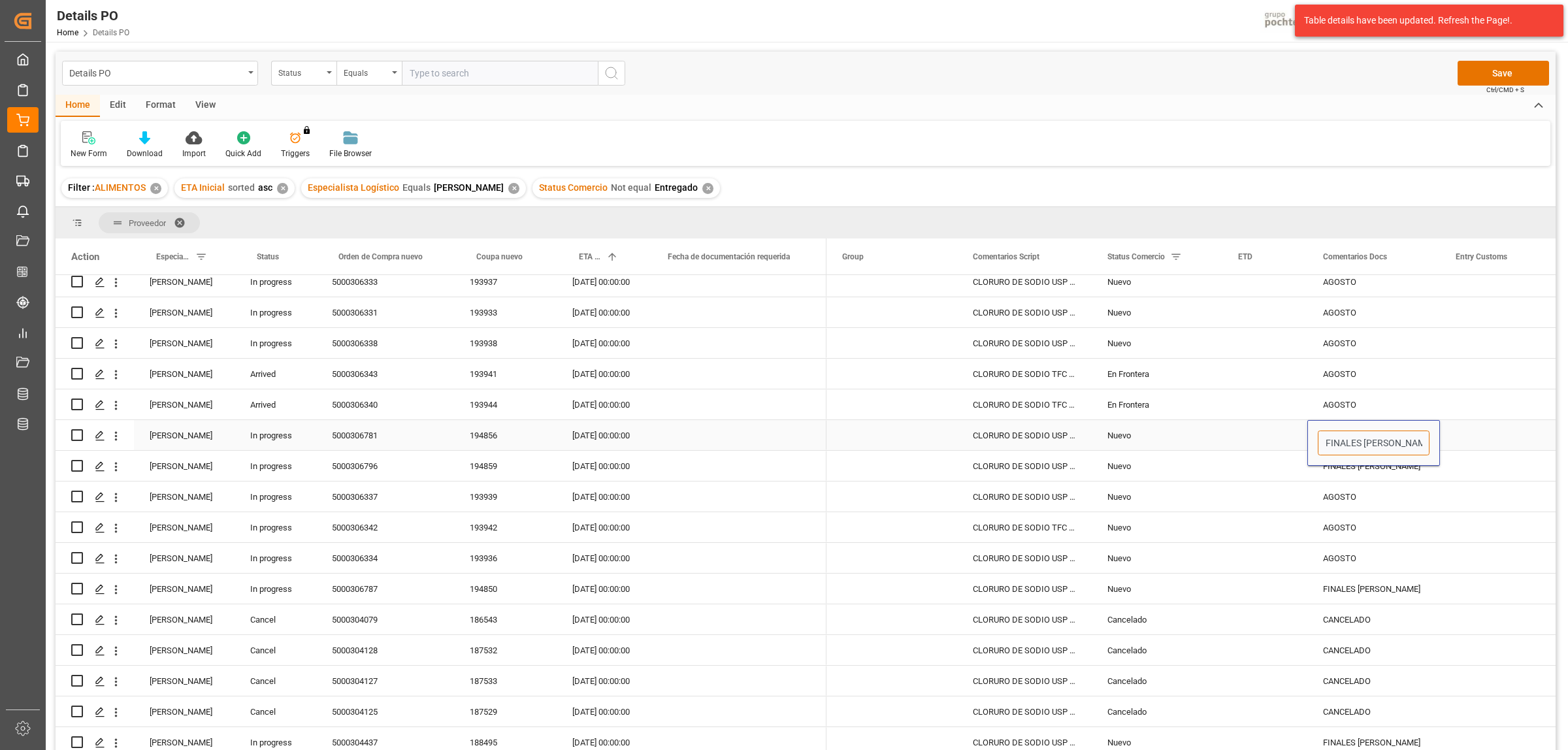
click at [1421, 441] on input "FINALES DE AGOSTO" at bounding box center [1373, 443] width 112 height 25
type input "y"
type input "CON COLOCACIÓN DE CAJA"
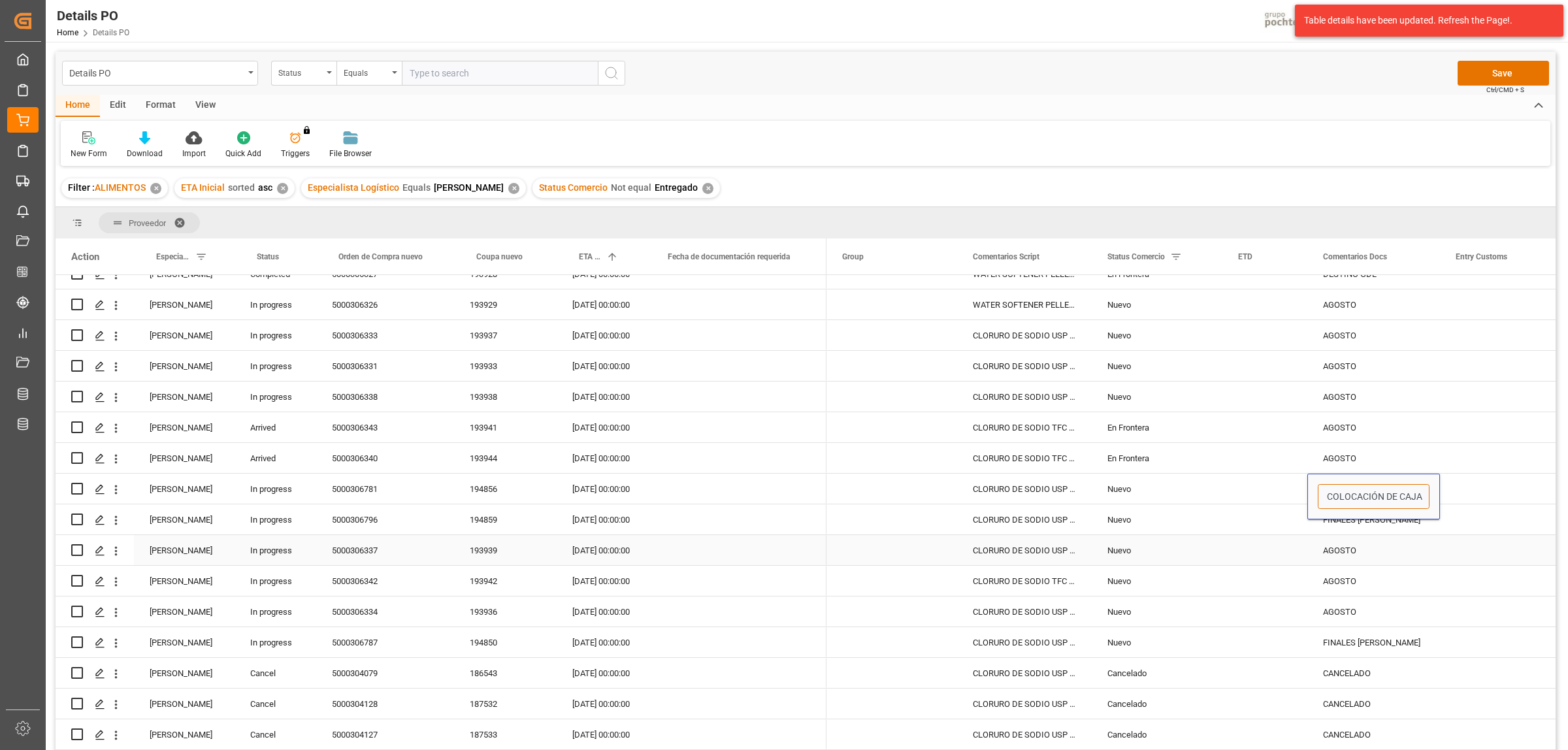
scroll to position [571, 0]
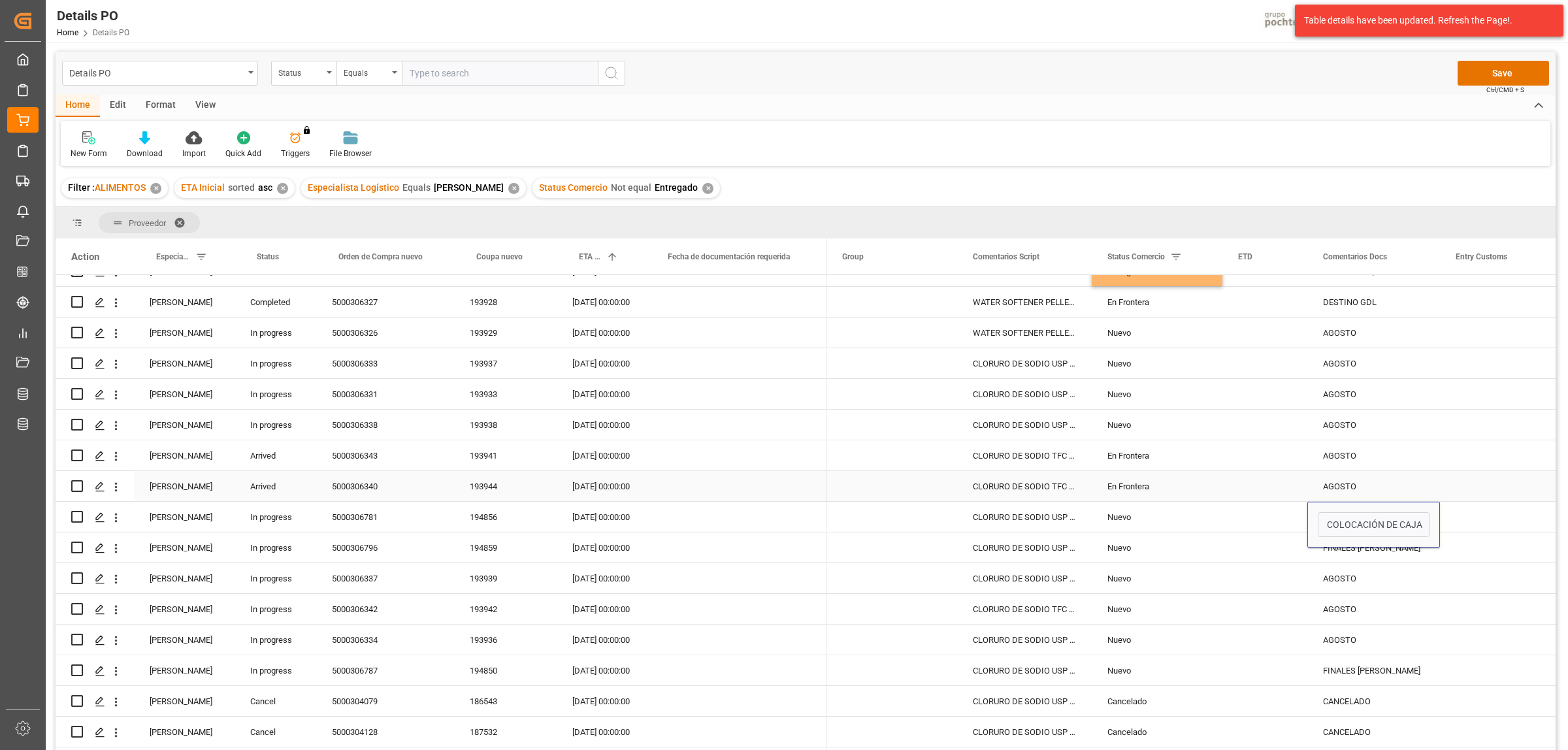
click at [1475, 506] on div "Press SPACE to select this row." at bounding box center [1505, 517] width 130 height 30
click at [1367, 546] on div "FINALES DE AGOSTO" at bounding box center [1373, 547] width 132 height 30
click at [1370, 520] on div "CON COLOCACIÓN DE CAJA" at bounding box center [1373, 517] width 132 height 30
click at [351, 547] on div "5000306796" at bounding box center [385, 547] width 138 height 30
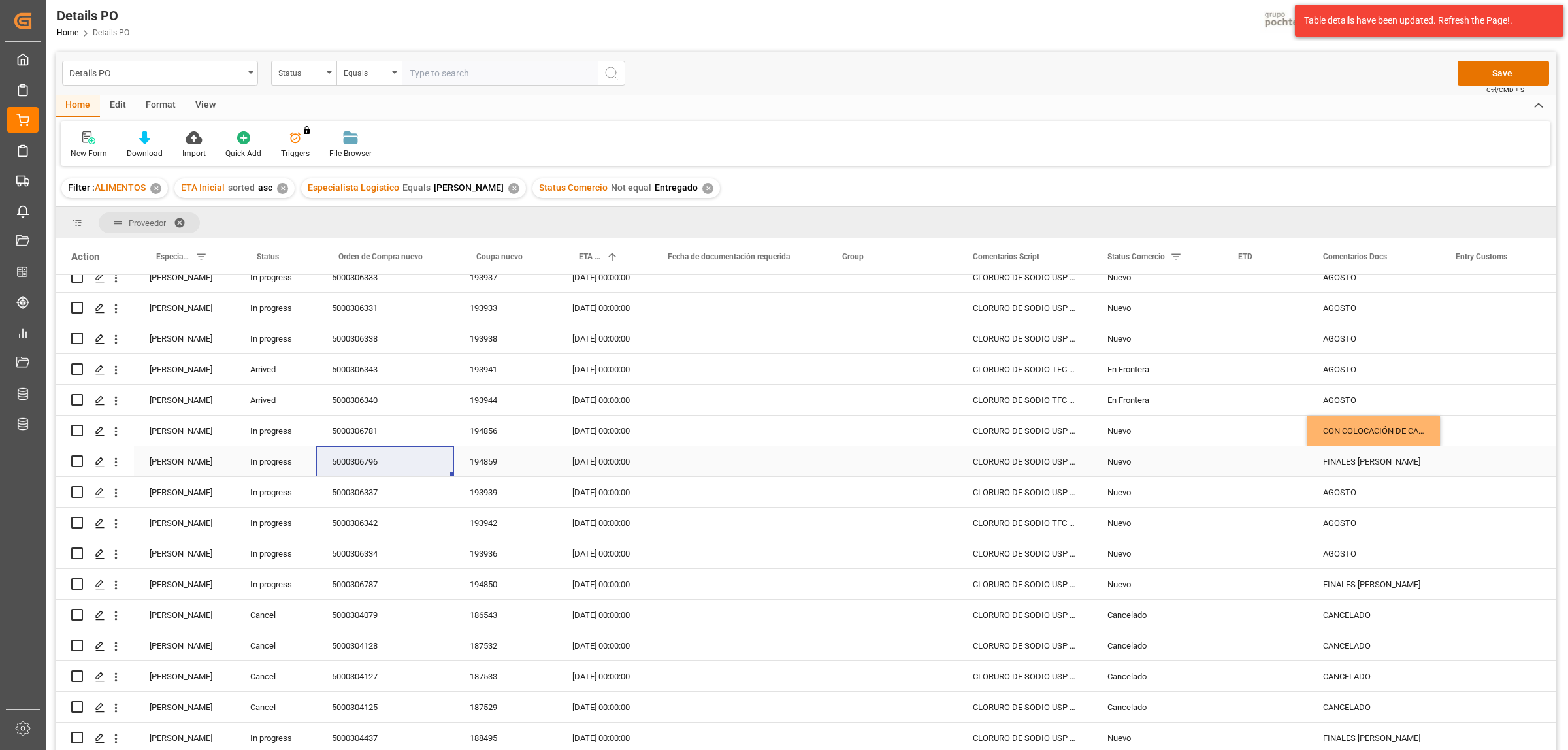
scroll to position [735, 0]
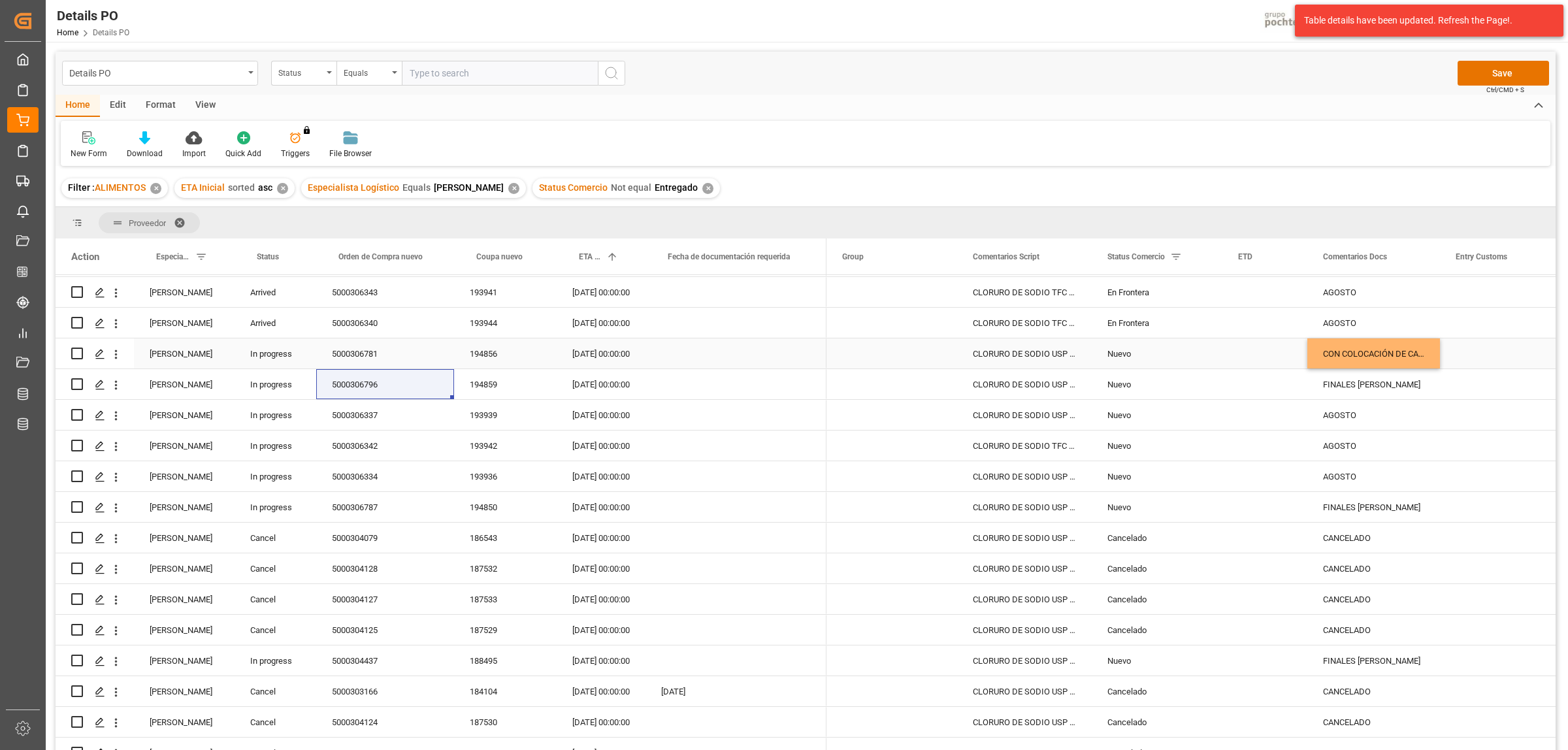
click at [1368, 359] on div "CON COLOCACIÓN DE CAJA" at bounding box center [1373, 354] width 132 height 30
click at [366, 321] on div "5000306340" at bounding box center [385, 322] width 138 height 30
click at [366, 357] on div "5000306781" at bounding box center [385, 354] width 138 height 30
click at [337, 318] on div "5000306340" at bounding box center [385, 322] width 138 height 30
click at [1393, 350] on div "CON COLOCACIÓN DE CAJA" at bounding box center [1373, 354] width 132 height 30
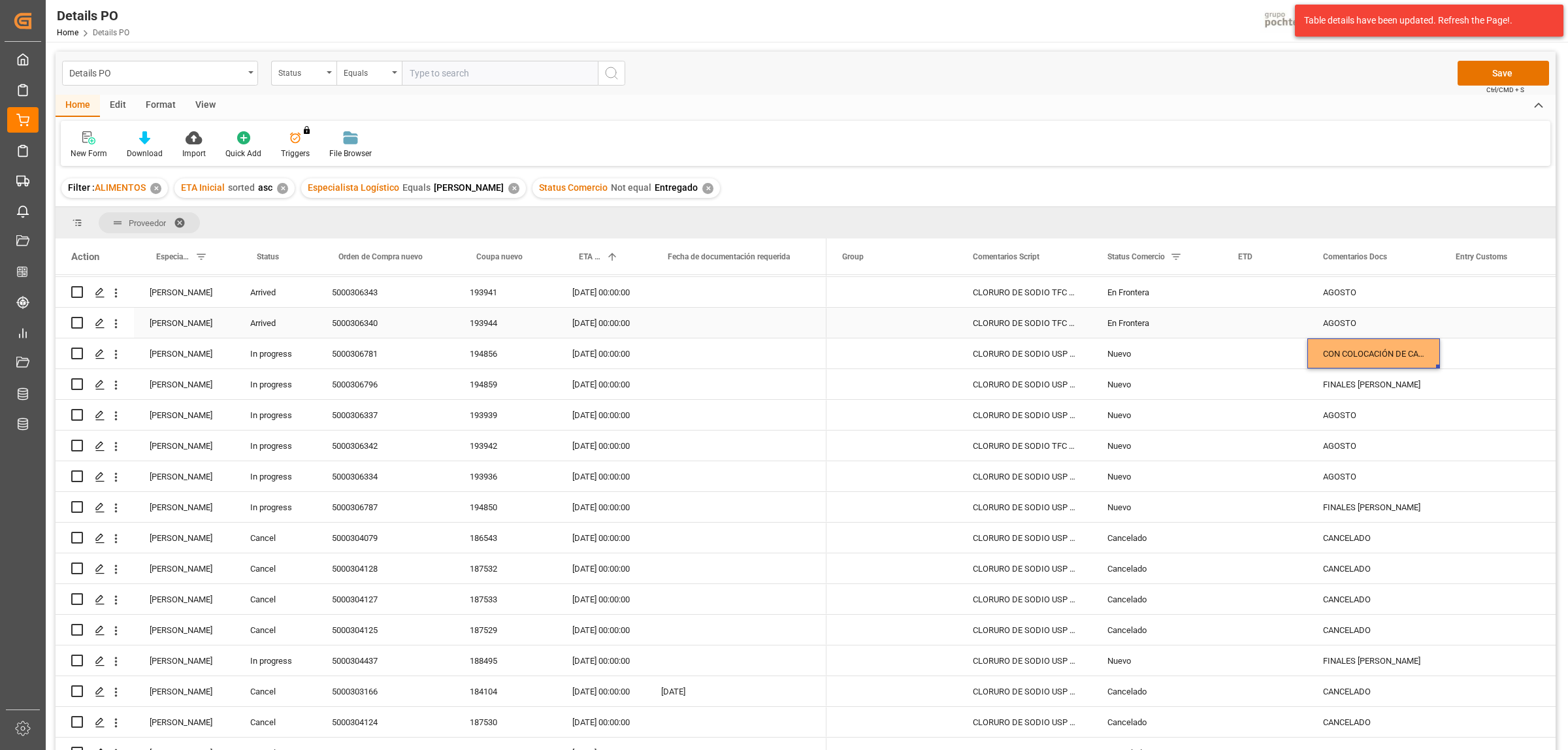
click at [1373, 321] on div "AGOSTO" at bounding box center [1373, 322] width 132 height 30
click at [1341, 289] on div "AGOSTO" at bounding box center [1373, 292] width 132 height 30
click at [1345, 353] on div "CON COLOCACIÓN DE CAJA" at bounding box center [1373, 354] width 132 height 30
click at [1344, 421] on div "AGOSTO" at bounding box center [1373, 415] width 132 height 30
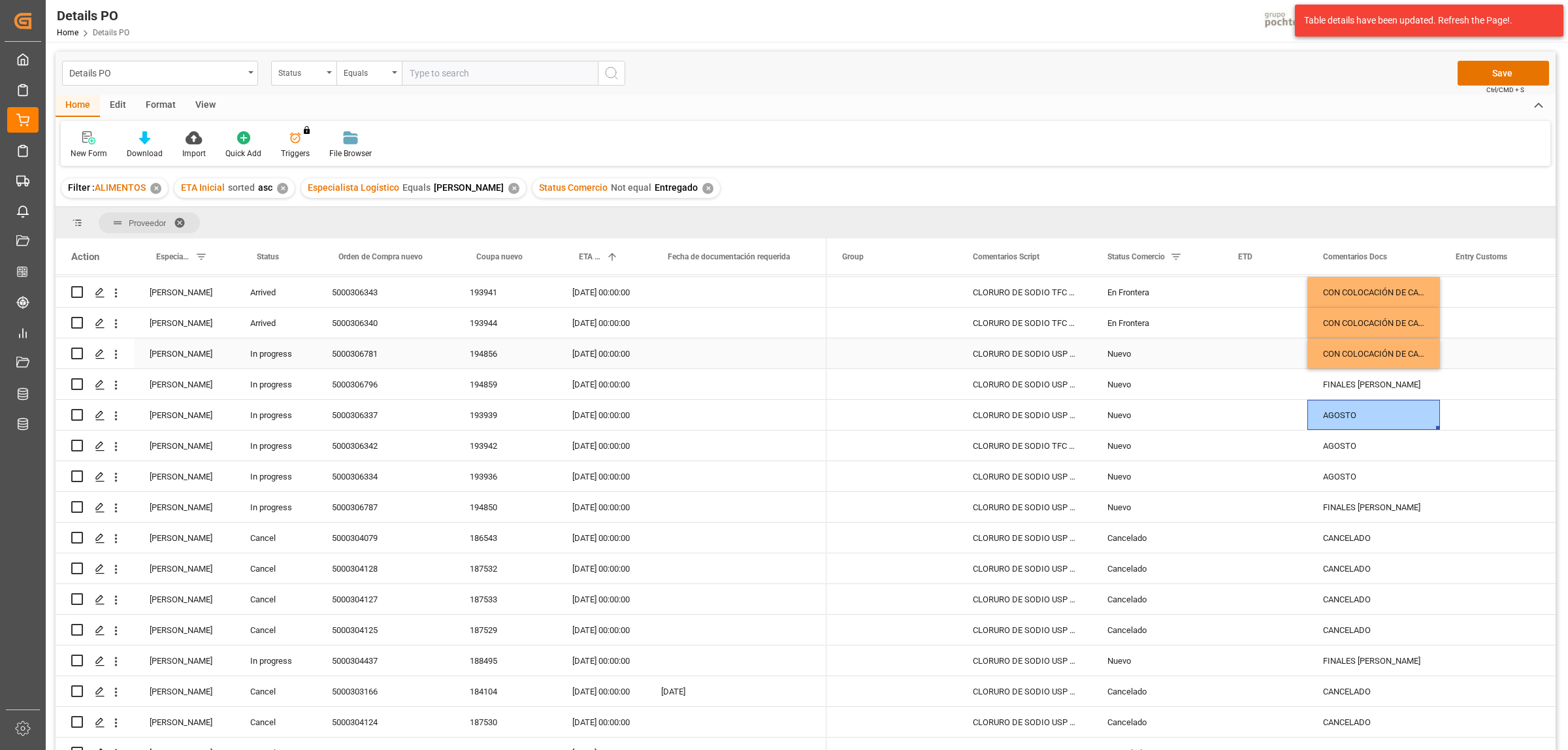
click at [1345, 358] on div "CON COLOCACIÓN DE CAJA" at bounding box center [1373, 354] width 132 height 30
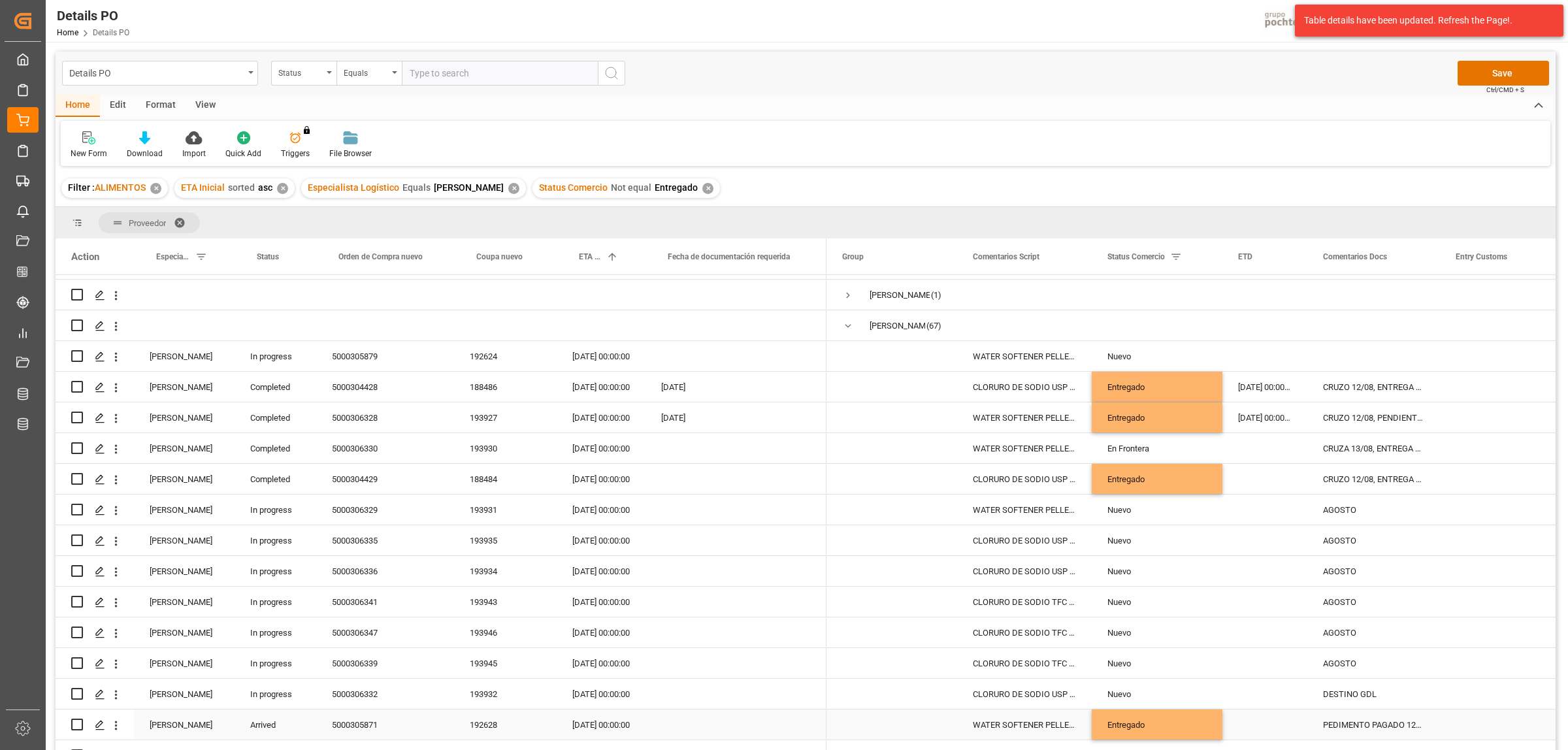
scroll to position [50, 0]
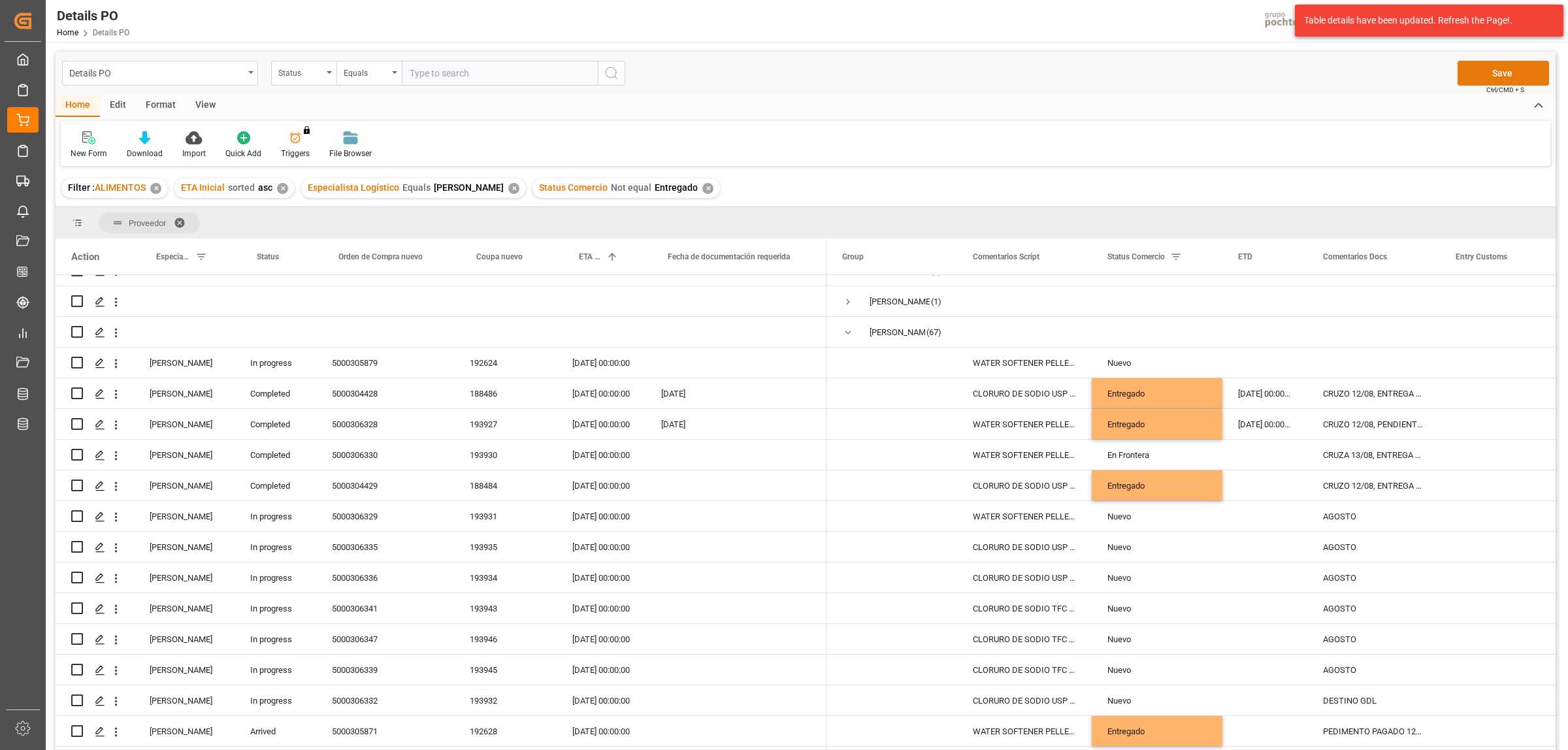
click at [1485, 79] on button "Save" at bounding box center [1504, 73] width 91 height 25
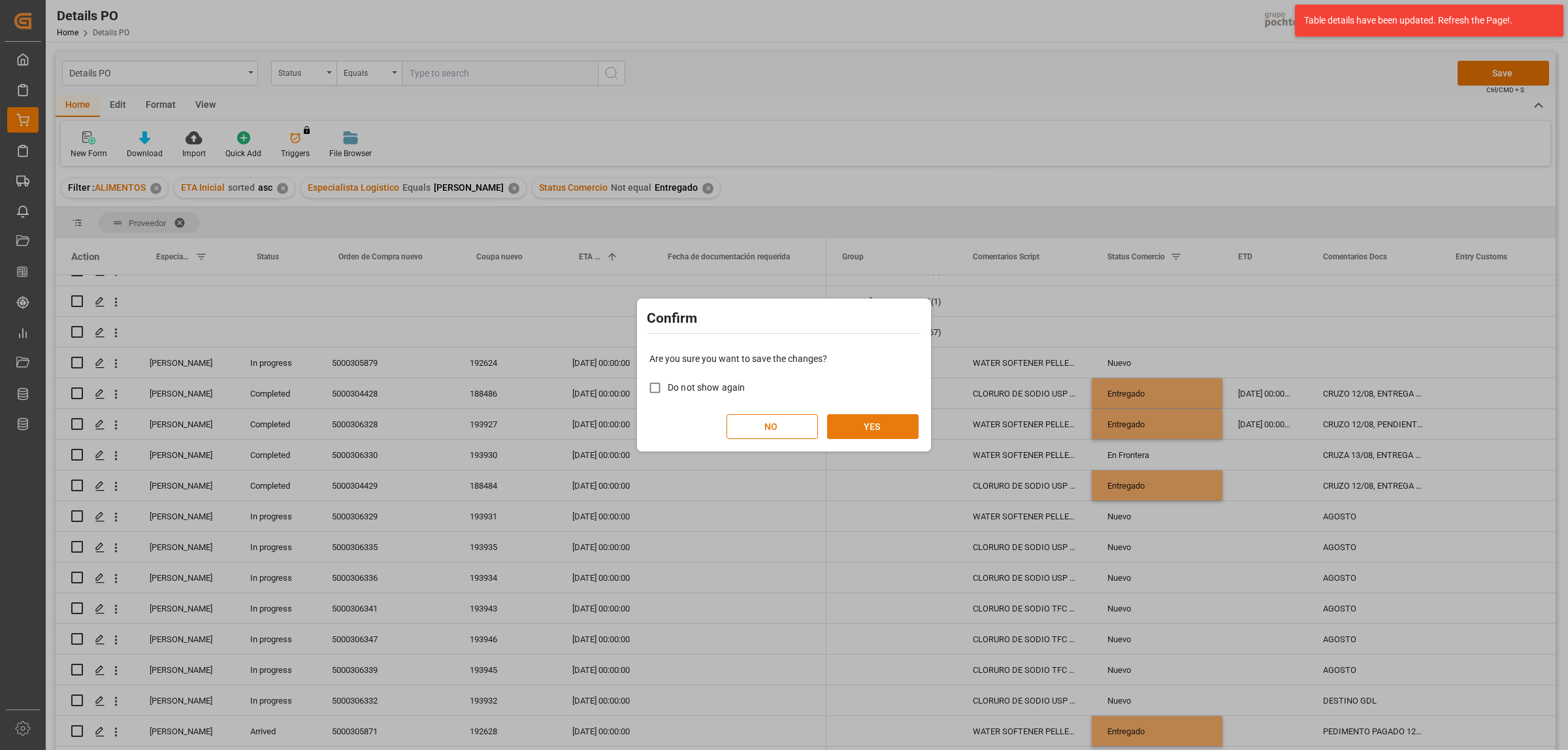
click at [876, 429] on button "YES" at bounding box center [873, 427] width 91 height 25
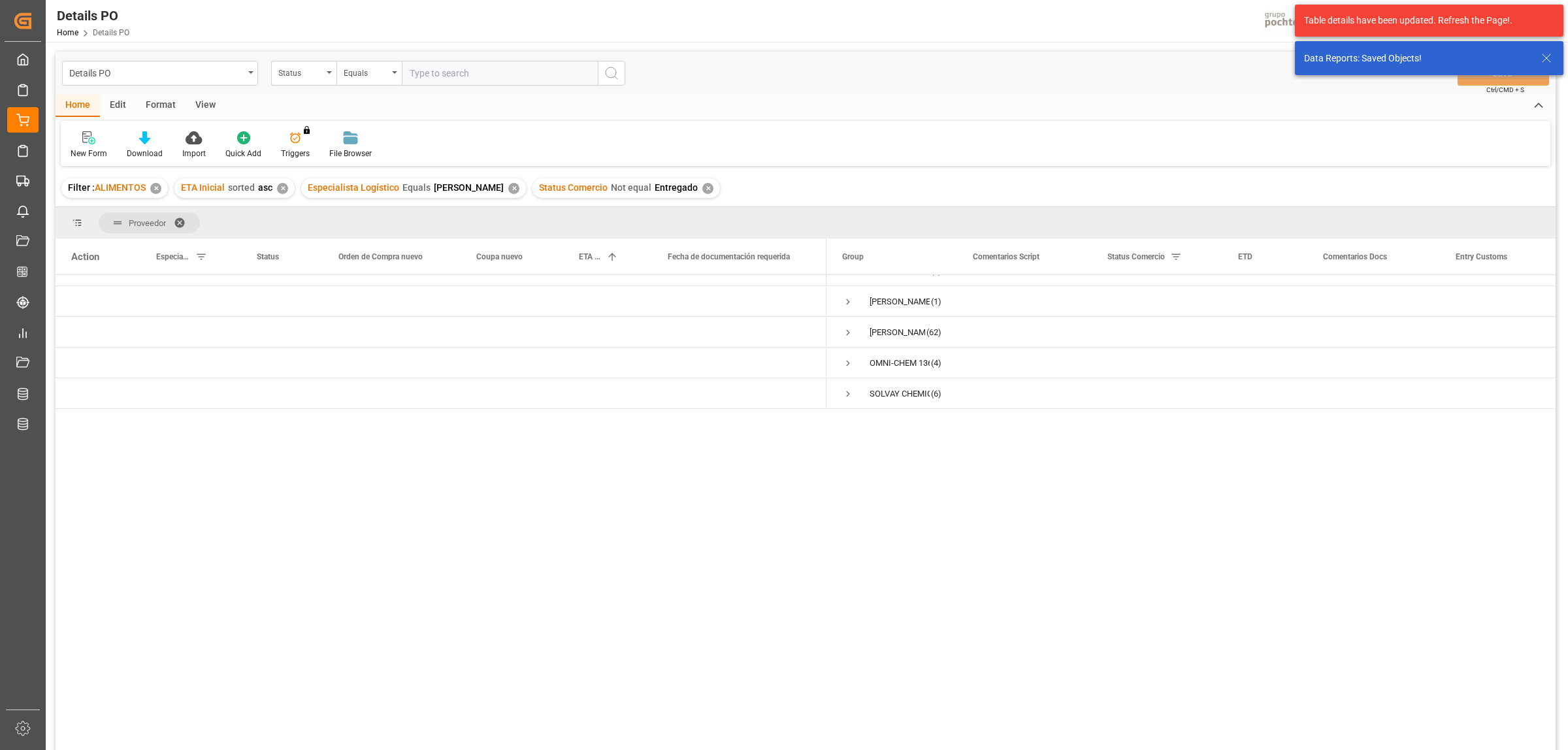
scroll to position [0, 0]
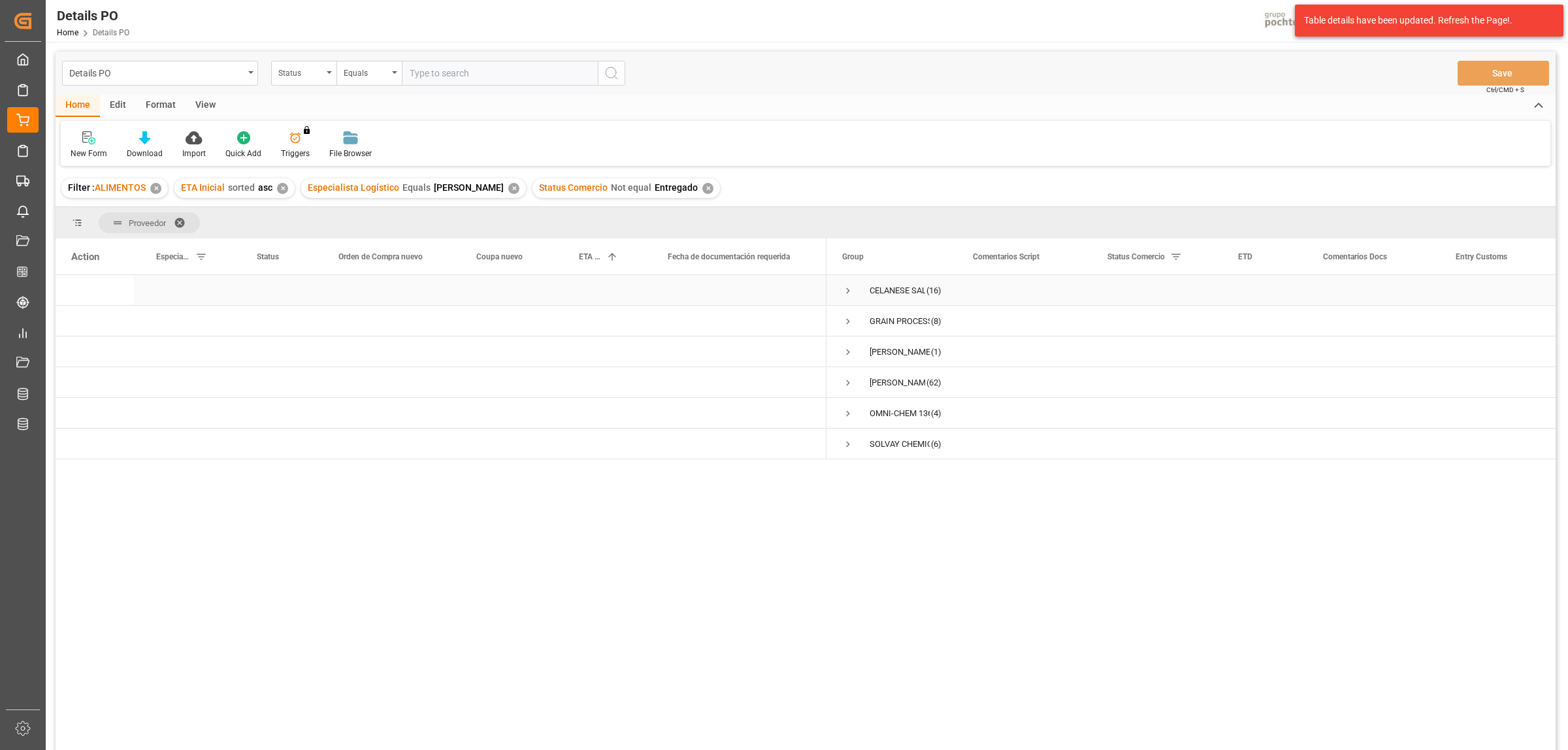
click at [848, 288] on span "Press SPACE to select this row." at bounding box center [848, 290] width 12 height 12
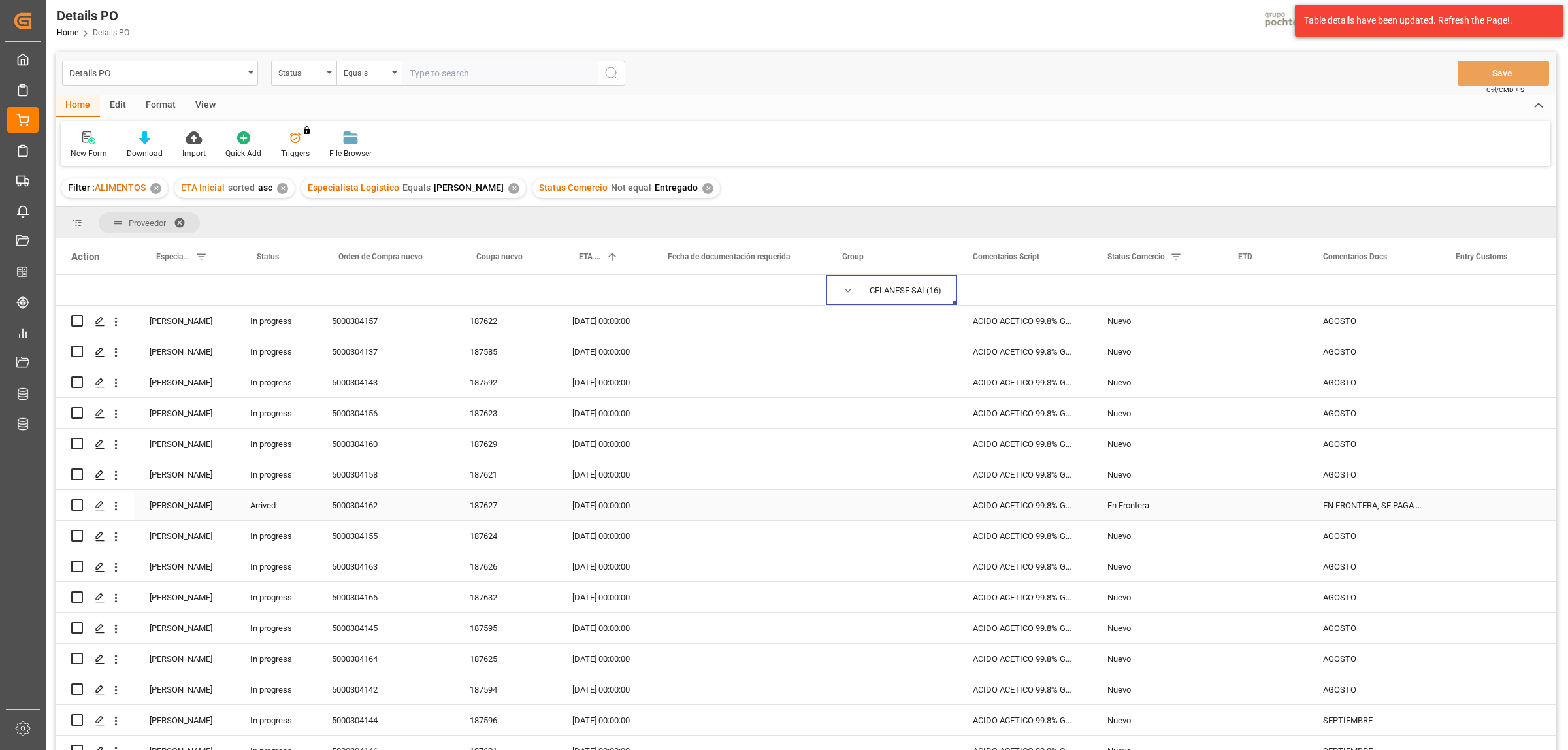
click at [351, 504] on div "5000304162" at bounding box center [385, 505] width 138 height 30
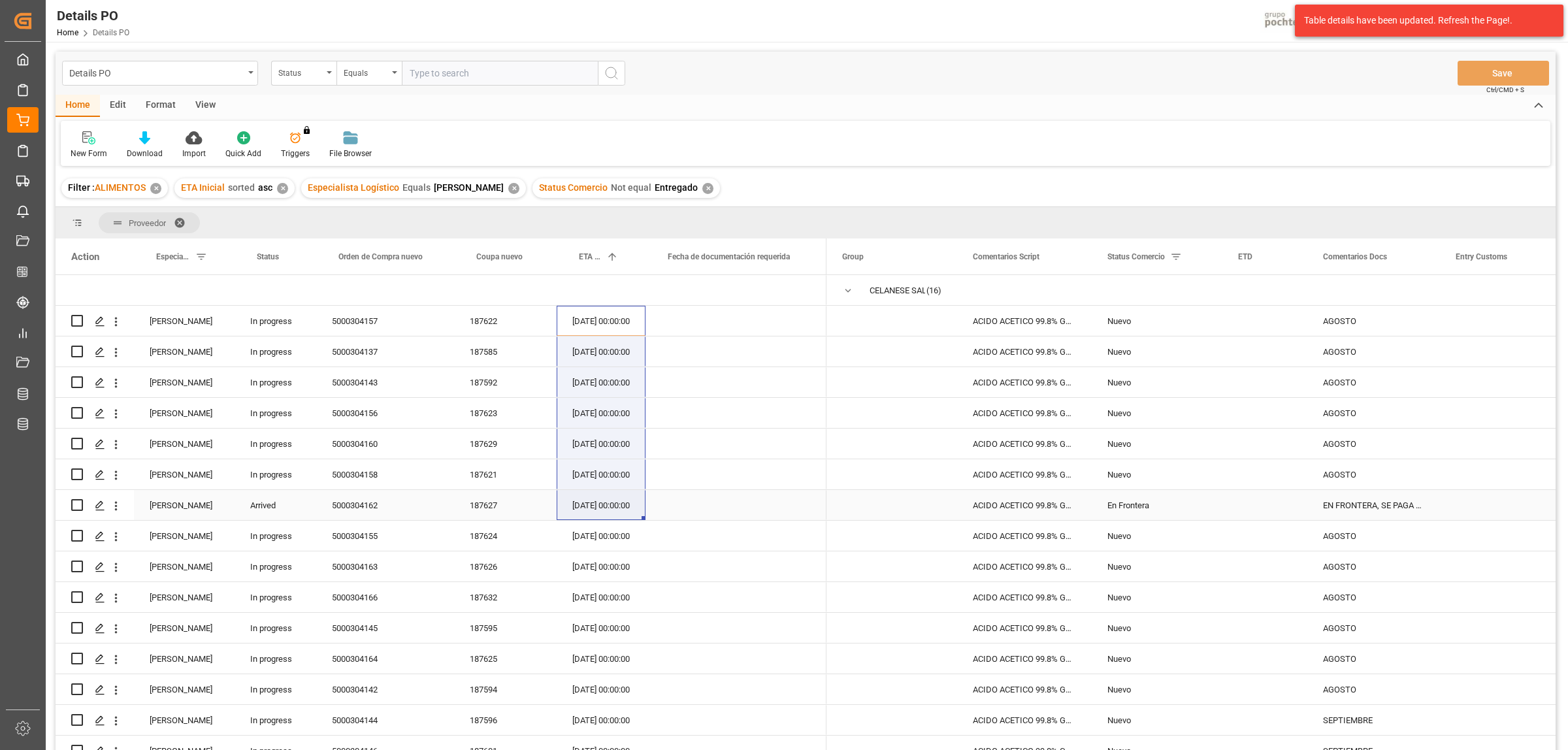
drag, startPoint x: 592, startPoint y: 325, endPoint x: 599, endPoint y: 504, distance: 179.1
click at [599, 504] on div at bounding box center [440, 612] width 771 height 675
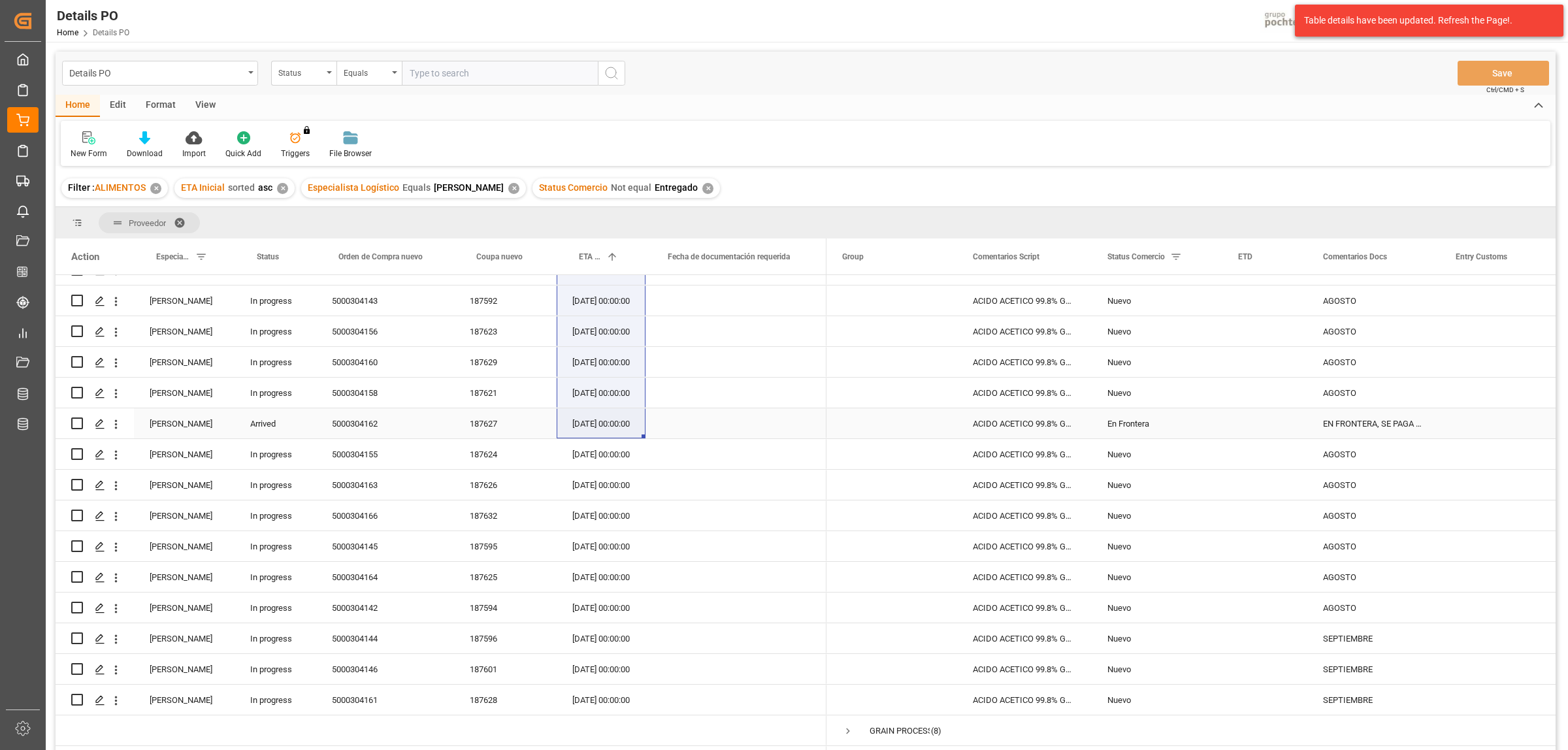
scroll to position [163, 0]
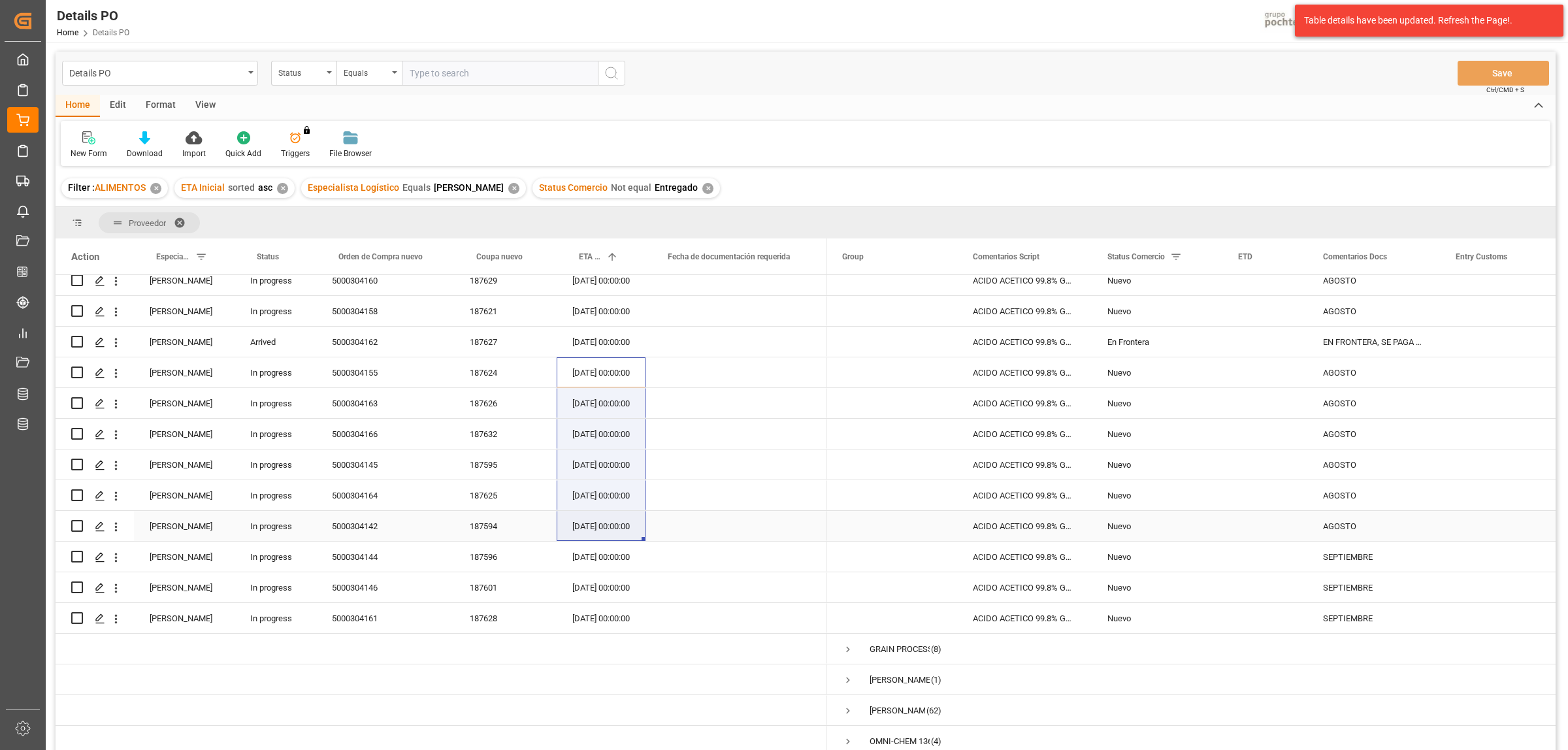
drag, startPoint x: 600, startPoint y: 377, endPoint x: 602, endPoint y: 518, distance: 141.0
click at [602, 518] on div at bounding box center [440, 449] width 771 height 675
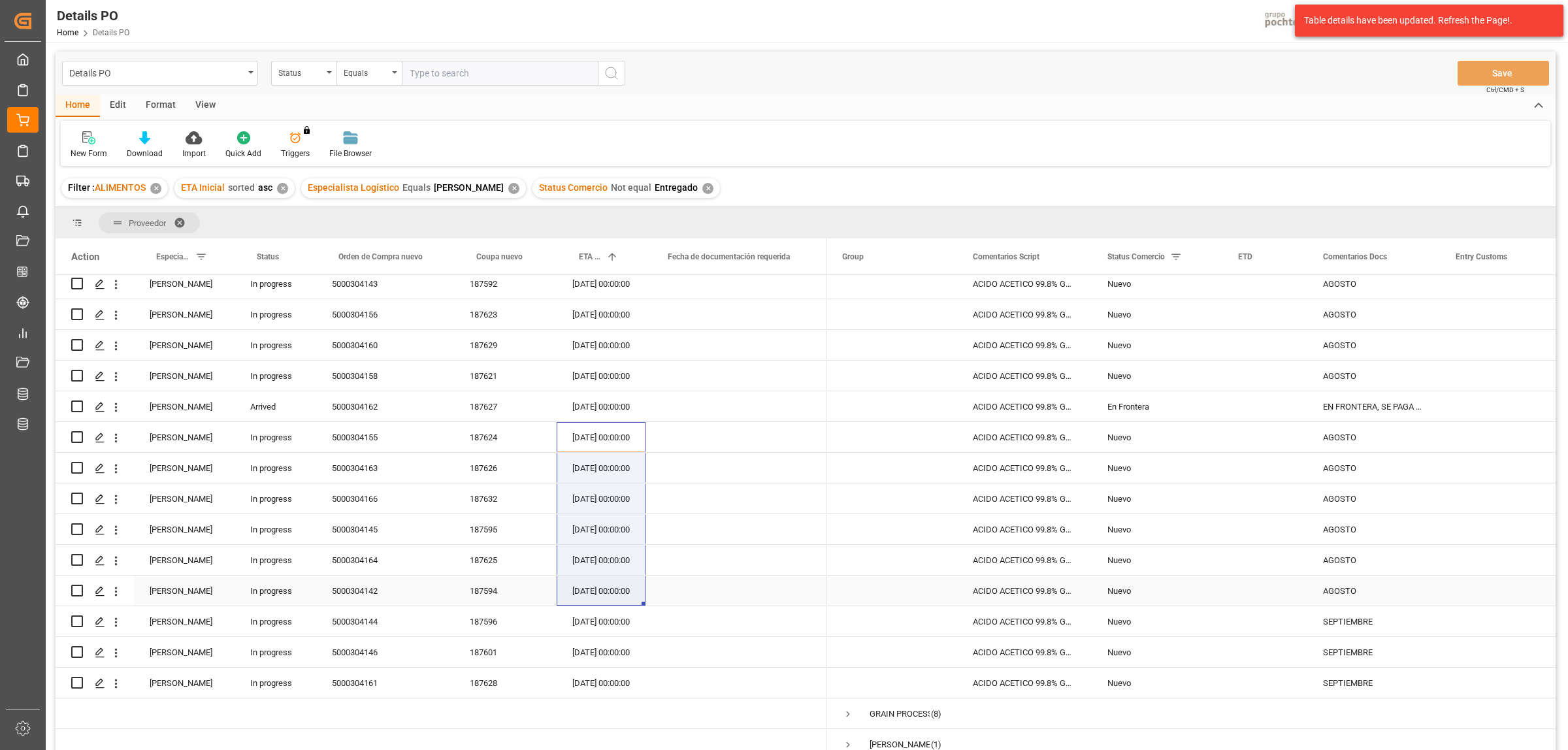
scroll to position [0, 0]
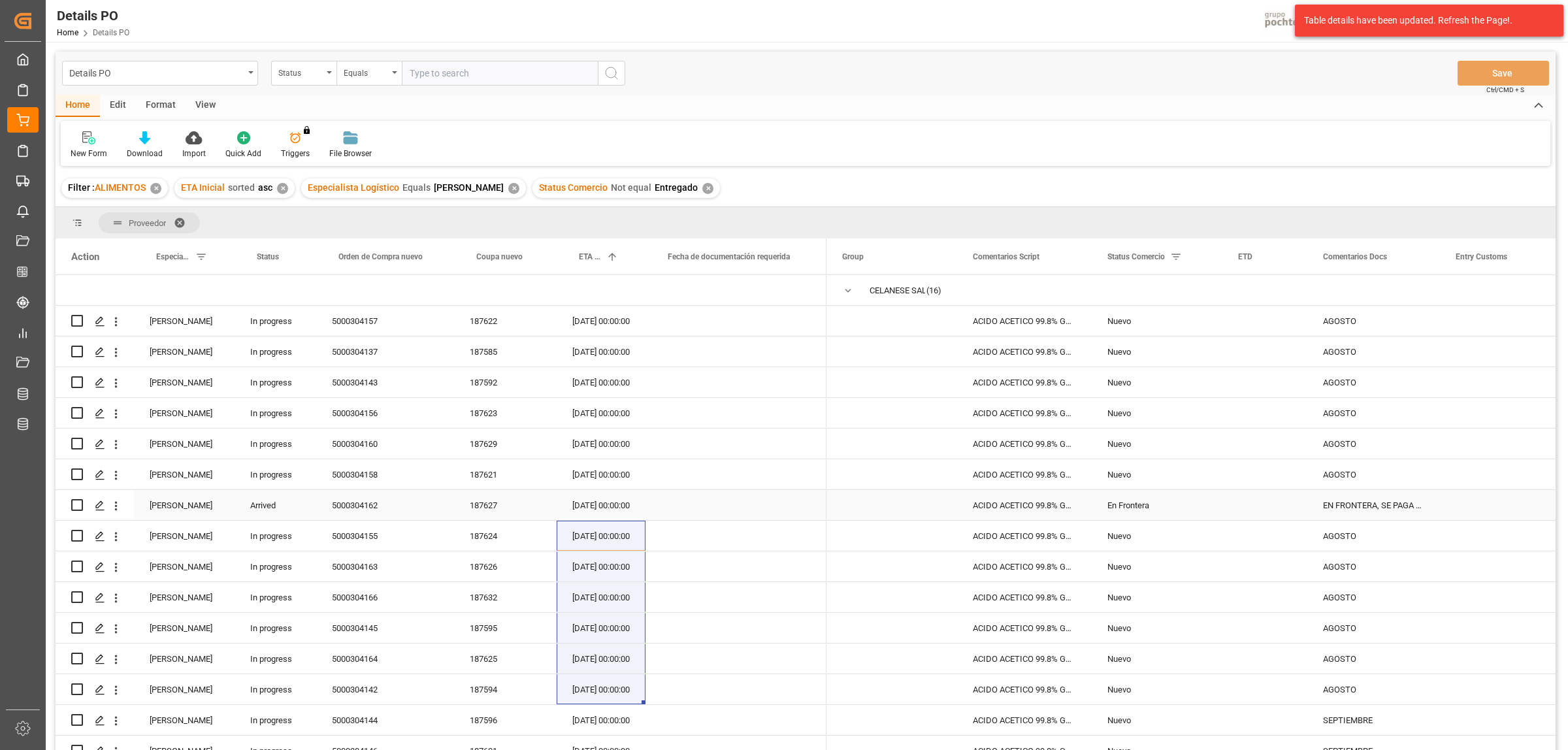
click at [608, 501] on div "20.08.2025 00:00:00" at bounding box center [600, 505] width 88 height 30
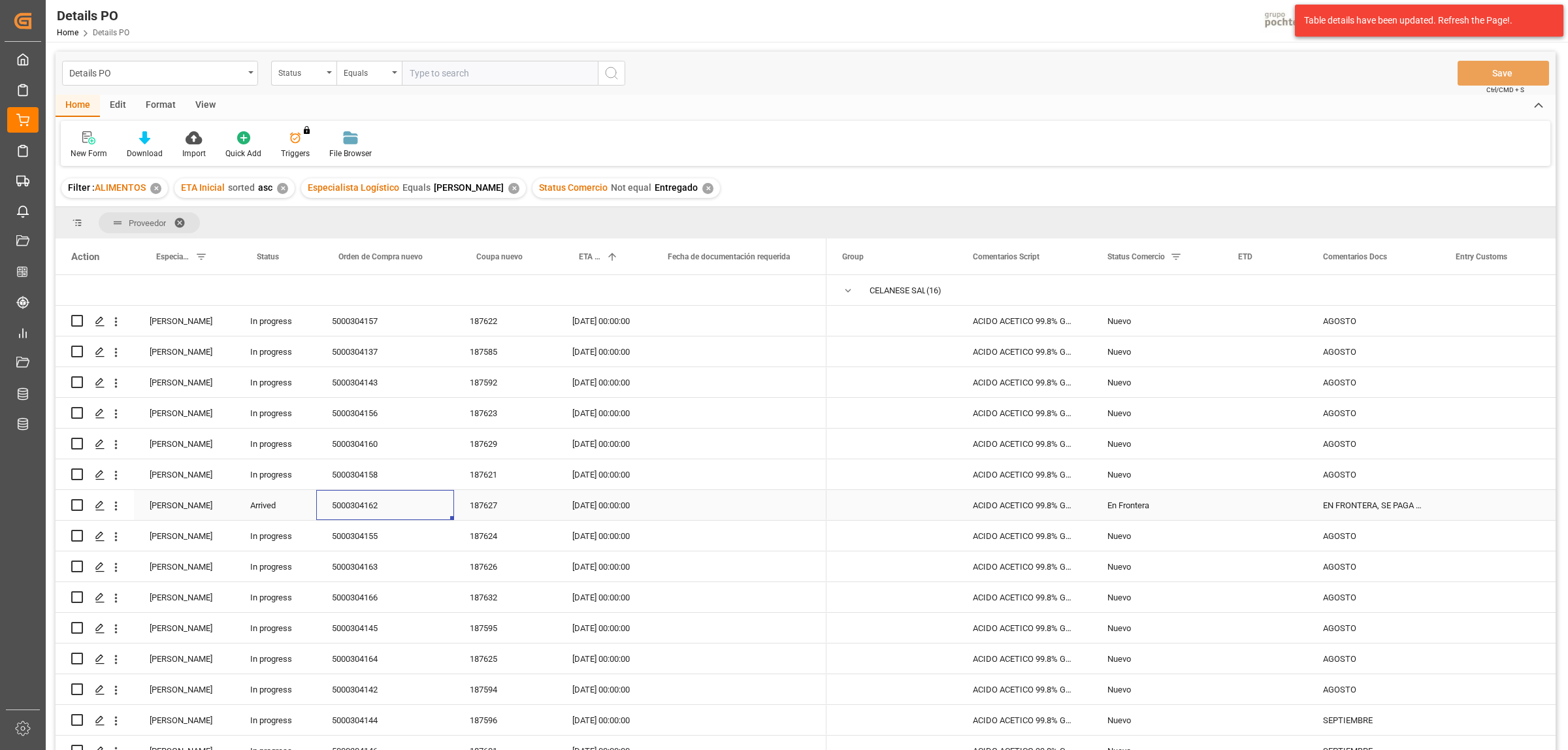
click at [366, 508] on div "5000304162" at bounding box center [385, 505] width 138 height 30
click at [77, 507] on input "Press Space to toggle row selection (unchecked)" at bounding box center [77, 504] width 12 height 12
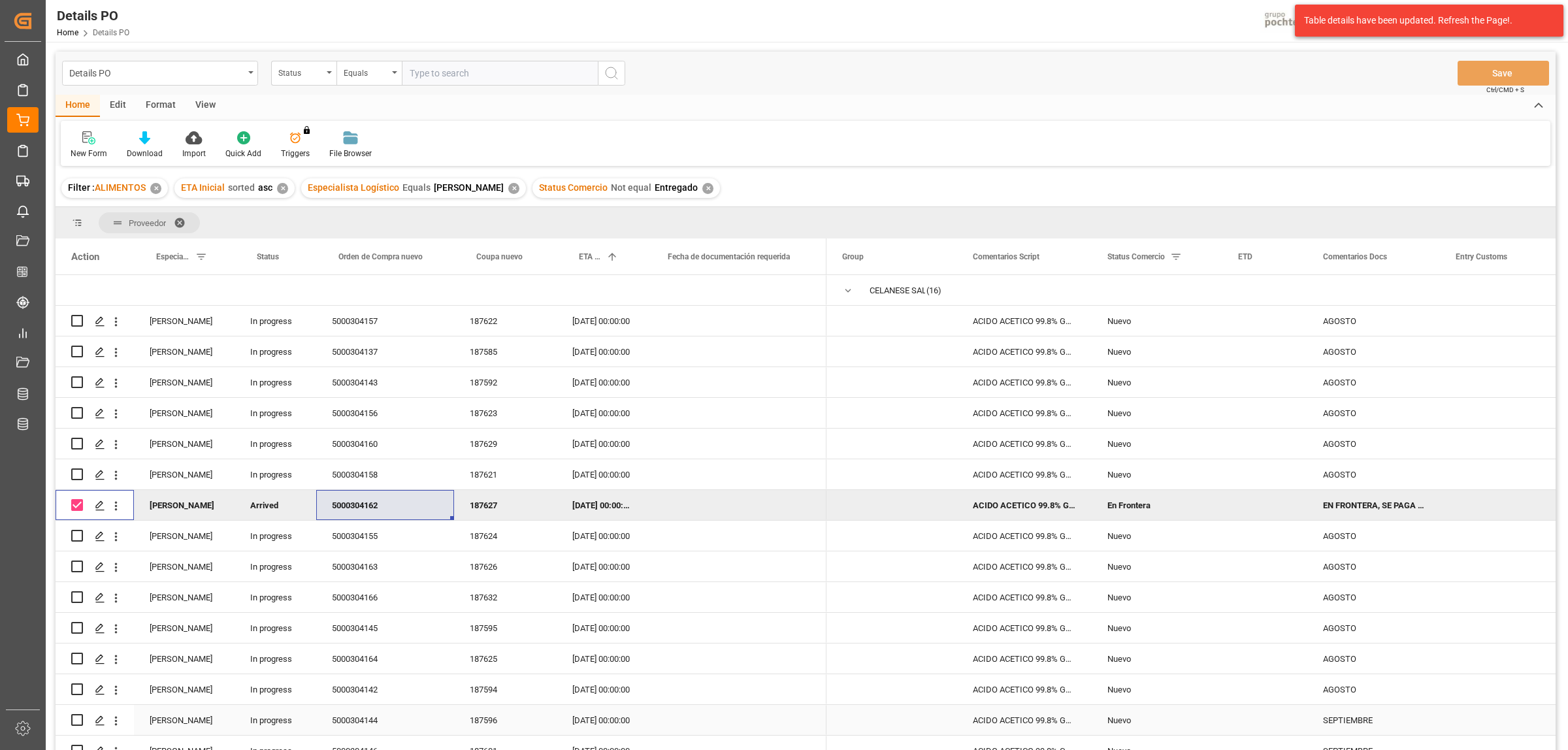
scroll to position [81, 0]
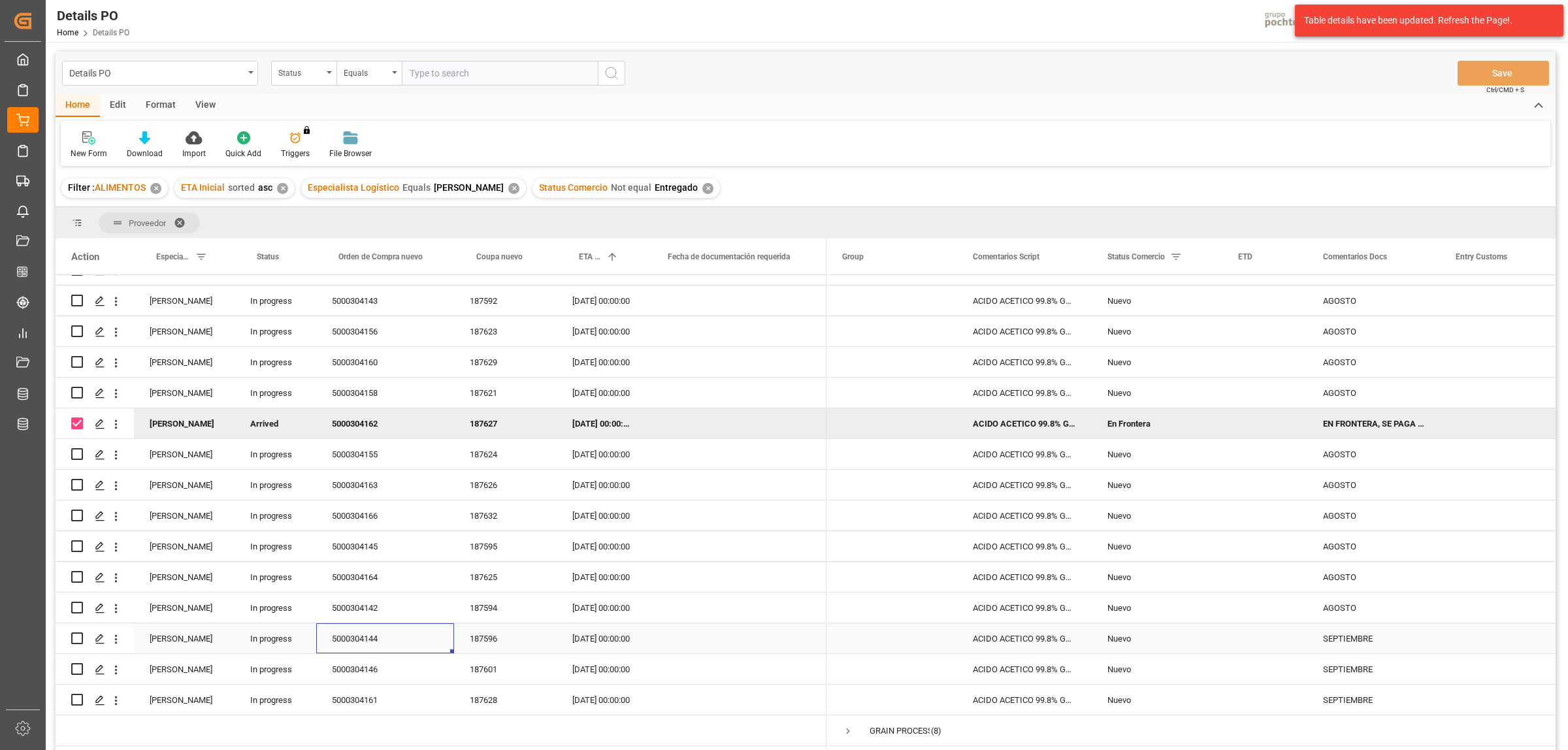
click at [374, 638] on div "5000304144" at bounding box center [385, 638] width 138 height 30
click at [79, 425] on input "Press Space to toggle row selection (checked)" at bounding box center [77, 422] width 12 height 12
checkbox input "false"
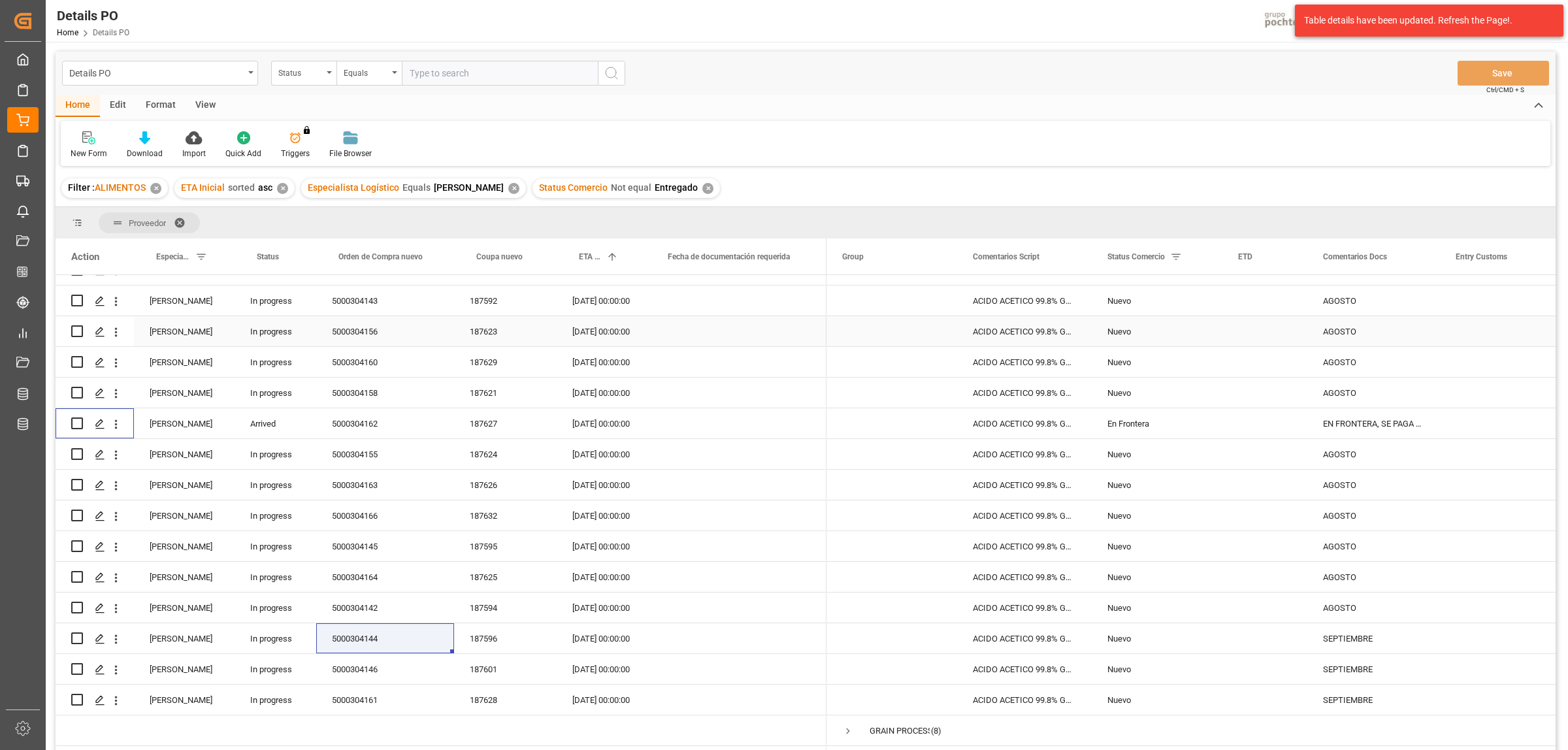
click at [918, 329] on span "Press SPACE to select this row." at bounding box center [892, 331] width 99 height 29
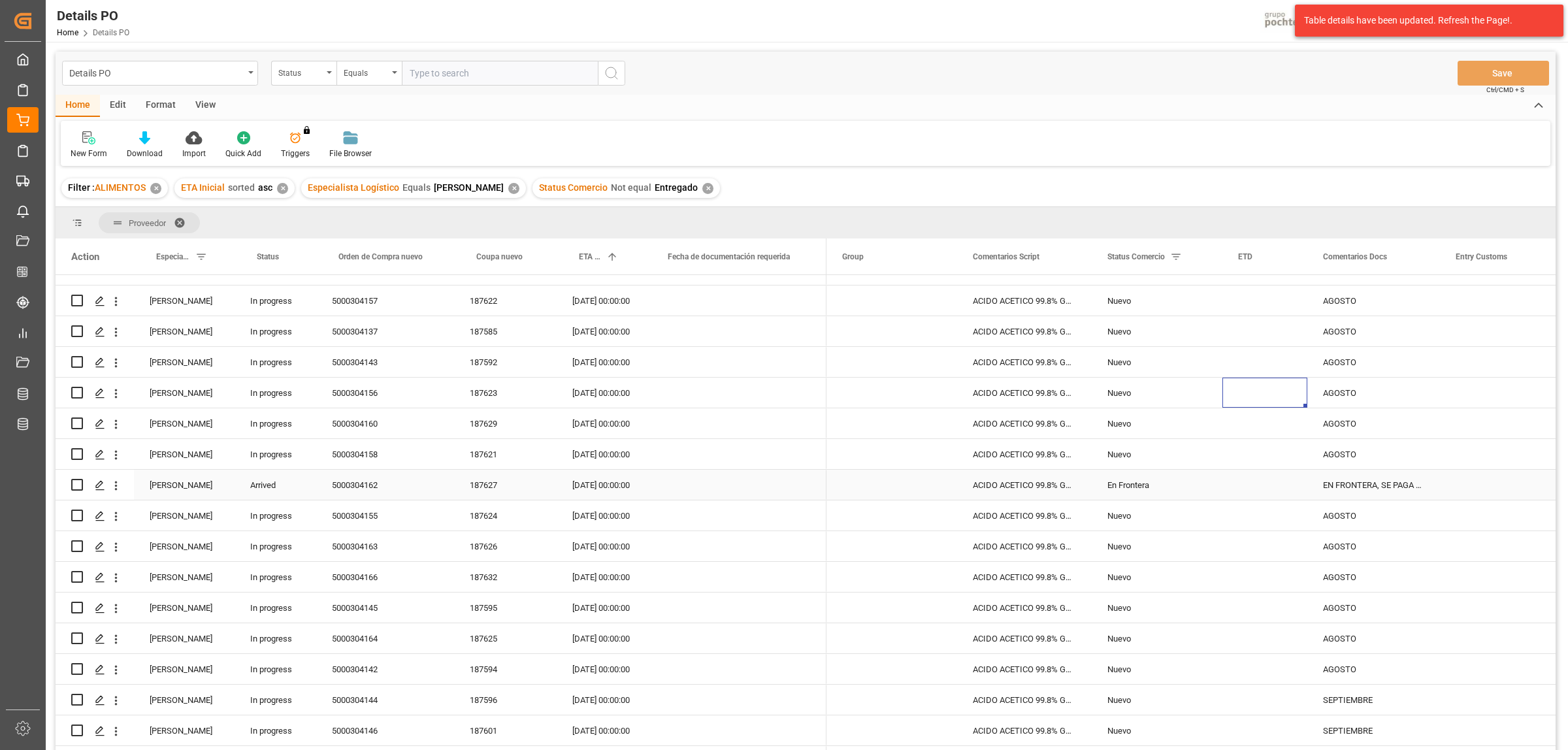
scroll to position [0, 0]
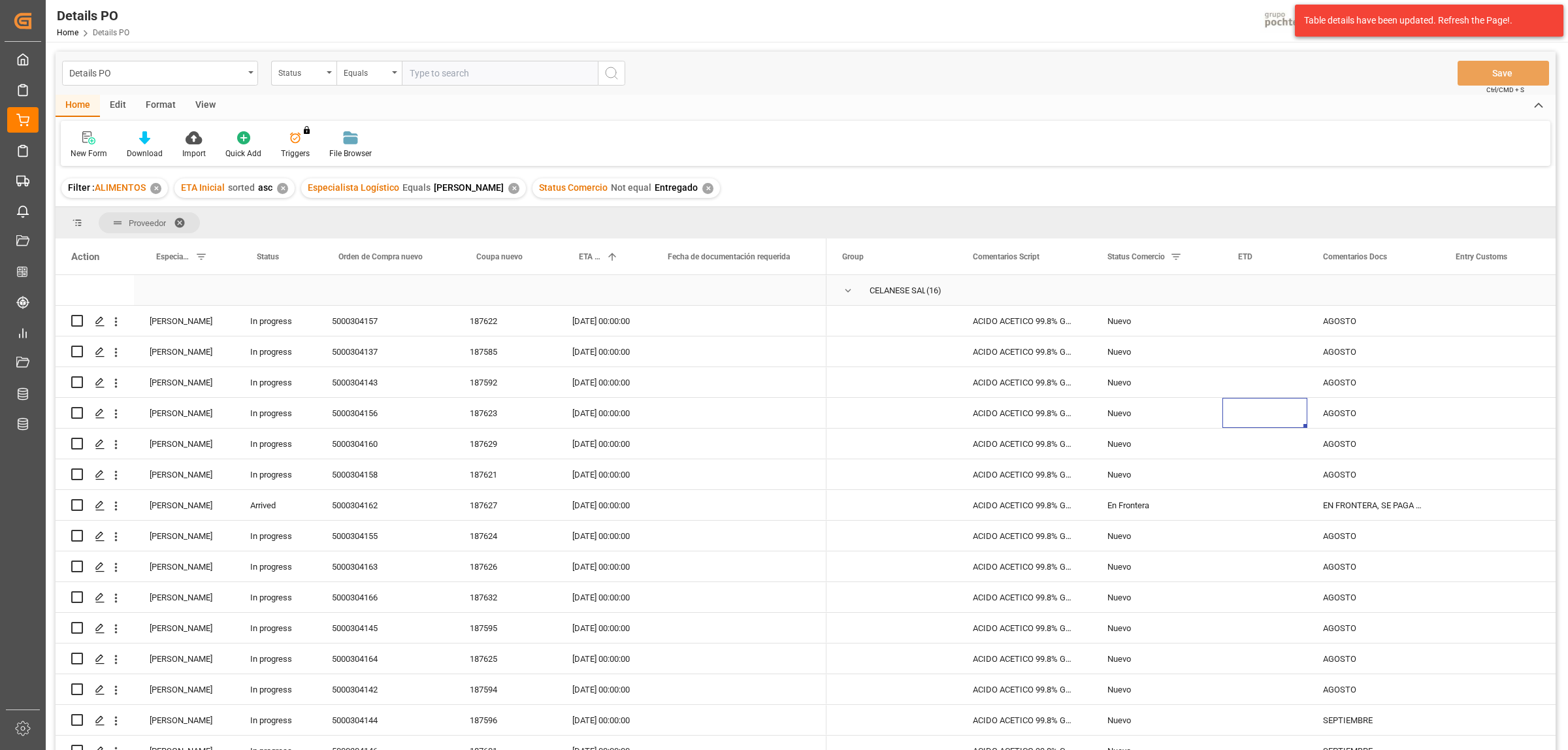
click at [851, 288] on span "Press SPACE to select this row." at bounding box center [848, 290] width 12 height 12
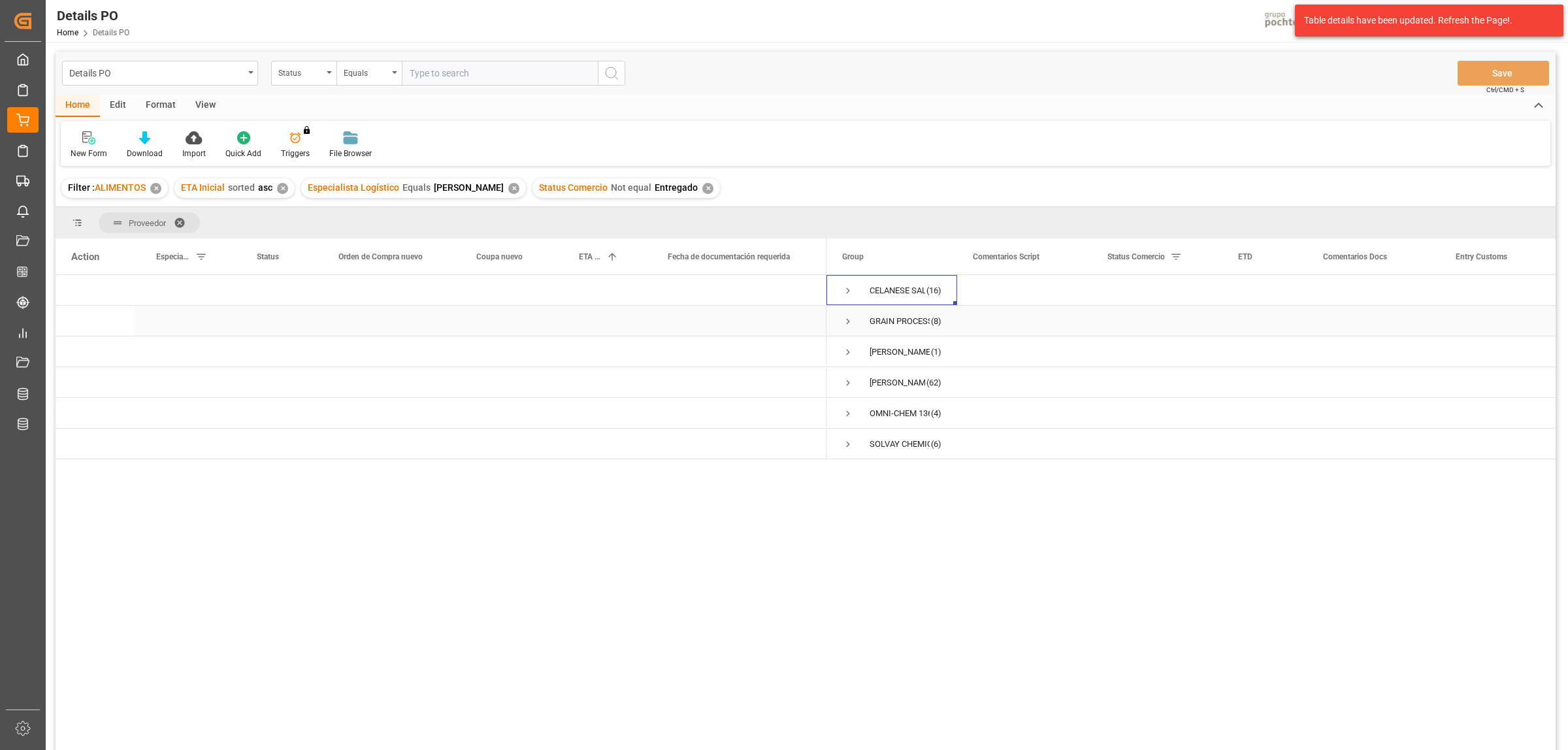
click at [846, 322] on span "Press SPACE to select this row." at bounding box center [848, 321] width 12 height 12
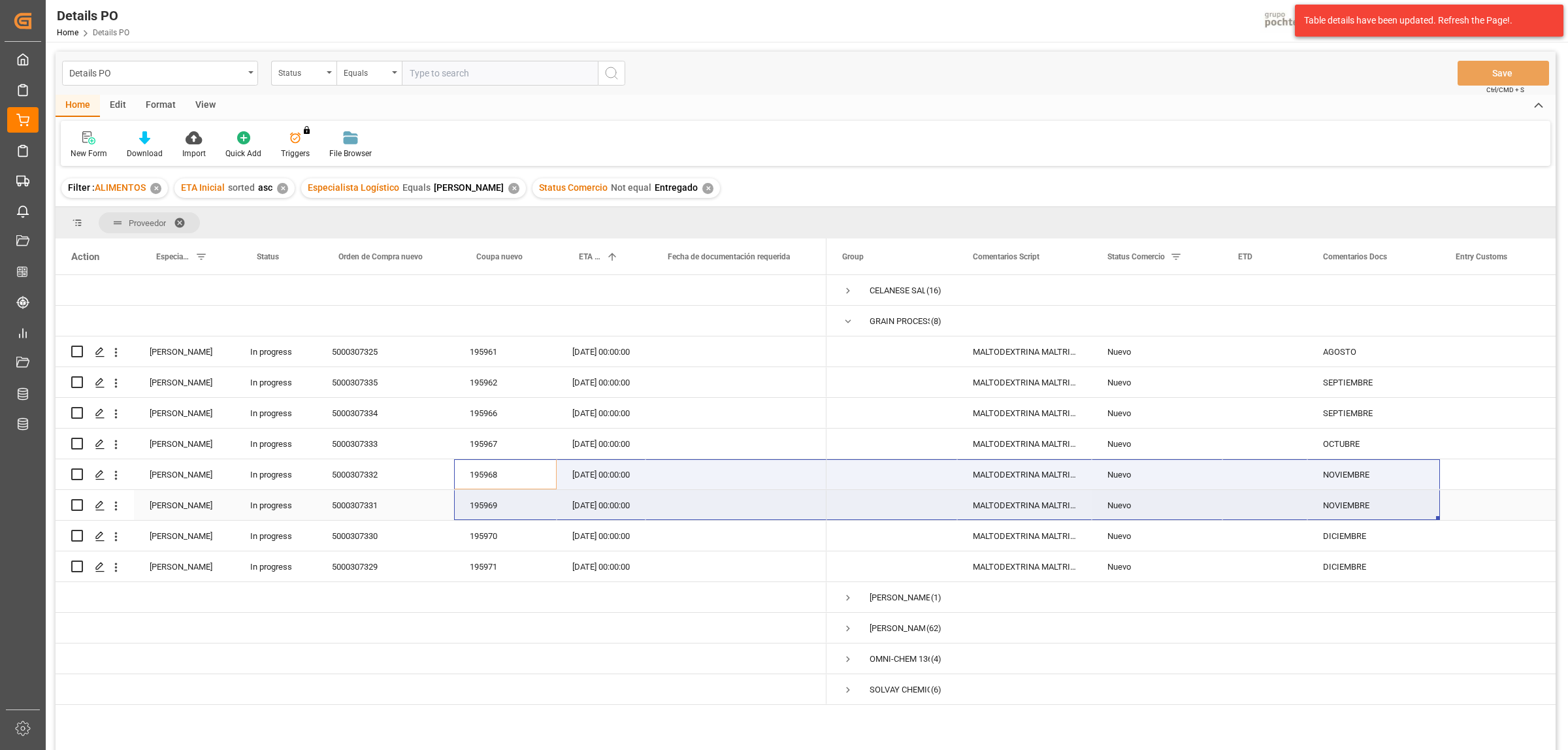
drag, startPoint x: 488, startPoint y: 479, endPoint x: 1338, endPoint y: 498, distance: 850.2
click at [1338, 498] on div "(8)" at bounding box center [805, 514] width 1500 height 479
click at [875, 377] on span "Press SPACE to select this row." at bounding box center [892, 382] width 99 height 29
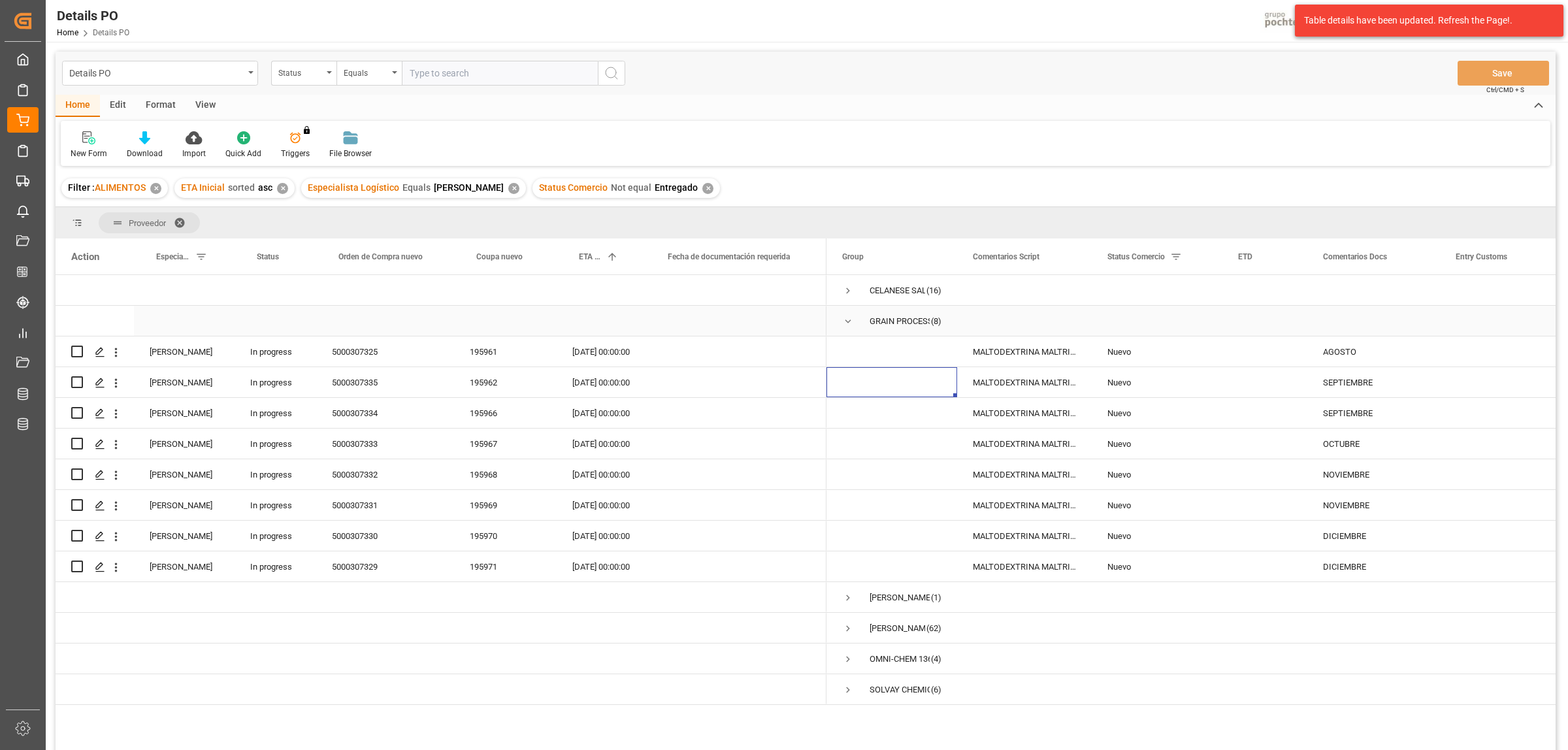
click at [848, 318] on span "Press SPACE to select this row." at bounding box center [848, 321] width 12 height 12
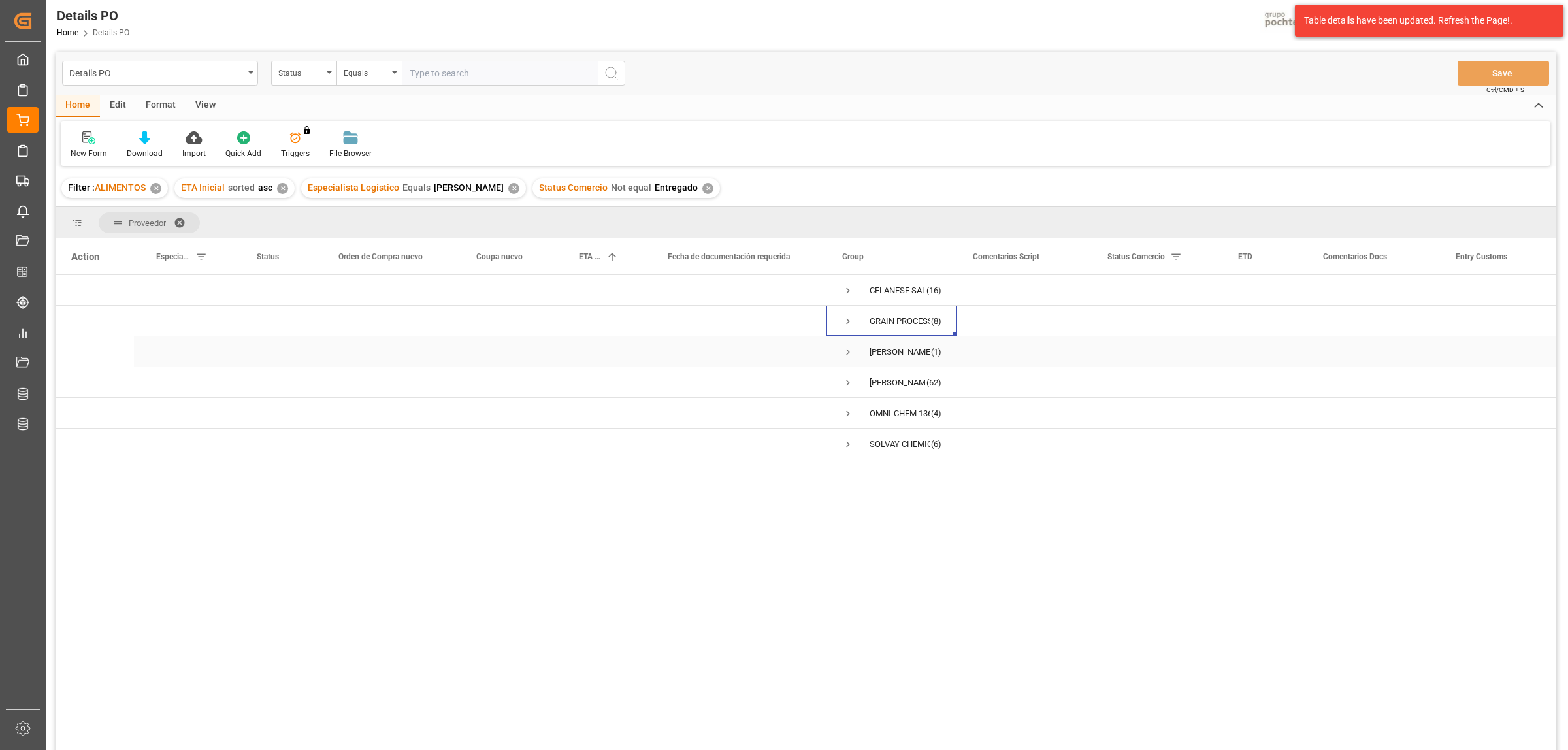
click at [850, 351] on span "Press SPACE to select this row." at bounding box center [848, 352] width 12 height 12
click at [847, 349] on span "Press SPACE to select this row." at bounding box center [848, 352] width 12 height 12
click at [848, 386] on span "Press SPACE to select this row." at bounding box center [848, 382] width 12 height 12
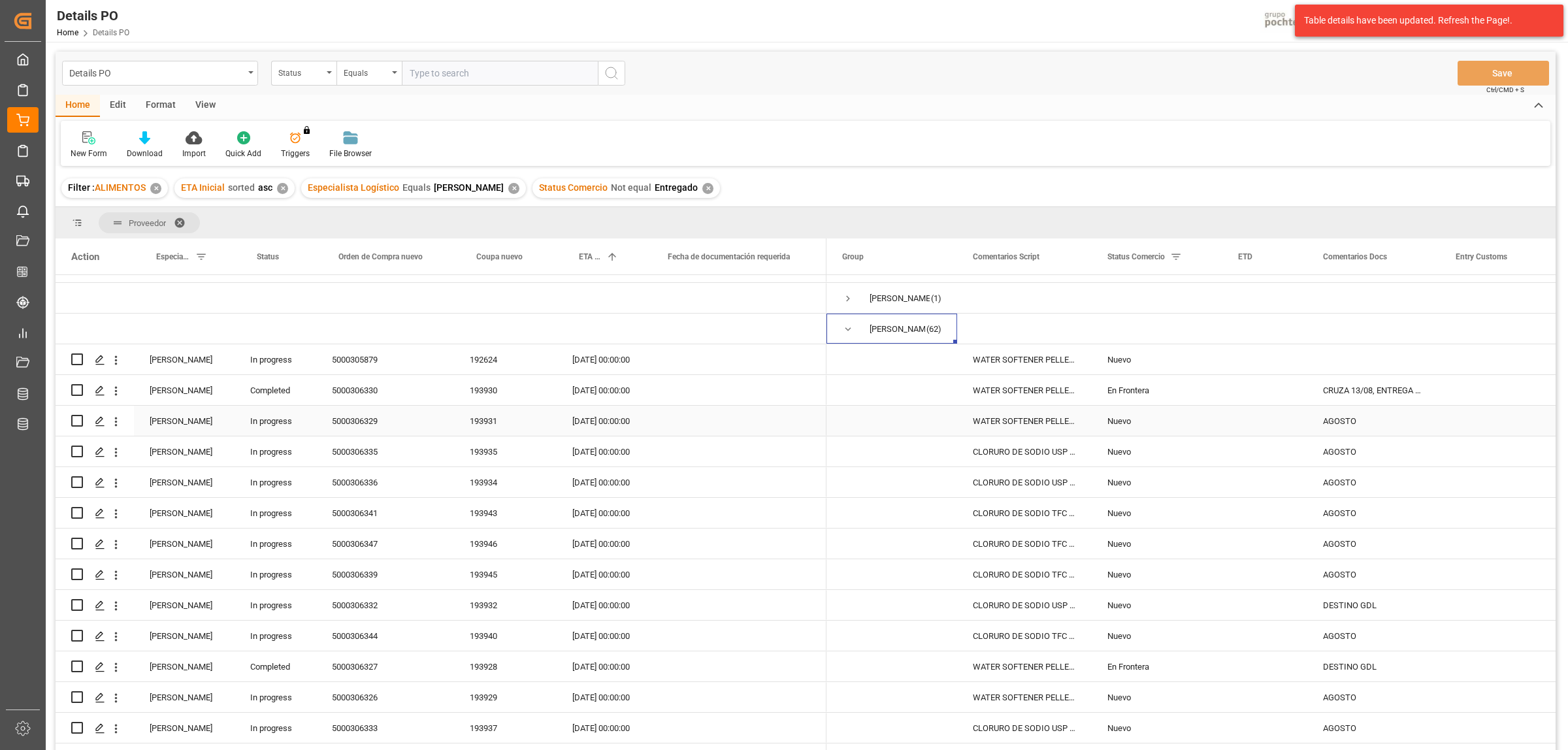
scroll to position [81, 0]
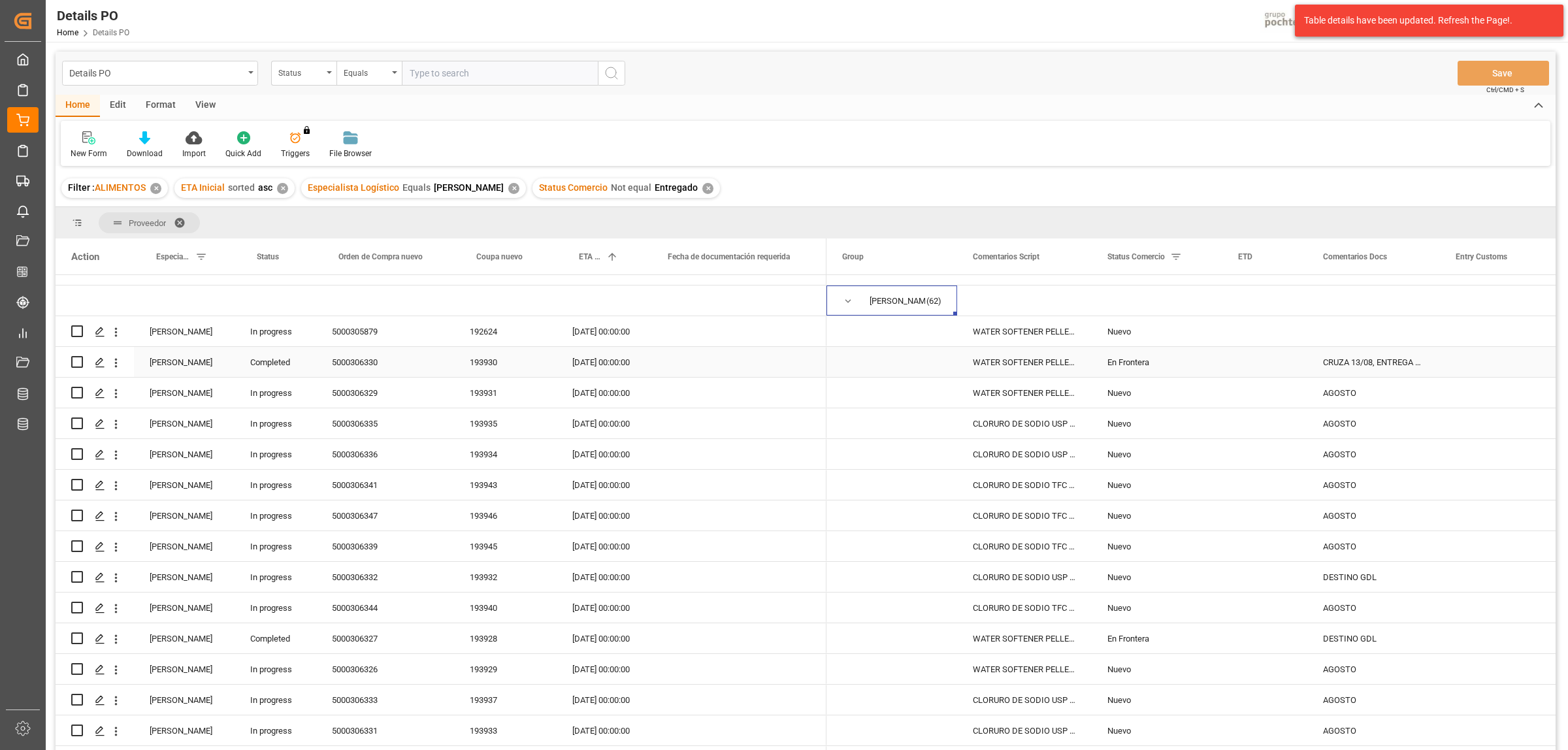
click at [366, 360] on div "5000306330" at bounding box center [385, 362] width 138 height 30
click at [80, 361] on input "Press Space to toggle row selection (unchecked)" at bounding box center [77, 362] width 12 height 12
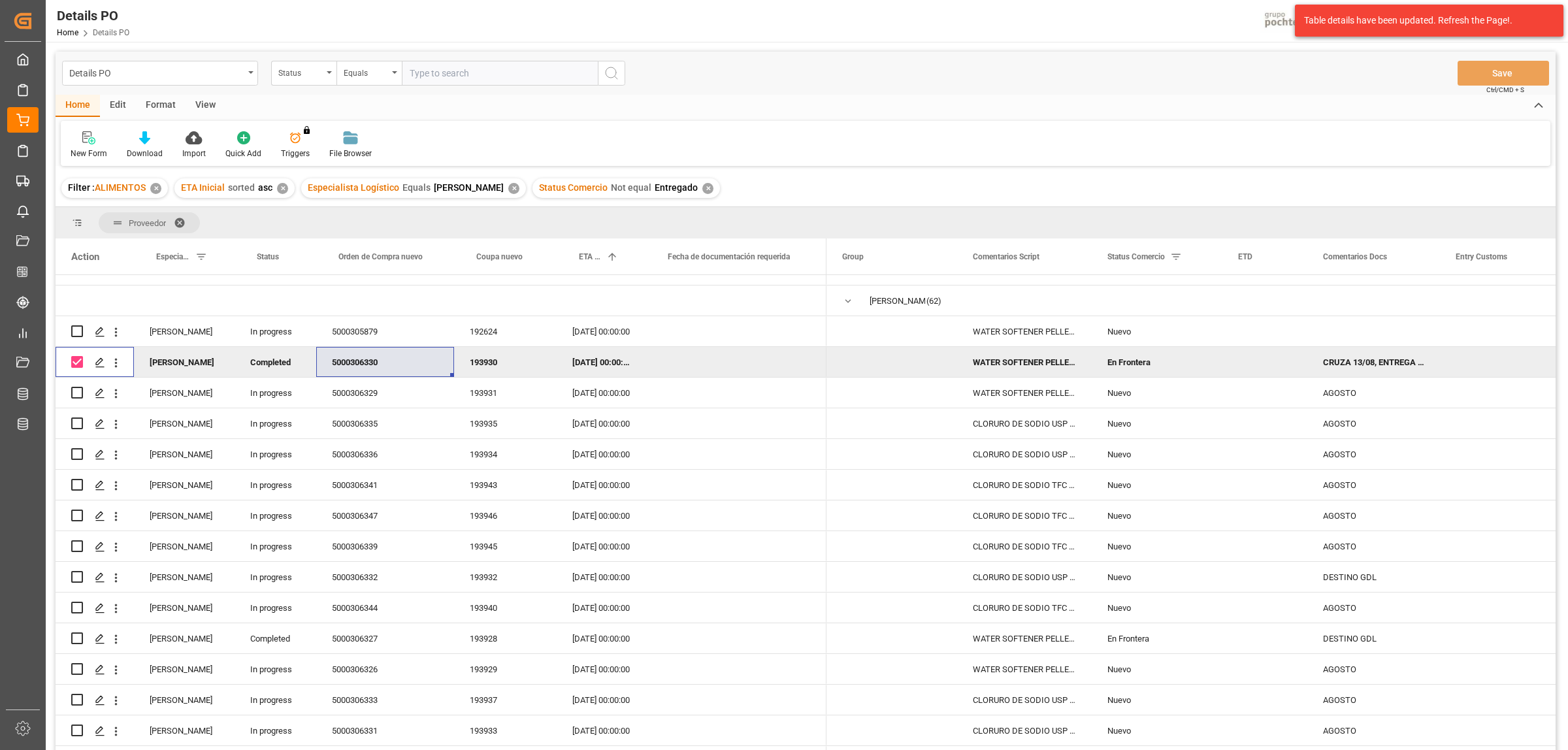
click at [376, 361] on div "5000306330" at bounding box center [385, 362] width 138 height 30
click at [79, 361] on input "Press Space to toggle row selection (checked)" at bounding box center [77, 362] width 12 height 12
checkbox input "false"
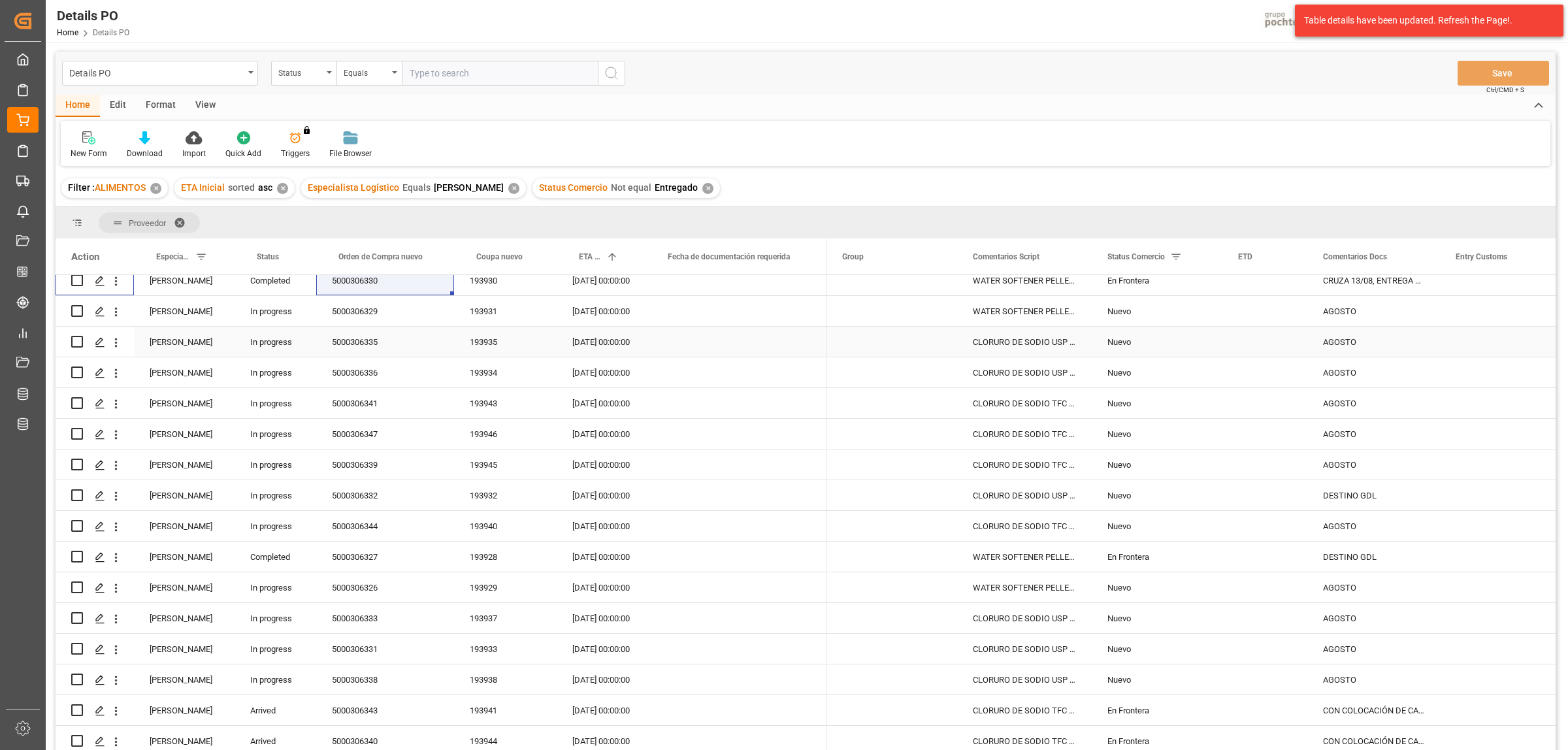
scroll to position [245, 0]
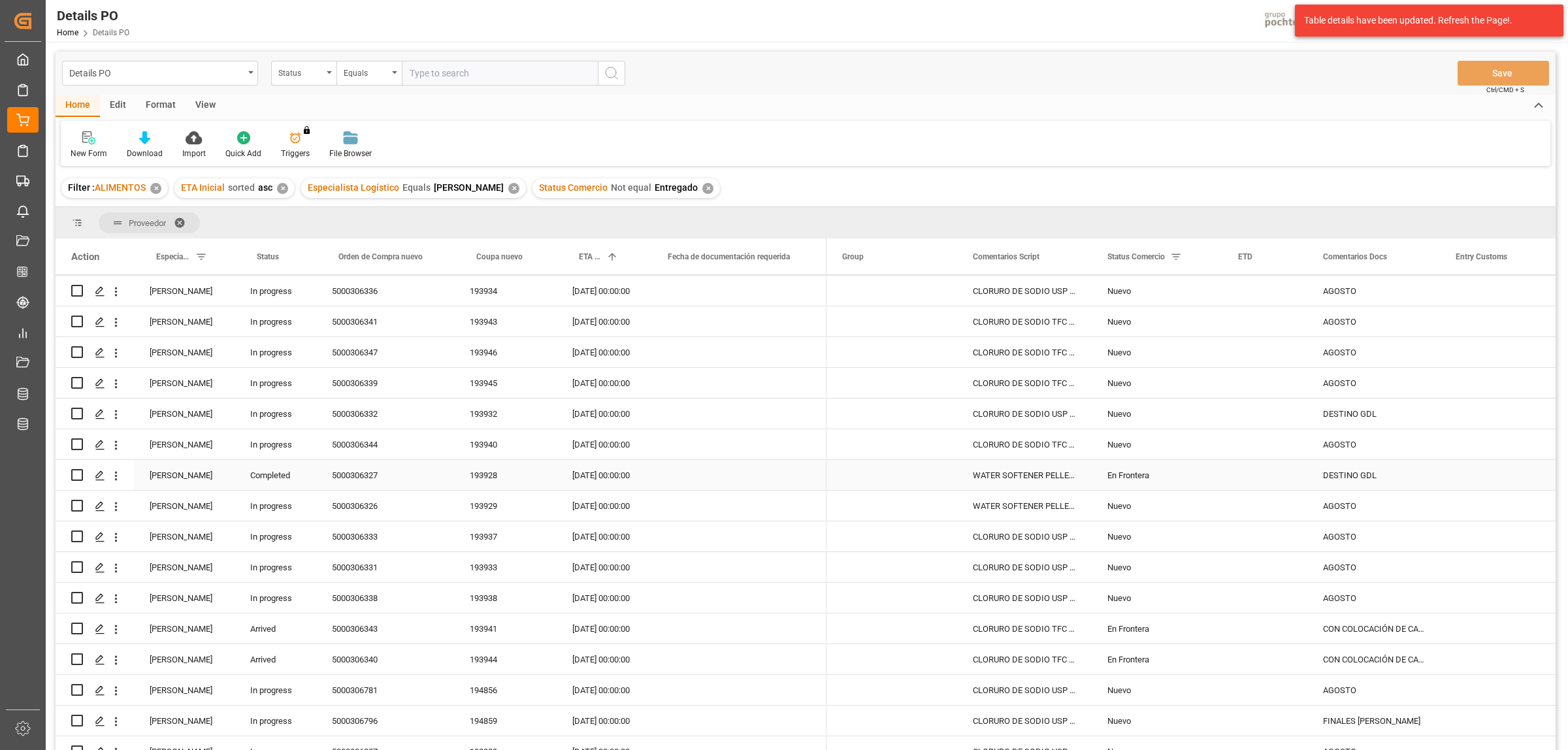
click at [364, 472] on div "5000306327" at bounding box center [385, 475] width 138 height 30
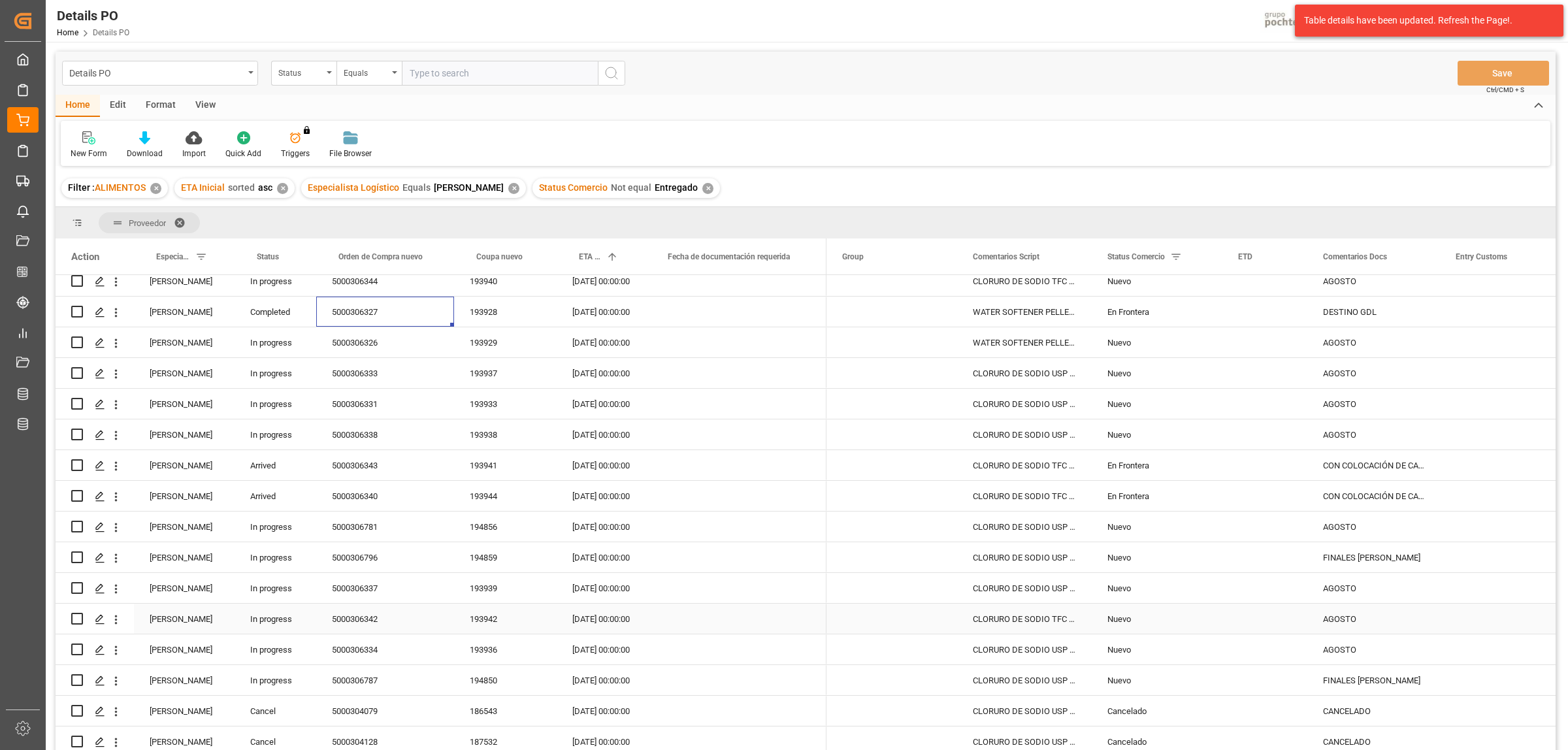
scroll to position [327, 0]
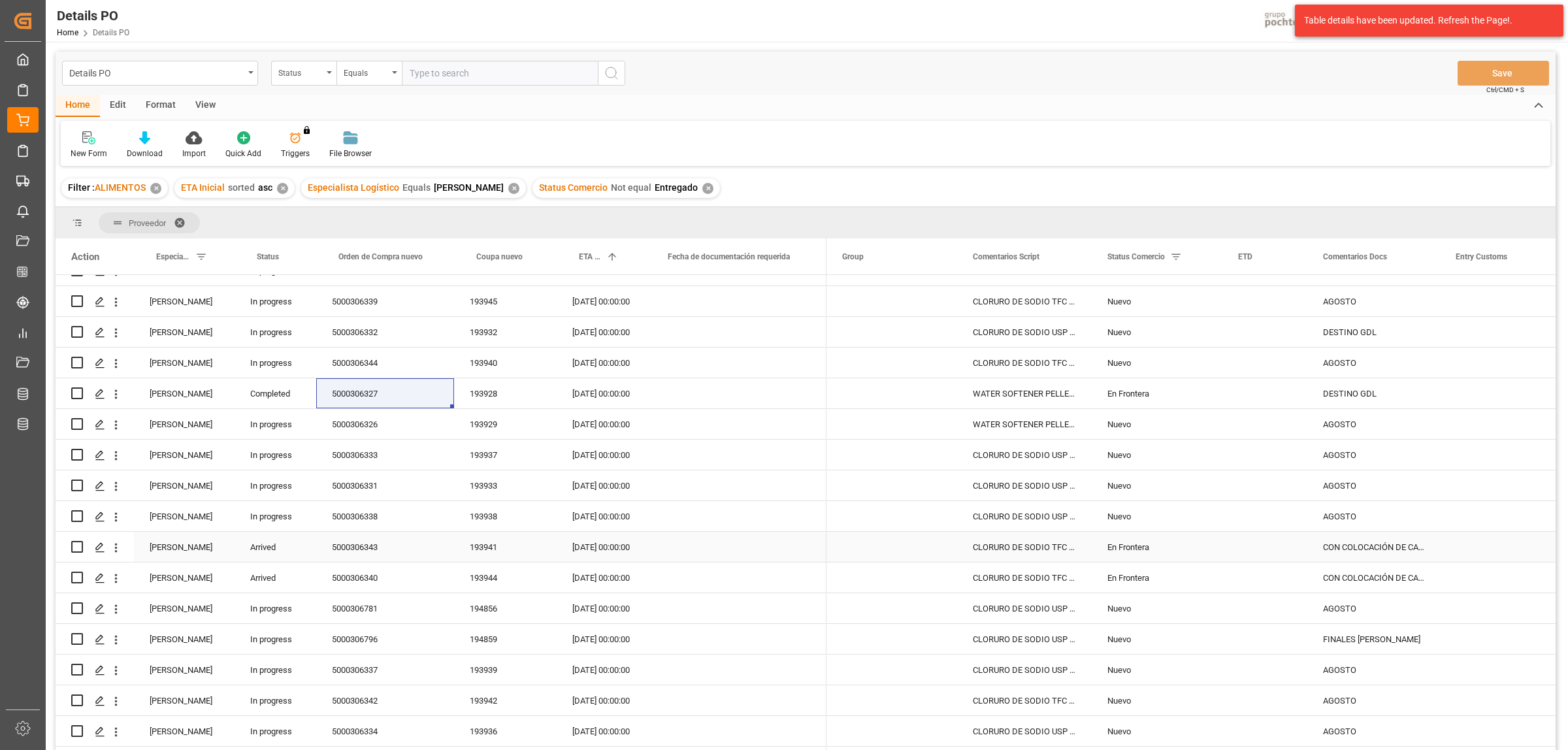
click at [75, 547] on input "Press Space to toggle row selection (unchecked)" at bounding box center [77, 546] width 12 height 12
checkbox input "true"
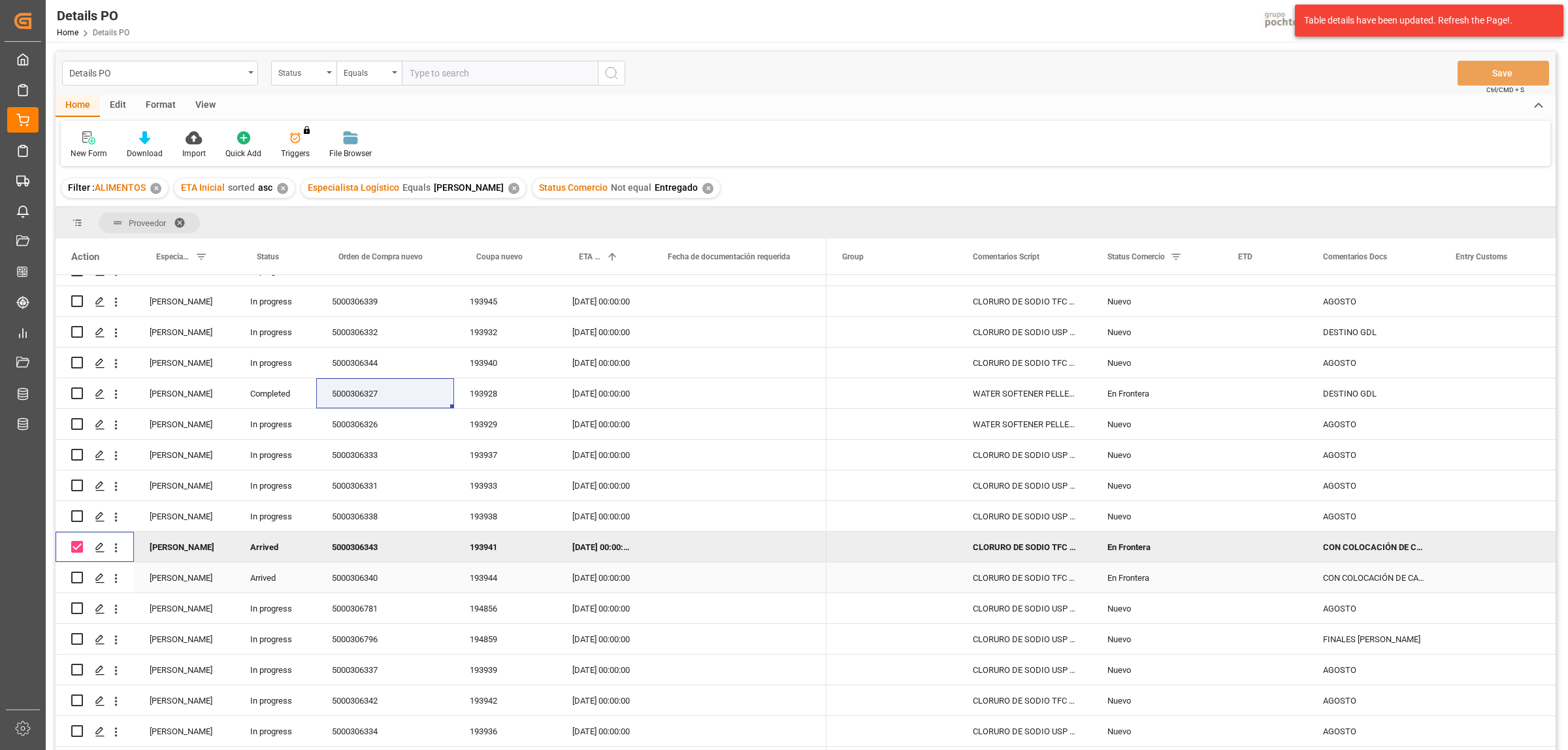
click at [76, 575] on input "Press Space to toggle row selection (unchecked)" at bounding box center [77, 577] width 12 height 12
checkbox input "true"
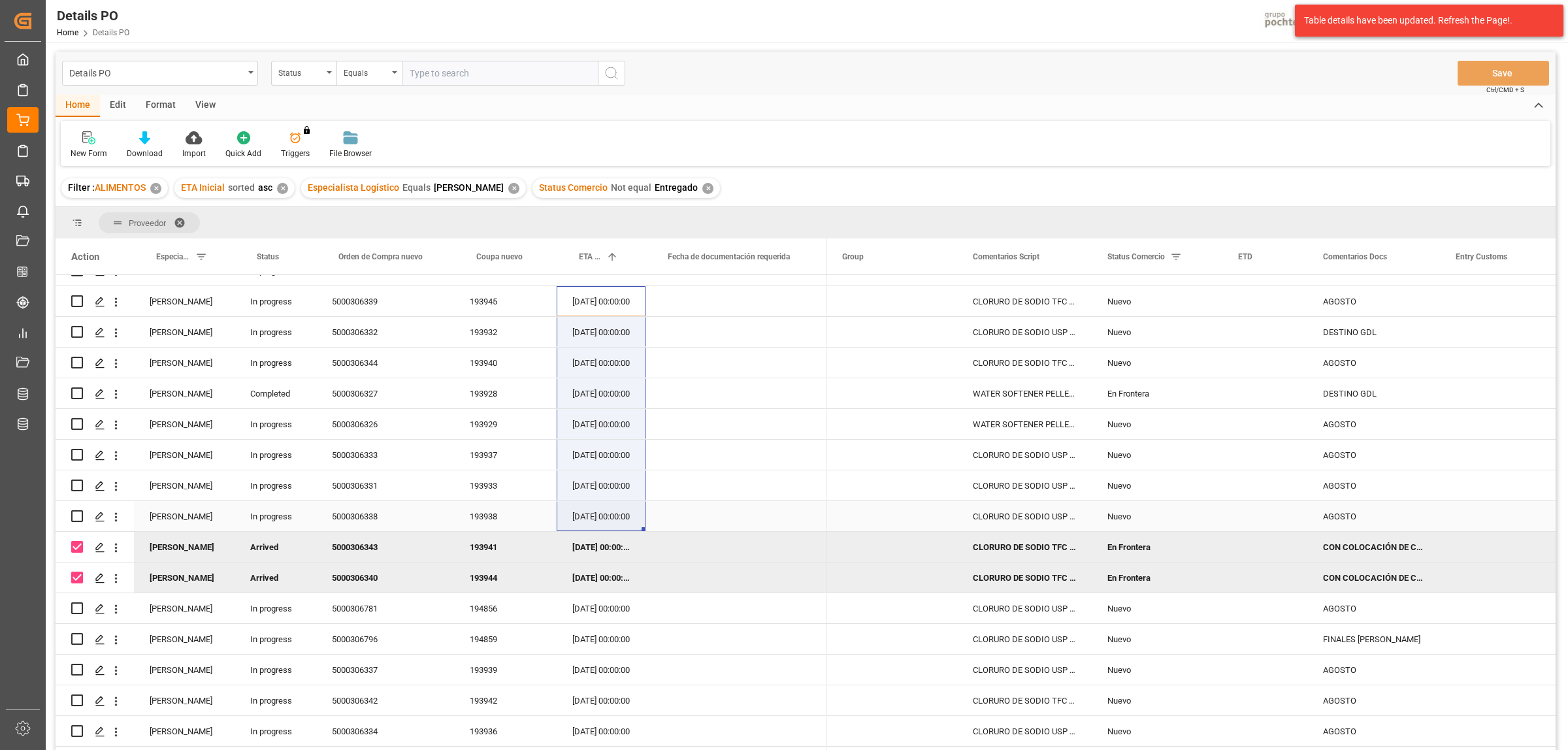
drag, startPoint x: 607, startPoint y: 302, endPoint x: 622, endPoint y: 524, distance: 222.5
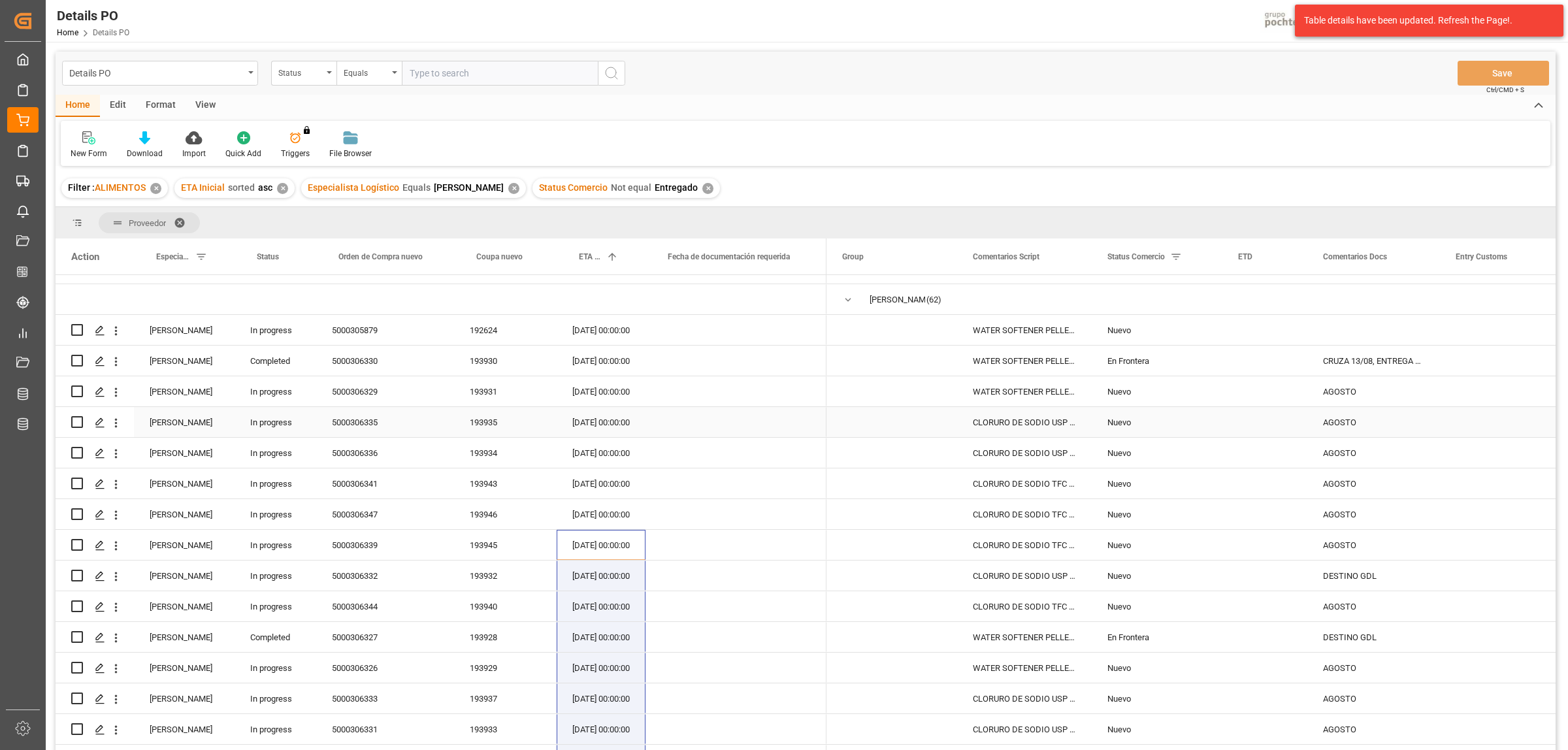
scroll to position [81, 0]
click at [850, 302] on span "Press SPACE to select this row." at bounding box center [848, 301] width 12 height 12
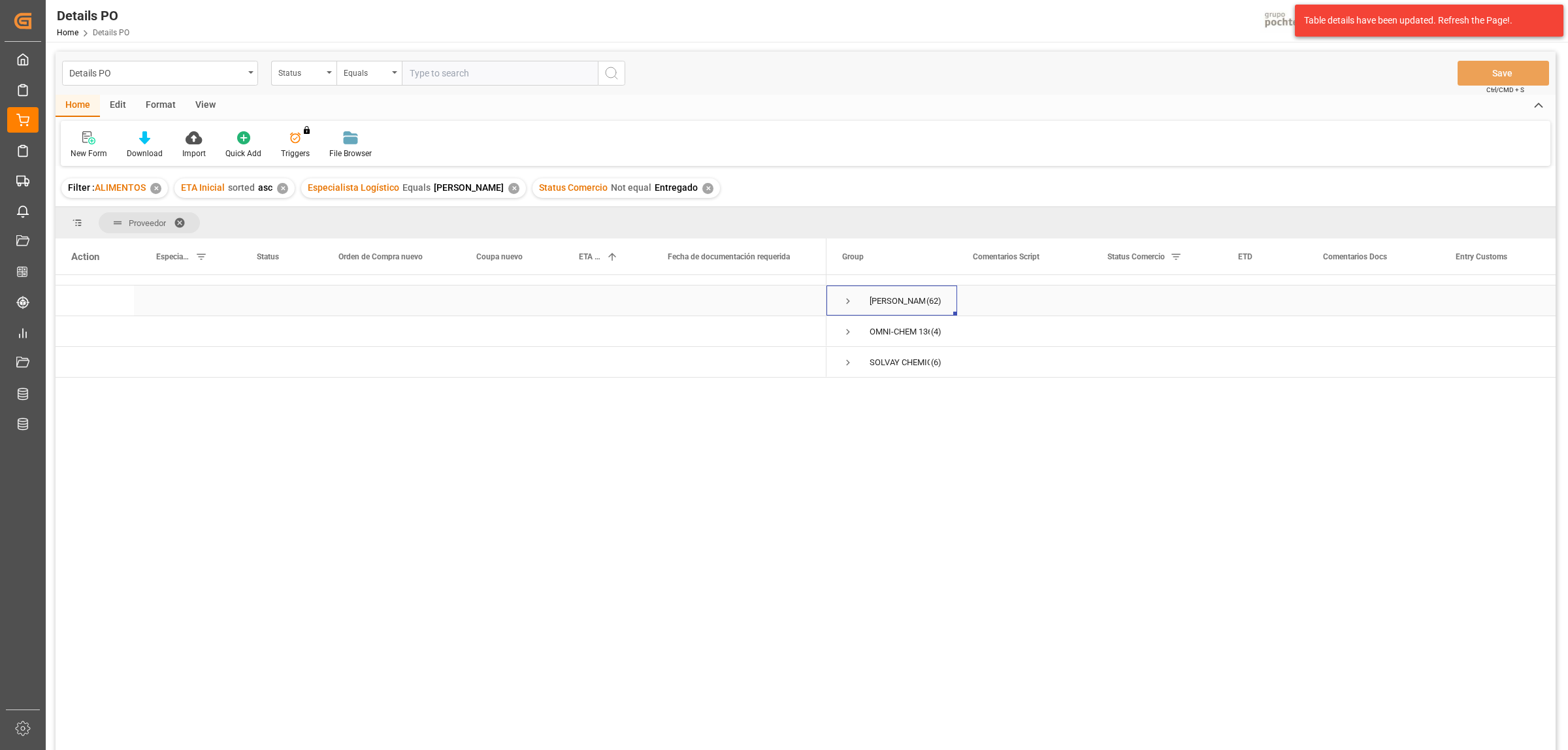
scroll to position [0, 0]
click at [843, 412] on span "Press SPACE to select this row." at bounding box center [848, 412] width 12 height 12
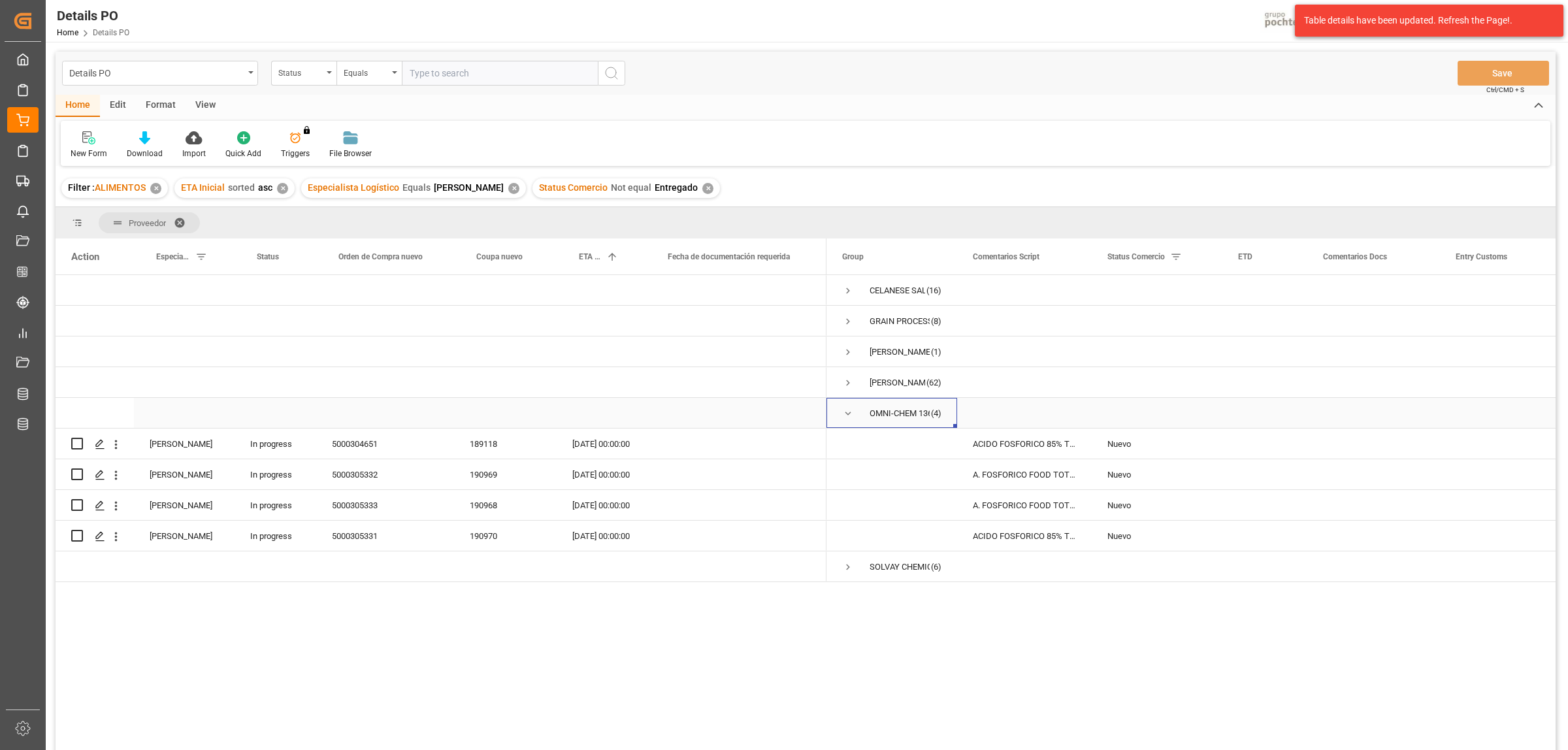
click at [846, 414] on span "Press SPACE to select this row." at bounding box center [848, 412] width 12 height 12
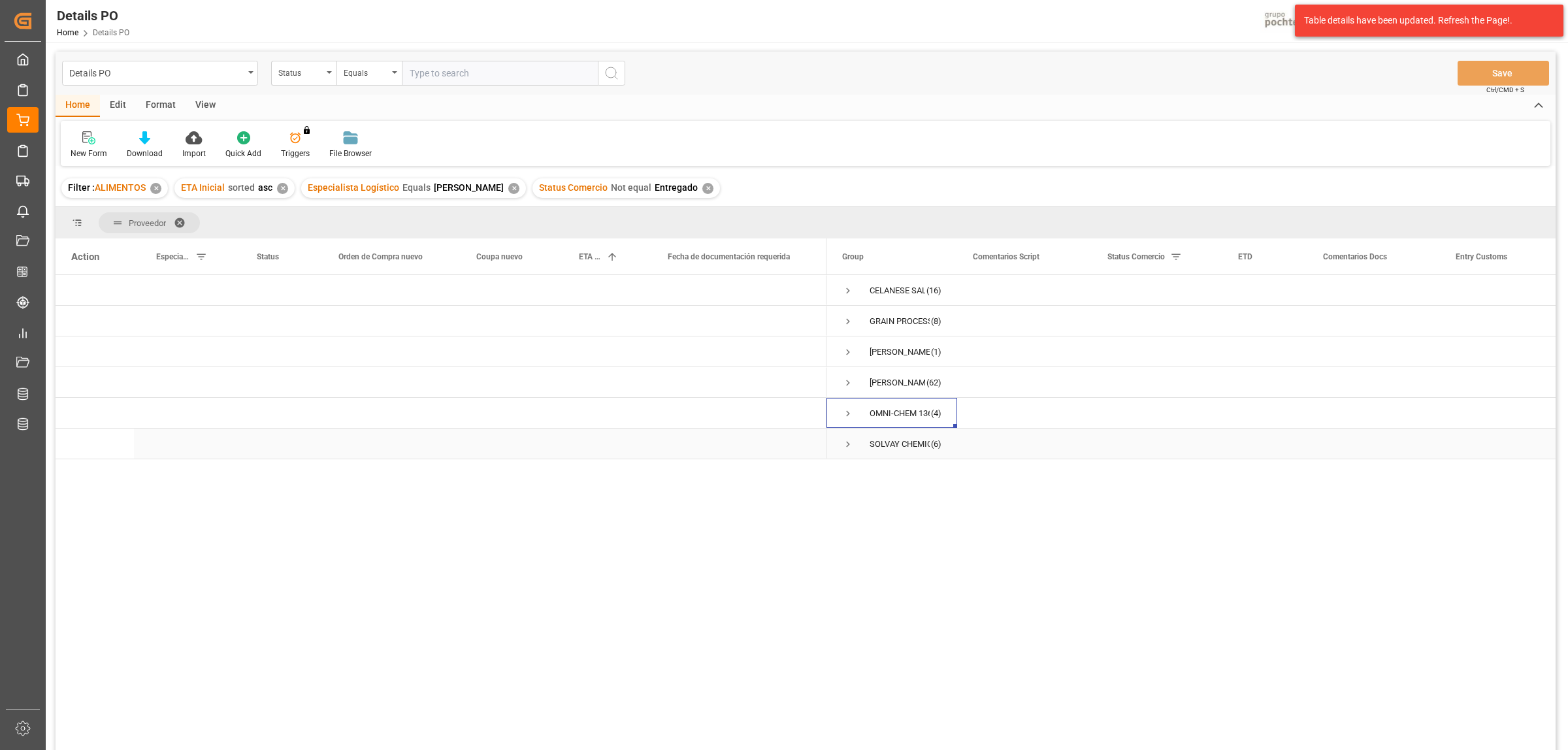
click at [847, 443] on span "Press SPACE to select this row." at bounding box center [848, 444] width 12 height 12
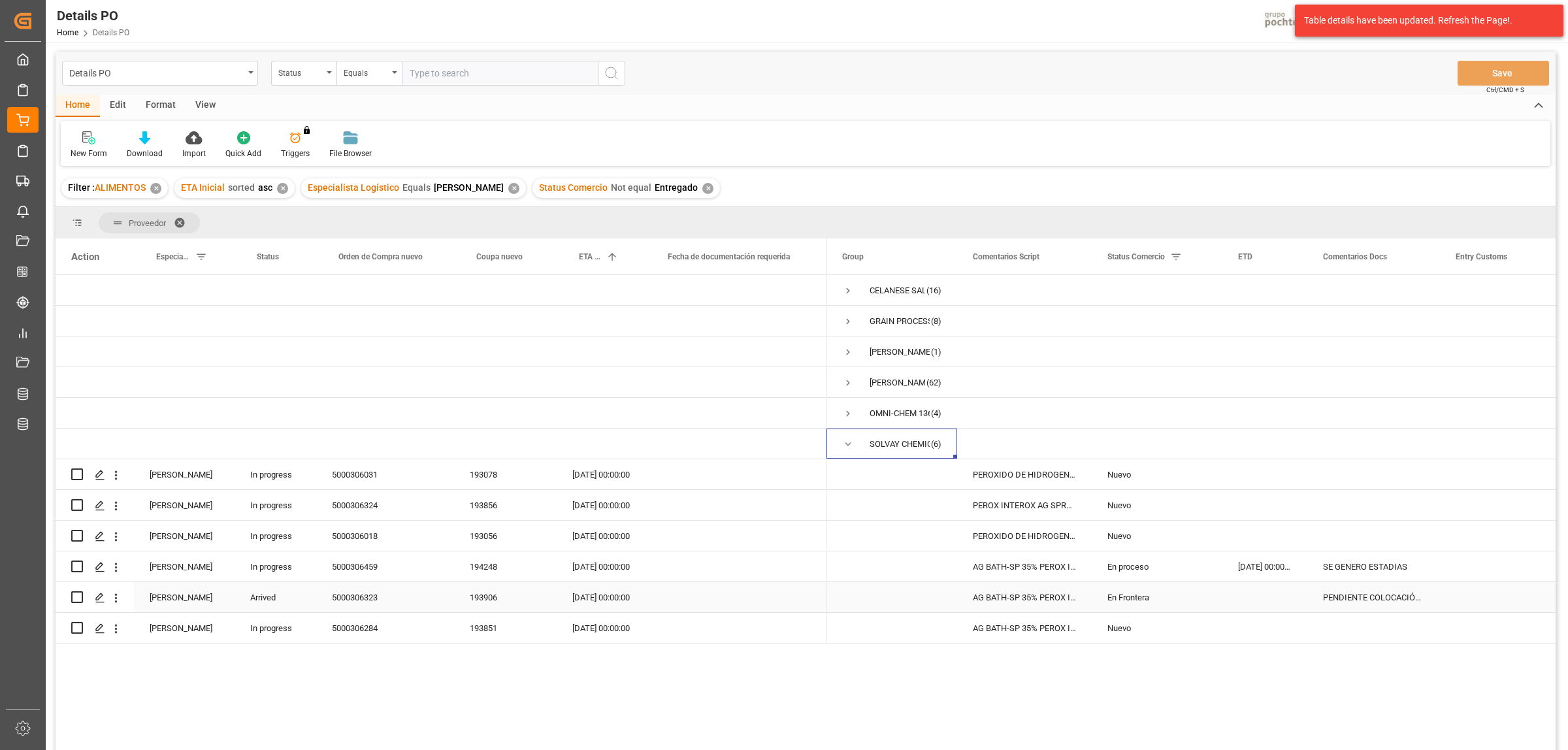
click at [355, 595] on div "5000306323" at bounding box center [385, 597] width 138 height 30
click at [368, 565] on div "5000306459" at bounding box center [385, 566] width 138 height 30
drag, startPoint x: 79, startPoint y: 562, endPoint x: 77, endPoint y: 582, distance: 20.1
click at [77, 582] on div at bounding box center [440, 459] width 771 height 368
click at [597, 628] on div "30.08.2025 00:00:00" at bounding box center [600, 628] width 88 height 30
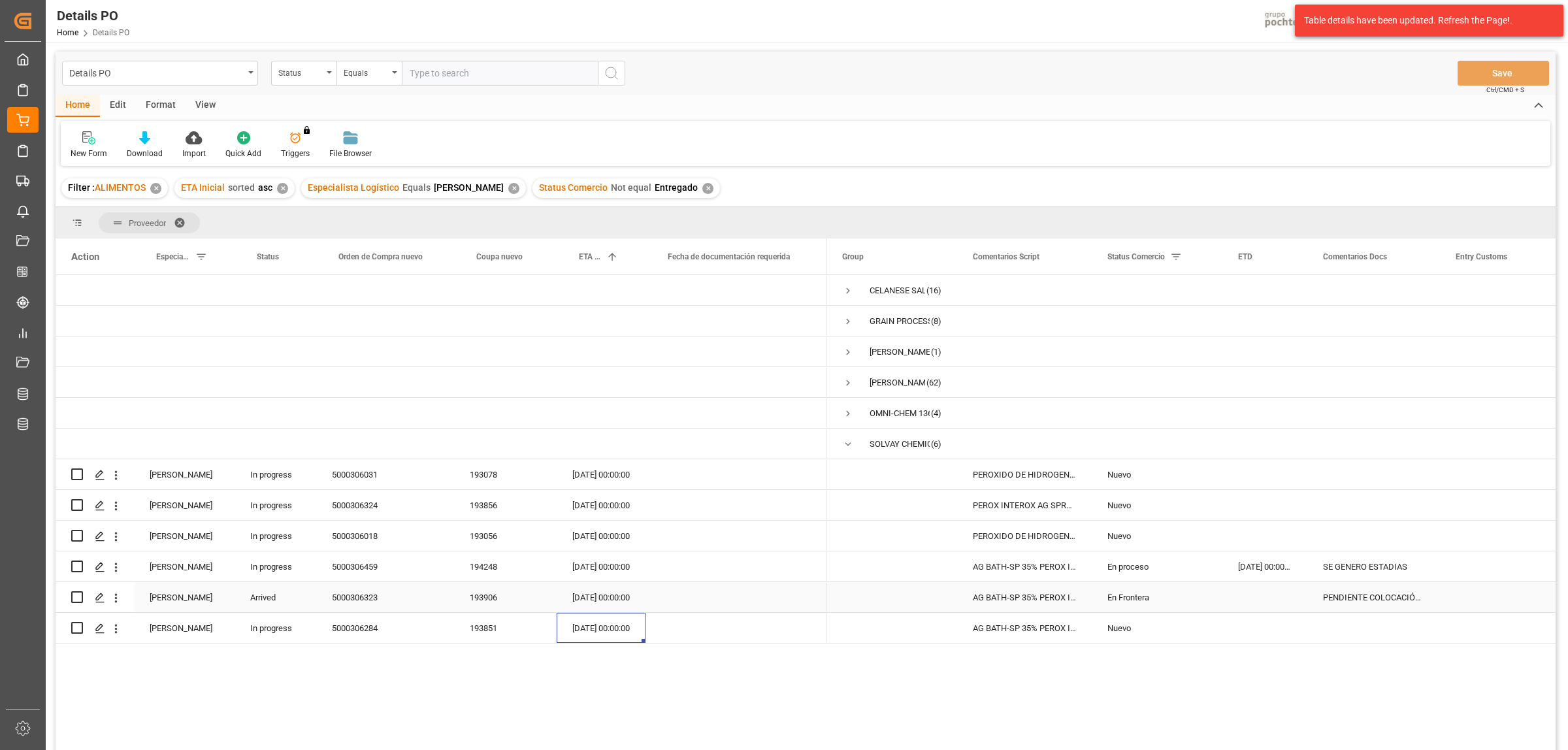
click at [363, 598] on div "5000306323" at bounding box center [385, 597] width 138 height 30
click at [72, 596] on input "Press Space to toggle row selection (unchecked)" at bounding box center [77, 596] width 12 height 12
checkbox input "true"
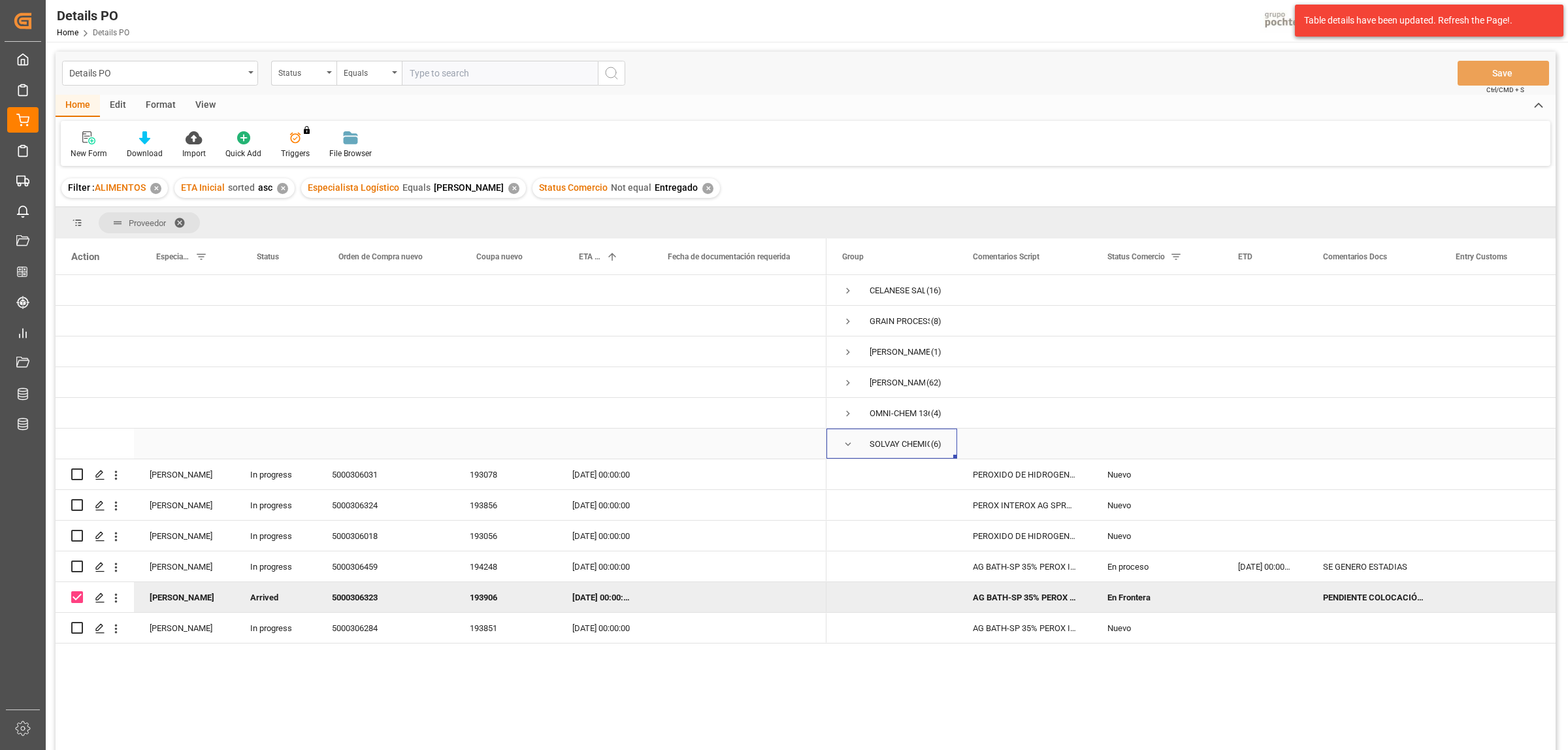
click at [844, 446] on span "Press SPACE to select this row." at bounding box center [848, 444] width 12 height 12
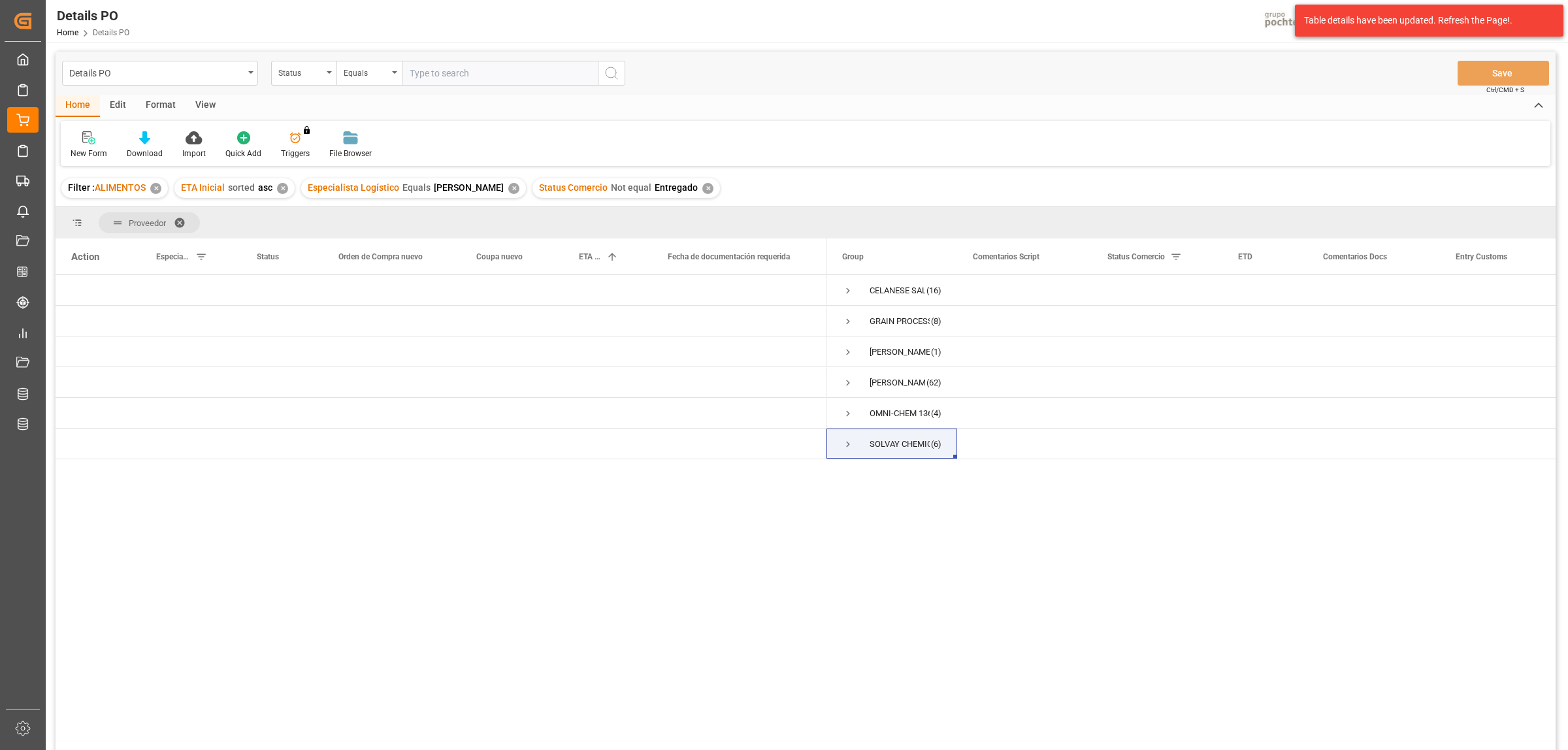
click at [158, 108] on div "Format" at bounding box center [161, 105] width 50 height 22
click at [93, 140] on icon at bounding box center [89, 138] width 12 height 13
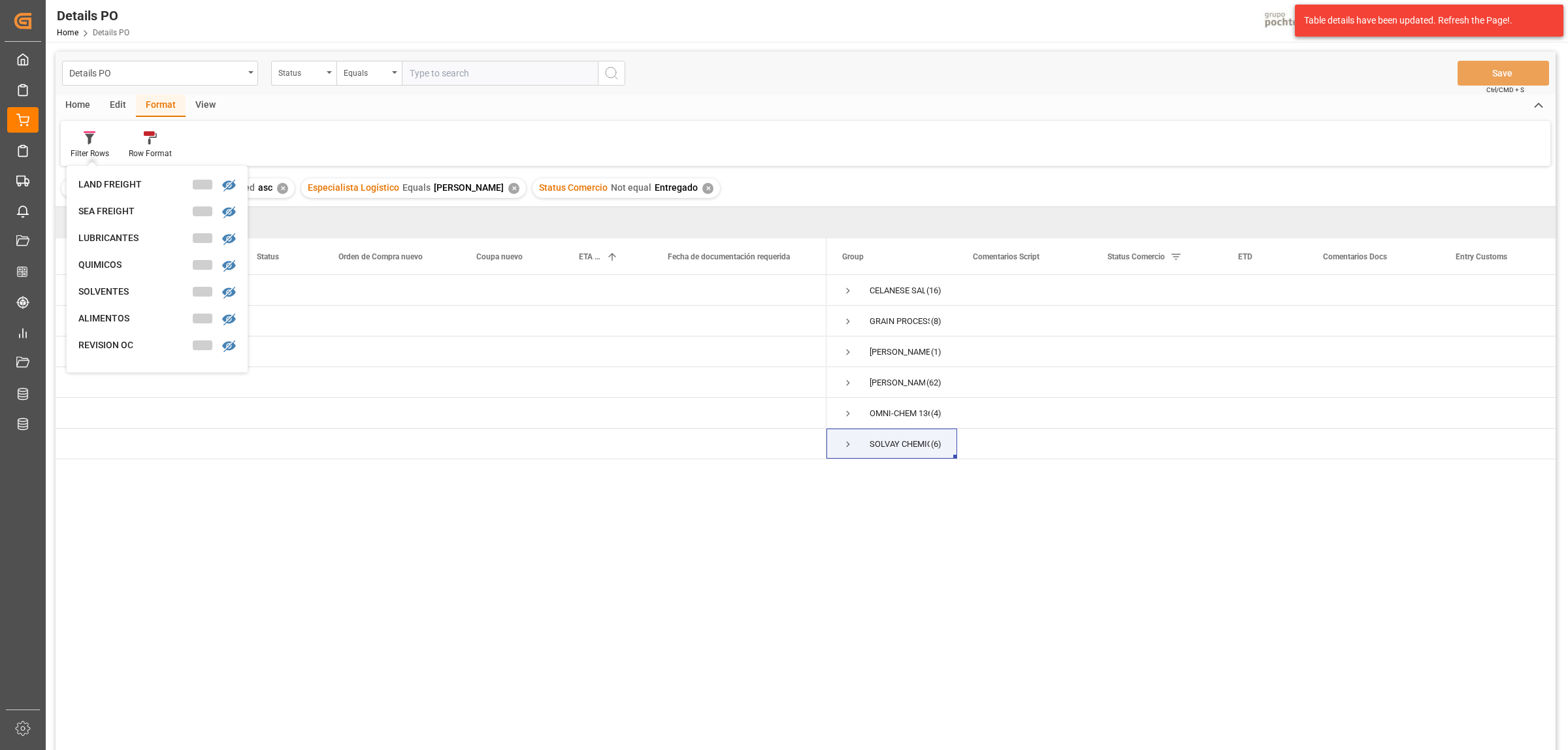
click at [568, 100] on div "Home Edit Format View" at bounding box center [805, 105] width 1500 height 22
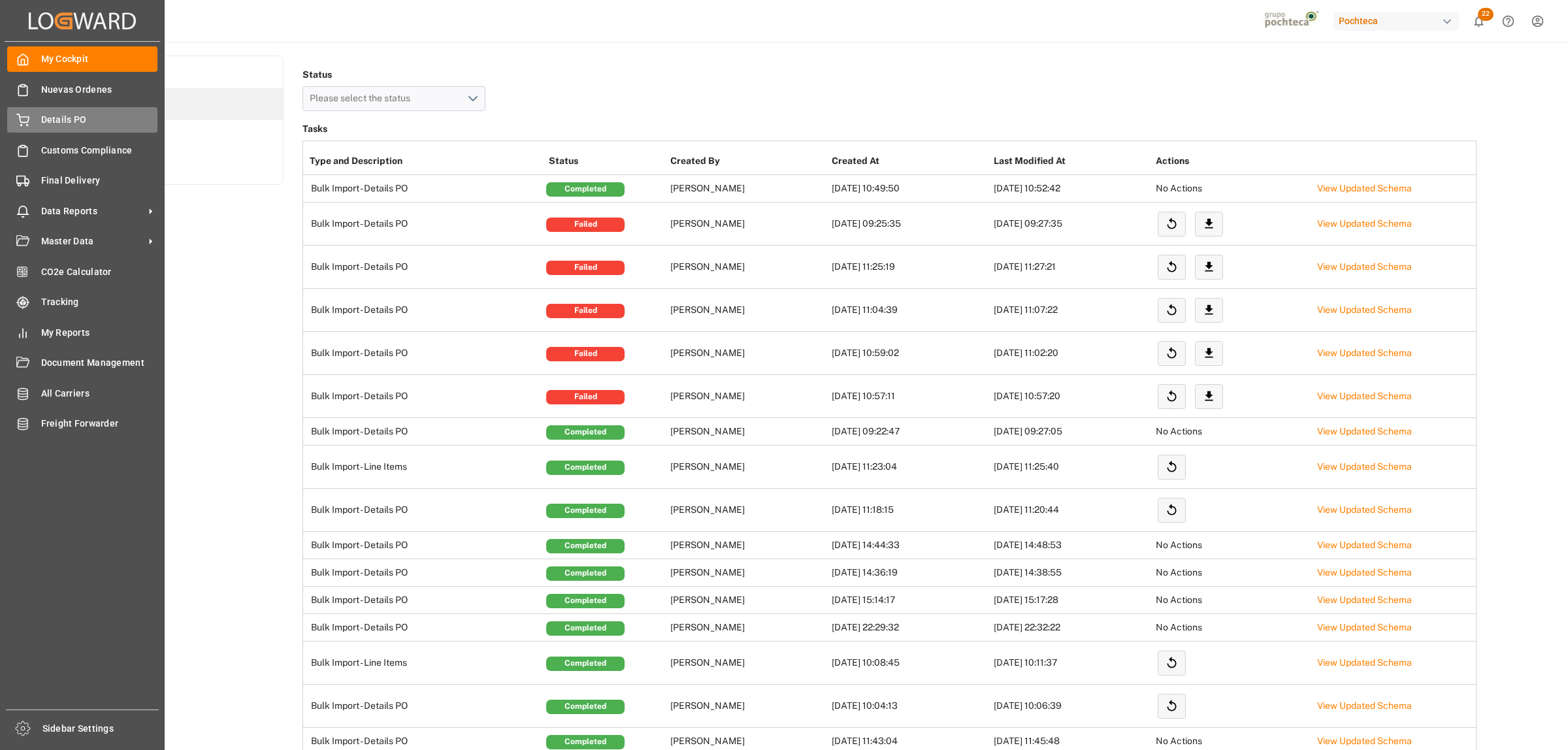
click at [54, 121] on span "Details PO" at bounding box center [99, 120] width 117 height 13
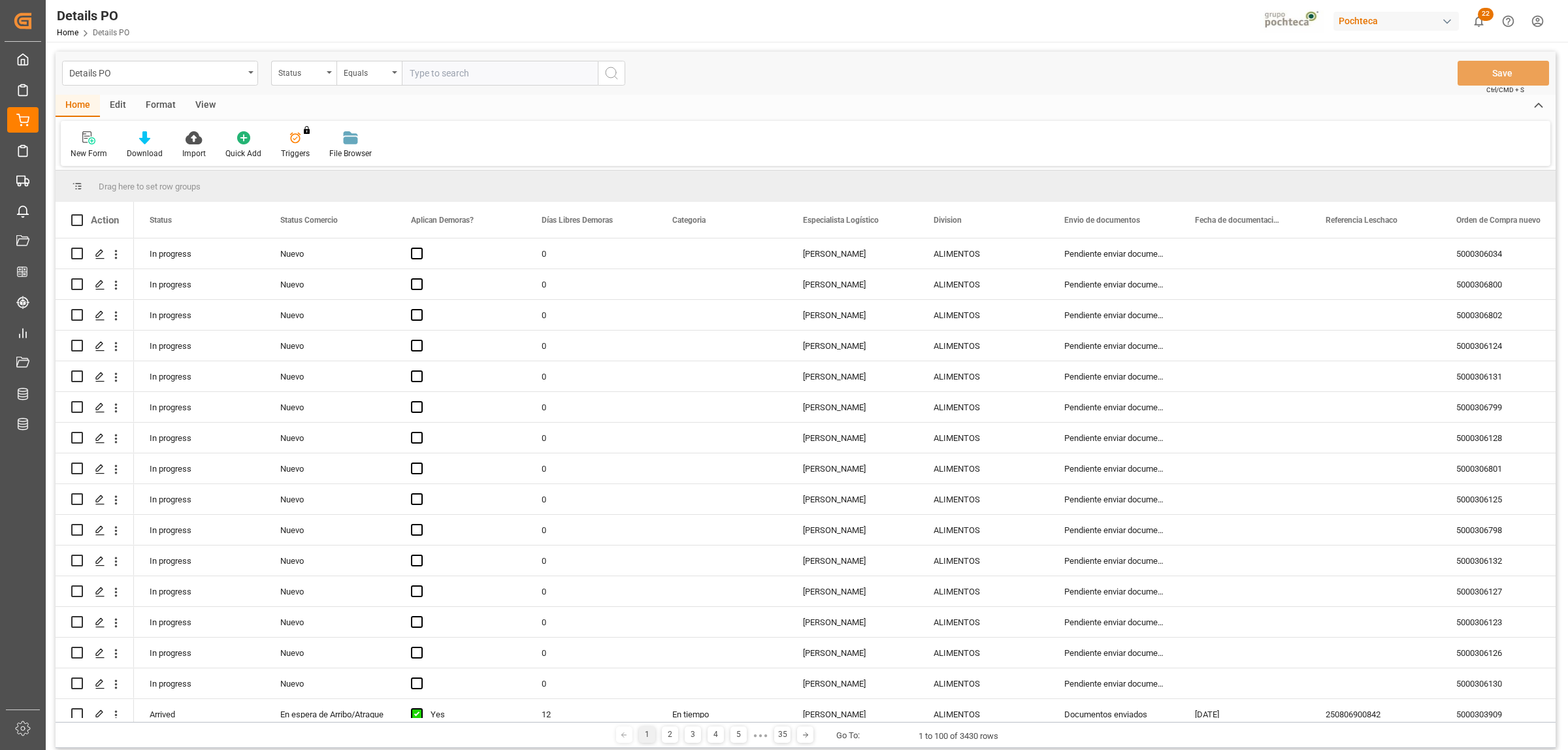
click at [151, 104] on div "Format" at bounding box center [161, 105] width 50 height 22
click at [86, 144] on icon at bounding box center [89, 138] width 12 height 13
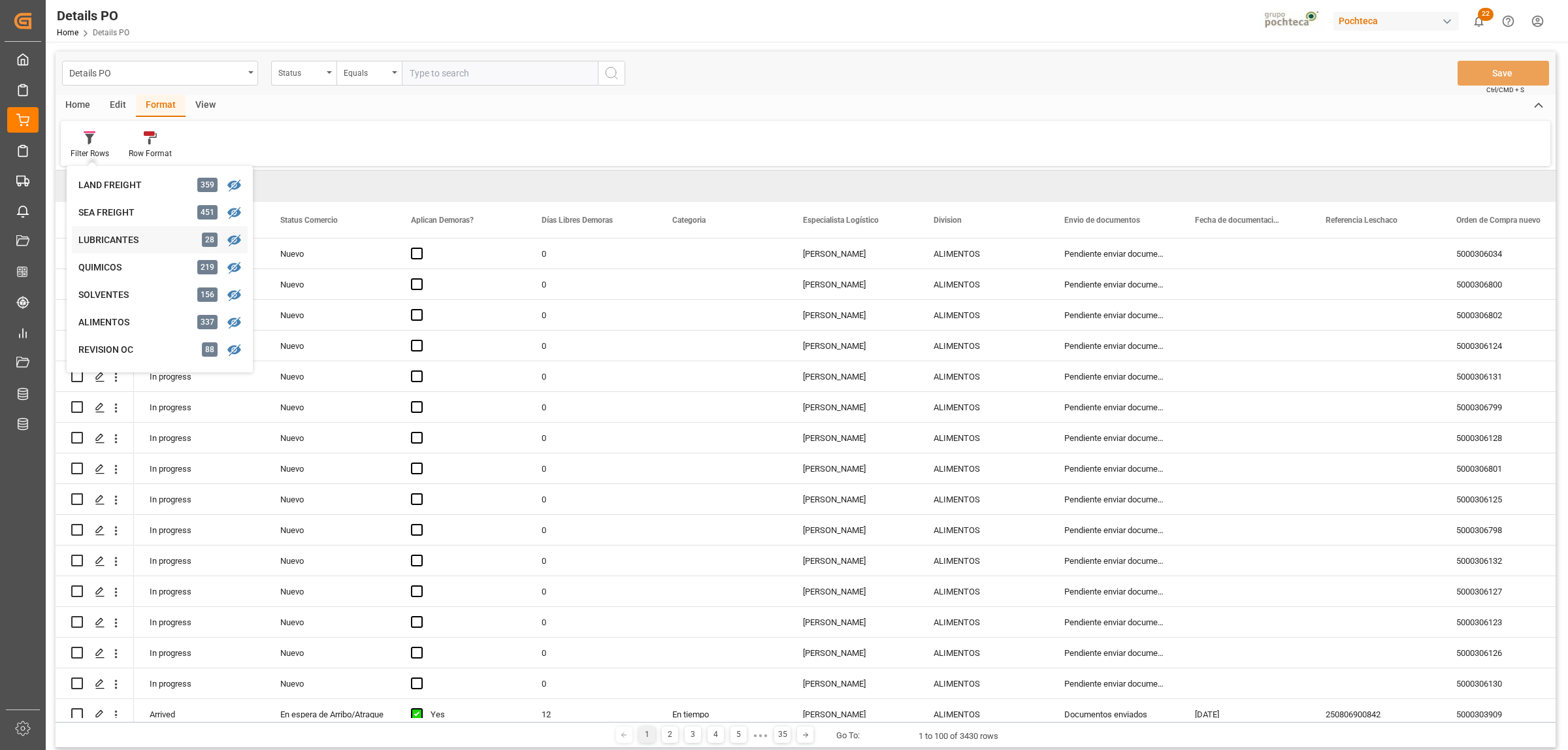
click at [105, 242] on div "LUBRICANTES" at bounding box center [136, 239] width 114 height 13
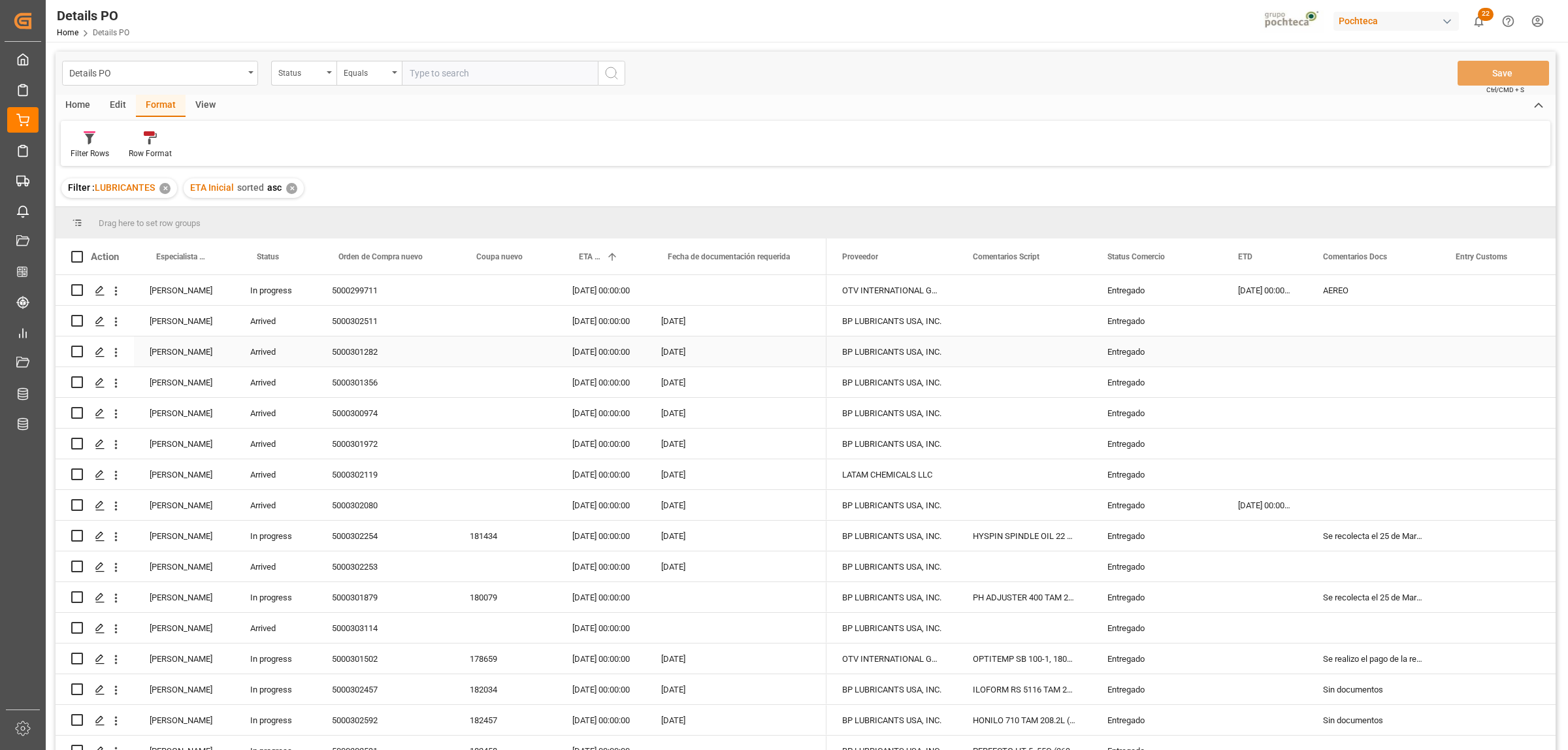
click at [181, 356] on div "[PERSON_NAME]" at bounding box center [184, 352] width 101 height 30
click at [203, 259] on span "Especialista Logístico" at bounding box center [181, 256] width 51 height 9
click at [211, 254] on span at bounding box center [213, 256] width 12 height 12
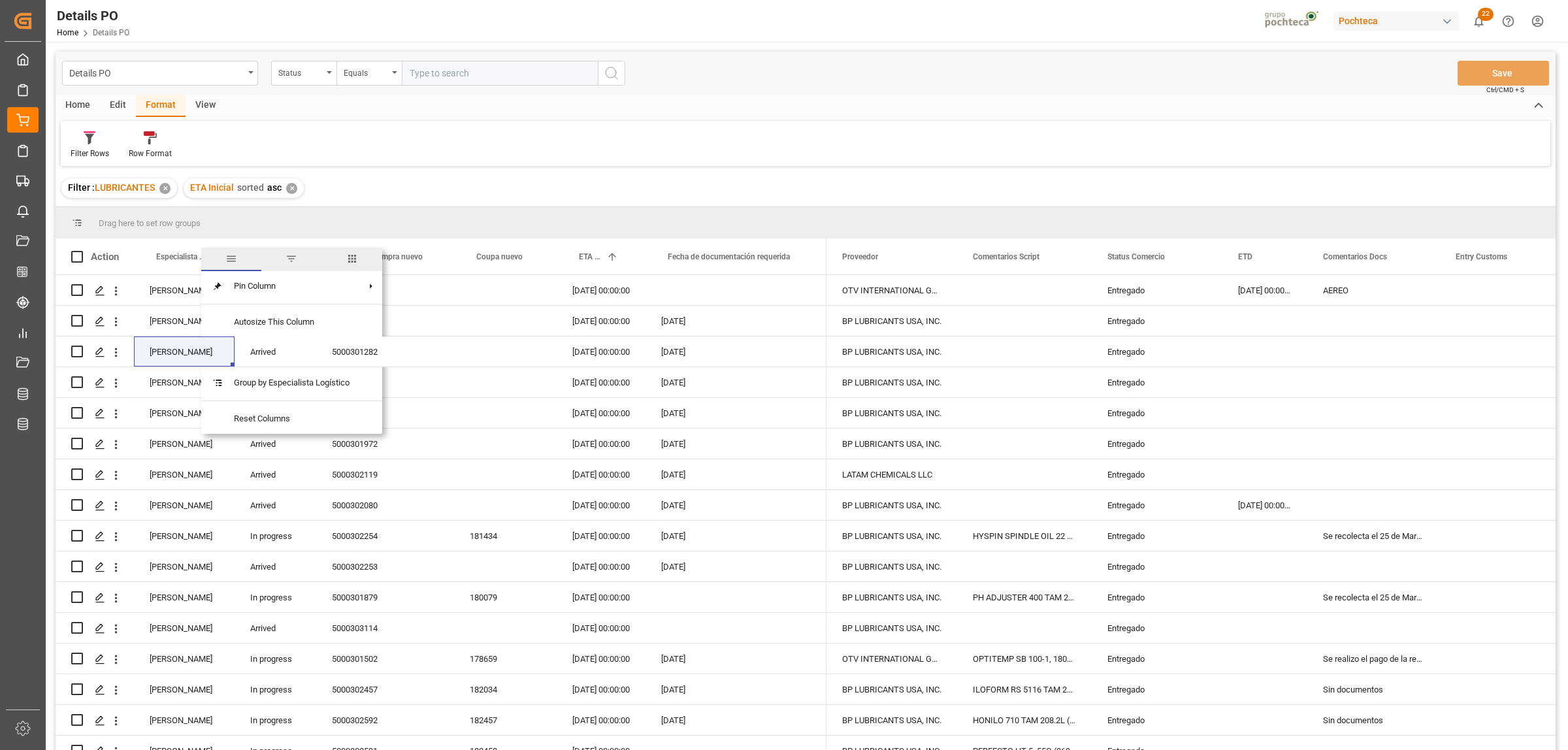
click at [290, 259] on span "filter" at bounding box center [291, 258] width 12 height 12
type input "[PERSON_NAME]"
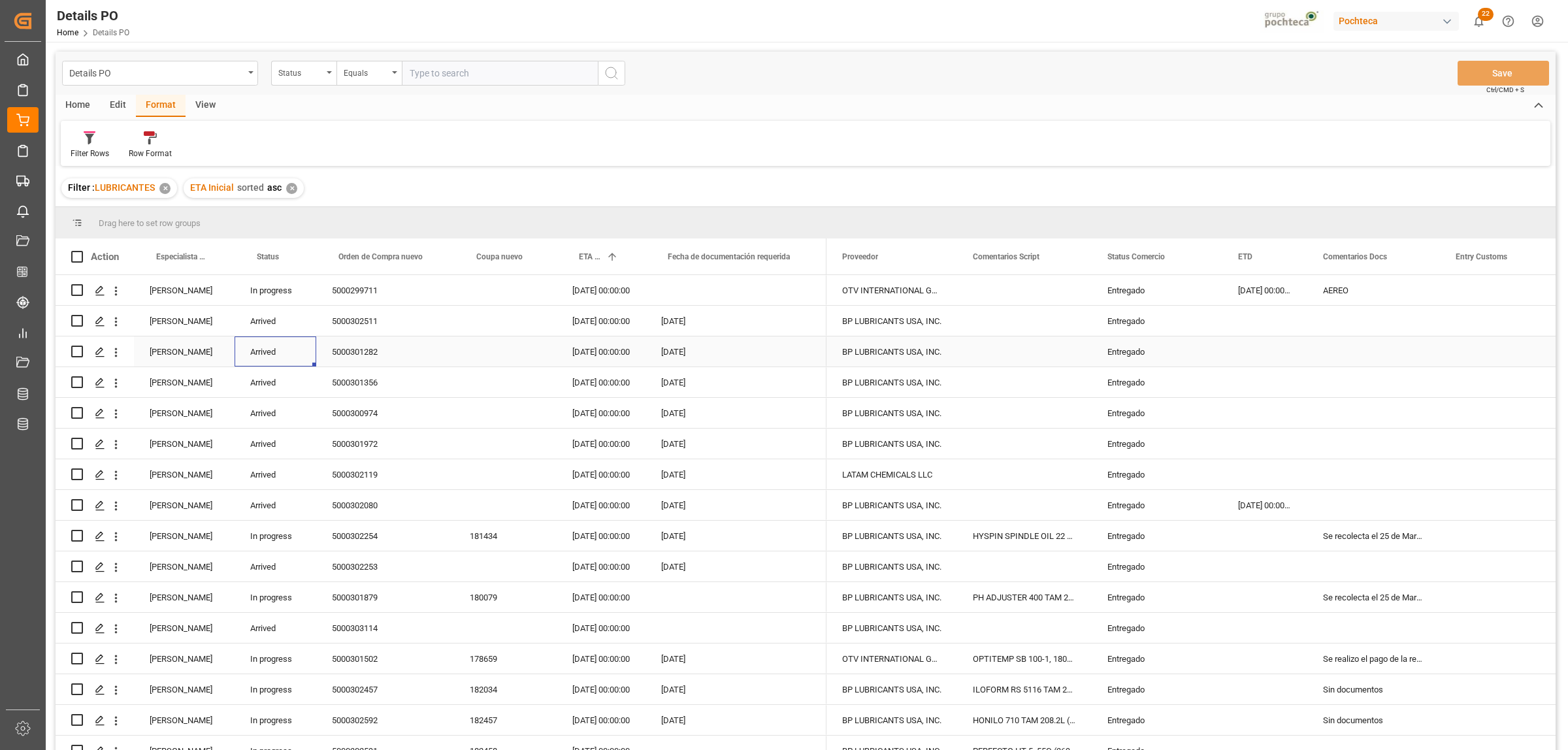
click at [289, 364] on div "Arrived" at bounding box center [275, 352] width 81 height 30
click at [211, 253] on span at bounding box center [213, 256] width 12 height 12
click at [286, 368] on button "Apply" at bounding box center [289, 367] width 24 height 13
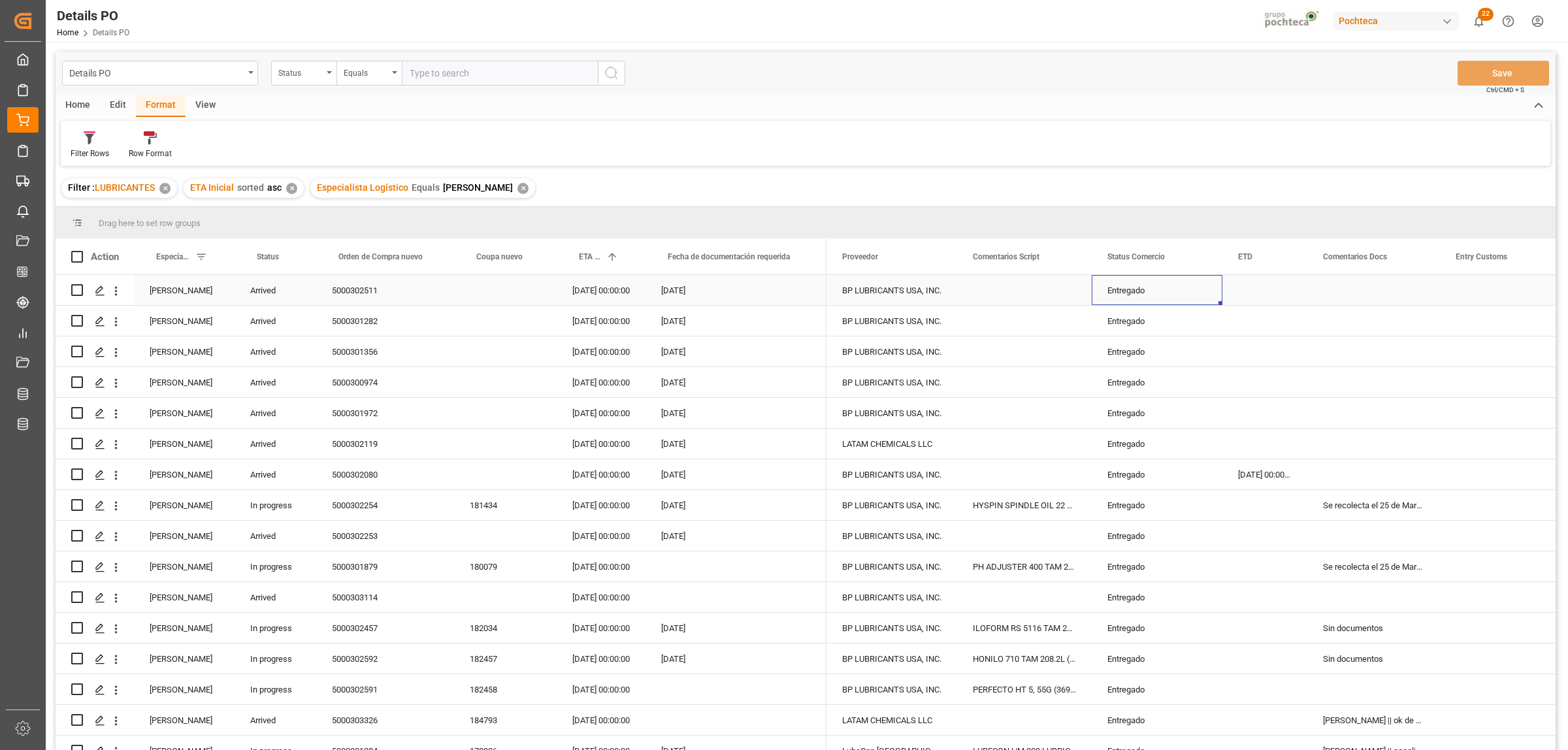
click at [1128, 290] on div "Entregado" at bounding box center [1157, 291] width 99 height 30
click at [1203, 254] on span at bounding box center [1201, 256] width 12 height 12
click at [1318, 293] on span "Filtering operator" at bounding box center [1318, 294] width 12 height 12
click at [1209, 338] on span "Not equal" at bounding box center [1217, 336] width 35 height 10
click at [1212, 330] on input "Filter Value" at bounding box center [1261, 327] width 128 height 26
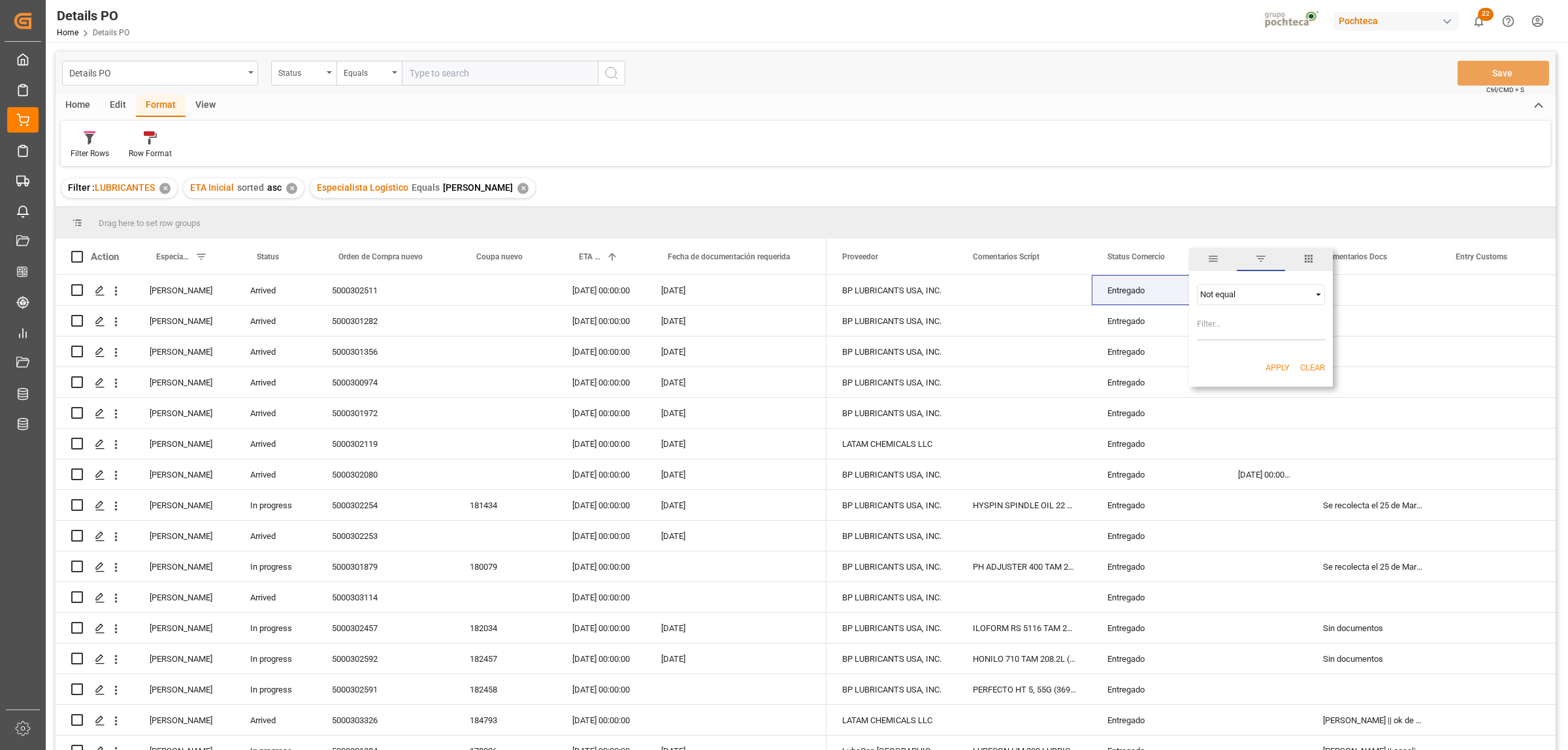
paste input "Entregado"
type input "Entregado"
click at [1278, 368] on button "Apply" at bounding box center [1278, 367] width 24 height 13
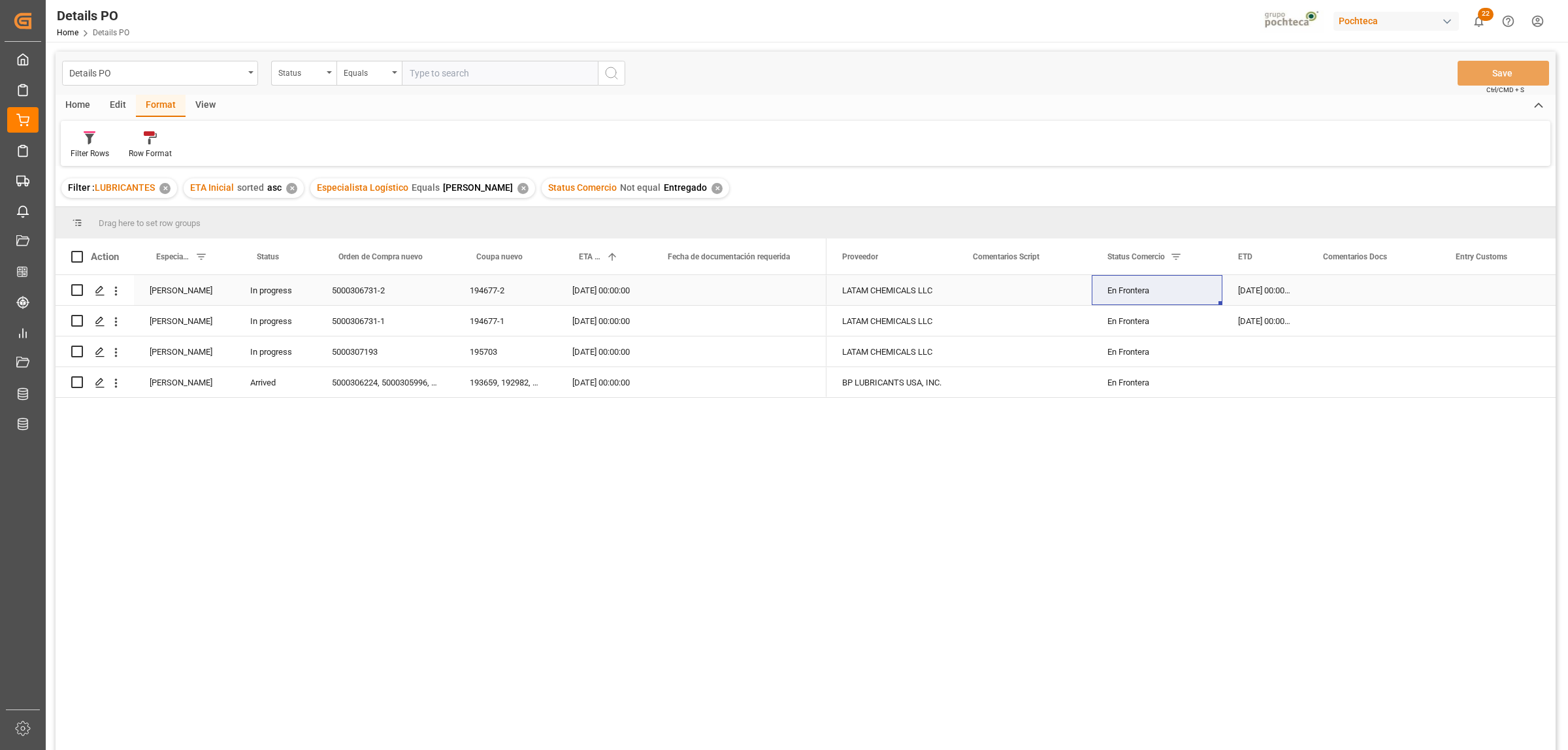
click at [1119, 288] on div "En Frontera" at bounding box center [1157, 291] width 99 height 30
click at [1201, 300] on icon "open menu" at bounding box center [1199, 298] width 16 height 16
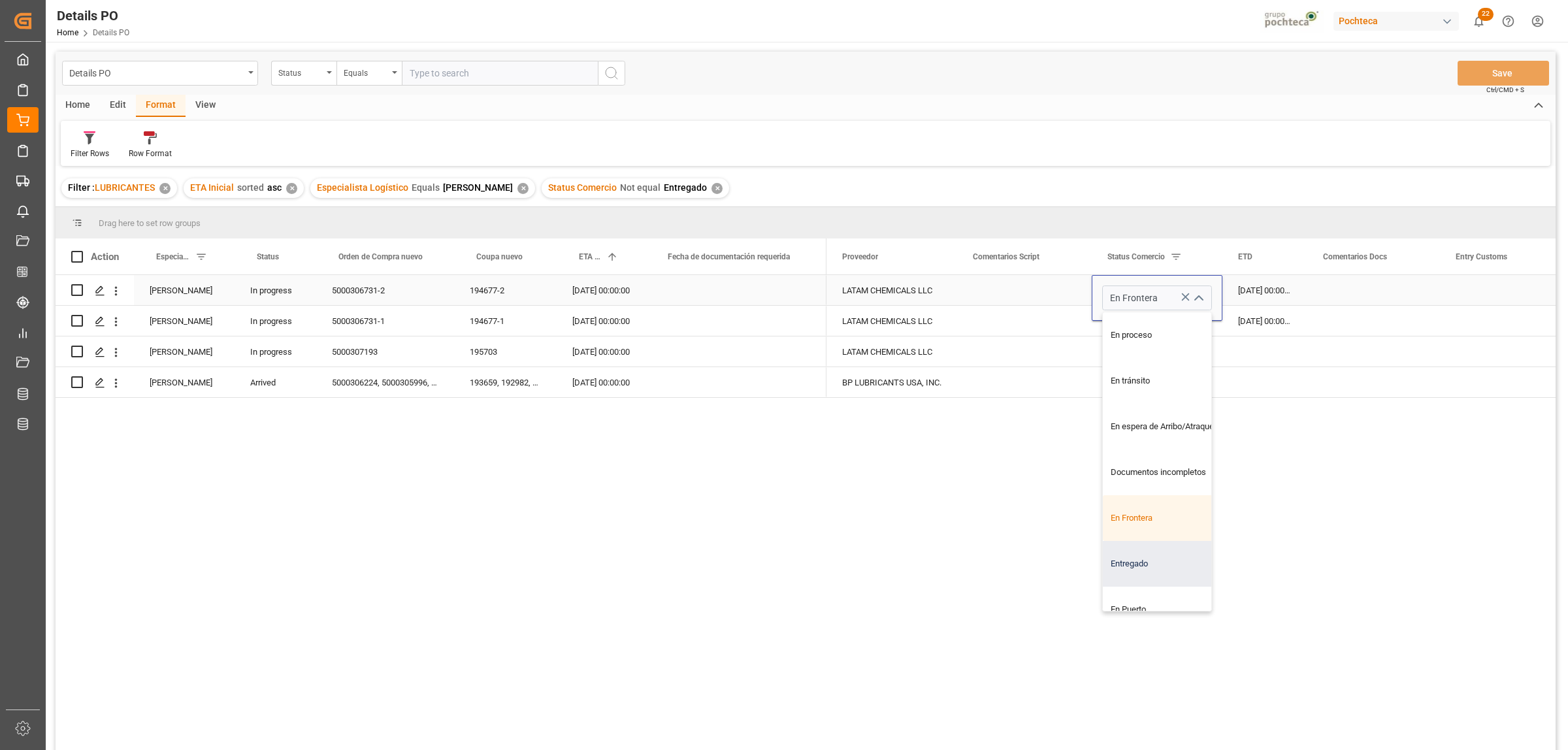
click at [1151, 553] on div "Entregado" at bounding box center [1165, 563] width 124 height 46
type input "Entregado"
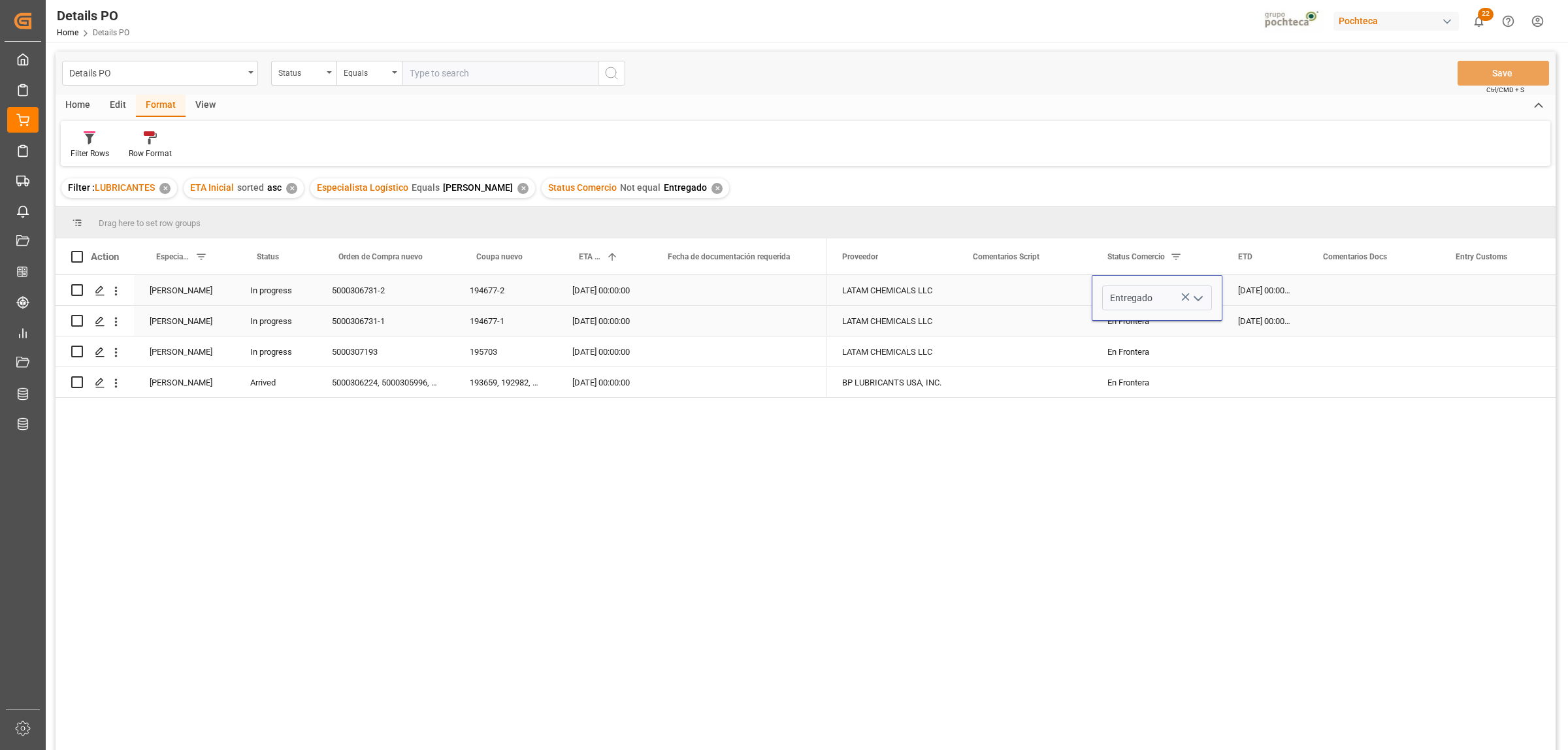
click at [1256, 320] on div "[DATE] 00:00:00" at bounding box center [1264, 321] width 85 height 30
click at [1145, 327] on div "En Frontera" at bounding box center [1157, 321] width 99 height 30
click at [1116, 288] on div "Entregado" at bounding box center [1157, 291] width 99 height 30
click at [1147, 328] on div "En Frontera" at bounding box center [1157, 321] width 99 height 30
click at [1488, 77] on button "Save" at bounding box center [1504, 73] width 91 height 25
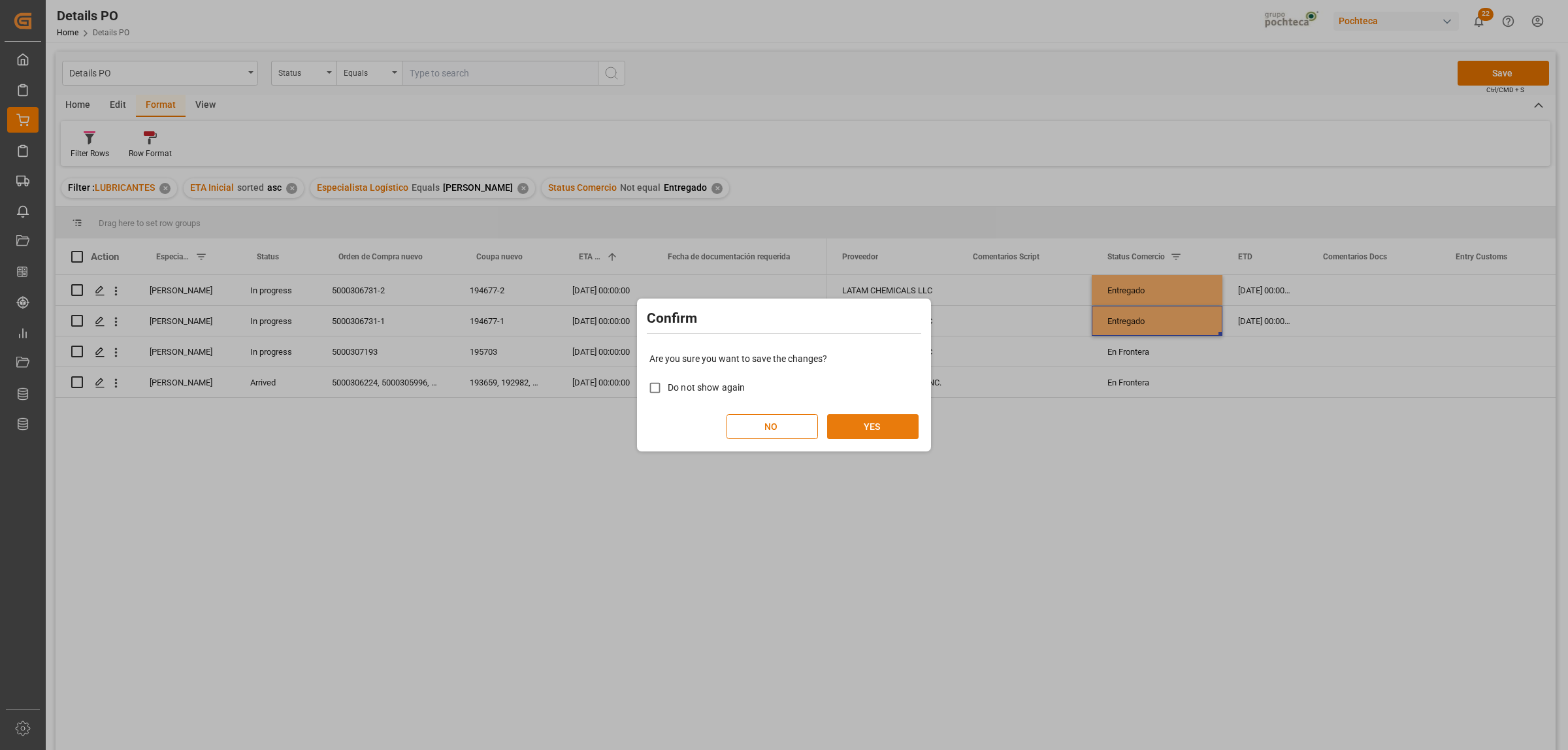
click at [879, 420] on button "YES" at bounding box center [873, 427] width 91 height 25
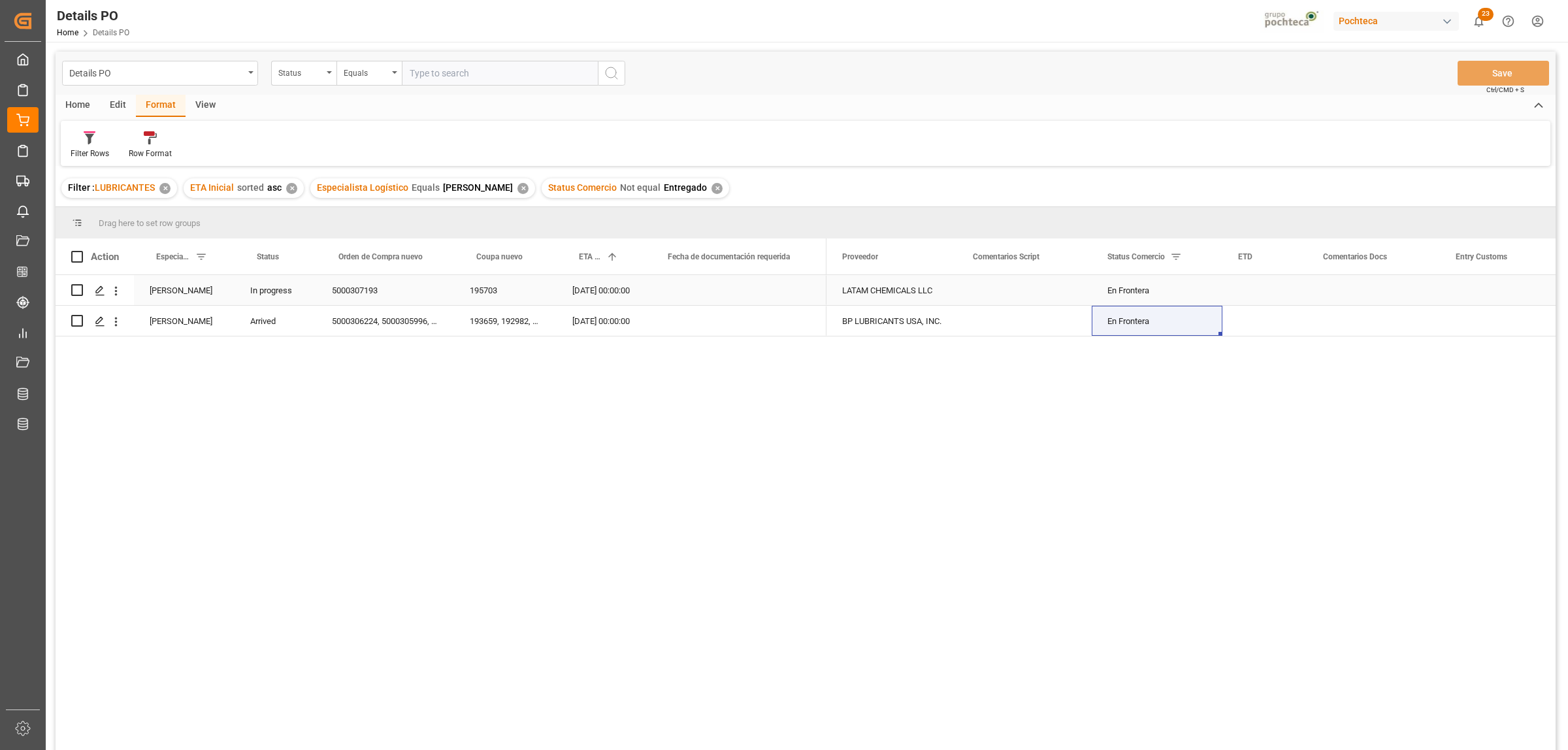
click at [351, 293] on div "5000307193" at bounding box center [385, 290] width 138 height 30
click at [399, 321] on div "5000306224, 5000305996, 5000306109, 5000305618, 5000304997" at bounding box center [385, 321] width 138 height 30
click at [423, 312] on input "5000306224, 5000305996, 5000306109, 5000305618, 5000304997" at bounding box center [385, 312] width 117 height 25
click at [440, 312] on input "5000306224, 5000305996, 5000306109, 5000305618, 5000304997" at bounding box center [385, 312] width 117 height 25
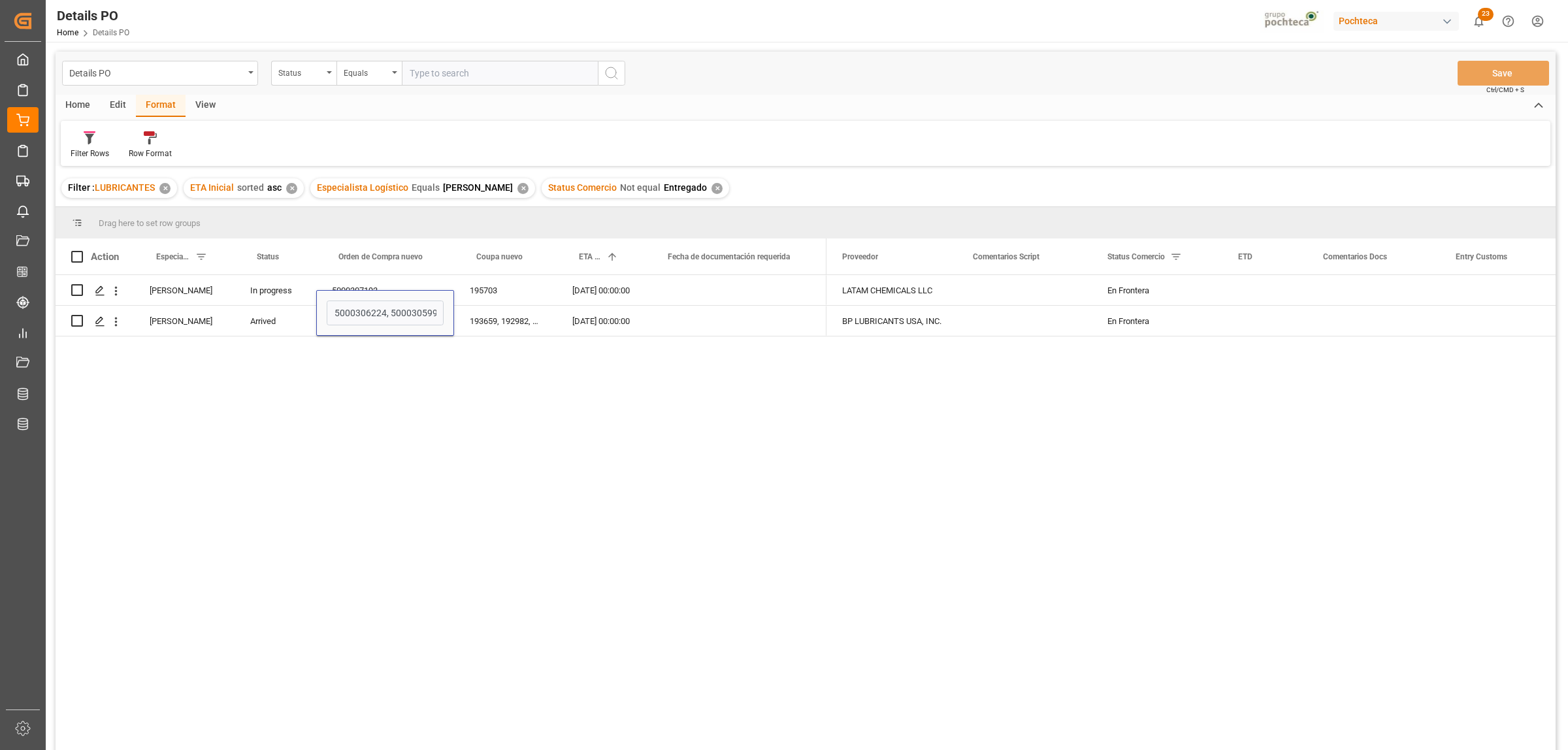
click at [435, 390] on div "Karla Cárdenas In progress 5000307193 195703 14.08.2025 00:00:00 Karla Cárdenas…" at bounding box center [805, 514] width 1500 height 479
click at [102, 319] on polygon "Press SPACE to select this row." at bounding box center [99, 320] width 6 height 6
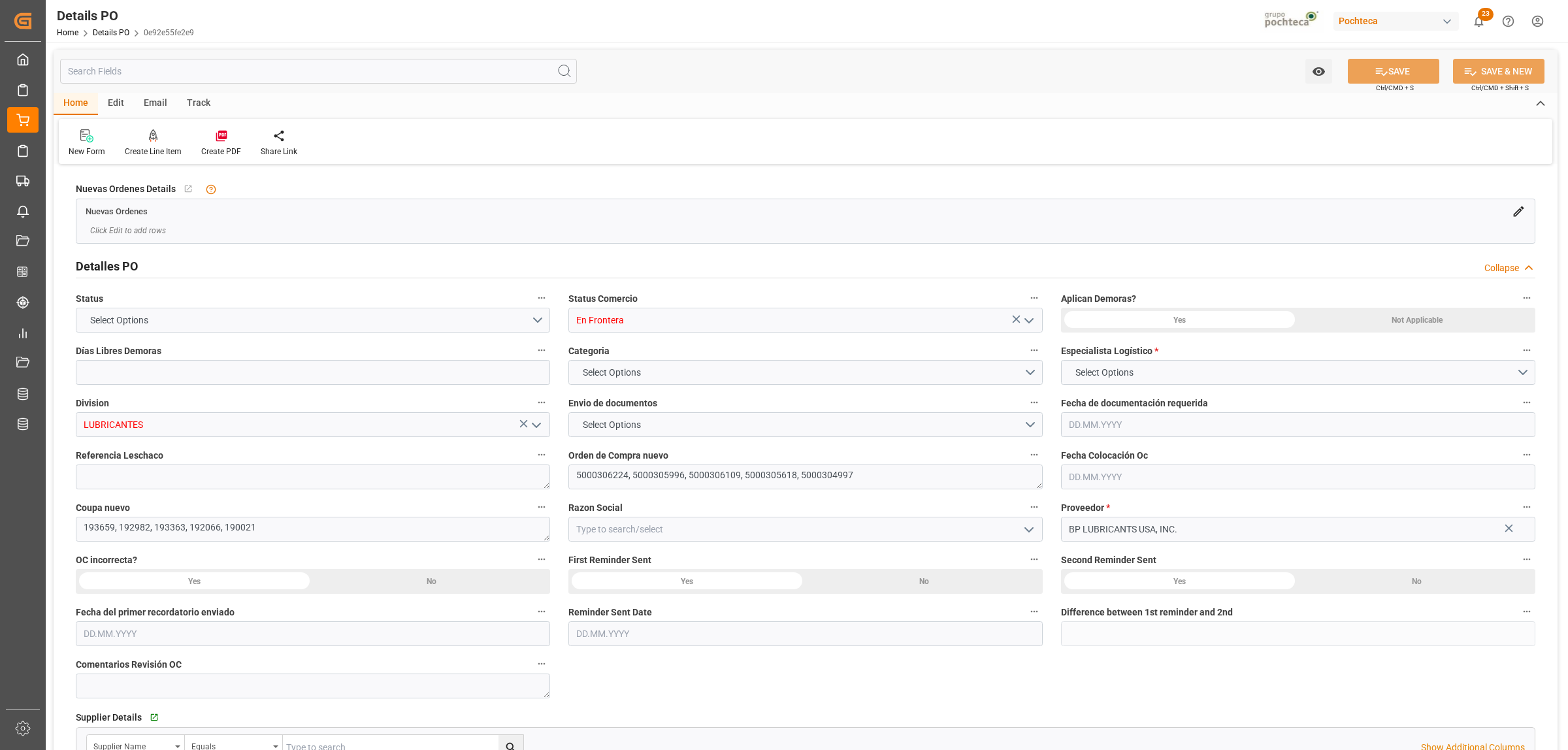
type input "0"
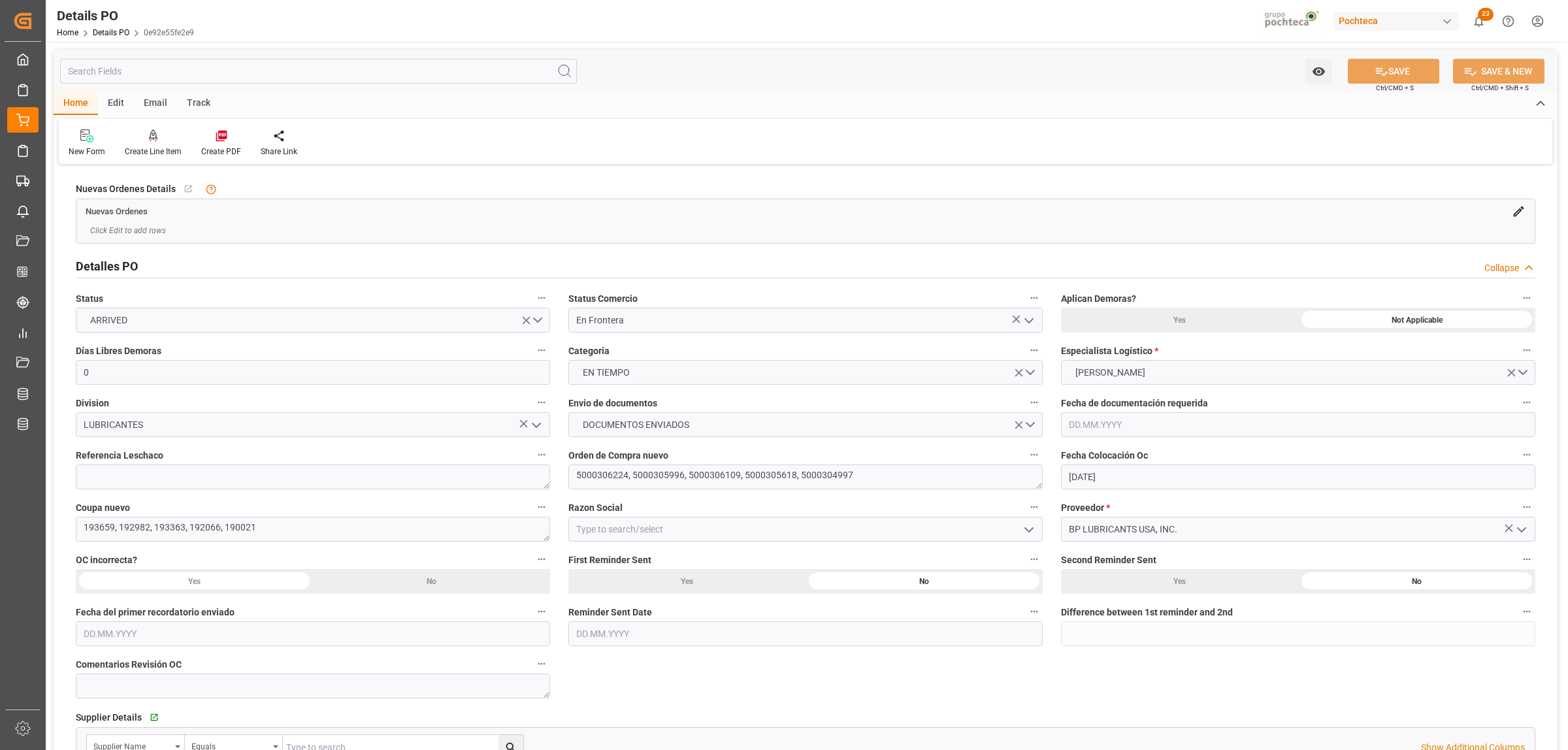
type input "18.07.2025"
type input "19.08.2025"
drag, startPoint x: 859, startPoint y: 474, endPoint x: 575, endPoint y: 459, distance: 284.4
click at [575, 459] on div "Orden de Compra nuevo 5000306224, 5000305996, 5000306109, 5000305618, 5000304997" at bounding box center [805, 467] width 492 height 53
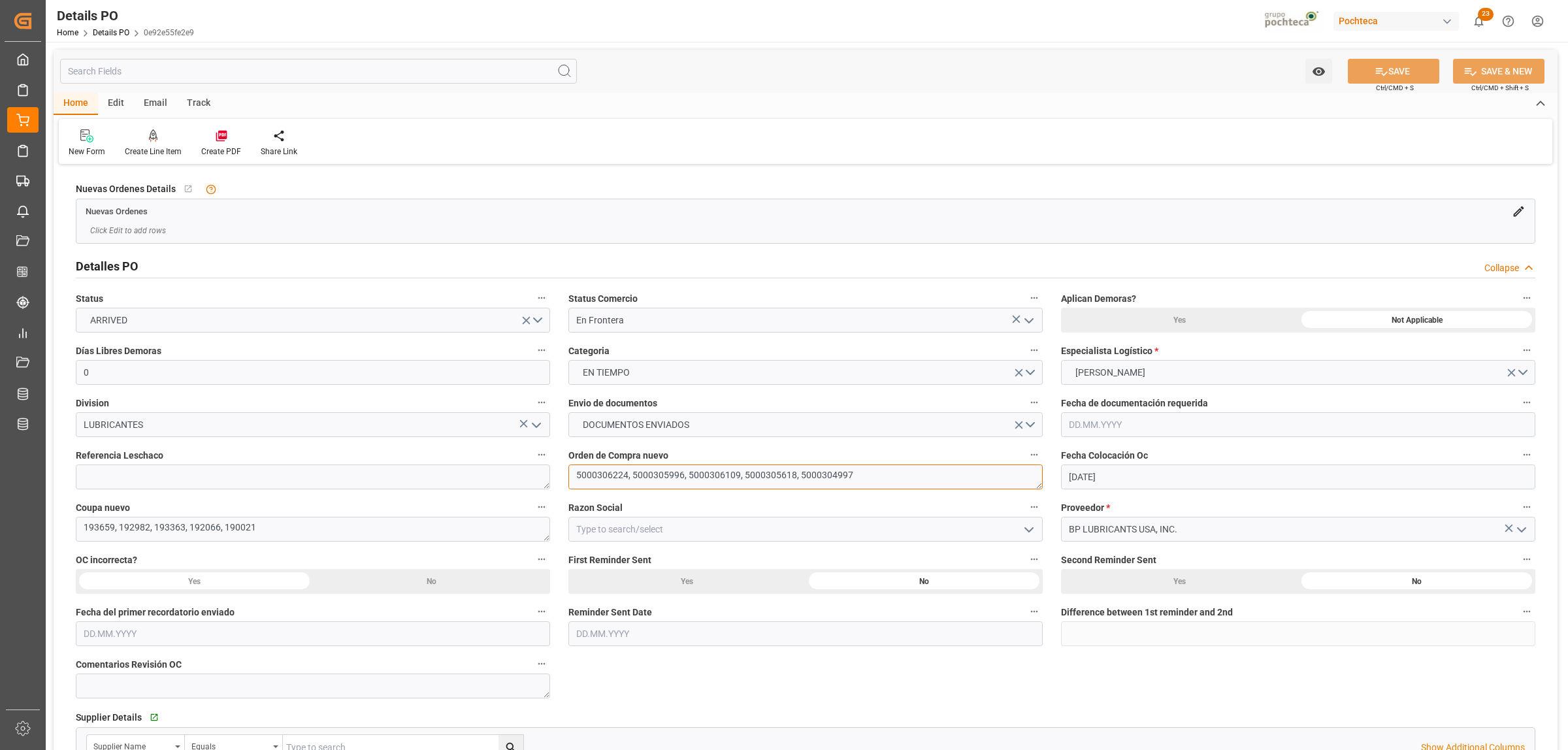
click at [587, 480] on textarea "5000306224, 5000305996, 5000306109, 5000305618, 5000304997" at bounding box center [805, 477] width 474 height 25
drag, startPoint x: 574, startPoint y: 475, endPoint x: 877, endPoint y: 478, distance: 303.0
click at [877, 478] on textarea "5000306224, 5000305996, 5000306109, 5000305618, 5000304997" at bounding box center [805, 477] width 474 height 25
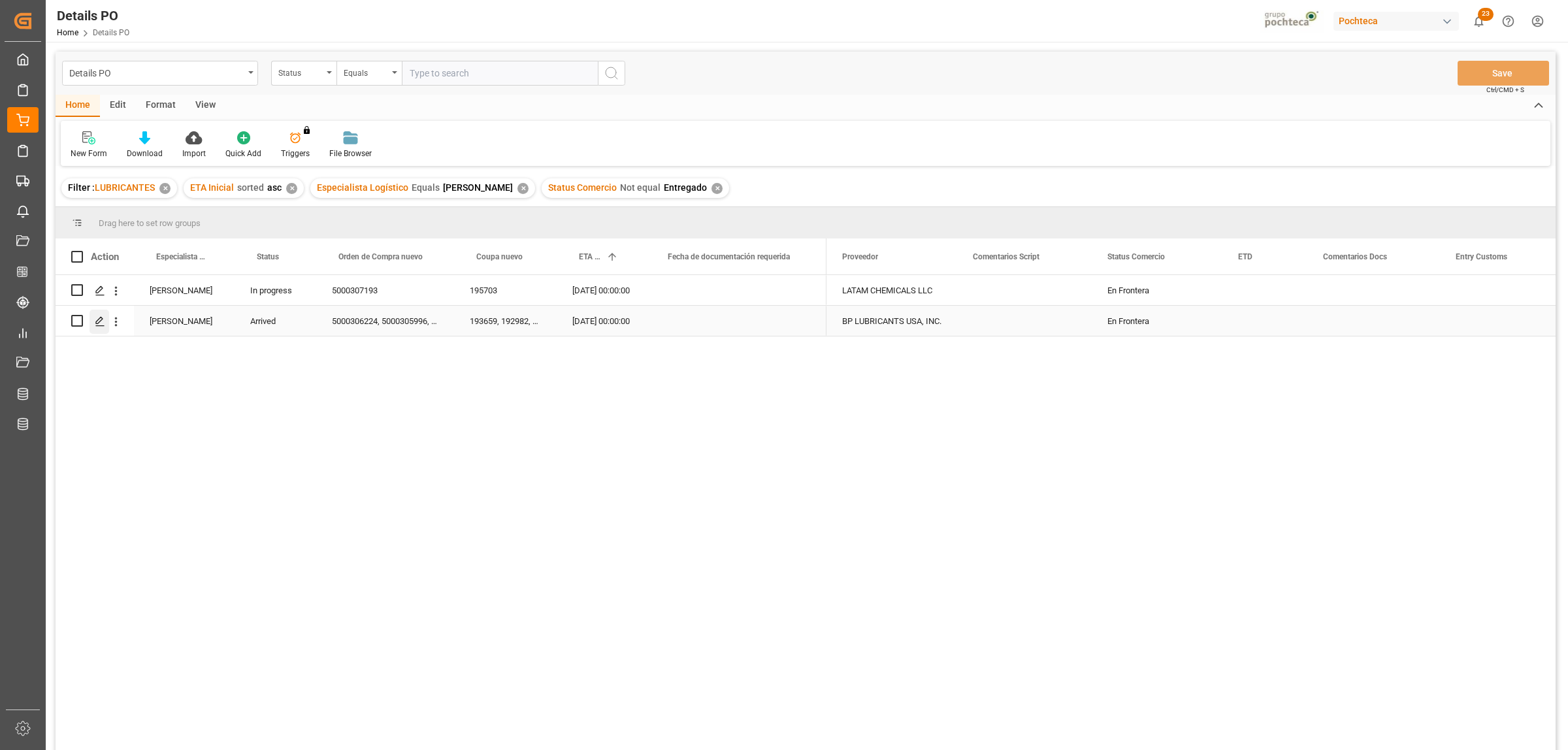
click at [96, 321] on polygon "Press SPACE to select this row." at bounding box center [99, 320] width 6 height 6
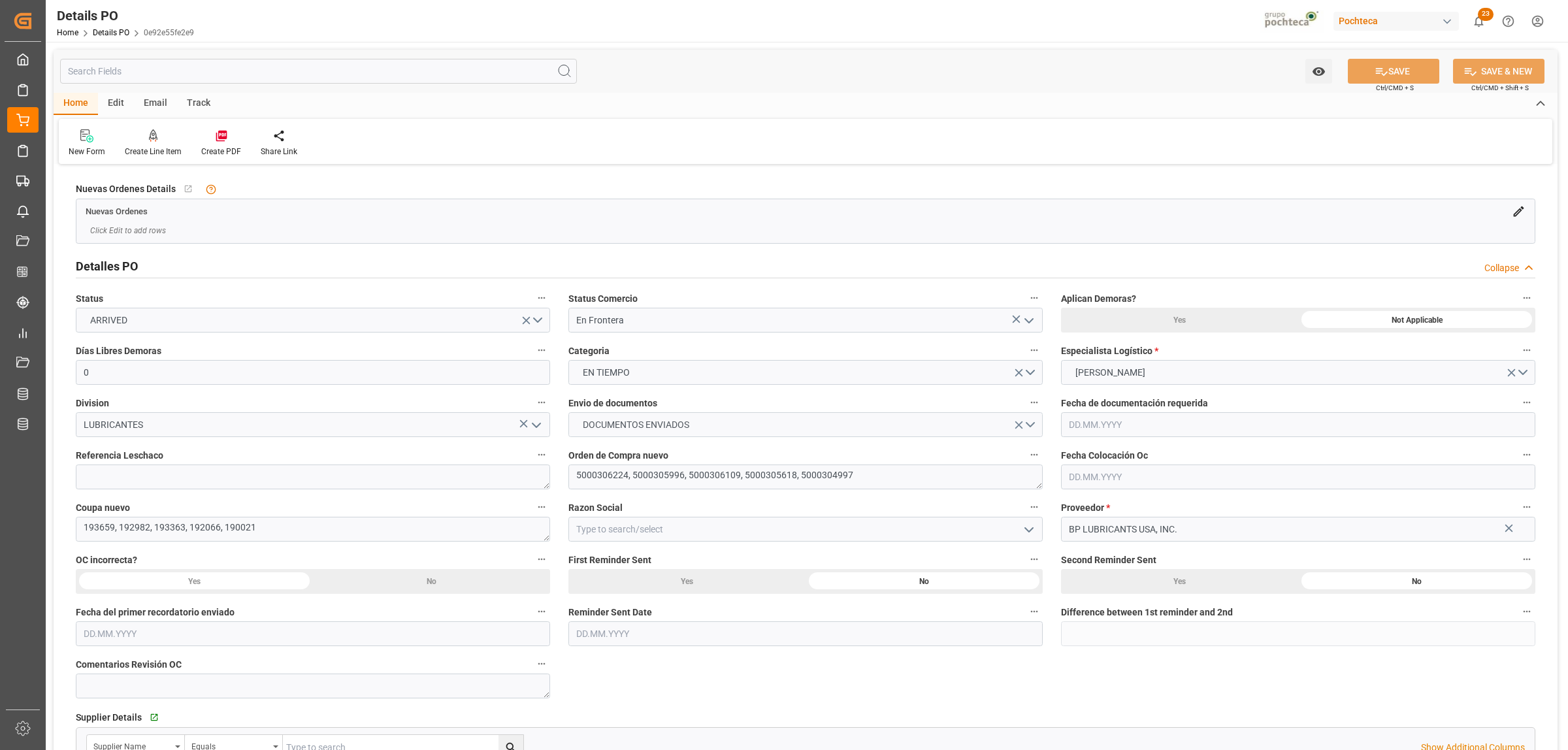
type input "0"
type input "18.07.2025"
type input "19.08.2025"
click at [1119, 480] on input "18.07.2025" at bounding box center [1298, 477] width 474 height 25
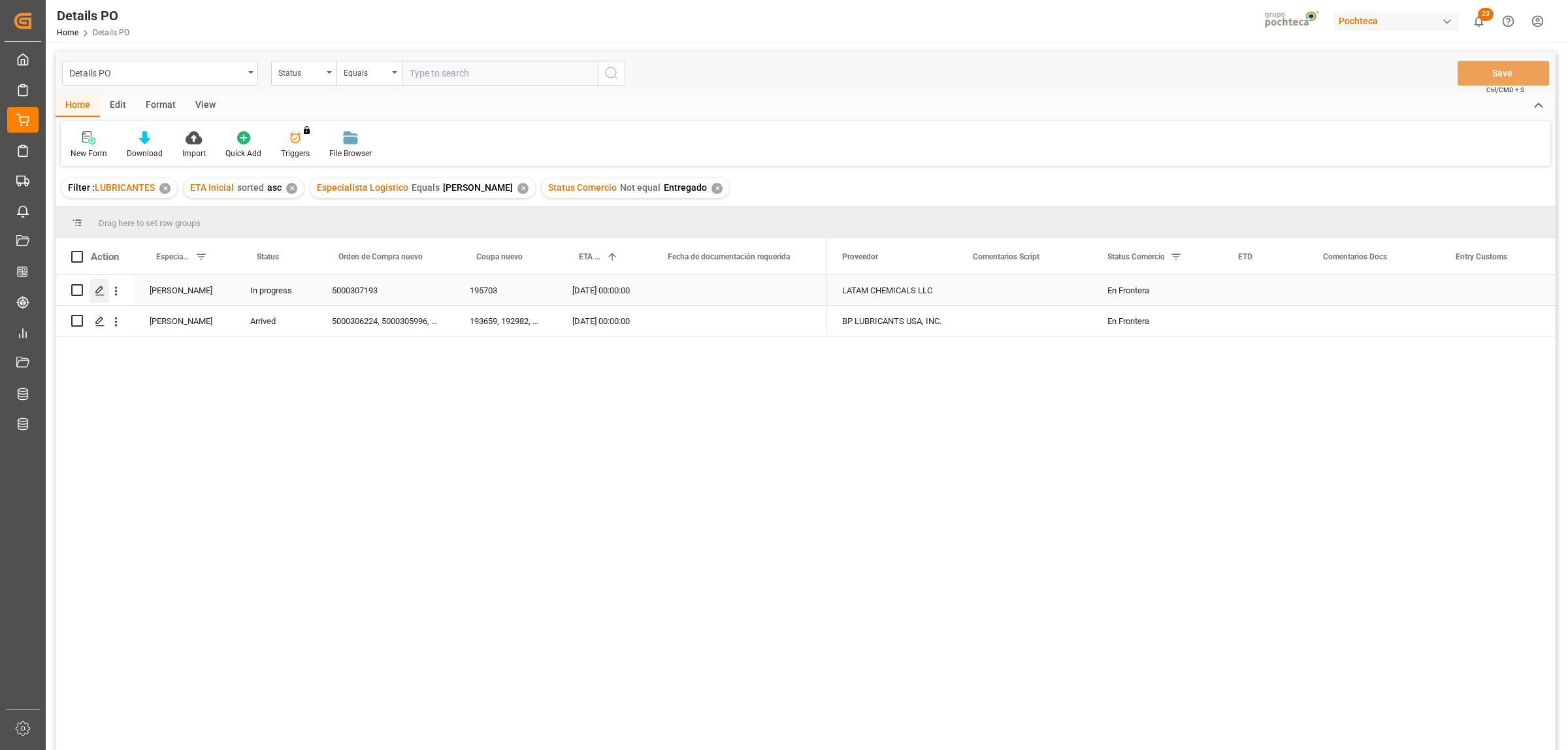
click at [99, 282] on div "Press SPACE to select this row." at bounding box center [99, 290] width 20 height 24
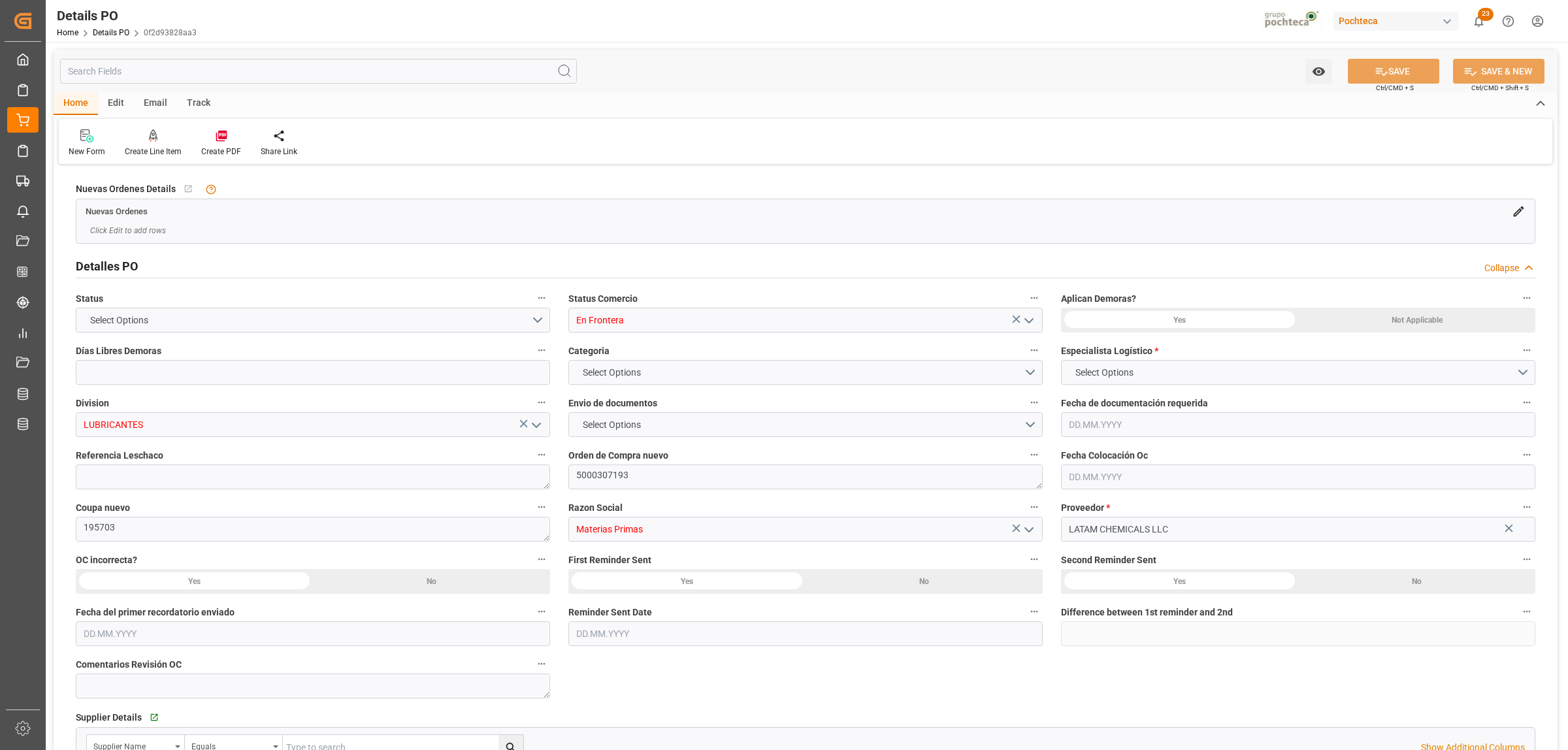
type input "0"
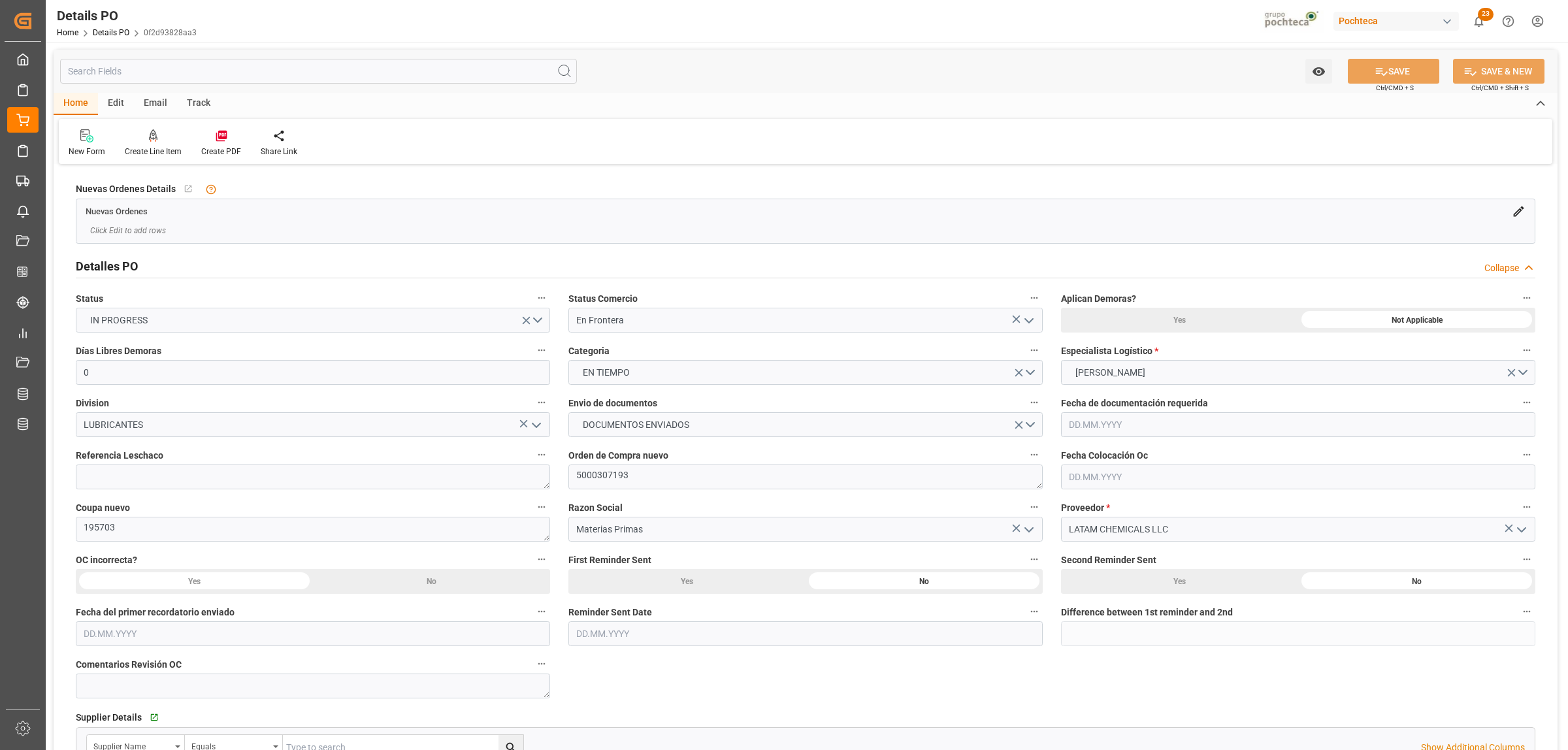
type input "19.08.2025"
type input "20.08.2025"
click at [628, 475] on textarea "5000307193" at bounding box center [805, 477] width 474 height 25
drag, startPoint x: 628, startPoint y: 475, endPoint x: 578, endPoint y: 471, distance: 50.2
click at [578, 471] on textarea "5000307193" at bounding box center [805, 477] width 474 height 25
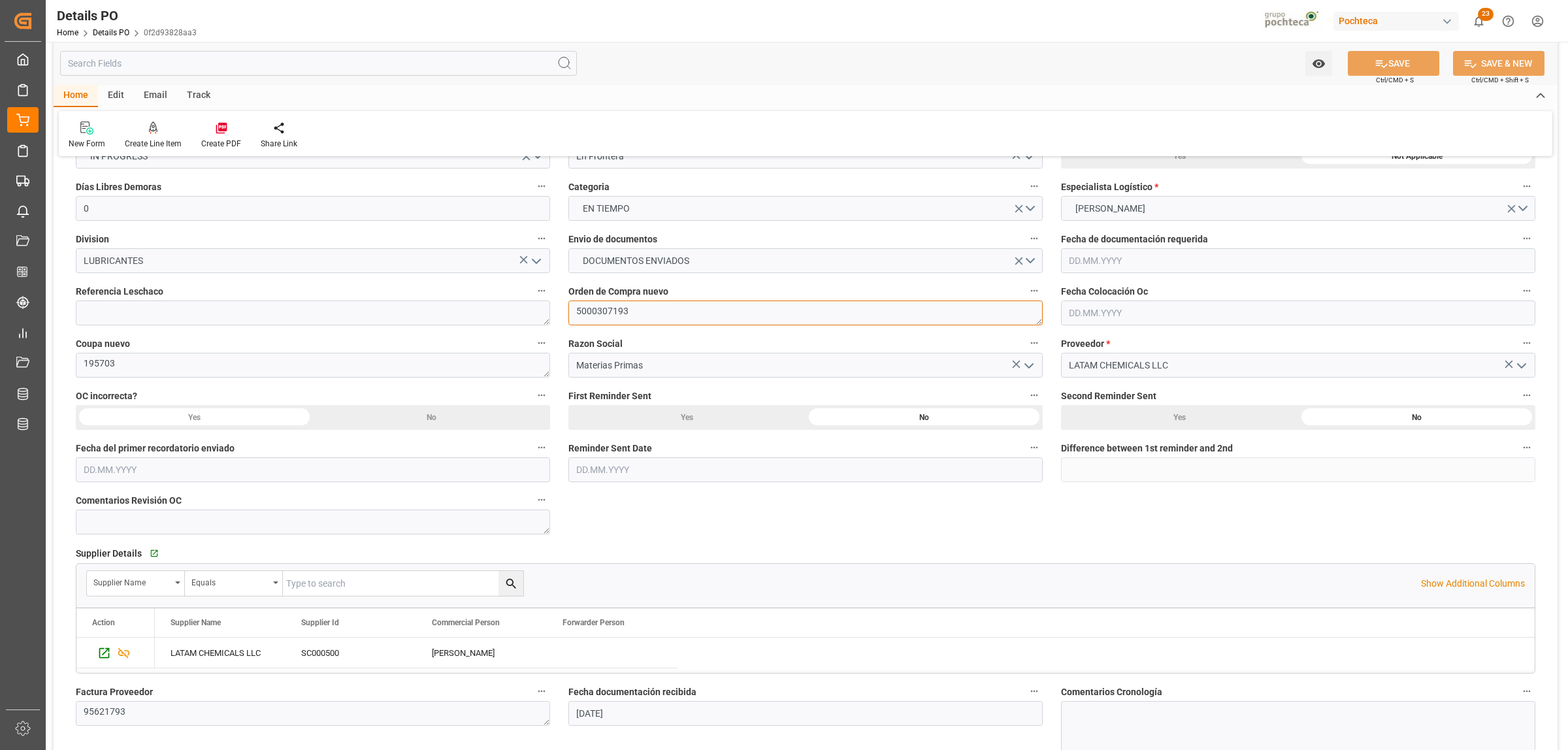
scroll to position [81, 0]
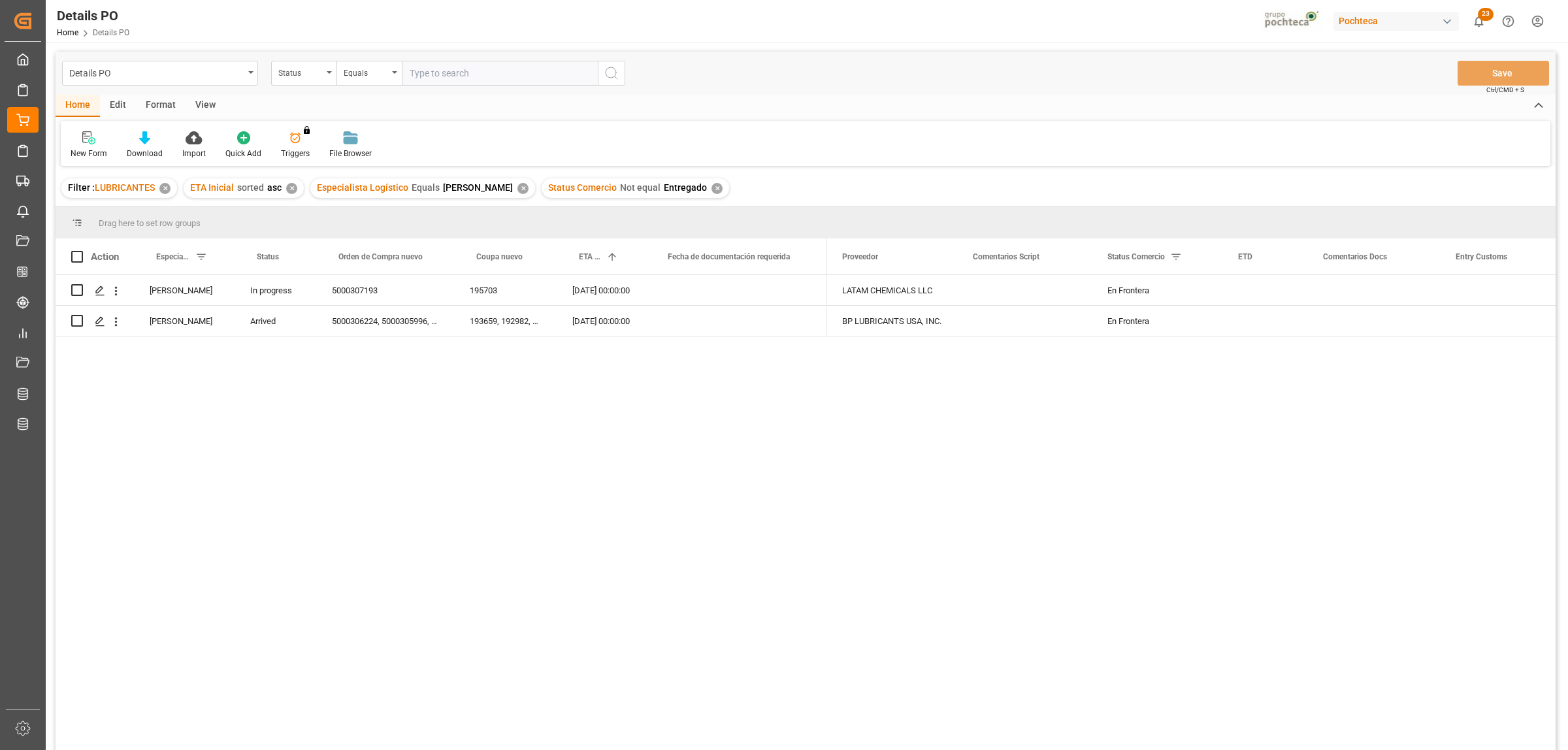
click at [517, 191] on div "✕" at bounding box center [523, 188] width 11 height 11
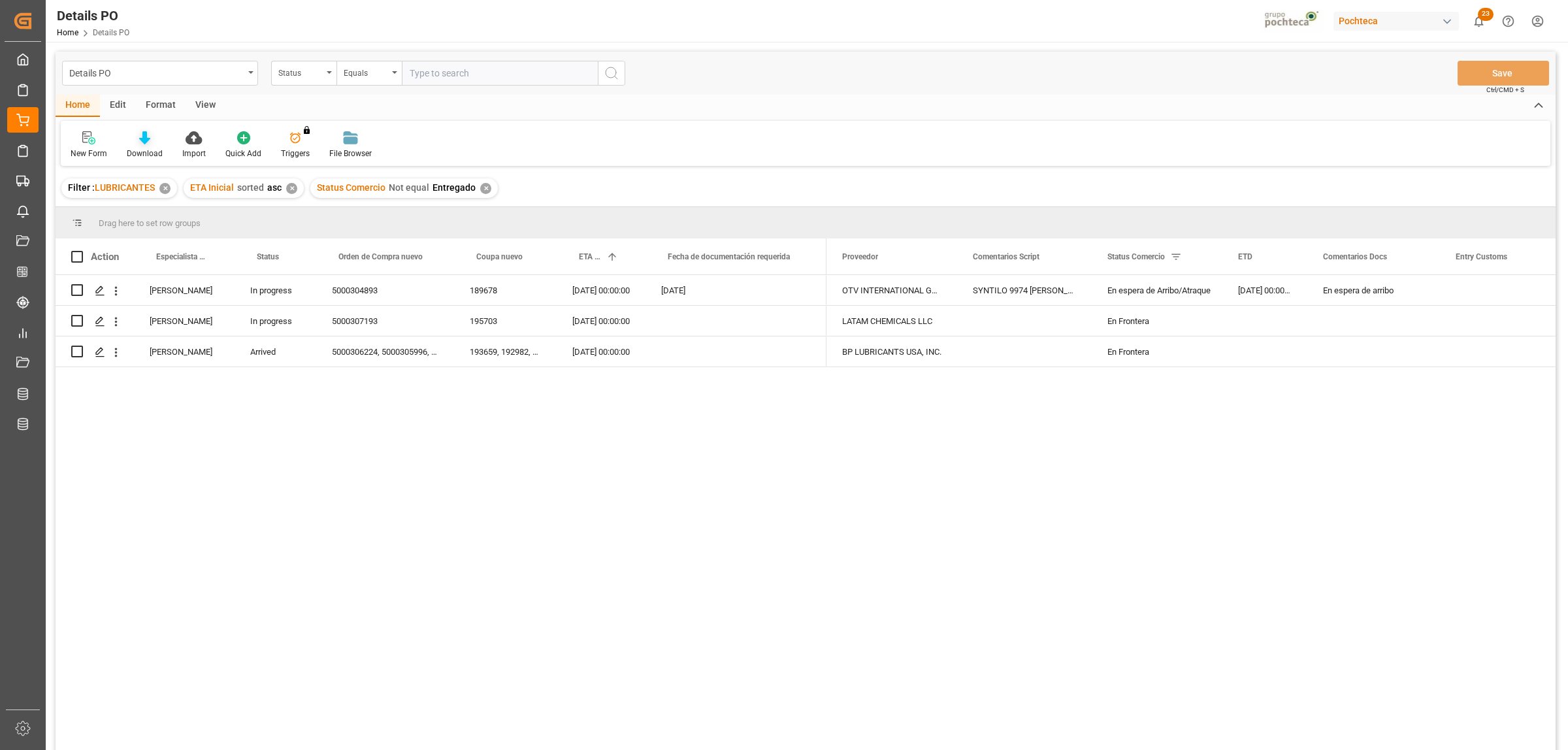
click at [139, 144] on icon at bounding box center [145, 138] width 11 height 13
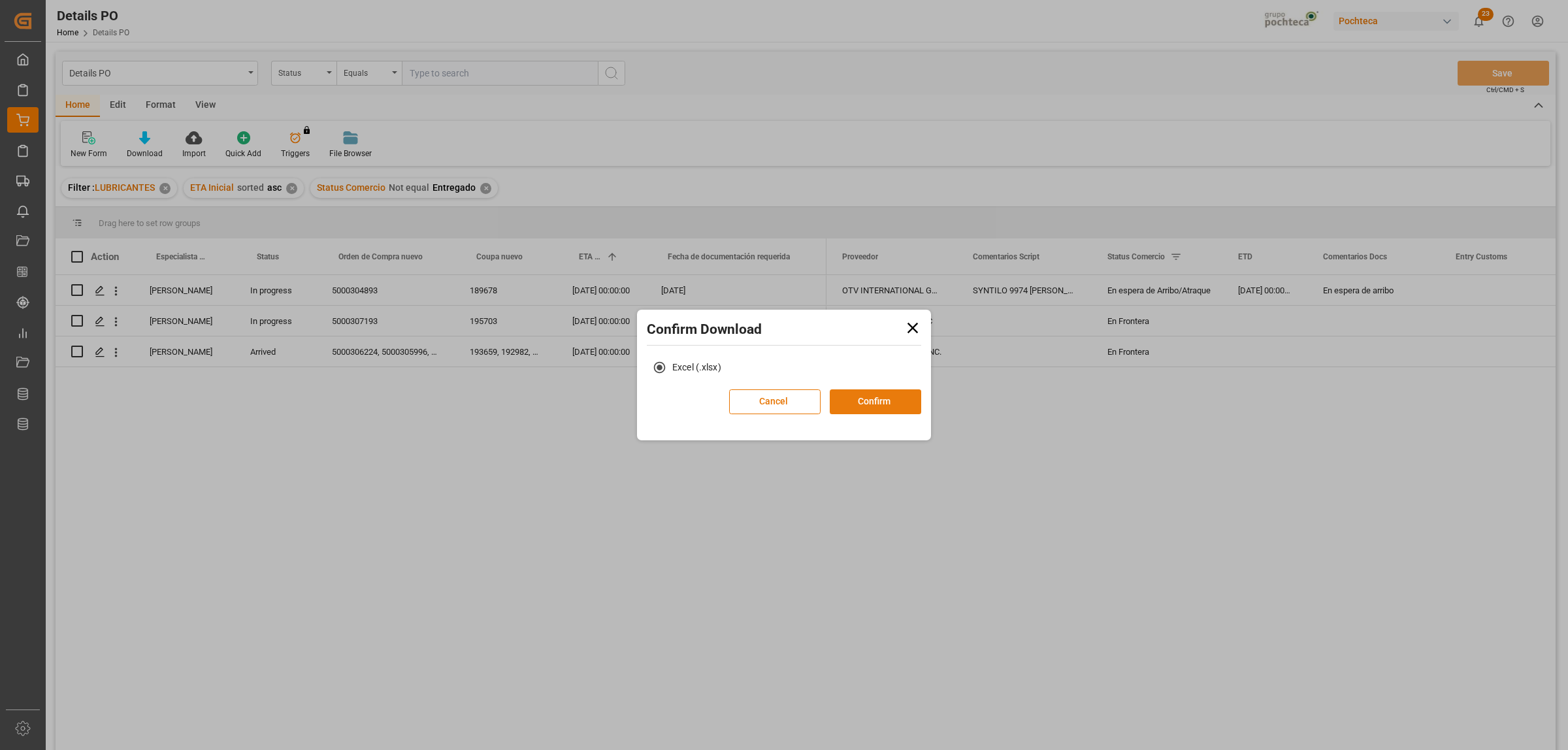
click at [885, 405] on button "Confirm" at bounding box center [876, 402] width 91 height 25
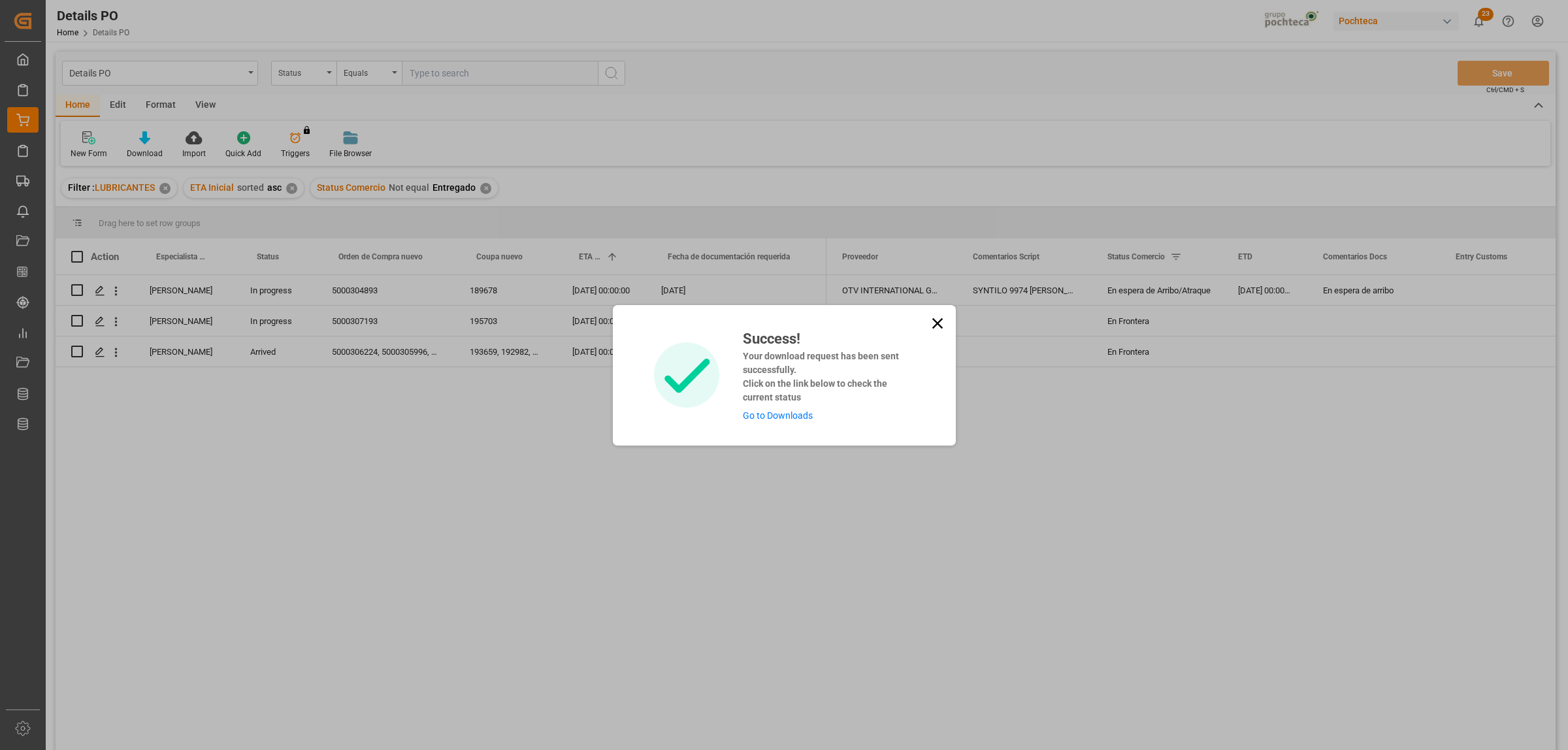
click at [790, 410] on link "Go to Downloads" at bounding box center [778, 415] width 70 height 11
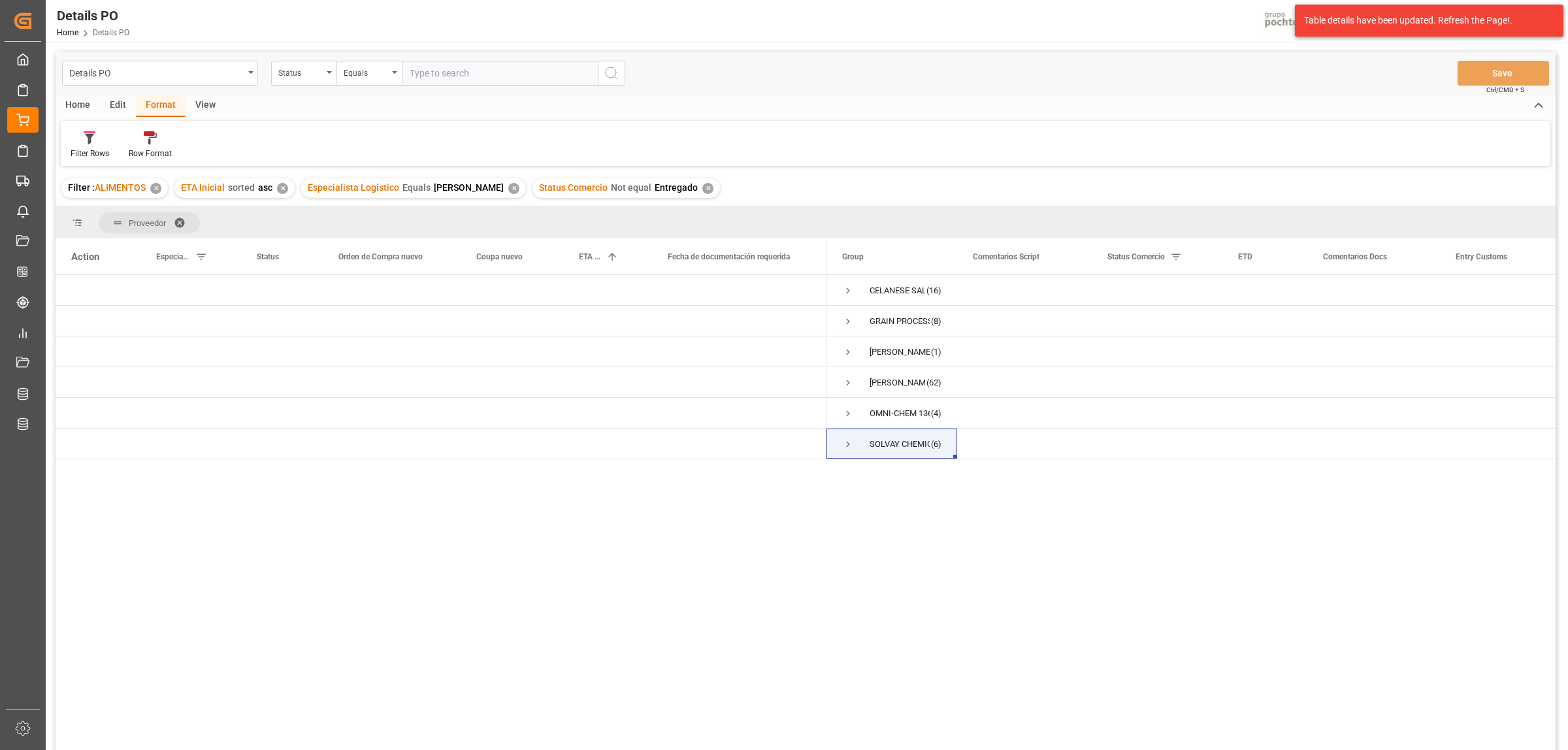
click at [180, 220] on span at bounding box center [184, 222] width 21 height 12
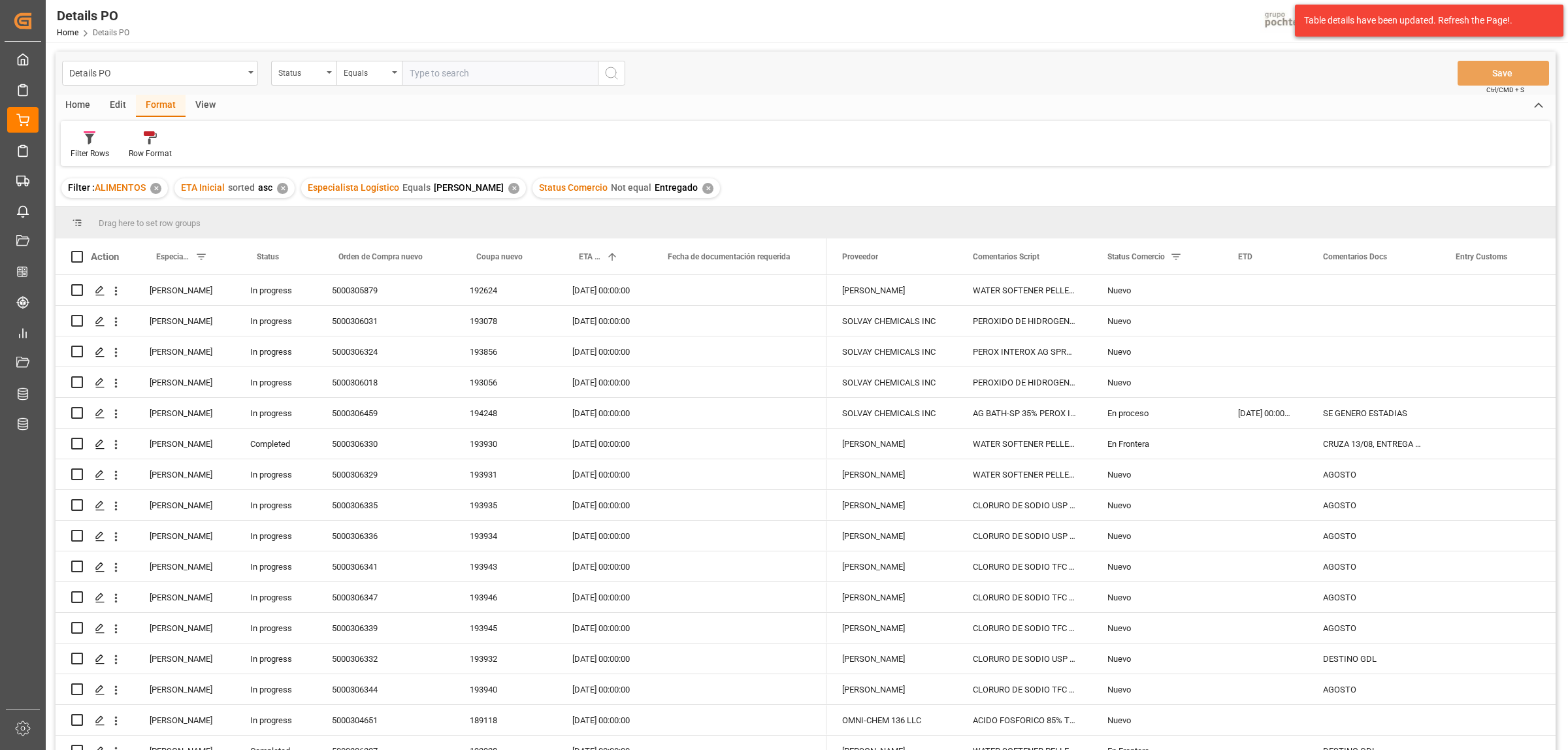
click at [508, 190] on div "✕" at bounding box center [514, 188] width 11 height 11
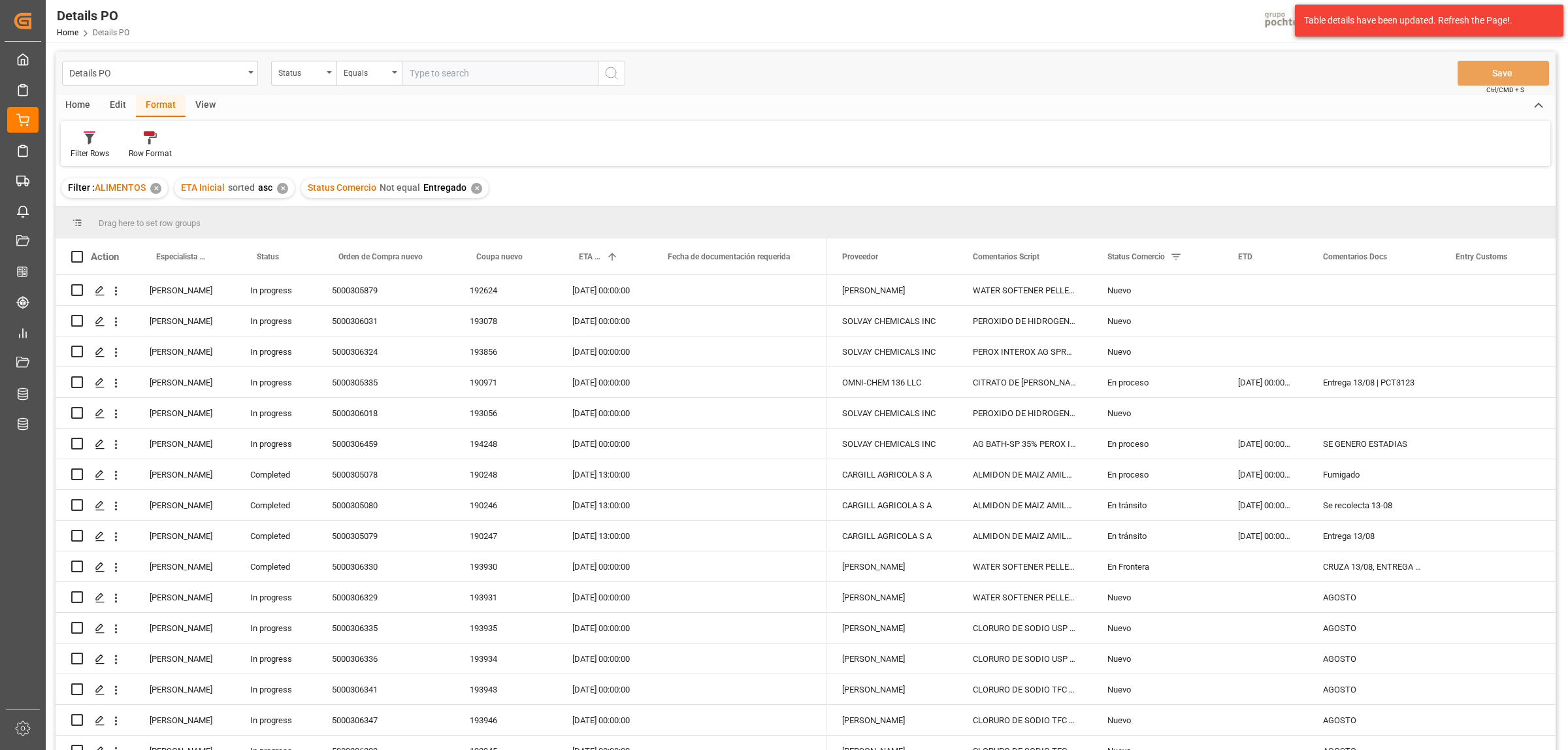
click at [82, 110] on div "Home" at bounding box center [78, 105] width 45 height 22
click at [142, 141] on icon at bounding box center [145, 138] width 11 height 13
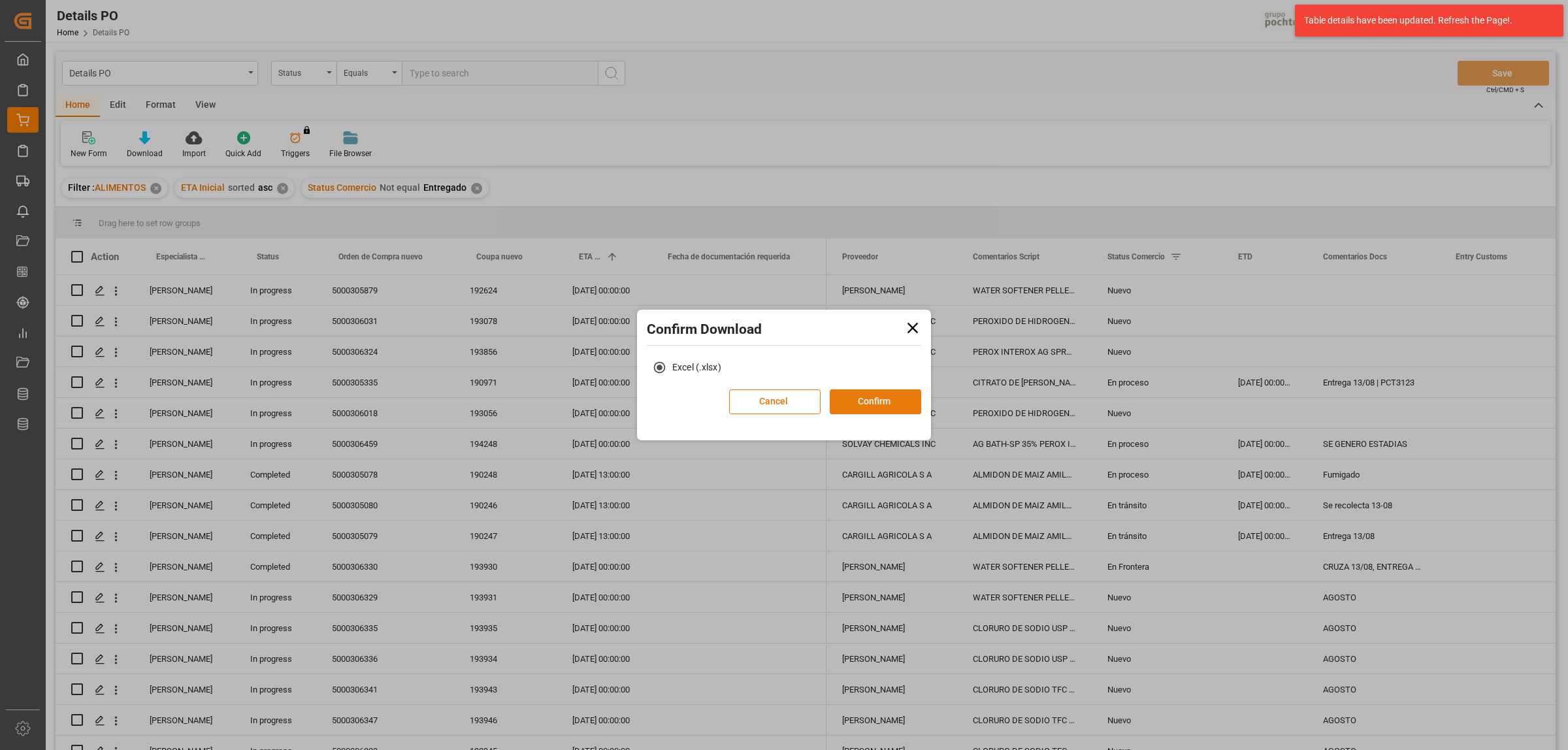
click at [902, 402] on button "Confirm" at bounding box center [876, 402] width 91 height 25
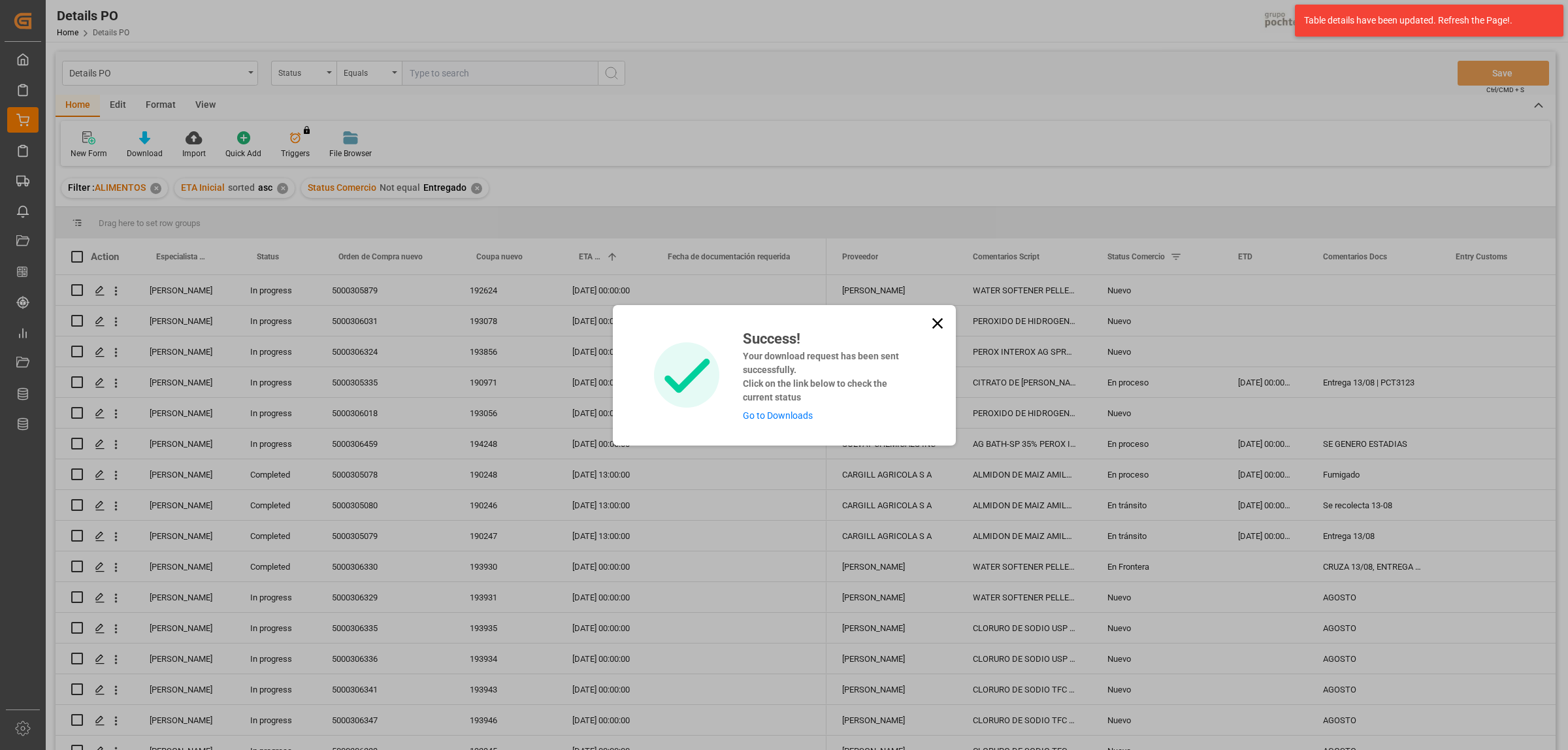
click at [784, 419] on link "Go to Downloads" at bounding box center [778, 415] width 70 height 11
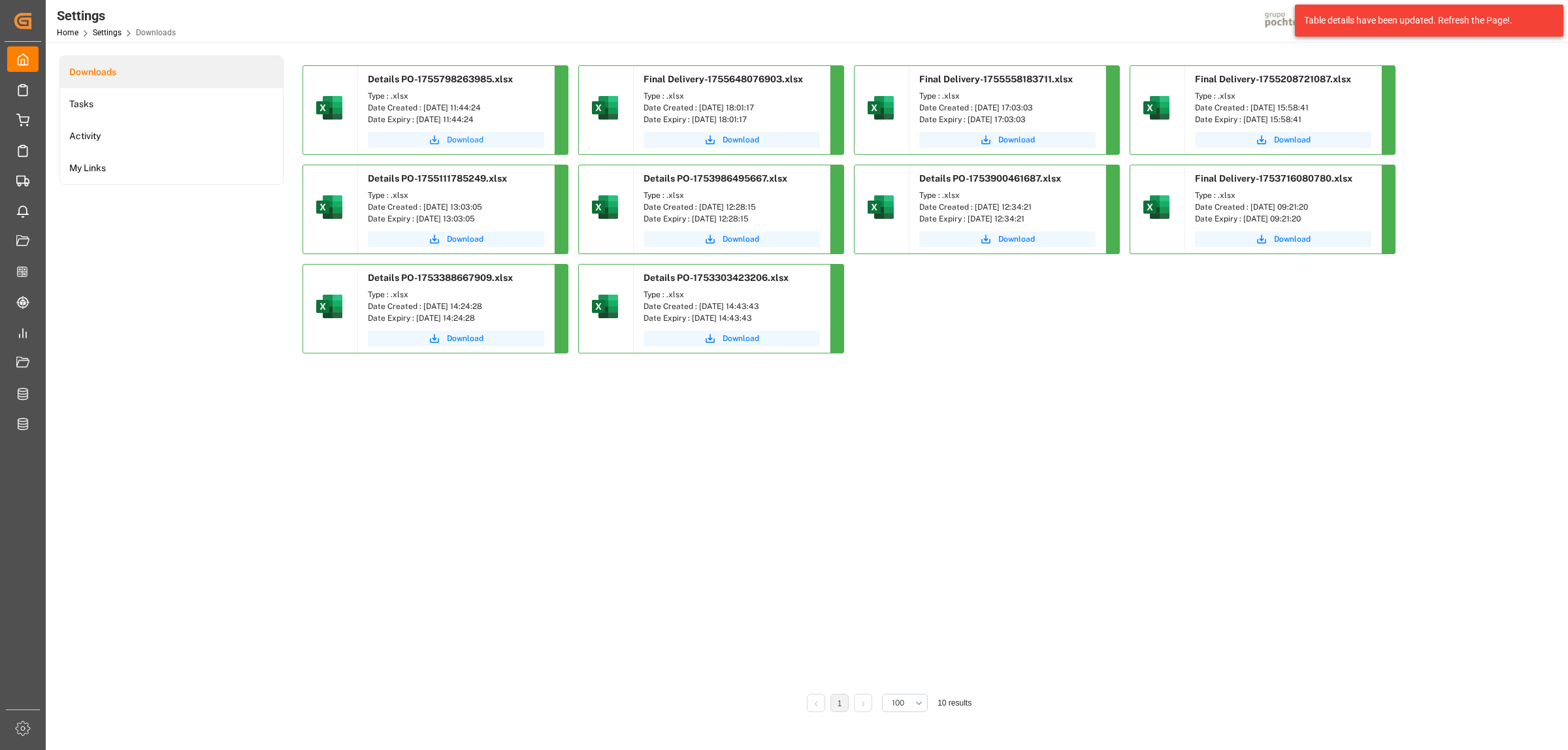
click at [512, 136] on button "Download" at bounding box center [456, 140] width 176 height 16
click at [101, 104] on li "Tasks" at bounding box center [171, 104] width 222 height 32
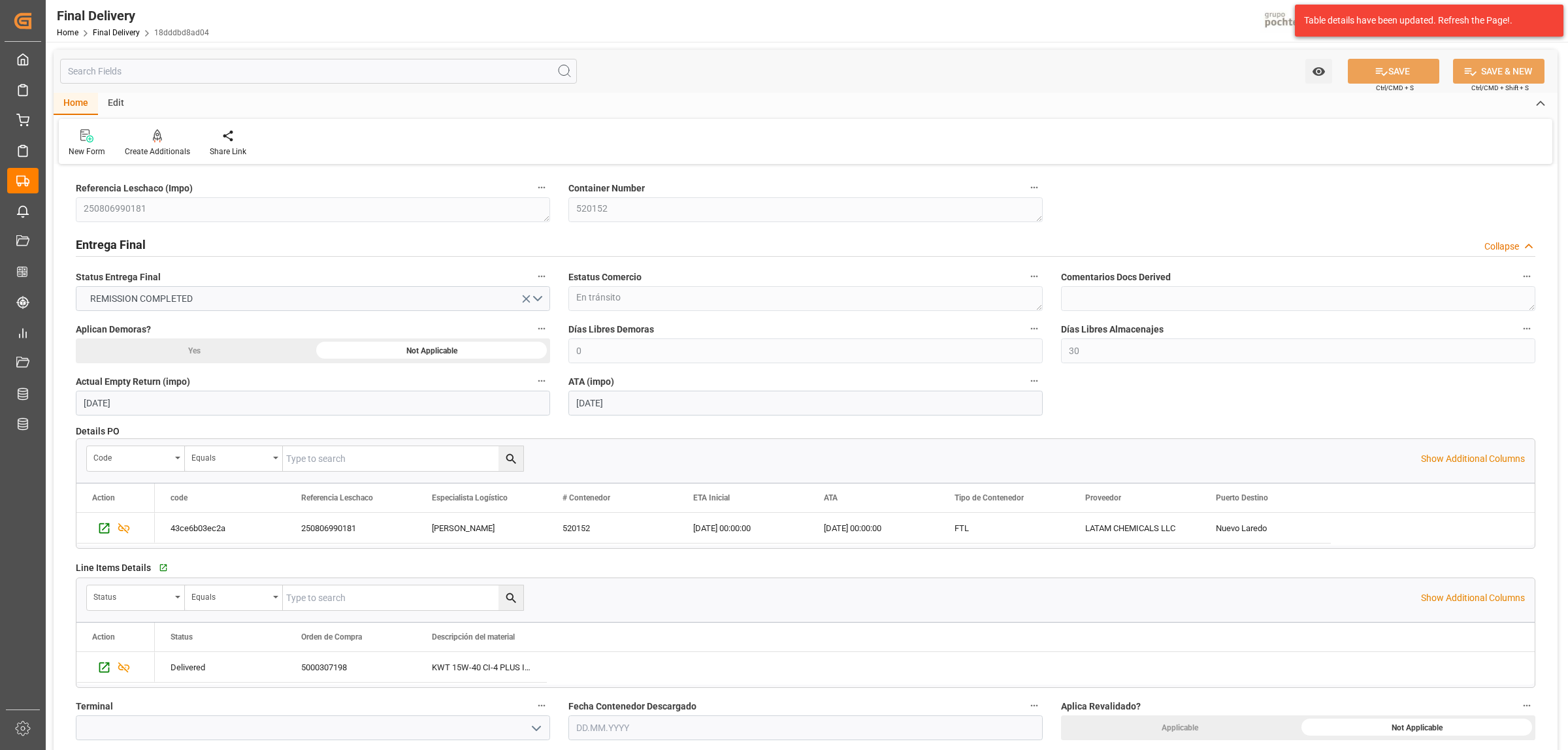
scroll to position [4205, 0]
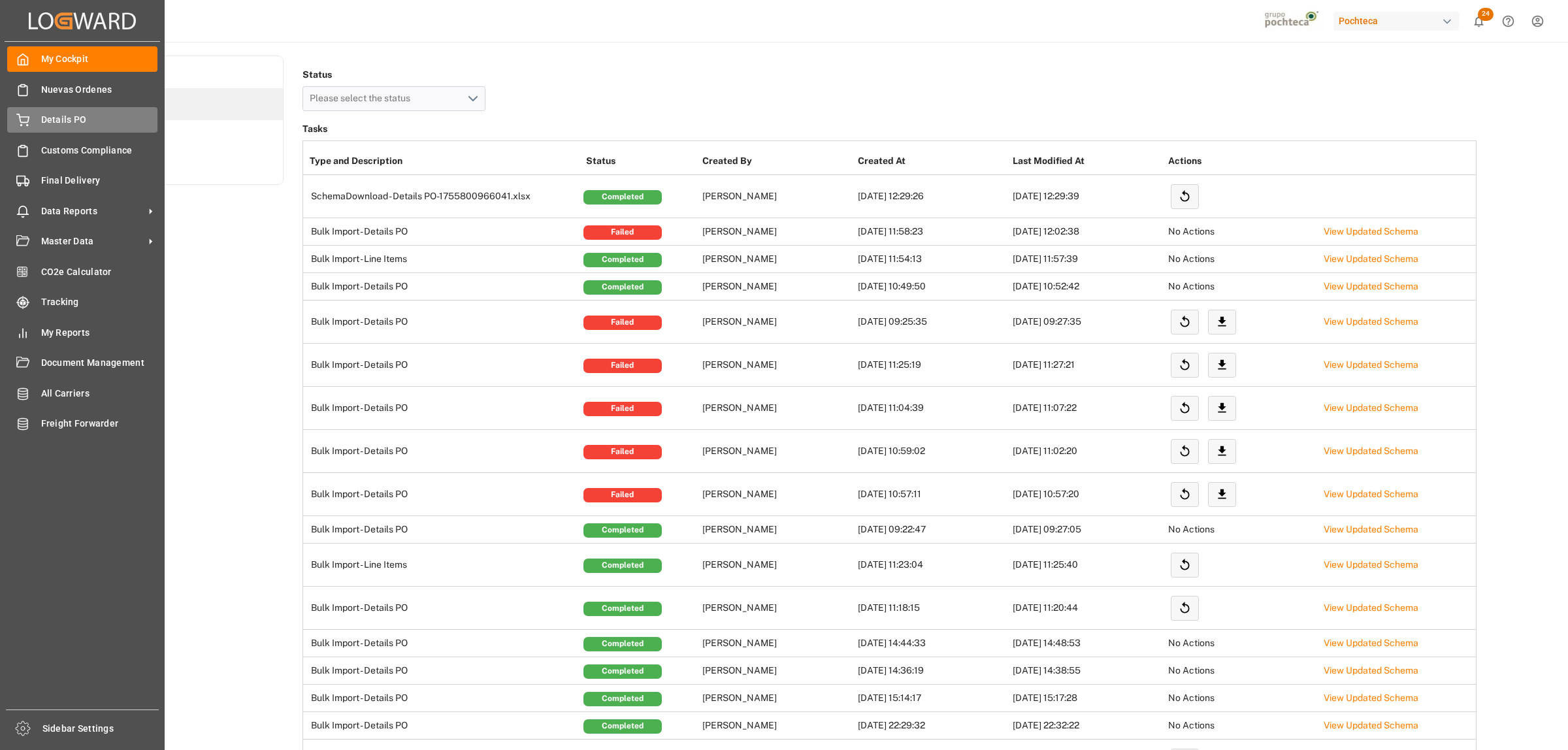
click at [47, 119] on span "Details PO" at bounding box center [99, 120] width 117 height 13
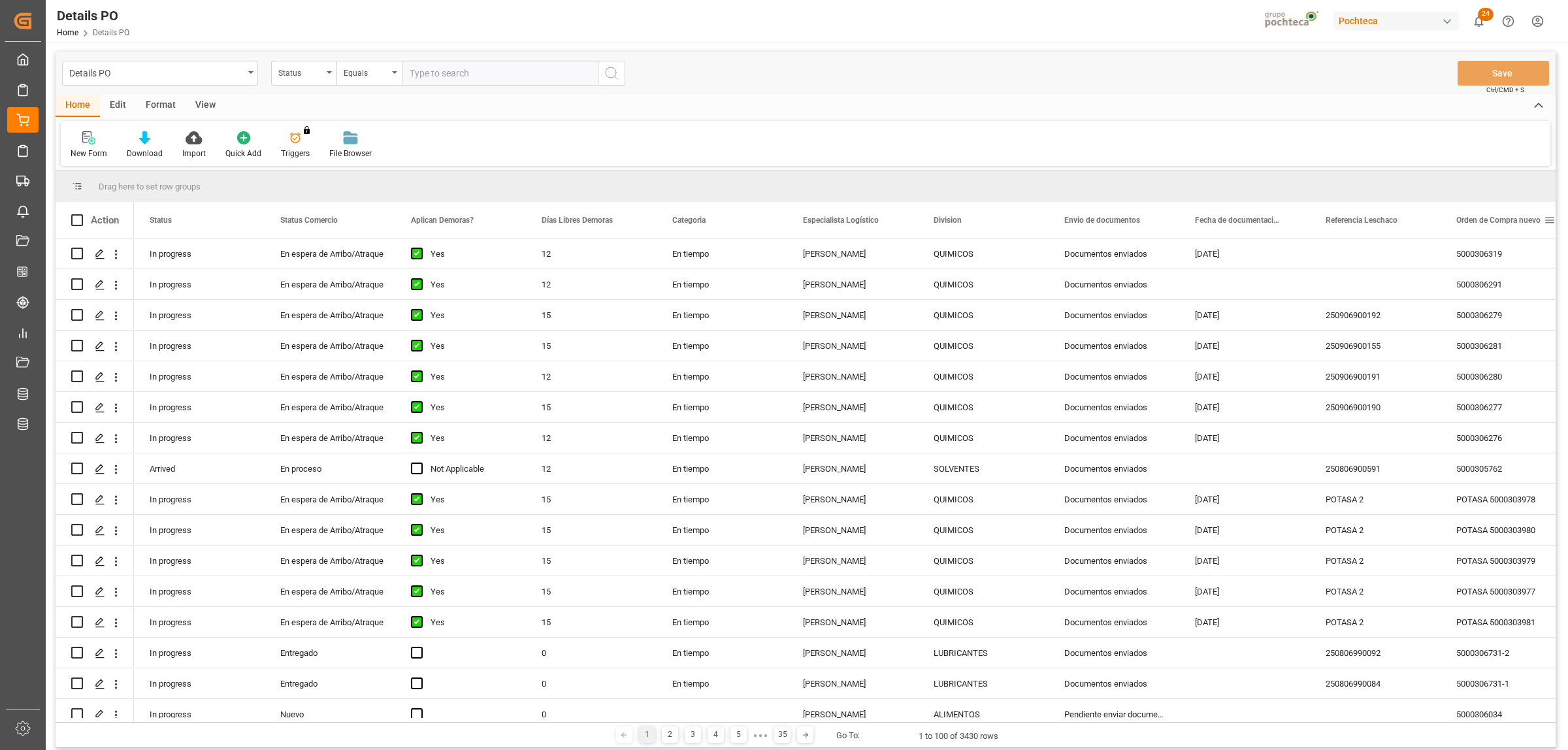
click at [1553, 220] on span at bounding box center [1549, 220] width 12 height 12
click at [1505, 222] on span "filter" at bounding box center [1505, 221] width 12 height 12
type input "5000307193"
click at [1500, 332] on button "Apply" at bounding box center [1500, 330] width 24 height 13
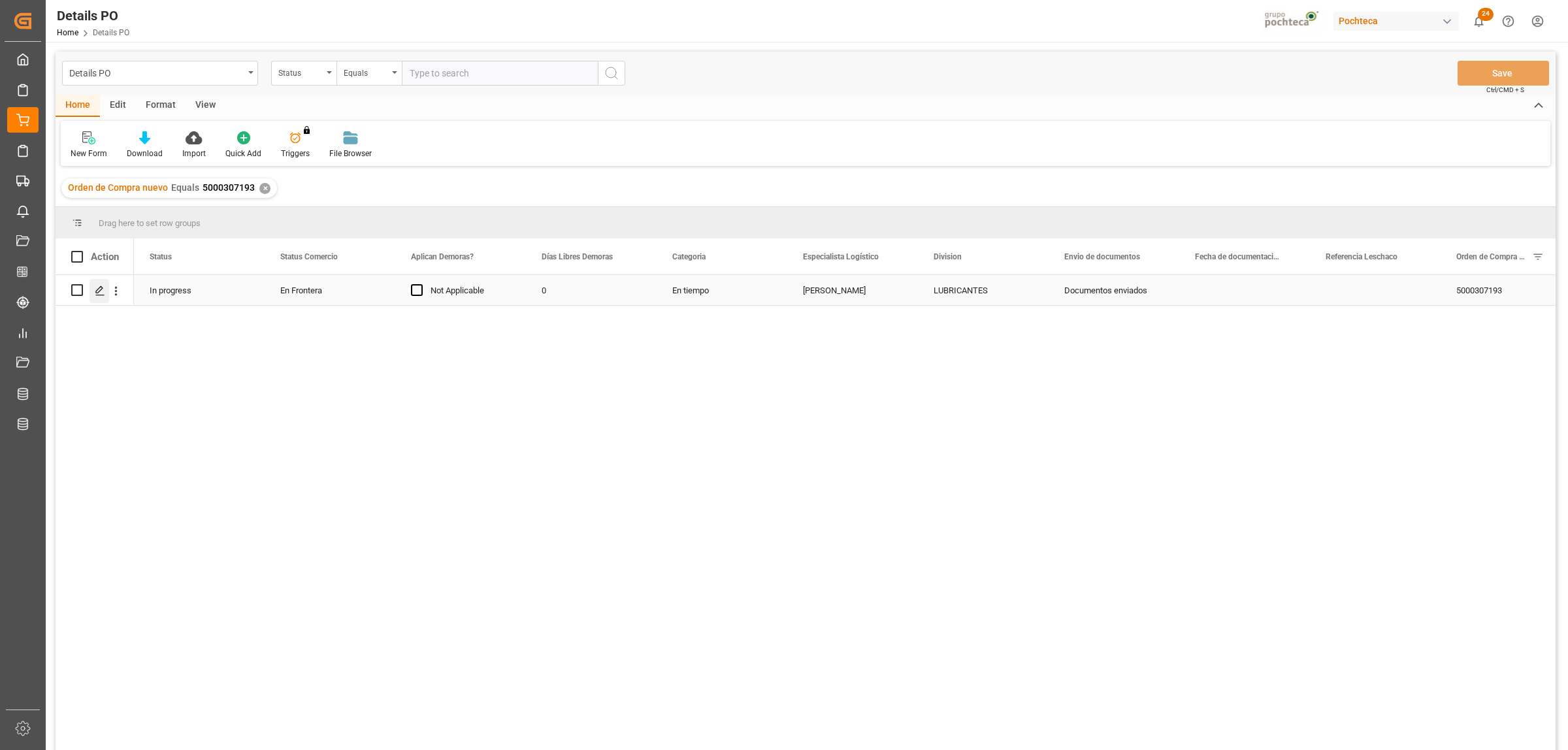
click at [103, 286] on icon "Press SPACE to select this row." at bounding box center [100, 291] width 11 height 11
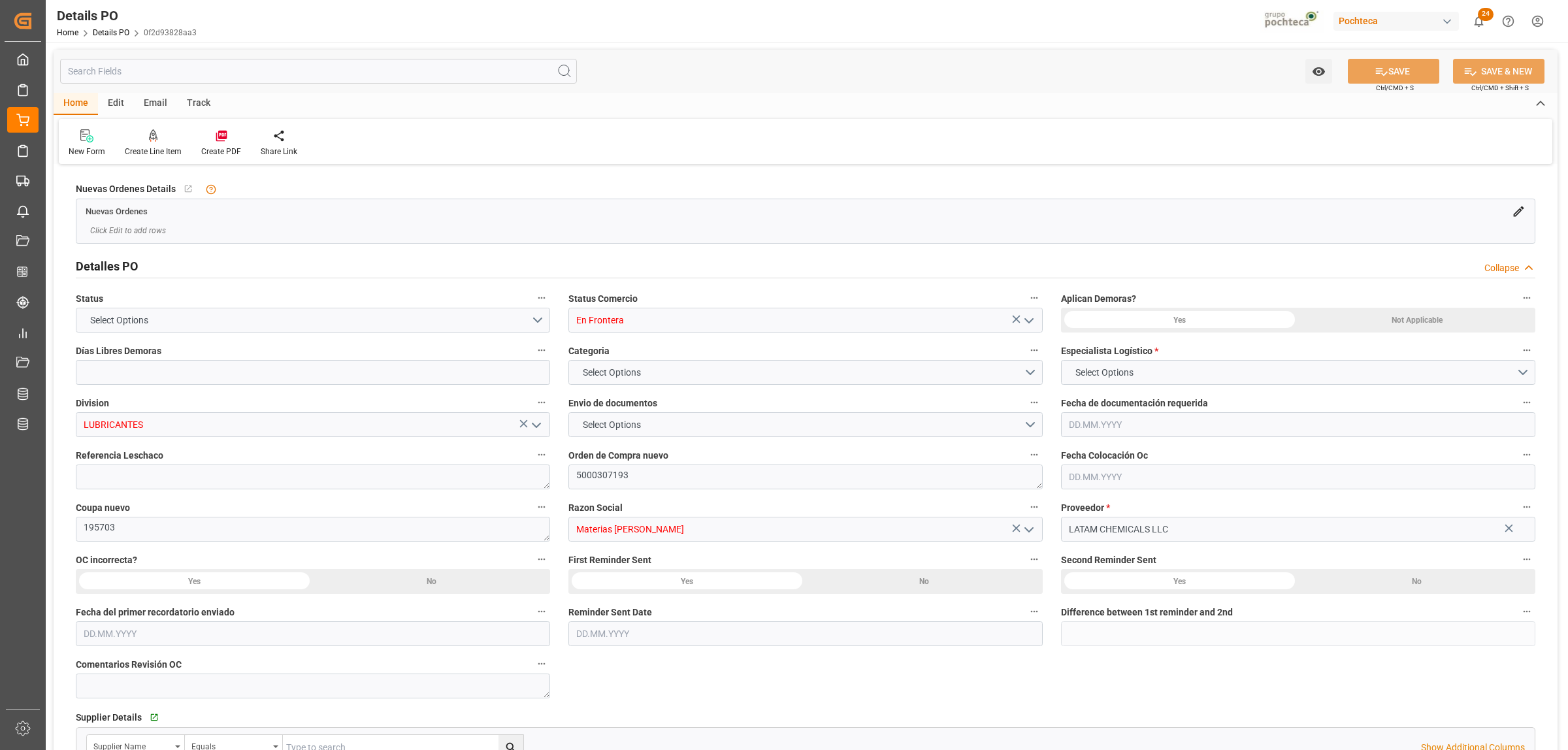
type input "0"
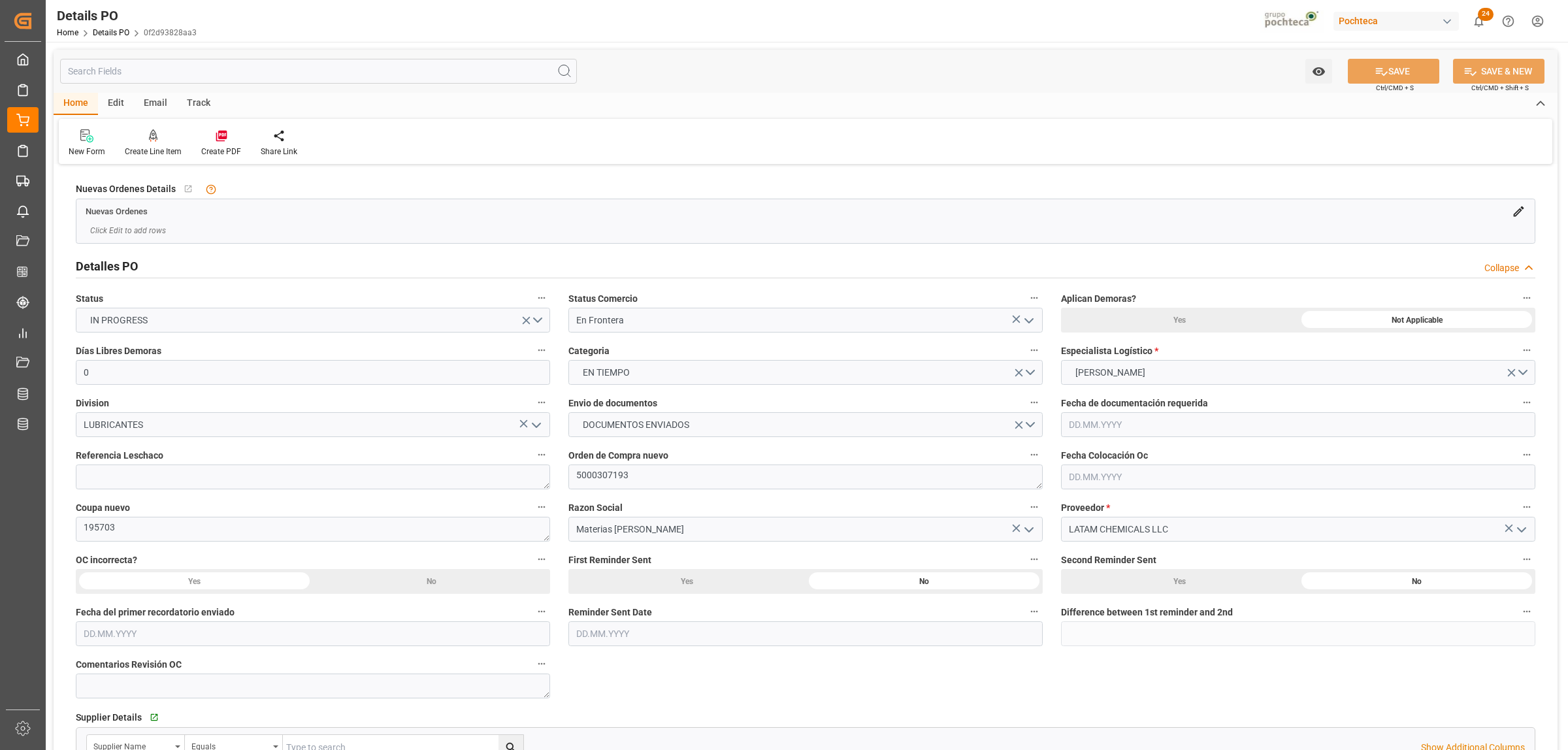
type input "[DATE]"
click at [1030, 322] on icon "open menu" at bounding box center [1029, 321] width 16 height 16
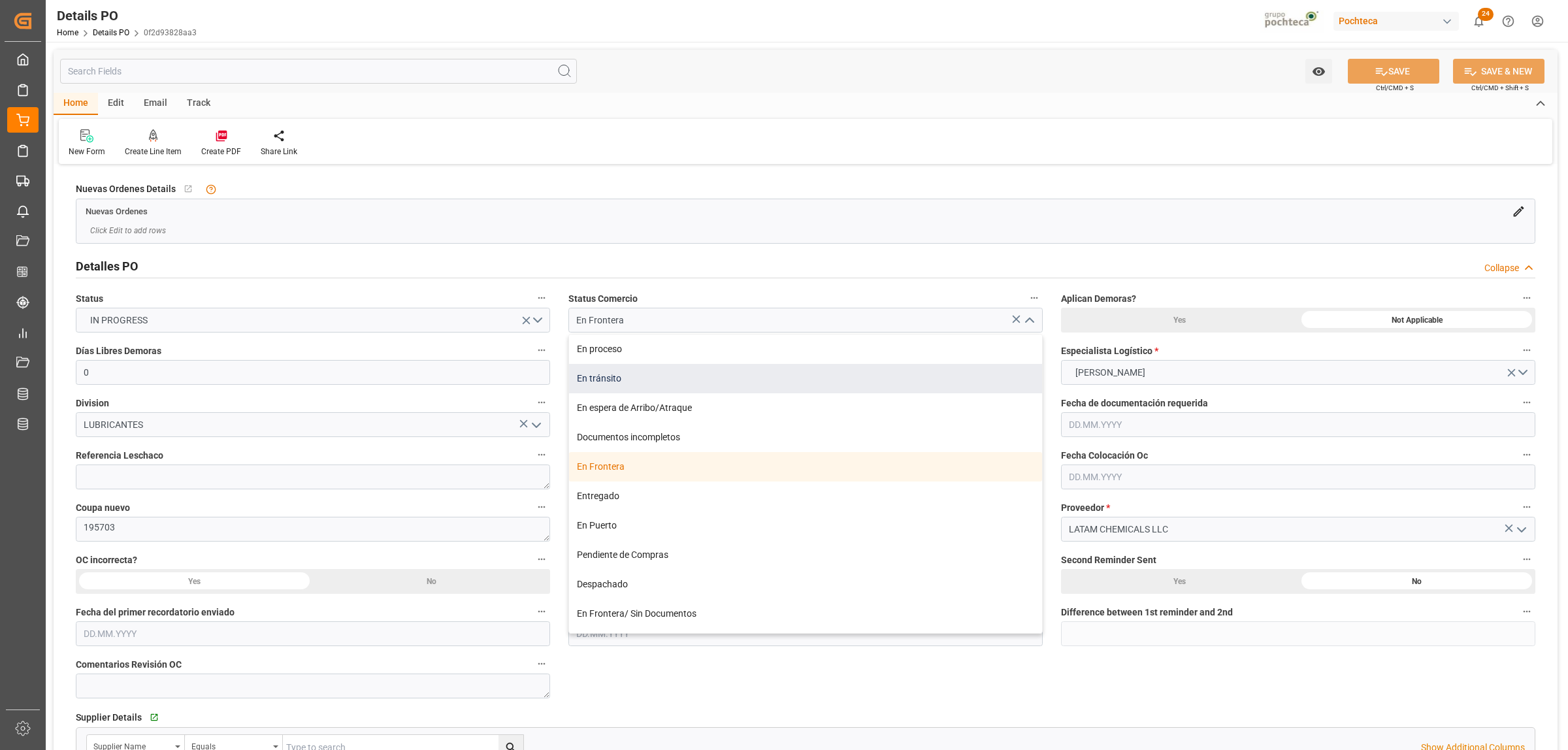
click at [599, 380] on div "En tránsito" at bounding box center [806, 378] width 474 height 29
type input "En tránsito"
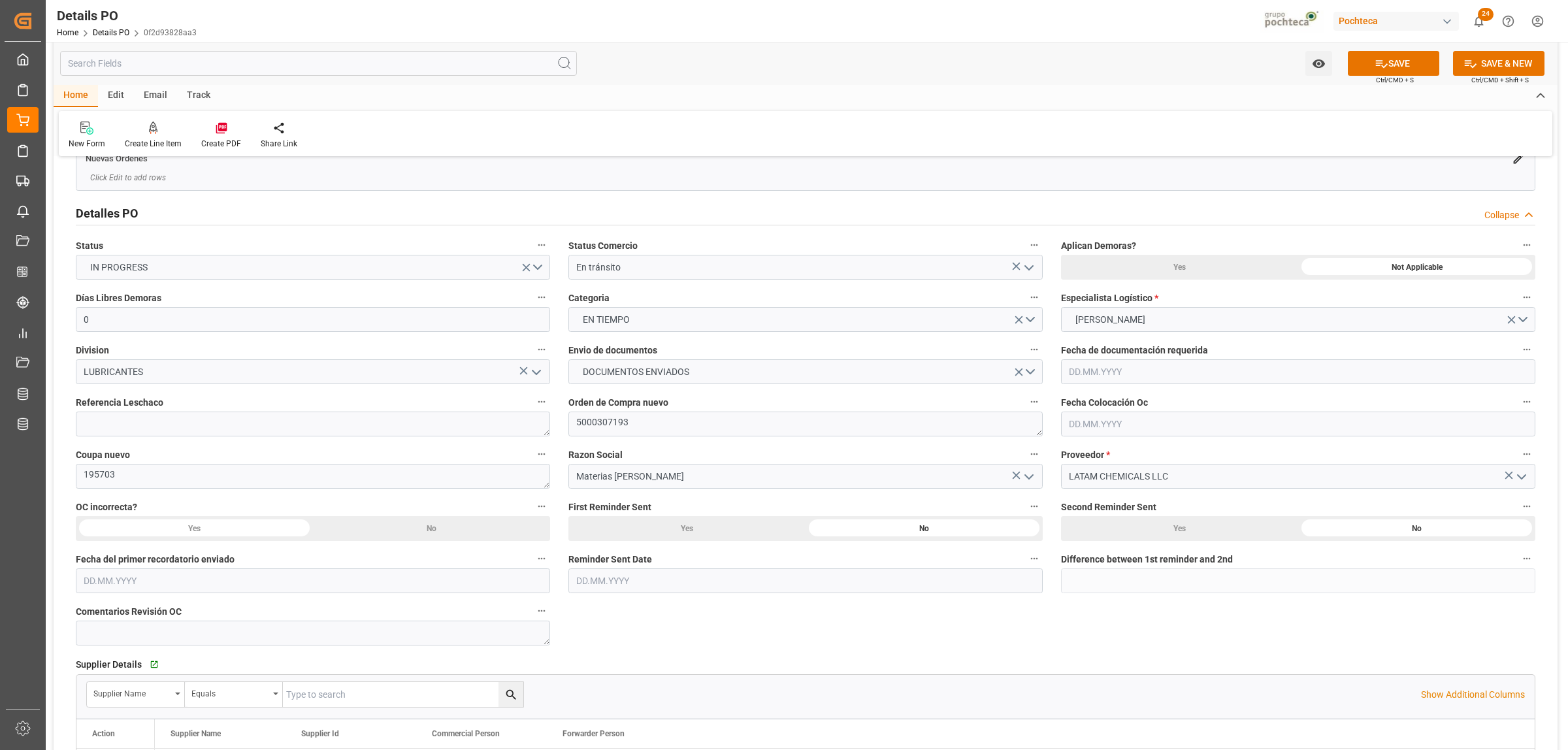
scroll to position [81, 0]
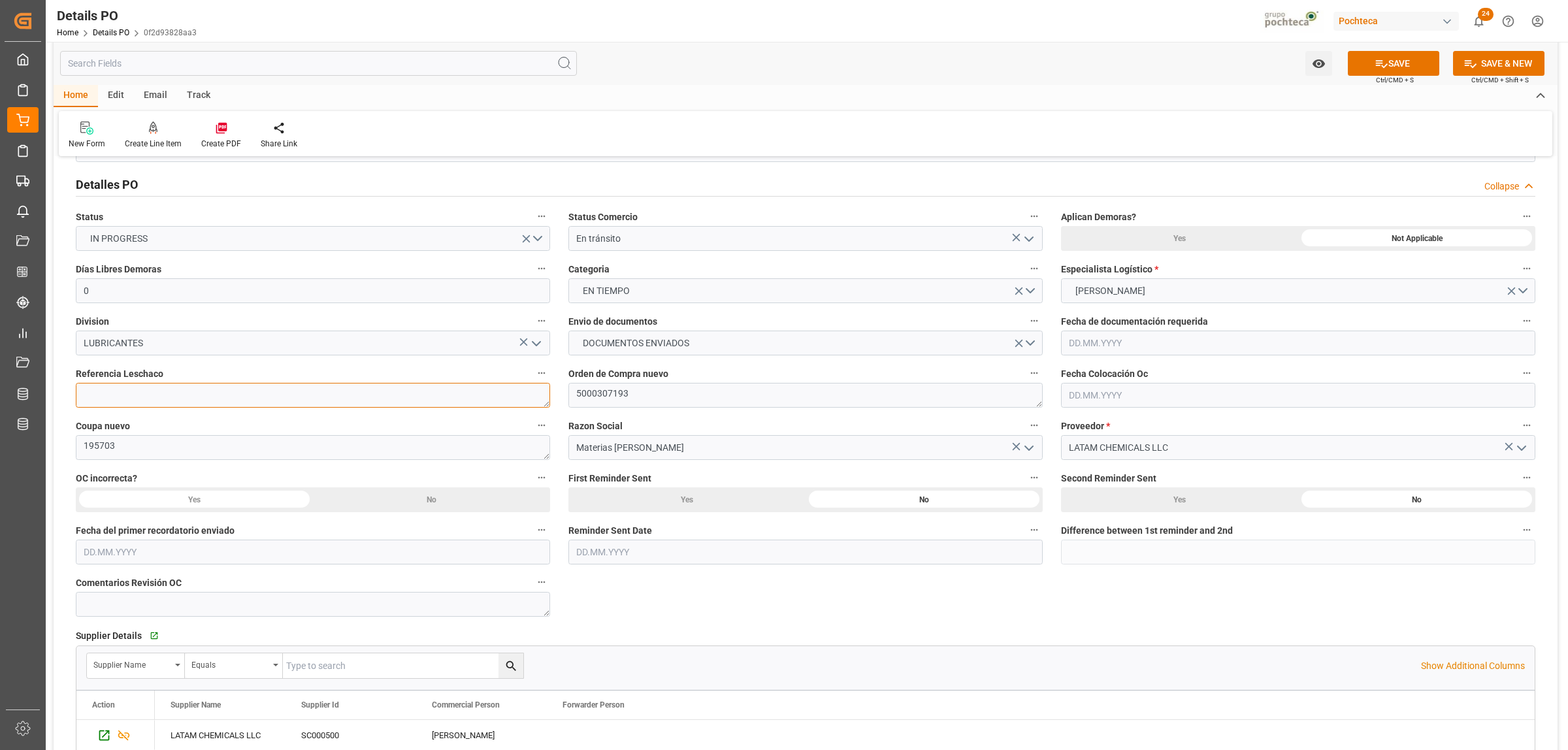
click at [272, 396] on textarea at bounding box center [313, 396] width 474 height 25
paste textarea "250806990211"
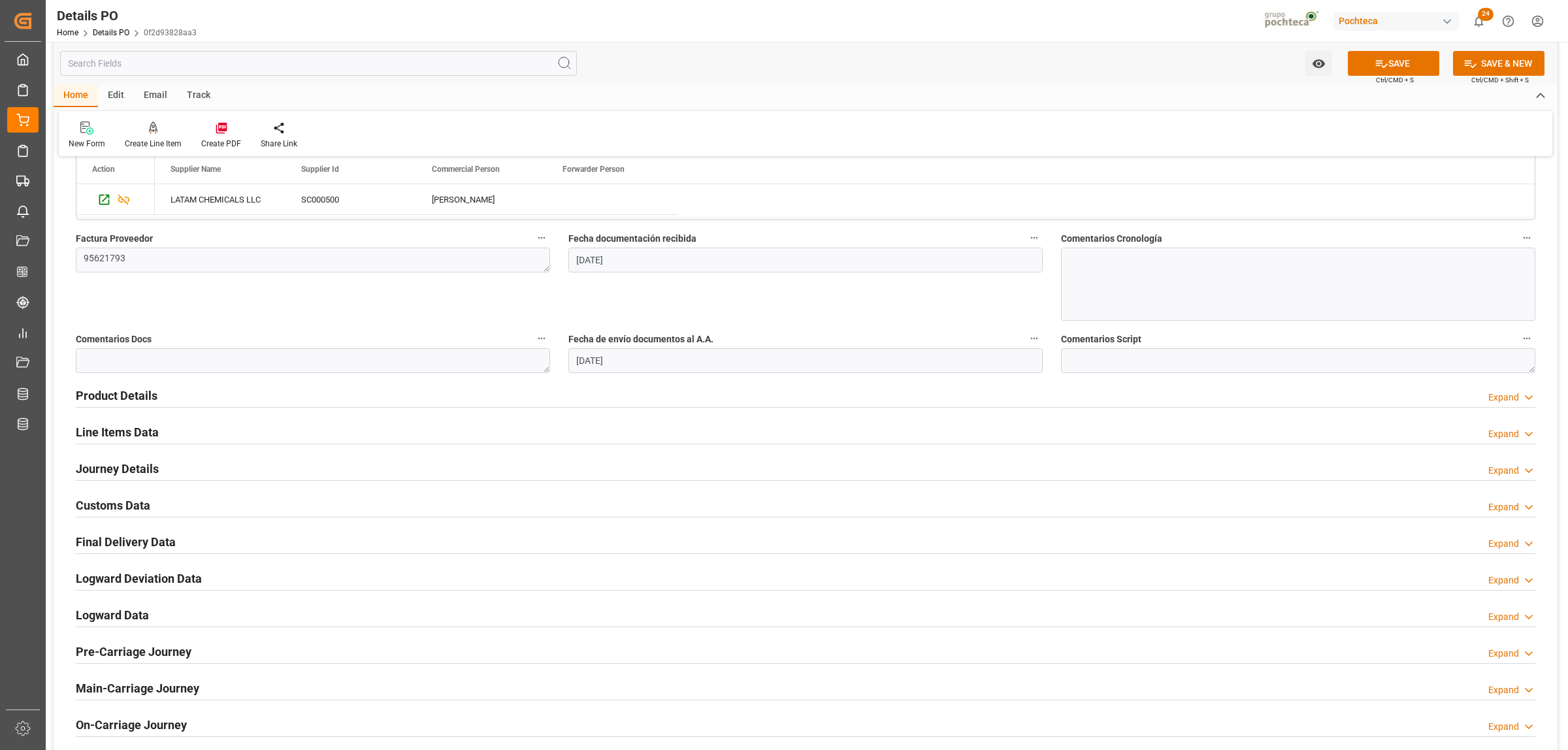
scroll to position [653, 0]
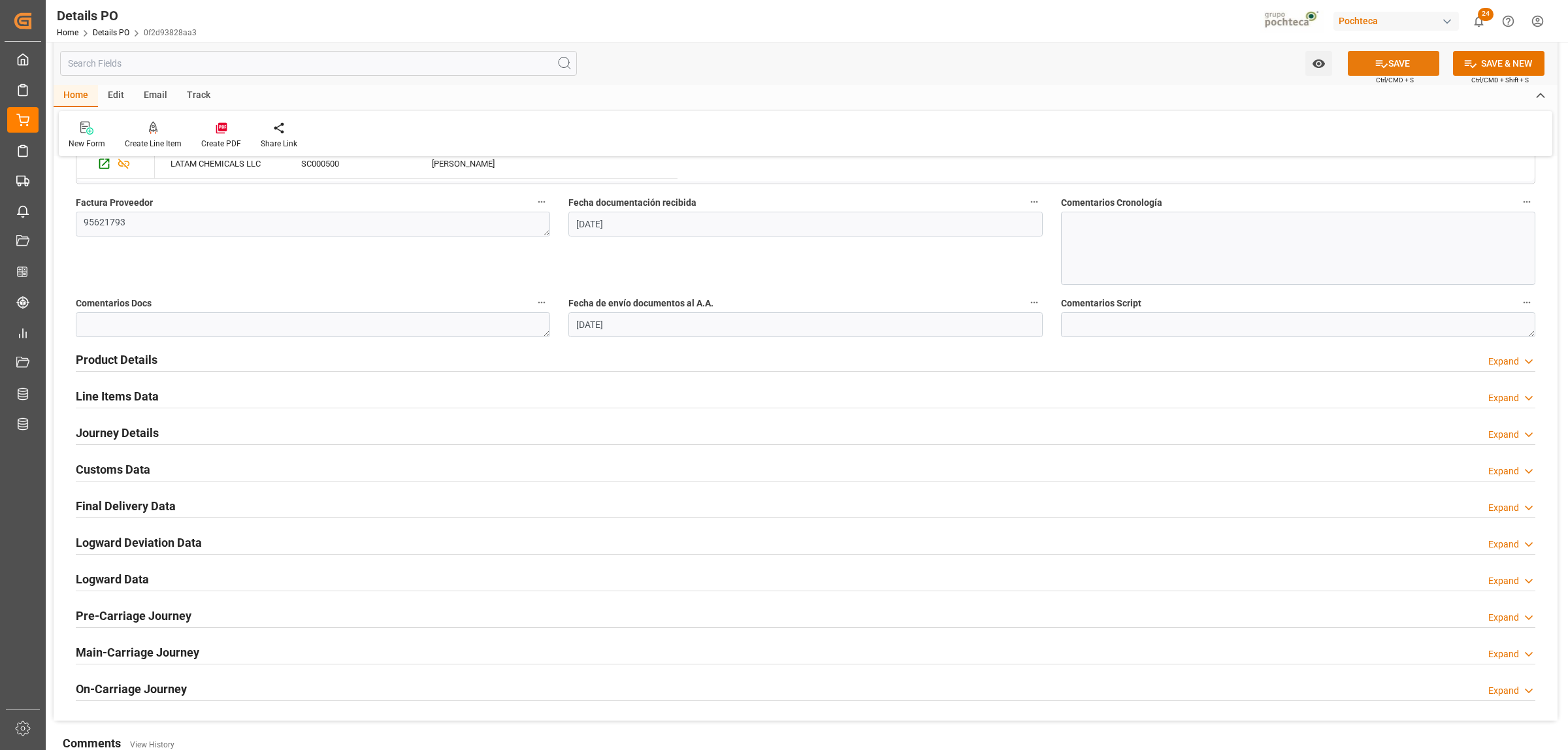
click at [1408, 64] on button "SAVE" at bounding box center [1394, 63] width 91 height 25
click at [138, 475] on h2 "Customs Data" at bounding box center [113, 470] width 74 height 18
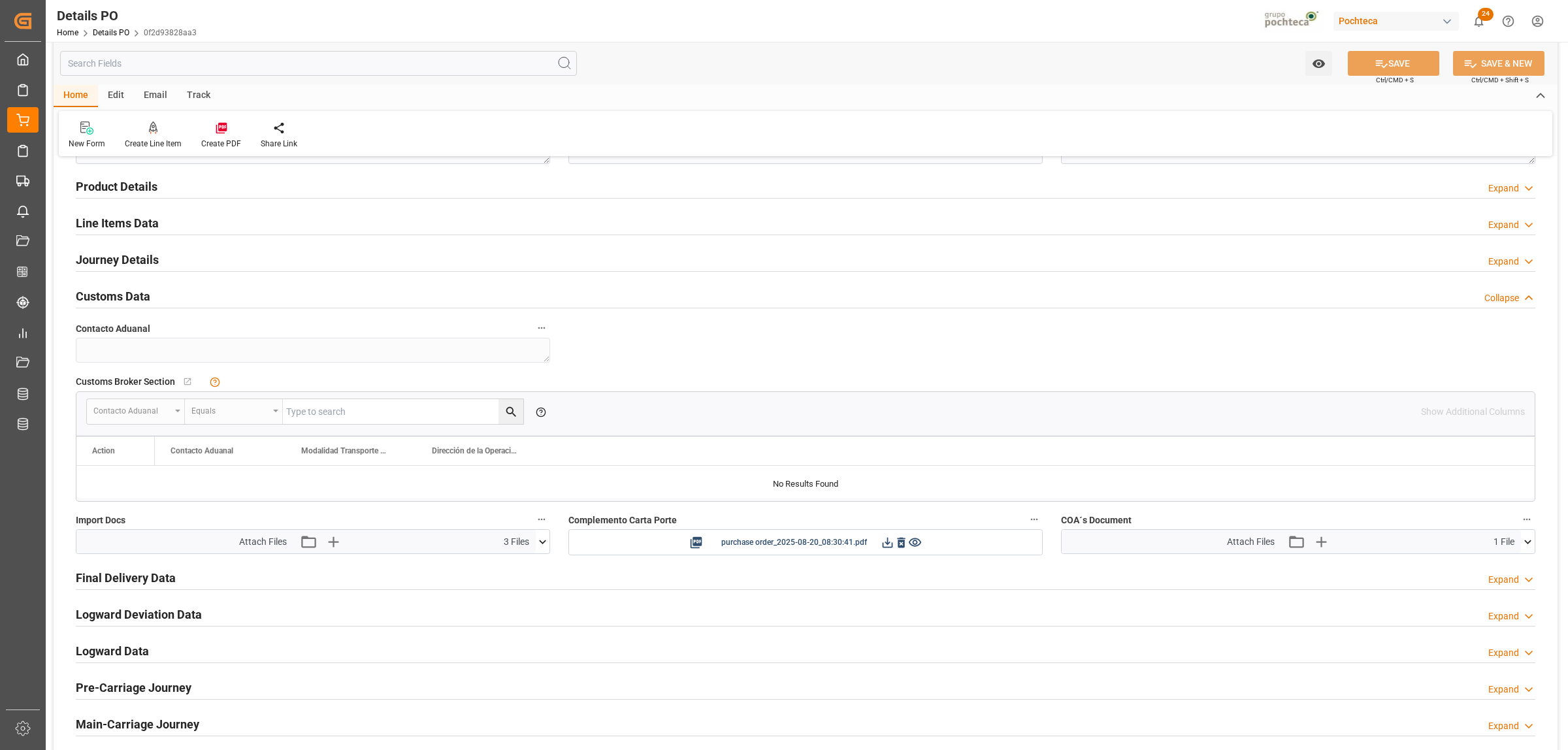
scroll to position [735, 0]
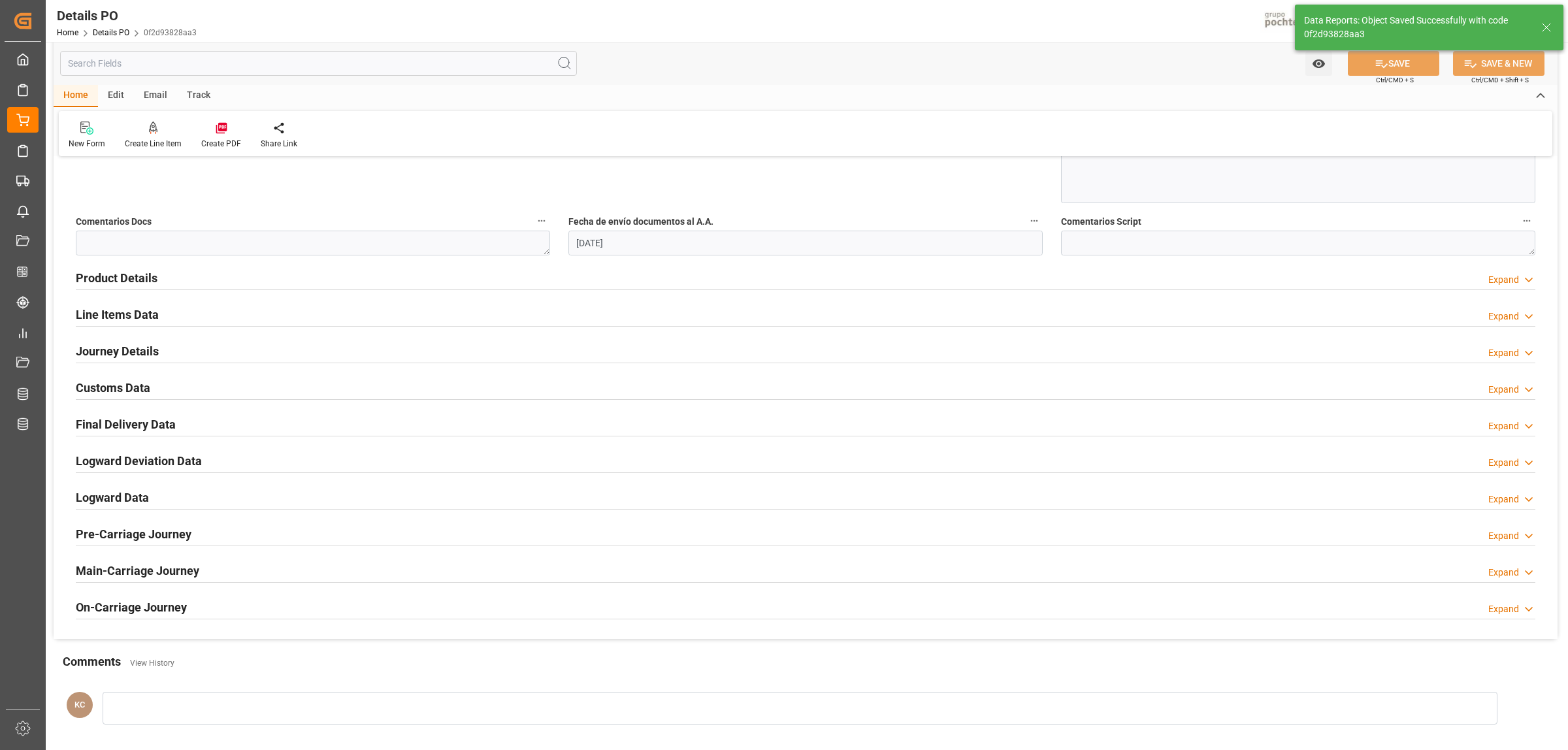
type textarea "250806990211"
click at [114, 348] on h2 "Journey Details" at bounding box center [117, 351] width 83 height 18
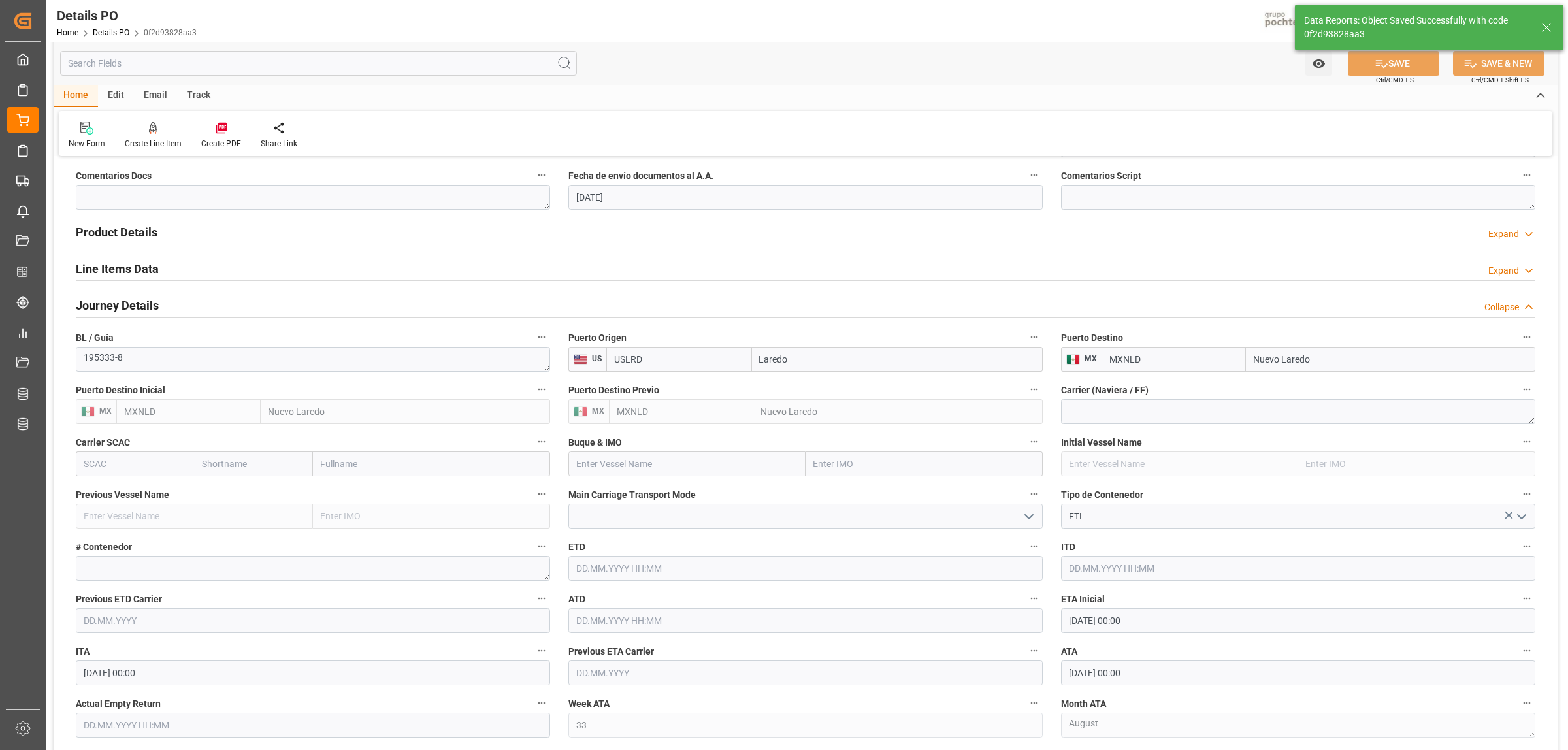
scroll to position [816, 0]
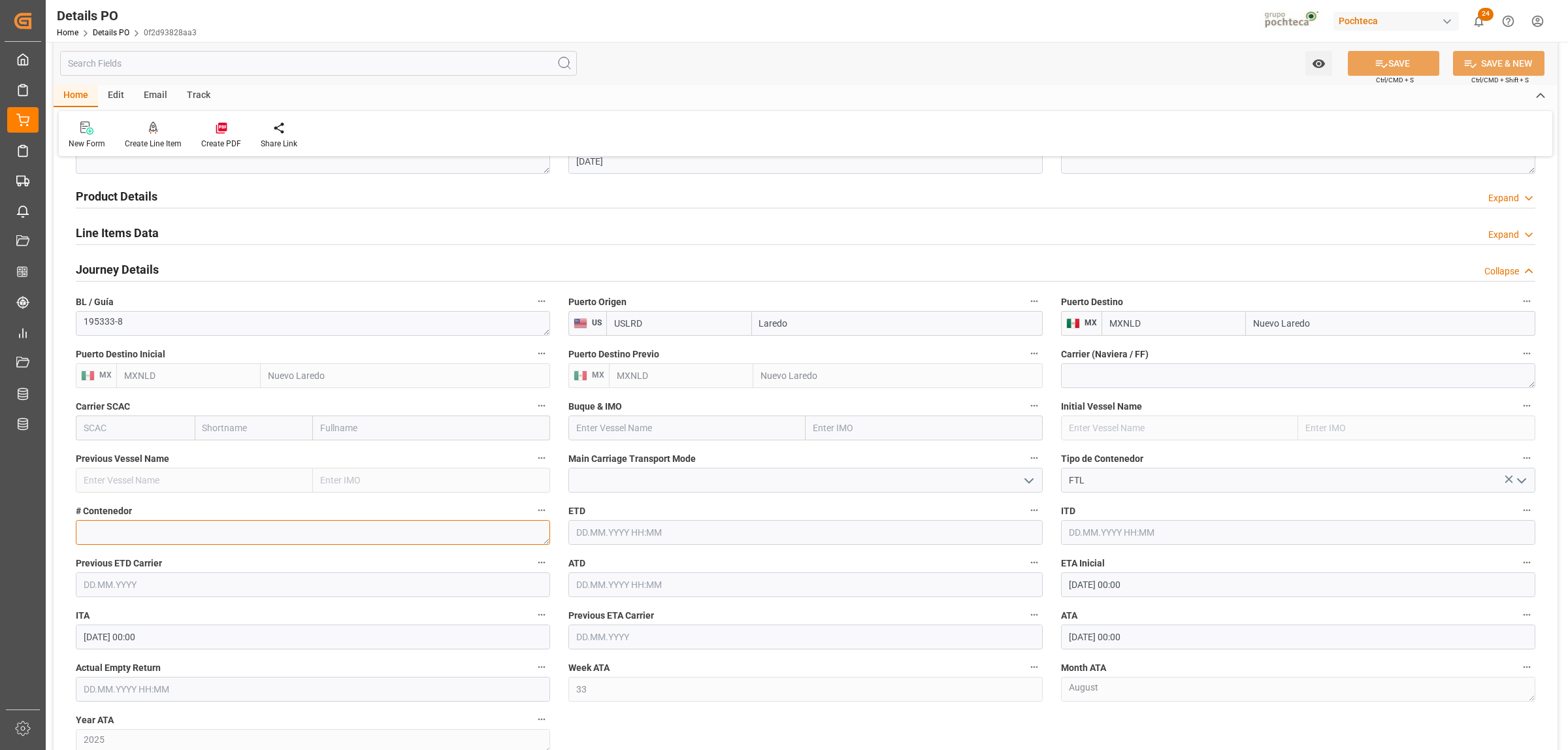
click at [125, 533] on textarea at bounding box center [313, 532] width 474 height 25
paste textarea "710724"
type textarea "710724"
click at [234, 683] on input "text" at bounding box center [313, 689] width 474 height 25
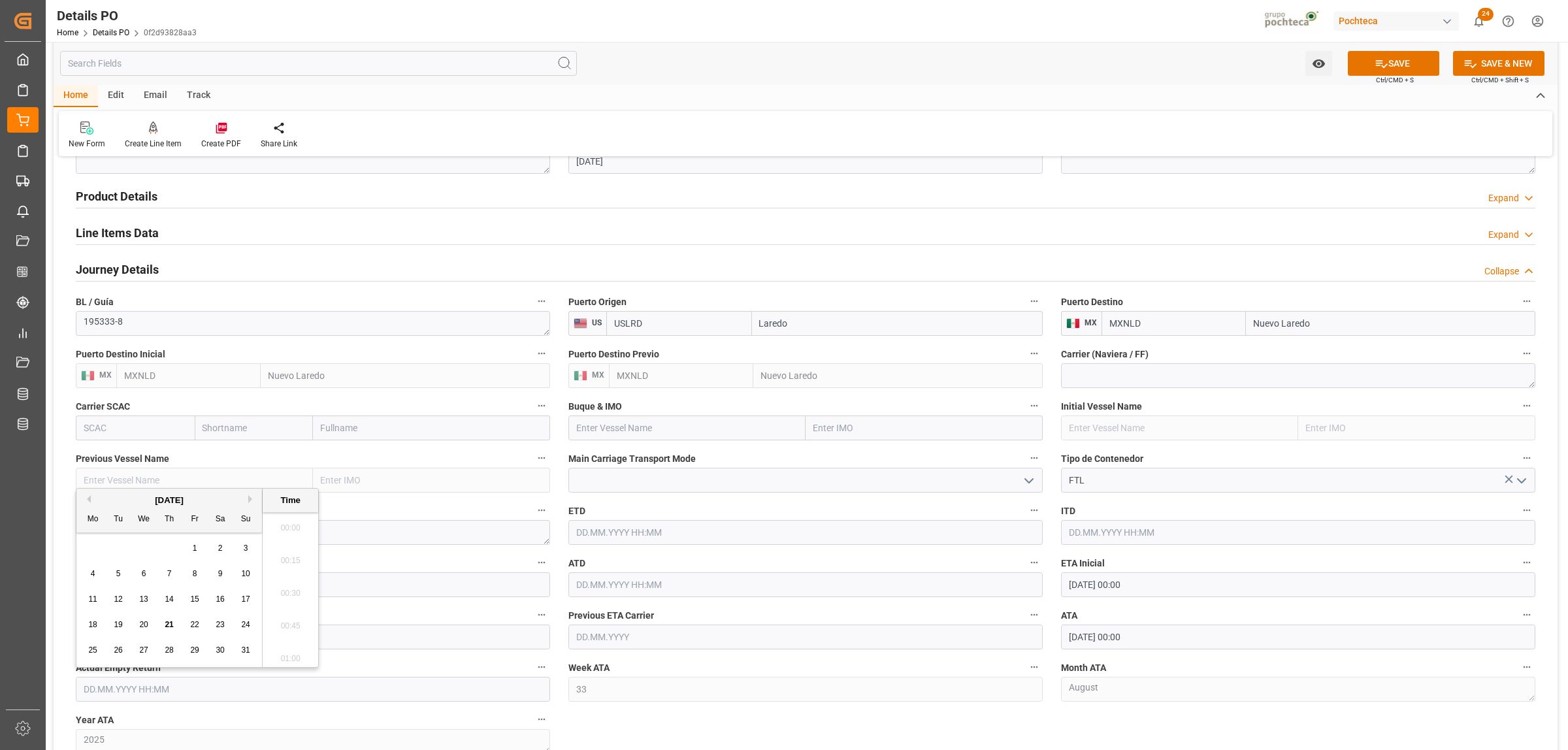
scroll to position [1669, 0]
click at [108, 538] on div "28 29 30 31 1 2 3" at bounding box center [170, 548] width 179 height 26
click at [197, 629] on span "22" at bounding box center [195, 624] width 9 height 9
type input "[DATE] 00:00"
click at [650, 721] on div "Nuevas Ordenes Details   No child Object linked Nuevas Ordenes Click Edit to ad…" at bounding box center [806, 189] width 1505 height 1676
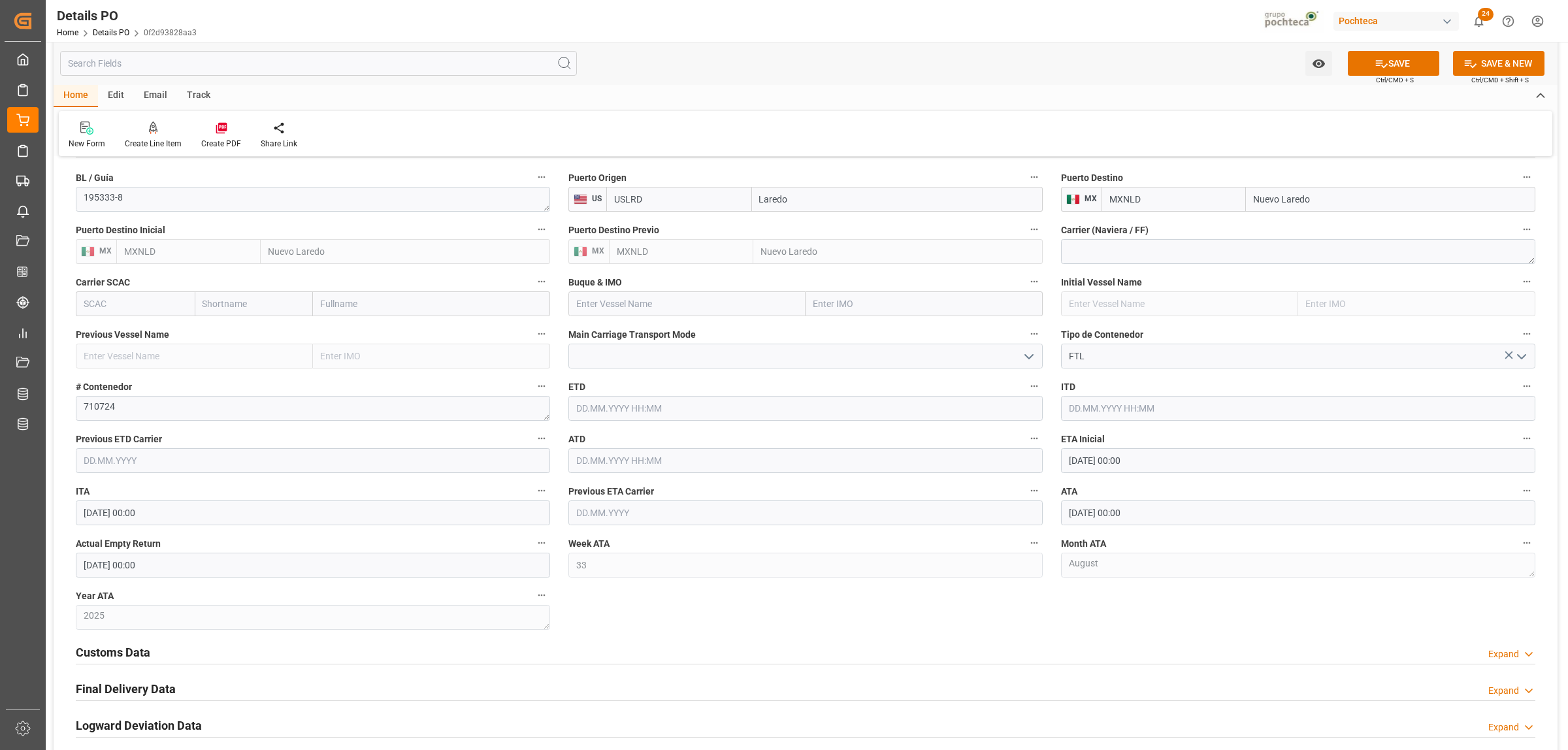
scroll to position [979, 0]
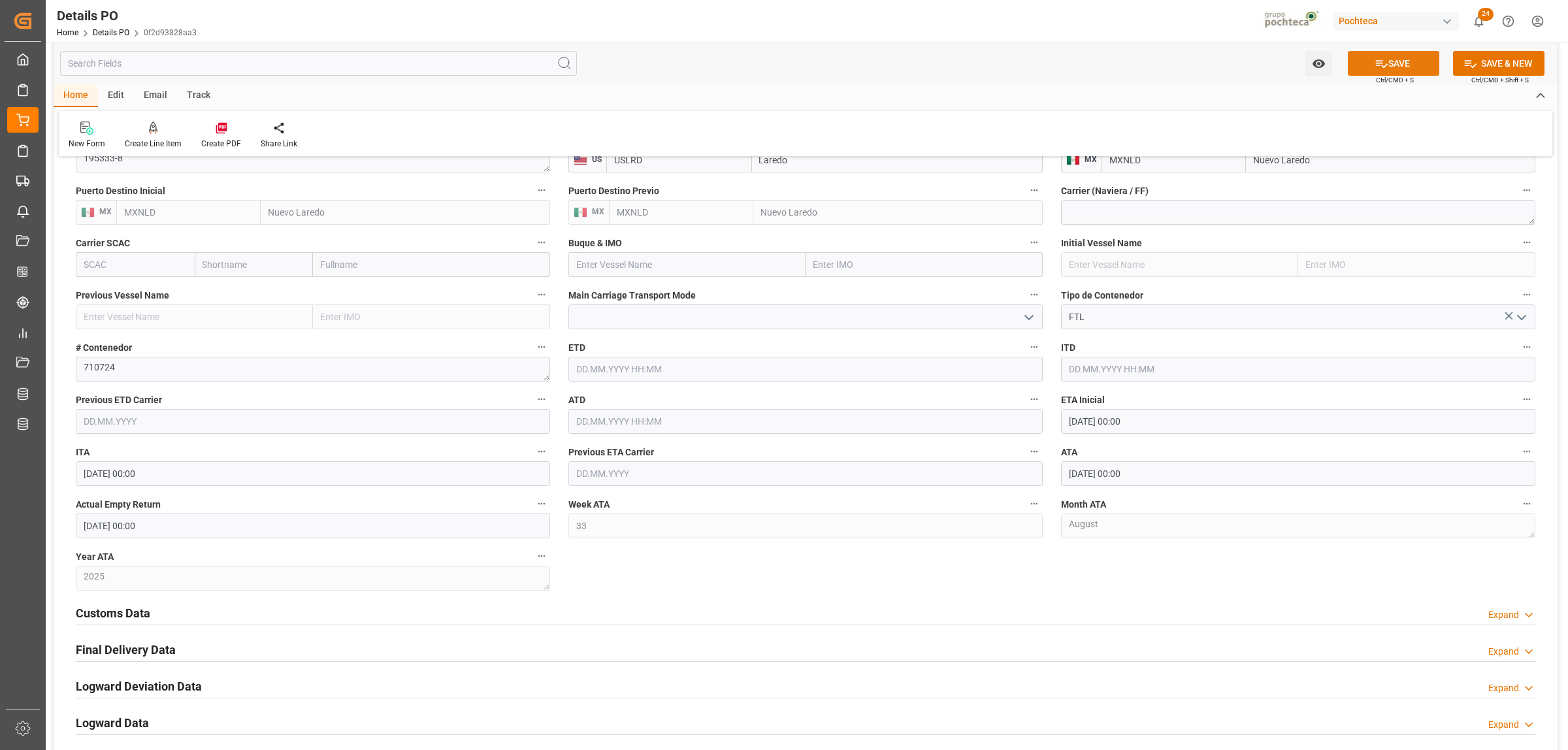
click at [1409, 69] on button "SAVE" at bounding box center [1394, 63] width 91 height 25
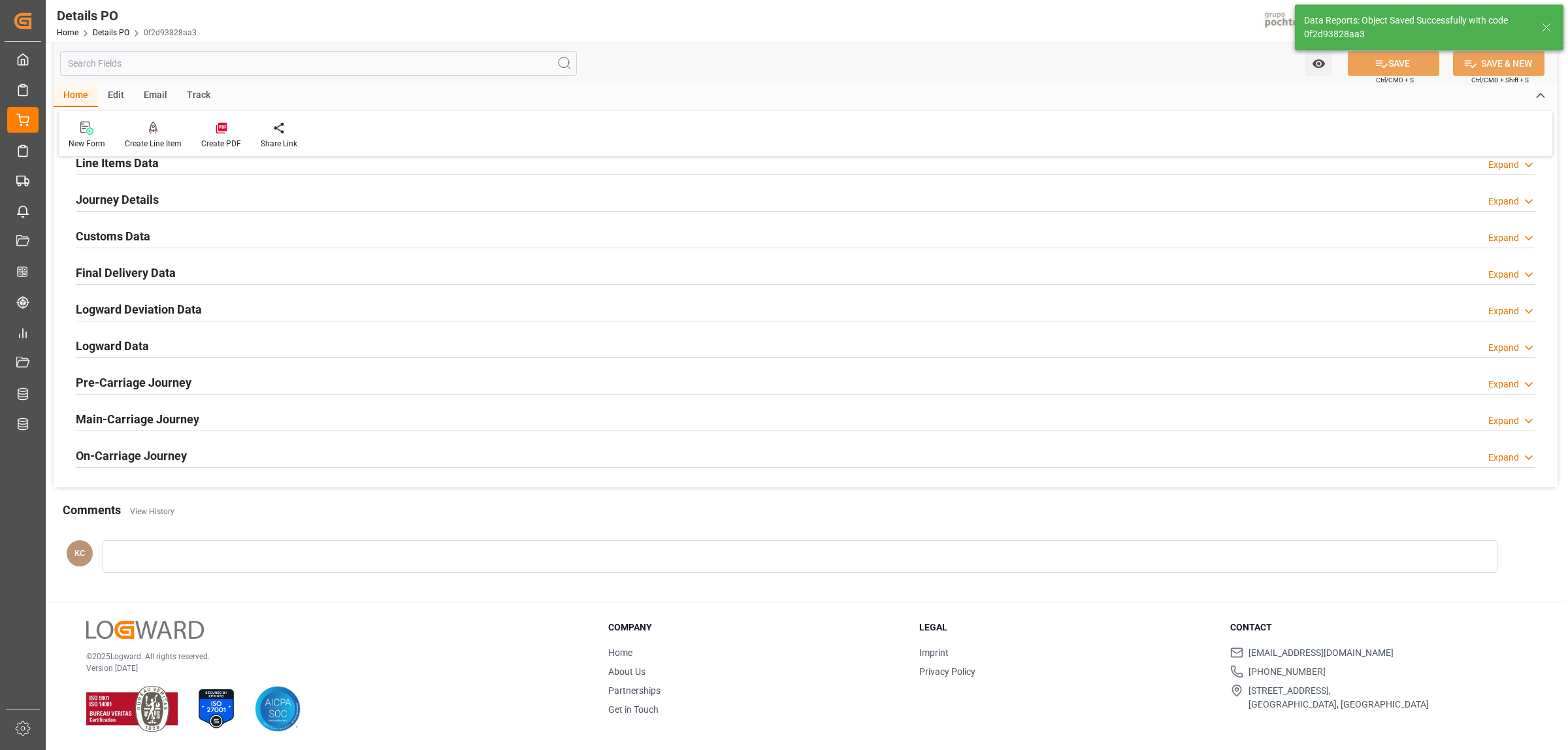
scroll to position [888, 0]
click at [125, 268] on h2 "Final Delivery Data" at bounding box center [126, 272] width 100 height 18
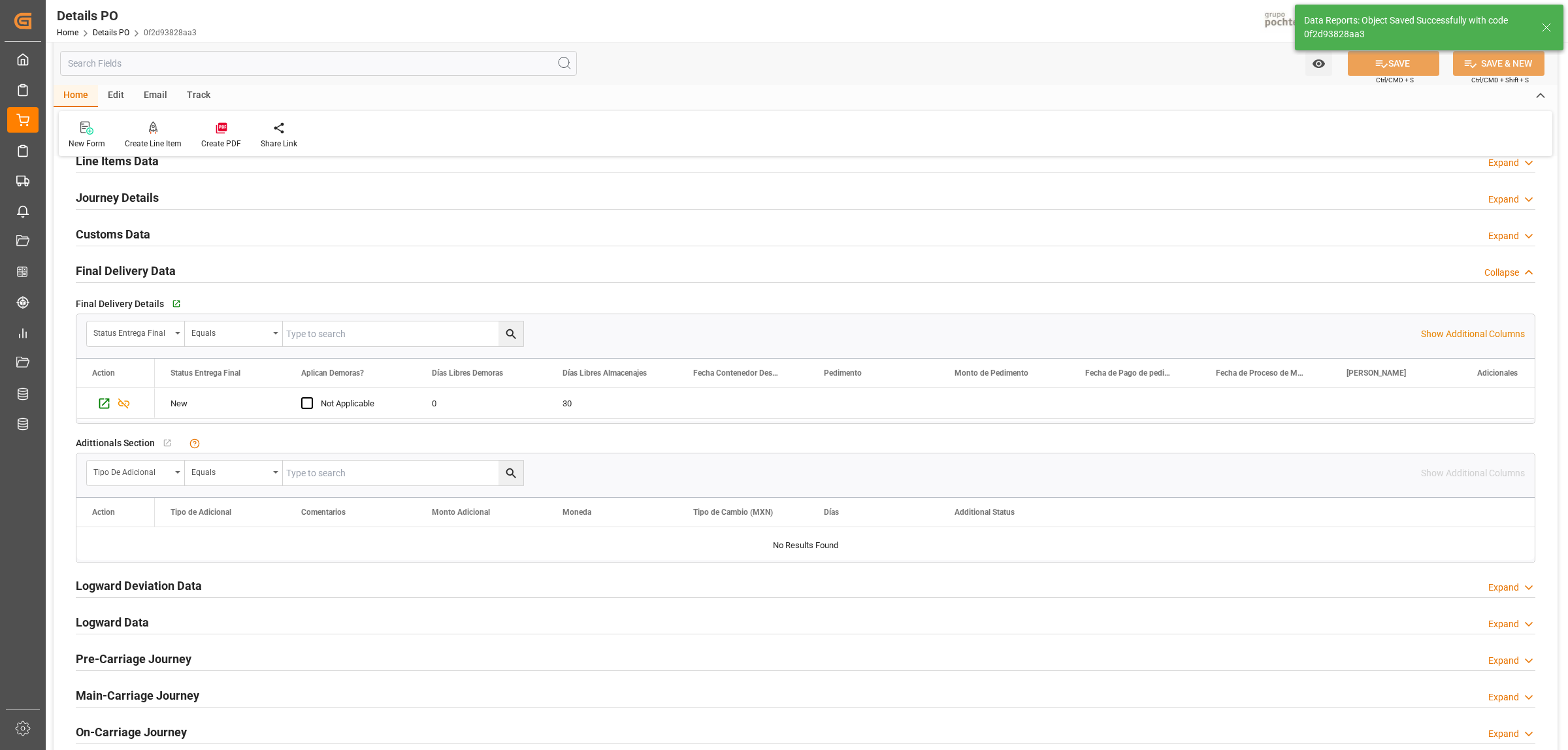
scroll to position [979, 0]
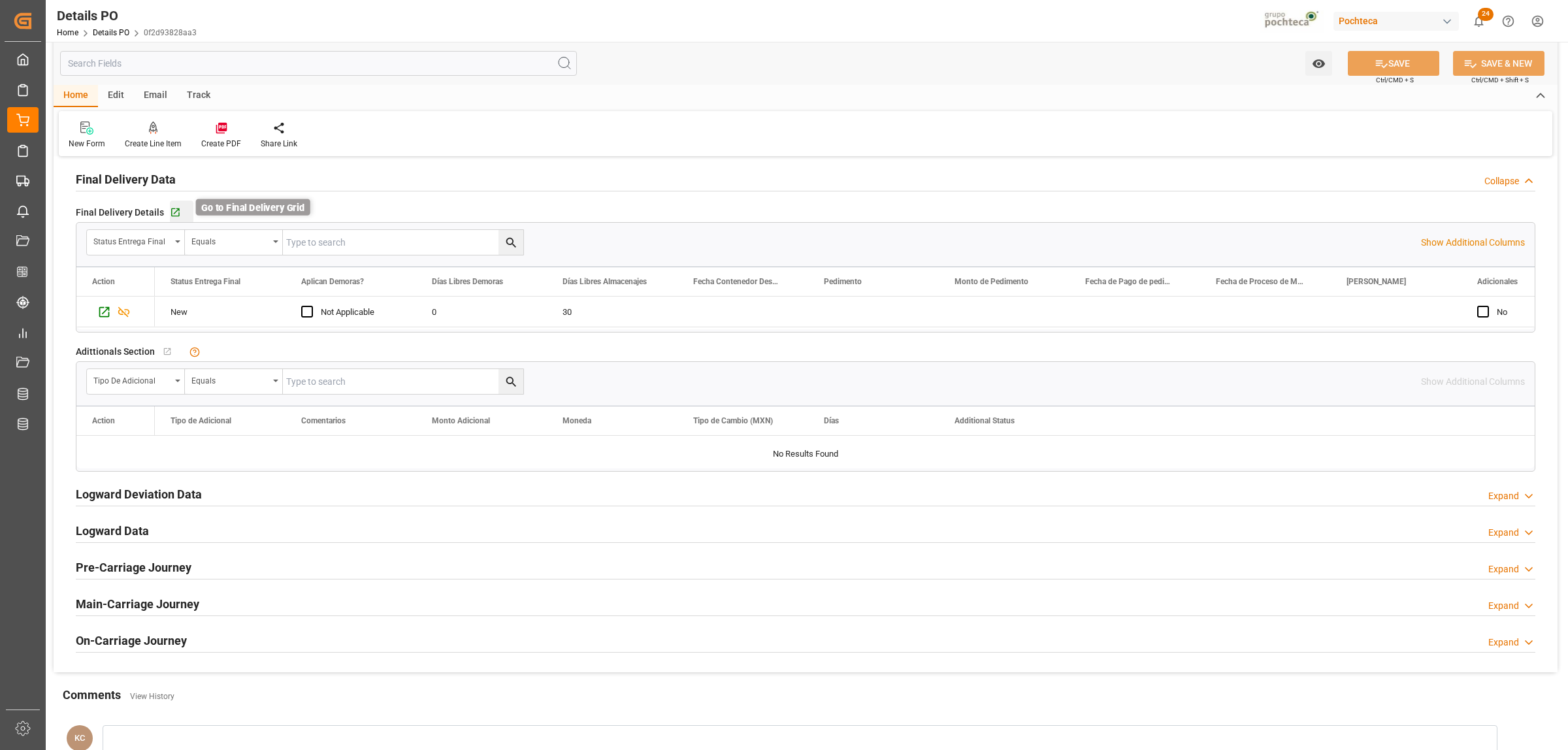
click at [176, 214] on icon "button" at bounding box center [176, 212] width 9 height 9
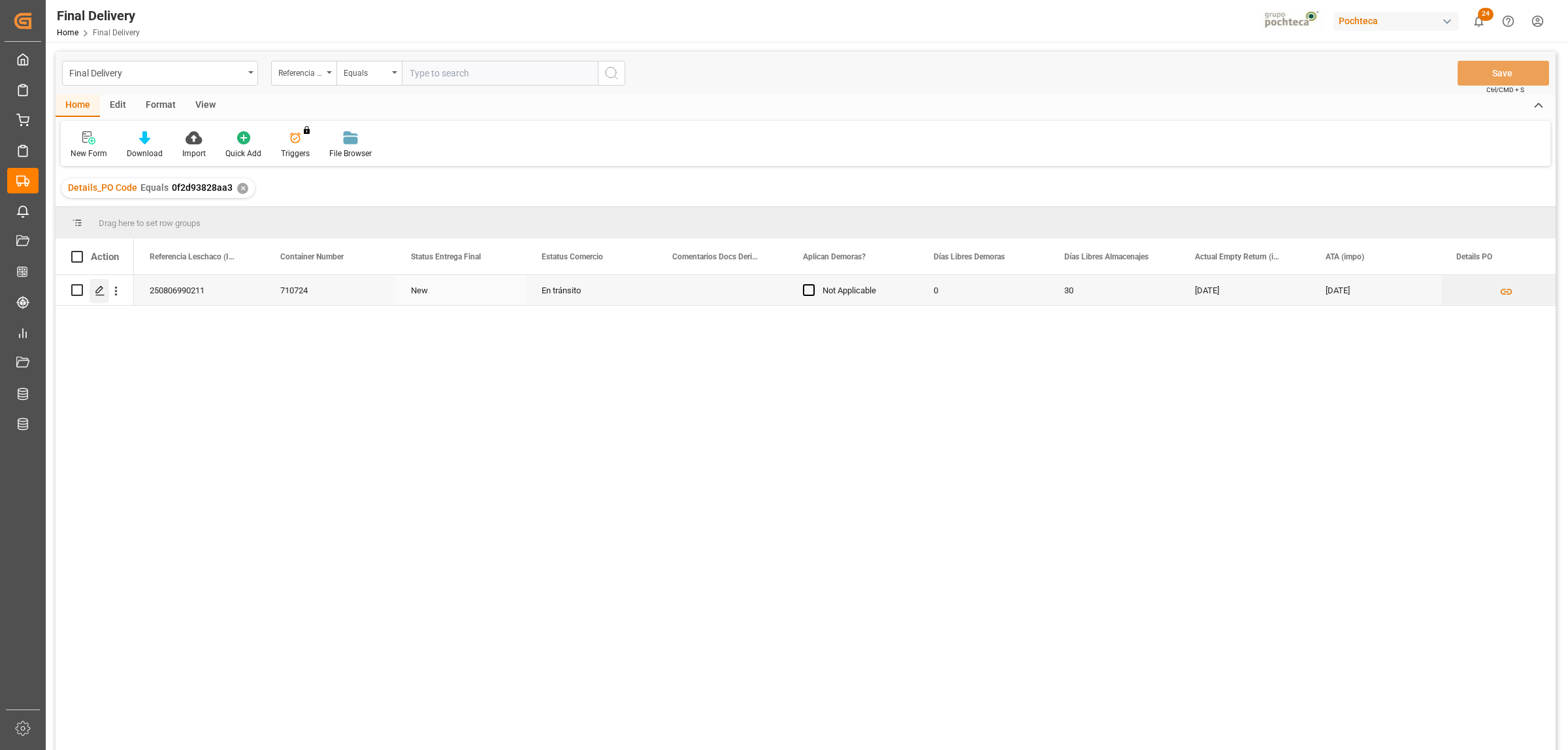
click at [102, 294] on icon "Press SPACE to select this row." at bounding box center [100, 291] width 11 height 11
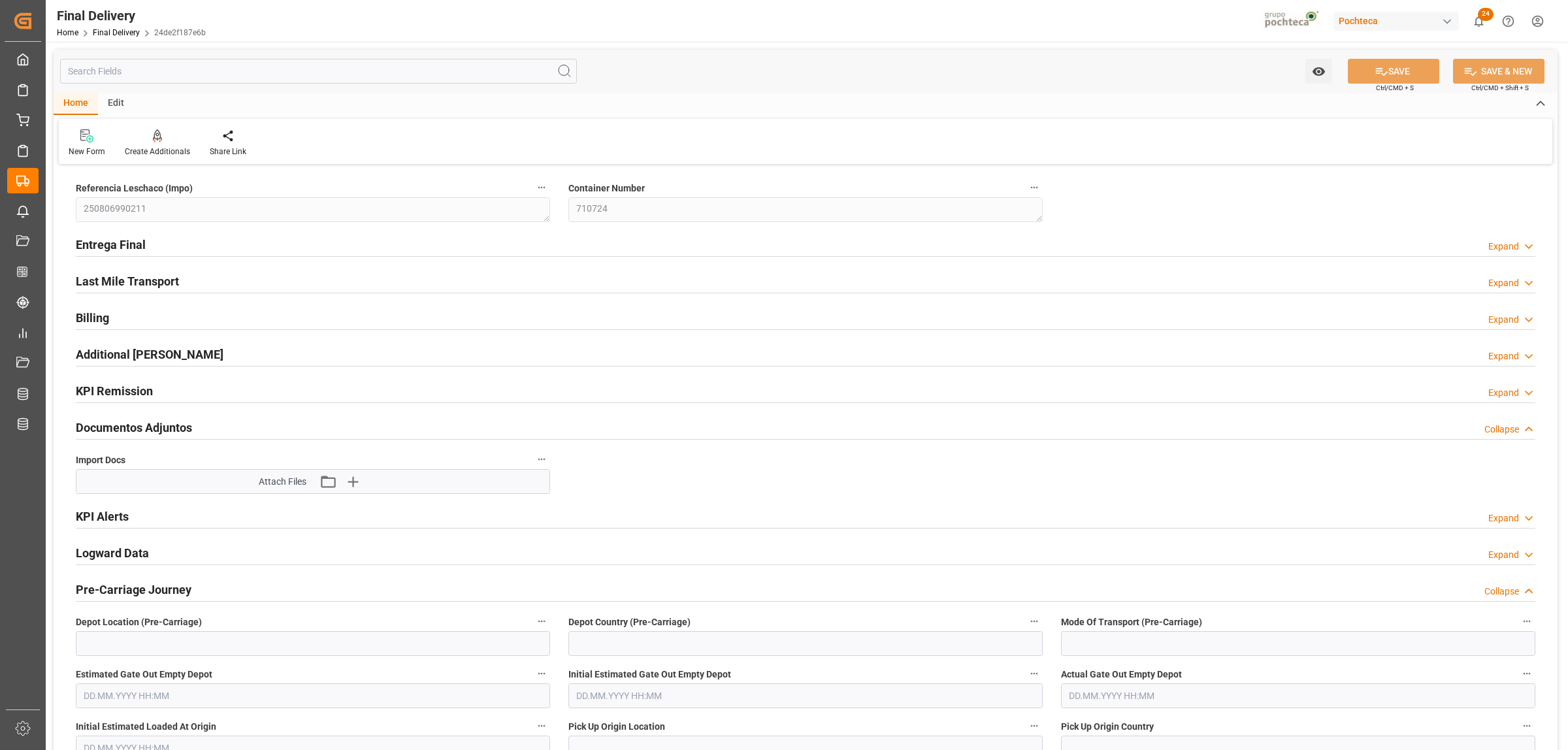
type input "0"
type input "30"
type input "[DATE]"
click at [121, 237] on h2 "Entrega Final" at bounding box center [111, 245] width 70 height 18
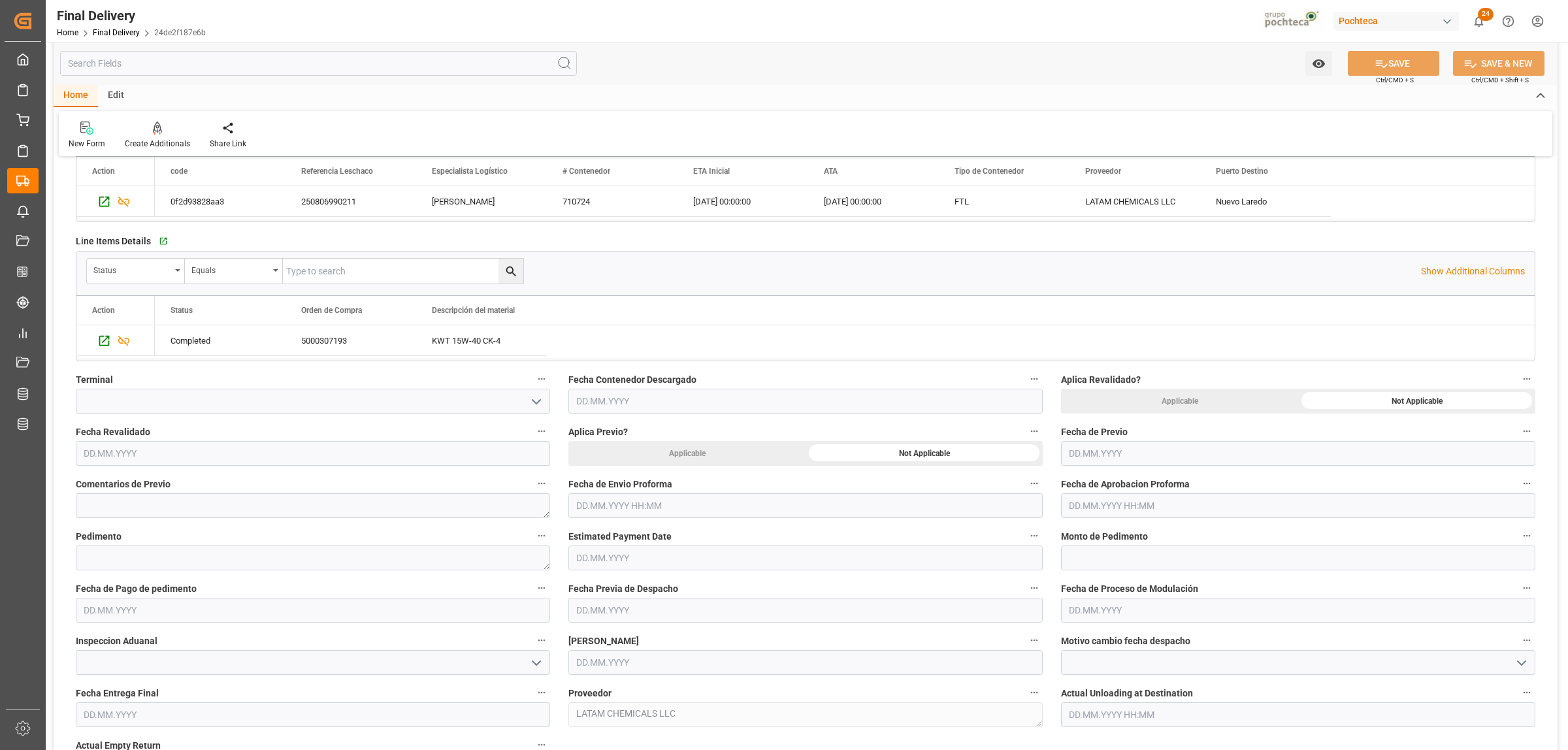
scroll to position [408, 0]
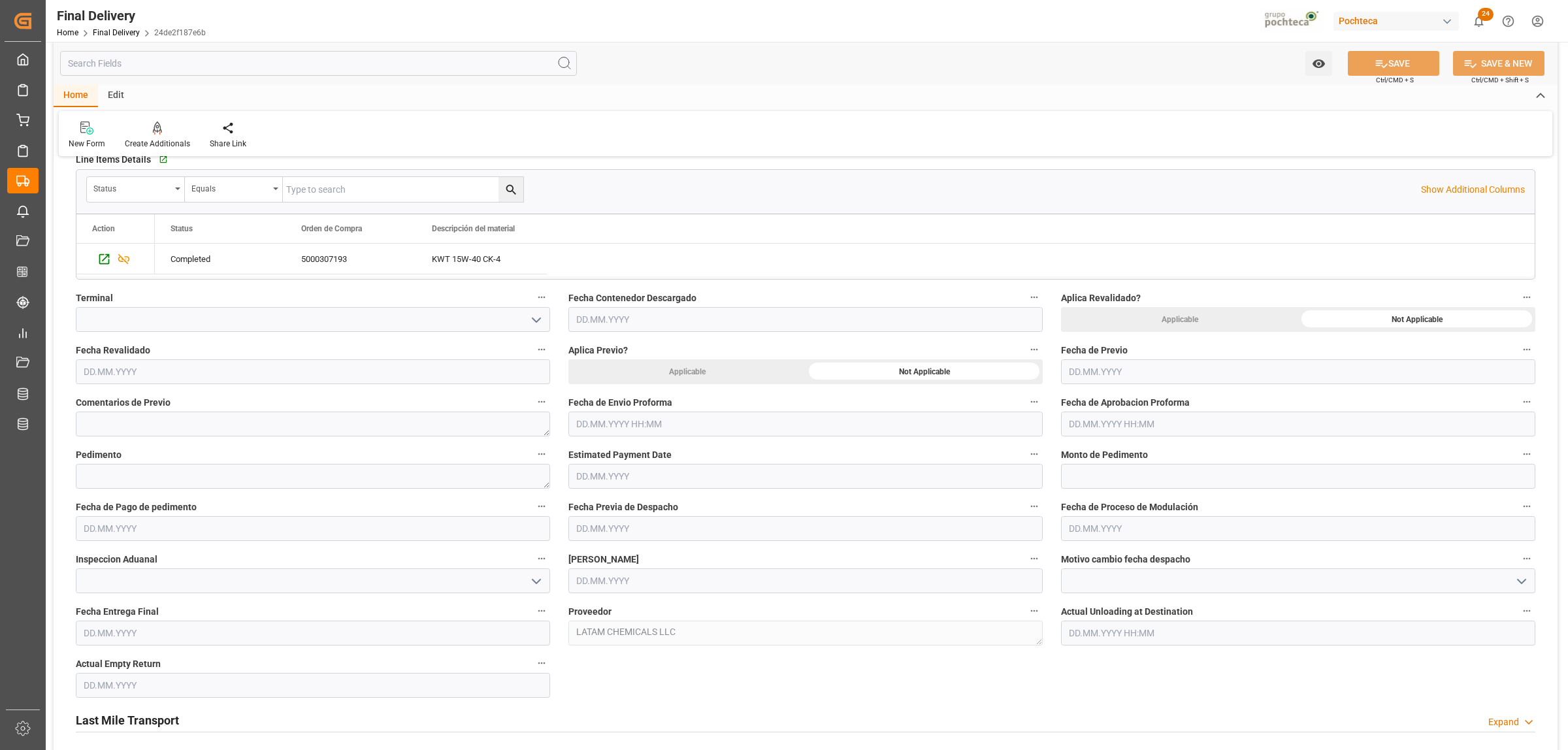
click at [605, 424] on input "text" at bounding box center [805, 424] width 474 height 25
click at [616, 496] on div "28 29 30 31 1 2 3" at bounding box center [662, 504] width 179 height 26
click at [658, 585] on span "21" at bounding box center [662, 580] width 9 height 9
type input "[DATE] 00:00"
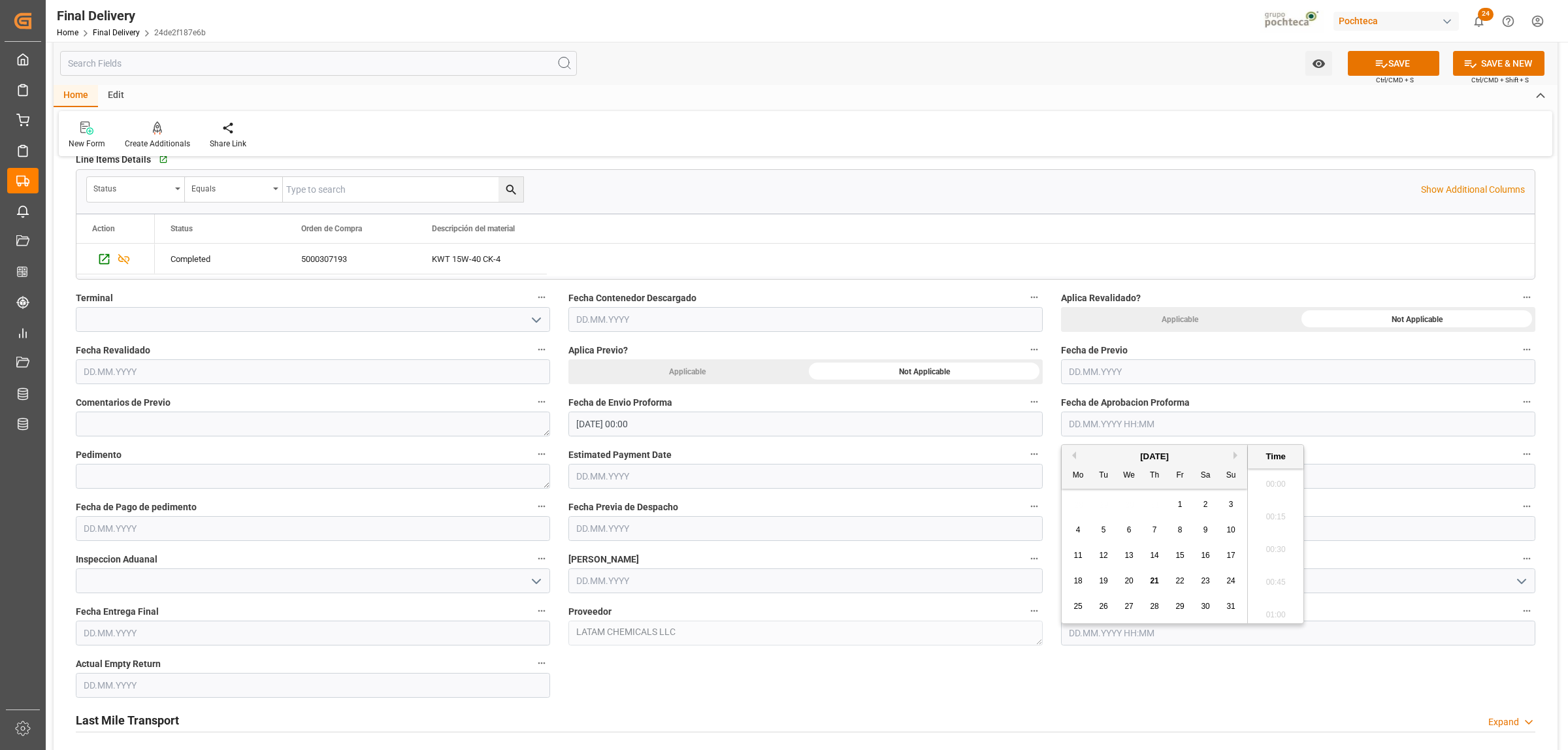
click at [1091, 421] on input "text" at bounding box center [1298, 424] width 474 height 25
click at [1105, 510] on div "28 29 30 31 1 2 3" at bounding box center [1155, 504] width 179 height 26
click at [1154, 576] on span "21" at bounding box center [1154, 580] width 9 height 9
type input "[DATE] 00:00"
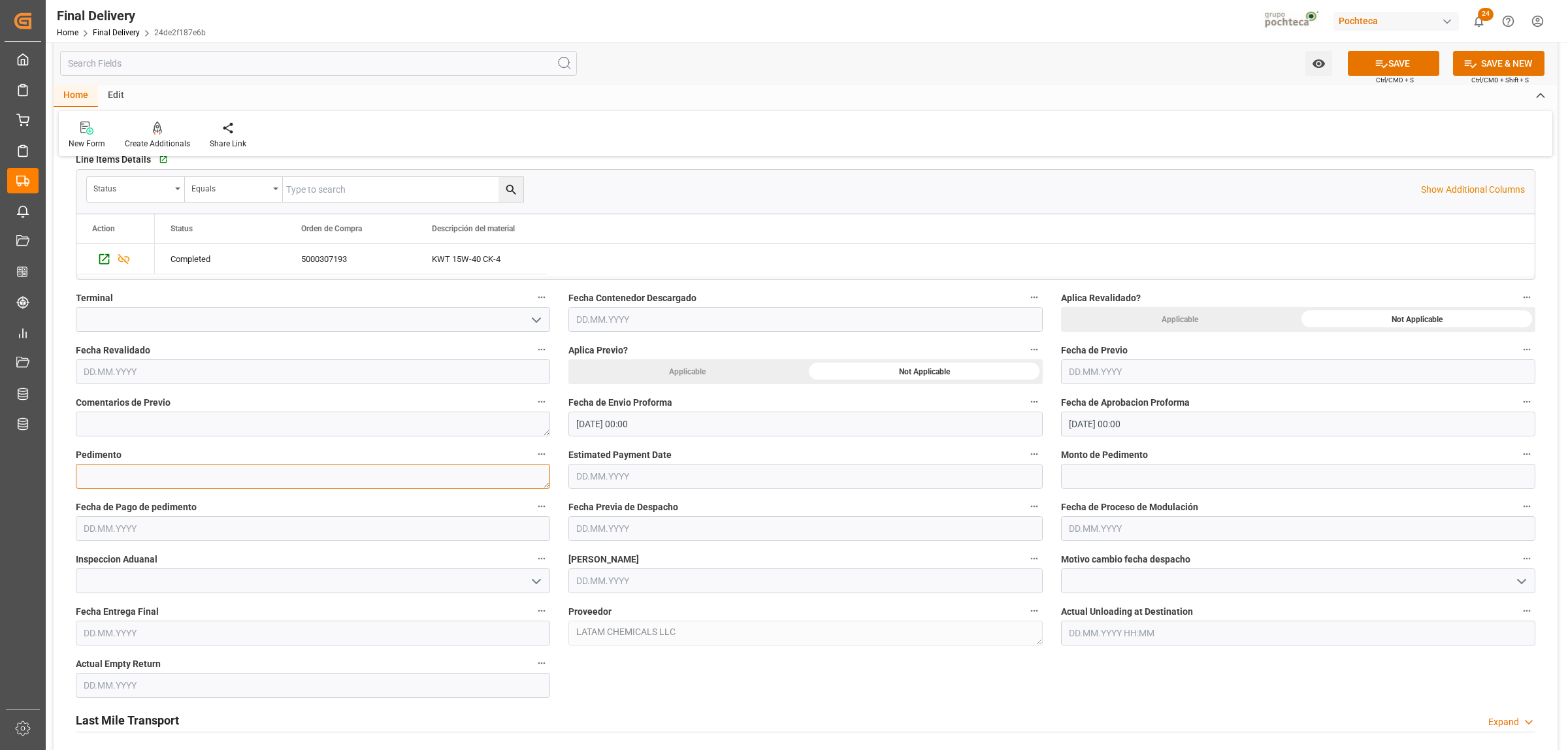
click at [208, 477] on textarea at bounding box center [313, 476] width 474 height 25
click at [250, 477] on textarea at bounding box center [313, 476] width 474 height 25
paste textarea "25 24 3617 5008396"
type textarea "25 24 3617 5008396"
click at [1095, 474] on input "text" at bounding box center [1298, 476] width 474 height 25
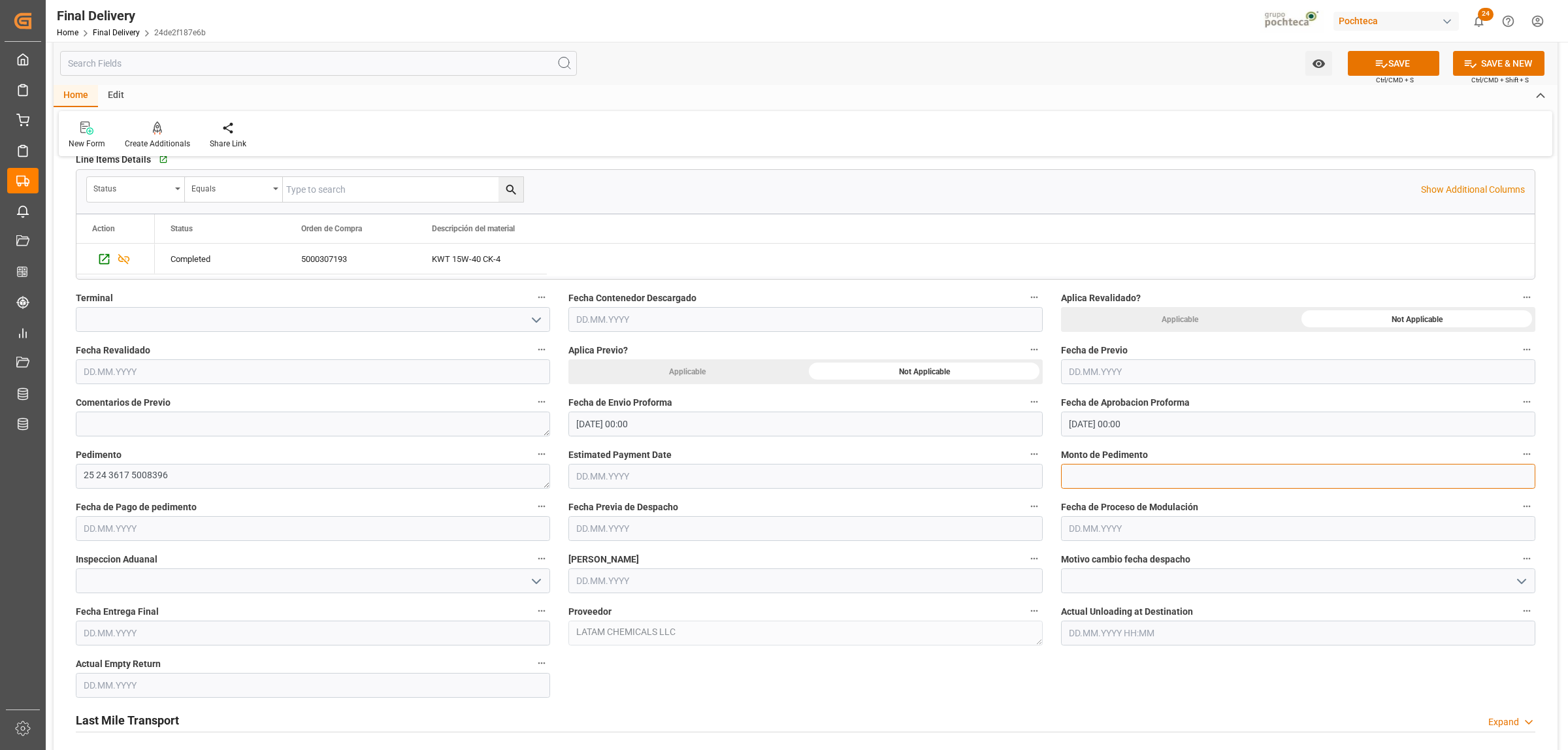
paste input "110947"
type input "110947"
click at [147, 524] on input "text" at bounding box center [313, 529] width 474 height 25
click at [109, 612] on div "28 29 30 31 1 2 3" at bounding box center [170, 609] width 179 height 26
click at [167, 682] on span "21" at bounding box center [169, 685] width 9 height 9
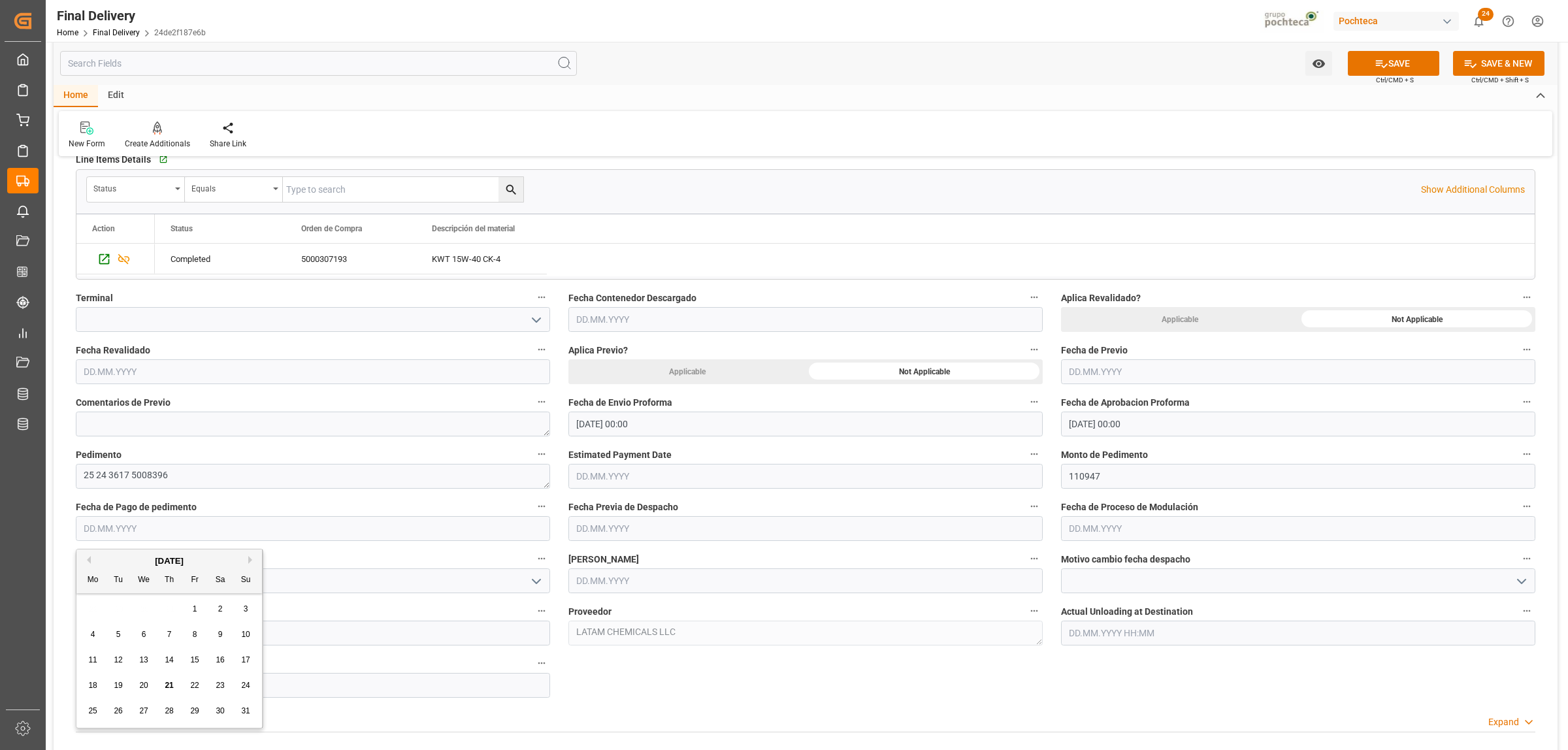
type input "[DATE]"
click at [677, 583] on input "text" at bounding box center [805, 580] width 474 height 25
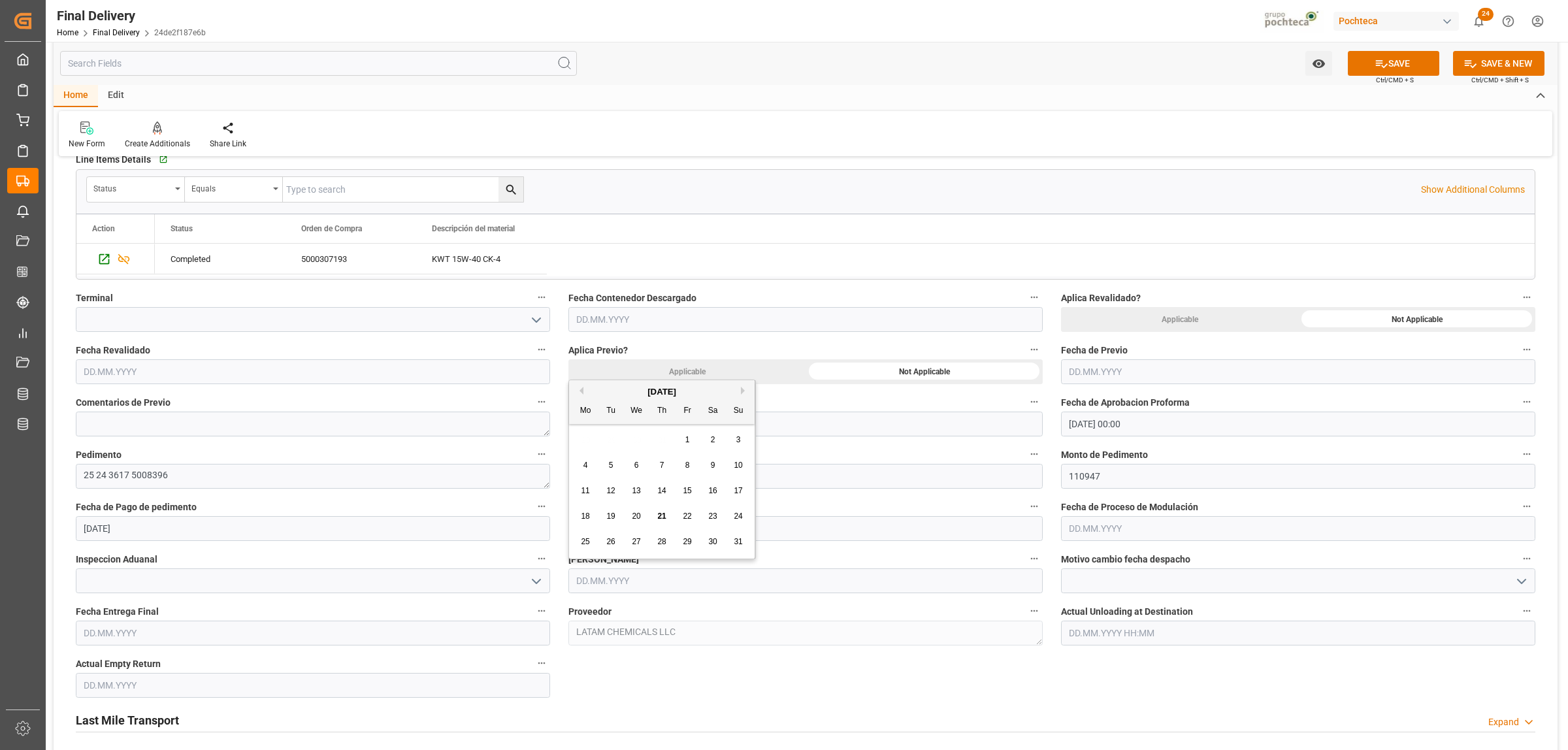
click at [607, 426] on div "[DATE] Mo Tu We Th Fr Sa Su 28 29 30 31 1 2 3 4 5 6 7 8 9 10 11 12 13 14 15 16 …" at bounding box center [662, 470] width 186 height 179
click at [691, 519] on span "22" at bounding box center [687, 516] width 9 height 9
click at [638, 573] on input "[DATE]" at bounding box center [805, 580] width 474 height 25
click at [660, 516] on span "21" at bounding box center [662, 516] width 9 height 9
type input "[DATE]"
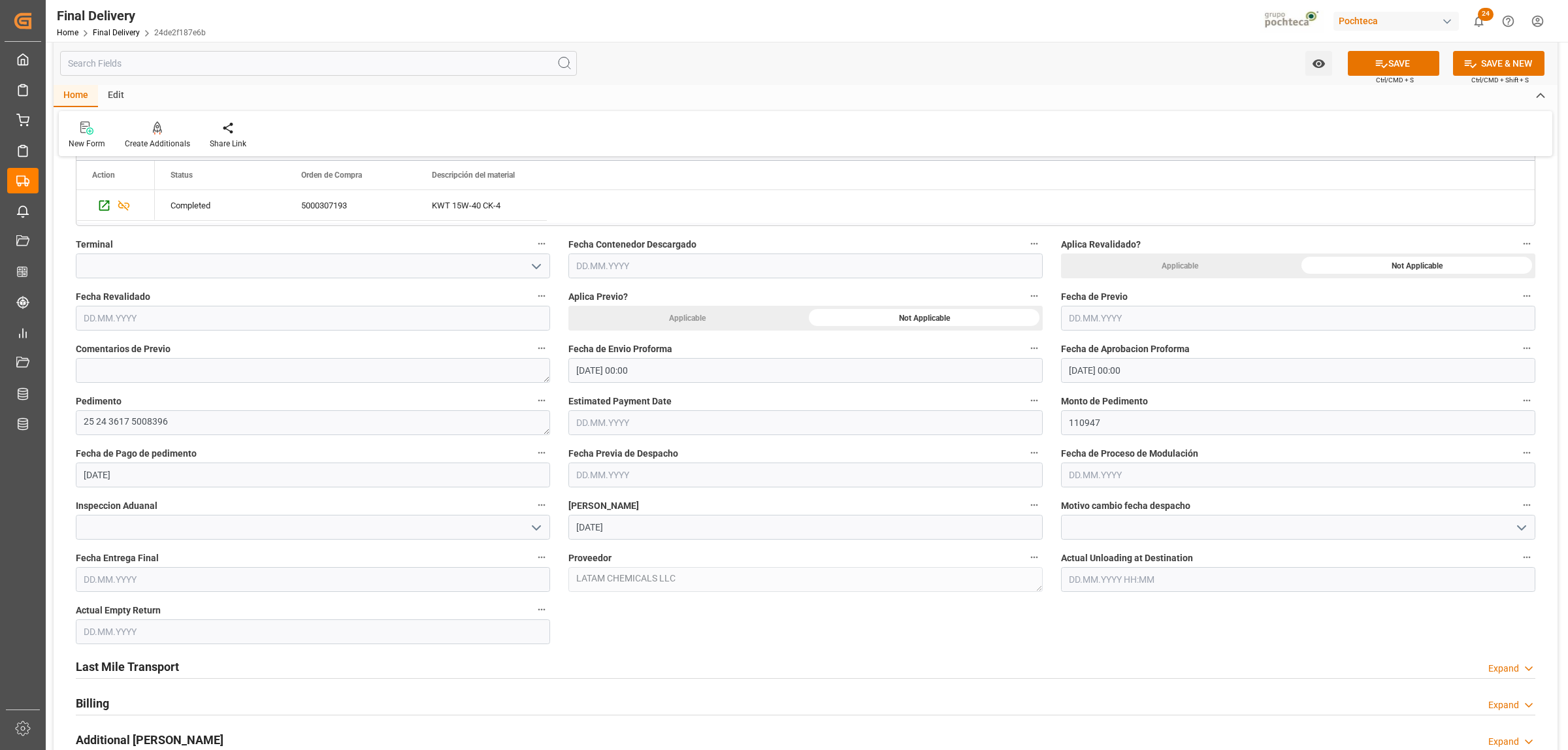
scroll to position [490, 0]
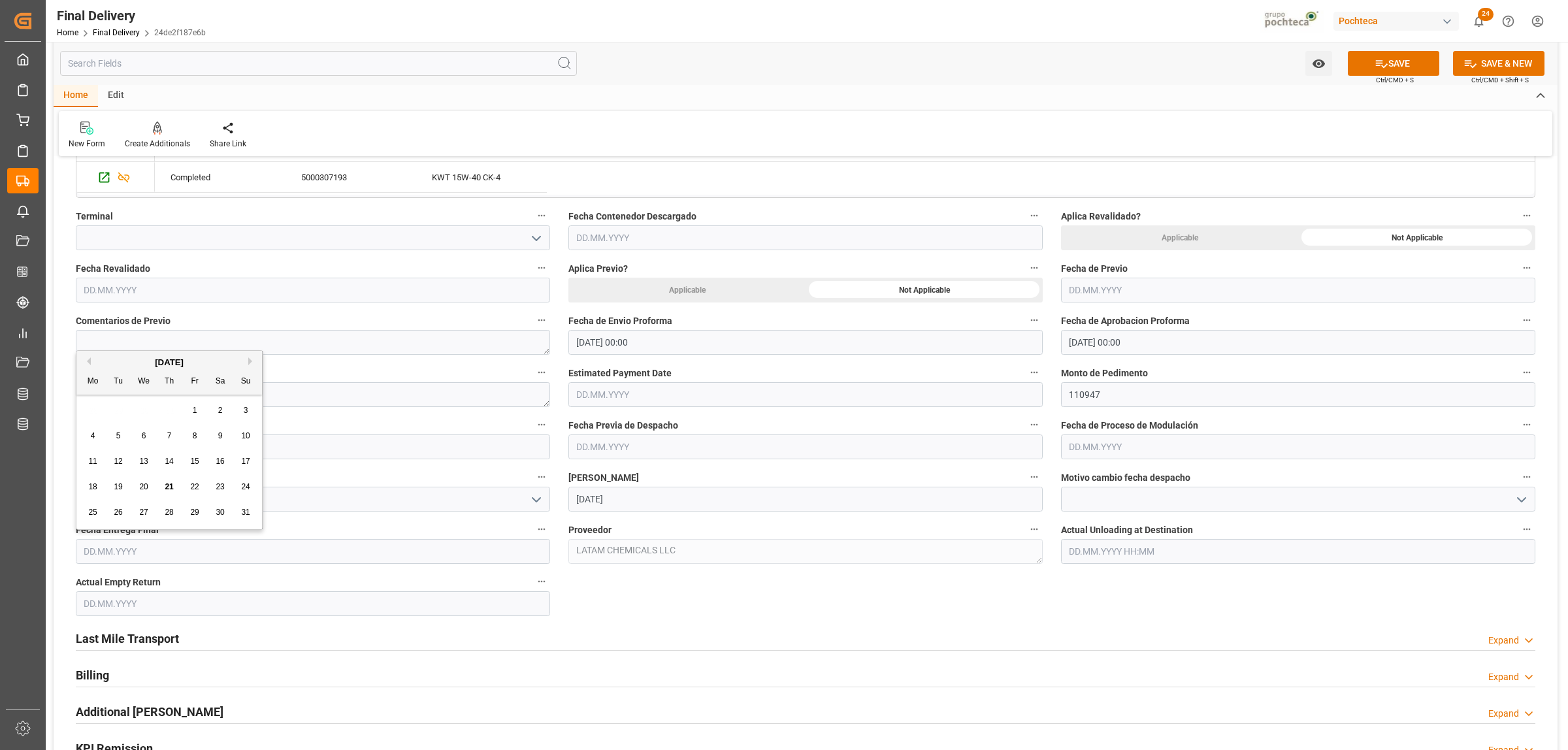
click at [172, 546] on input "text" at bounding box center [313, 551] width 474 height 25
click at [106, 394] on div "Mo Tu We Th Fr Sa Su" at bounding box center [170, 381] width 186 height 26
click at [197, 490] on span "22" at bounding box center [195, 487] width 9 height 9
type input "[DATE]"
click at [253, 609] on input "text" at bounding box center [313, 604] width 474 height 25
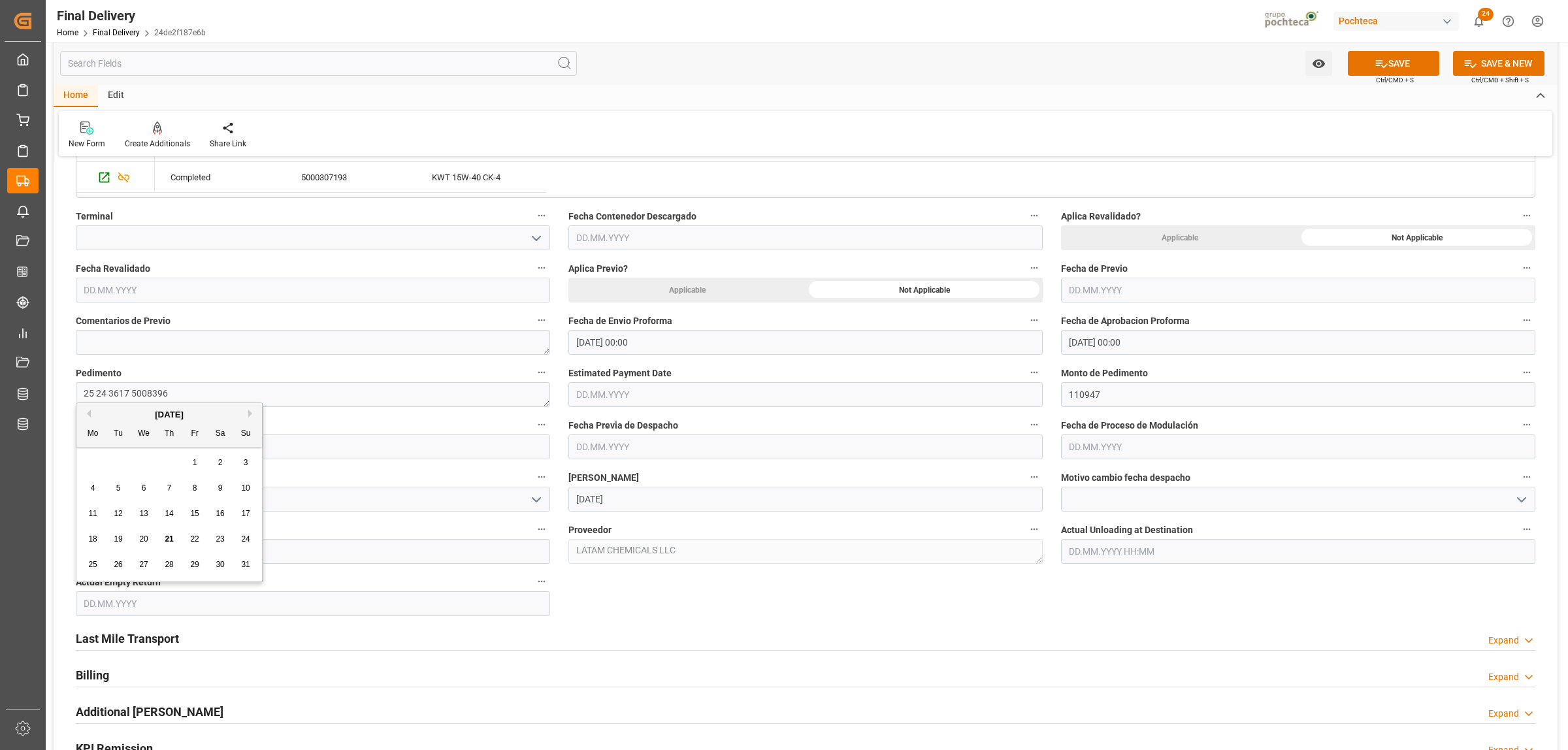
click at [118, 471] on div "28 29 30 31 1 2 3" at bounding box center [170, 462] width 179 height 26
click at [191, 540] on span "22" at bounding box center [195, 538] width 9 height 9
type input "[DATE]"
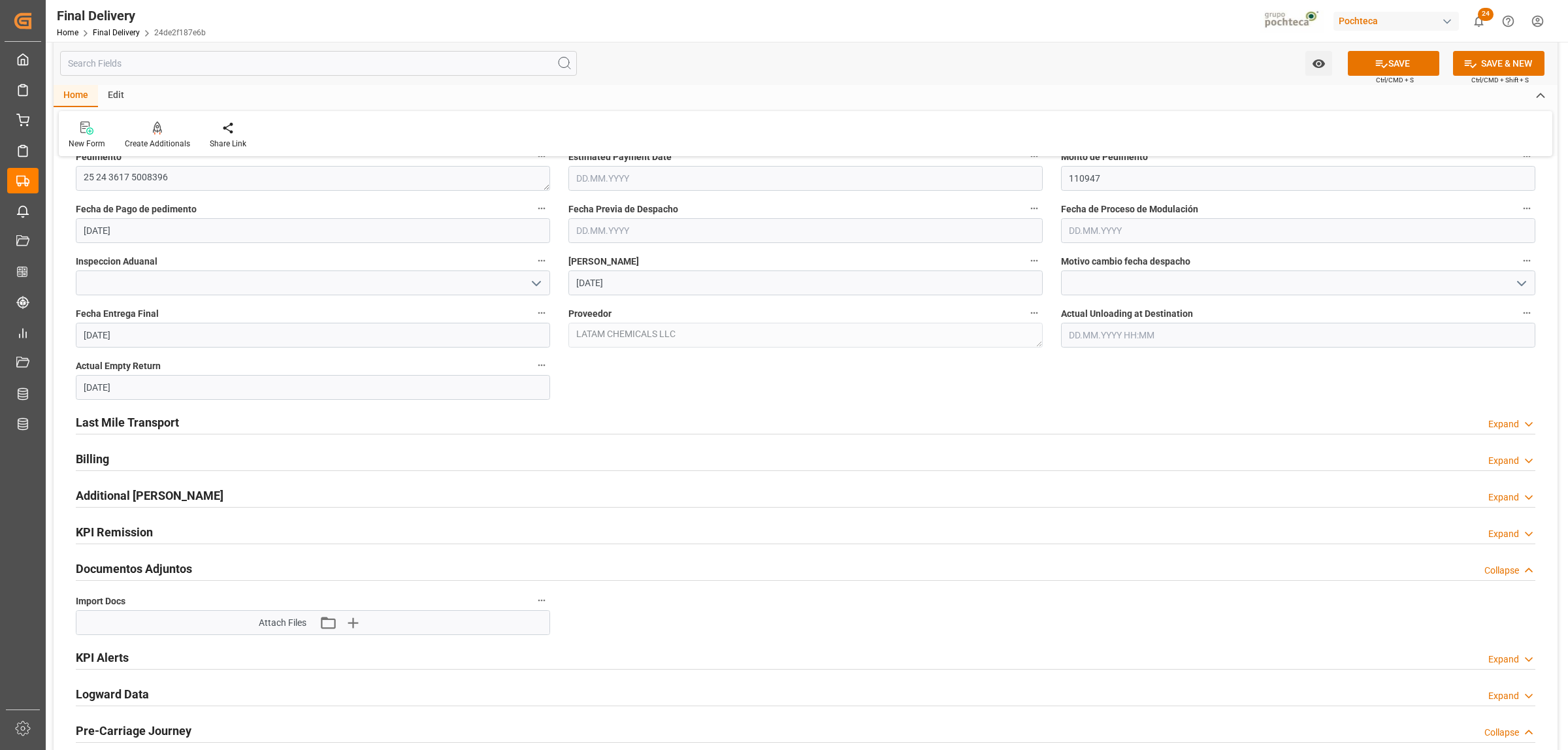
scroll to position [735, 0]
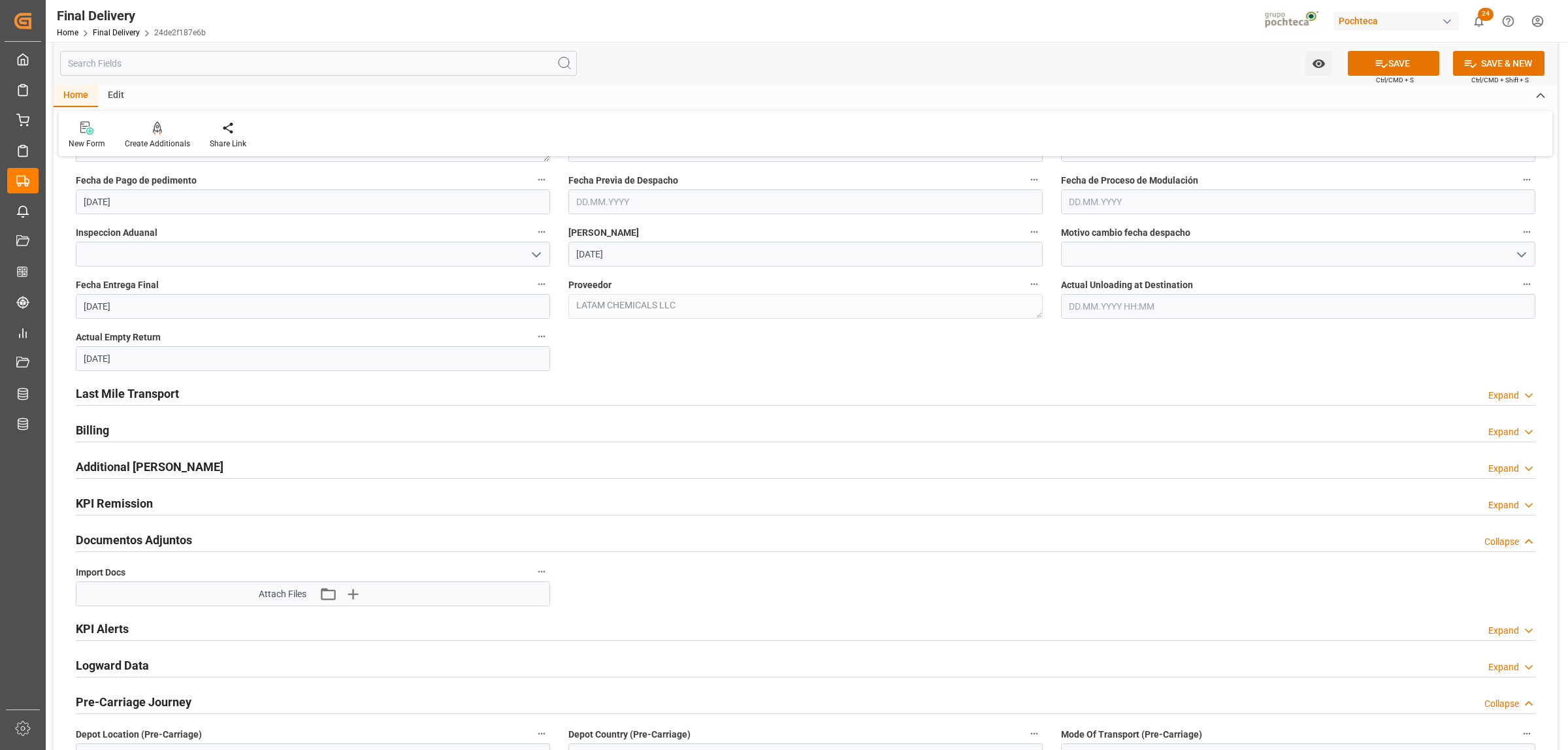
click at [148, 389] on h2 "Last Mile Transport" at bounding box center [128, 394] width 104 height 18
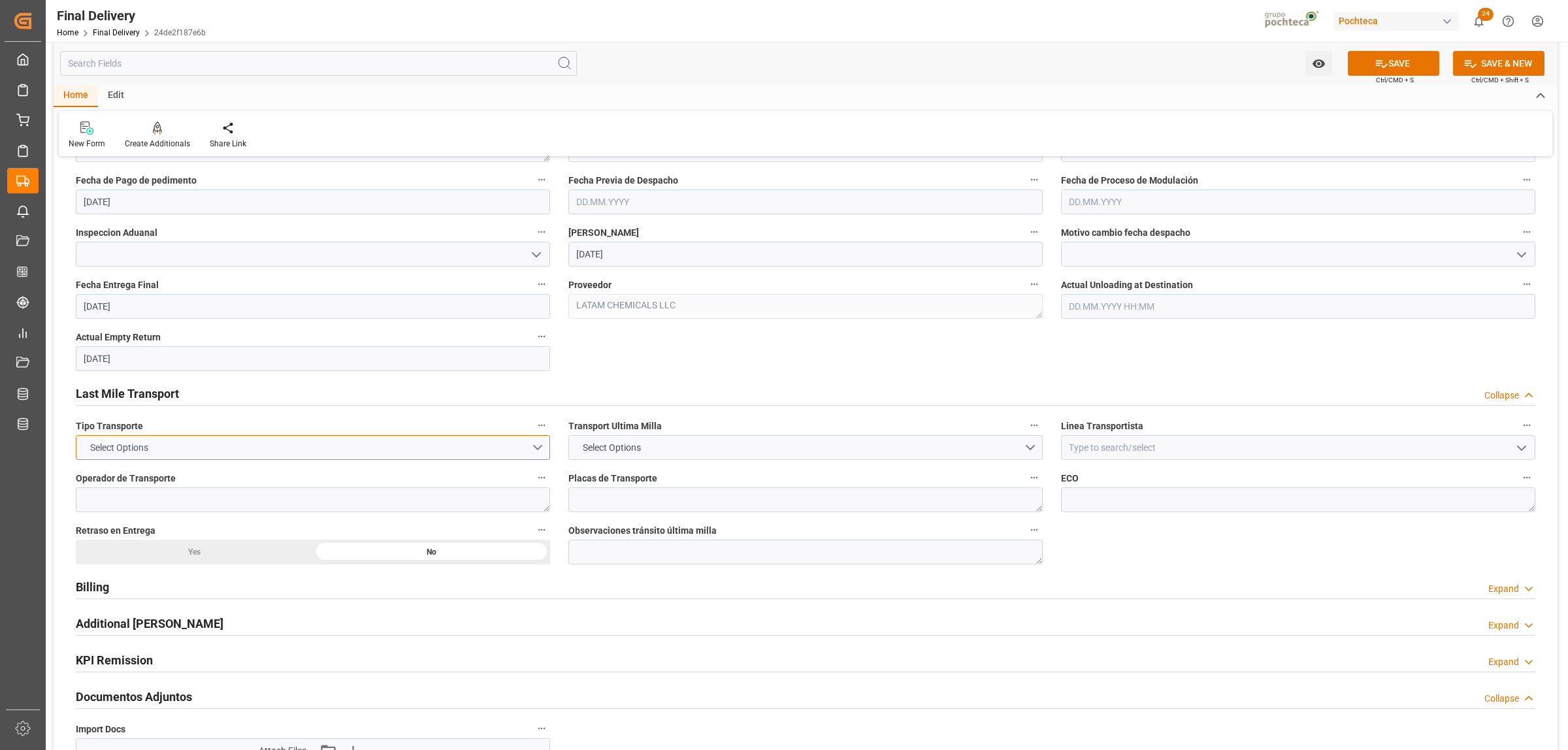
click at [541, 452] on button "Select Options" at bounding box center [313, 447] width 474 height 25
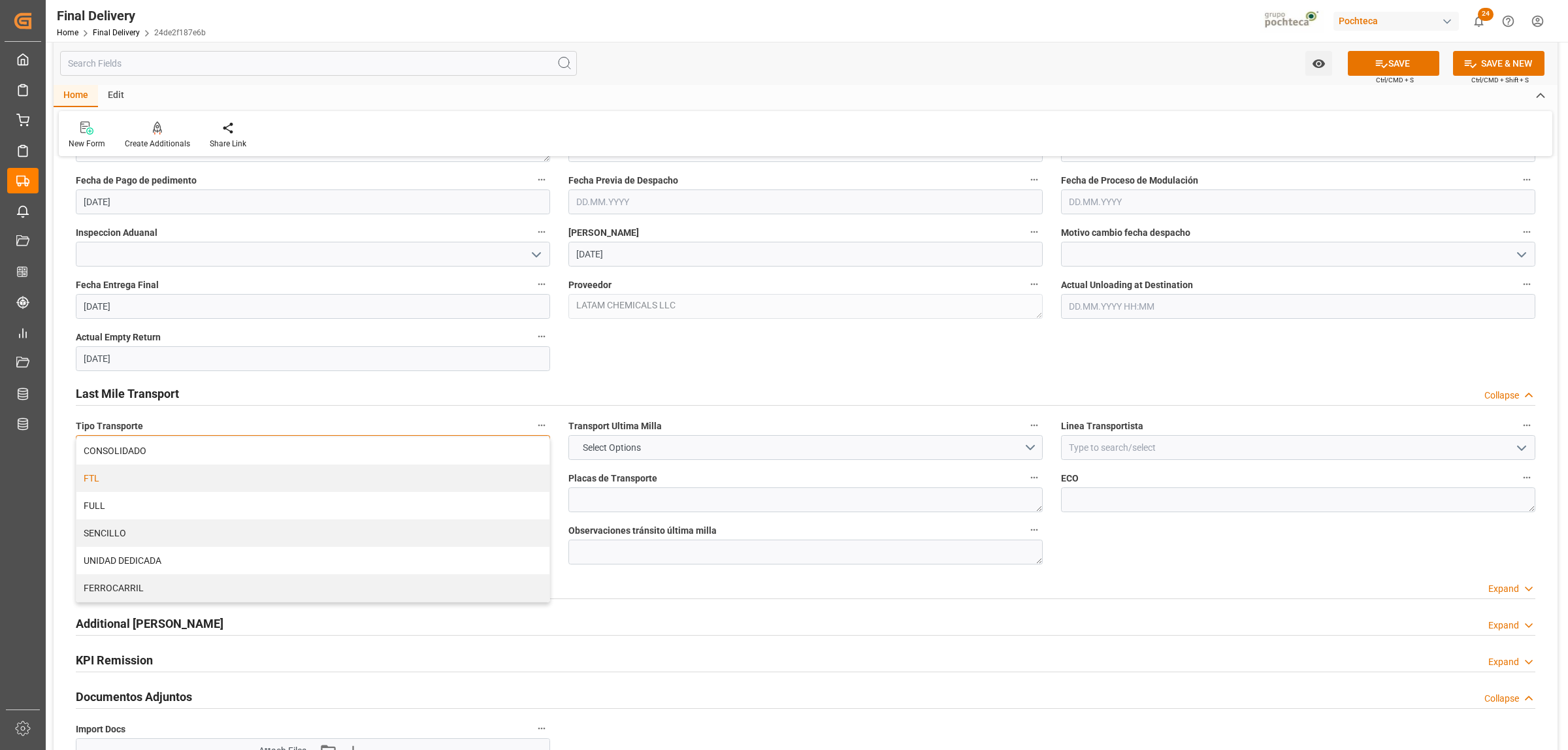
click at [207, 479] on div "FTL" at bounding box center [314, 478] width 474 height 28
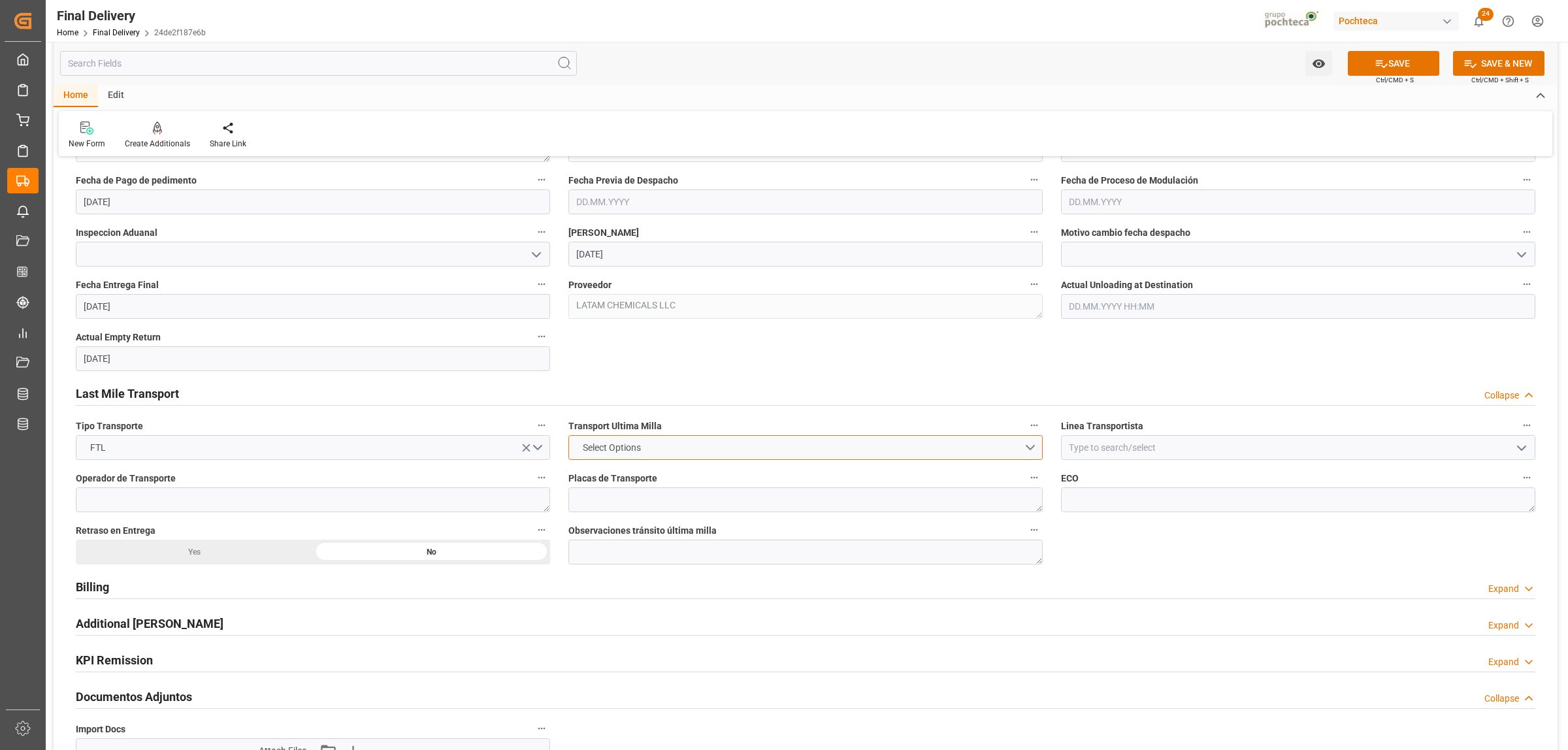
click at [722, 442] on button "Select Options" at bounding box center [805, 447] width 474 height 25
click at [657, 475] on div "POCHTECA" at bounding box center [806, 478] width 474 height 28
click at [1125, 439] on input at bounding box center [1298, 447] width 474 height 25
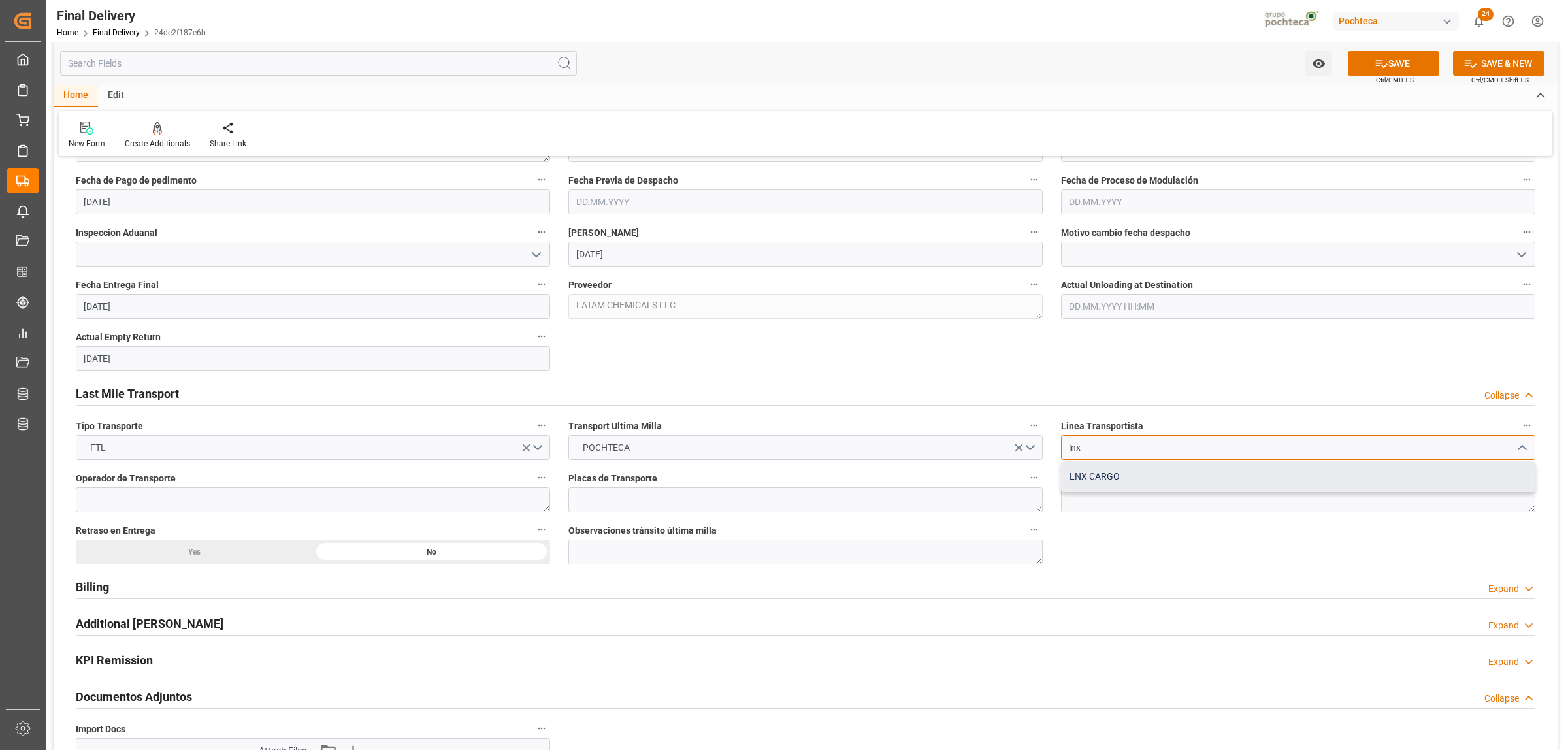
click at [1082, 475] on div "LNX CARGO" at bounding box center [1298, 476] width 474 height 29
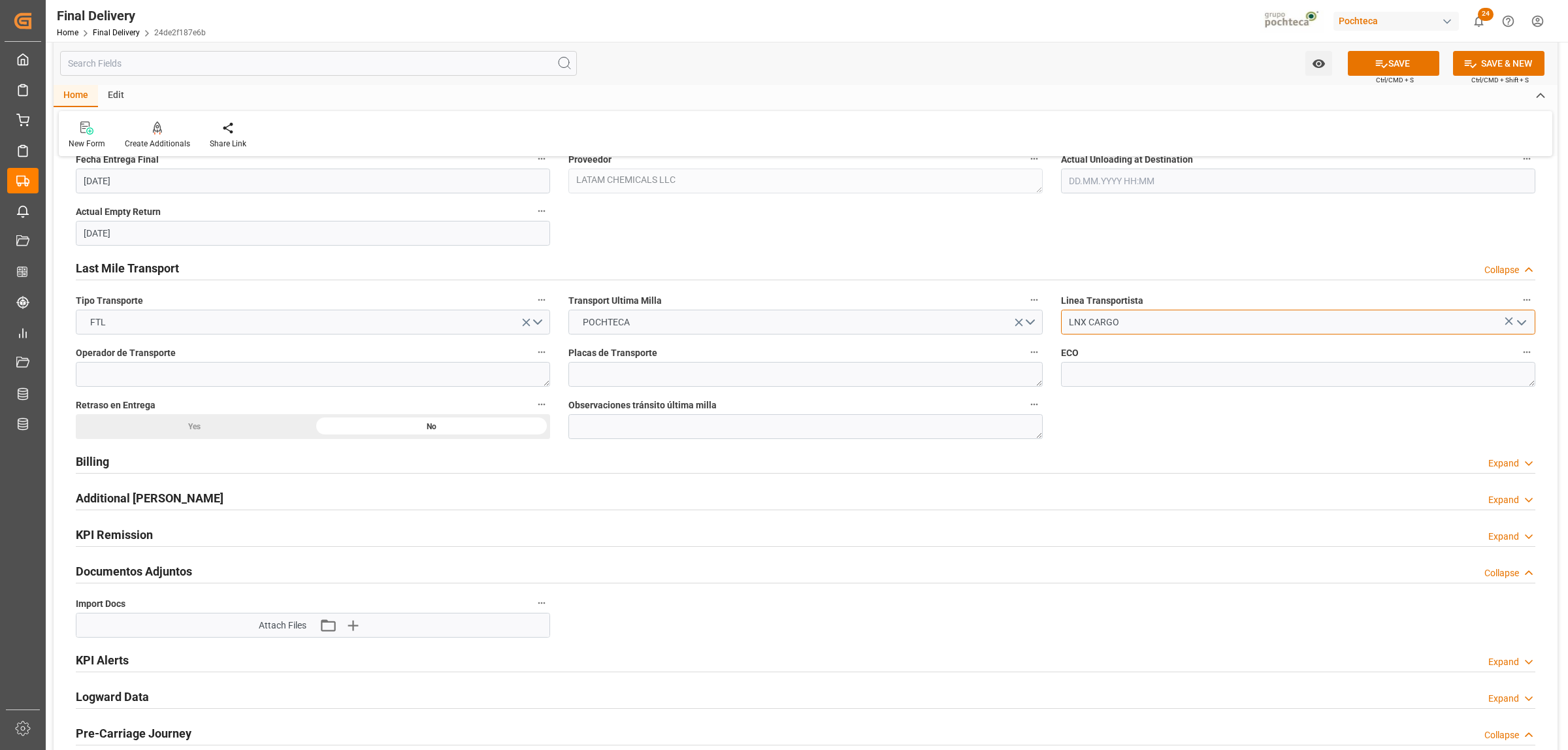
scroll to position [898, 0]
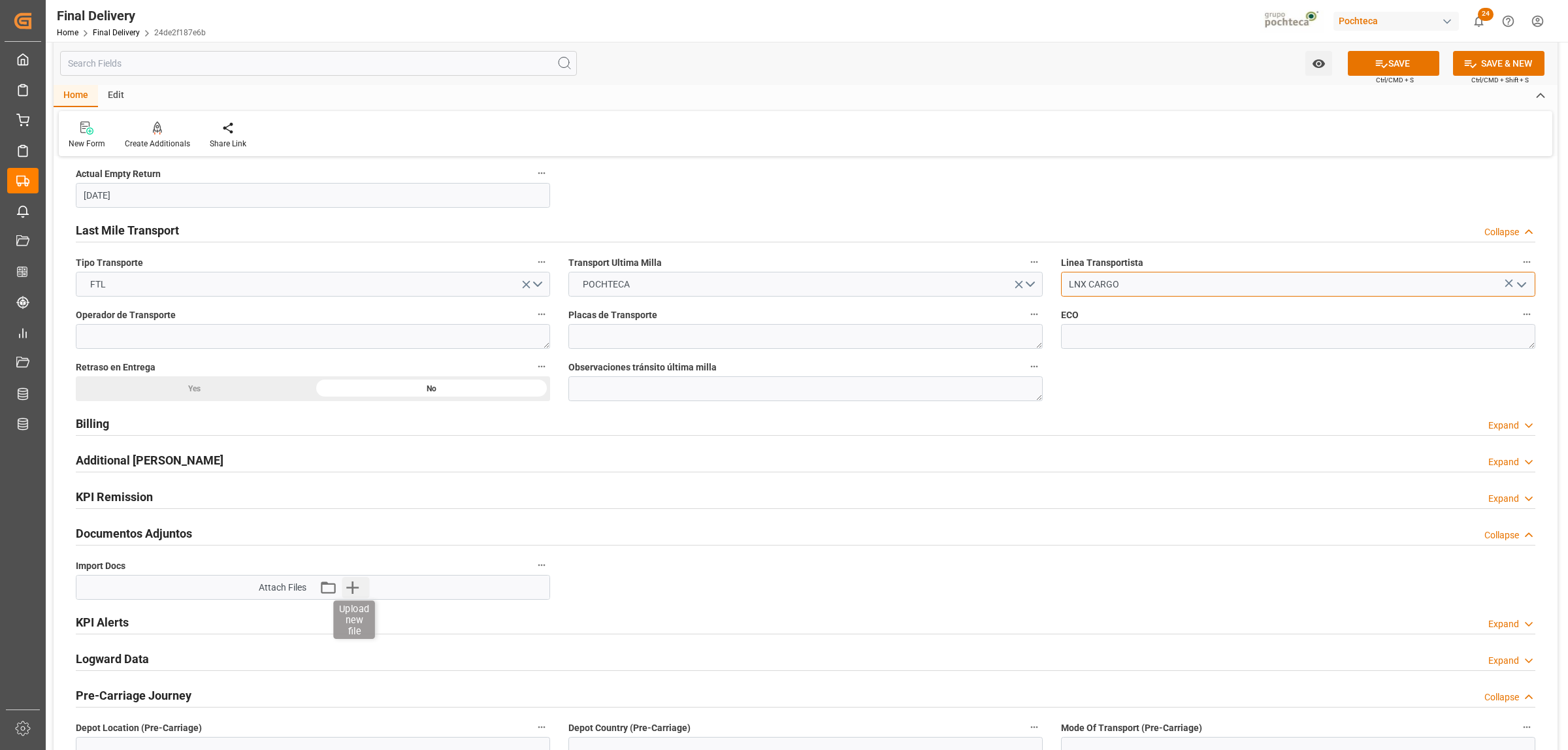
type input "LNX CARGO"
click at [347, 585] on icon "button" at bounding box center [352, 587] width 21 height 21
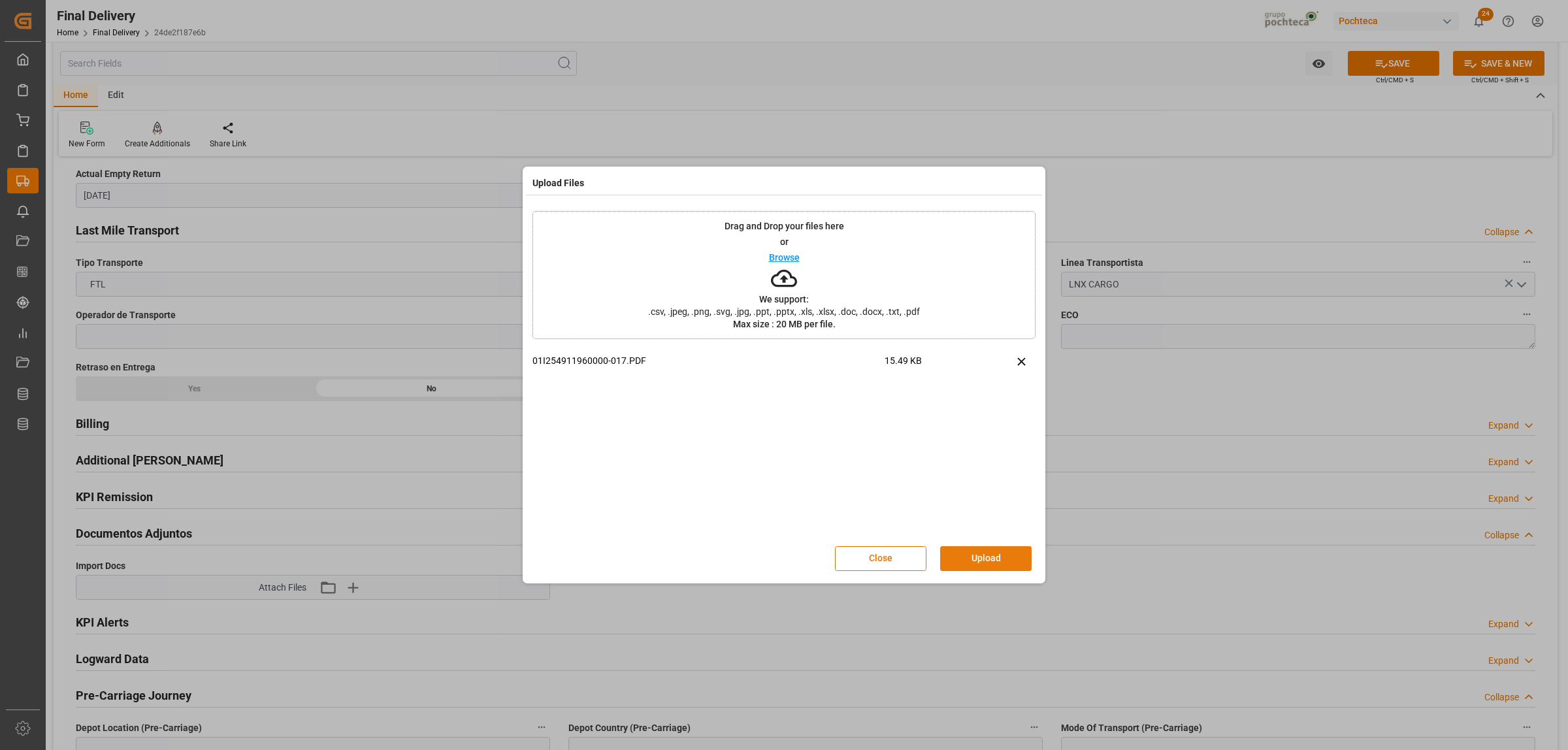
click at [979, 565] on button "Upload" at bounding box center [985, 558] width 91 height 25
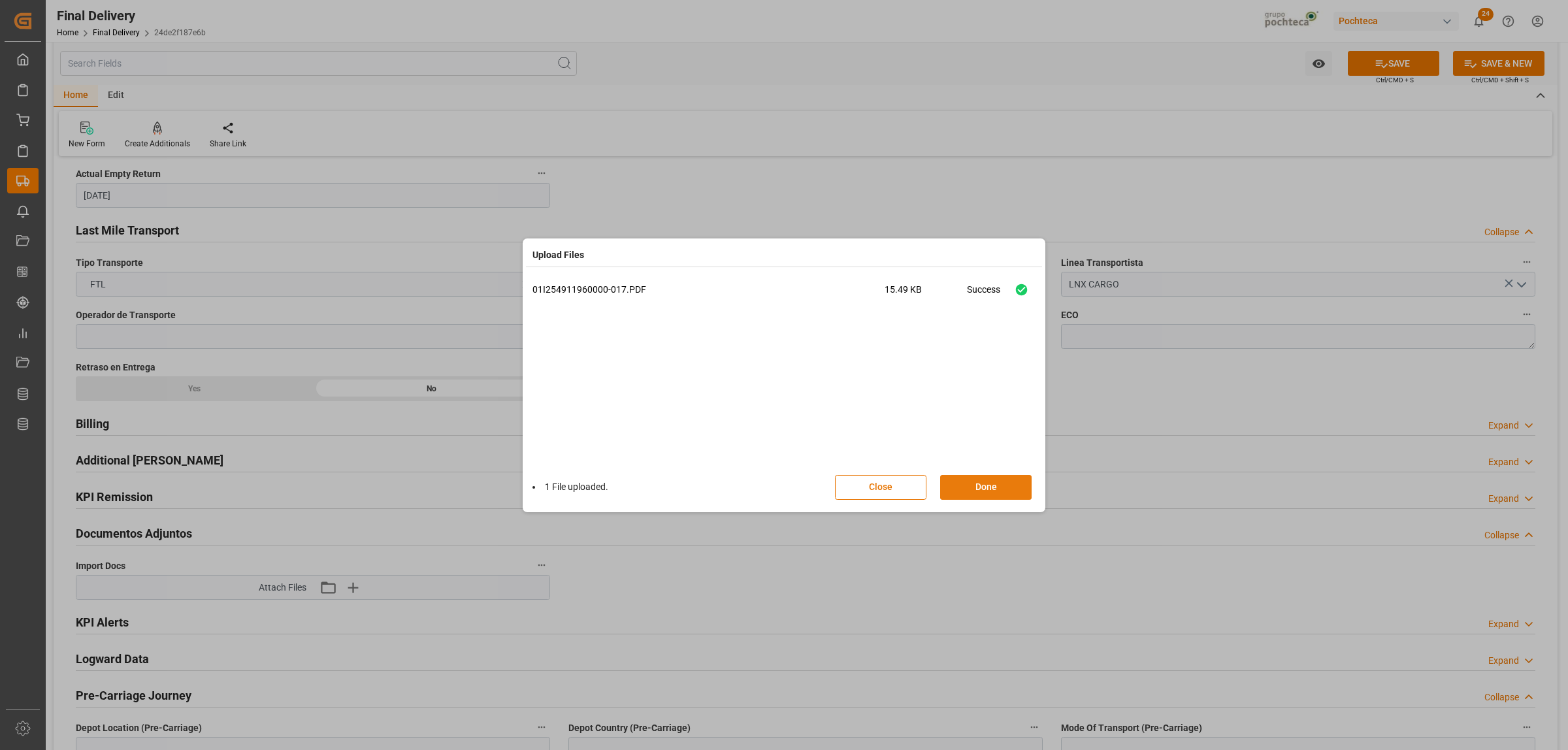
click at [969, 482] on button "Done" at bounding box center [985, 488] width 91 height 25
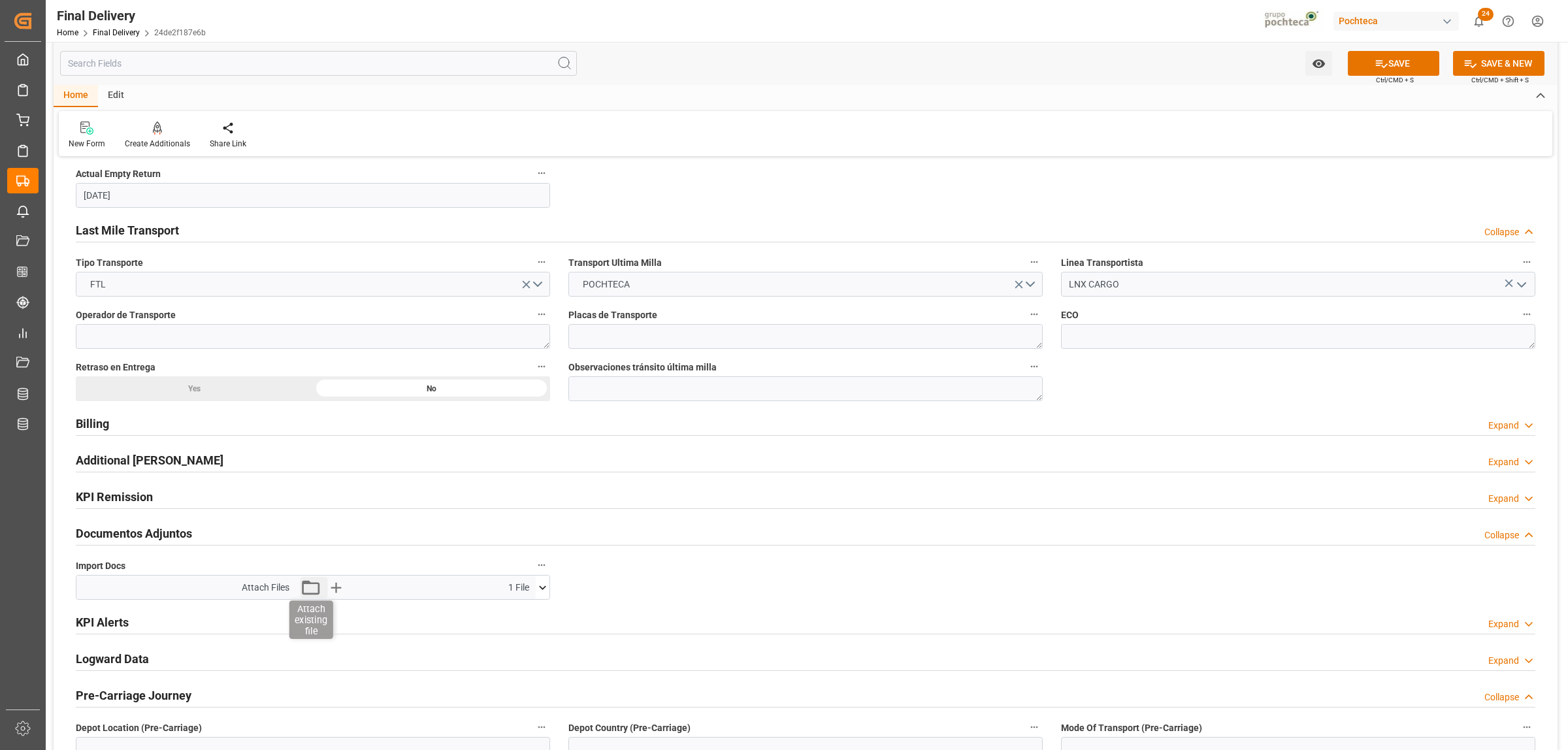
click at [308, 596] on icon "button" at bounding box center [310, 587] width 21 height 21
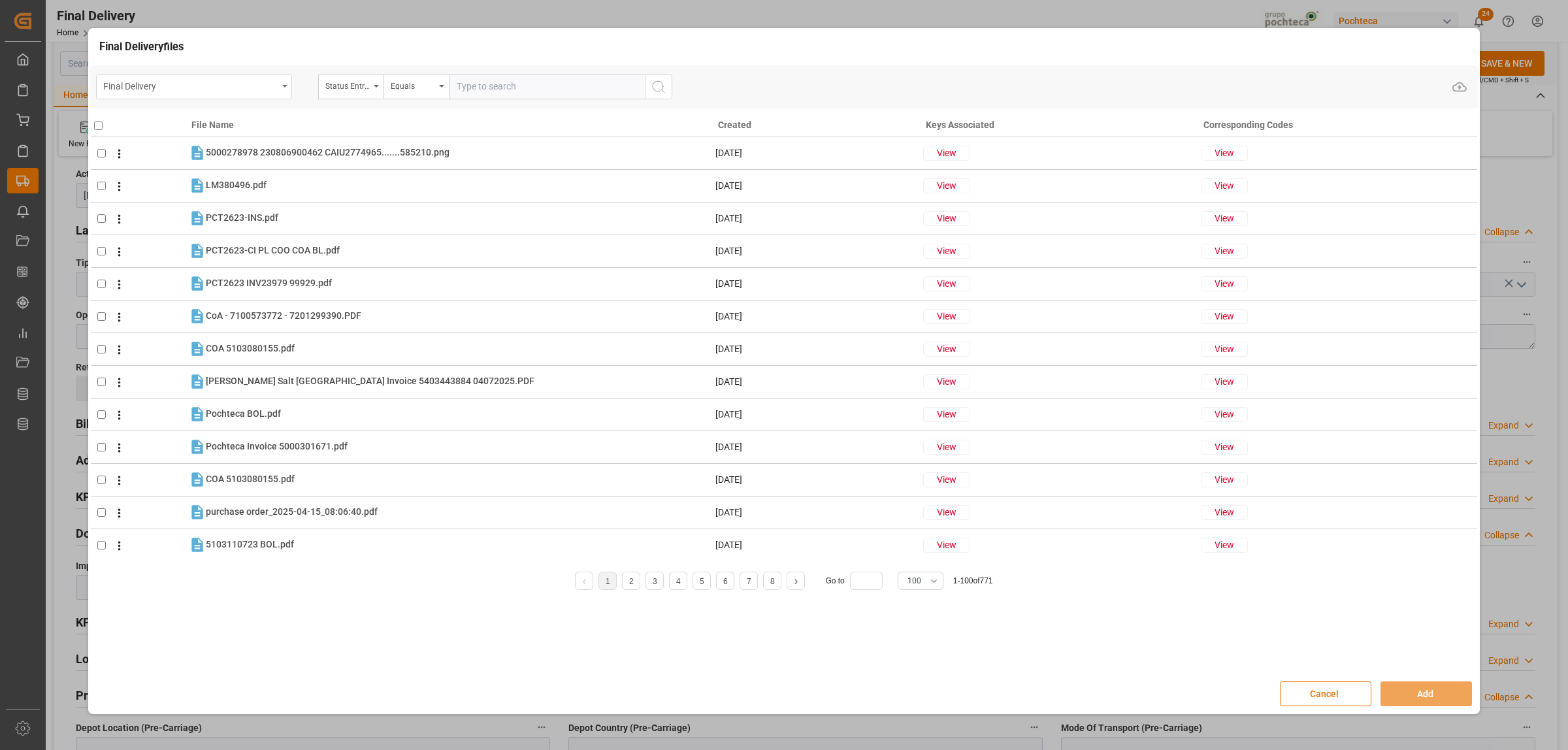
click at [284, 87] on icon "open menu" at bounding box center [285, 86] width 5 height 3
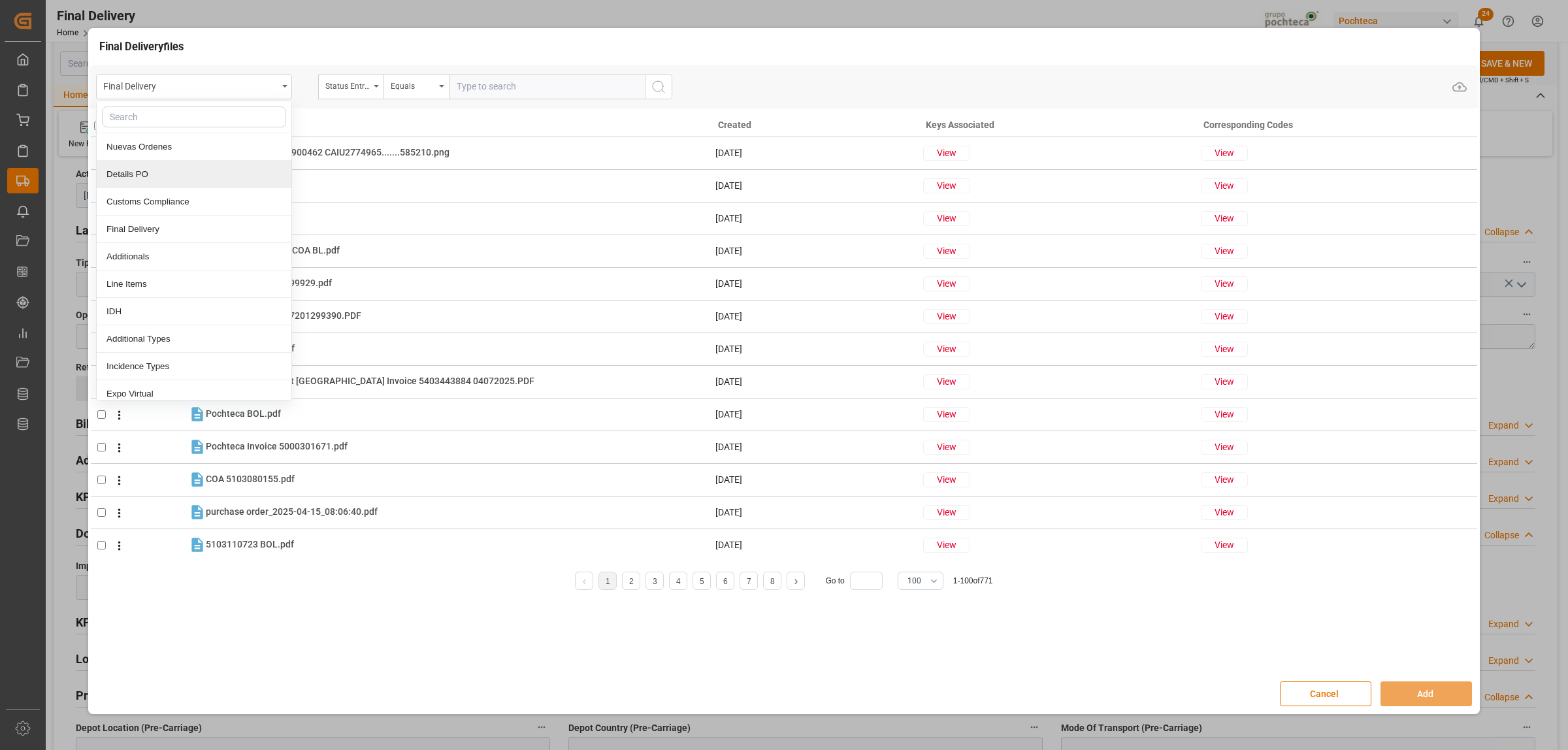
click at [147, 181] on div "Details PO" at bounding box center [194, 174] width 195 height 28
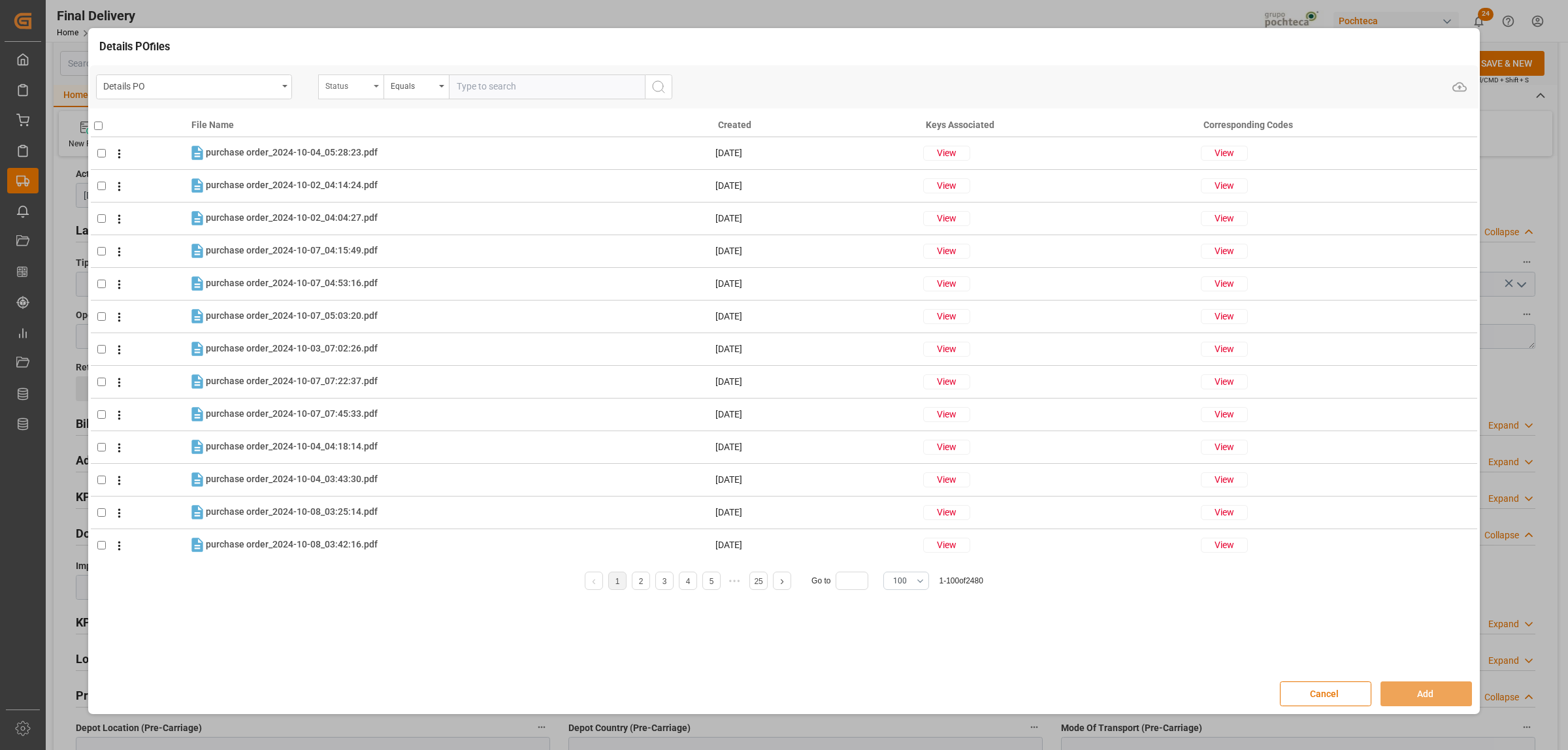
click at [374, 93] on div "Status" at bounding box center [350, 87] width 65 height 25
type input "orde"
click at [381, 146] on div "Orden de Compra nuevo" at bounding box center [416, 146] width 195 height 28
click at [464, 87] on input "text" at bounding box center [546, 87] width 196 height 25
paste input "5000307193"
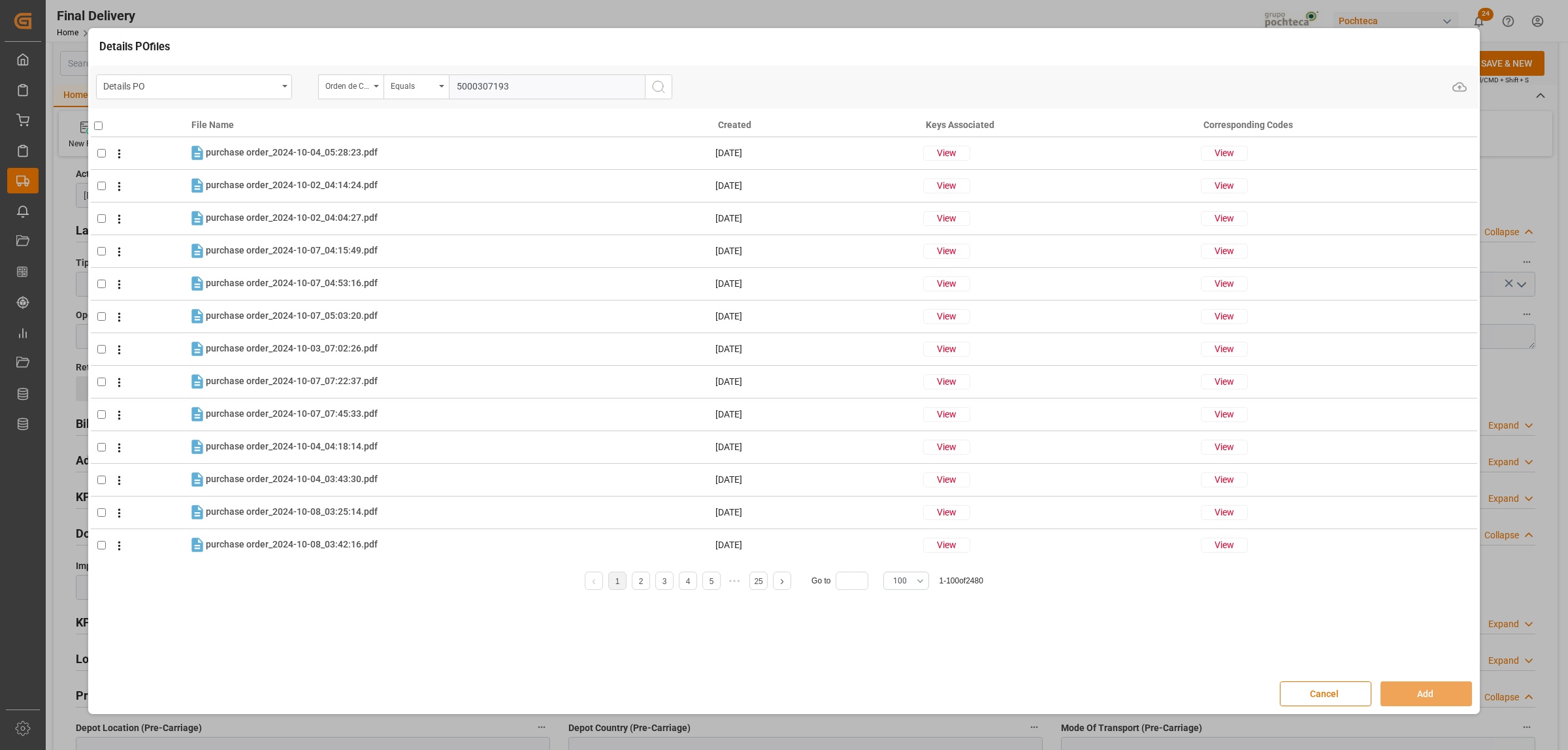
type input "5000307193"
click at [652, 89] on icon "search button" at bounding box center [658, 87] width 16 height 16
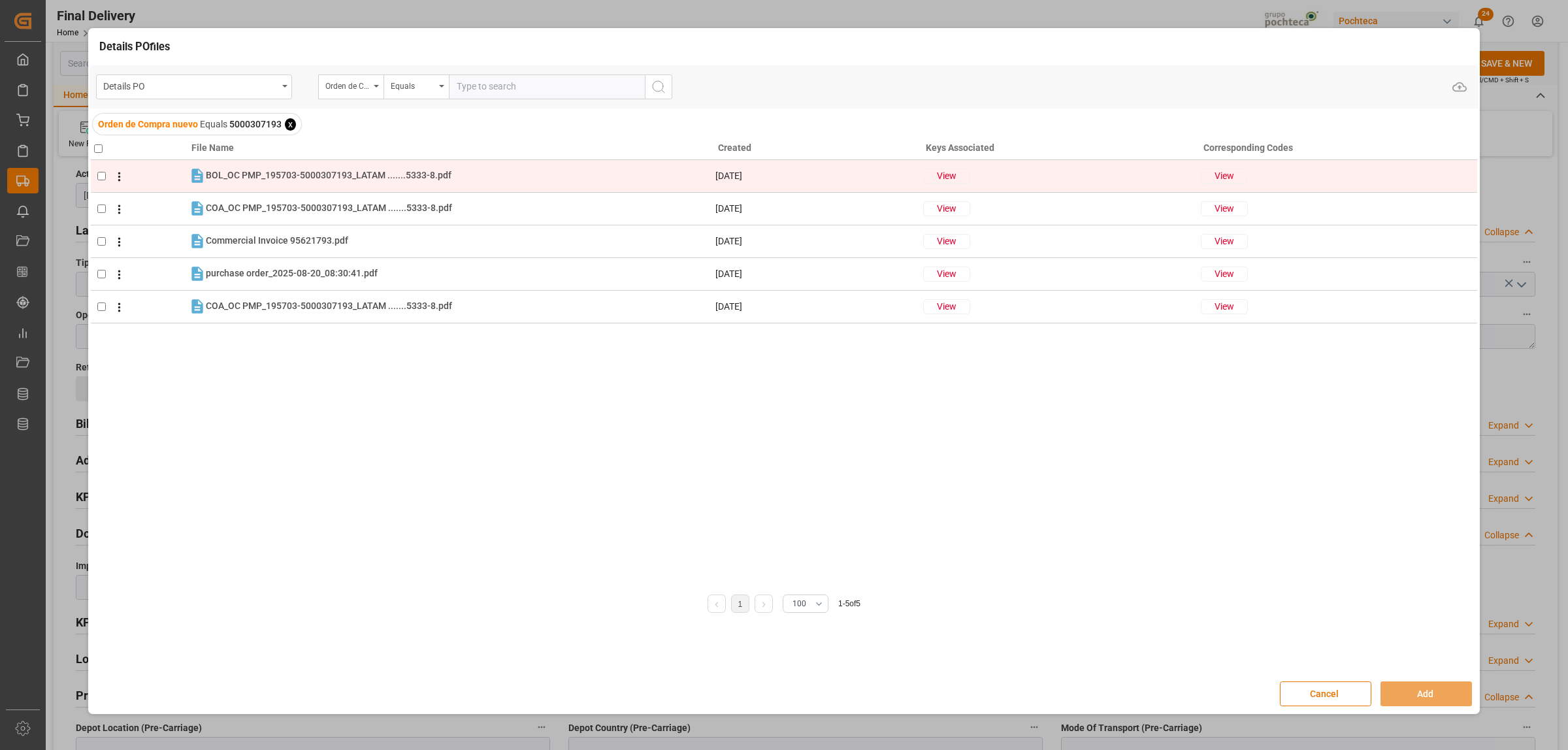
click at [100, 181] on td at bounding box center [139, 175] width 97 height 33
checkbox input "true"
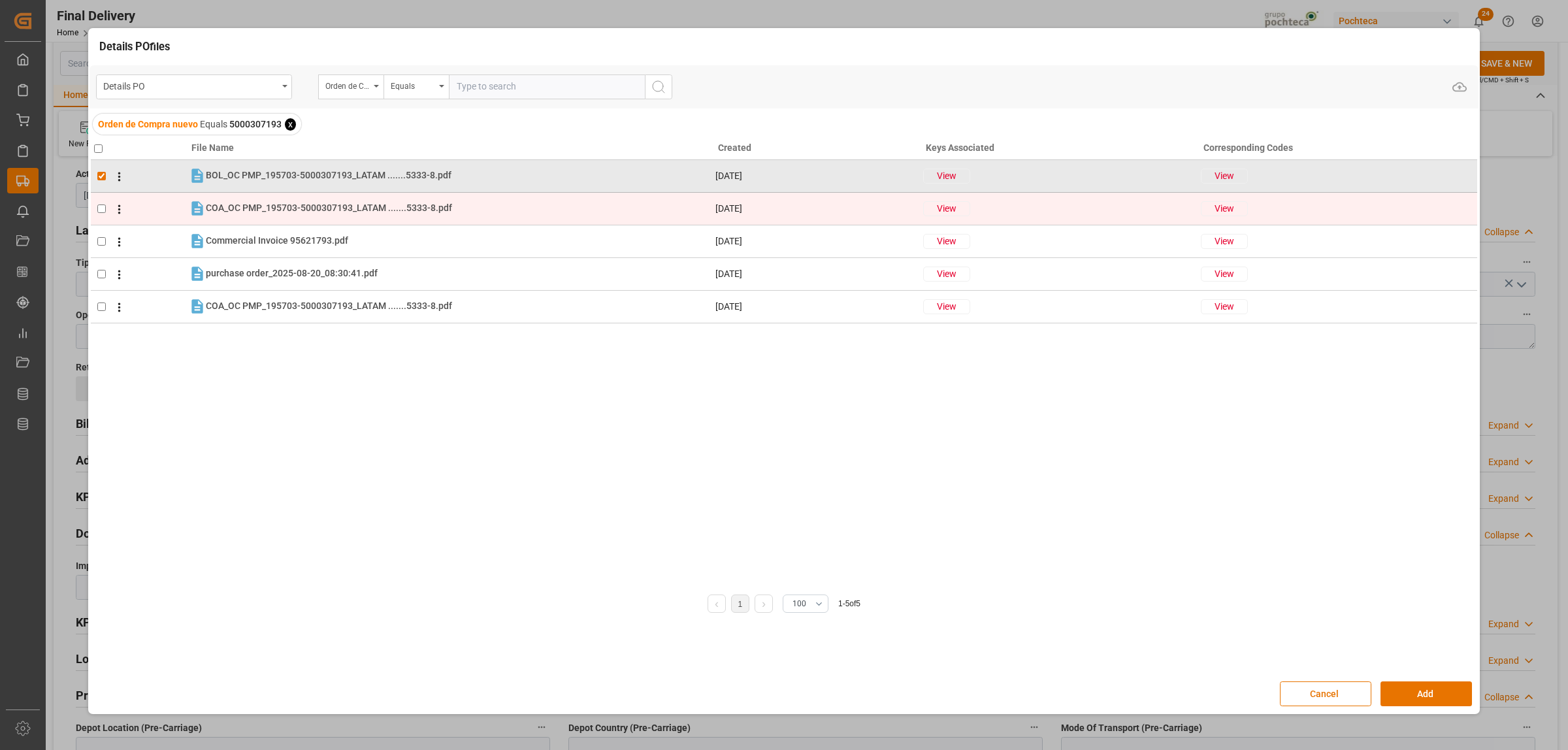
click at [101, 204] on input "checkbox" at bounding box center [102, 209] width 9 height 9
checkbox input "true"
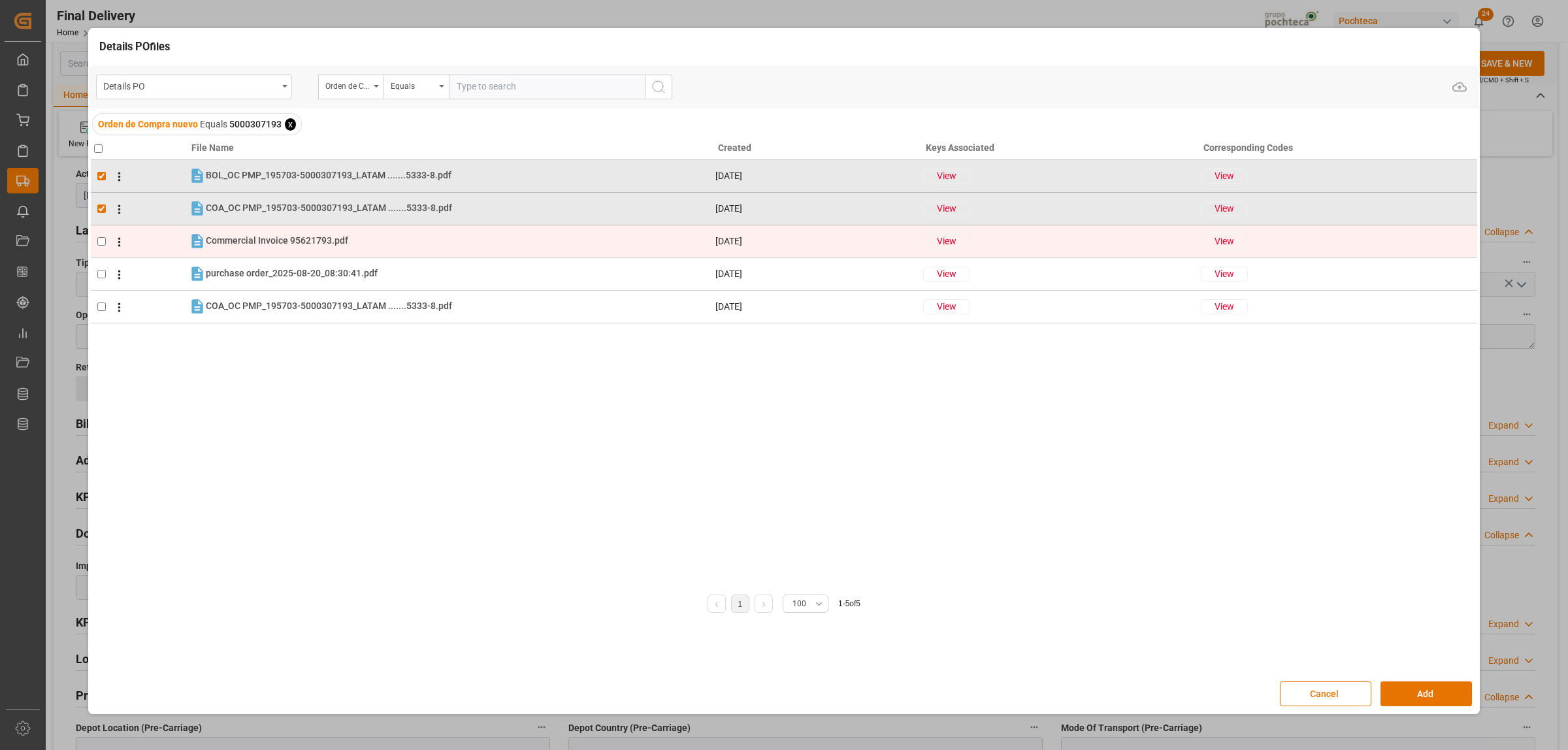
click at [96, 237] on td at bounding box center [139, 241] width 97 height 33
checkbox input "true"
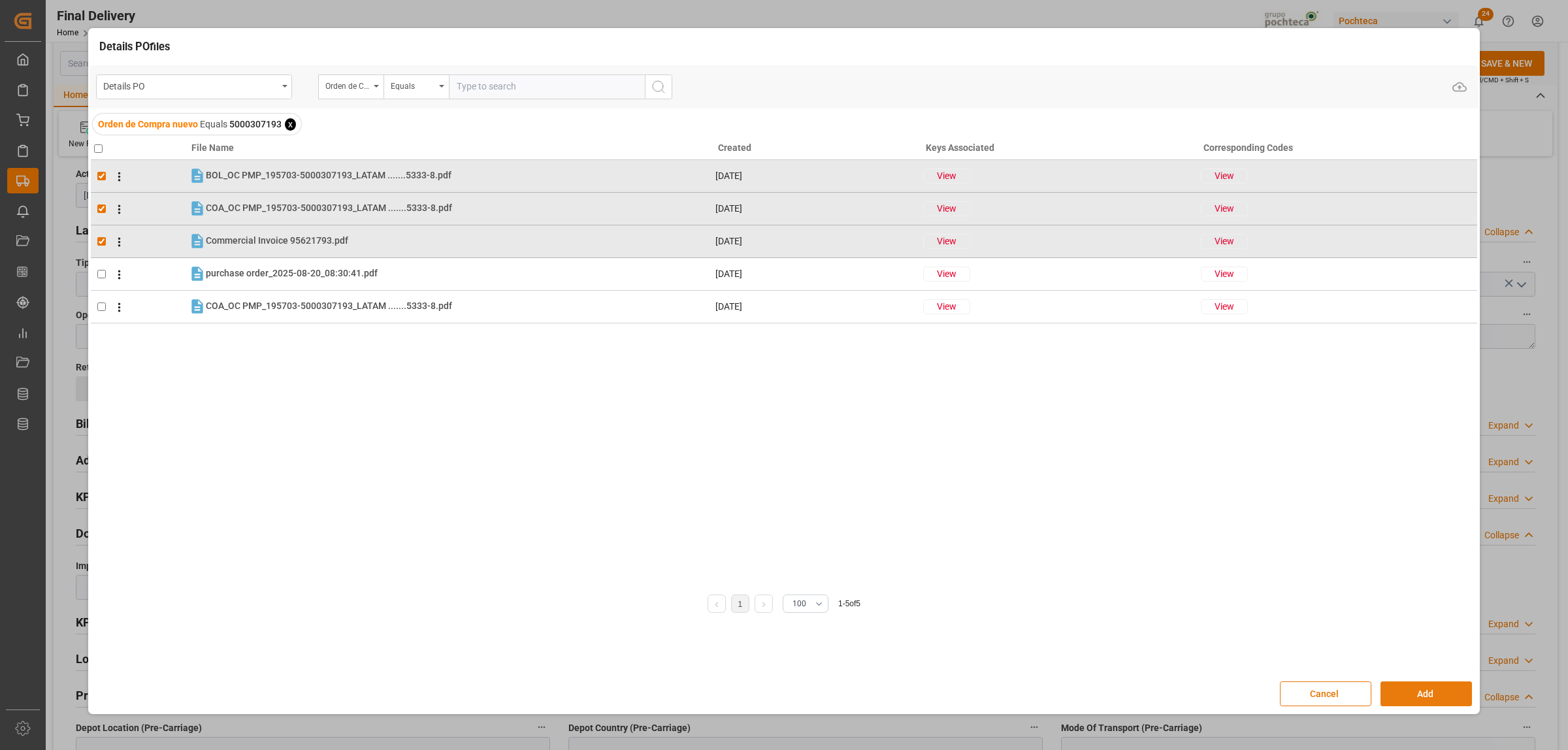
click at [1419, 688] on button "Add" at bounding box center [1426, 694] width 91 height 25
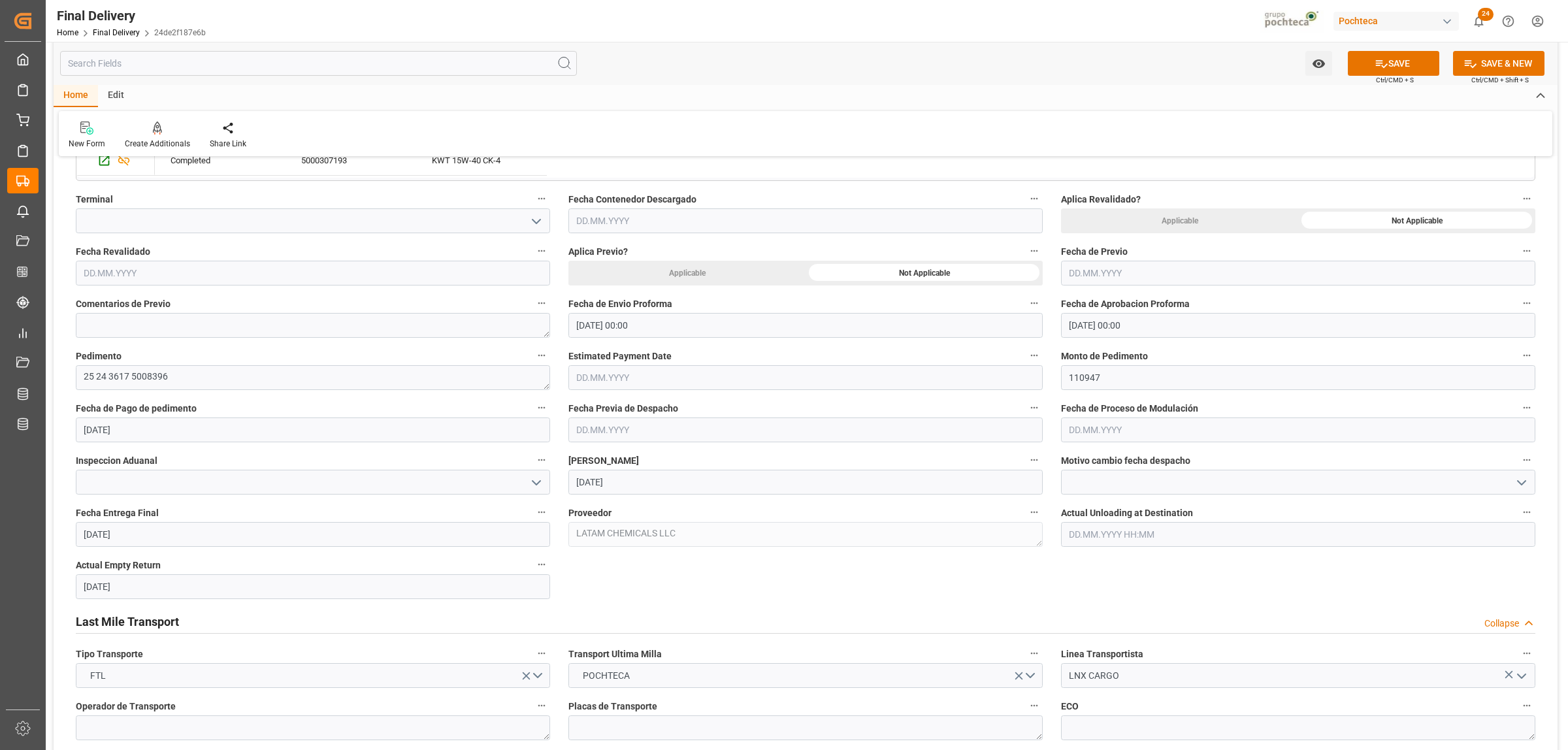
scroll to position [490, 0]
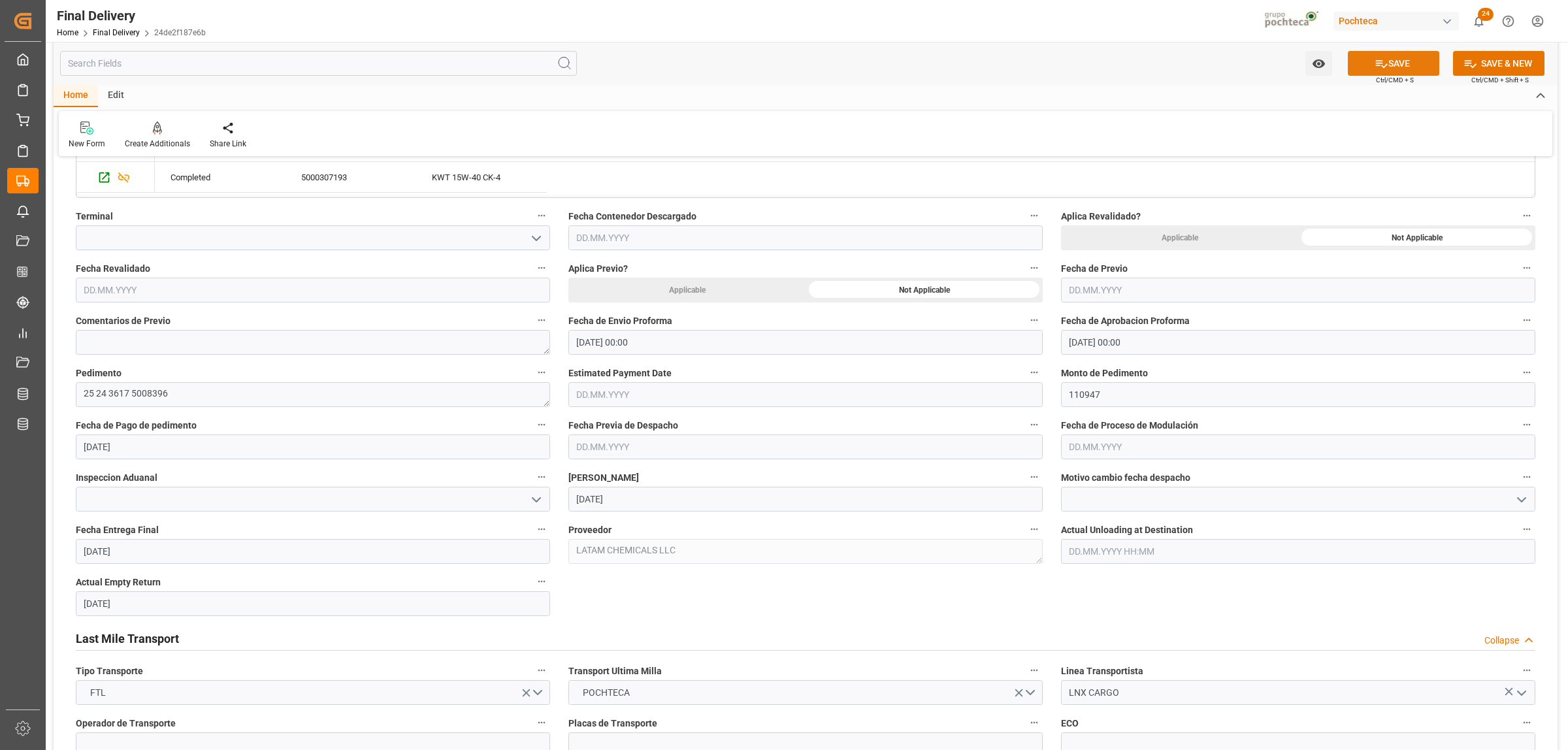
click at [1390, 59] on button "SAVE" at bounding box center [1394, 63] width 91 height 25
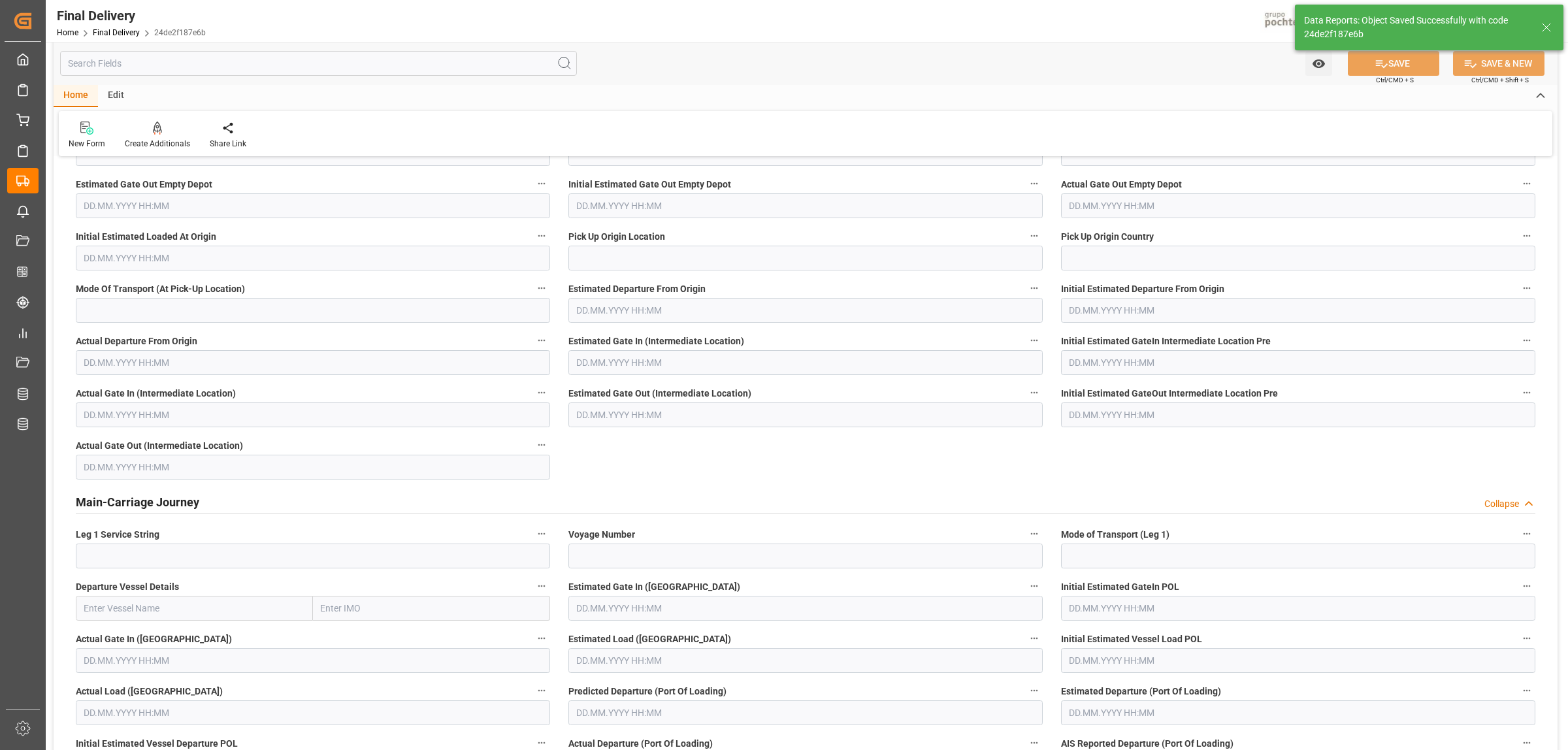
scroll to position [0, 0]
